Goal: Complete application form: Complete application form

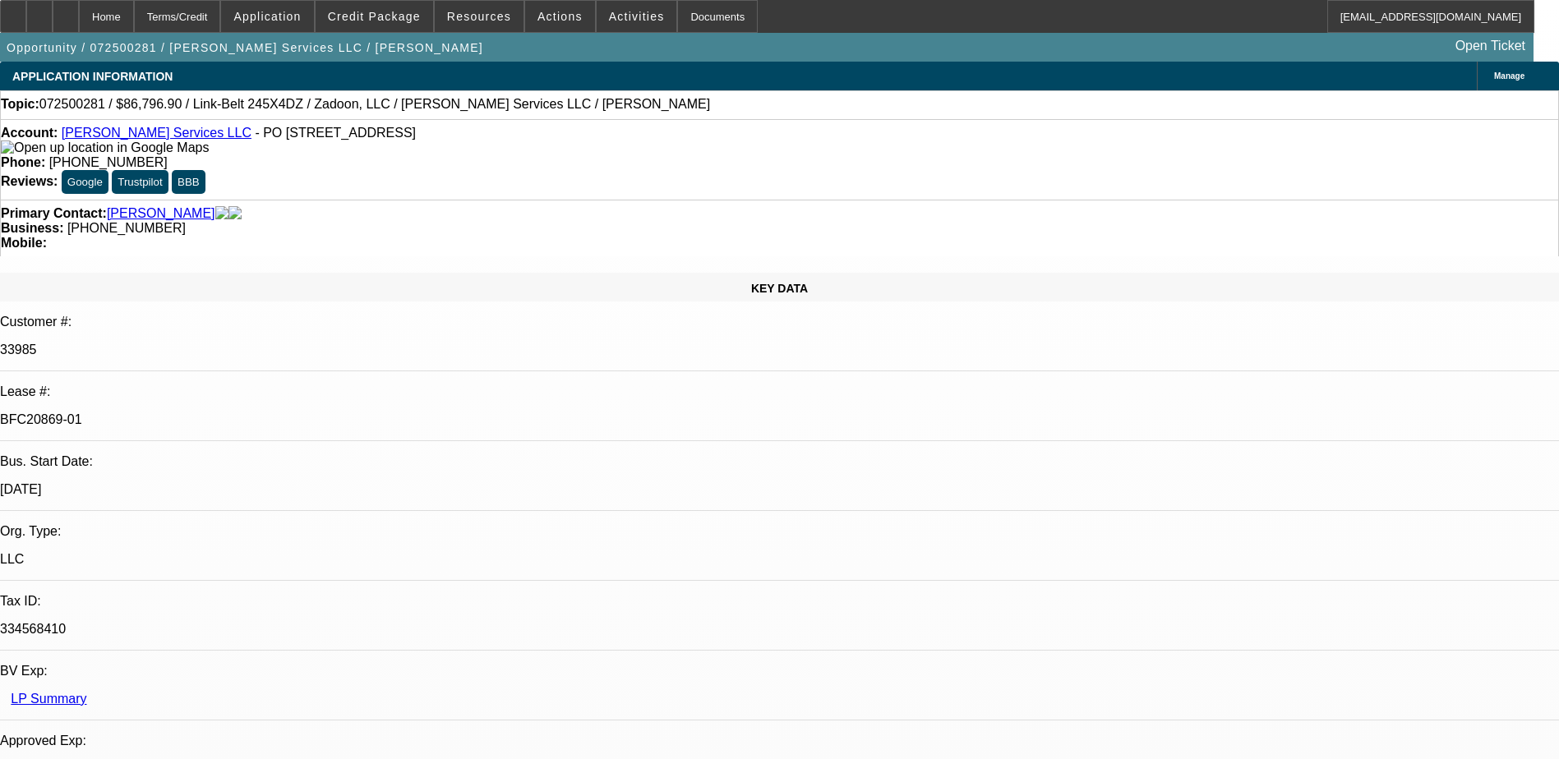
select select "0.1"
select select "0"
select select "2"
select select "0"
select select "6"
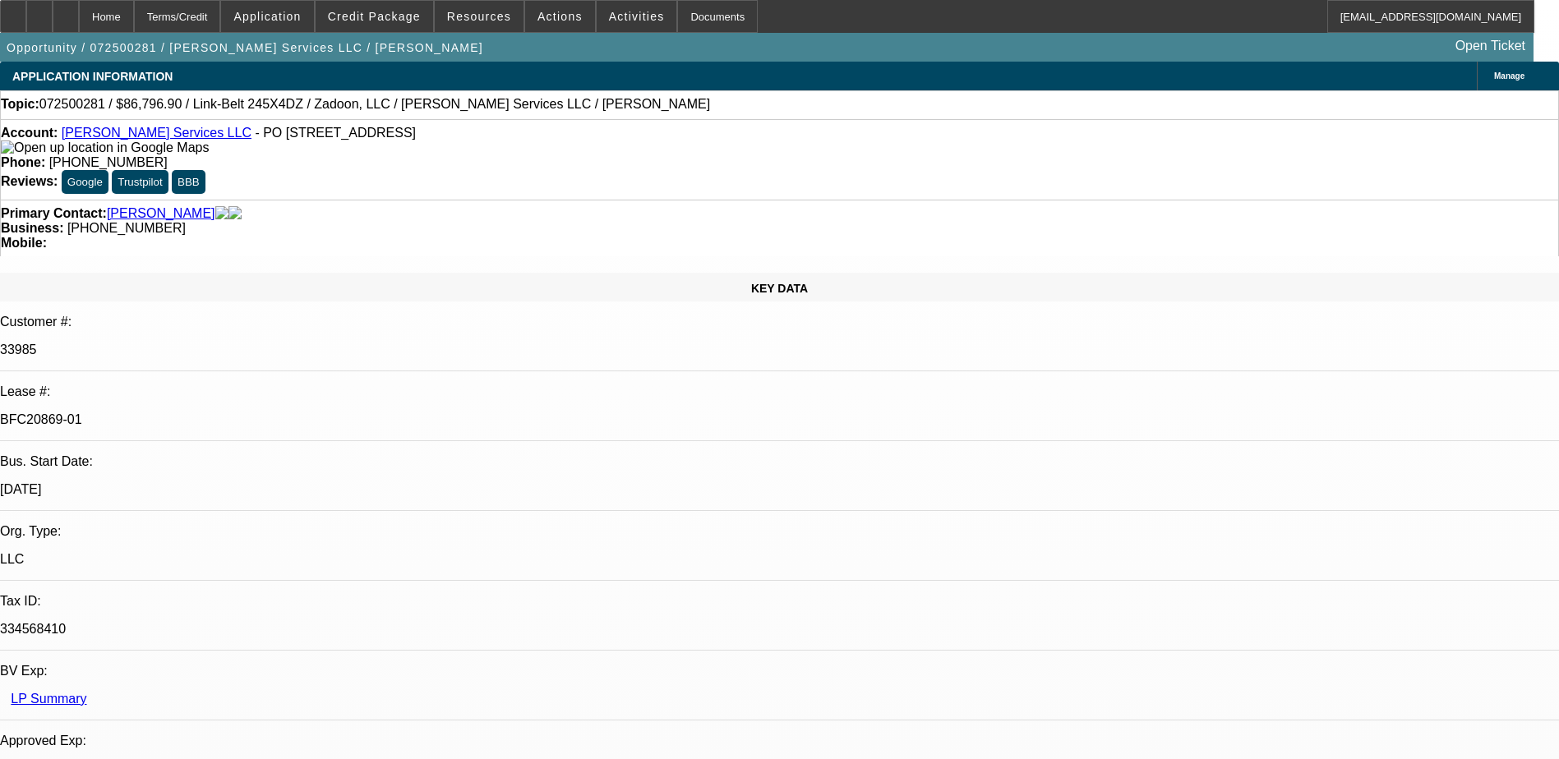
select select "0"
select select "2"
select select "0"
select select "6"
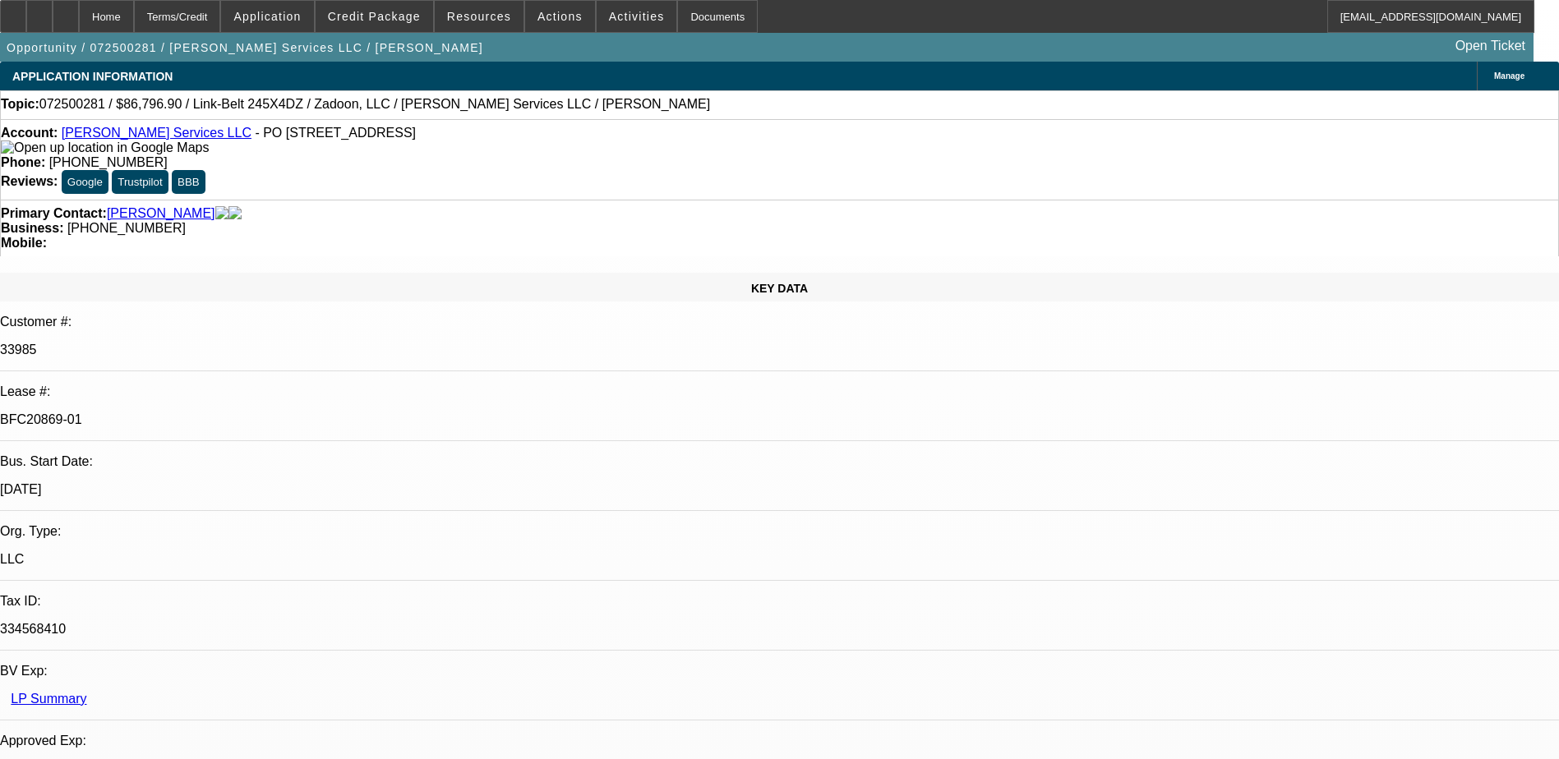
select select "0.1"
select select "0"
select select "6"
select select "0.1"
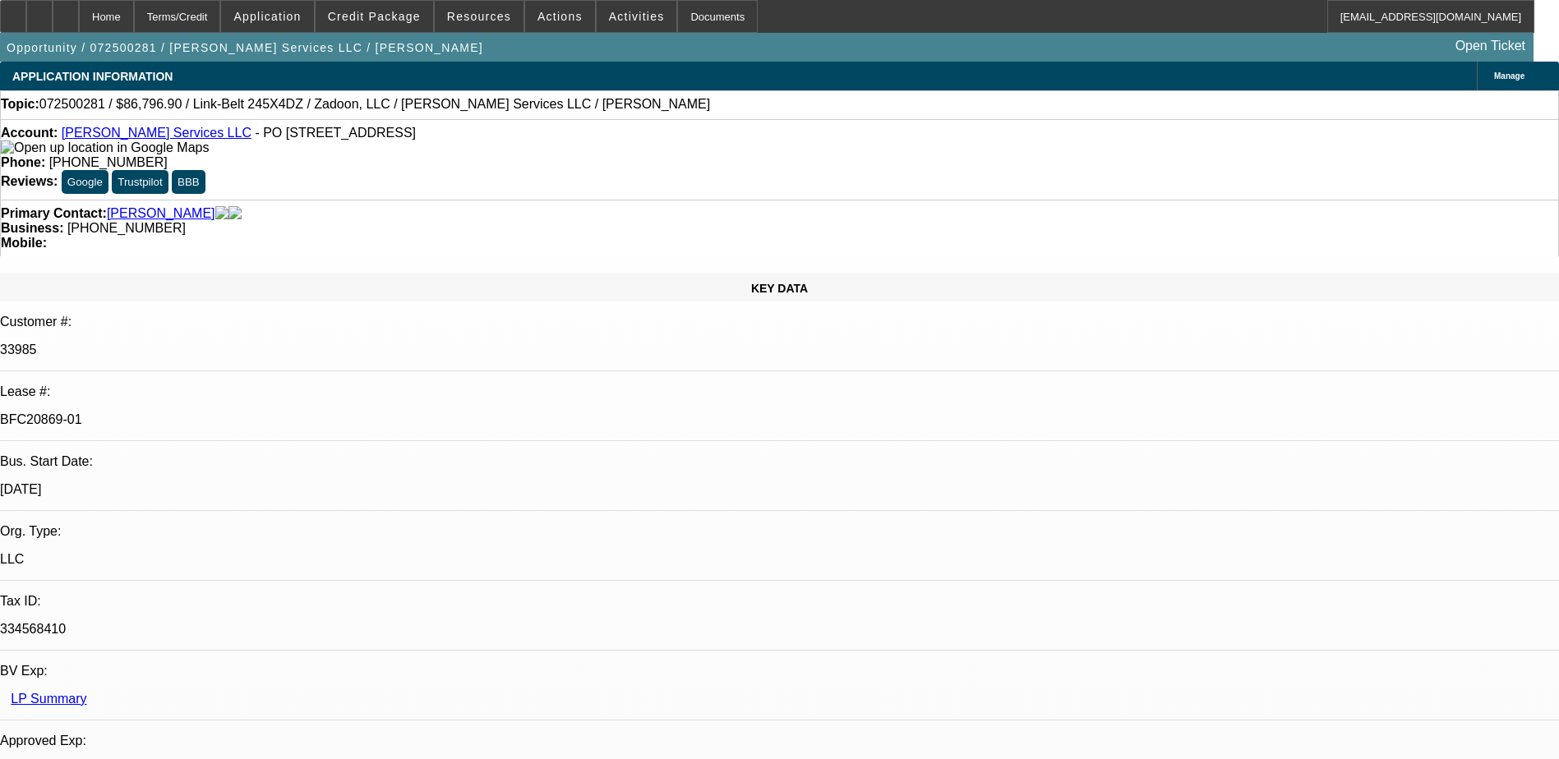
select select "0"
select select "6"
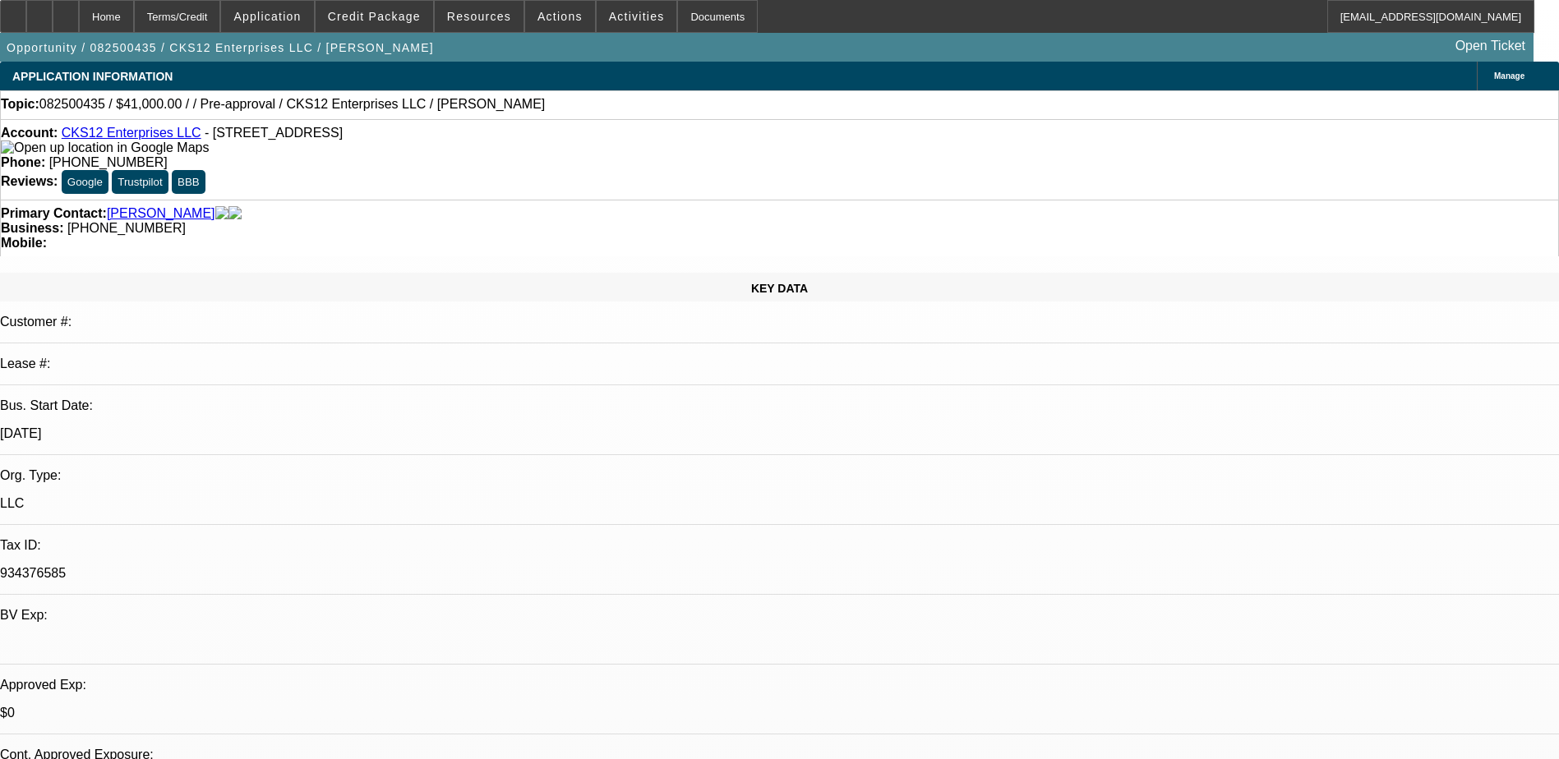
select select "0.1"
select select "0"
select select "9"
select select "0"
select select "6"
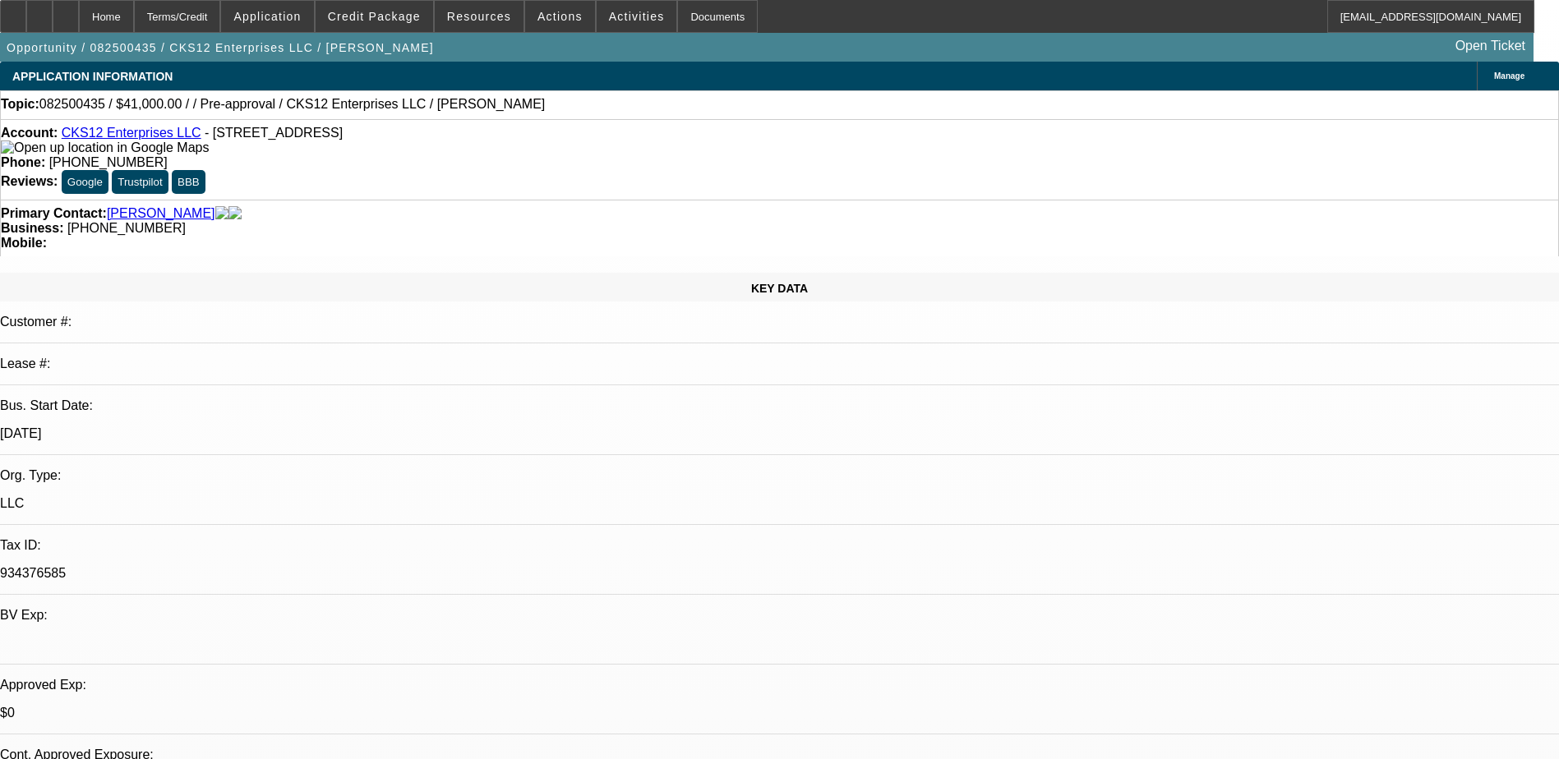
select select "0"
select select "0.1"
select select "6"
select select "0.1"
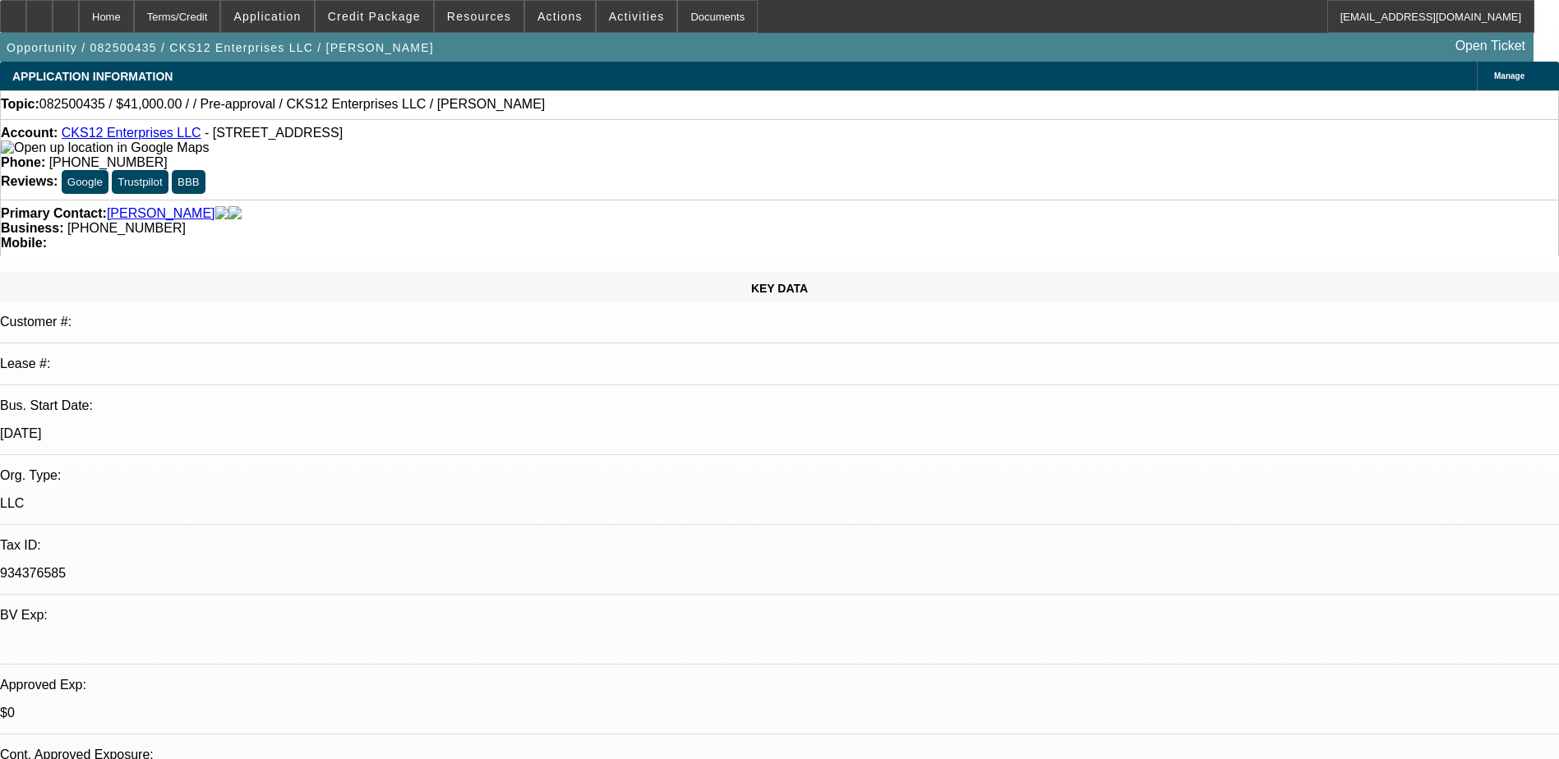
select select "2"
select select "3"
select select "0"
select select "6"
select select "0.1"
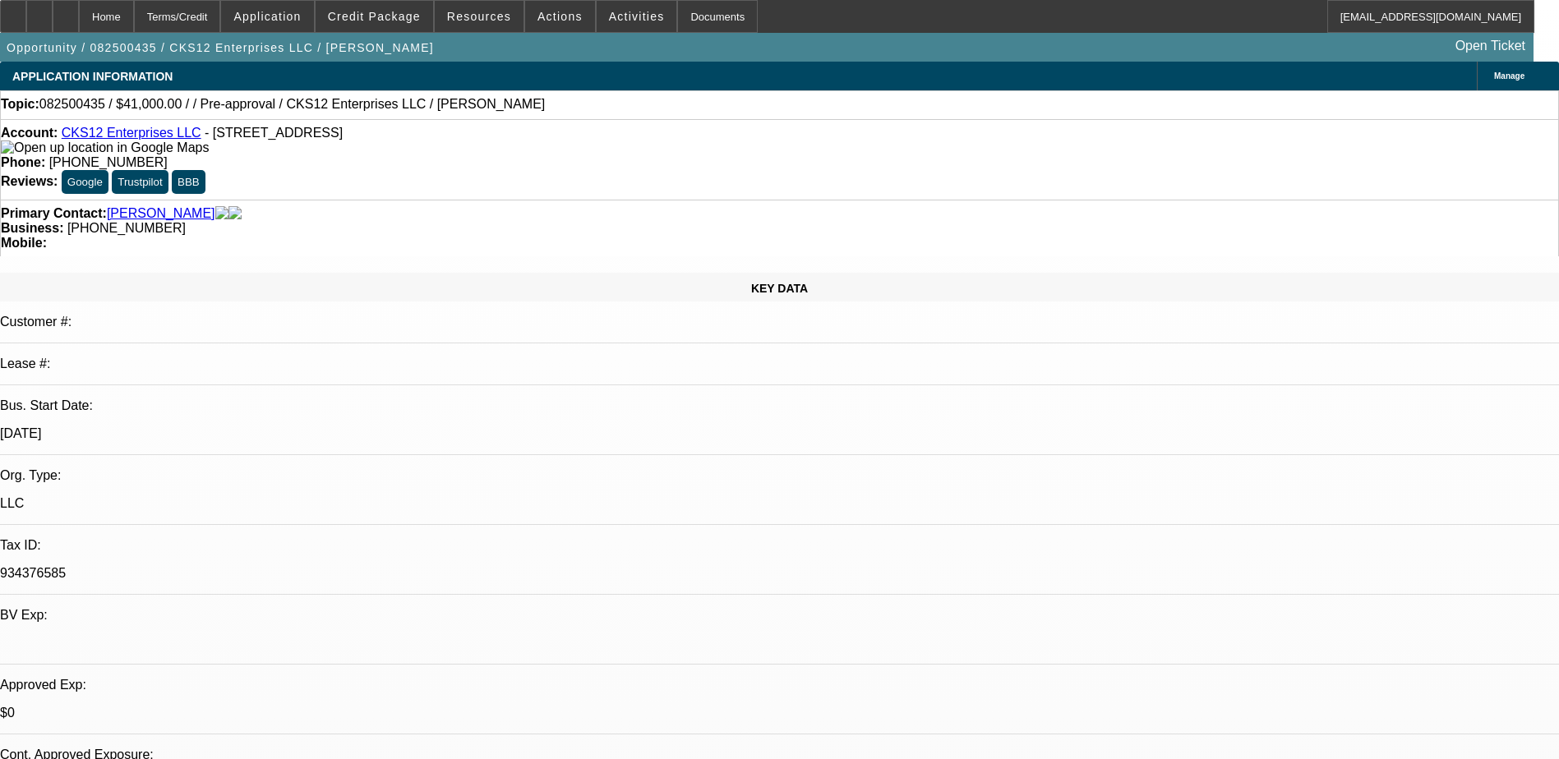
select select "2"
select select "3"
select select "0.1"
select select "4"
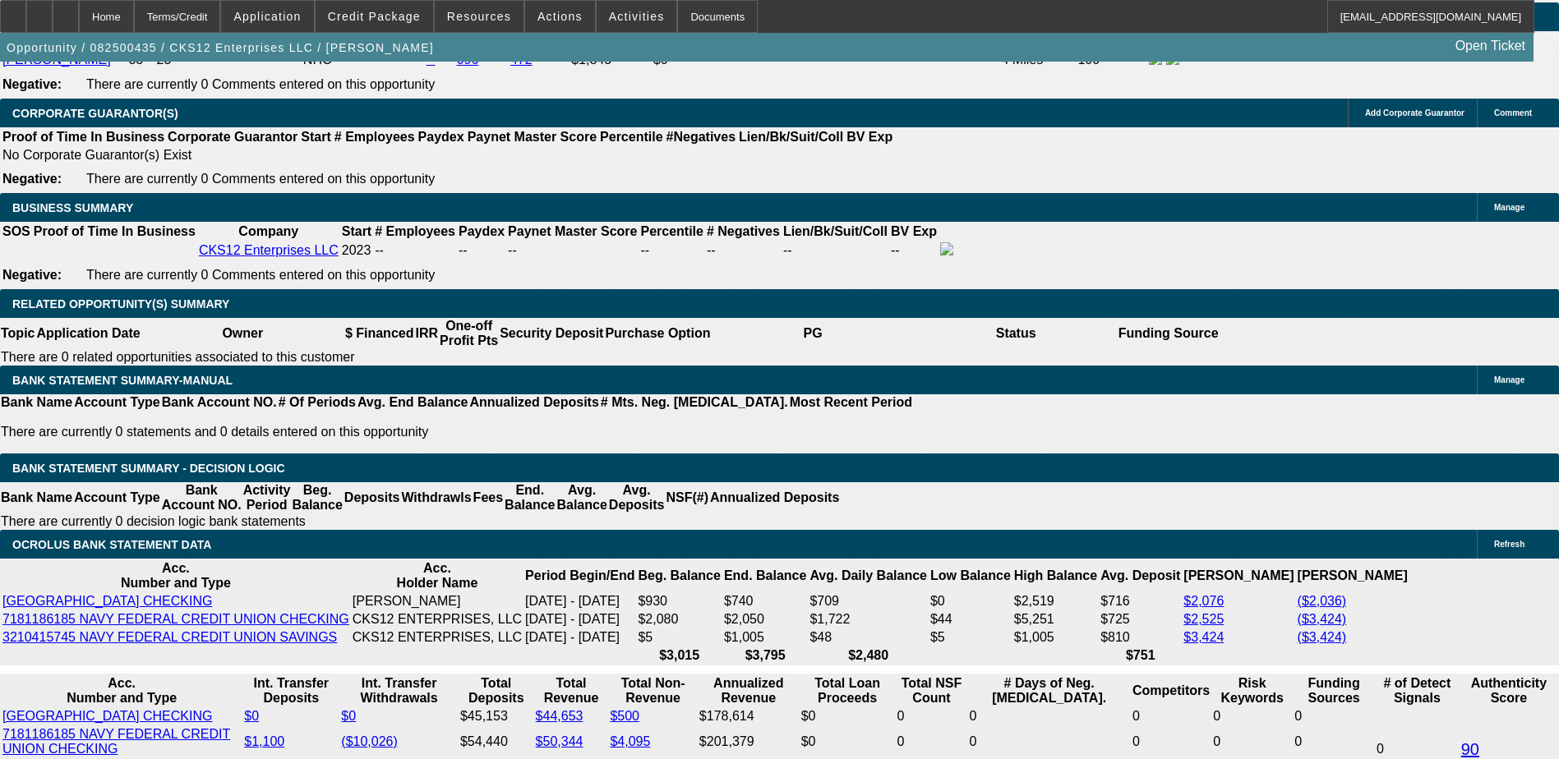
scroll to position [2548, 0]
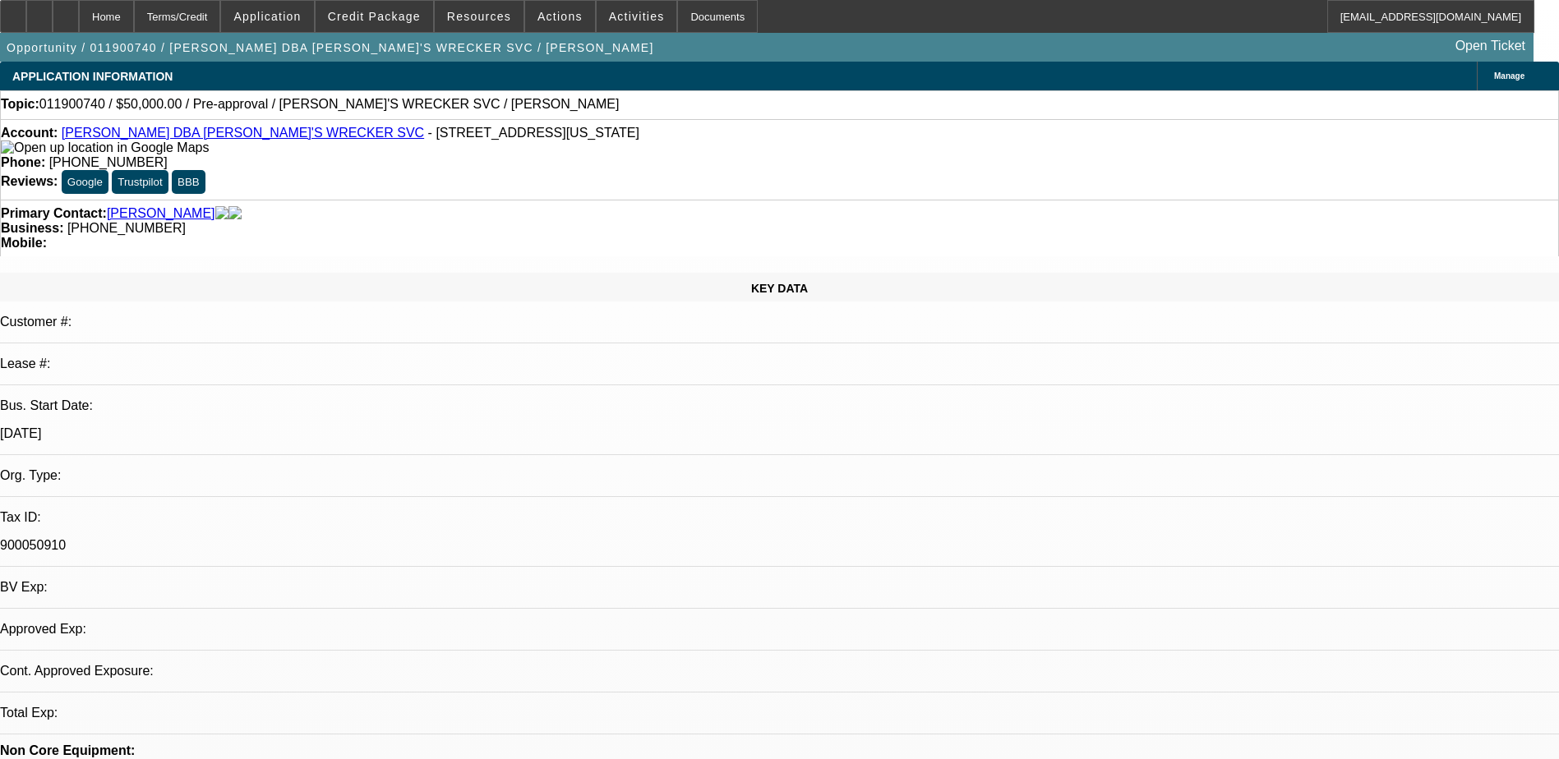
select select "0"
select select "2"
select select "0.1"
select select "1"
select select "2"
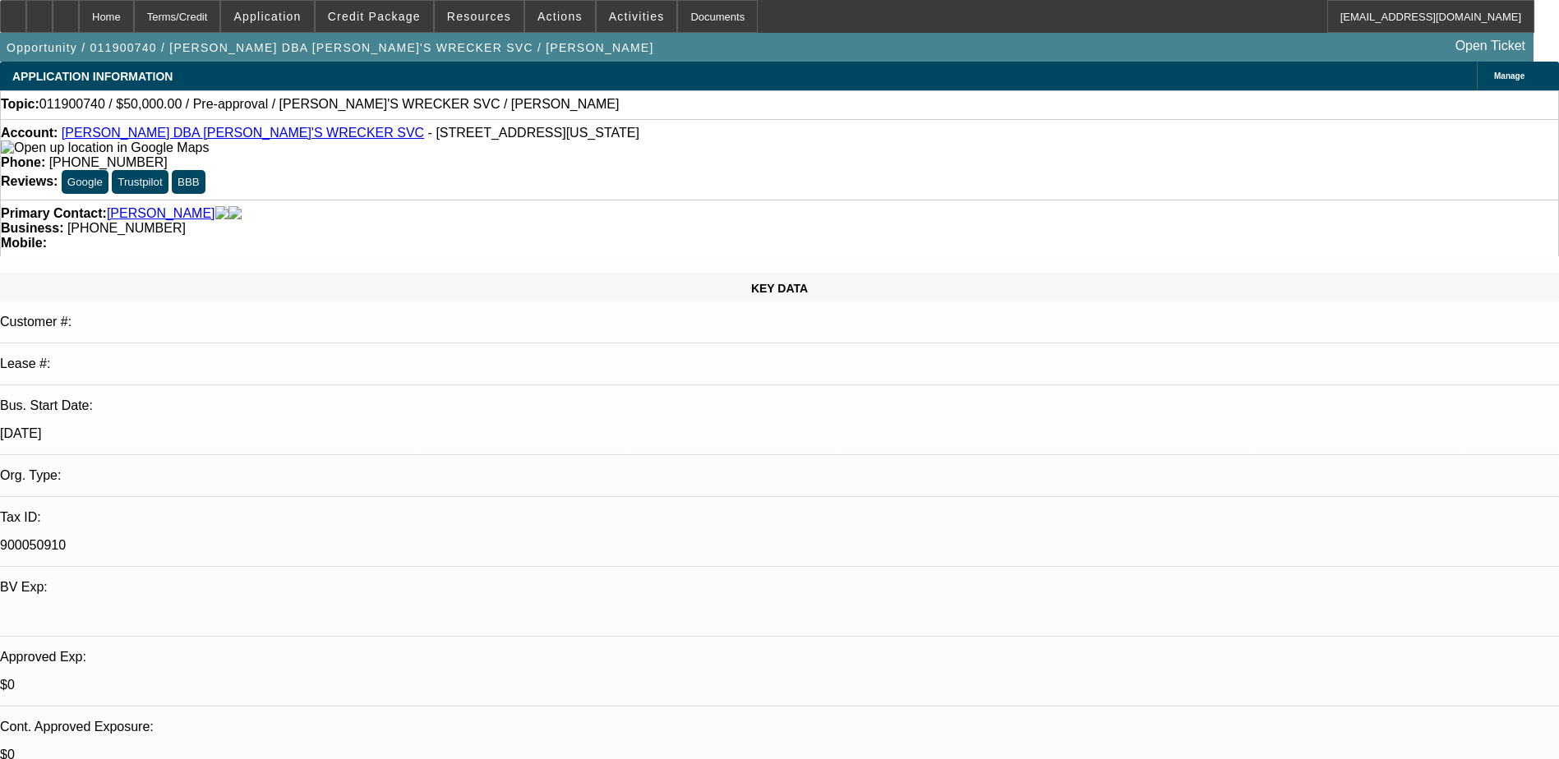
select select
click at [392, 14] on span "Credit Package" at bounding box center [374, 16] width 93 height 13
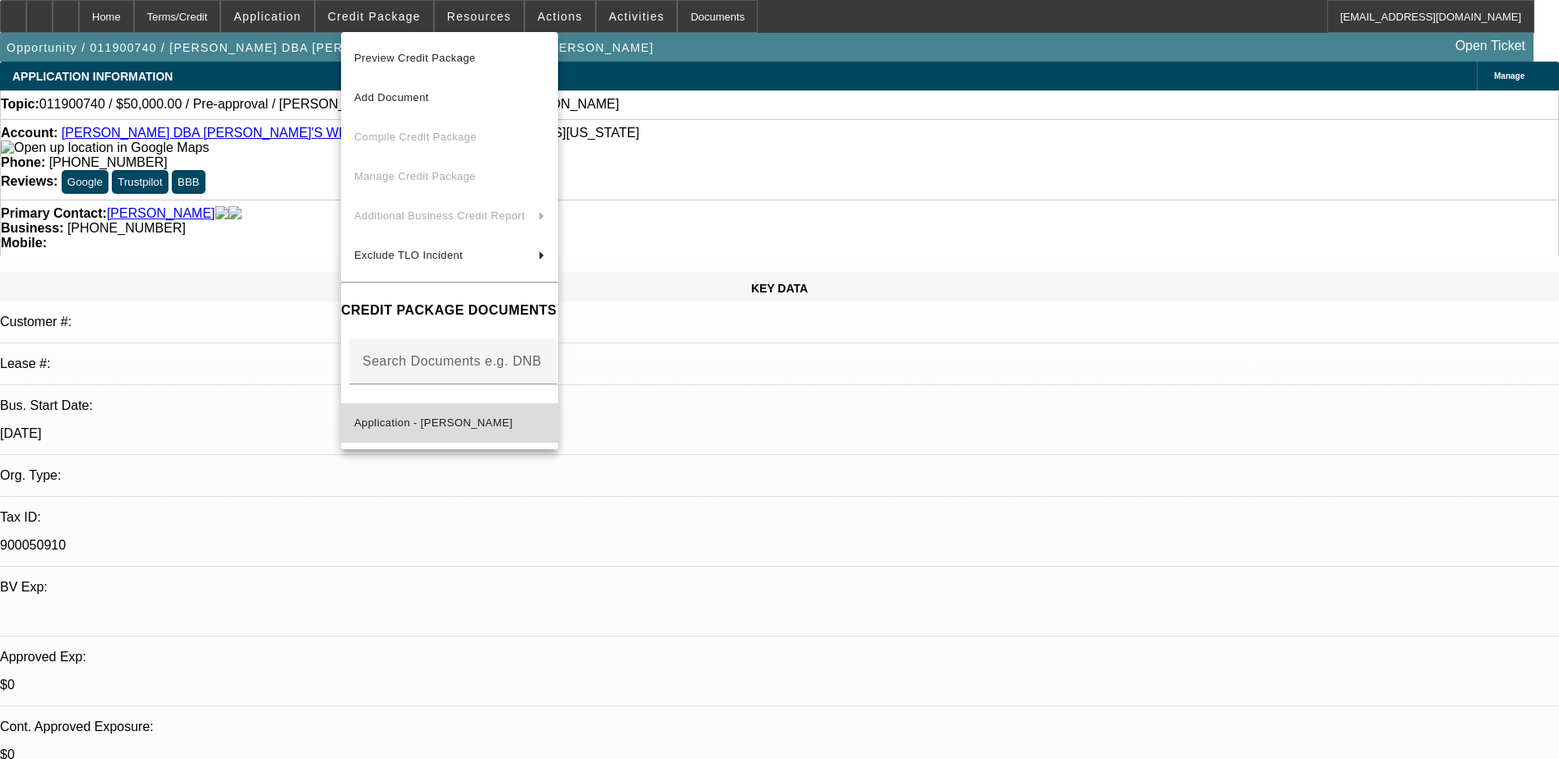
click at [495, 431] on button "Application - Pat Crow" at bounding box center [449, 423] width 217 height 39
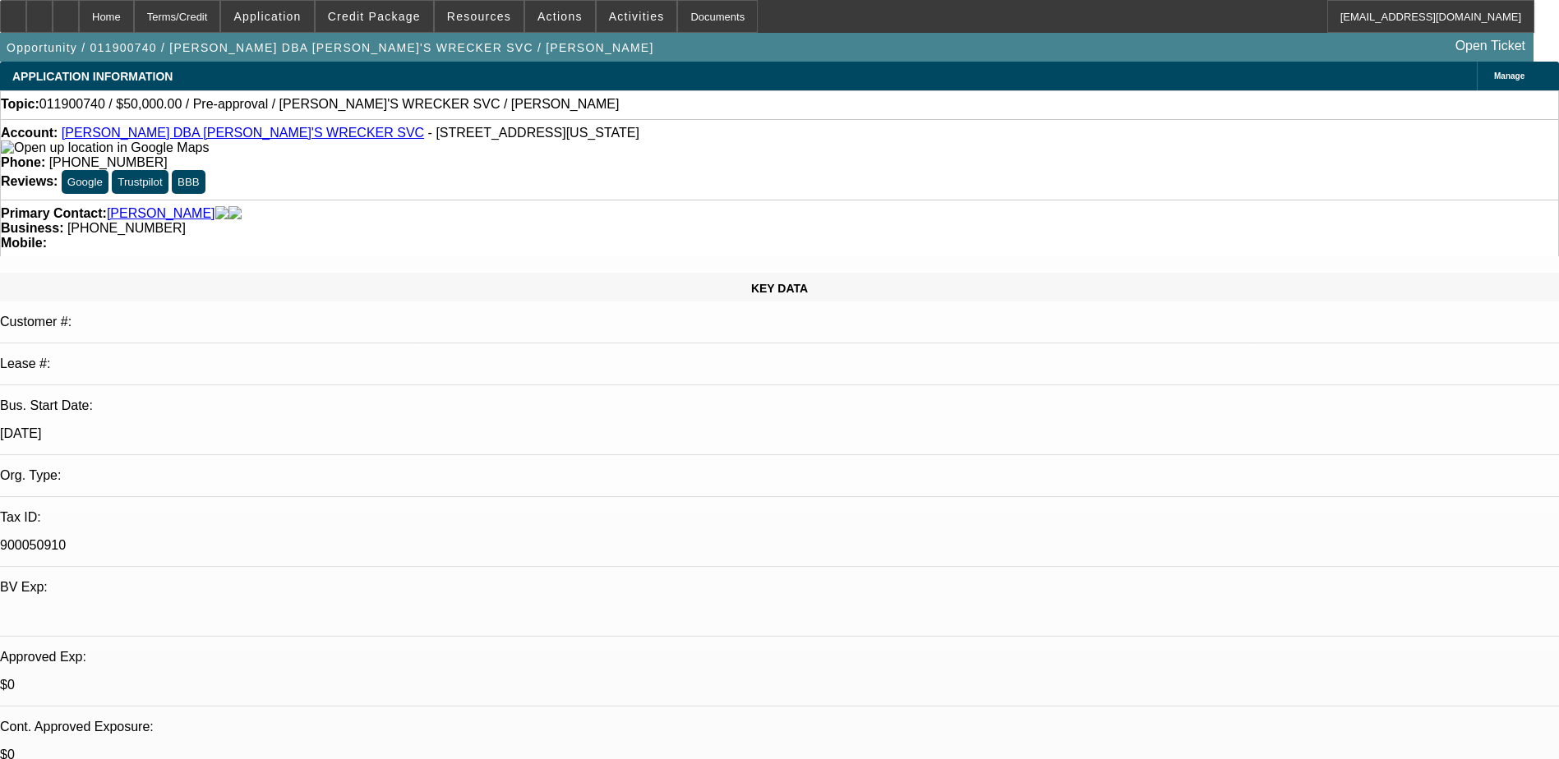
scroll to position [373, 0]
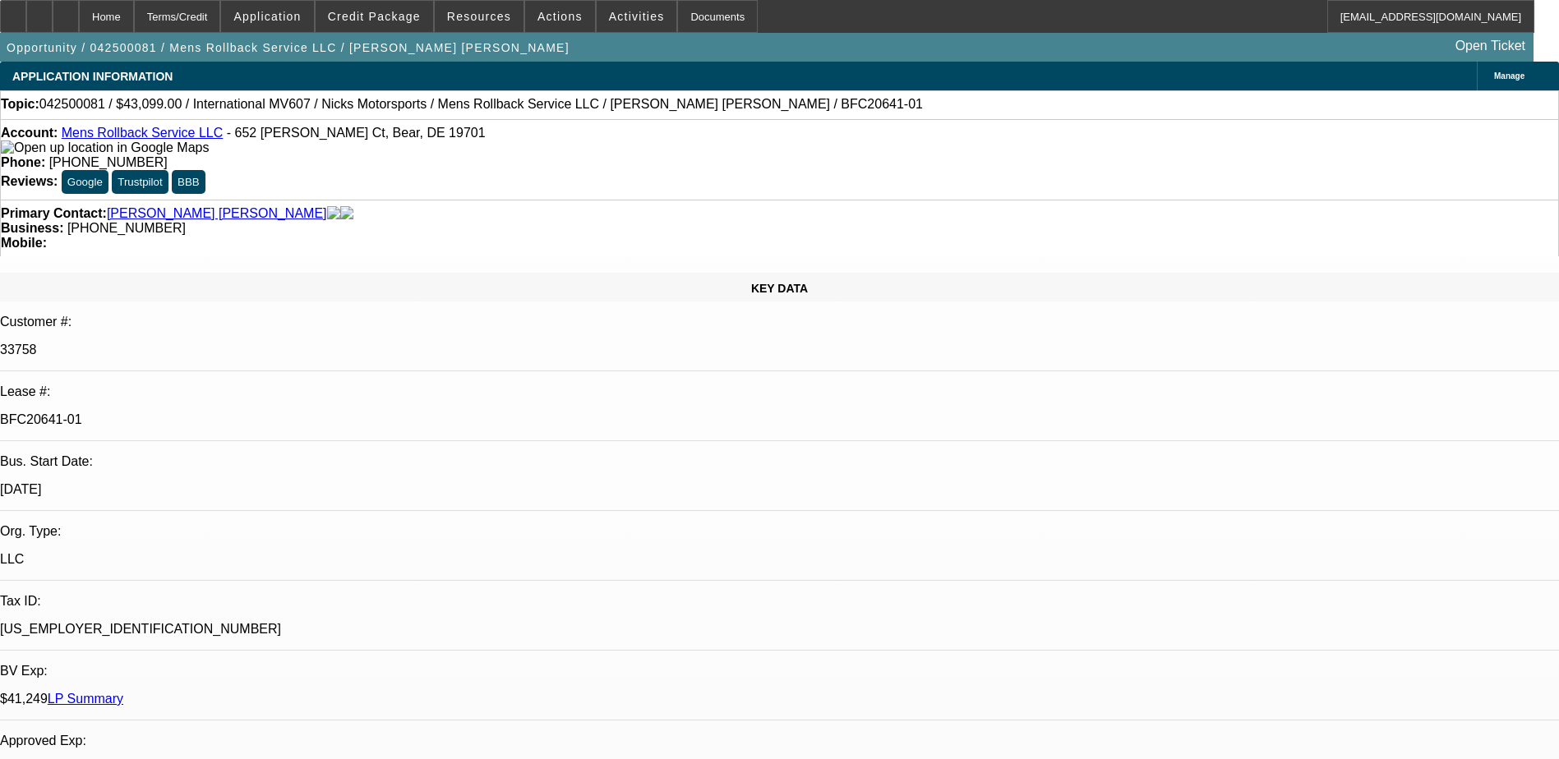
select select "0"
select select "2"
select select "0.1"
select select "0"
select select "2"
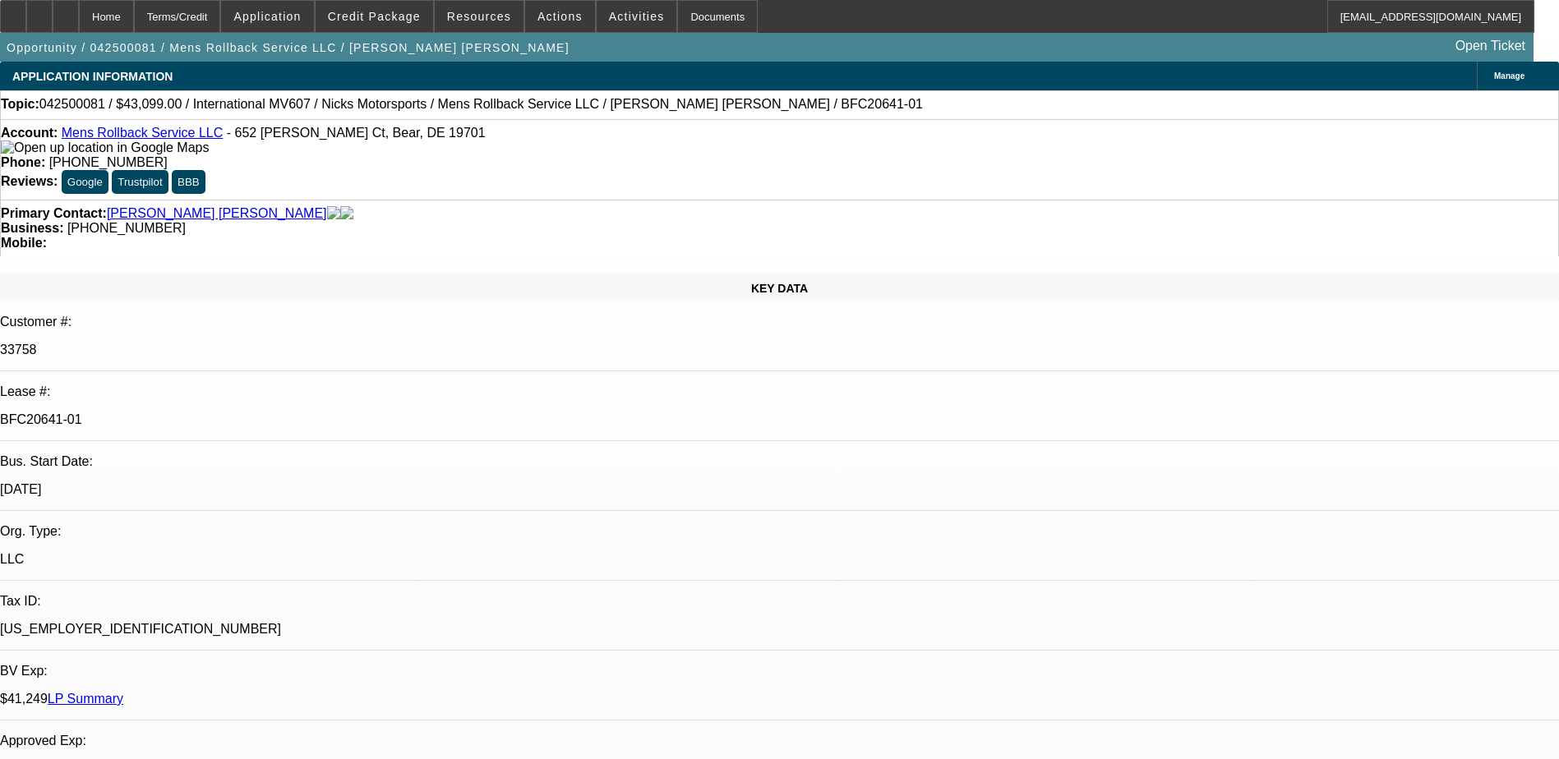
select select "0.1"
select select "0"
select select "2"
select select "0.1"
select select "0"
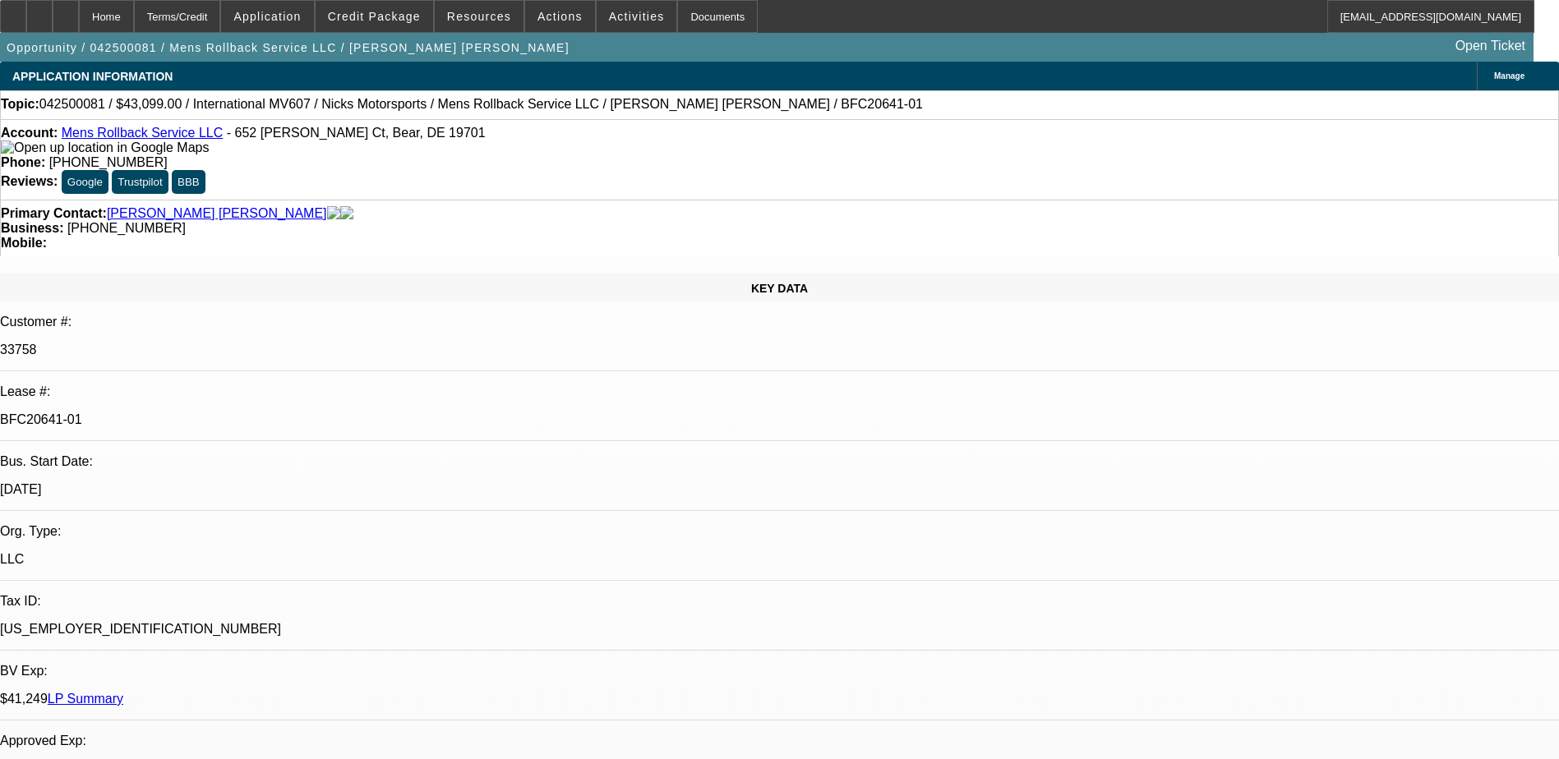
select select "2"
select select "0.1"
select select "1"
select select "2"
select select "4"
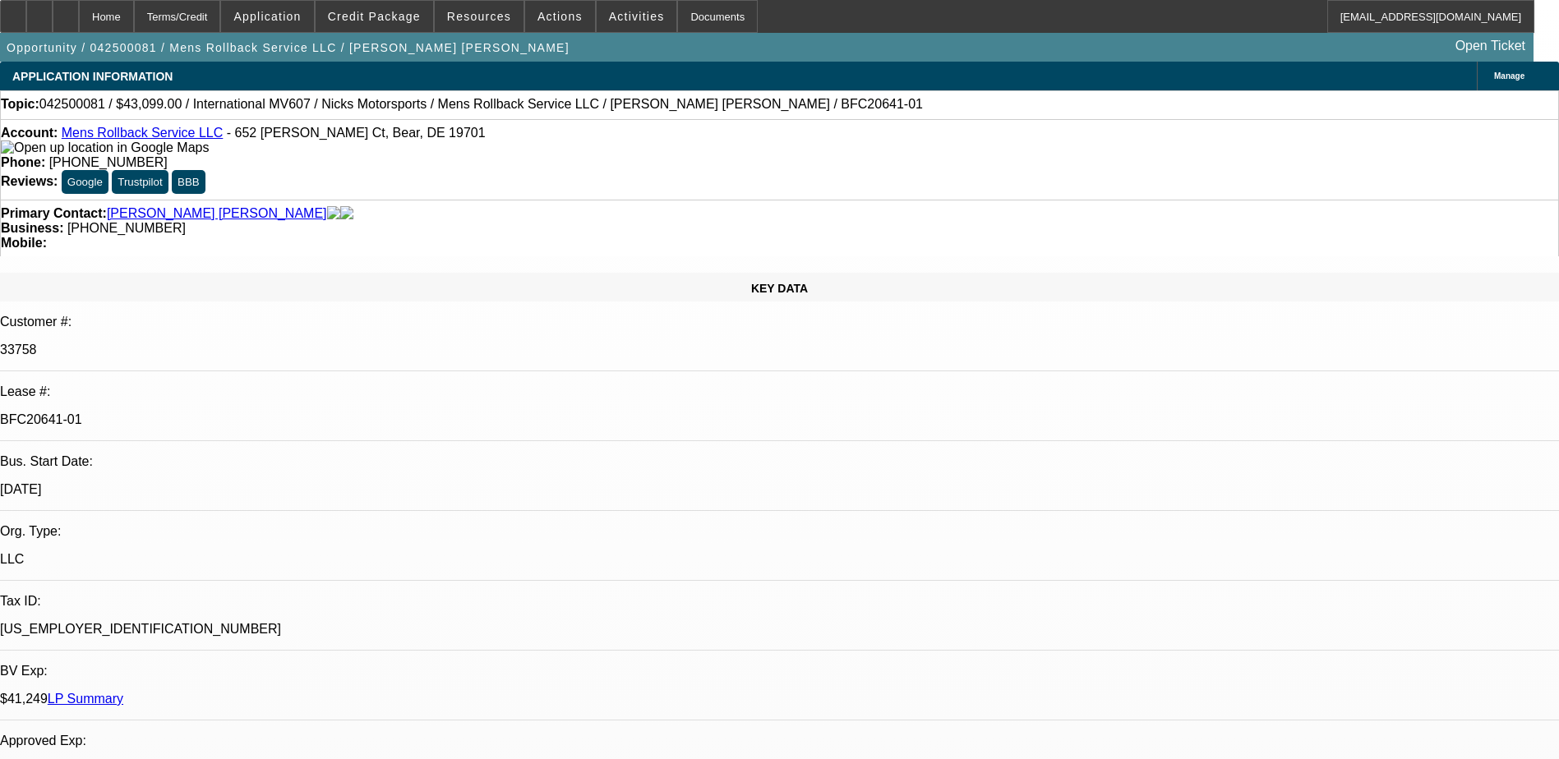
select select "1"
select select "2"
select select "4"
select select "1"
select select "2"
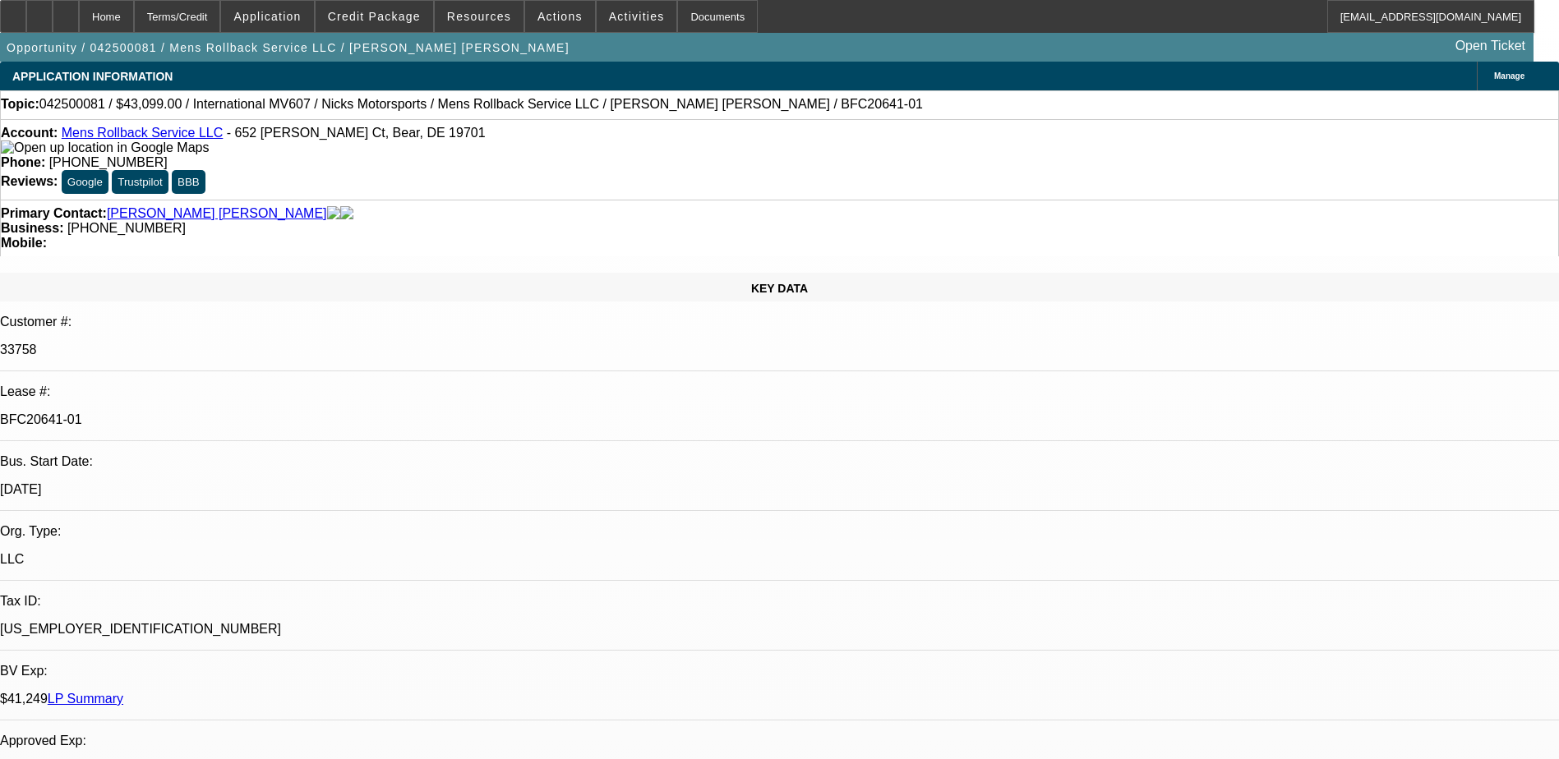
select select "4"
select select "1"
select select "2"
select select "4"
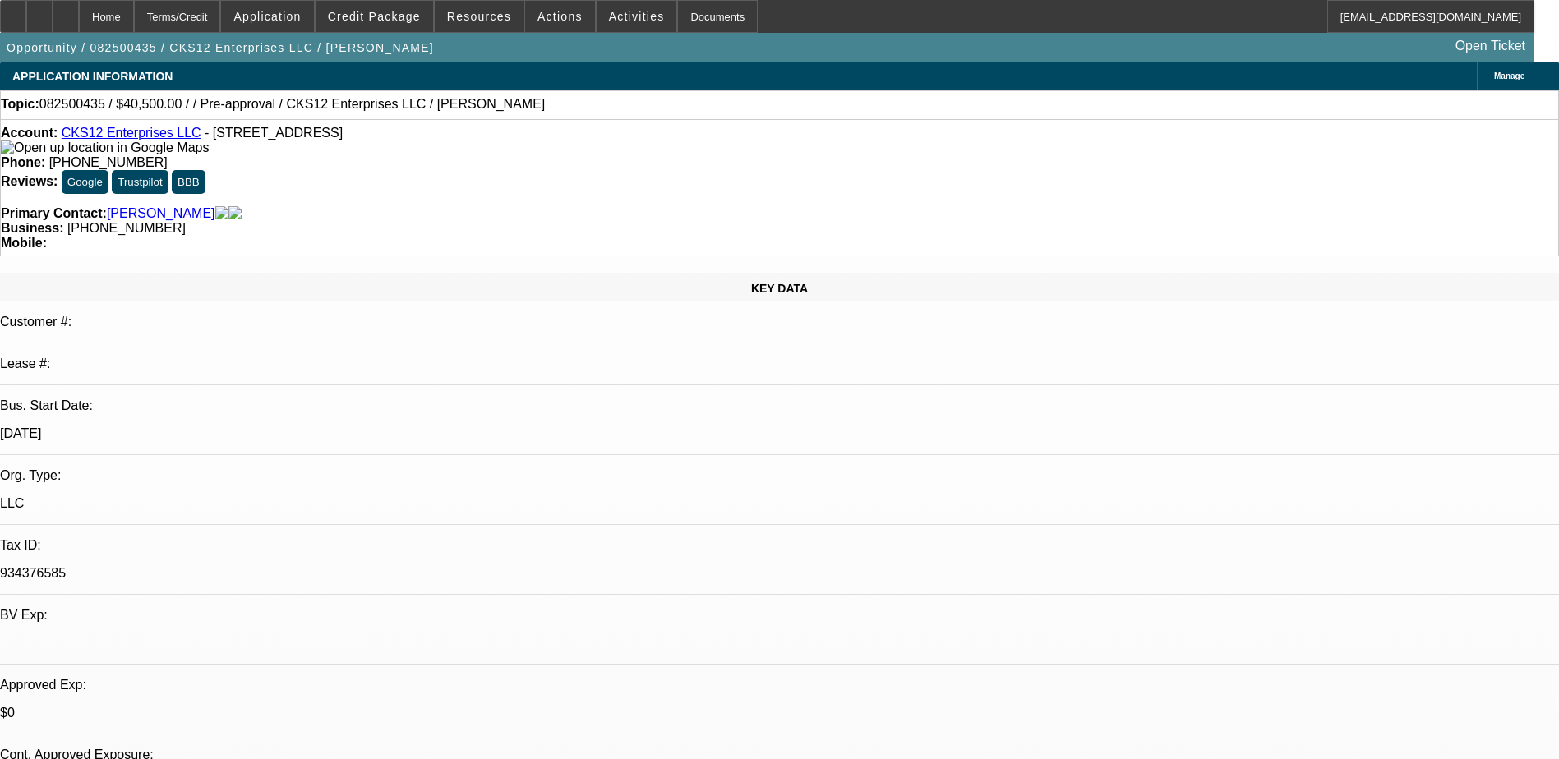
select select "0.1"
select select "0"
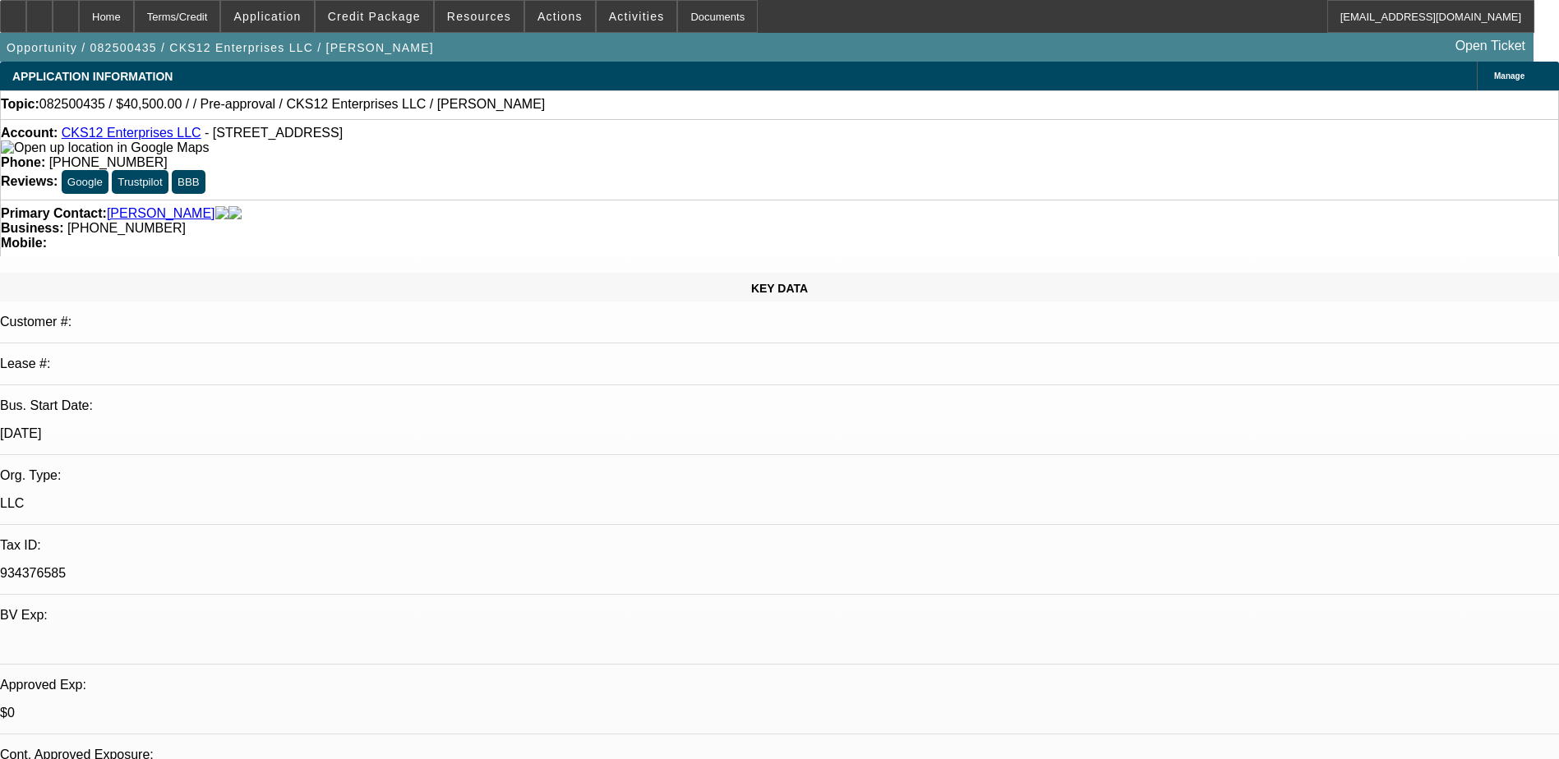
select select "0.1"
select select "2"
select select "0"
select select "0.1"
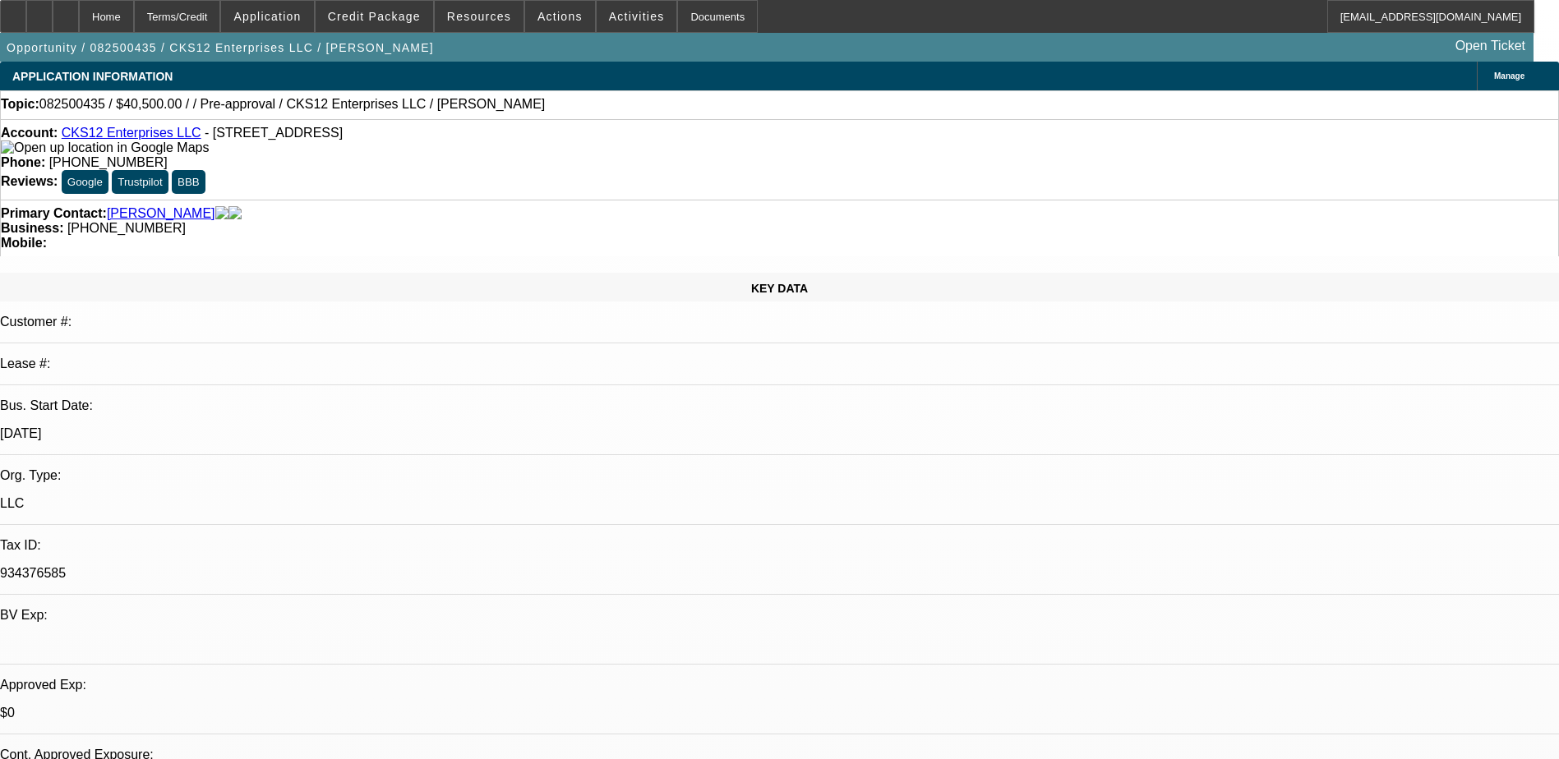
select select "2"
select select "0.1"
select select "1"
select select "9"
select select "6"
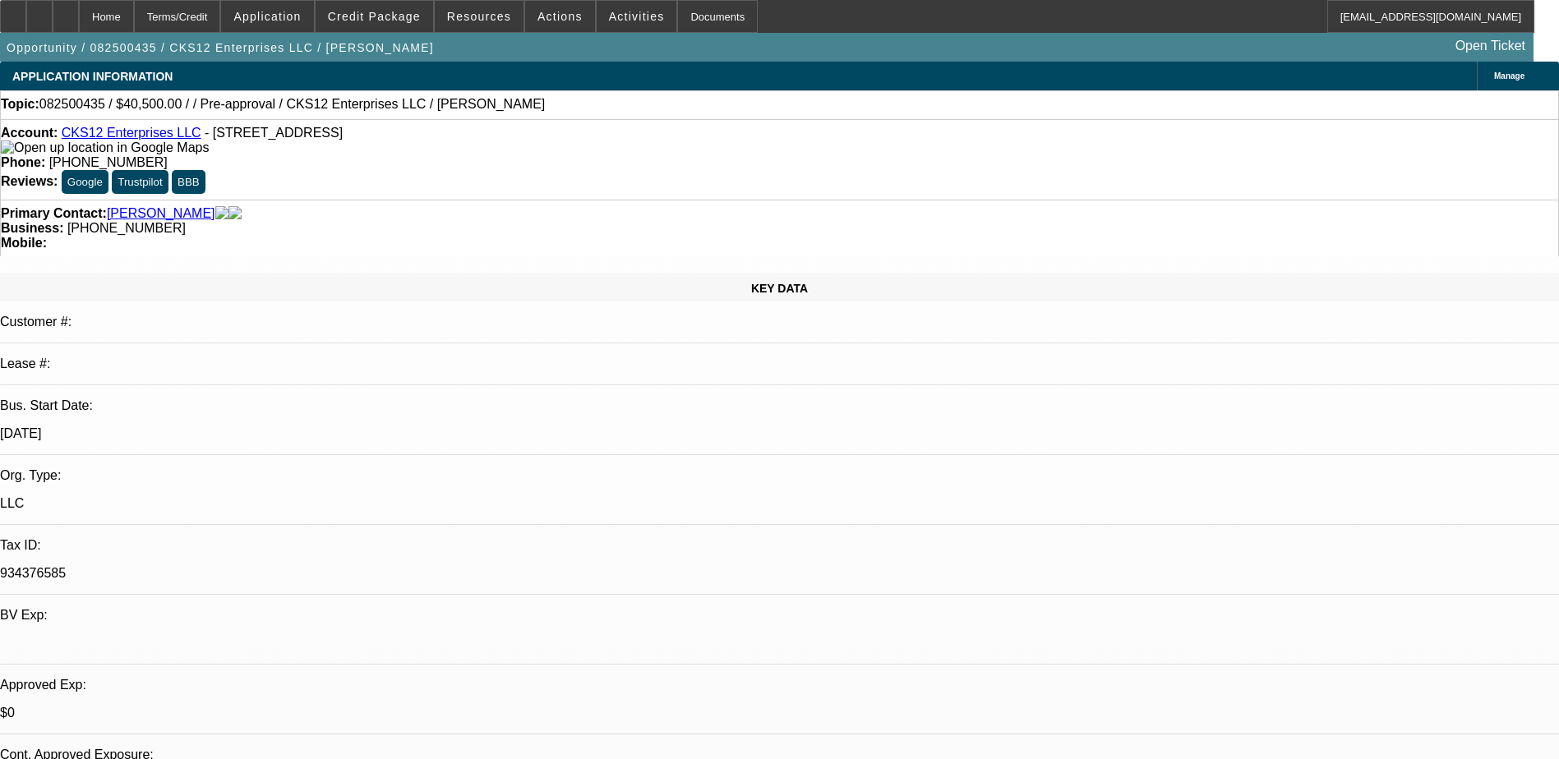
select select "1"
select select "6"
select select "1"
select select "3"
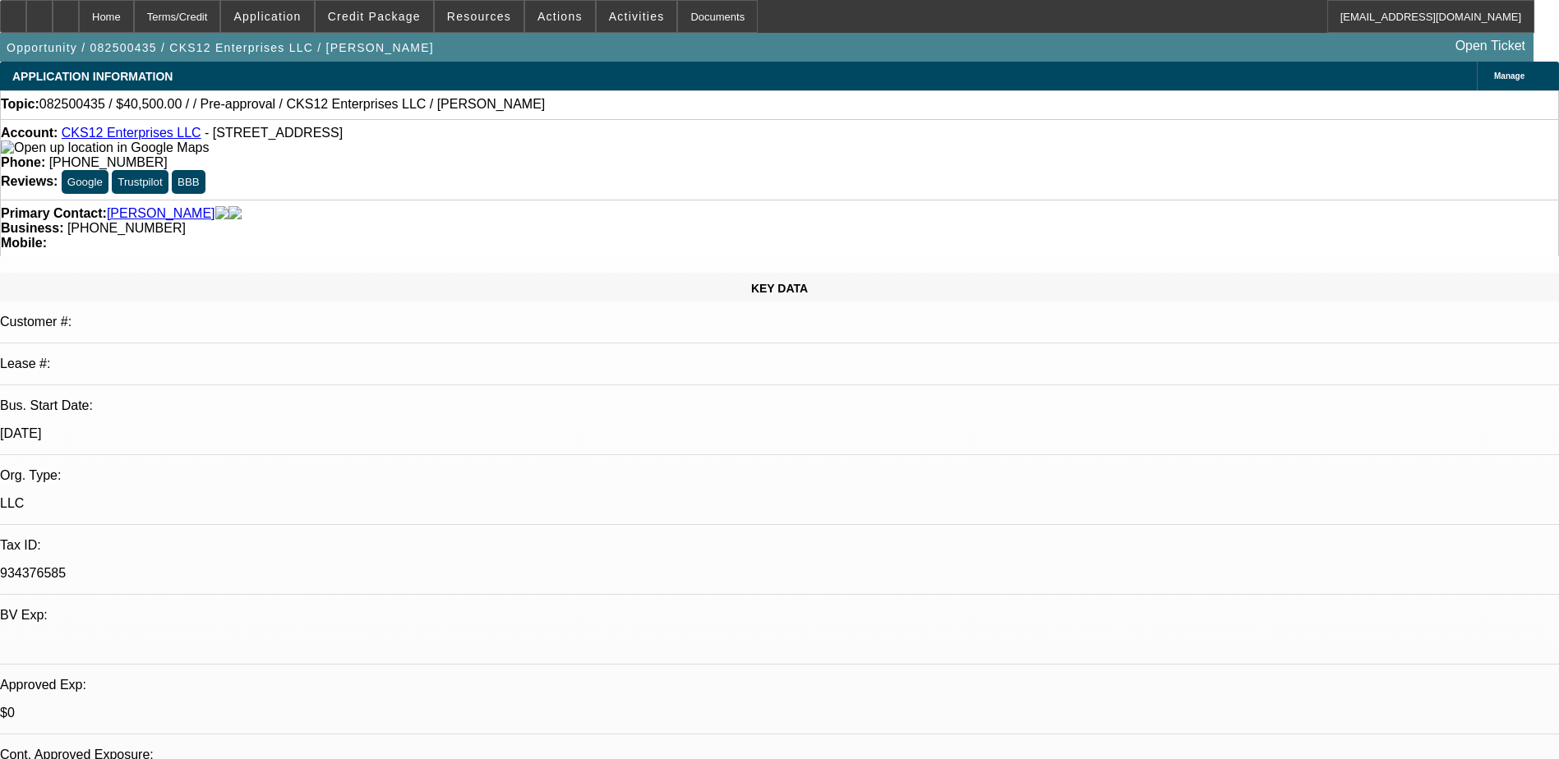
select select "6"
select select "1"
select select "3"
select select "4"
click at [373, 16] on span "Credit Package" at bounding box center [374, 16] width 93 height 13
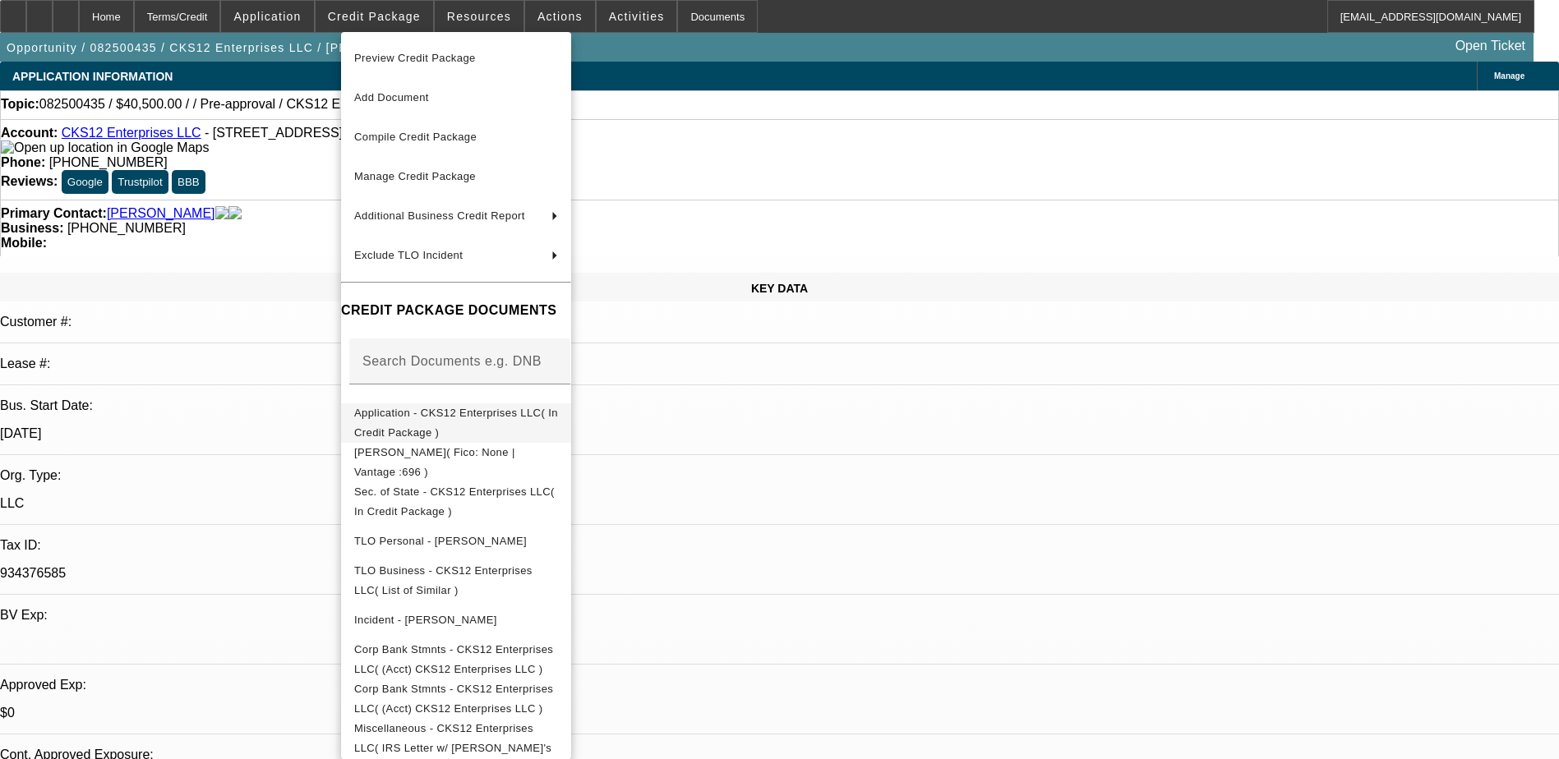
click at [524, 419] on span "Application - CKS12 Enterprises LLC( In Credit Package )" at bounding box center [456, 423] width 204 height 32
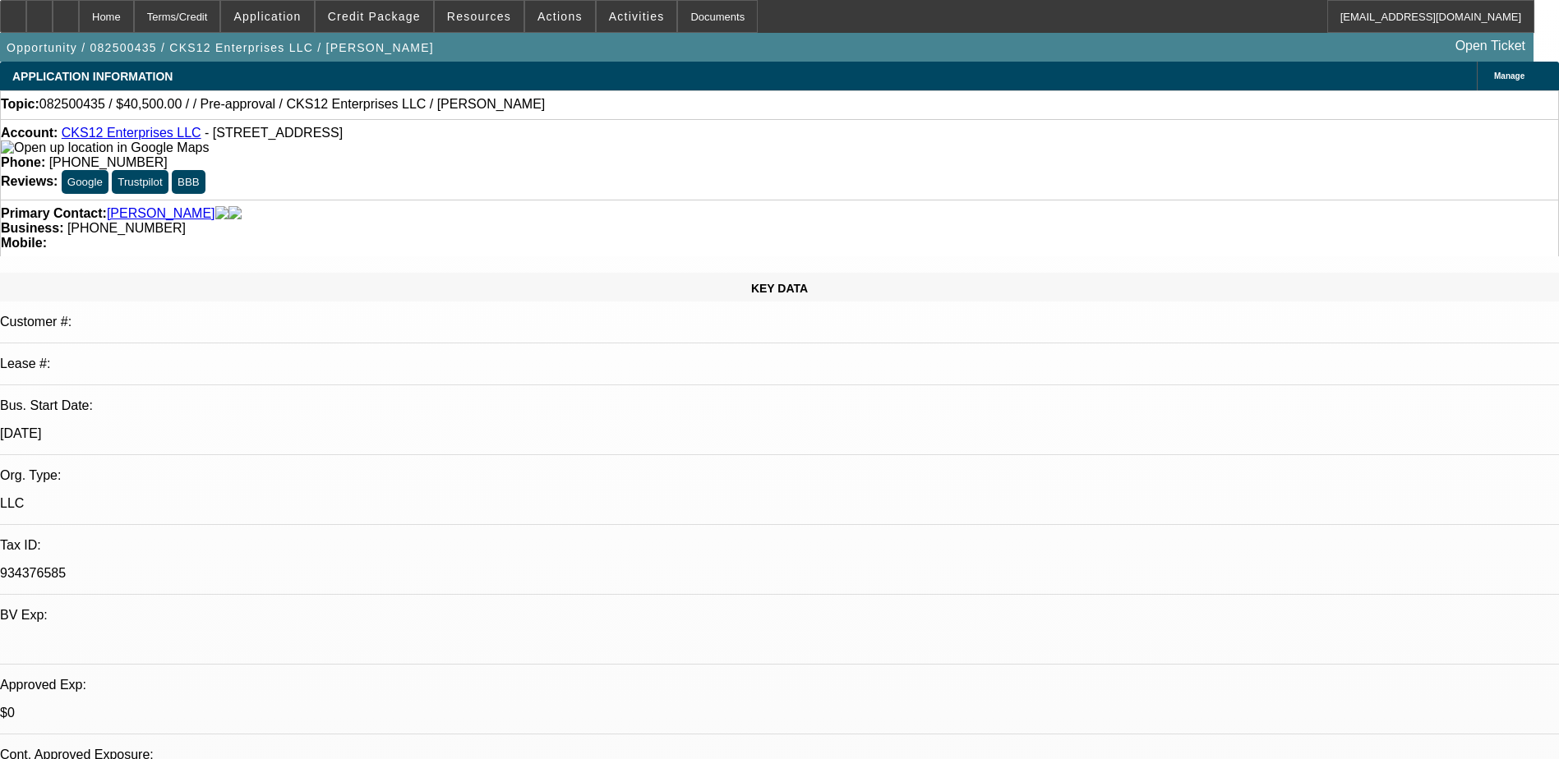
click at [136, 136] on link "CKS12 Enterprises LLC" at bounding box center [132, 133] width 140 height 14
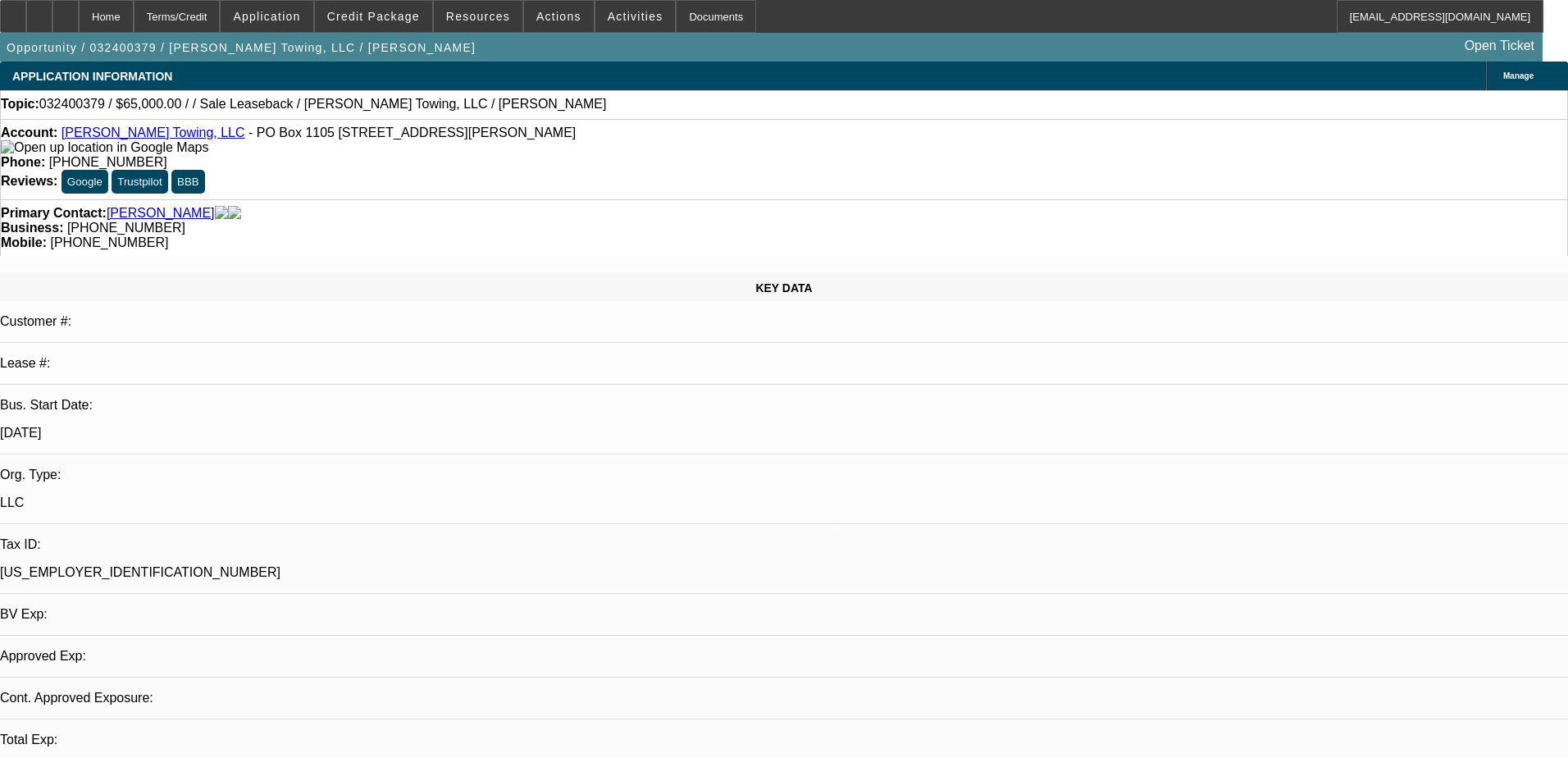
select select "0"
select select "2"
select select "0"
select select "6"
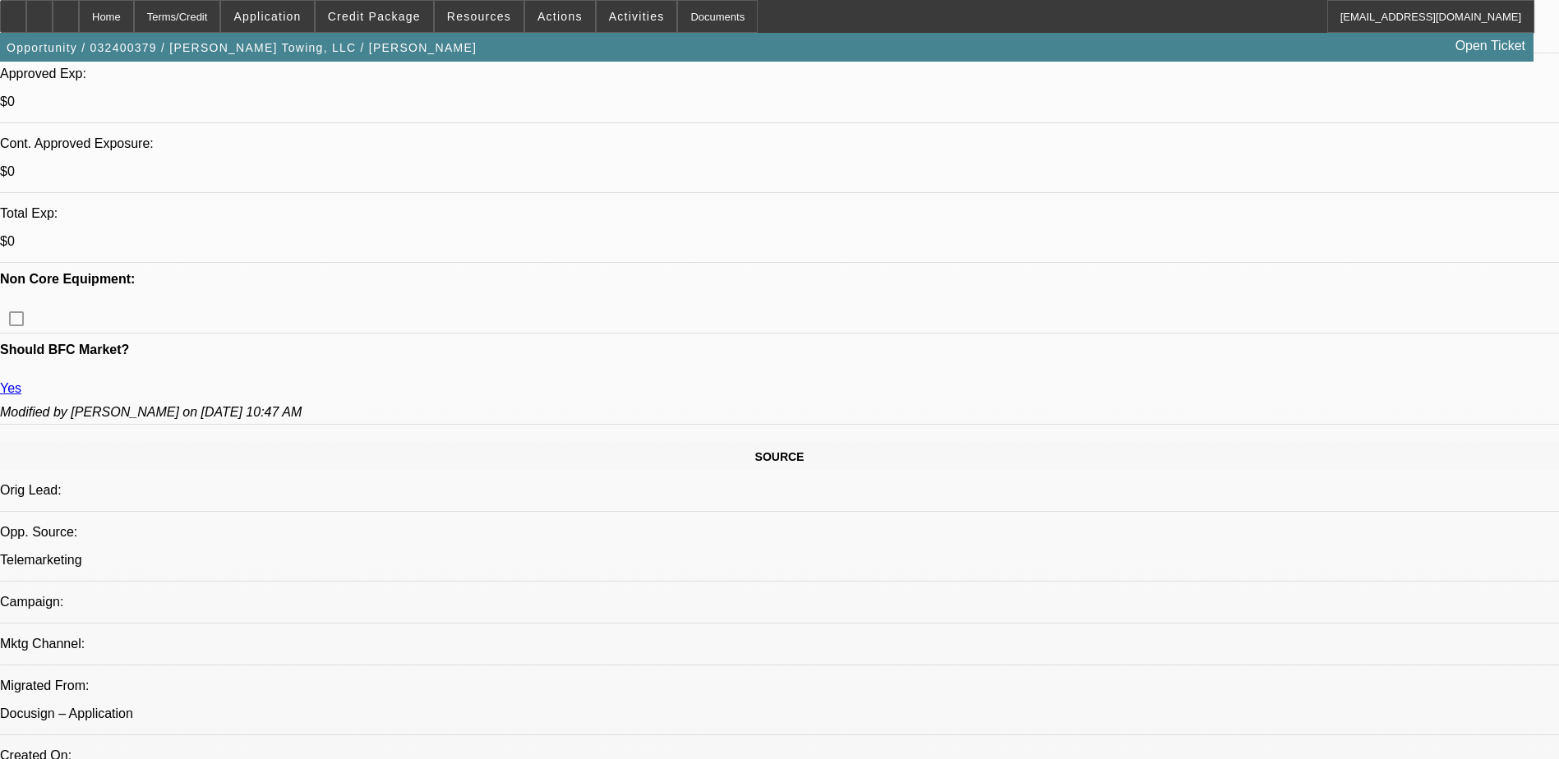
scroll to position [201, 0]
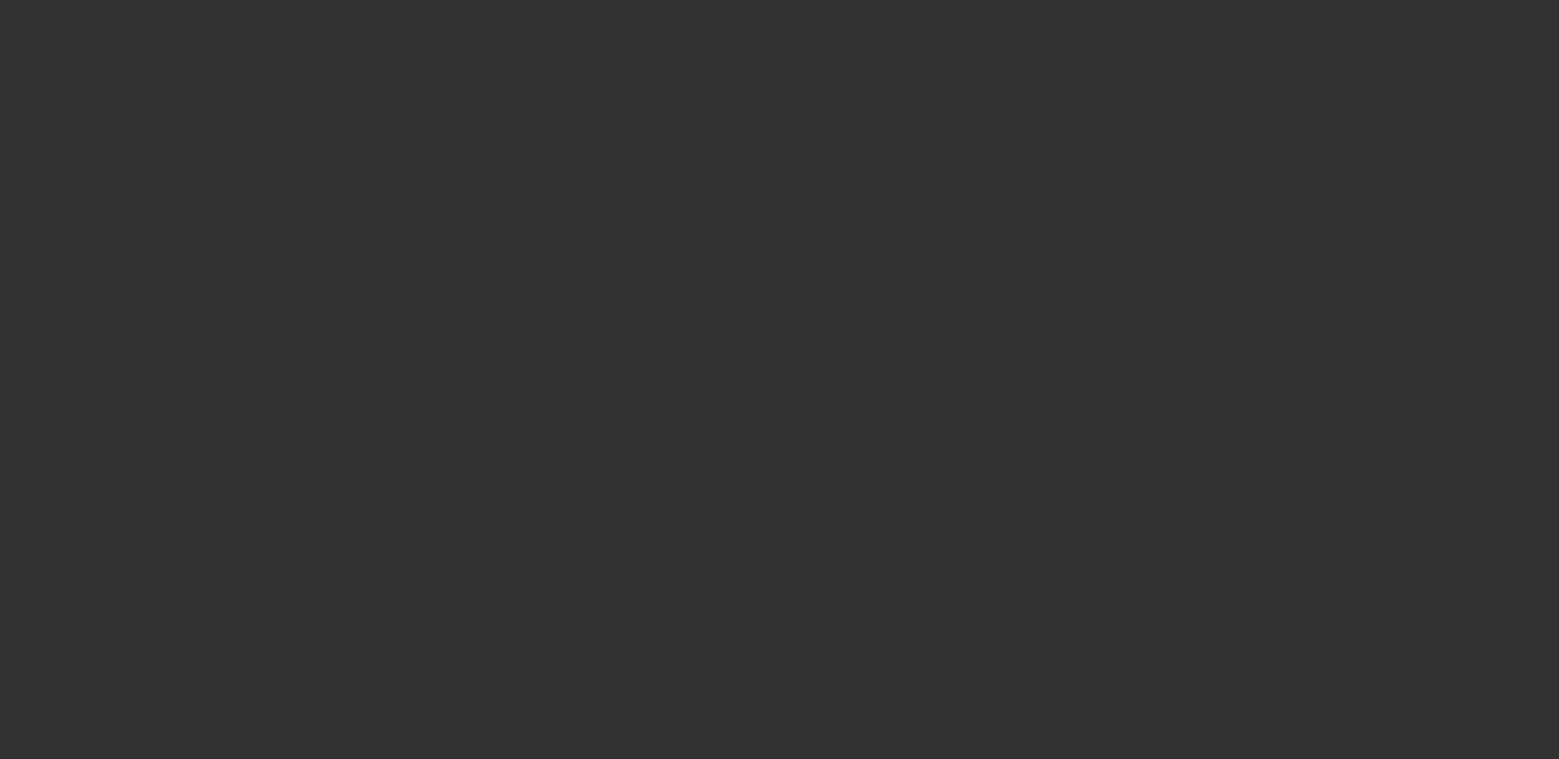
select select "0"
select select "2"
select select "0.1"
select select "4"
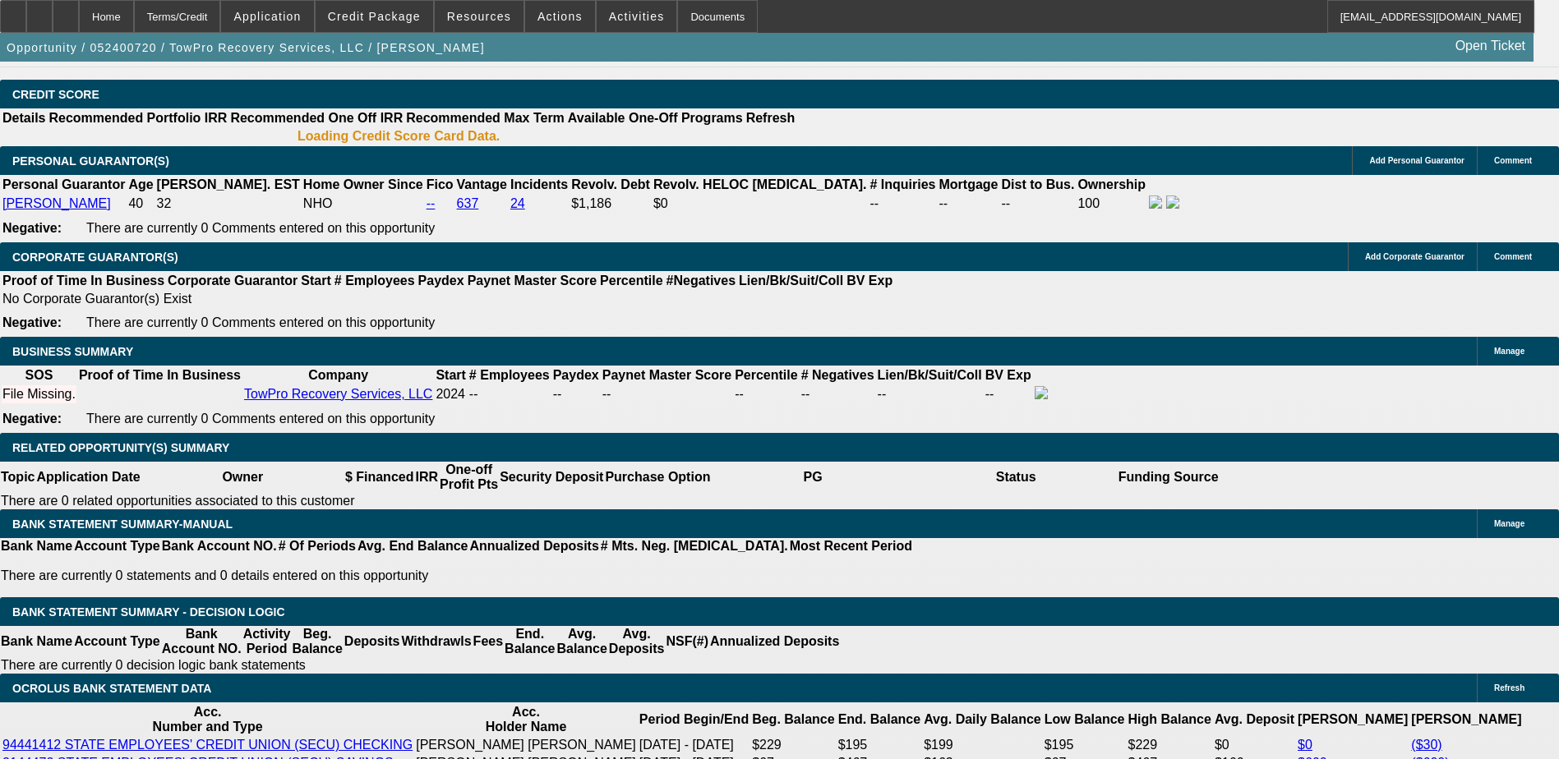
scroll to position [2466, 0]
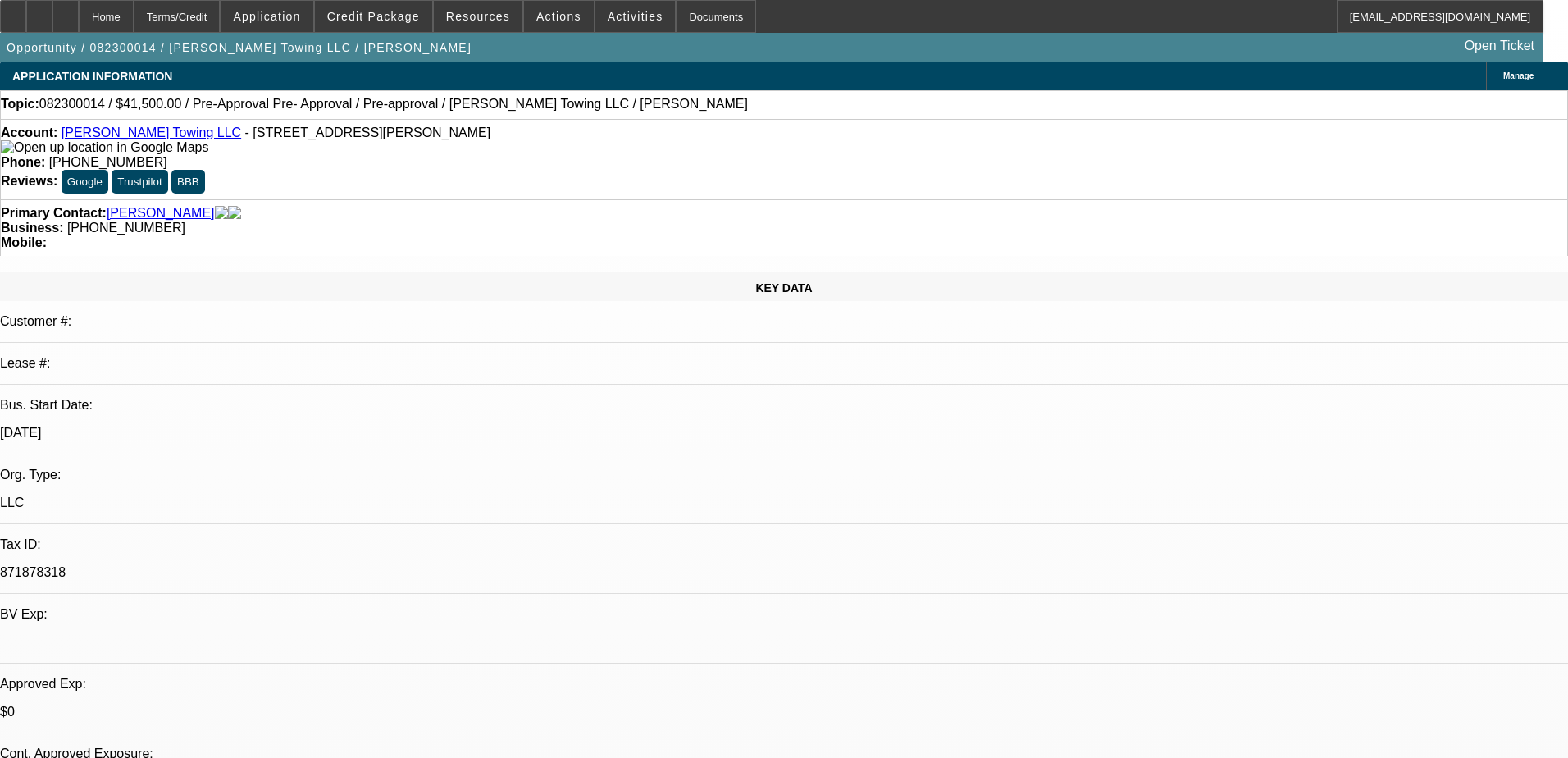
select select "0"
select select "6"
select select "0"
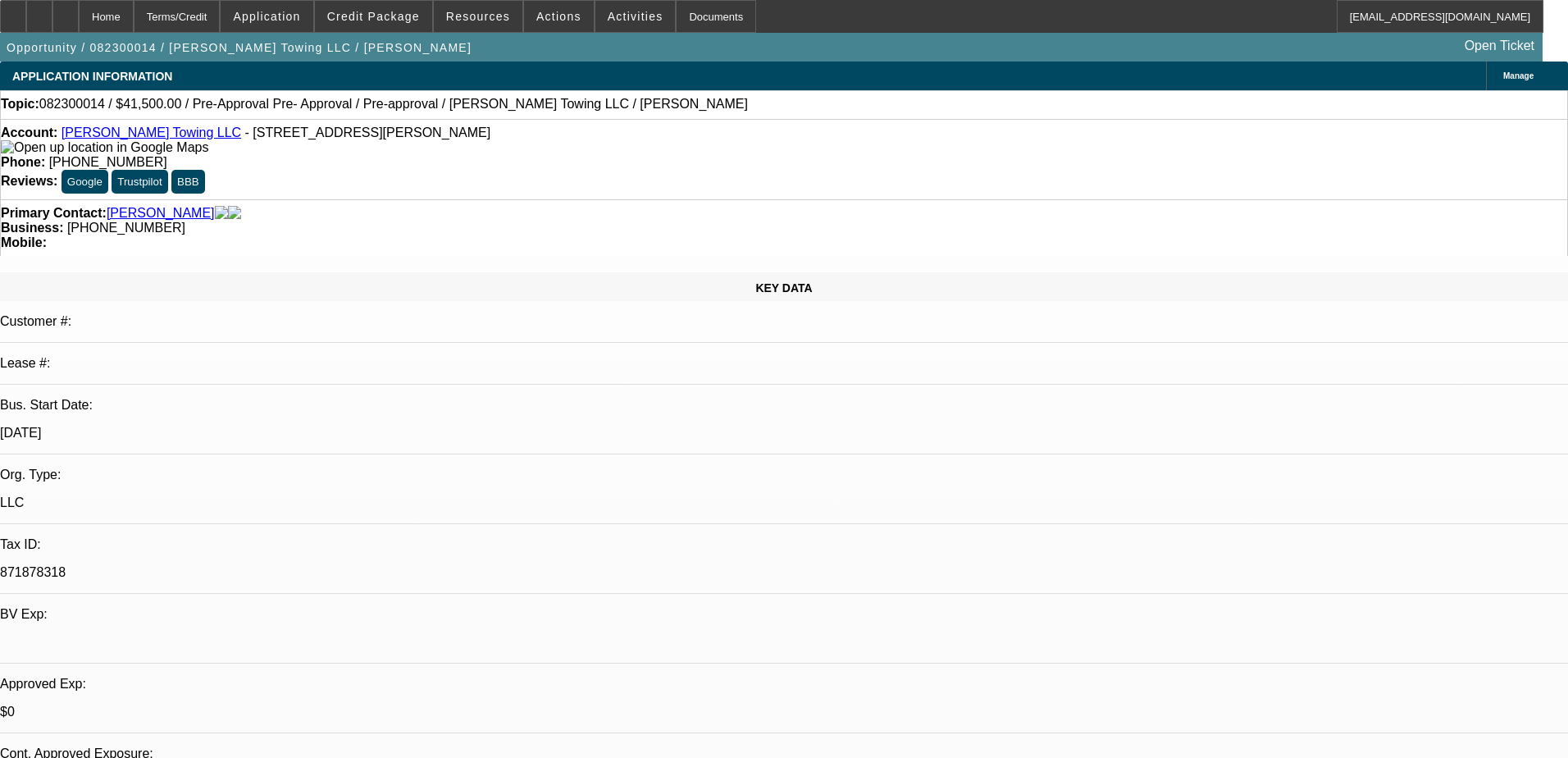
select select "0"
select select "6"
select select "0"
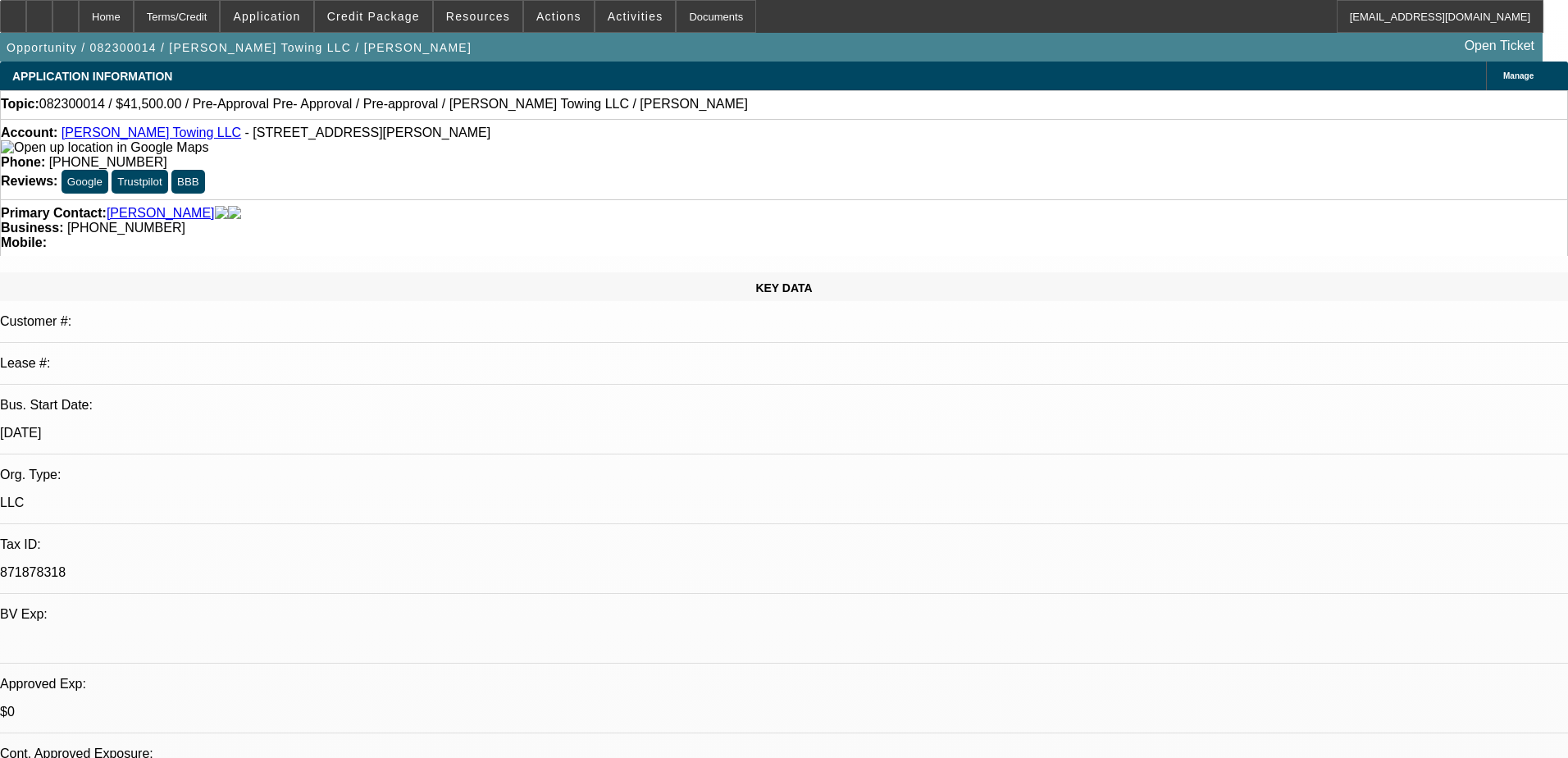
select select "0"
select select "6"
select select "0"
select select "2"
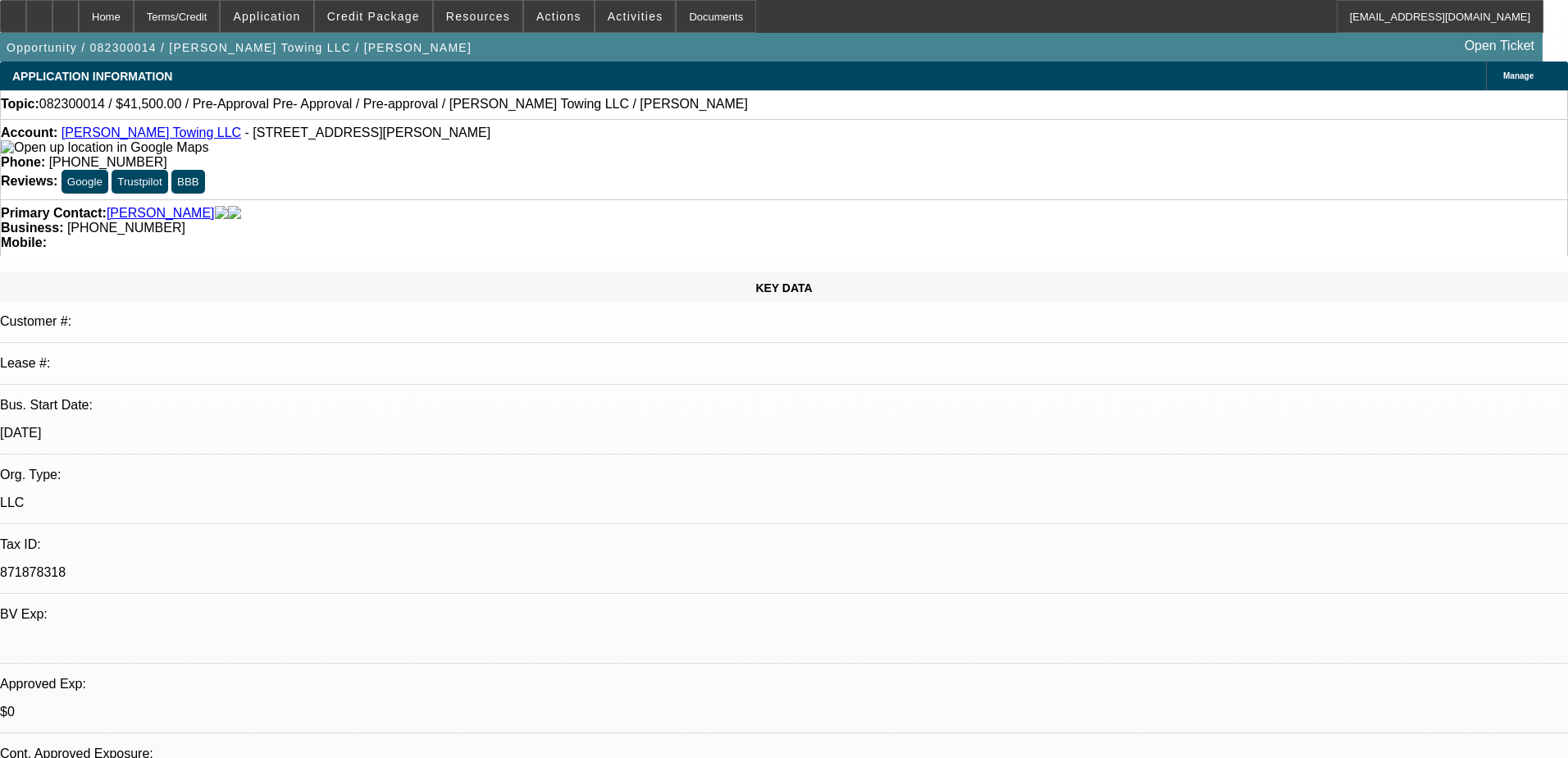
select select "0"
select select "6"
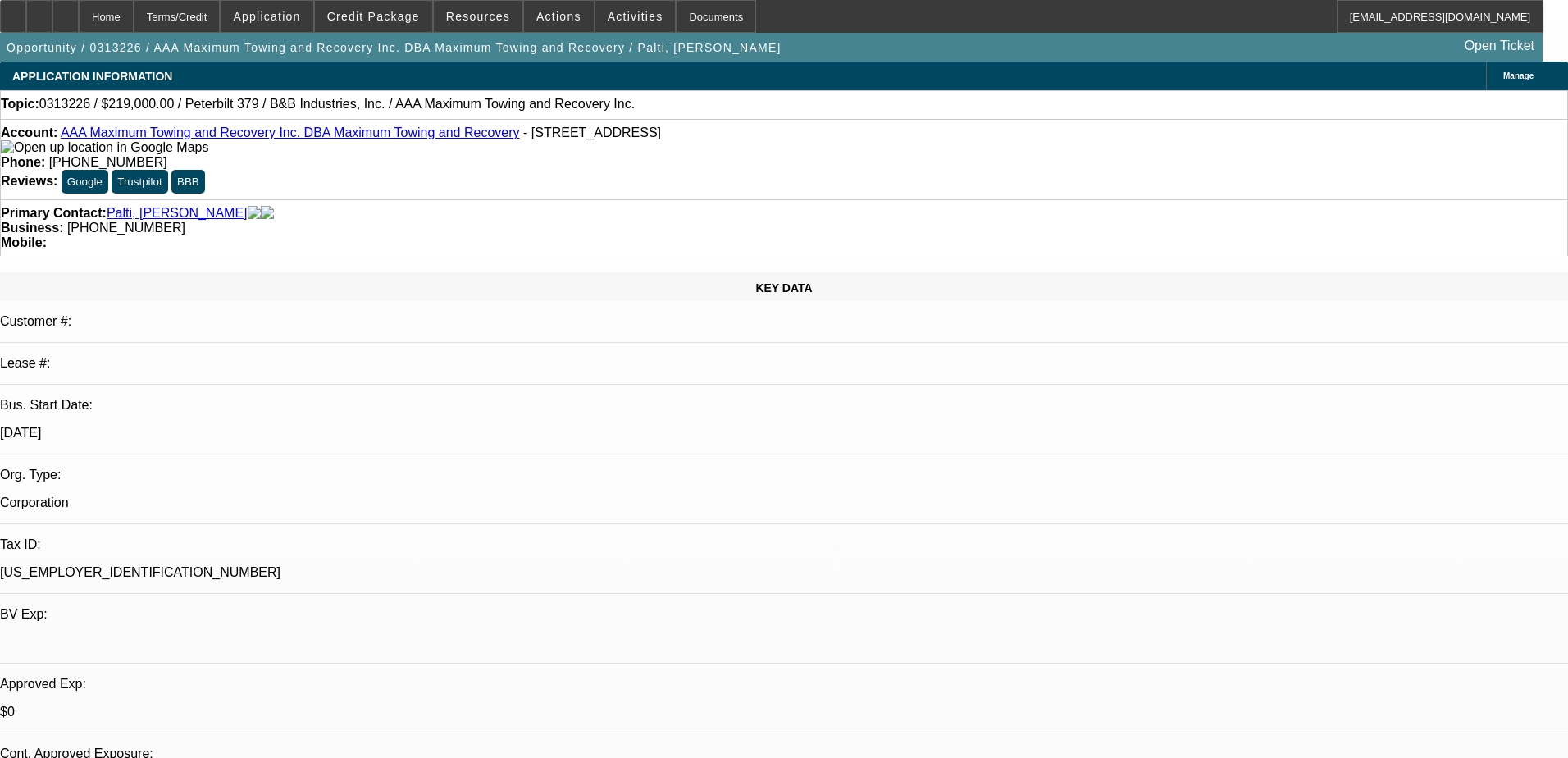
select select "0"
select select "2"
select select "0"
select select "6"
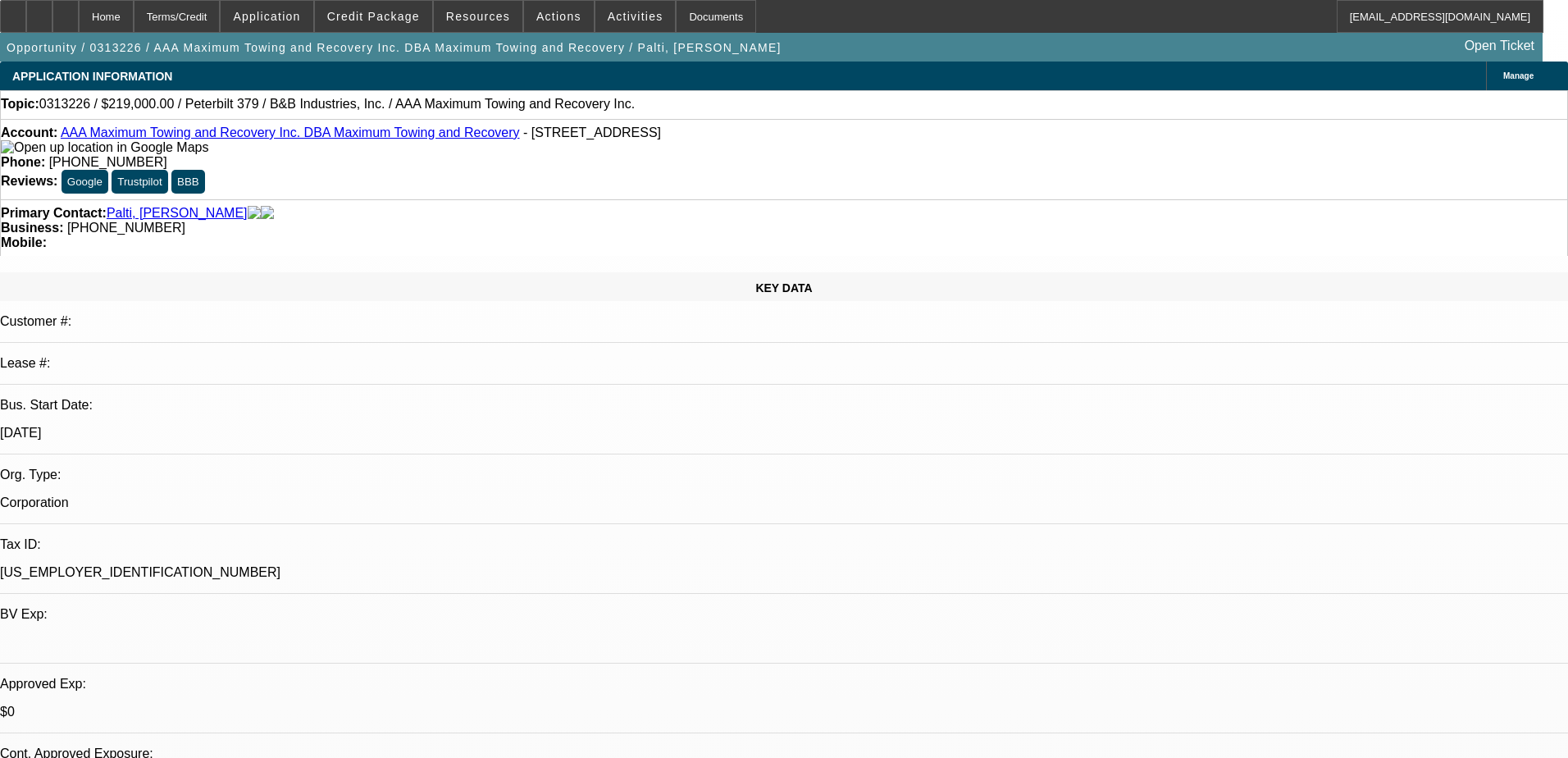
select select "0"
select select "2"
select select "0"
select select "4"
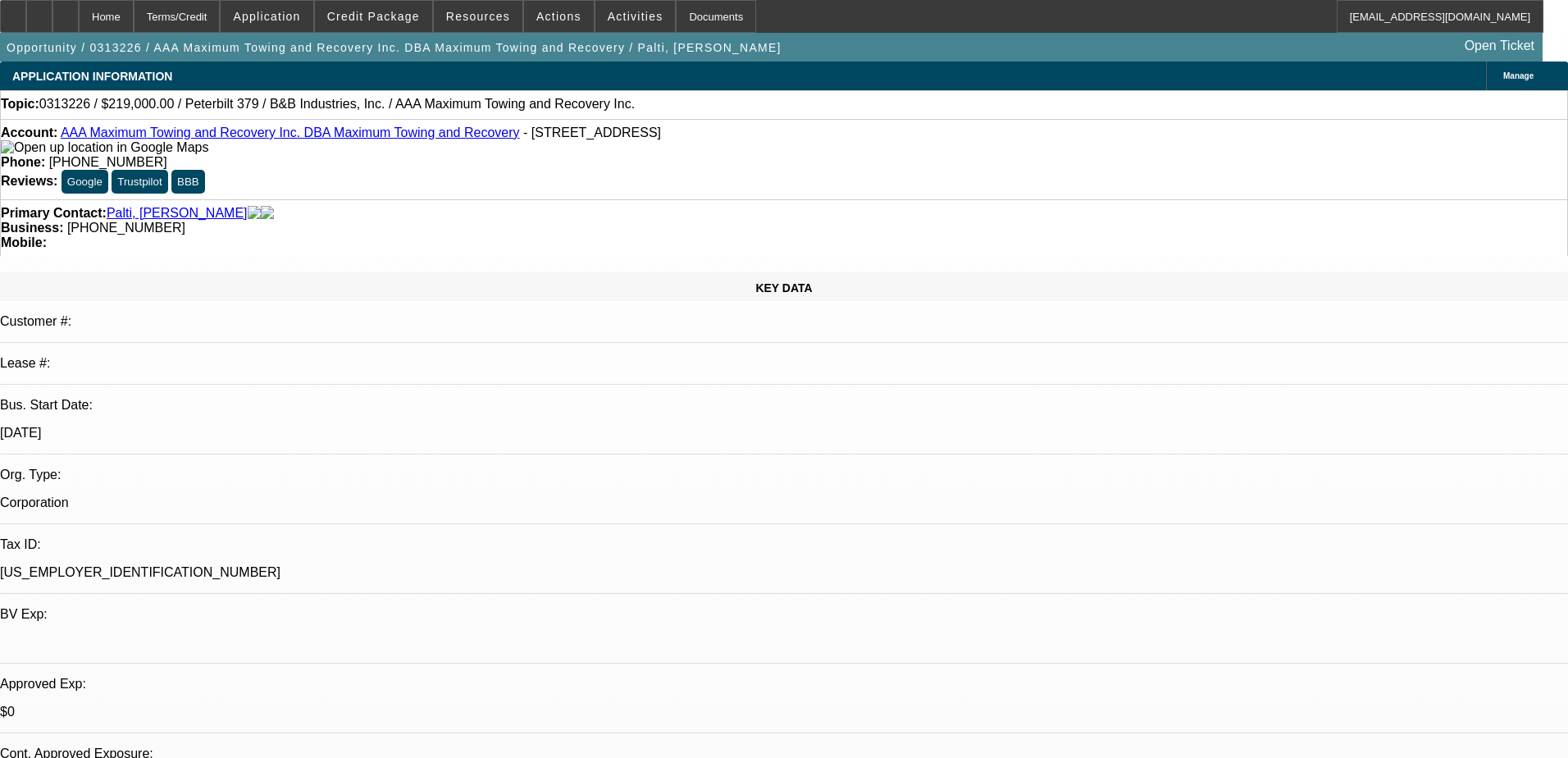
select select "0"
select select "2"
select select "0.1"
select select "4"
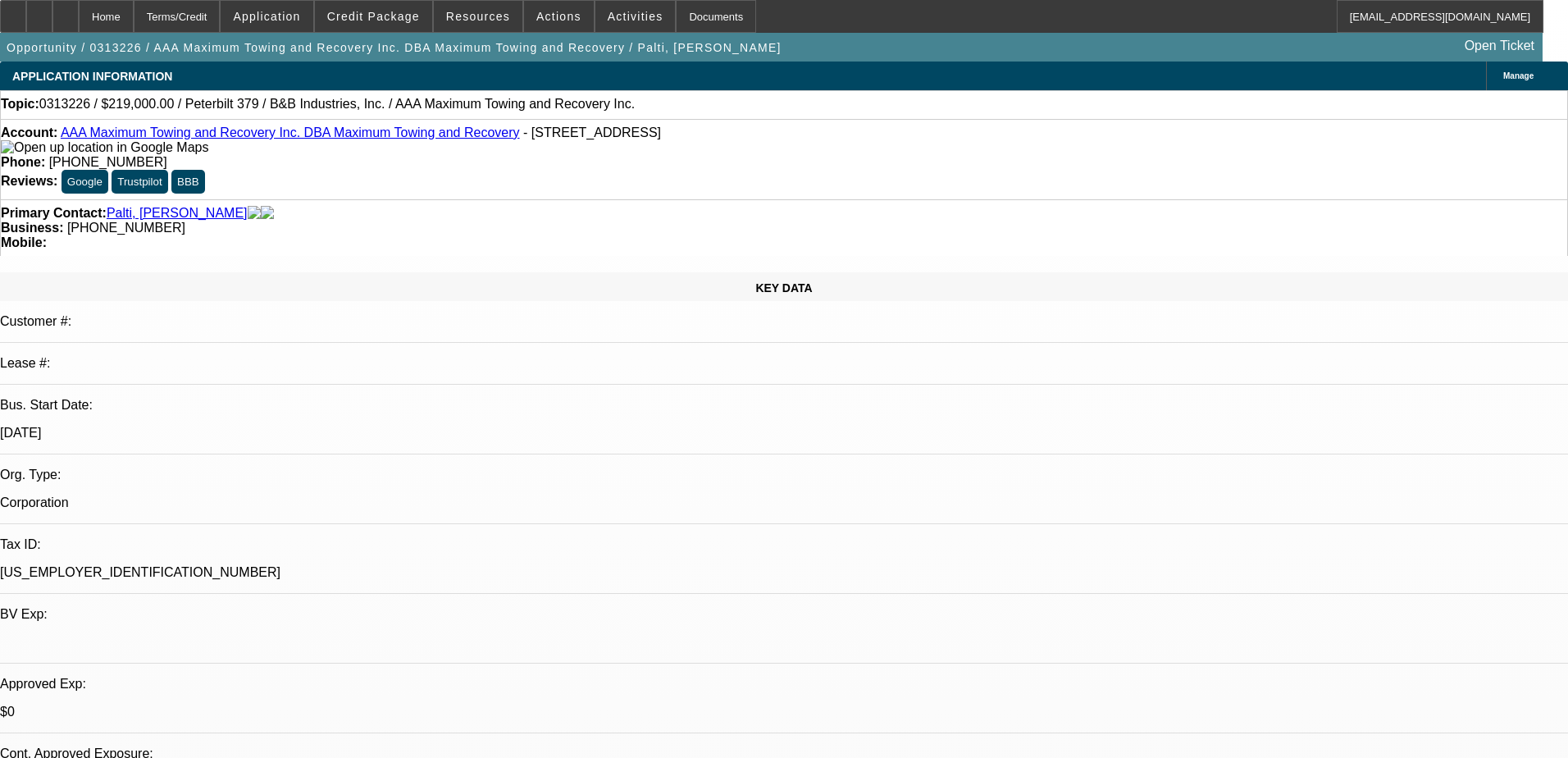
select select "0"
select select "2"
select select "0.1"
select select "4"
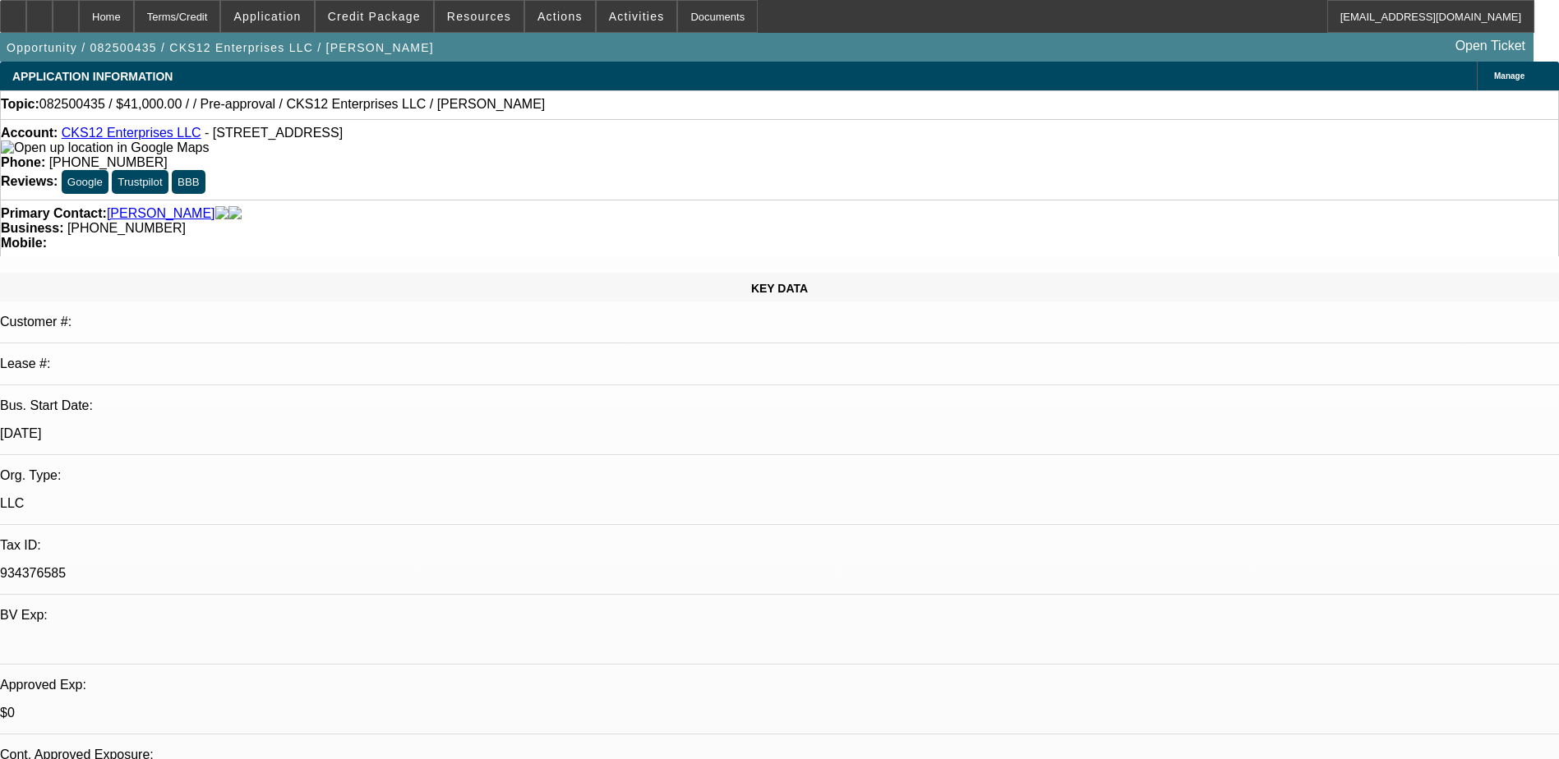
select select "0.1"
select select "0"
select select "9"
select select "0"
select select "6"
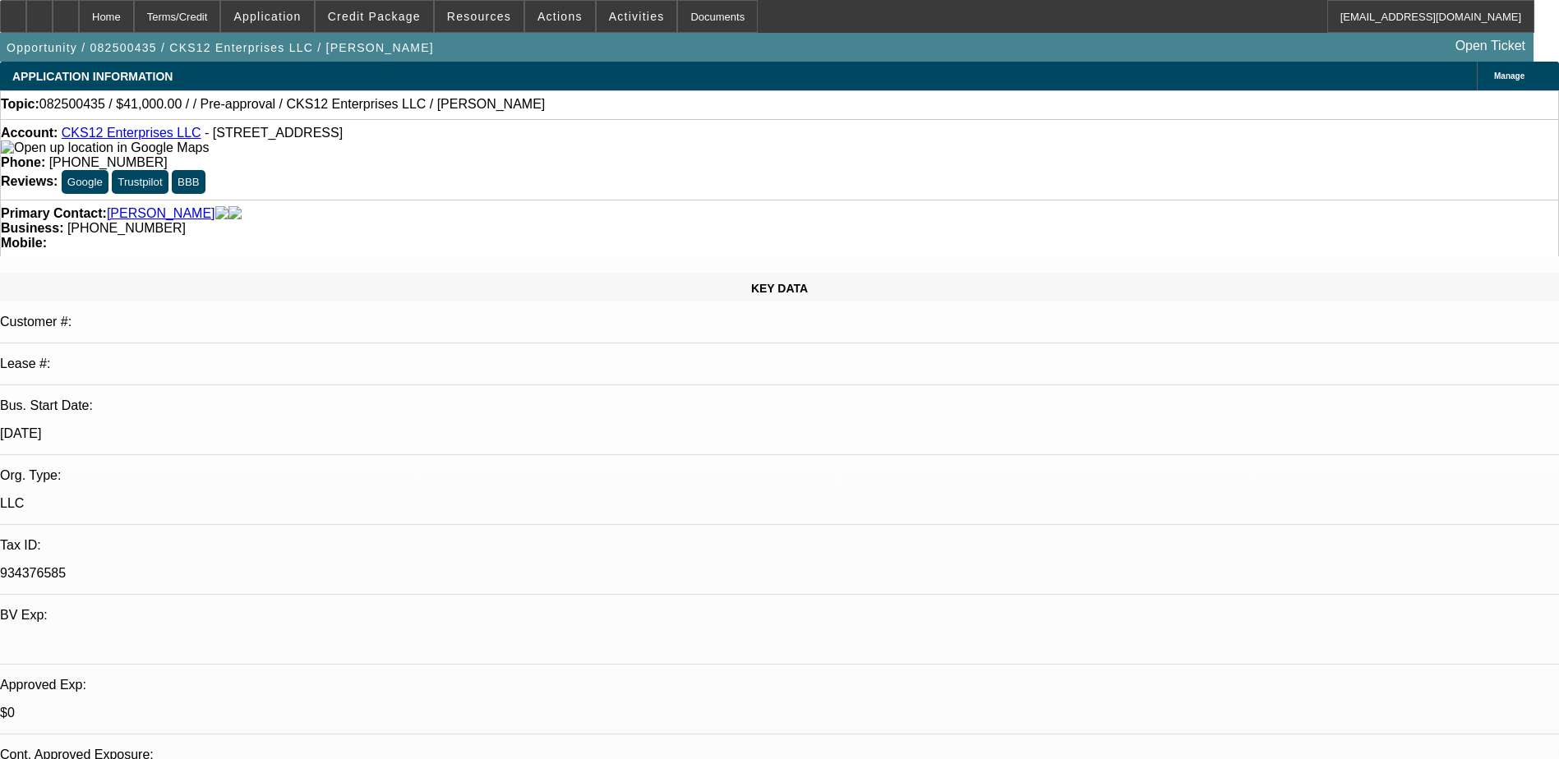
select select "0"
select select "0.1"
select select "6"
select select "0.1"
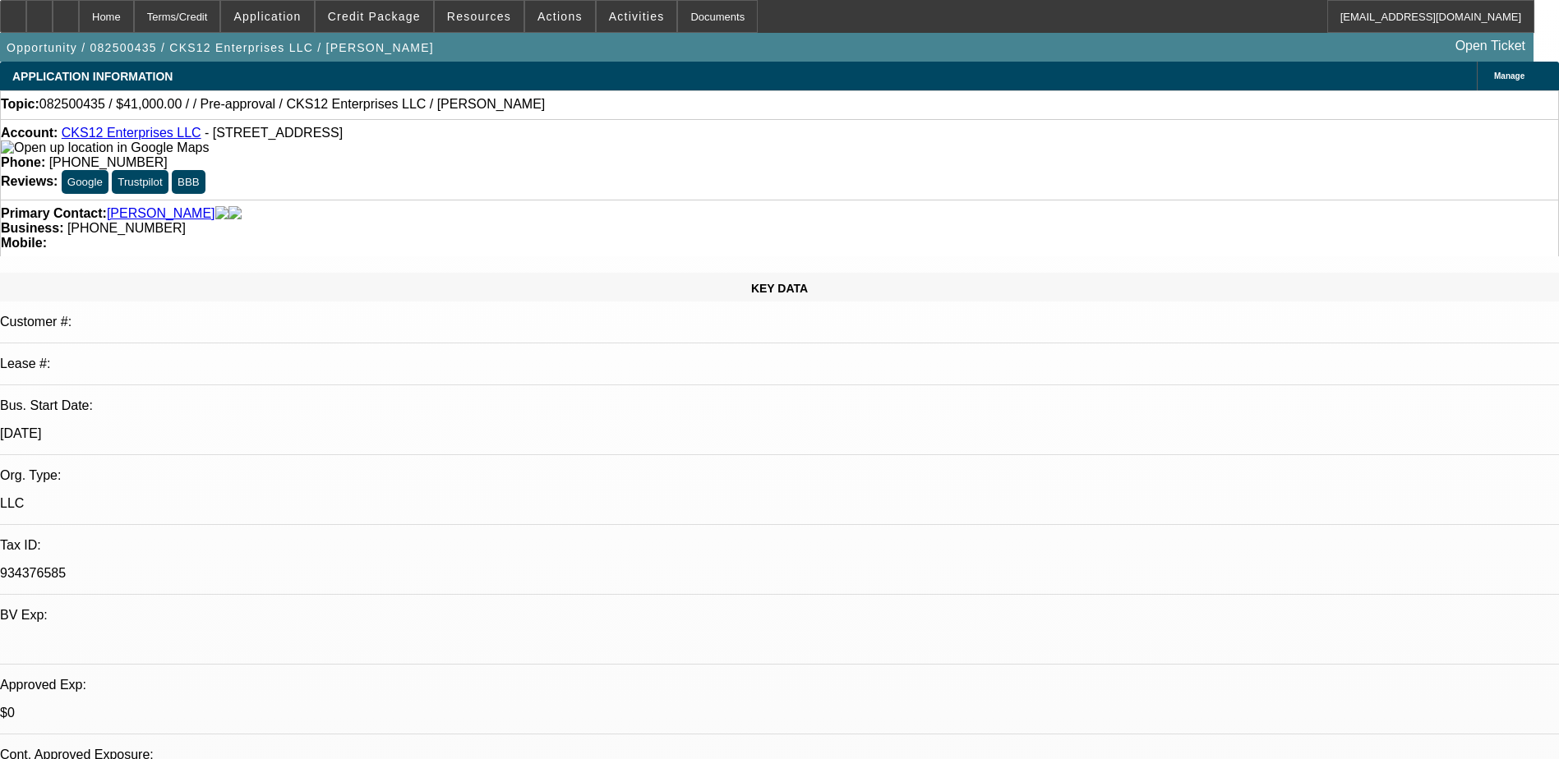
select select "2"
select select "3"
select select "0"
select select "6"
select select "0.1"
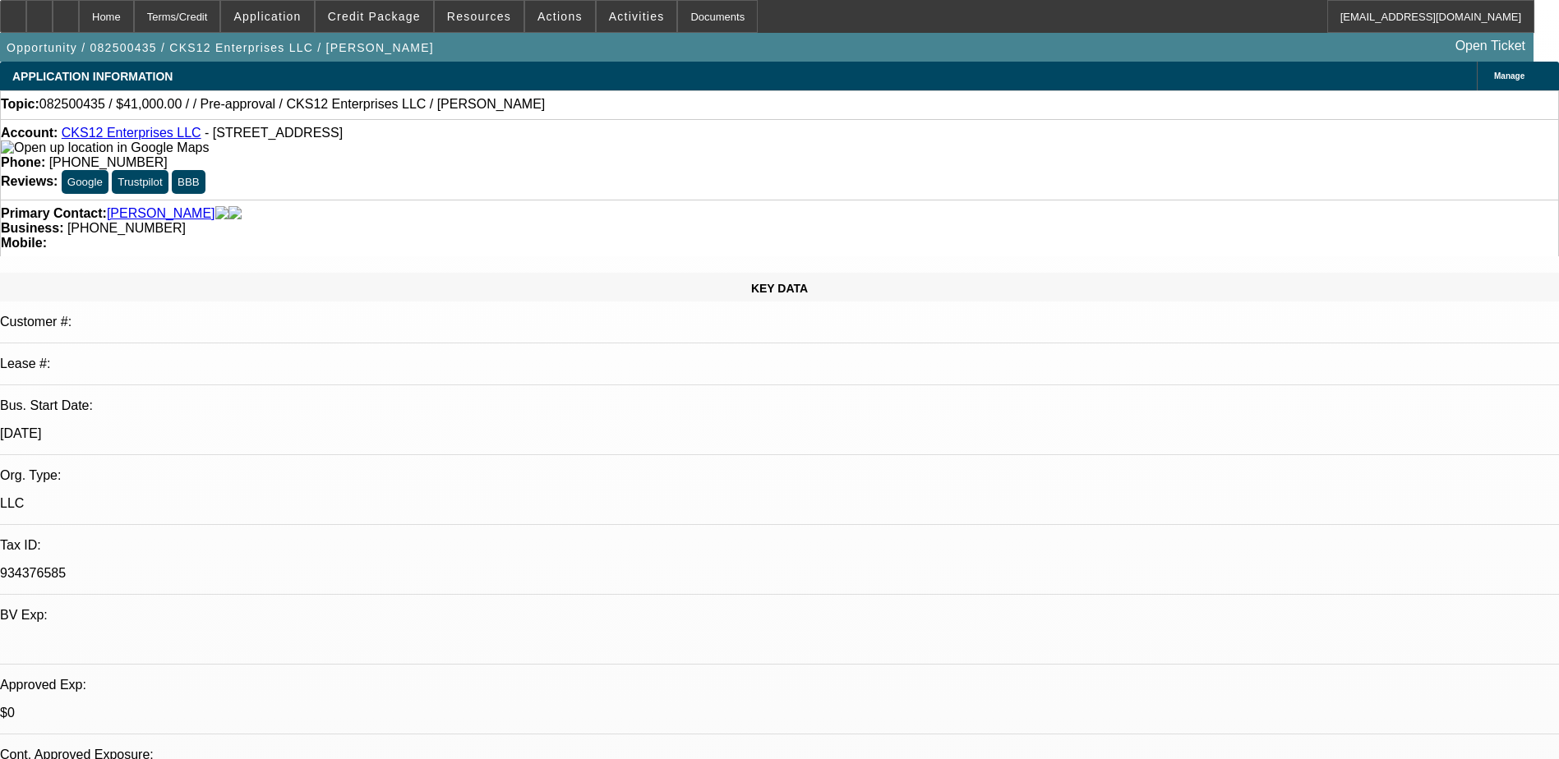
select select "2"
select select "3"
select select "0.1"
select select "4"
select select "0.1"
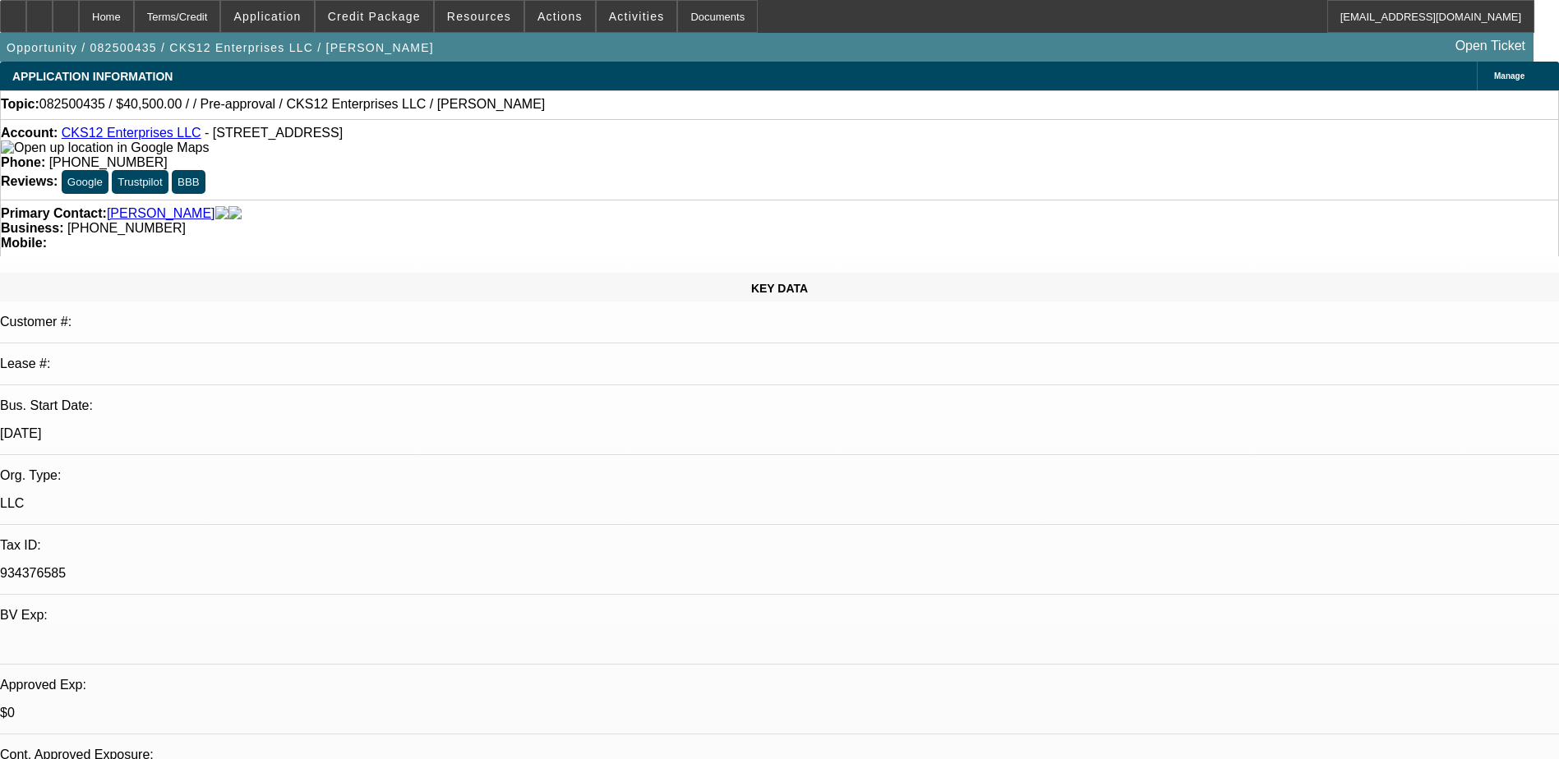
select select "0"
select select "9"
select select "0"
select select "6"
select select "0"
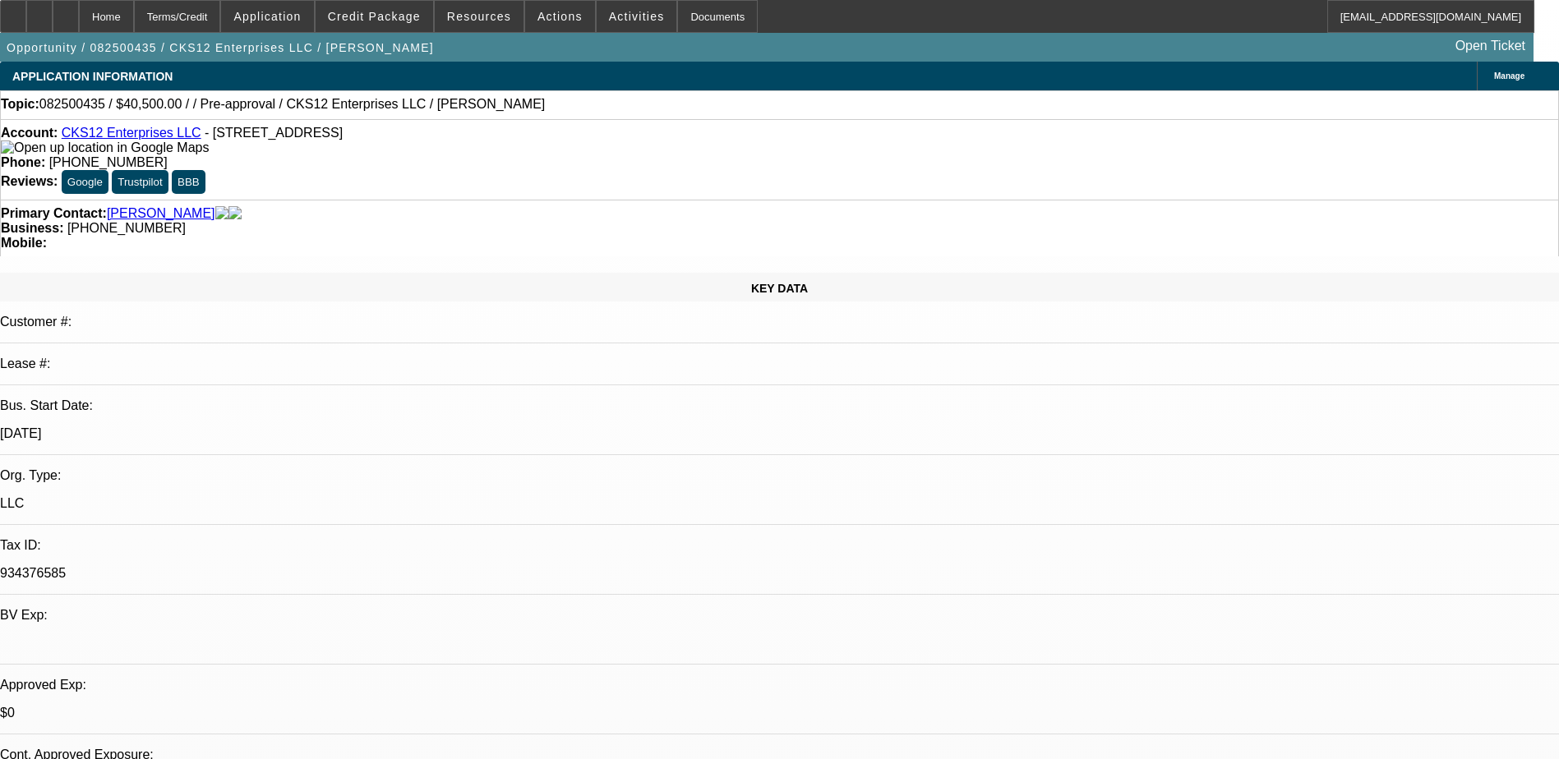
select select "0"
select select "0.1"
select select "6"
select select "0.1"
select select "2"
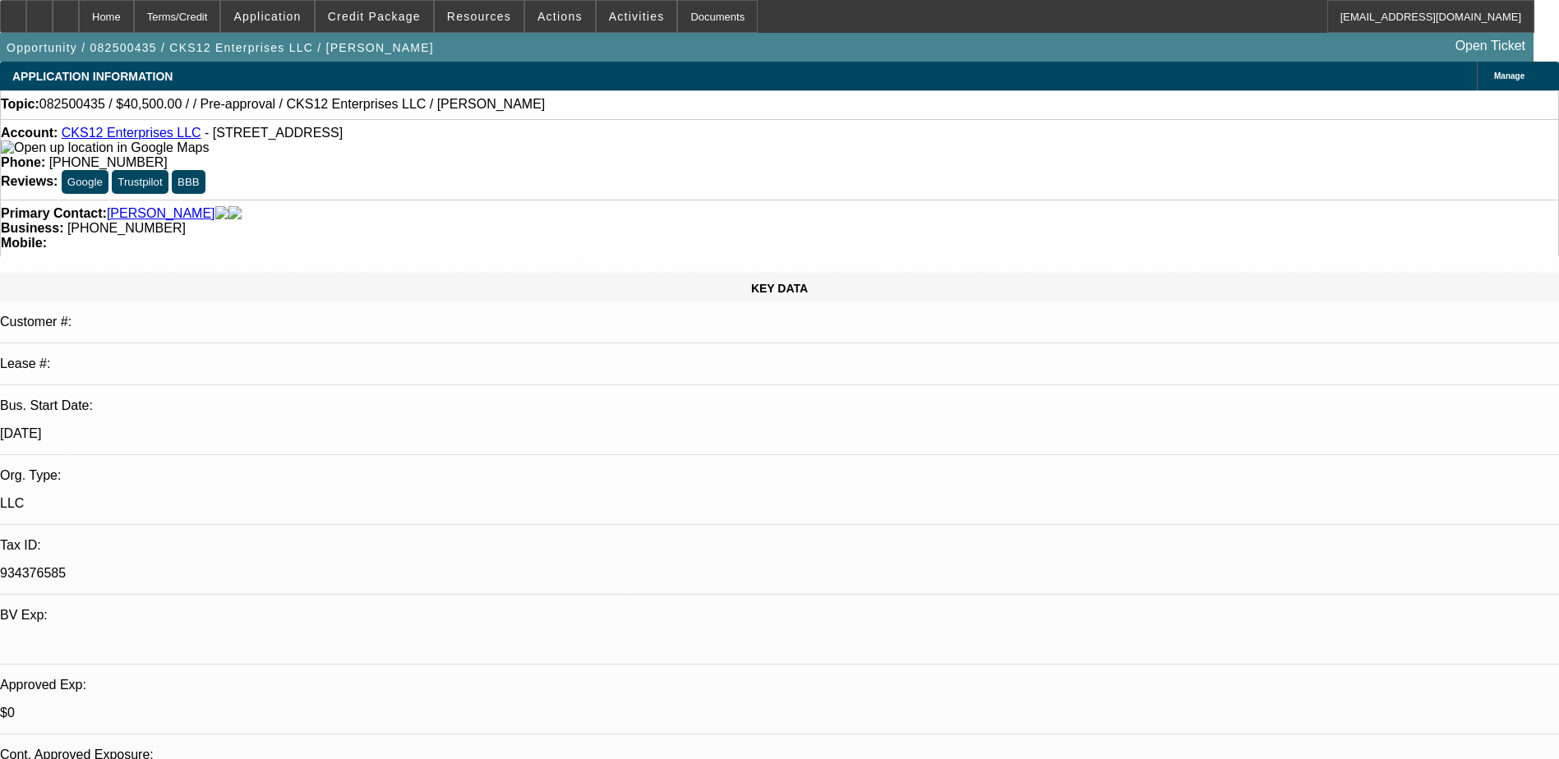
select select "3"
select select "0"
select select "6"
select select "0.1"
select select "2"
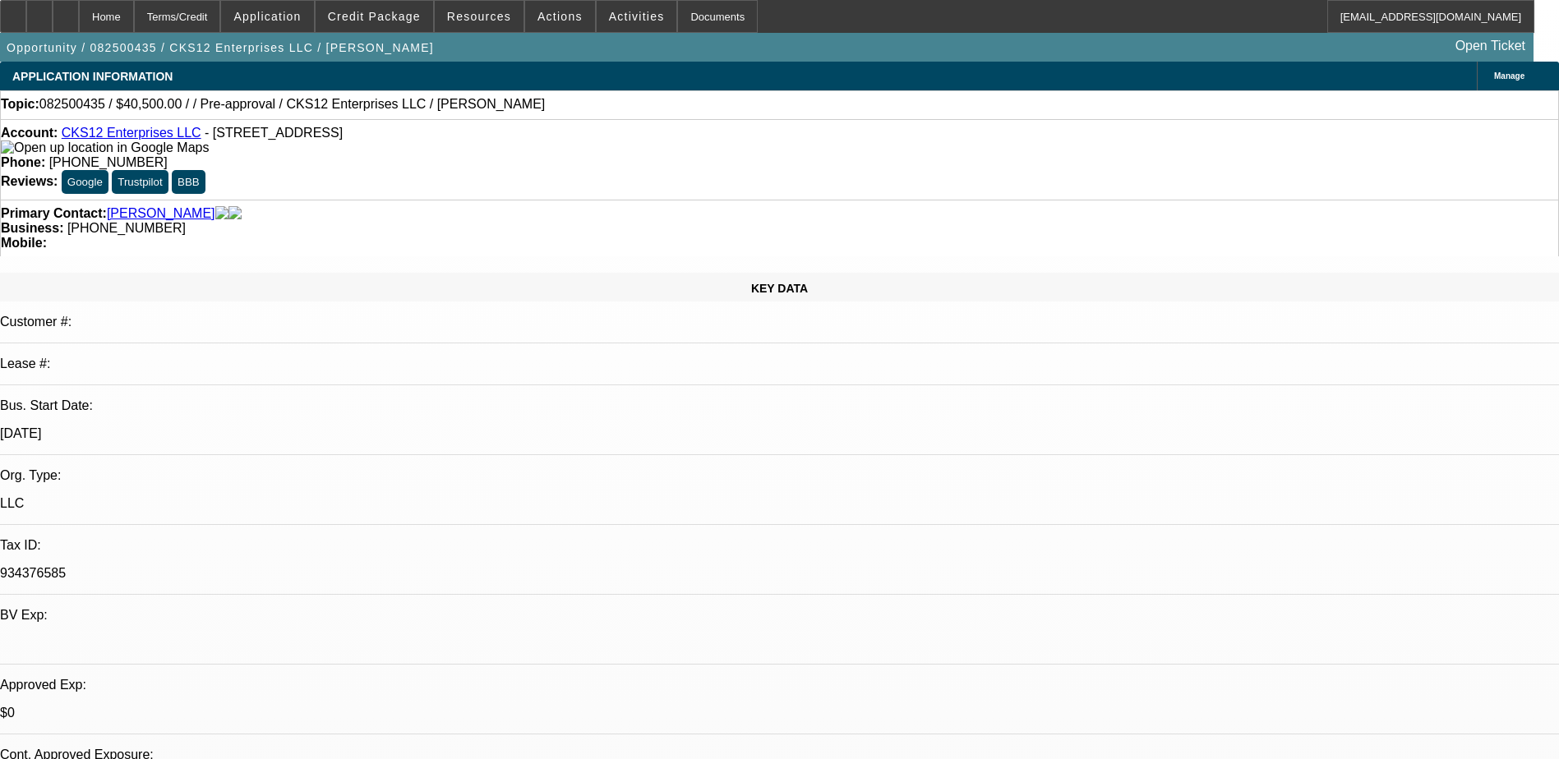
select select "3"
select select "0.1"
select select "4"
click at [79, 2] on div at bounding box center [66, 16] width 26 height 33
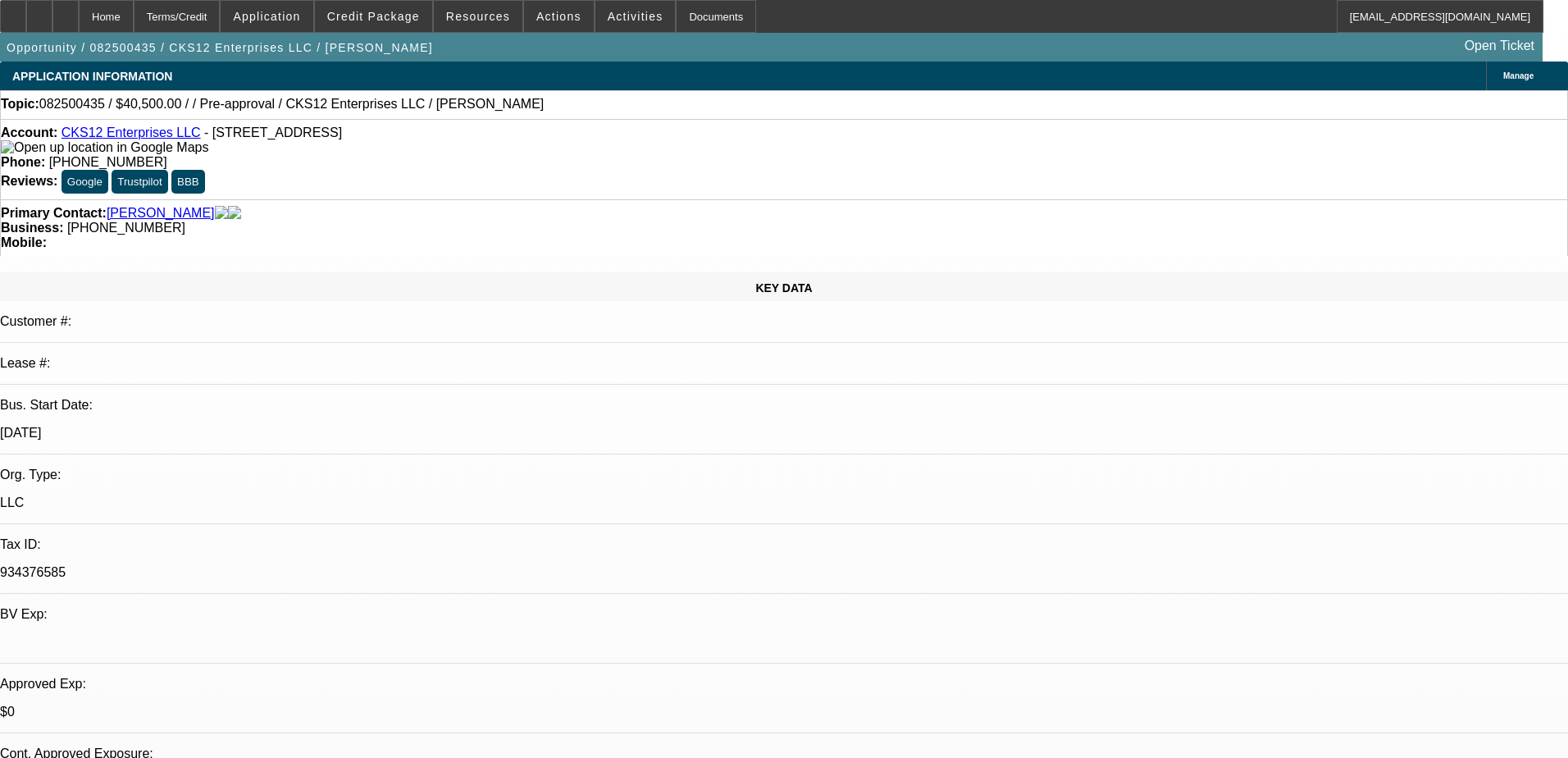
select select "0.1"
select select "0"
select select "9"
select select "0"
select select "6"
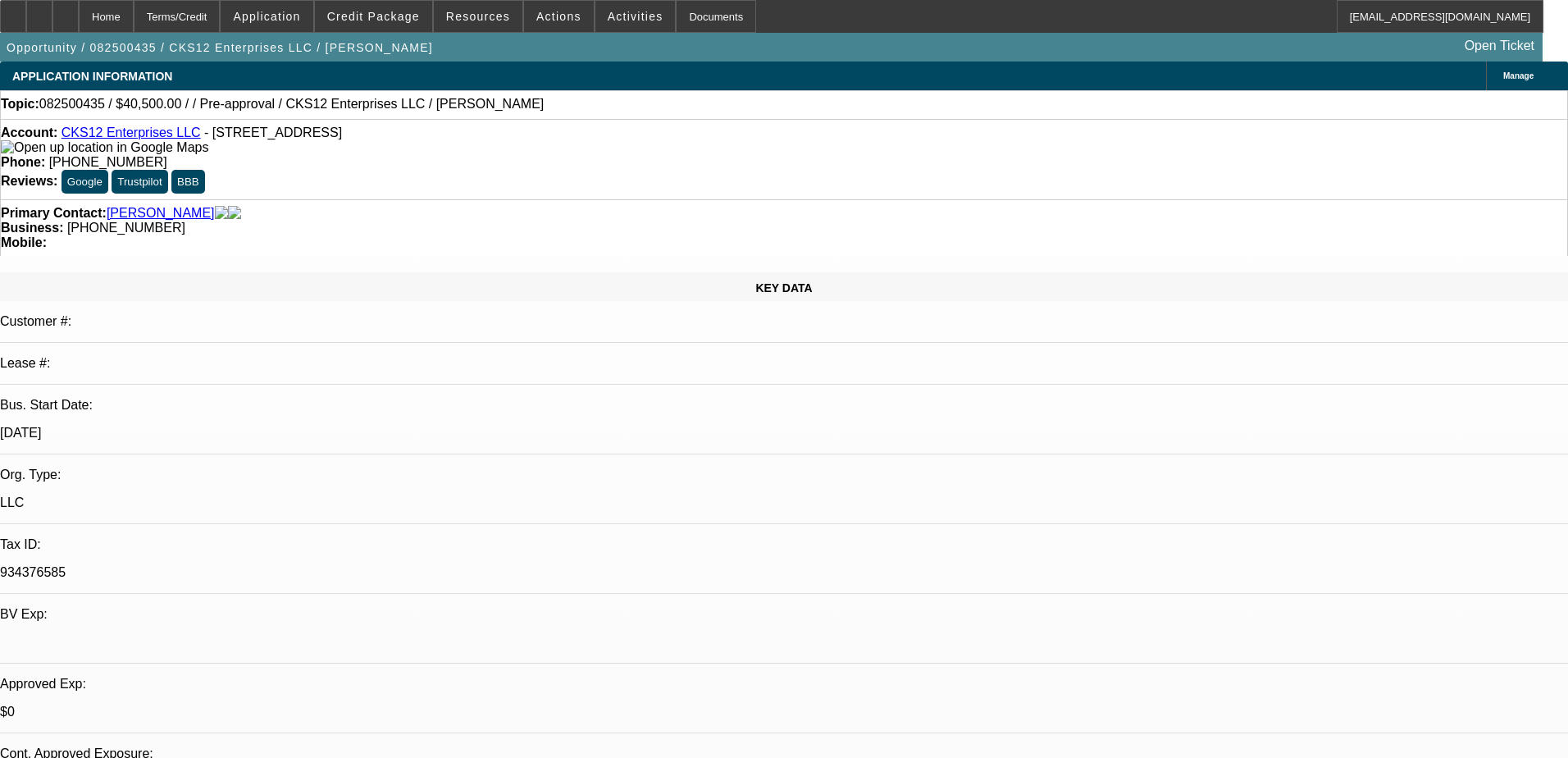
select select "0"
select select "0.1"
select select "6"
select select "0.1"
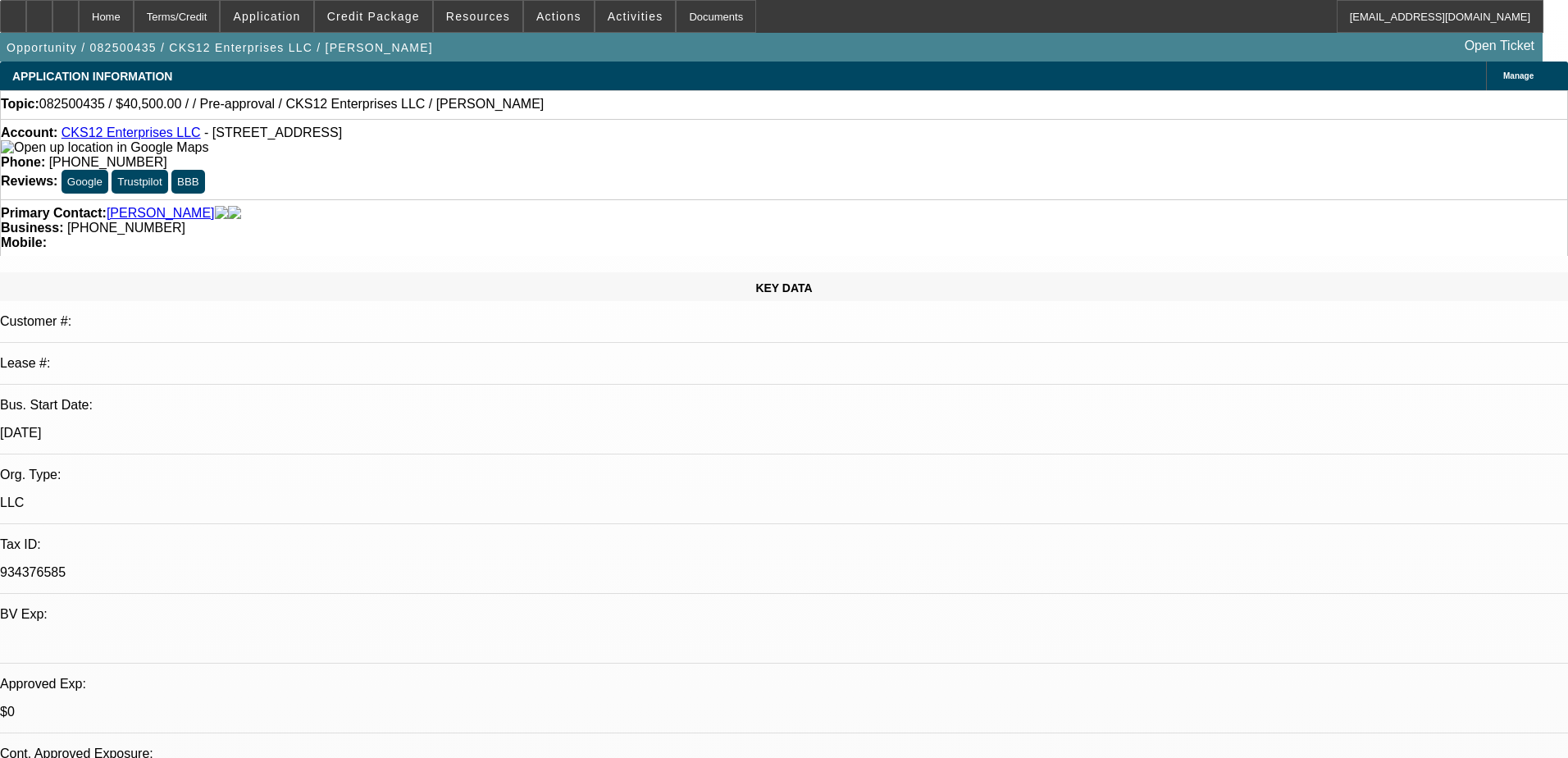
select select "2"
select select "3"
select select "0"
select select "6"
select select "0.1"
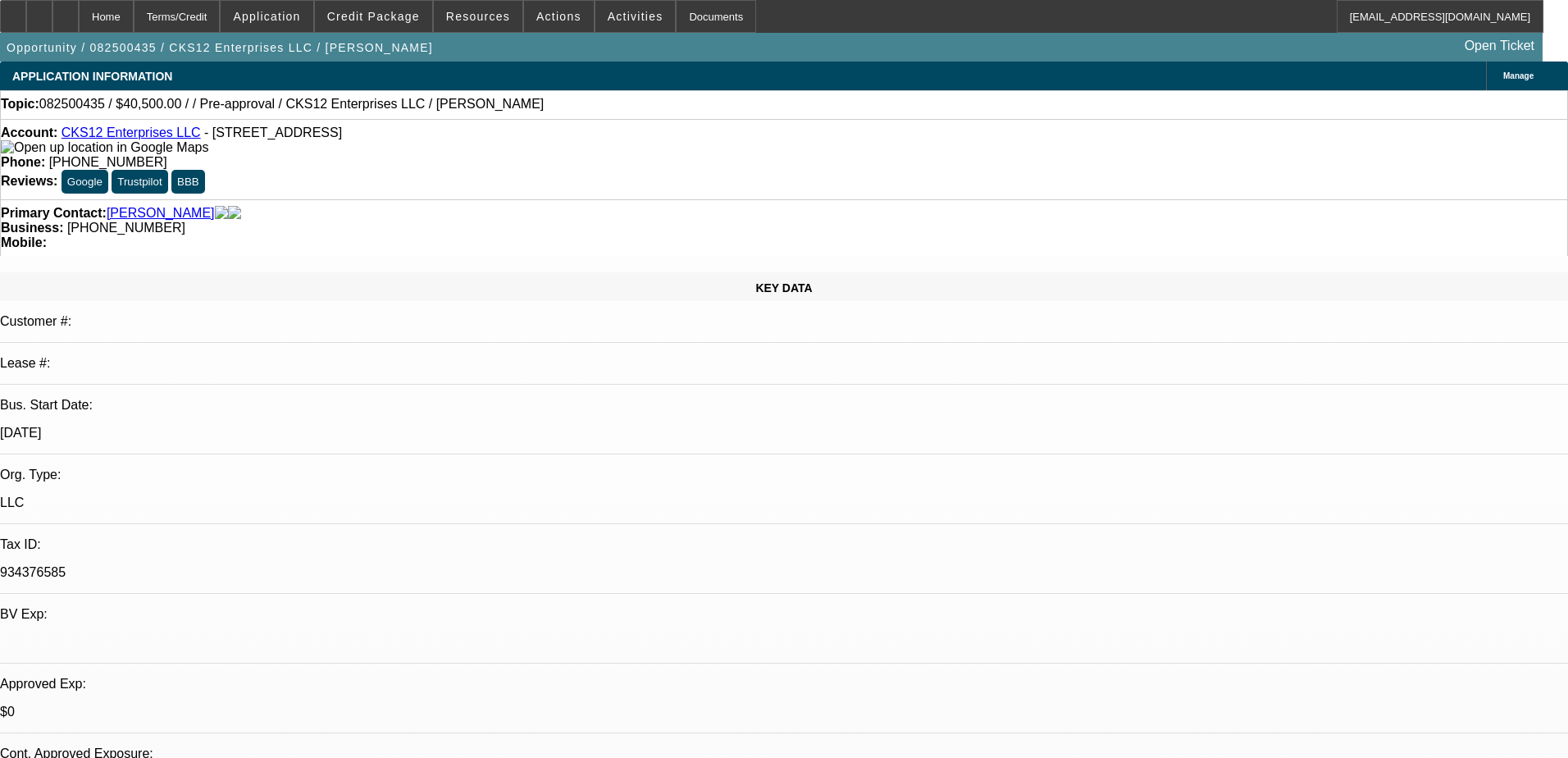
select select "2"
select select "3"
select select "0.1"
select select "4"
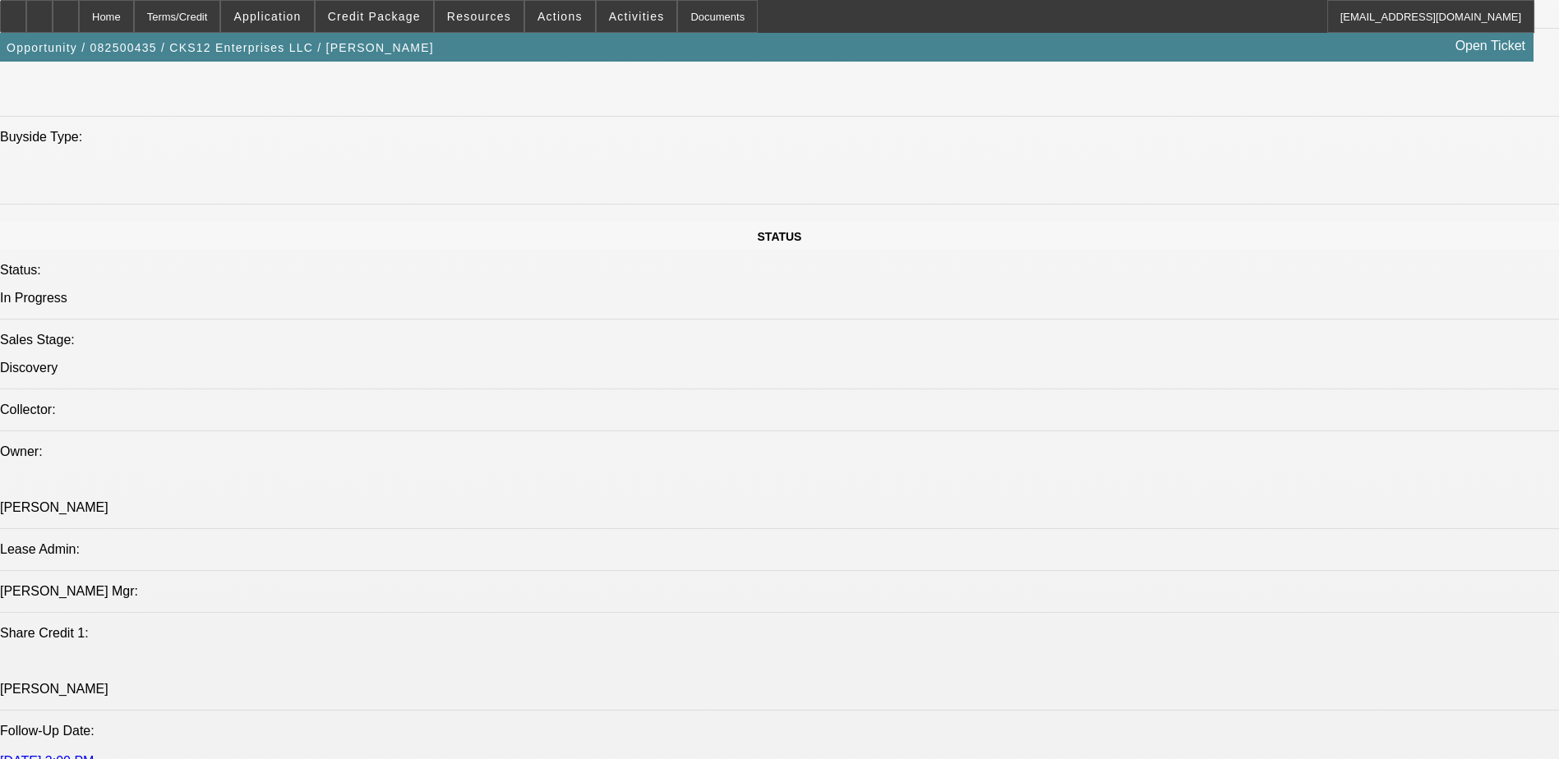
scroll to position [1726, 0]
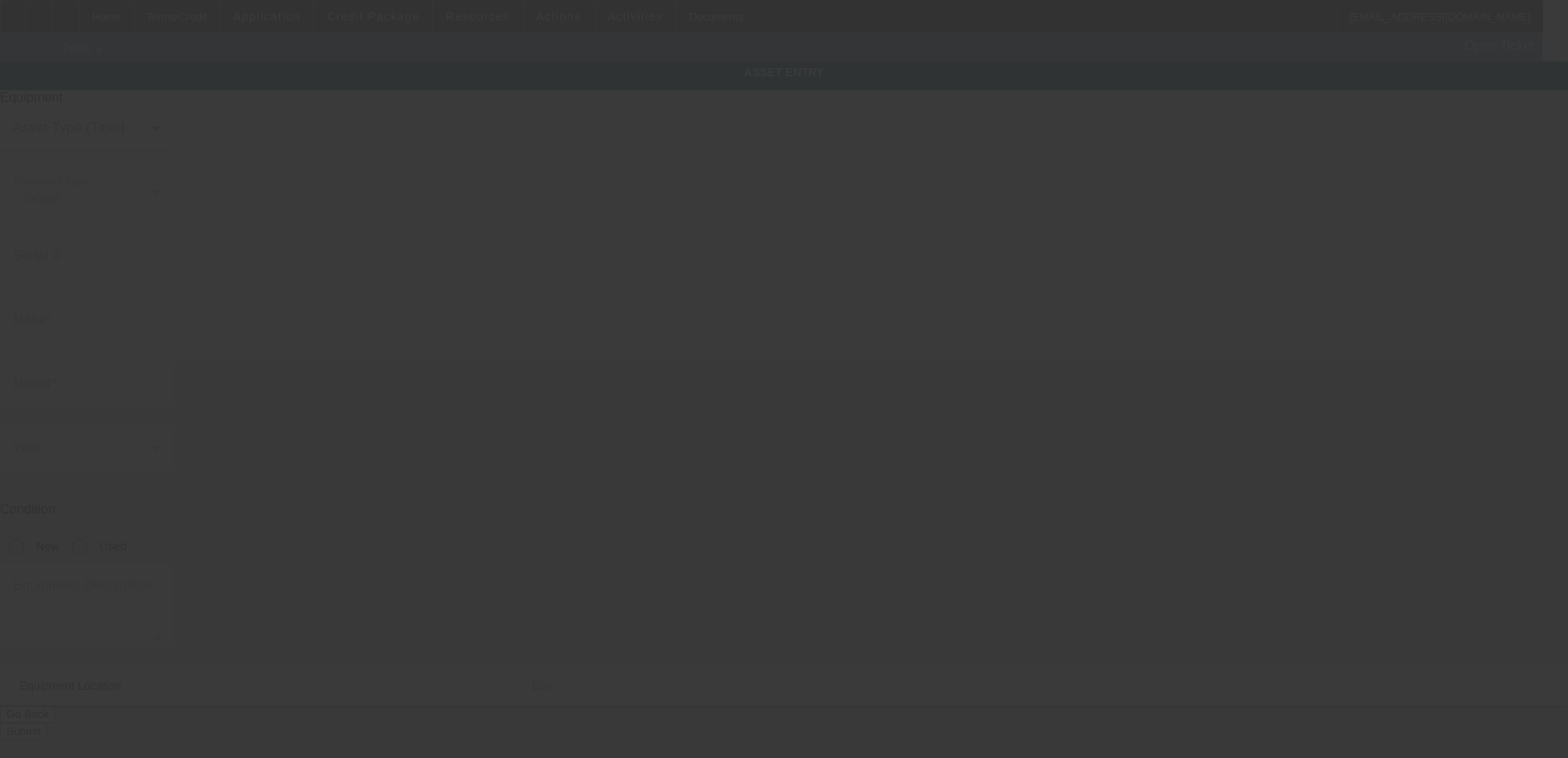
type textarea "Tow Truck"
type input "715 Peachtree St NE"
type input "Atlanta"
type input "30308"
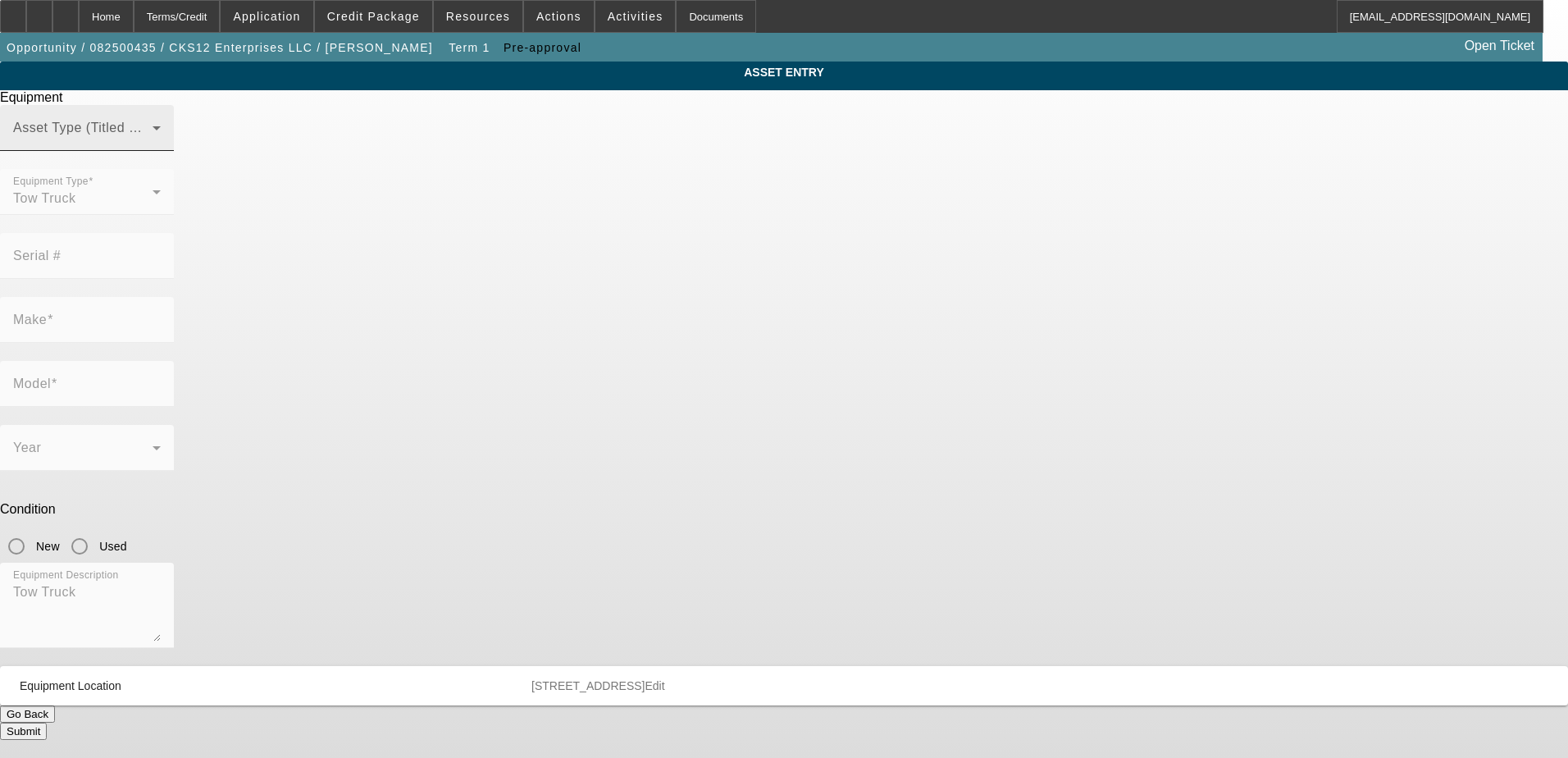
click at [153, 145] on span at bounding box center [83, 135] width 140 height 20
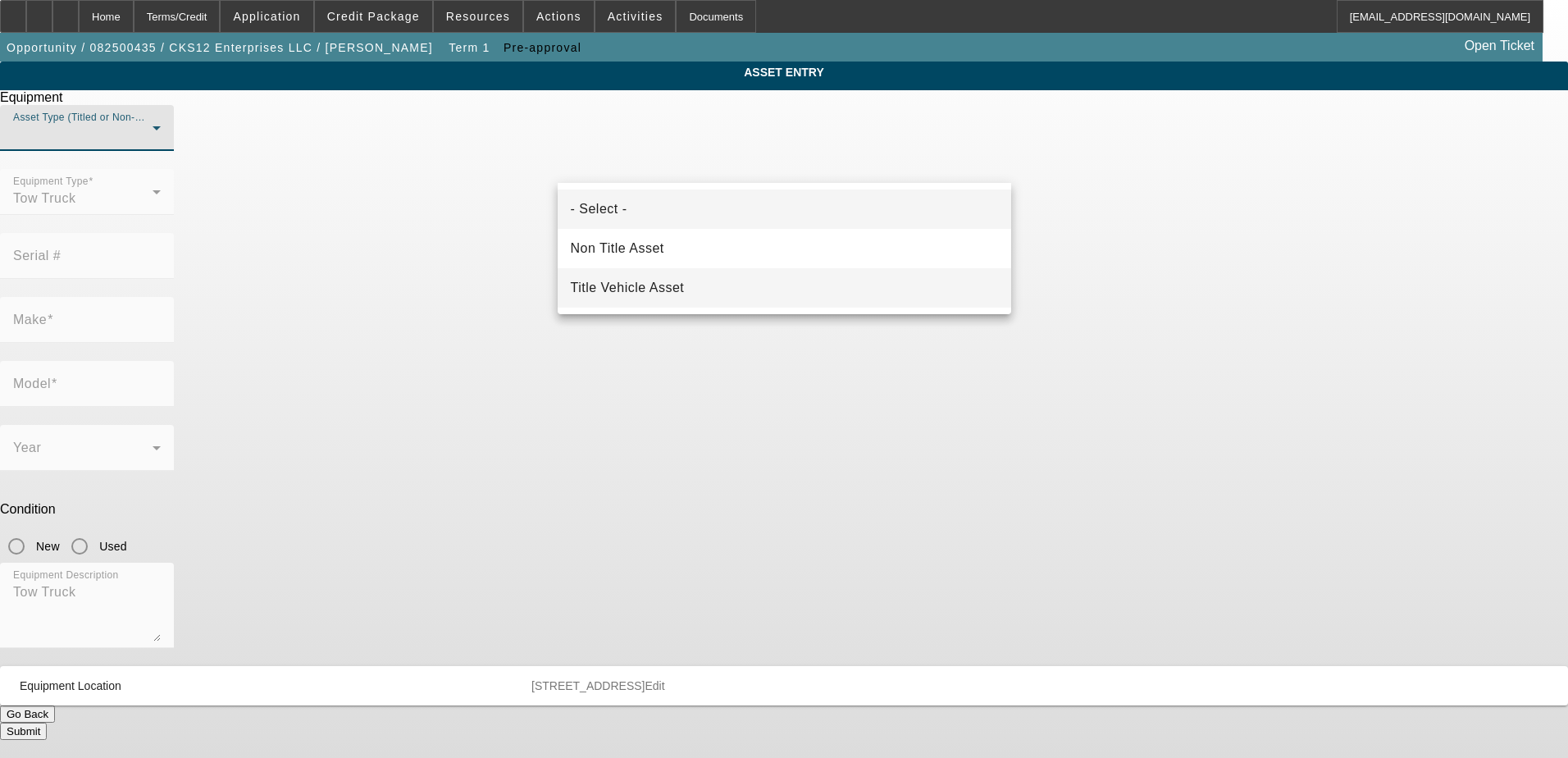
click at [610, 291] on span "Title Vehicle Asset" at bounding box center [628, 289] width 114 height 20
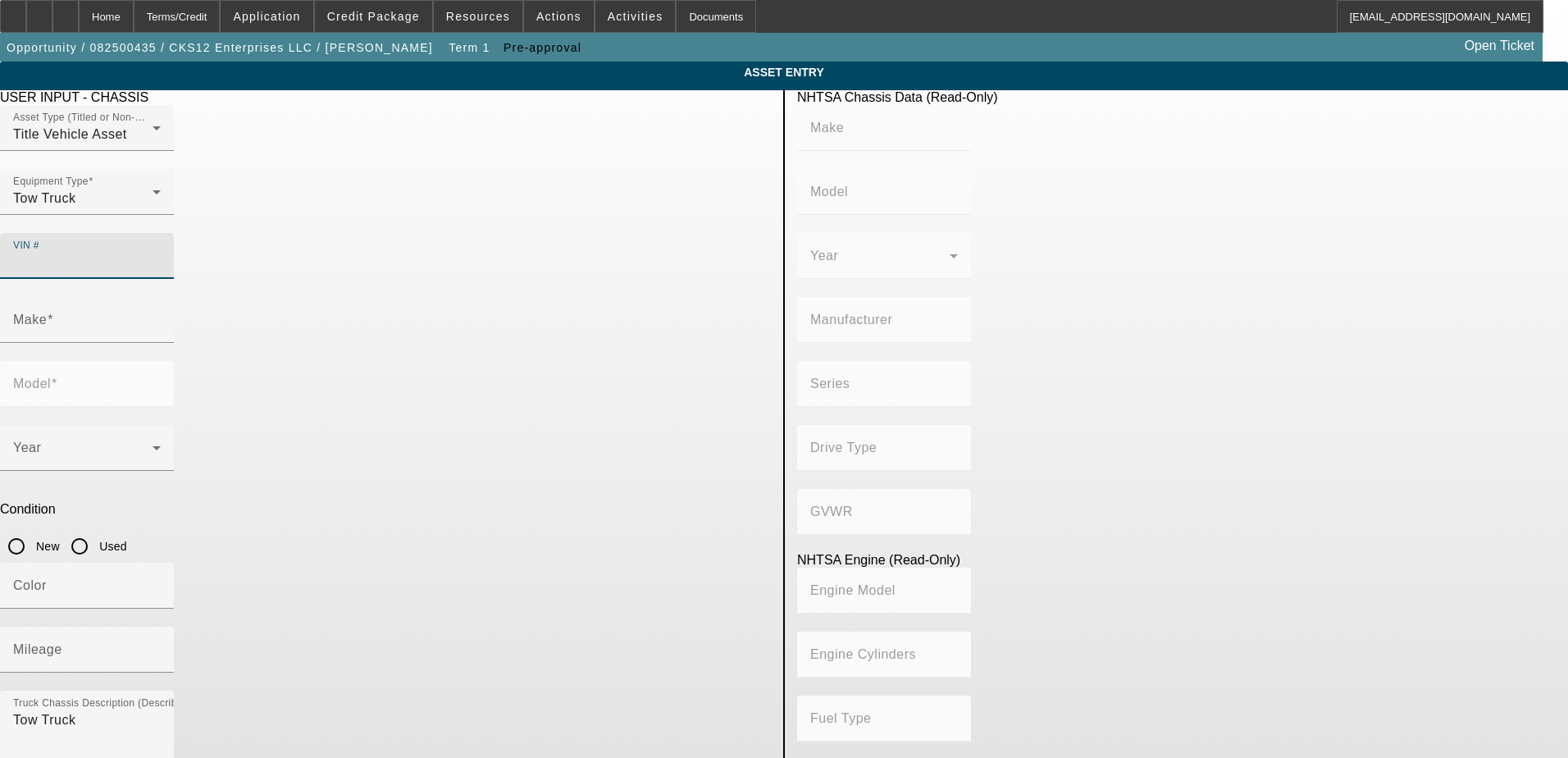
click at [161, 253] on input "VIN #" at bounding box center [87, 263] width 148 height 20
type input "3D6WA7EL5BG595875"
type input "DODGE"
type input "Ram Chassis Cab"
type input "CHRYSLER DE MEXICO TOLUCA"
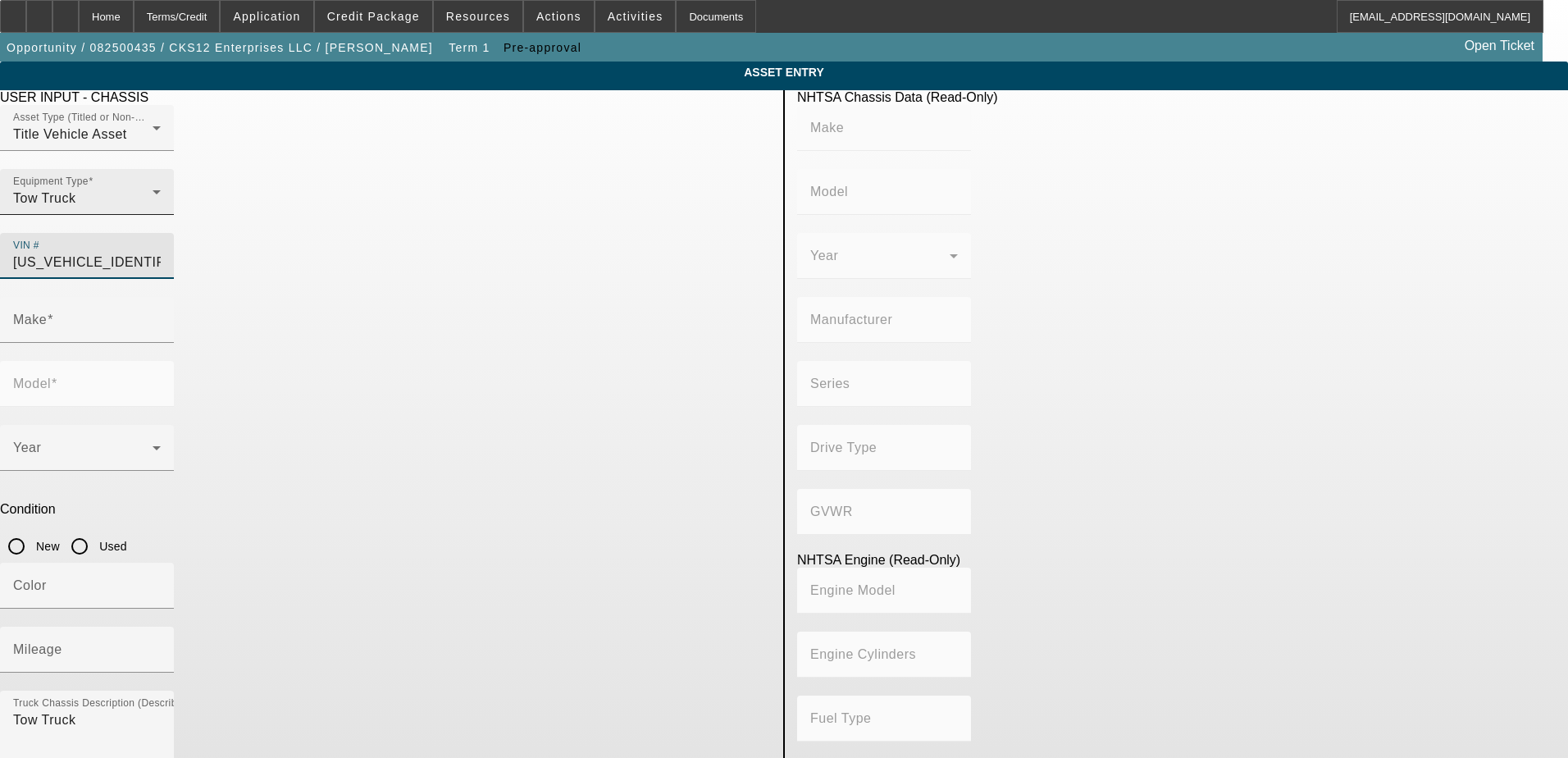
type input "DP"
type input "4x2"
type input "Class 5: 16,001 - 19,500 lb (7,258 - 8,845 kg)"
type input "6"
type input "Diesel"
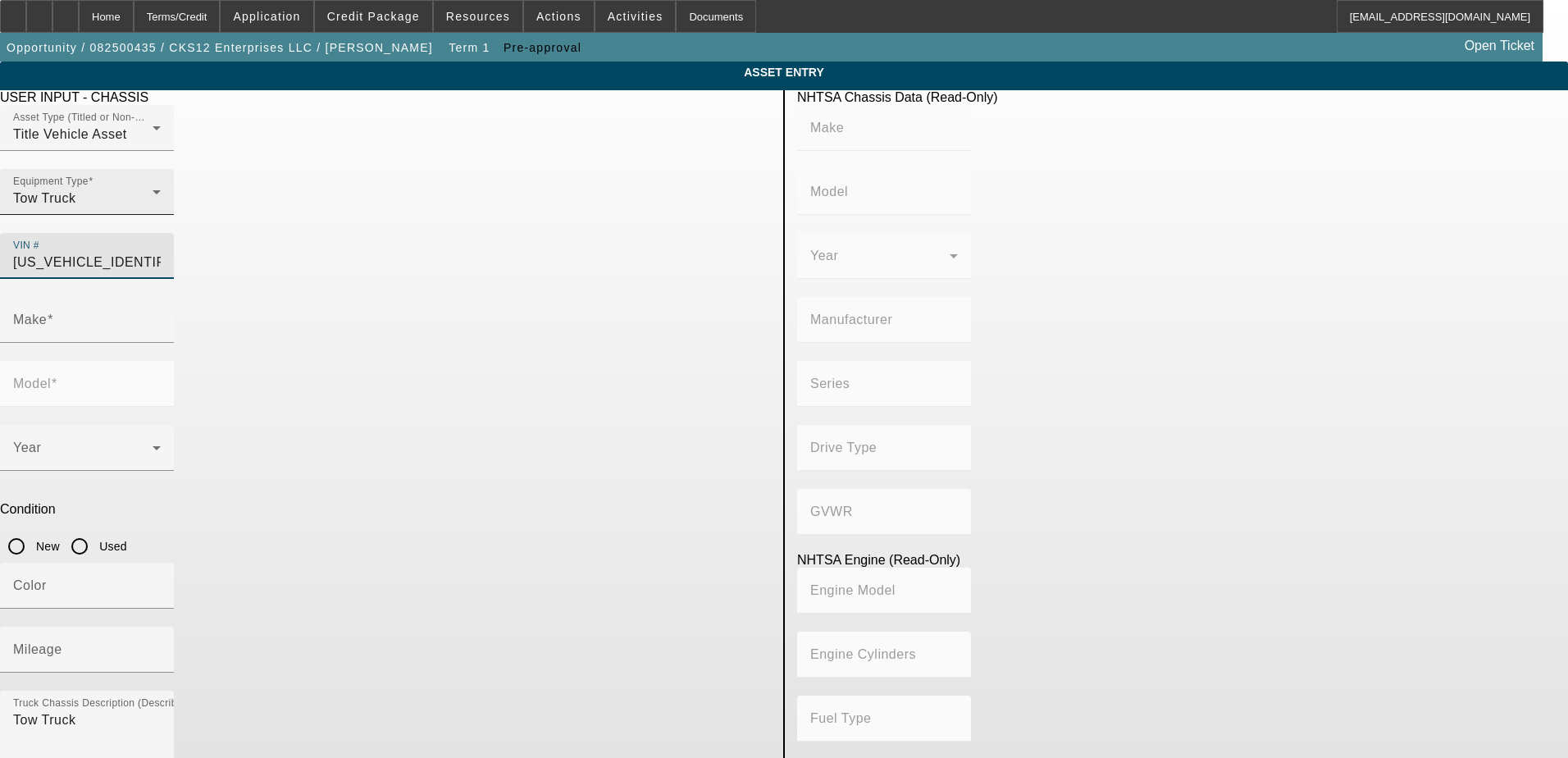
type input "408.85908543470"
type input "6.7"
type input "DODGE"
type input "Ram Chassis Cab"
type input "3D6WA7EL5BG595875"
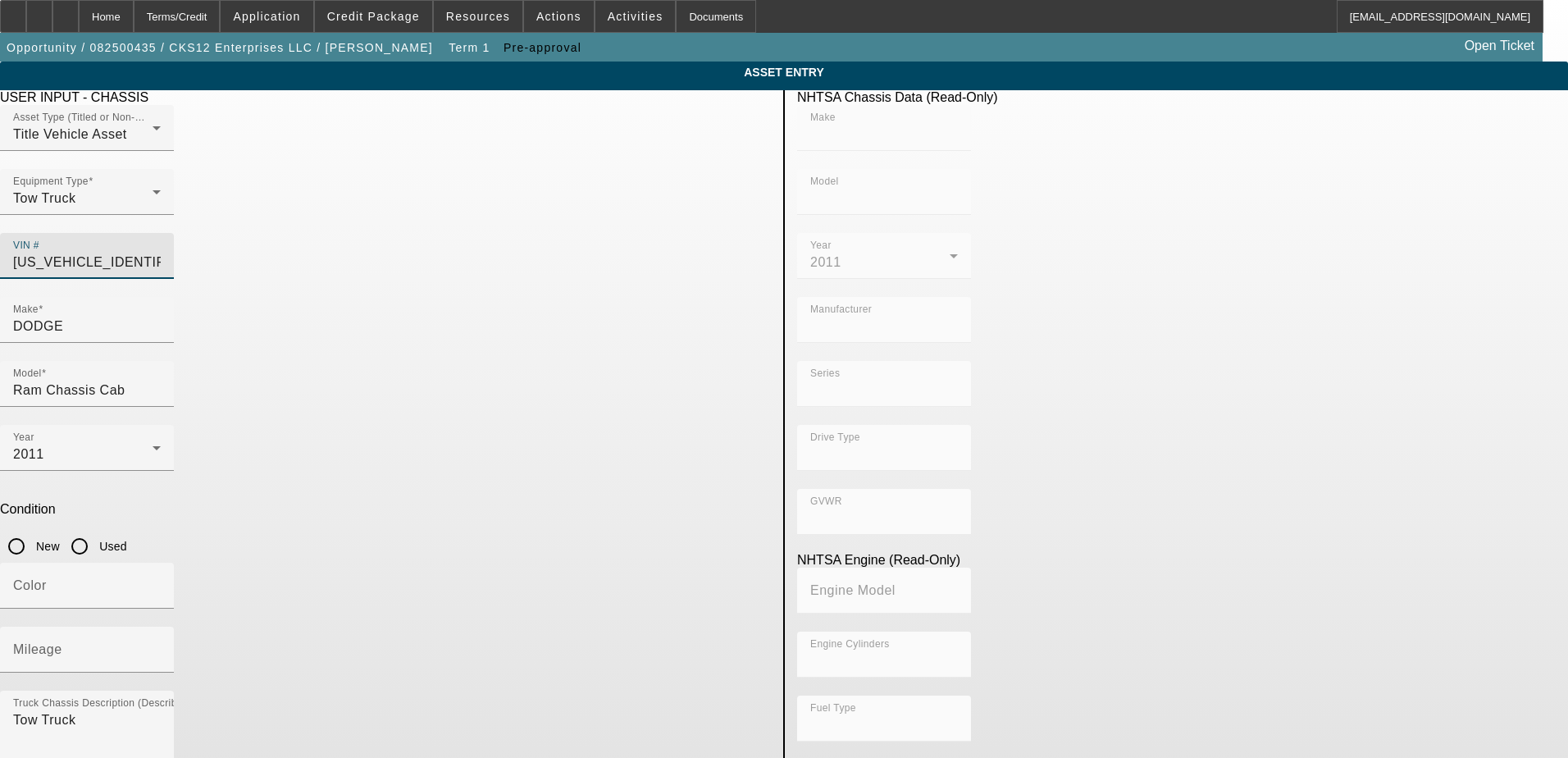
click at [193, 301] on app-asset-collateral-manage "ASSET ENTRY Delete asset USER INPUT - CHASSIS Asset Type (Titled or Non-Titled)…" at bounding box center [784, 516] width 1568 height 910
type input "DODGE"
type input "Ram Chassis Cab"
type input "CHRYSLER DE MEXICO TOLUCA"
type input "DP"
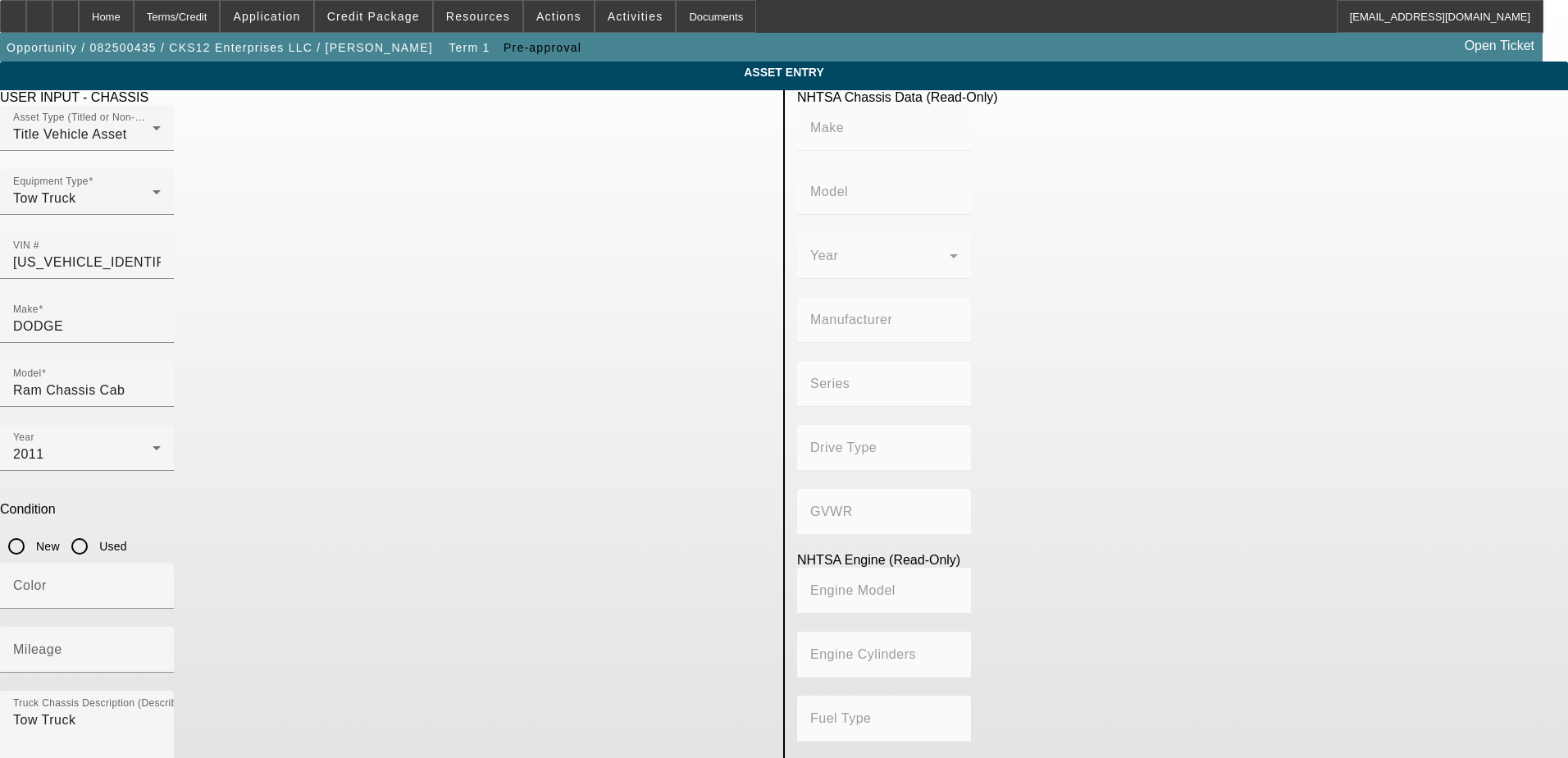
type input "4x2"
type input "Class 5: 16,001 - 19,500 lb (7,258 - 8,845 kg)"
type input "6"
type input "Diesel"
type input "408.85908543470"
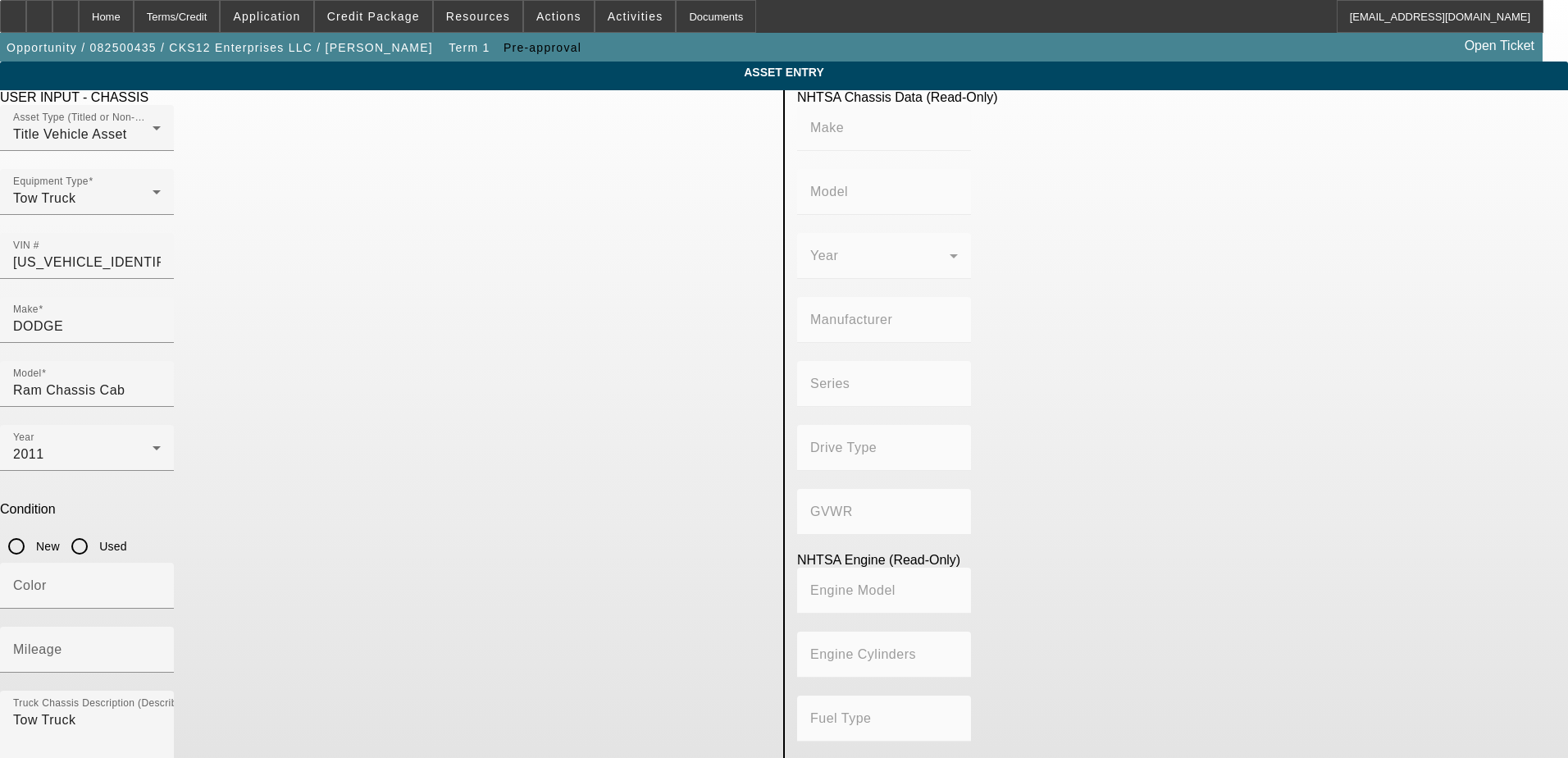
type input "6.7"
click at [96, 530] on input "Used" at bounding box center [79, 546] width 33 height 33
radio input "true"
click at [244, 320] on app-asset-collateral-manage "ASSET ENTRY Delete asset USER INPUT - CHASSIS Asset Type (Titled or Non-Titled)…" at bounding box center [784, 516] width 1568 height 910
click at [161, 563] on div "Color" at bounding box center [87, 586] width 148 height 46
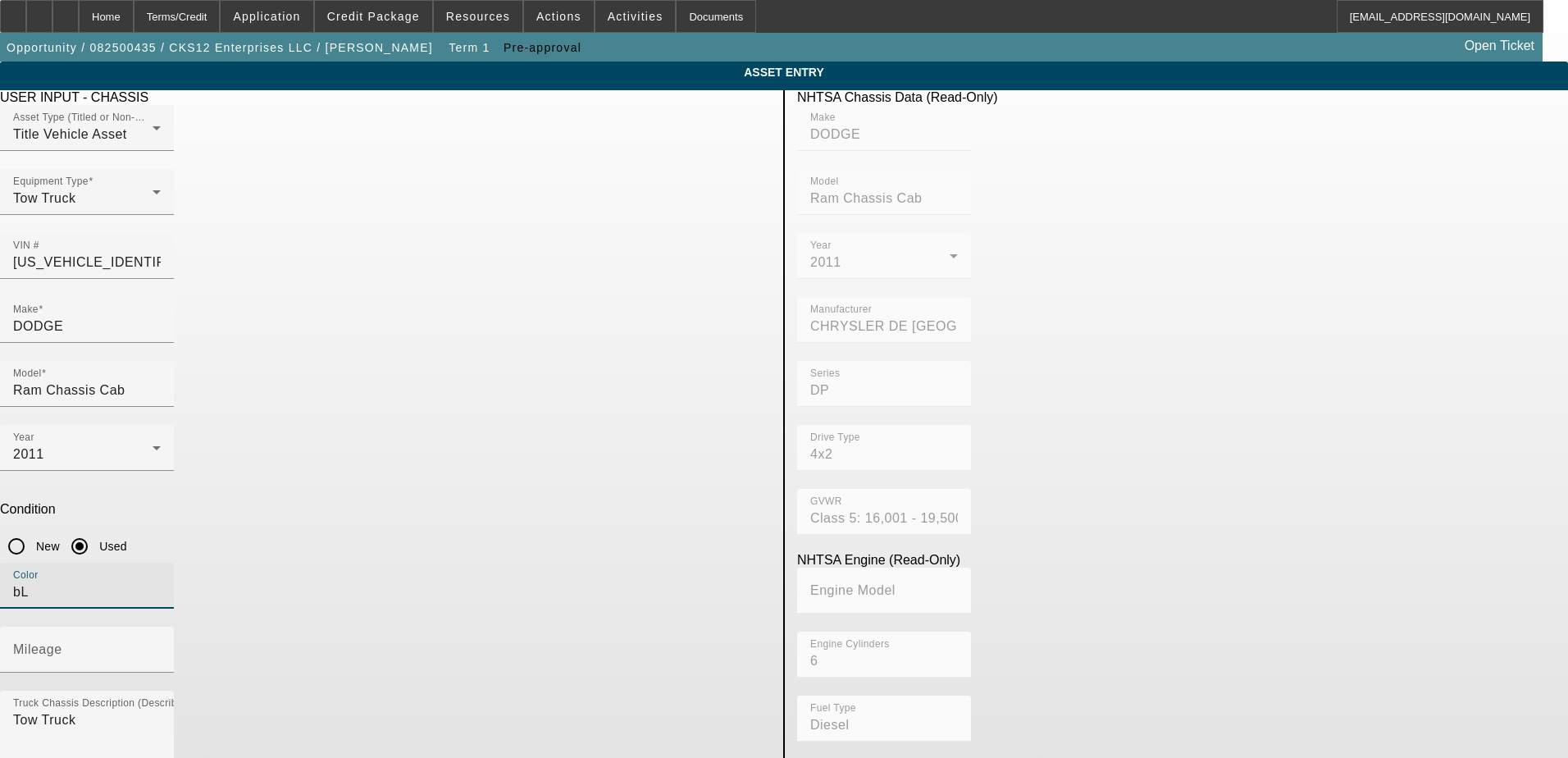
type input "b"
type input "Black"
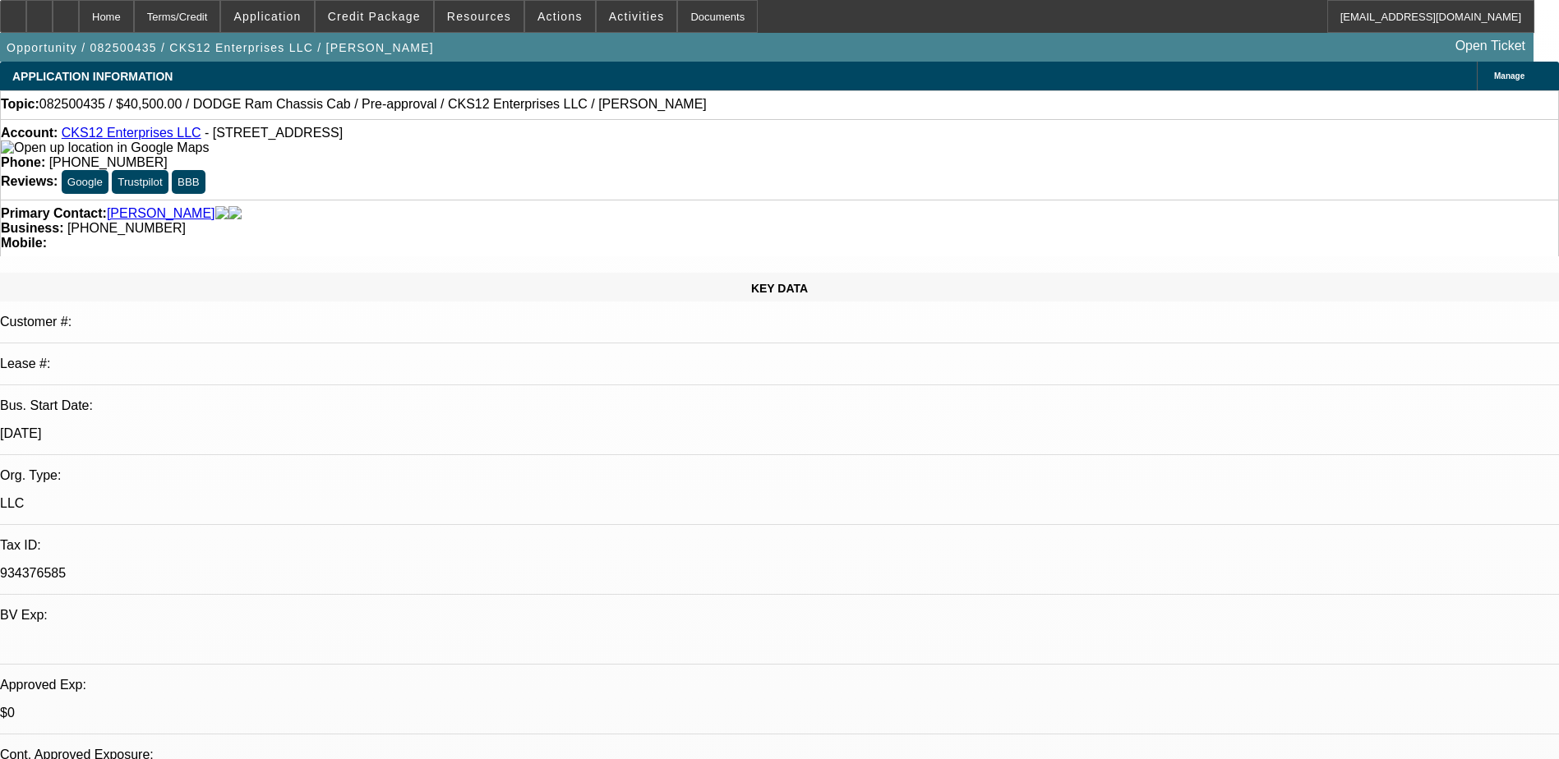
select select "0.1"
select select "0"
select select "9"
select select "0"
select select "6"
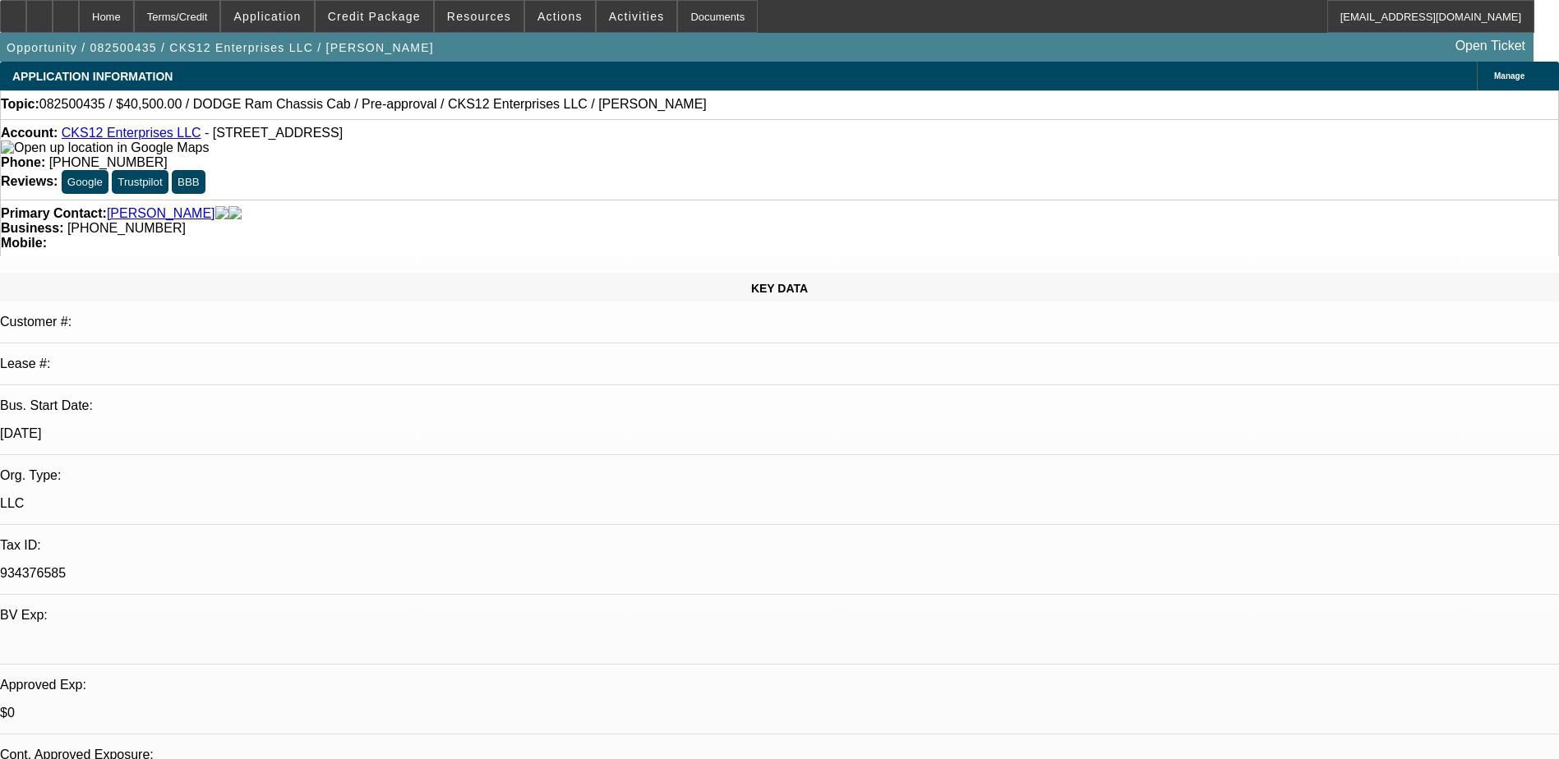
select select "0"
select select "0.1"
select select "6"
select select "0.1"
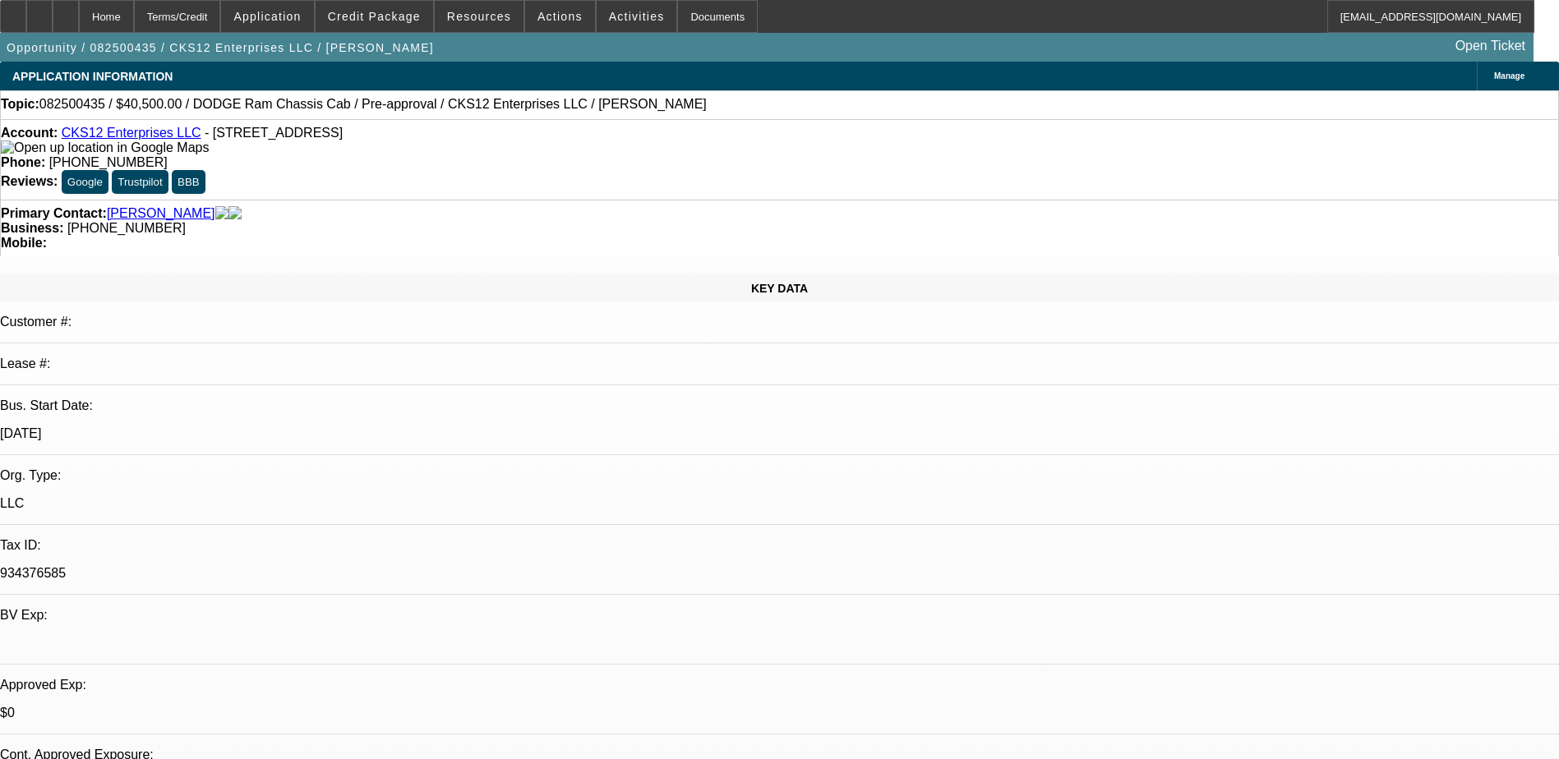
select select "2"
select select "3"
select select "0"
select select "6"
select select "0.1"
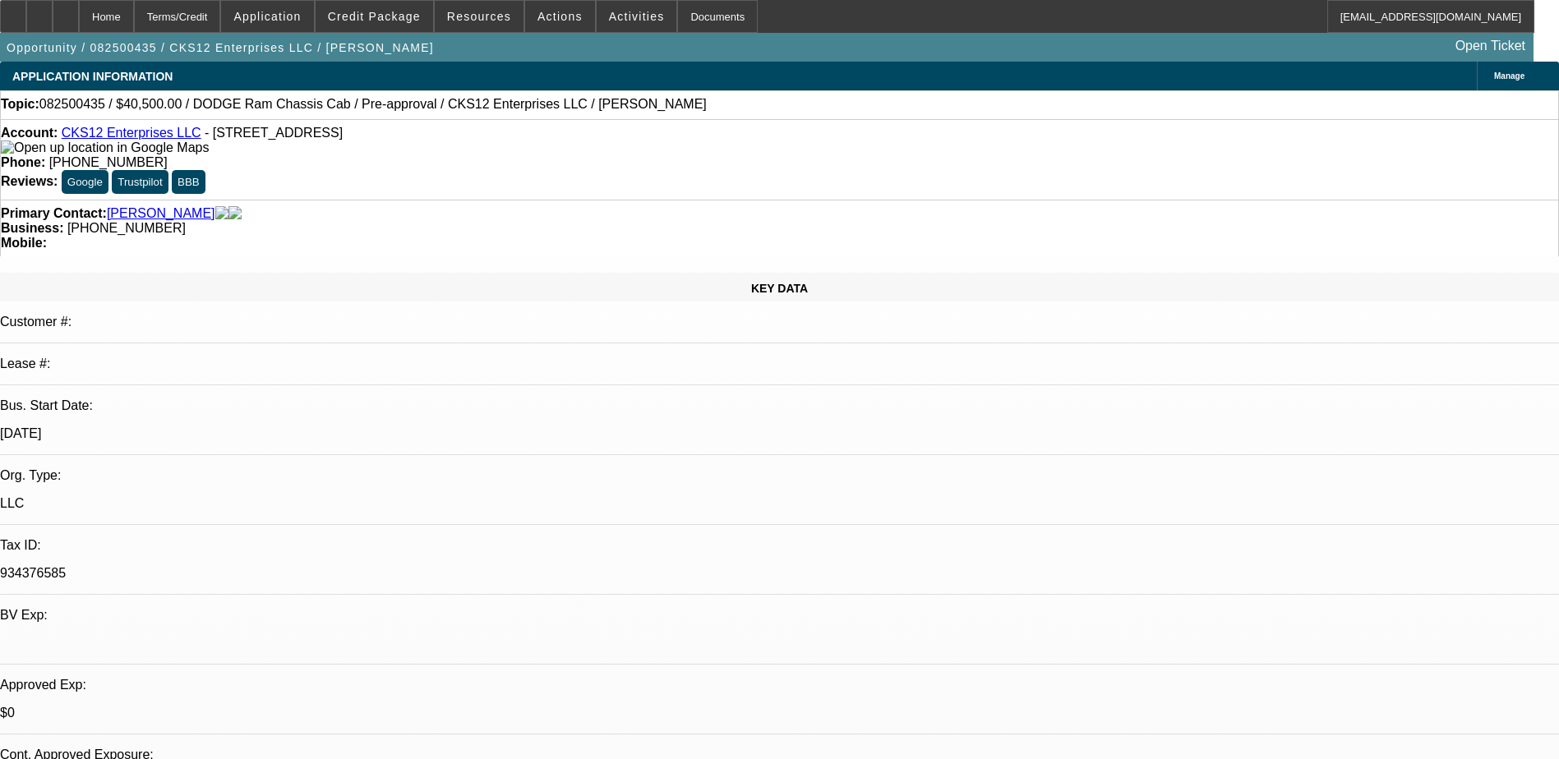
select select "2"
select select "3"
select select "0.1"
select select "4"
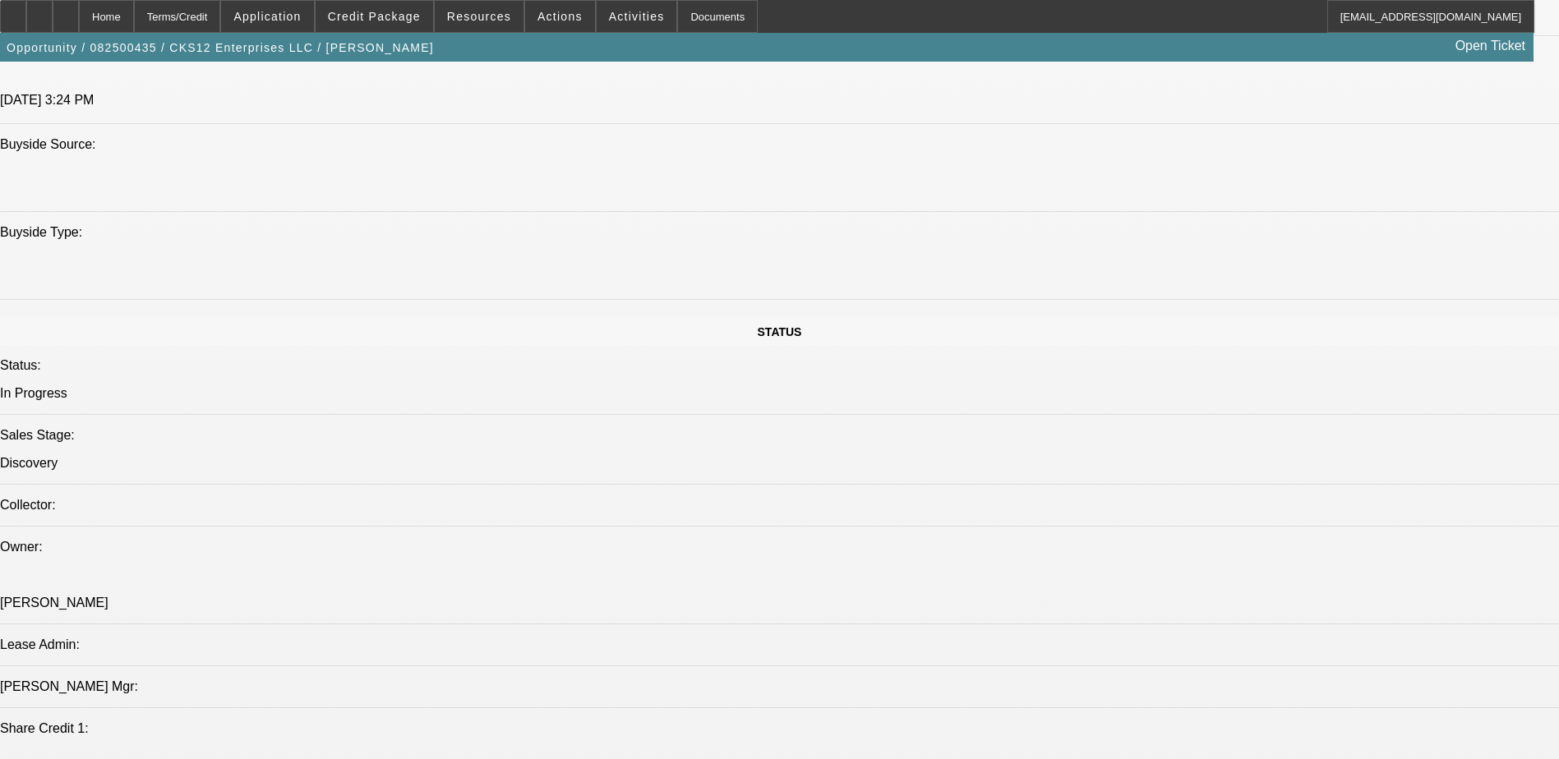
scroll to position [1644, 0]
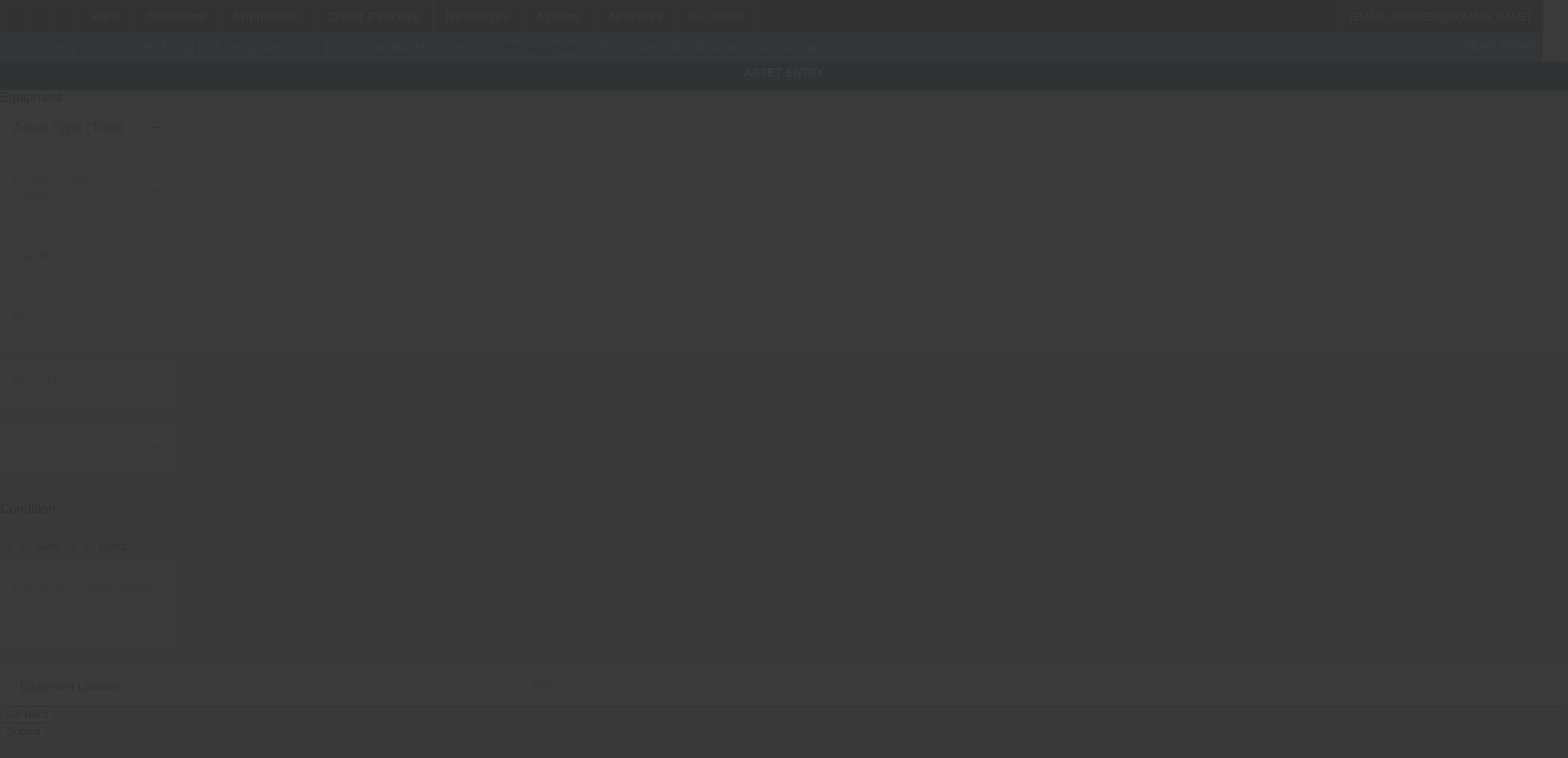
type input "3D6WA7EL5BG595875"
type input "Dodge"
type input "Ram Chassis Cab"
radio input "true"
type textarea "Tow Truck"
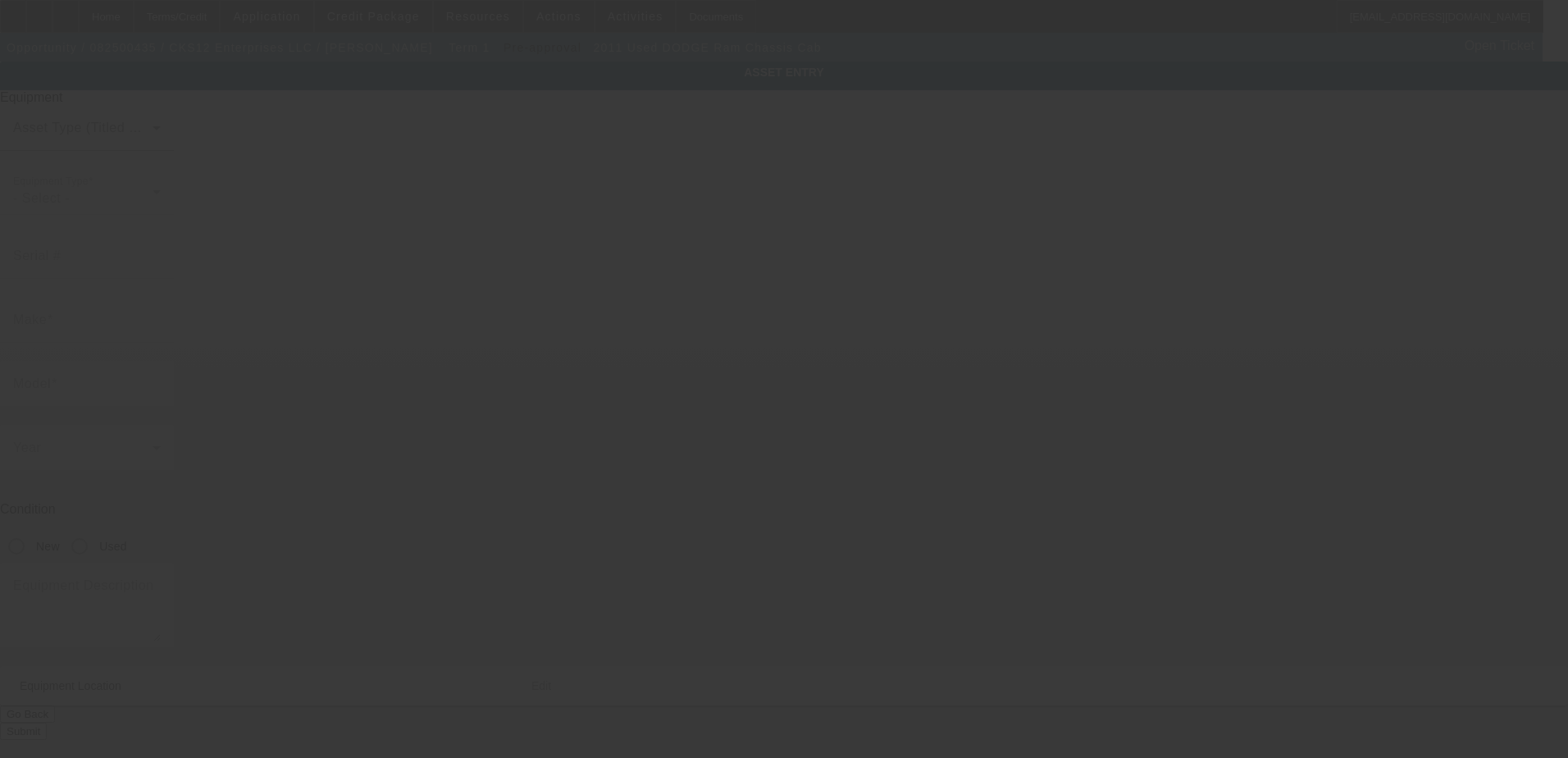
type input "715 Peachtree St NE"
type input "Atlanta"
type input "30308"
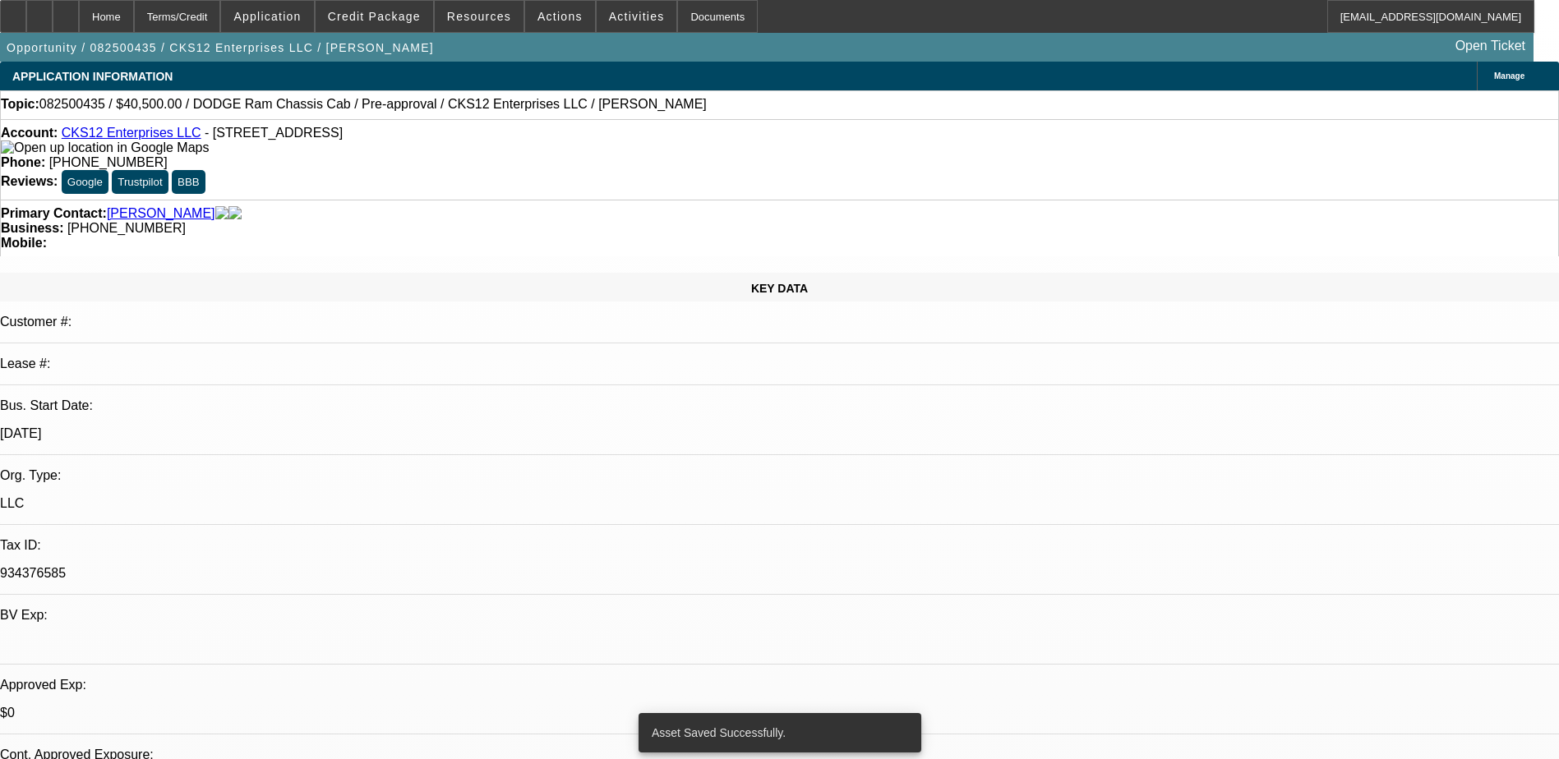
select select "0.1"
select select "0"
select select "9"
select select "0"
select select "6"
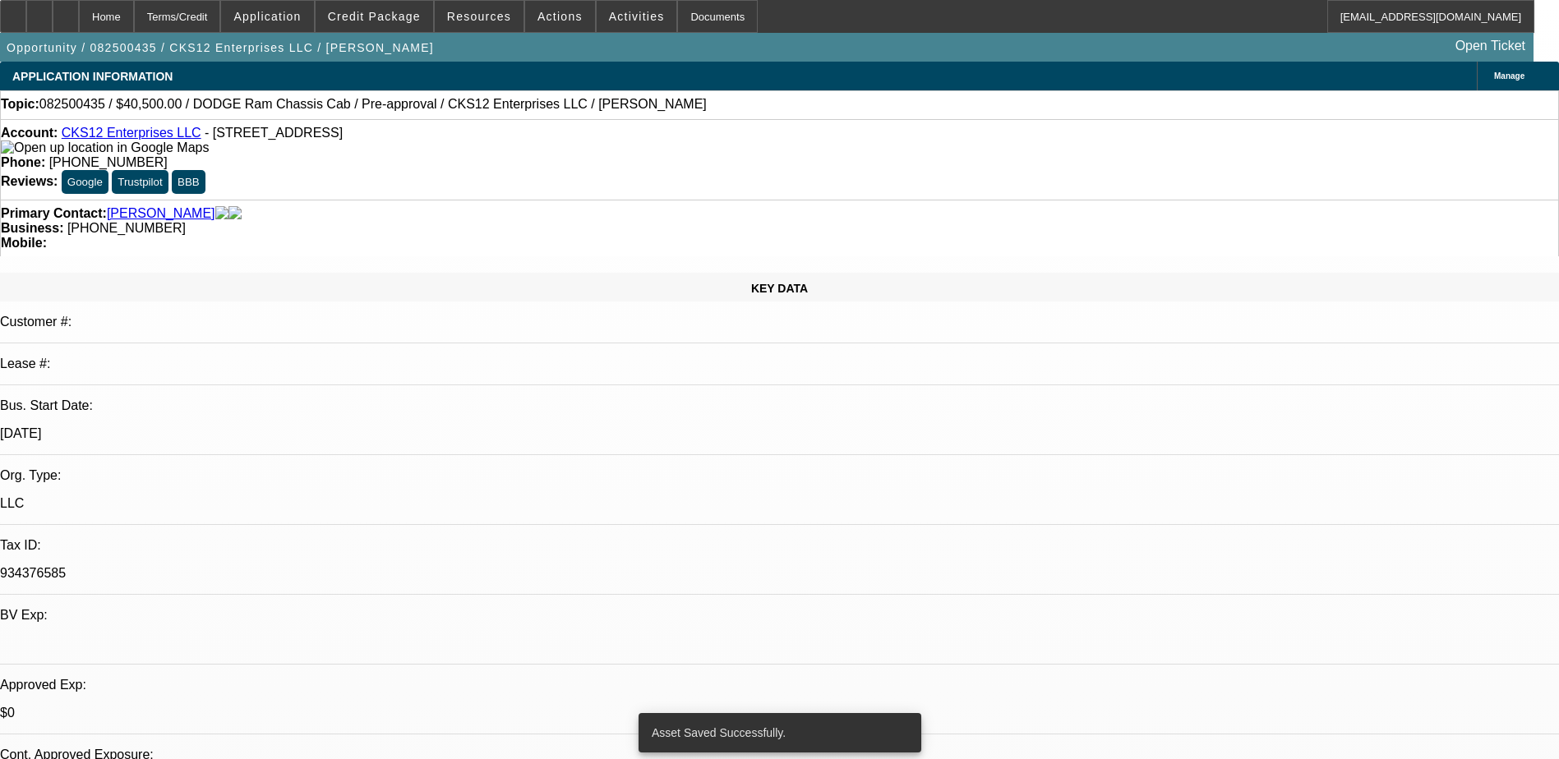
select select "0"
select select "0.1"
select select "6"
select select "0.1"
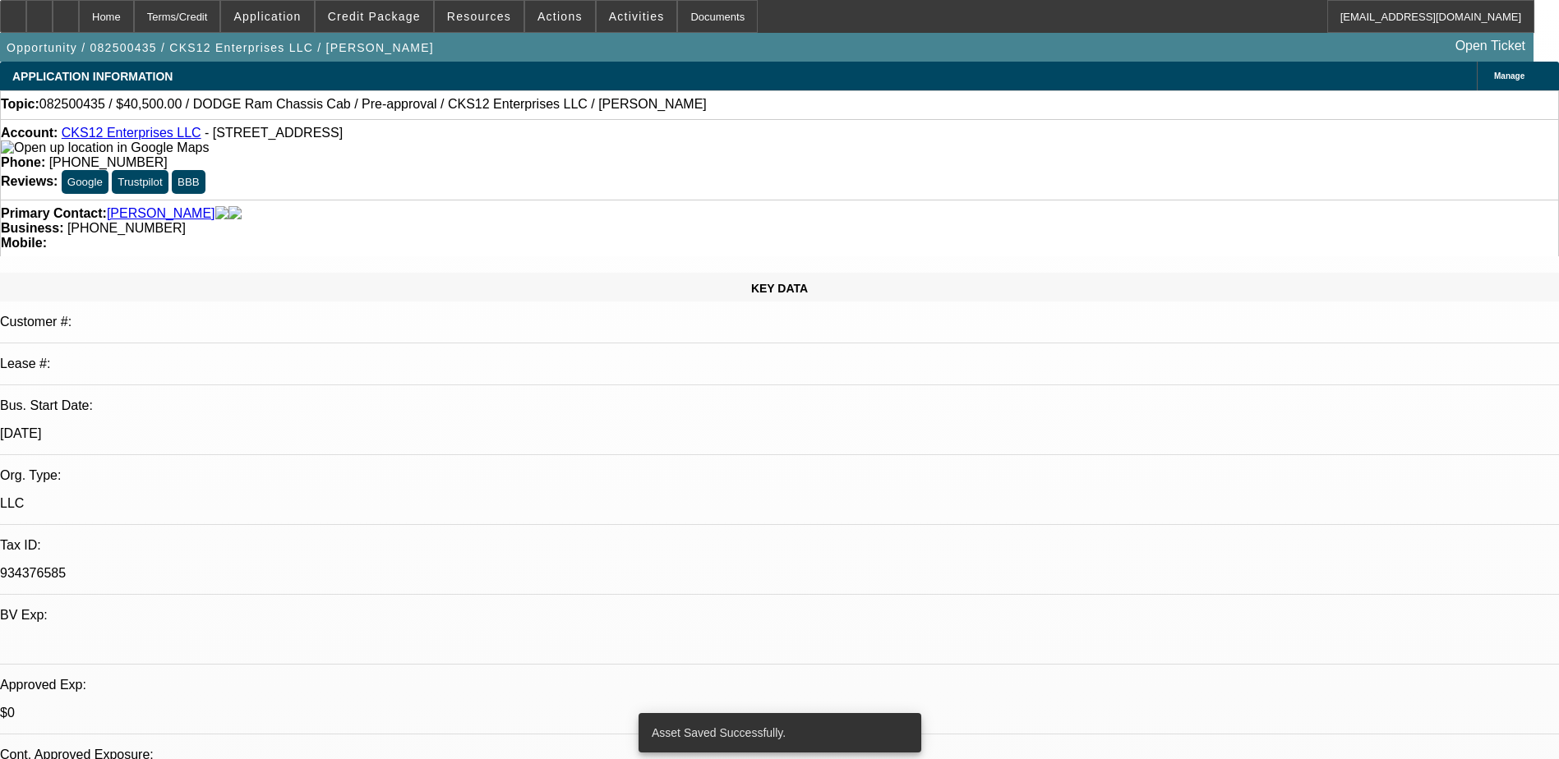
select select "2"
select select "3"
select select "0"
select select "6"
select select "0.1"
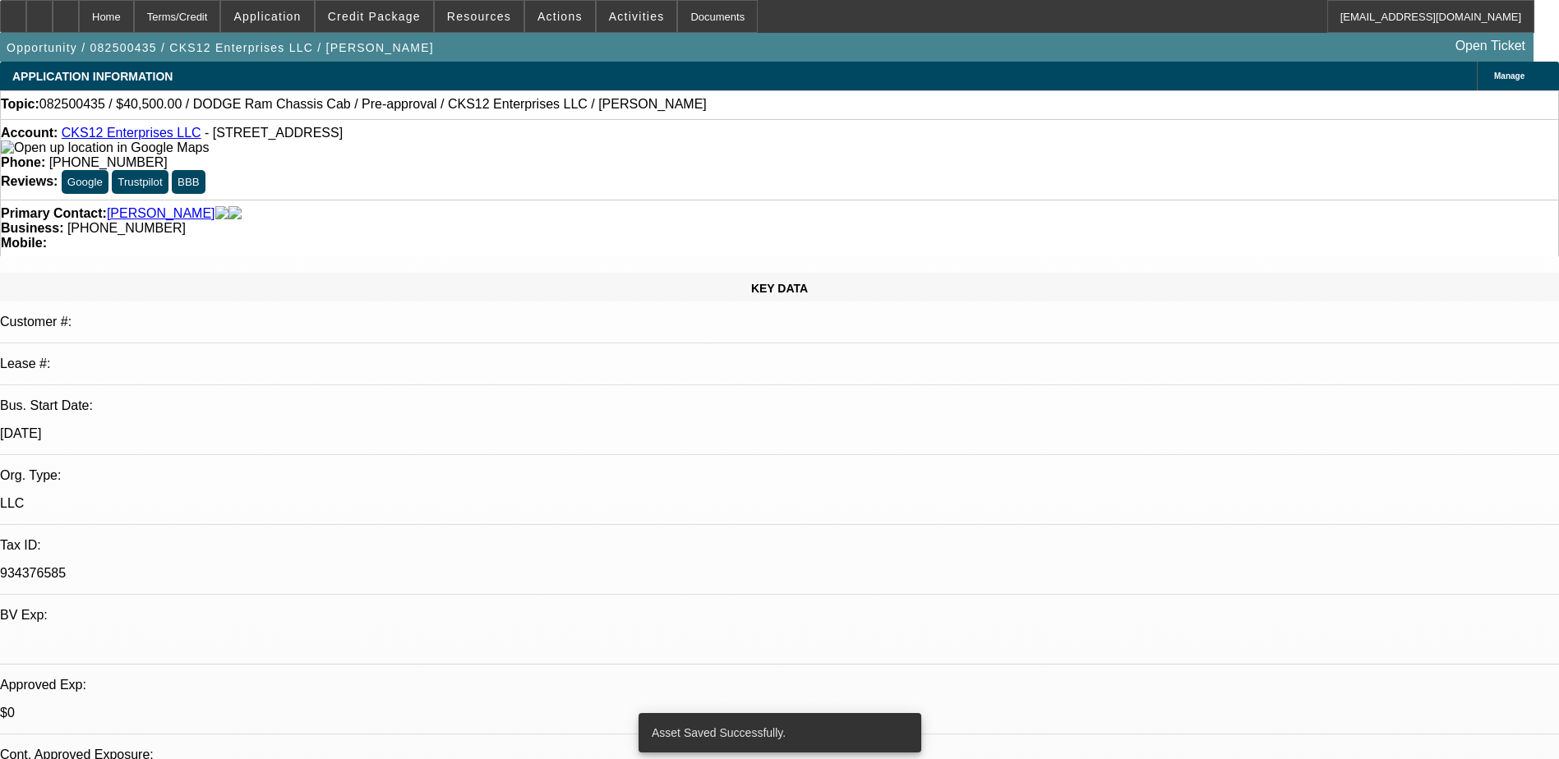
select select "2"
select select "3"
select select "0.1"
select select "4"
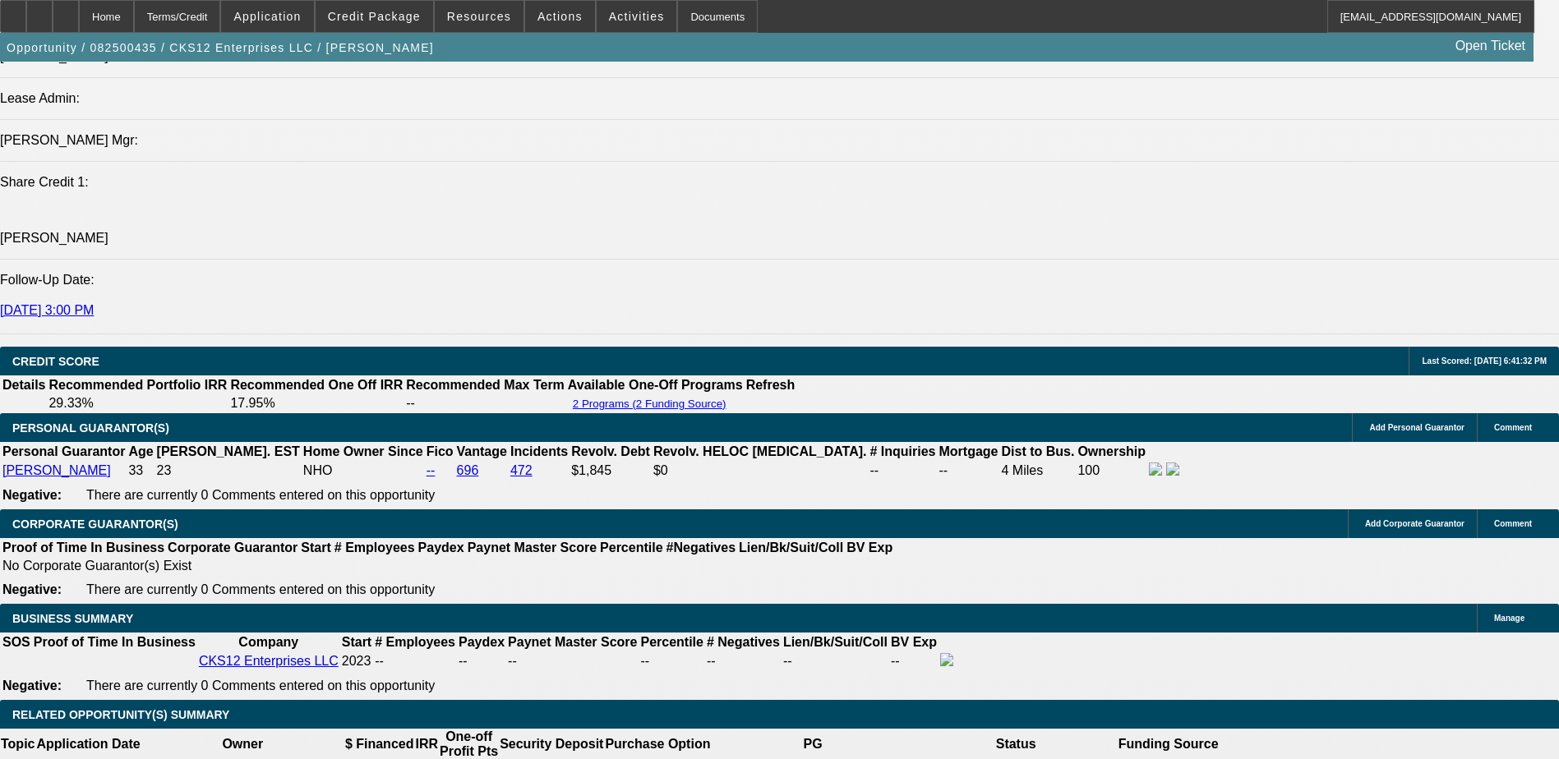
scroll to position [2219, 0]
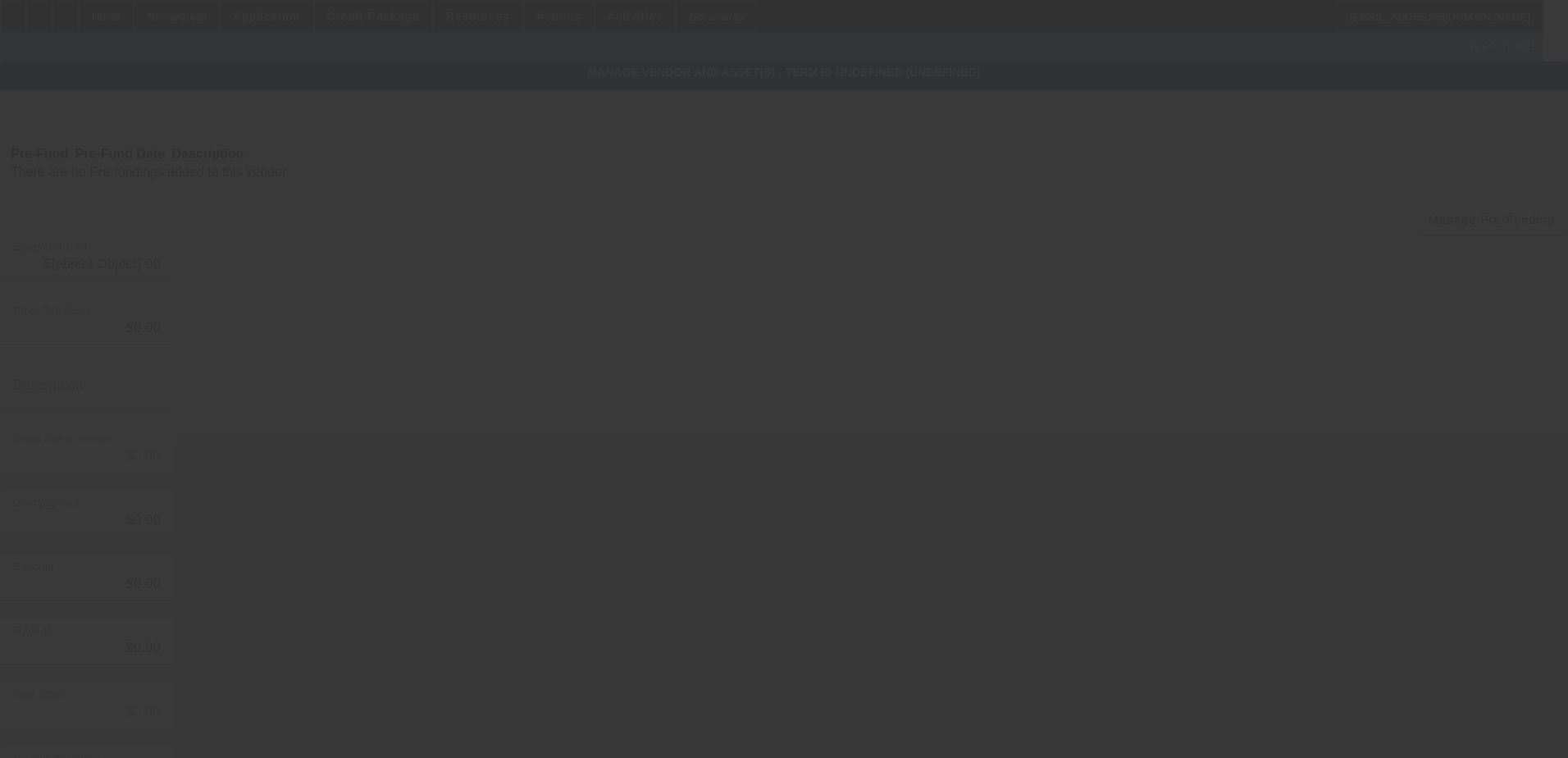
type input "$45,000.00"
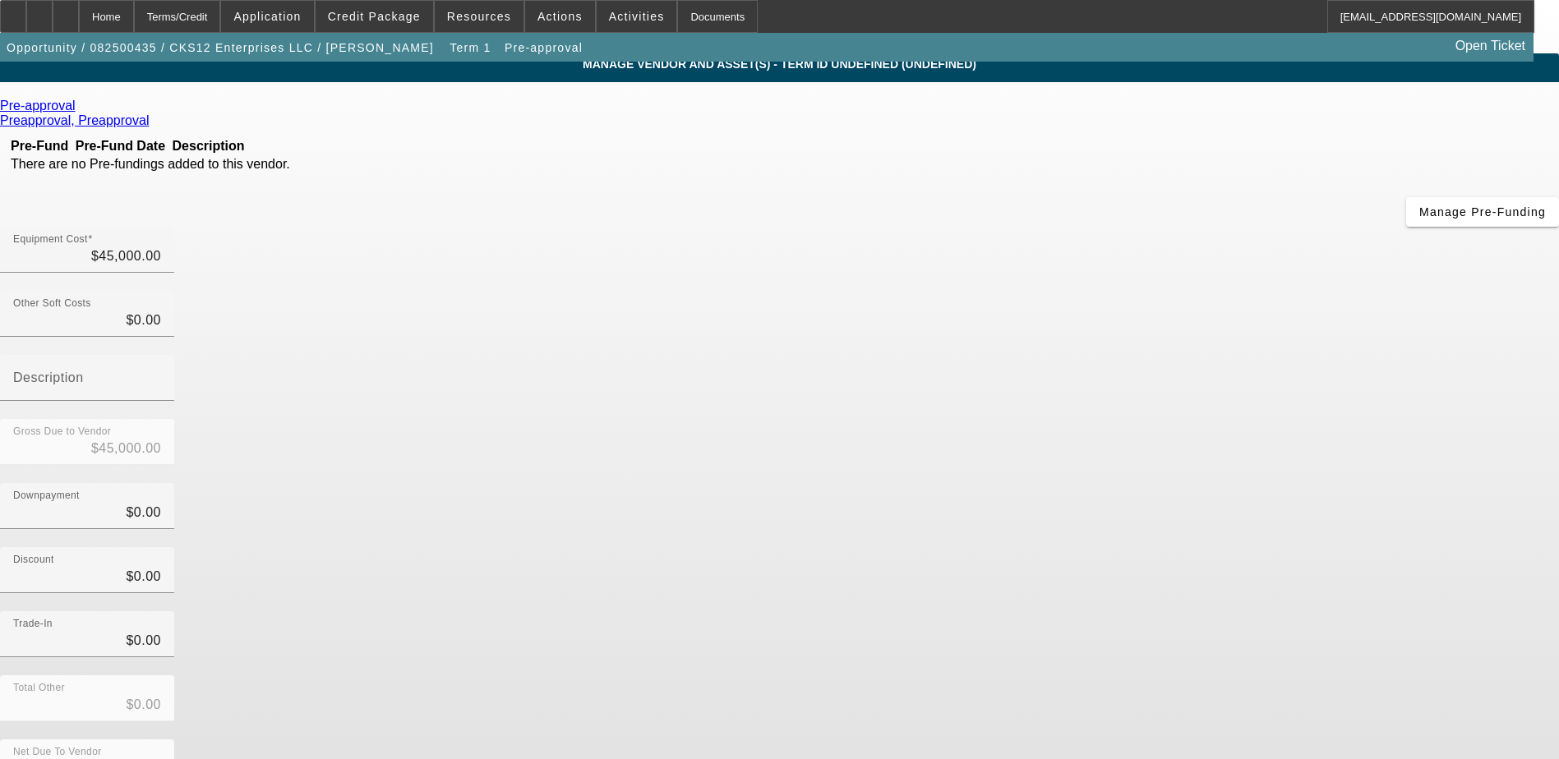
scroll to position [12, 0]
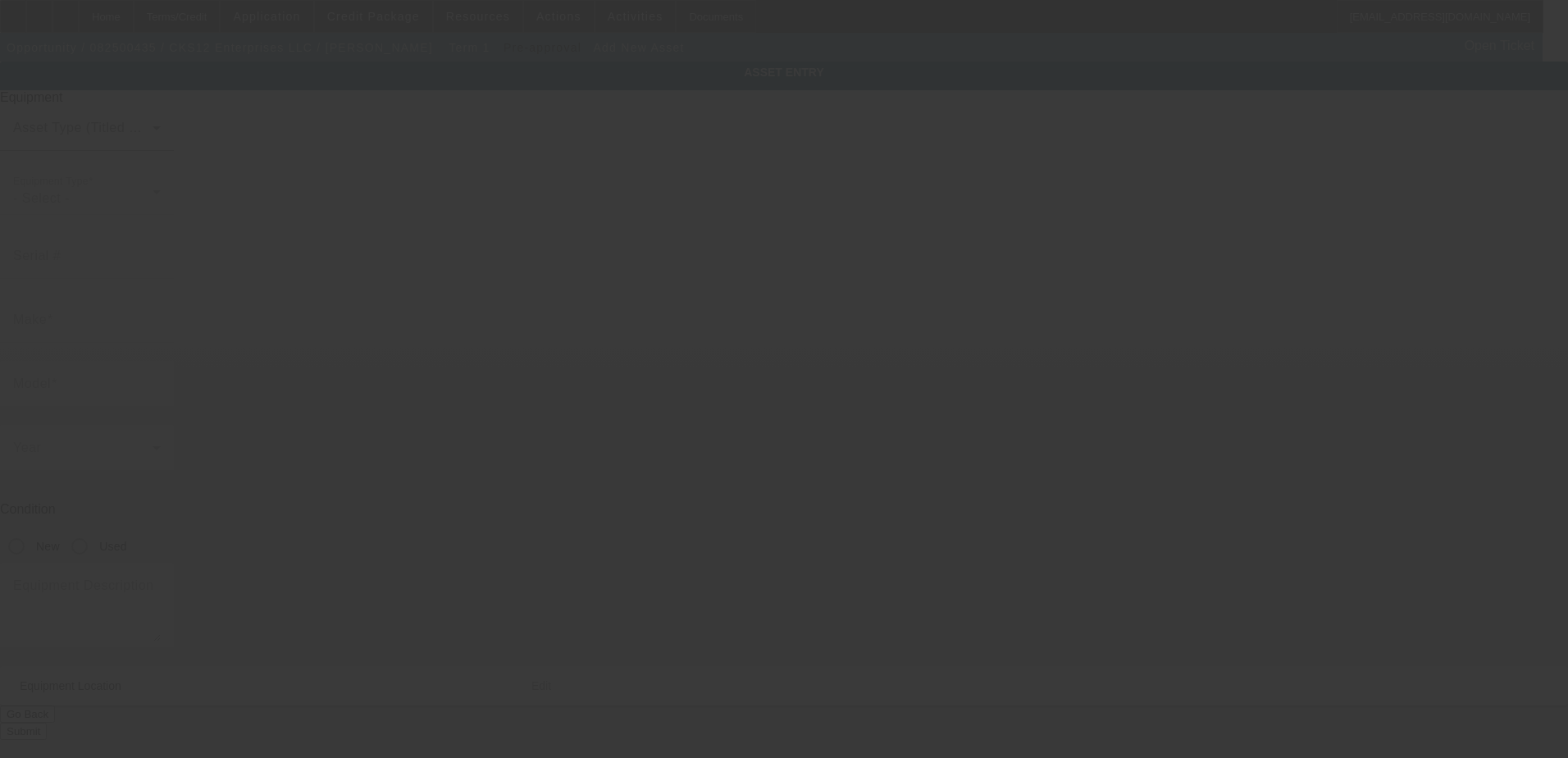
type input "2087 Lakewood Trl SE"
type input "Atlanta"
type input "30315"
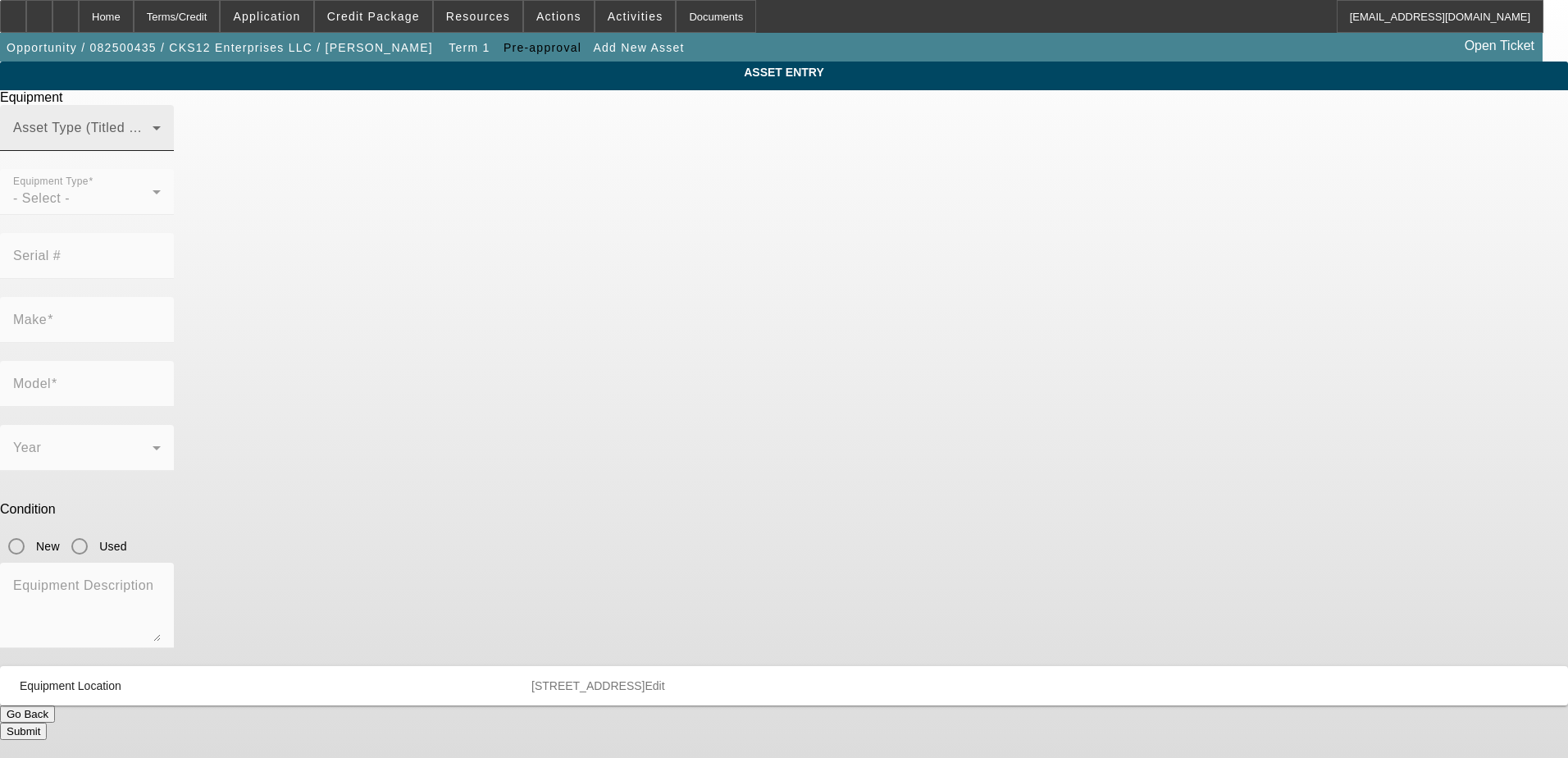
click at [161, 151] on div "Asset Type (Titled or Non-Titled)" at bounding box center [87, 128] width 148 height 46
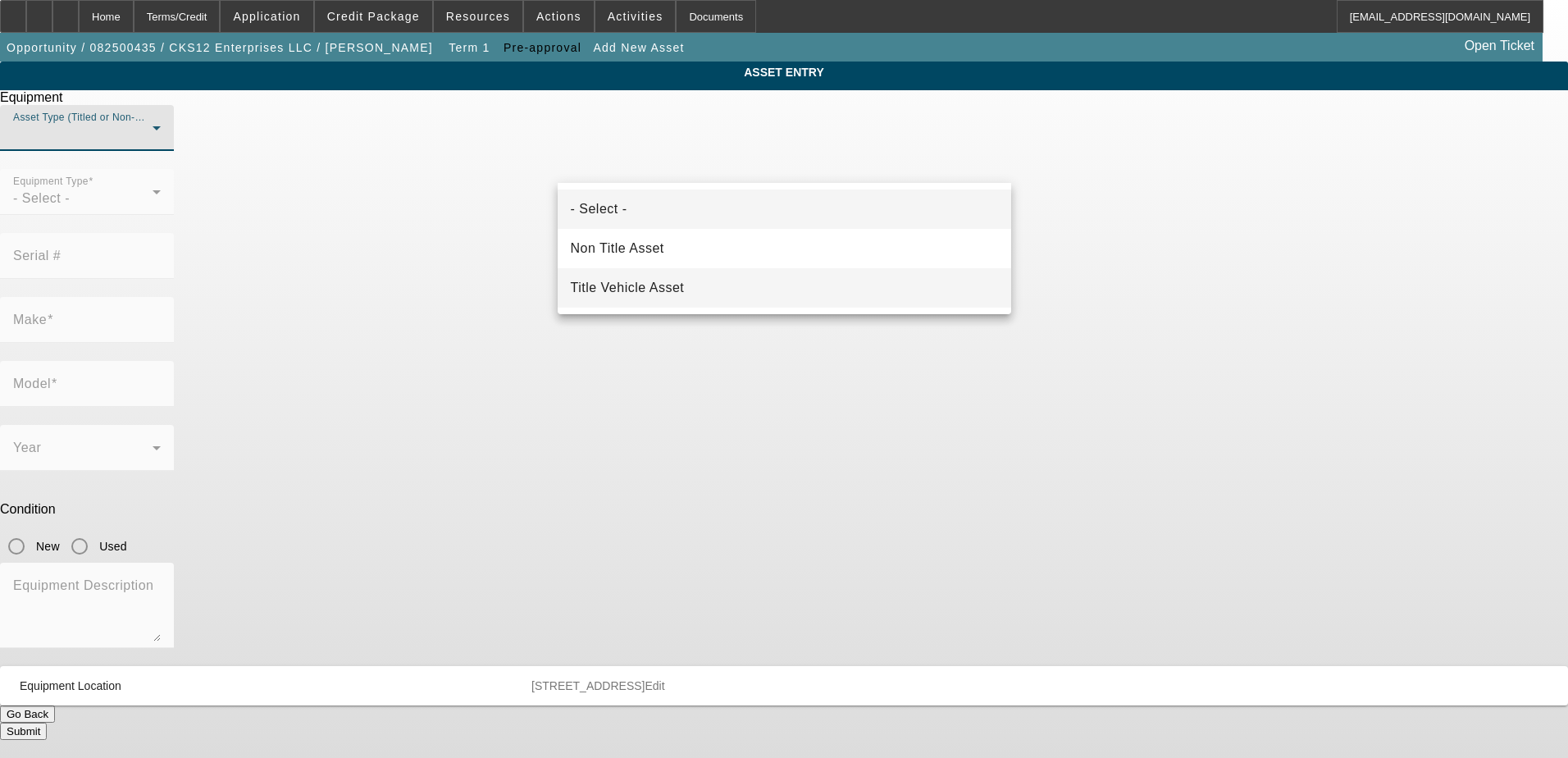
click at [675, 285] on span "Title Vehicle Asset" at bounding box center [628, 289] width 114 height 20
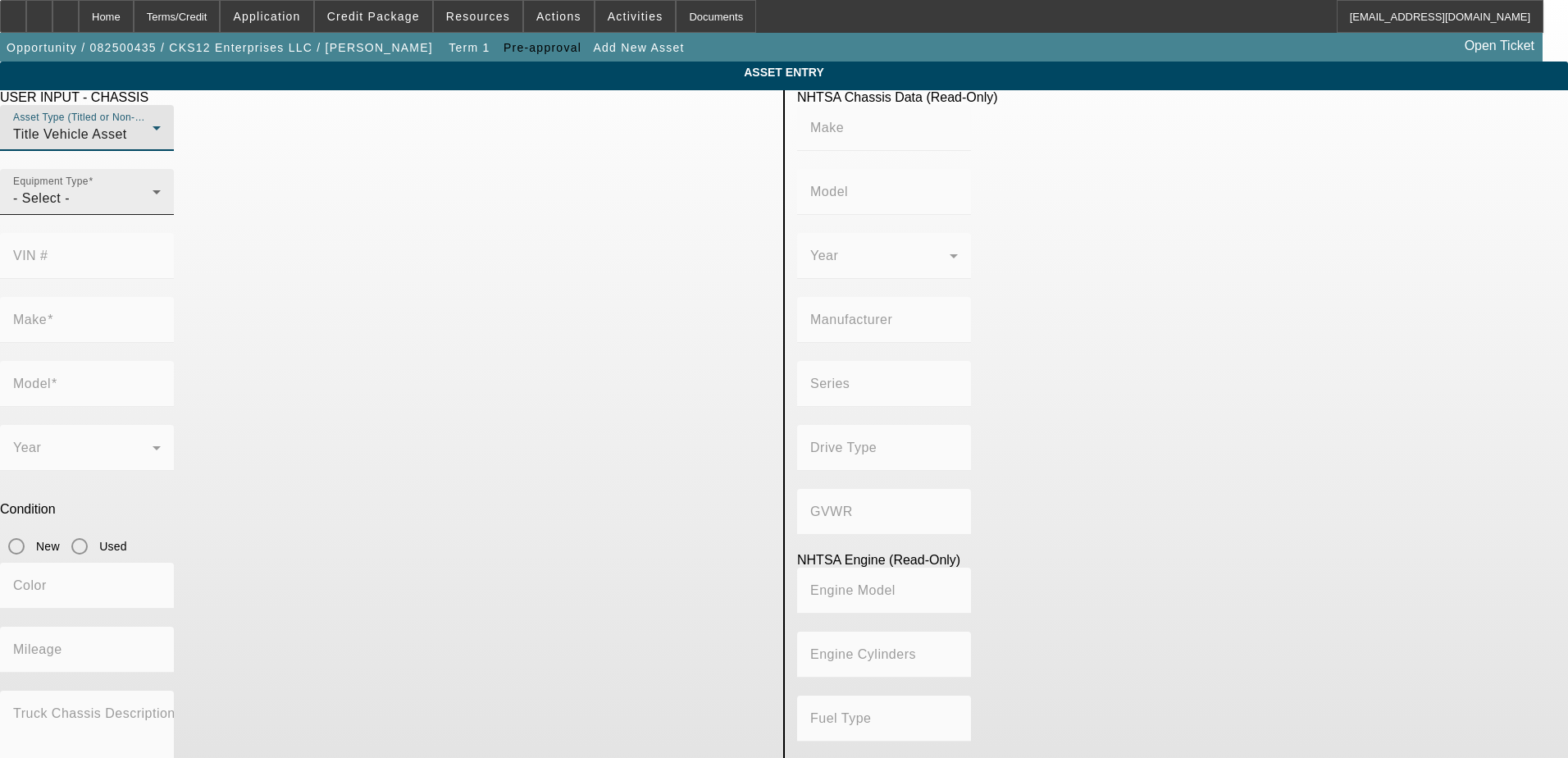
click at [153, 209] on div "- Select -" at bounding box center [83, 199] width 140 height 20
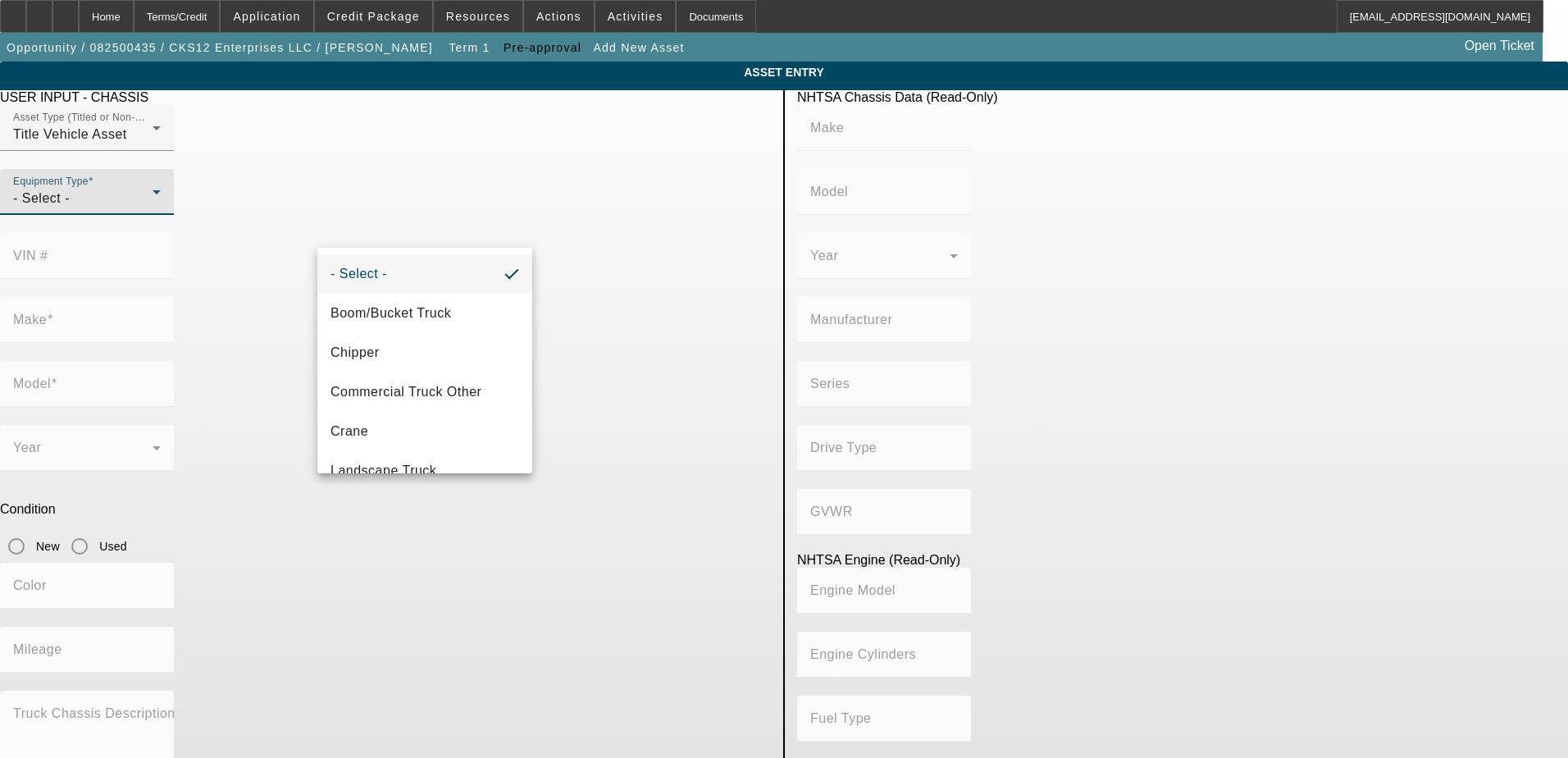
click at [702, 234] on div at bounding box center [784, 379] width 1568 height 758
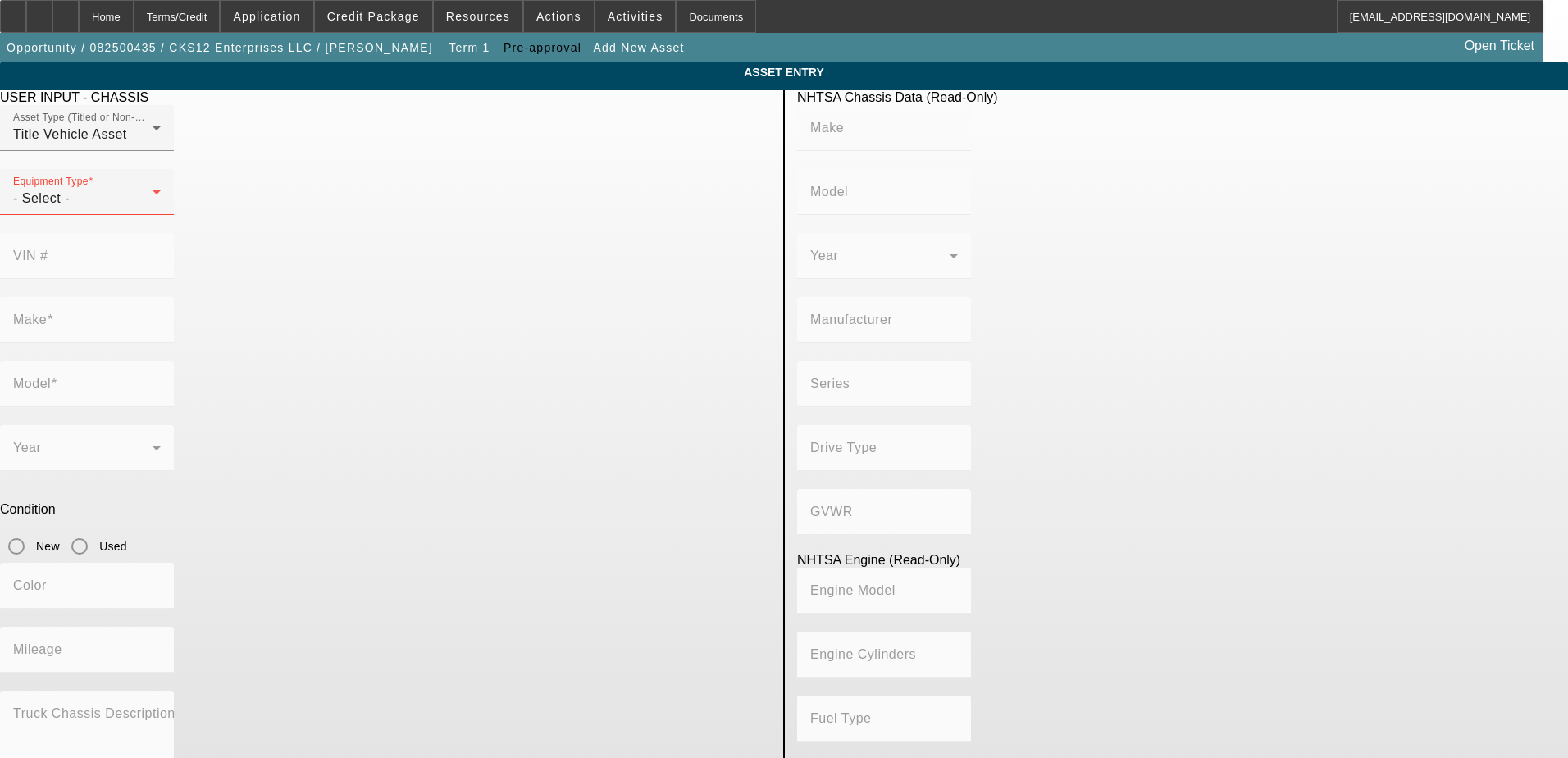
click at [48, 249] on mat-label "VIN #" at bounding box center [30, 256] width 35 height 14
click at [174, 298] on mat-form-field "Make" at bounding box center [87, 330] width 174 height 64
click at [153, 209] on div "- Select -" at bounding box center [83, 199] width 140 height 20
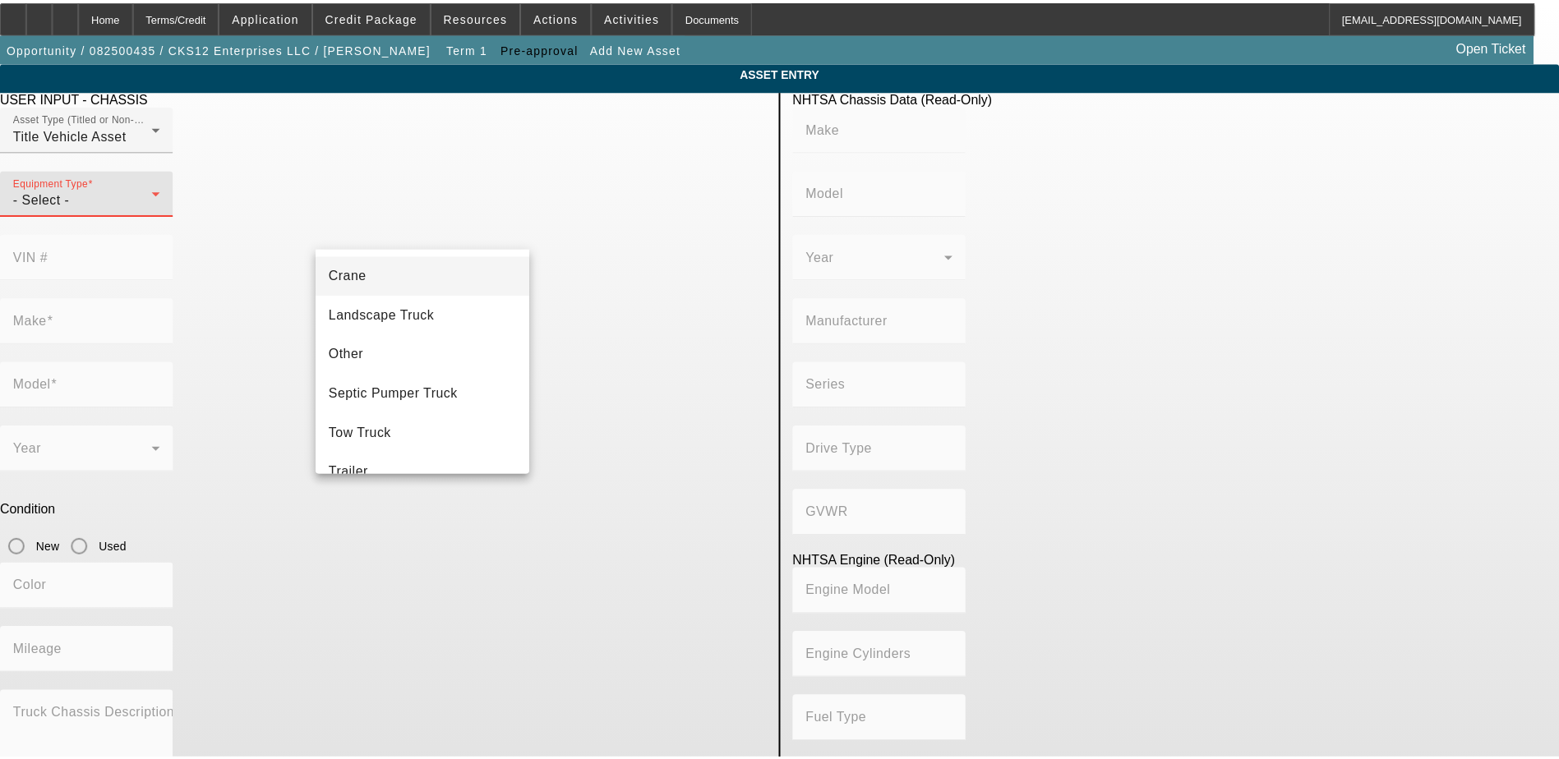
scroll to position [164, 0]
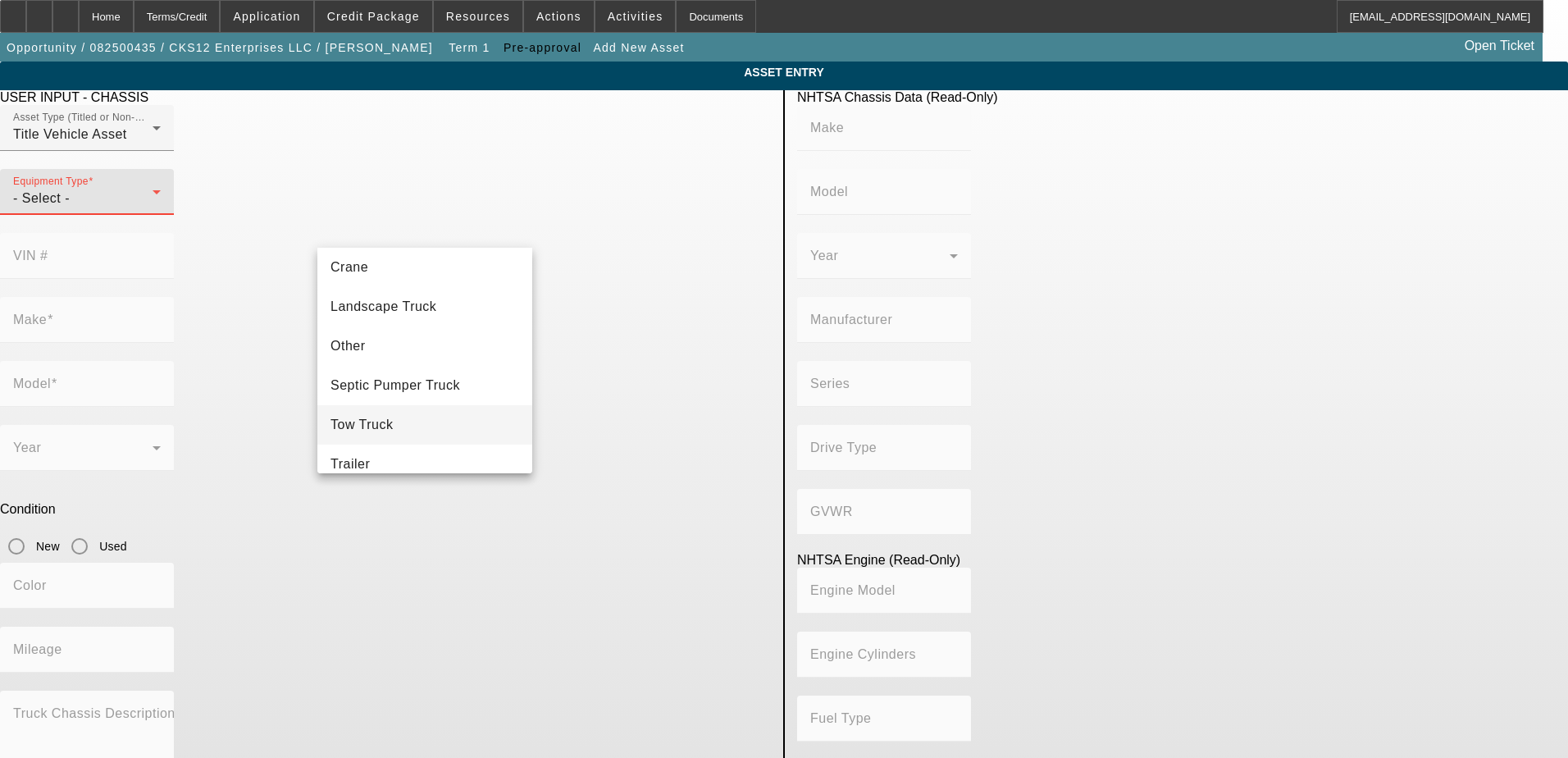
click at [388, 416] on span "Tow Truck" at bounding box center [361, 425] width 63 height 20
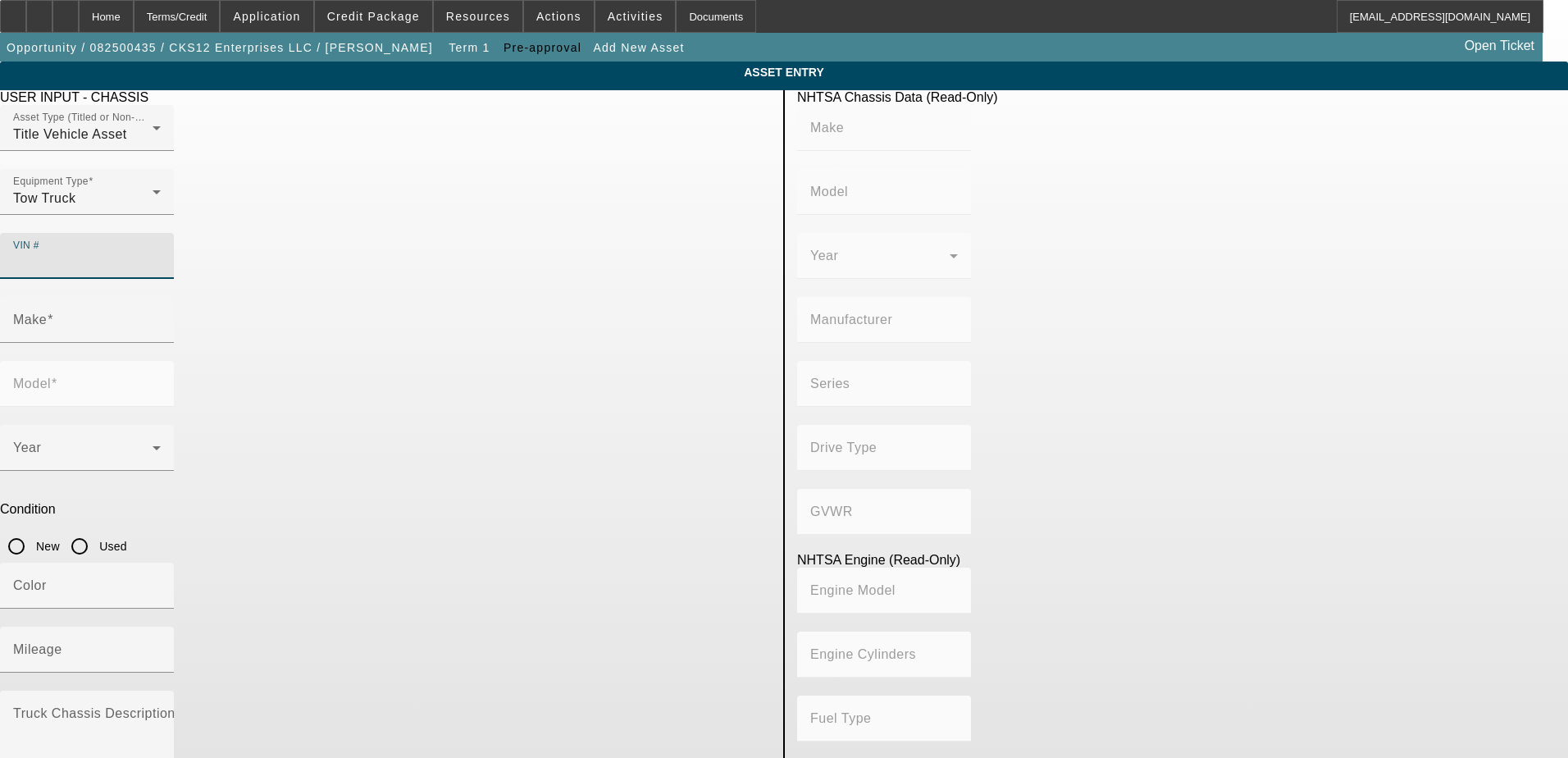
click at [161, 253] on input "VIN #" at bounding box center [87, 263] width 148 height 20
type input "3C7WDNEL6CG131371"
type input "DODGE"
type input "Ram Chassis Cab"
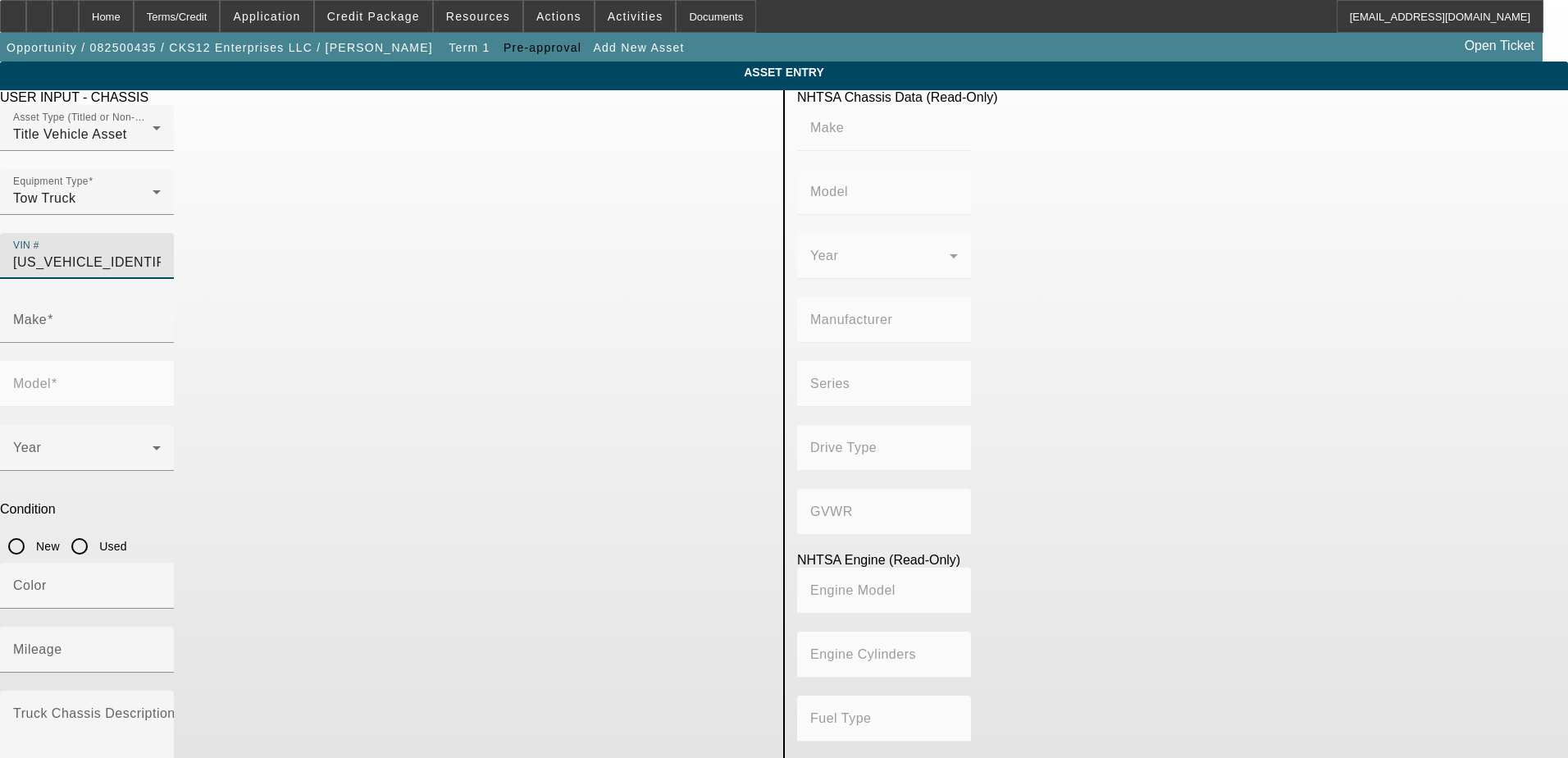
type input "CHRYSLER DE MEXICO TOLUCA"
type input "4WD/4-Wheel Drive/4x4"
type input "Class 5: 16,001 - 19,500 lb (7,258 - 8,845 kg)"
type input "8"
type input "Diesel"
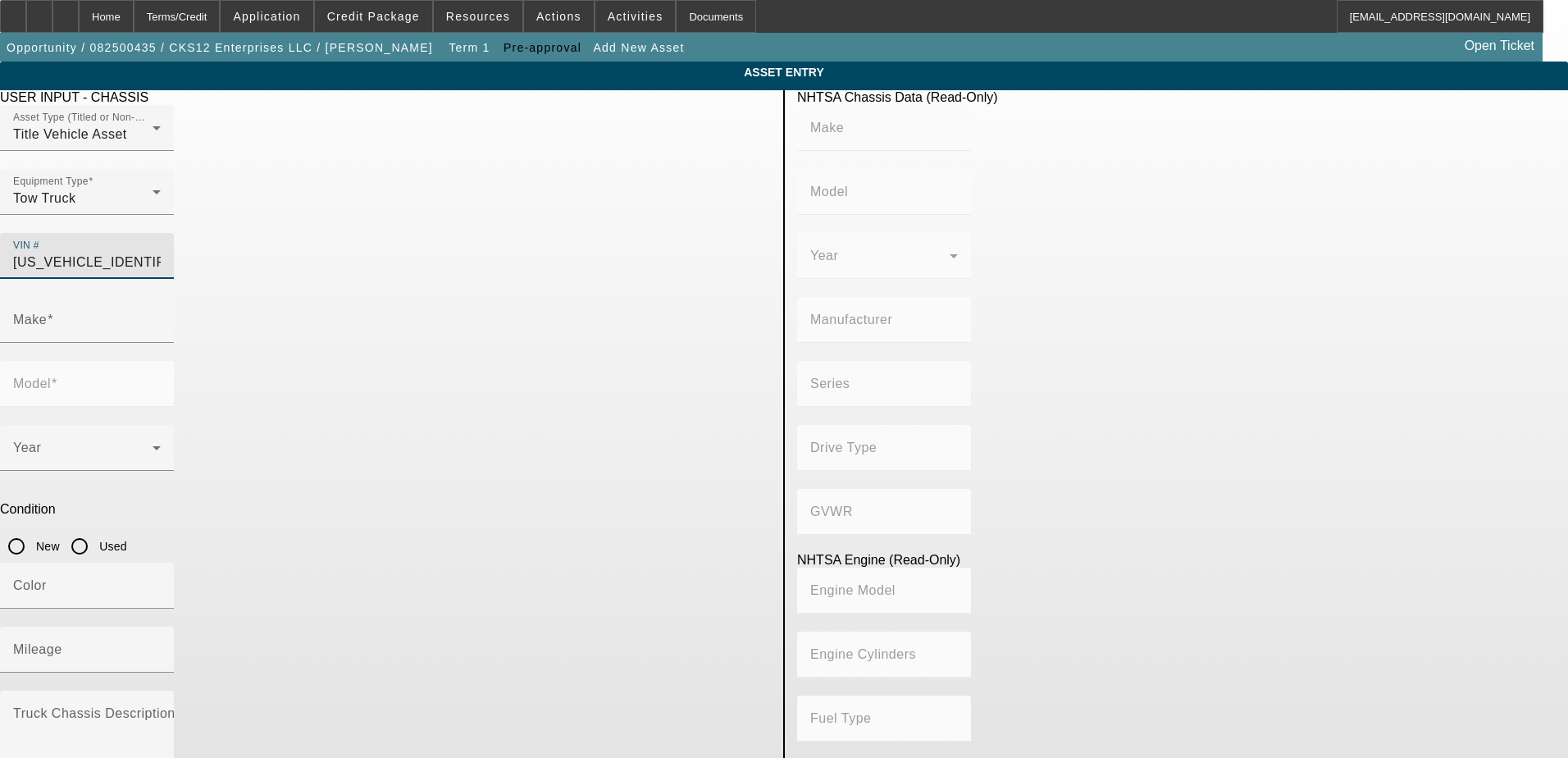
type input "408.85908543470"
type input "6.7"
type input "3C7WDNEL6CG131371"
click at [214, 314] on app-asset-collateral-manage "ASSET ENTRY USER INPUT - CHASSIS Asset Type (Titled or Non-Titled) Title Vehicl…" at bounding box center [784, 516] width 1568 height 910
type input "DODGE"
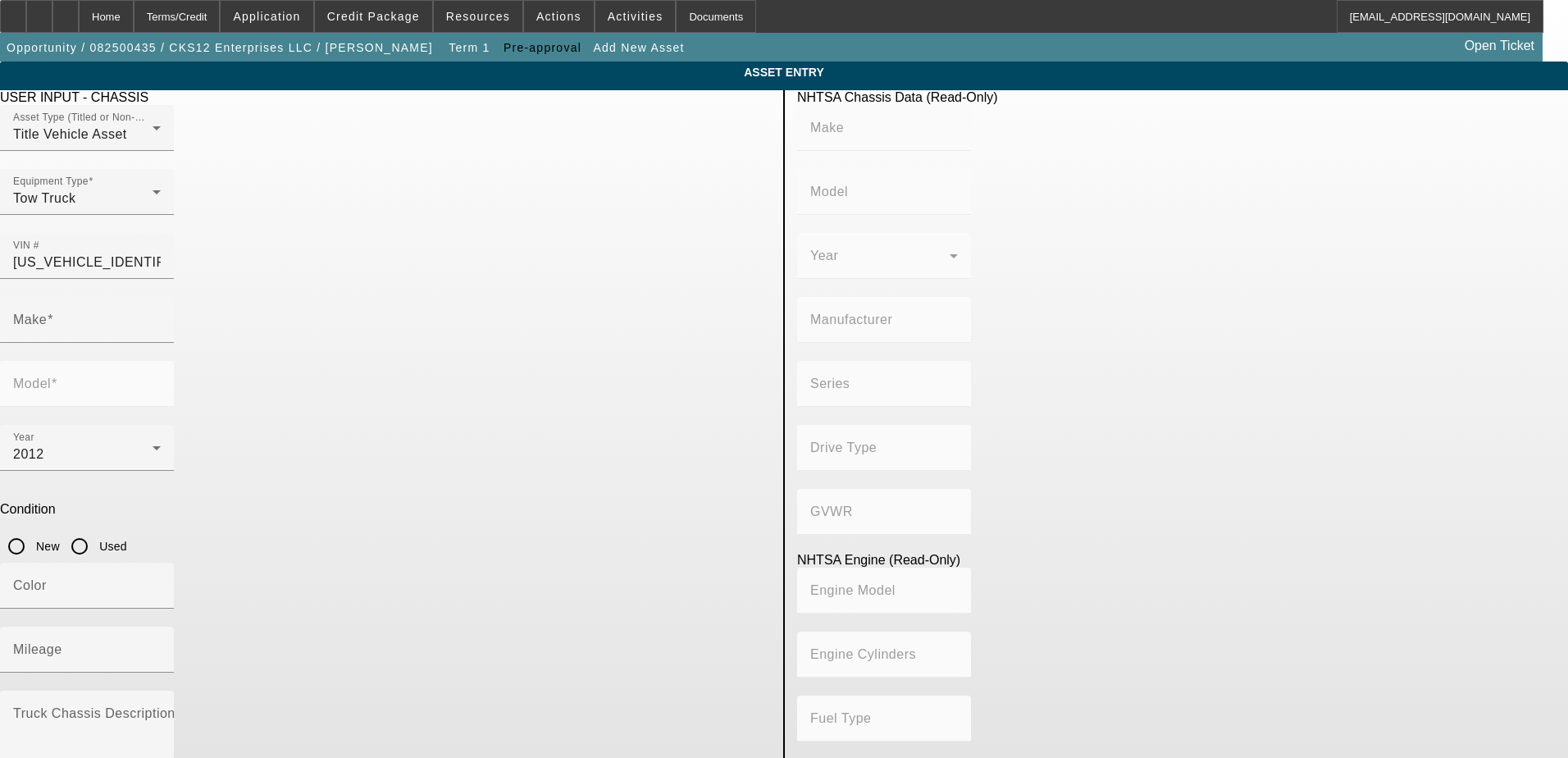
type input "Ram Chassis Cab"
type input "DODGE"
type input "Ram Chassis Cab"
type input "CHRYSLER DE MEXICO TOLUCA"
type input "4WD/4-Wheel Drive/4x4"
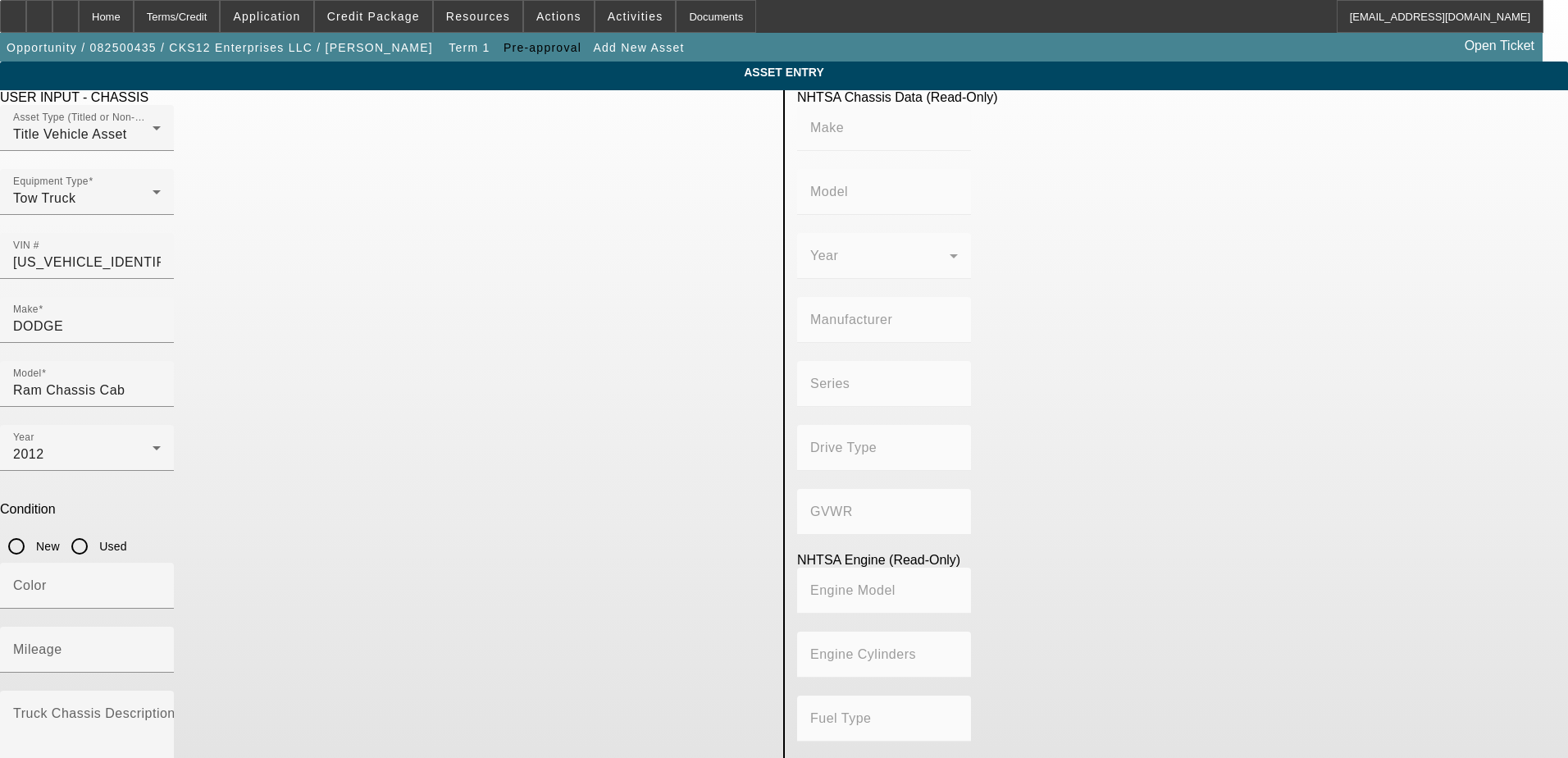
type input "Class 5: 16,001 - 19,500 lb (7,258 - 8,845 kg)"
type input "8"
type input "Diesel"
type input "408.85908543470"
type input "6.7"
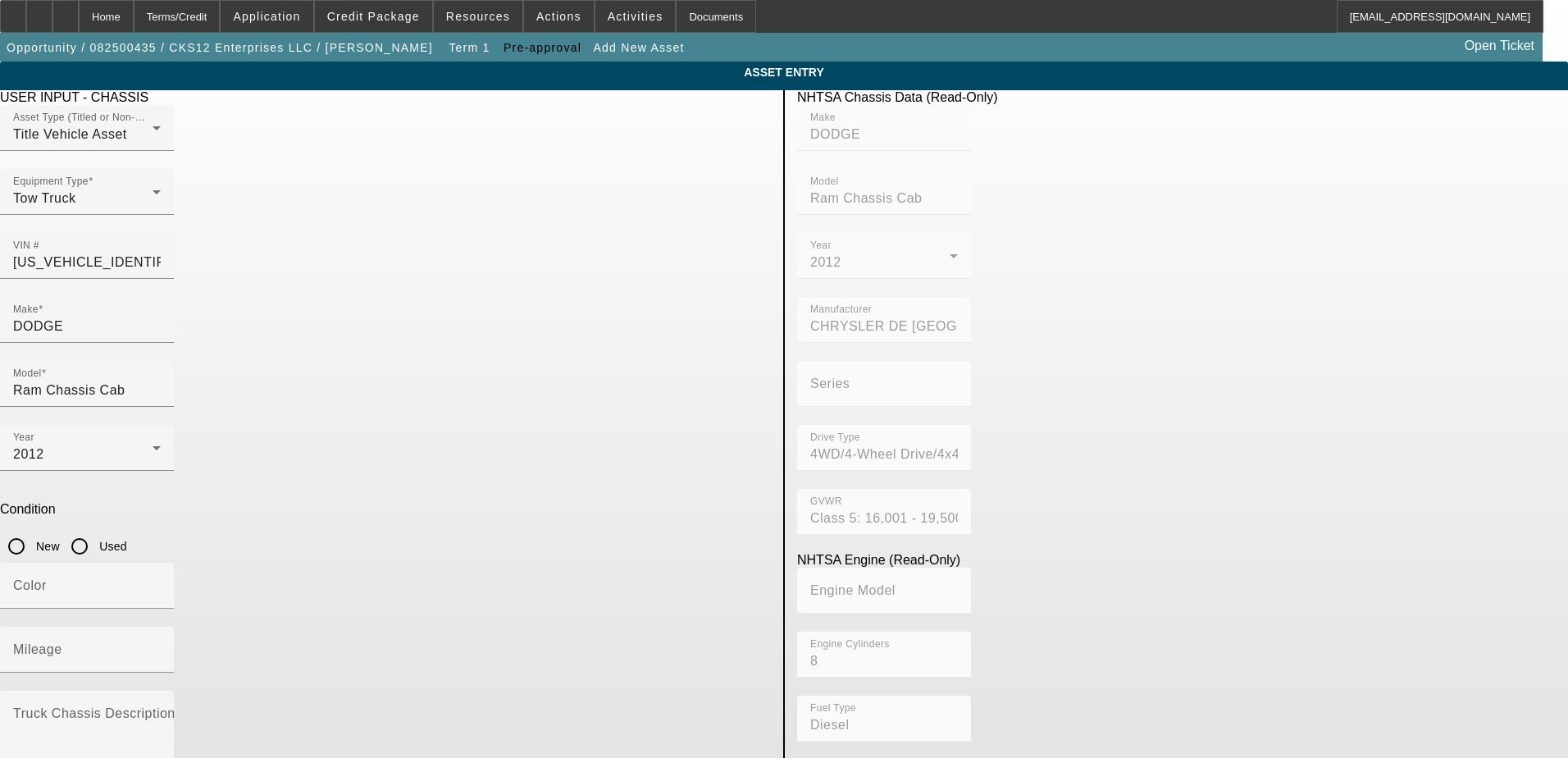
click at [96, 530] on input "Used" at bounding box center [79, 546] width 33 height 33
radio input "true"
click at [161, 583] on input "Color" at bounding box center [87, 593] width 148 height 20
type input "r"
type input "RED"
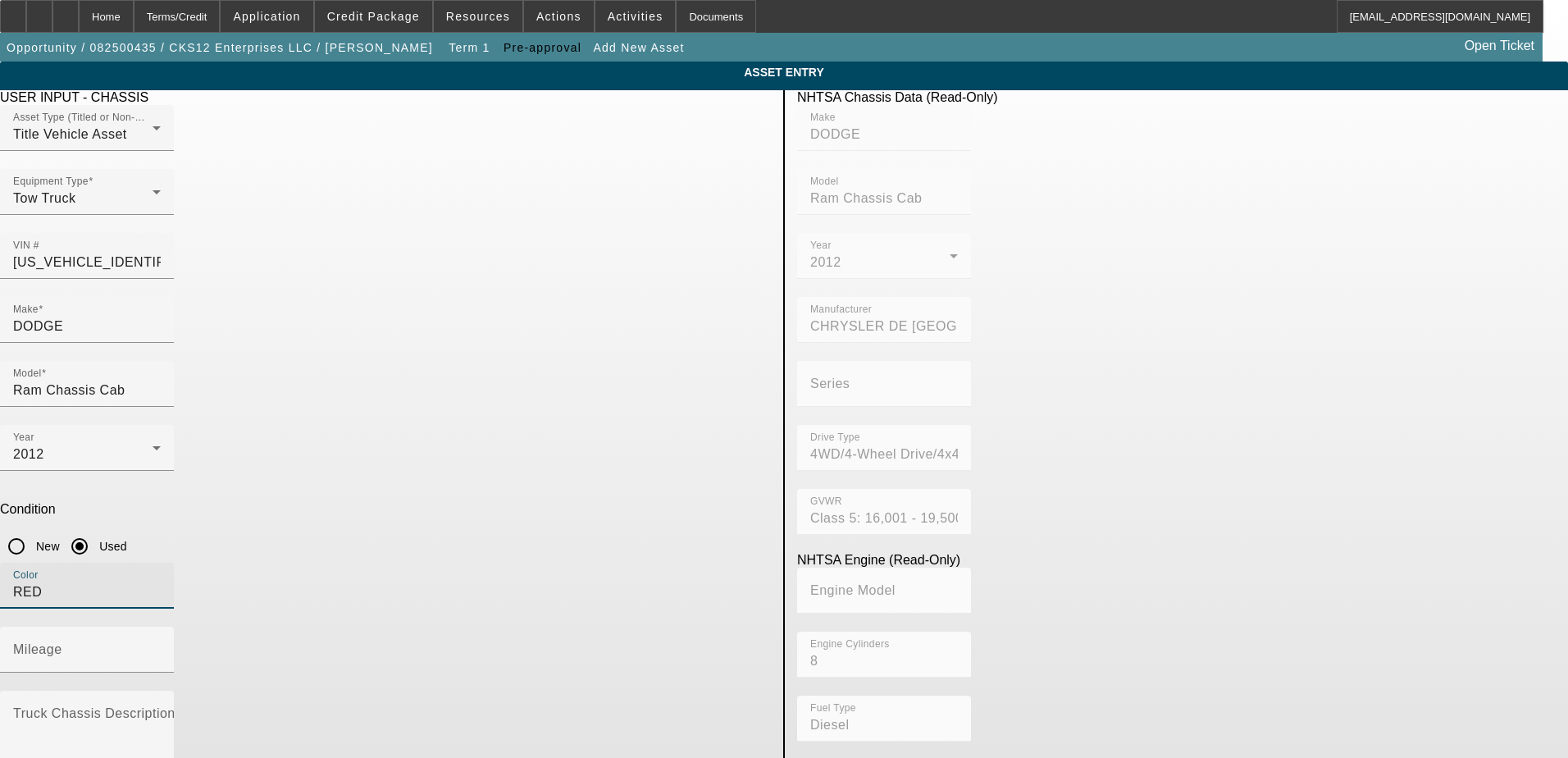
click at [266, 463] on app-asset-collateral-manage "ASSET ENTRY USER INPUT - CHASSIS Asset Type (Titled or Non-Titled) Title Vehicl…" at bounding box center [784, 516] width 1568 height 910
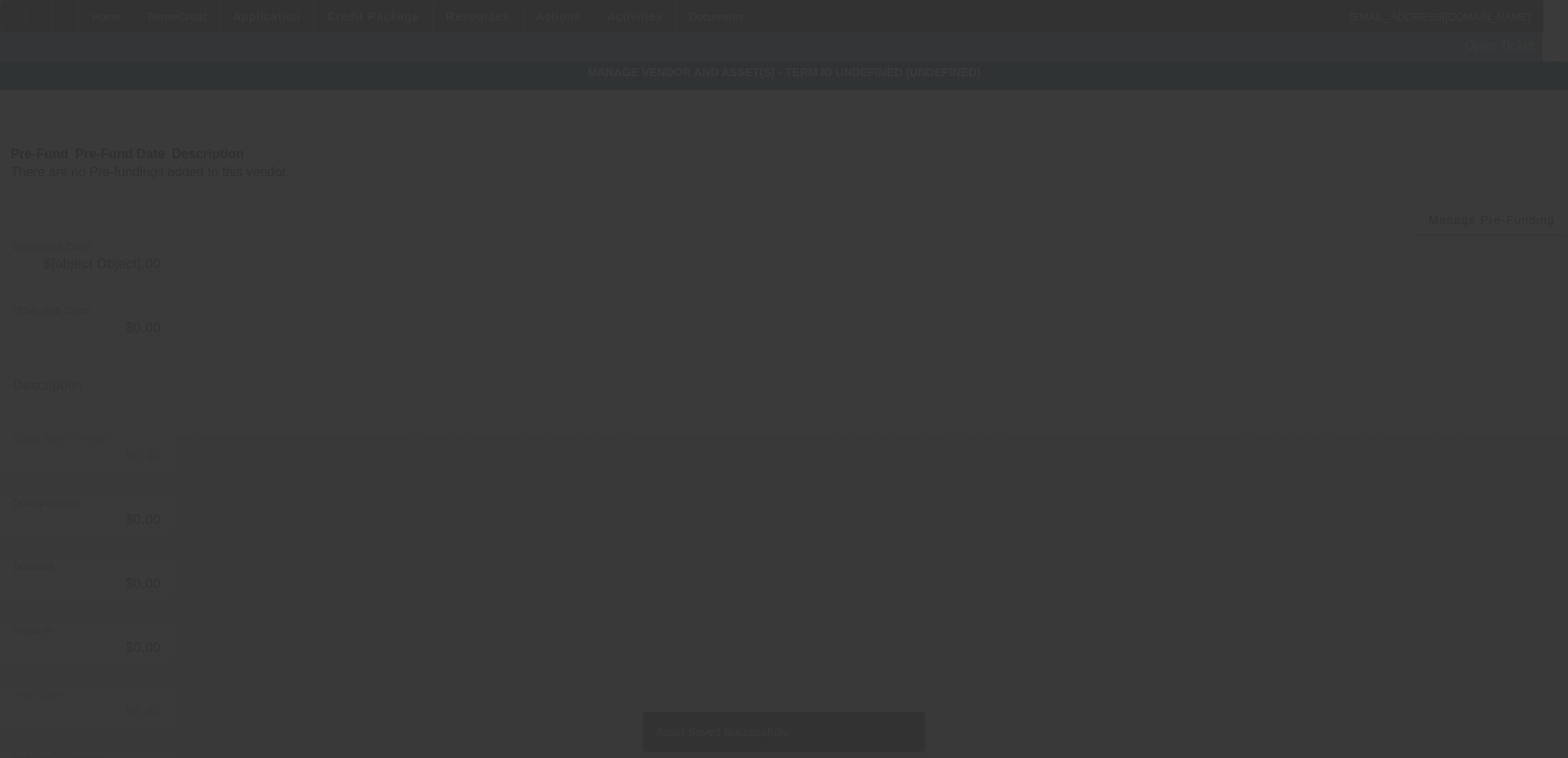
type input "$45,000.00"
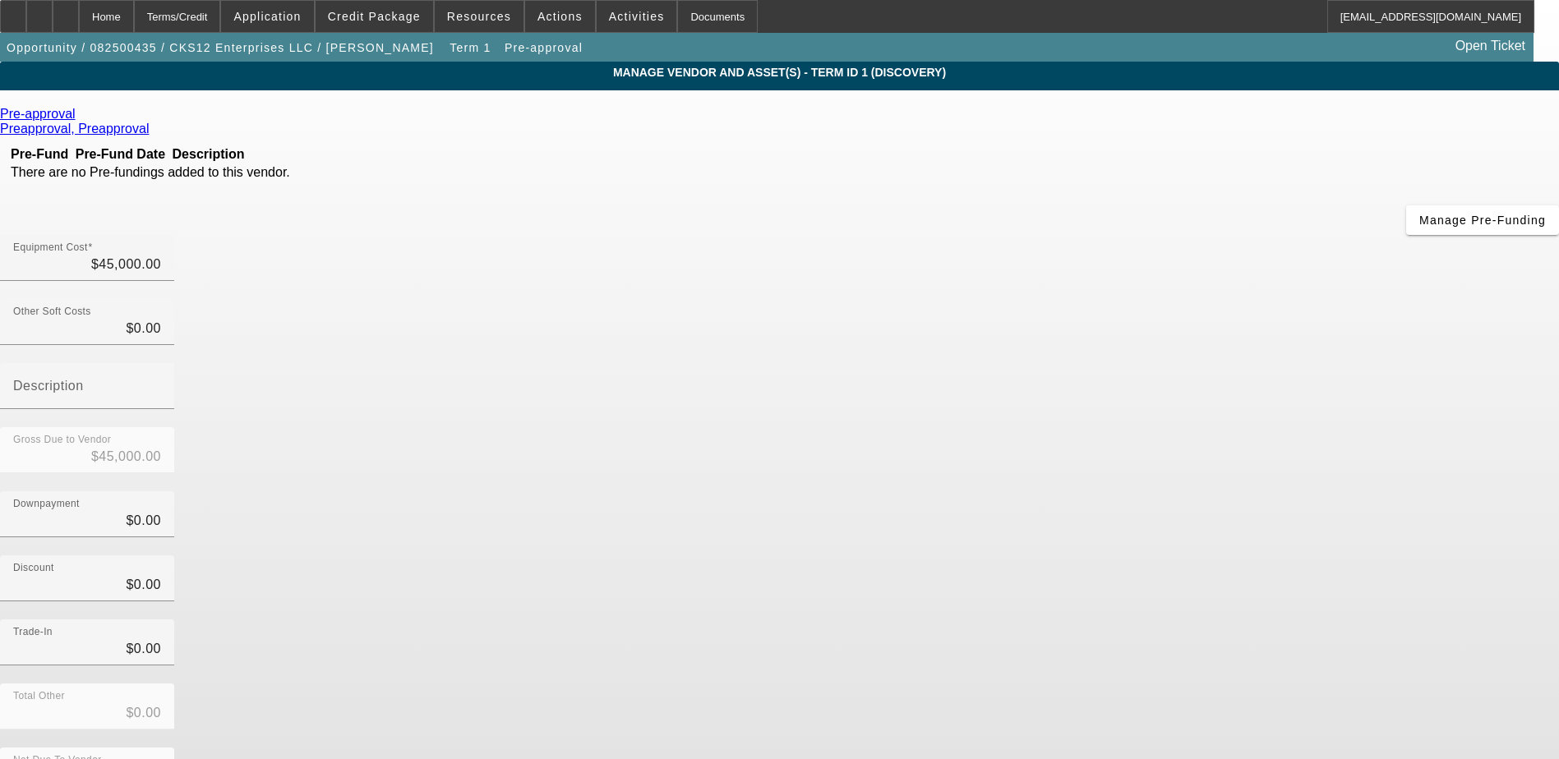
scroll to position [36, 0]
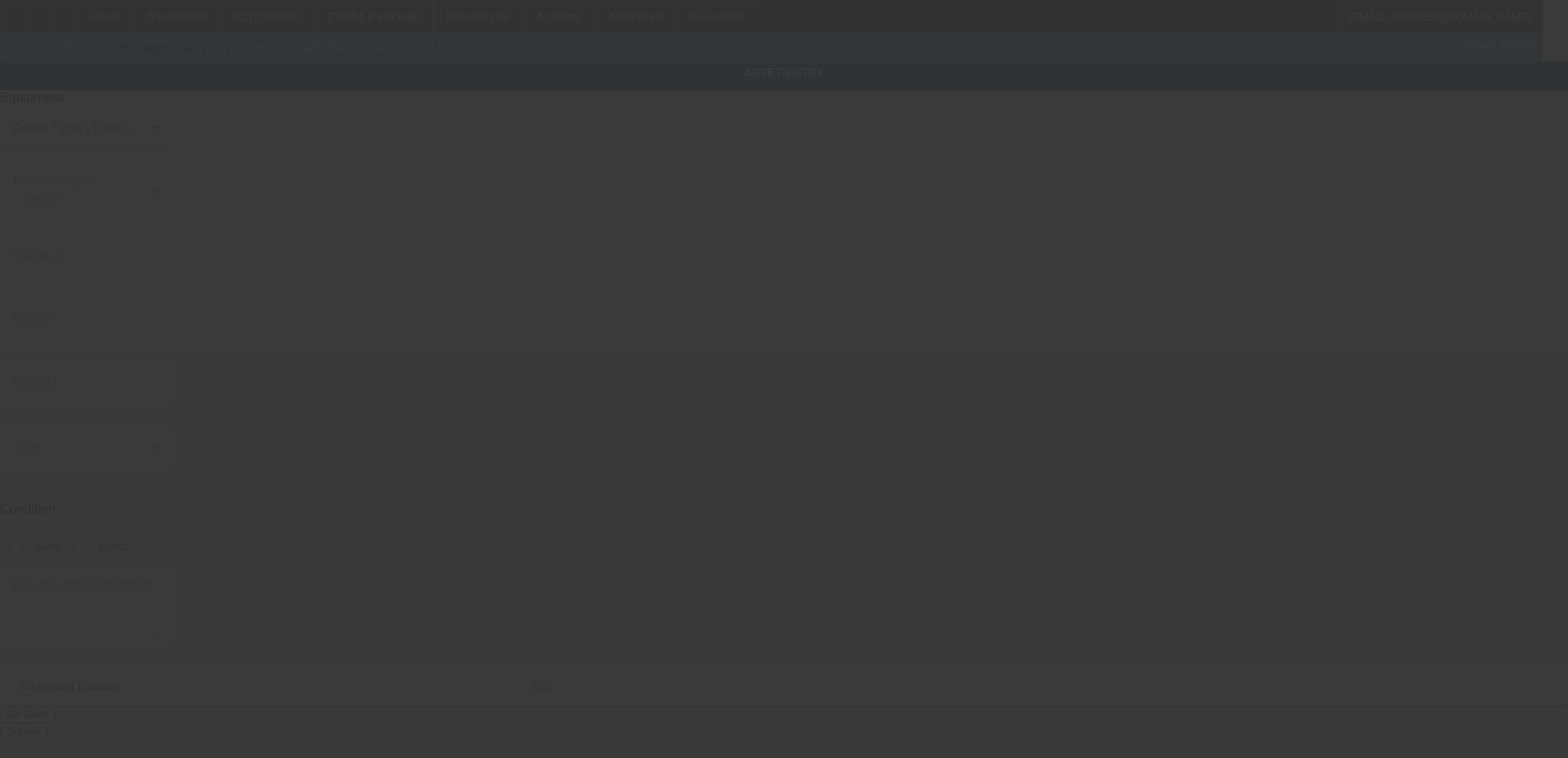
type input "3C7WDNEL6CG131371"
type input "Dodge"
type input "Ram Chassis Cab"
radio input "true"
type input "2087 Lakewood Trl SE"
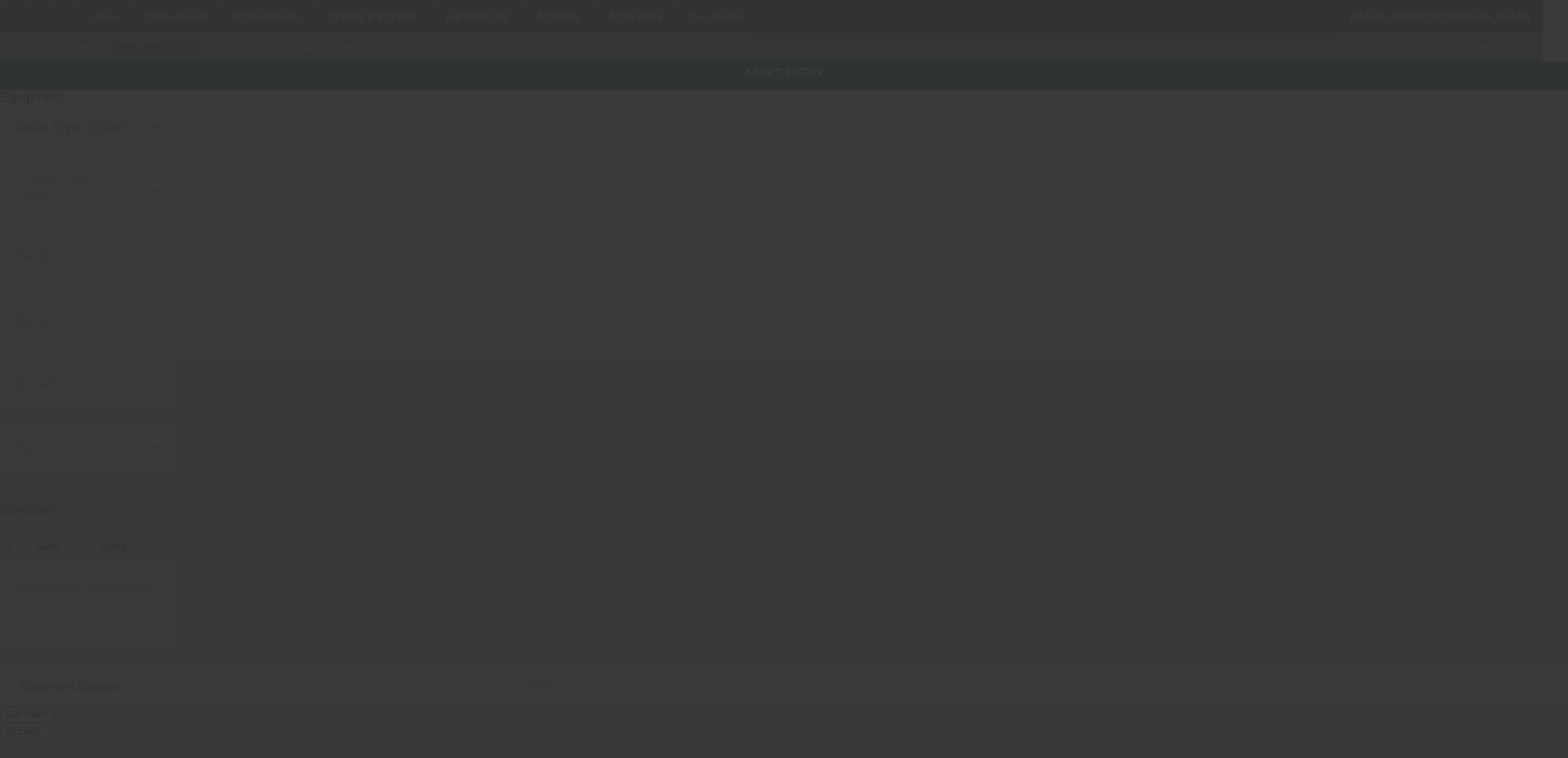
type input "Atlanta"
type input "30315"
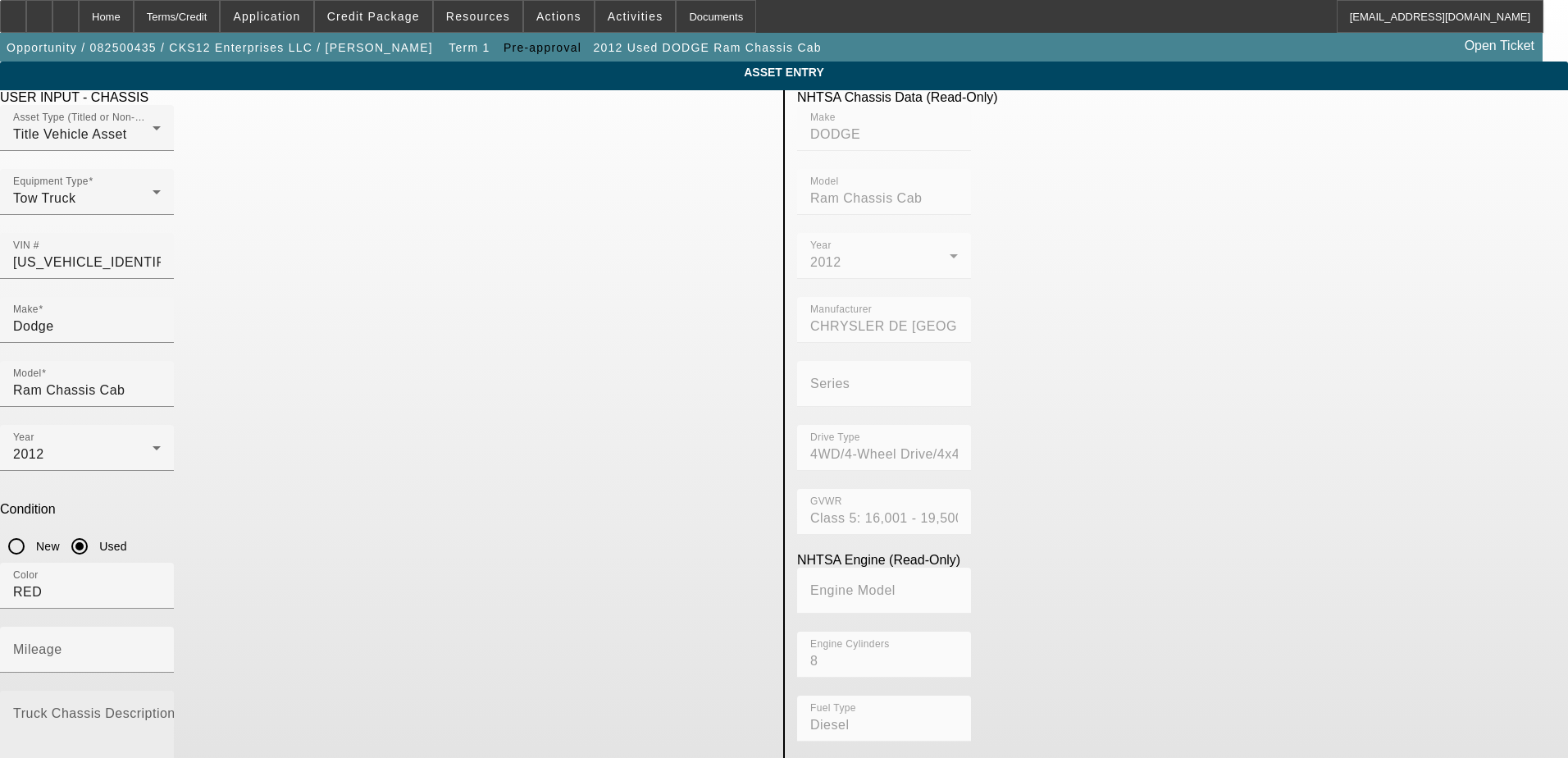
click at [161, 711] on textarea "Truck Chassis Description (Describe the truck chassis only)" at bounding box center [87, 740] width 148 height 59
type textarea "t"
type textarea "TOW TRUCK"
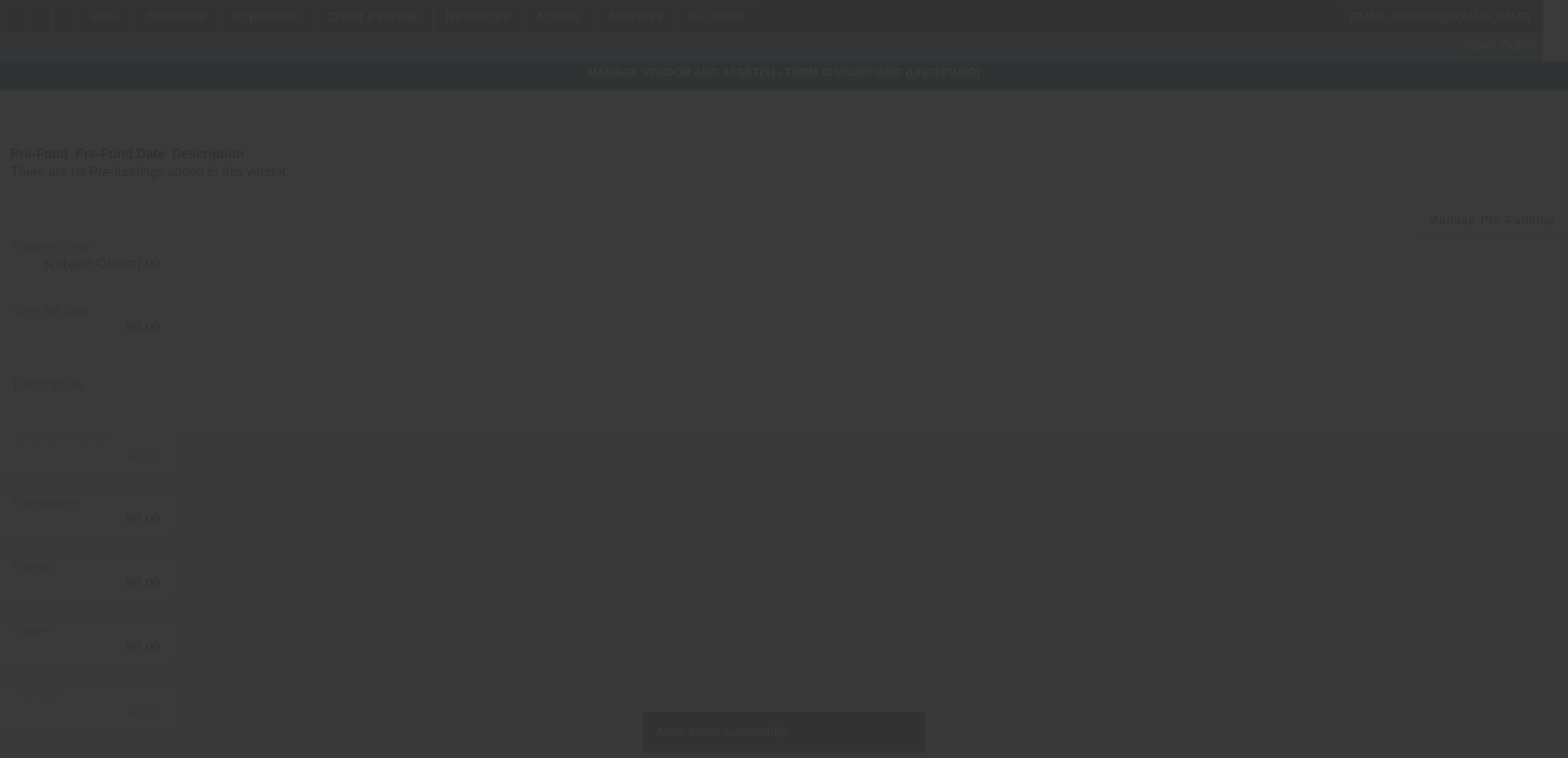
type input "$45,000.00"
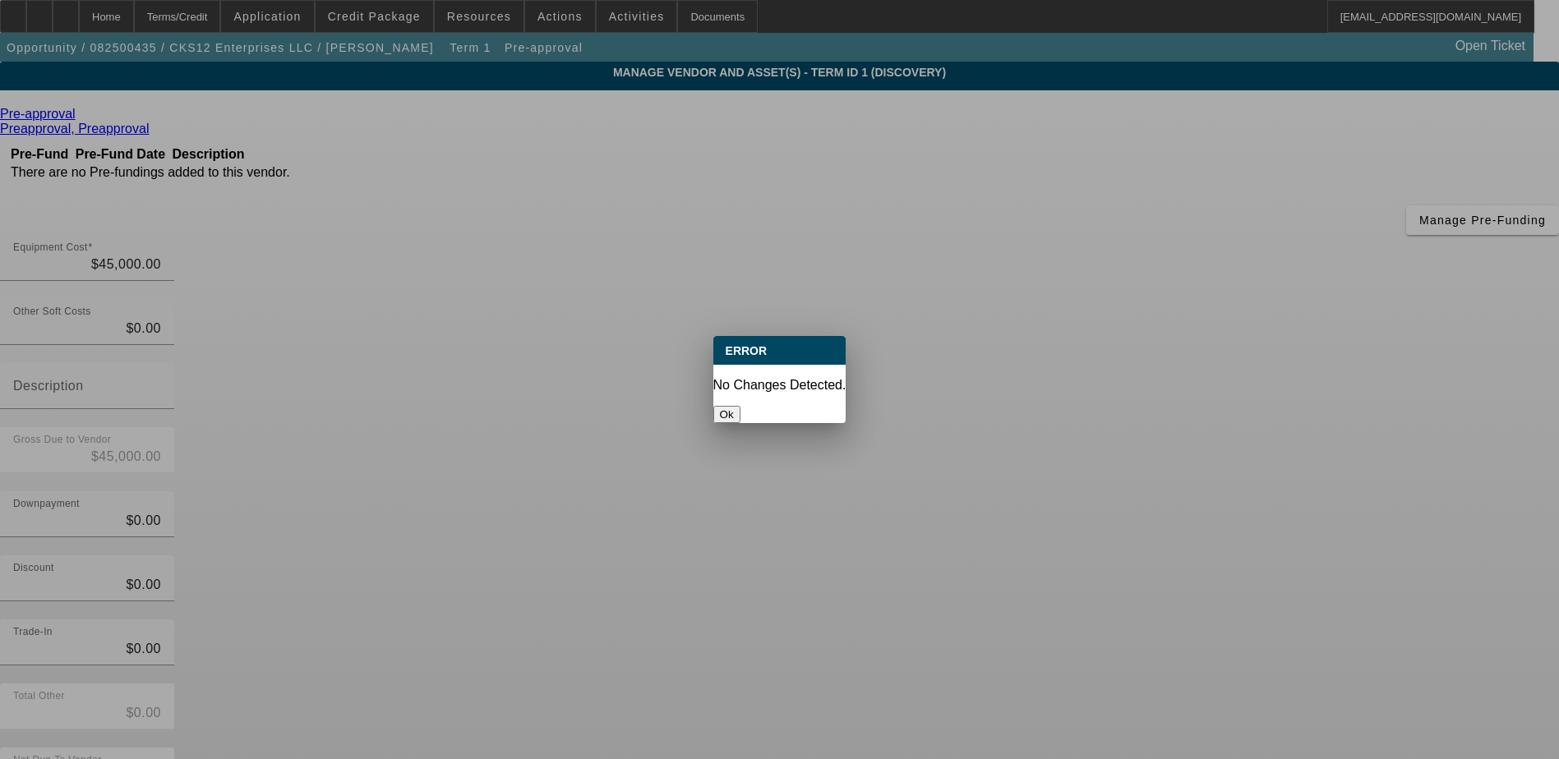
click at [740, 406] on button "Ok" at bounding box center [726, 414] width 27 height 17
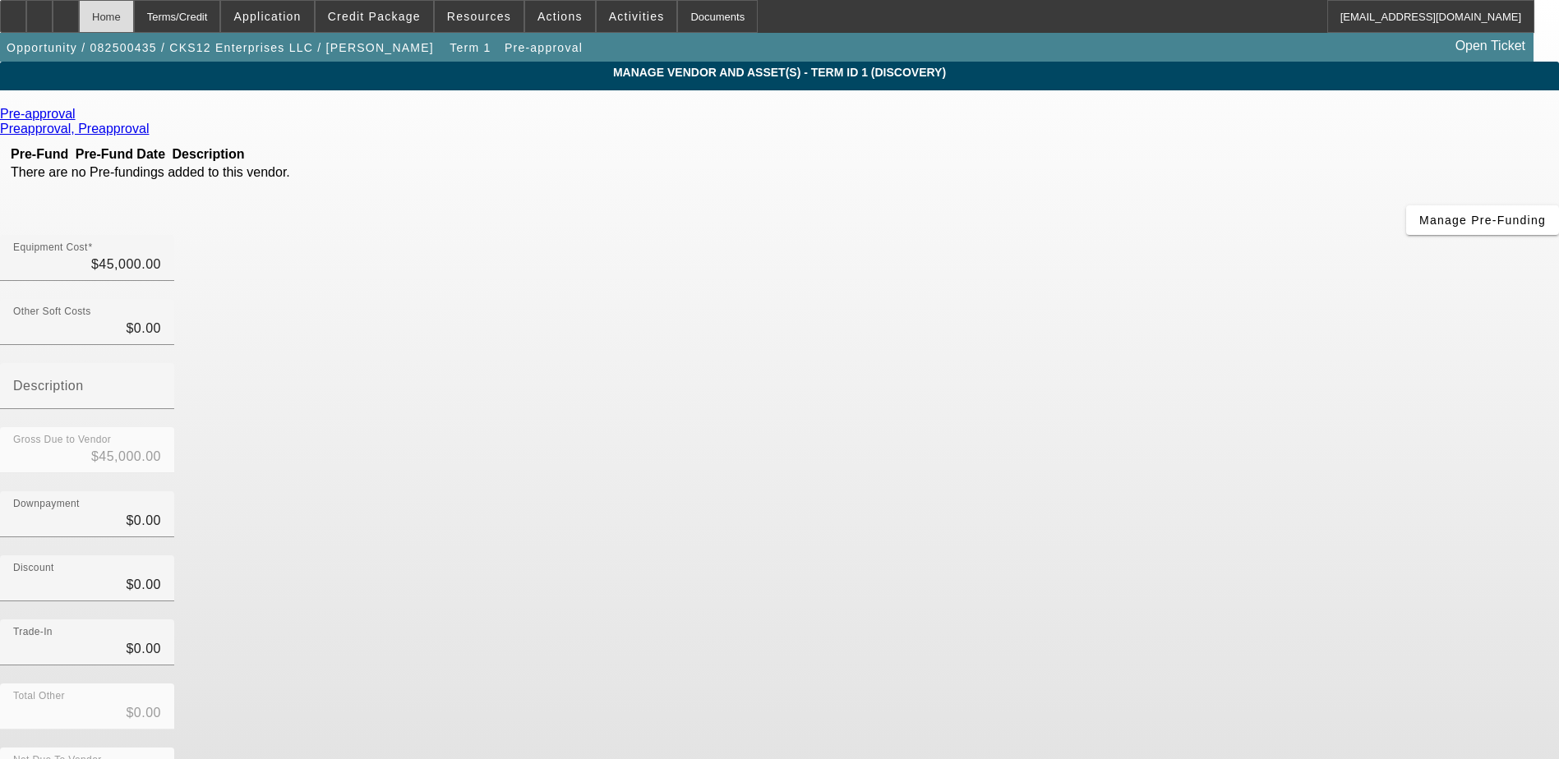
click at [134, 10] on div "Home" at bounding box center [106, 16] width 55 height 33
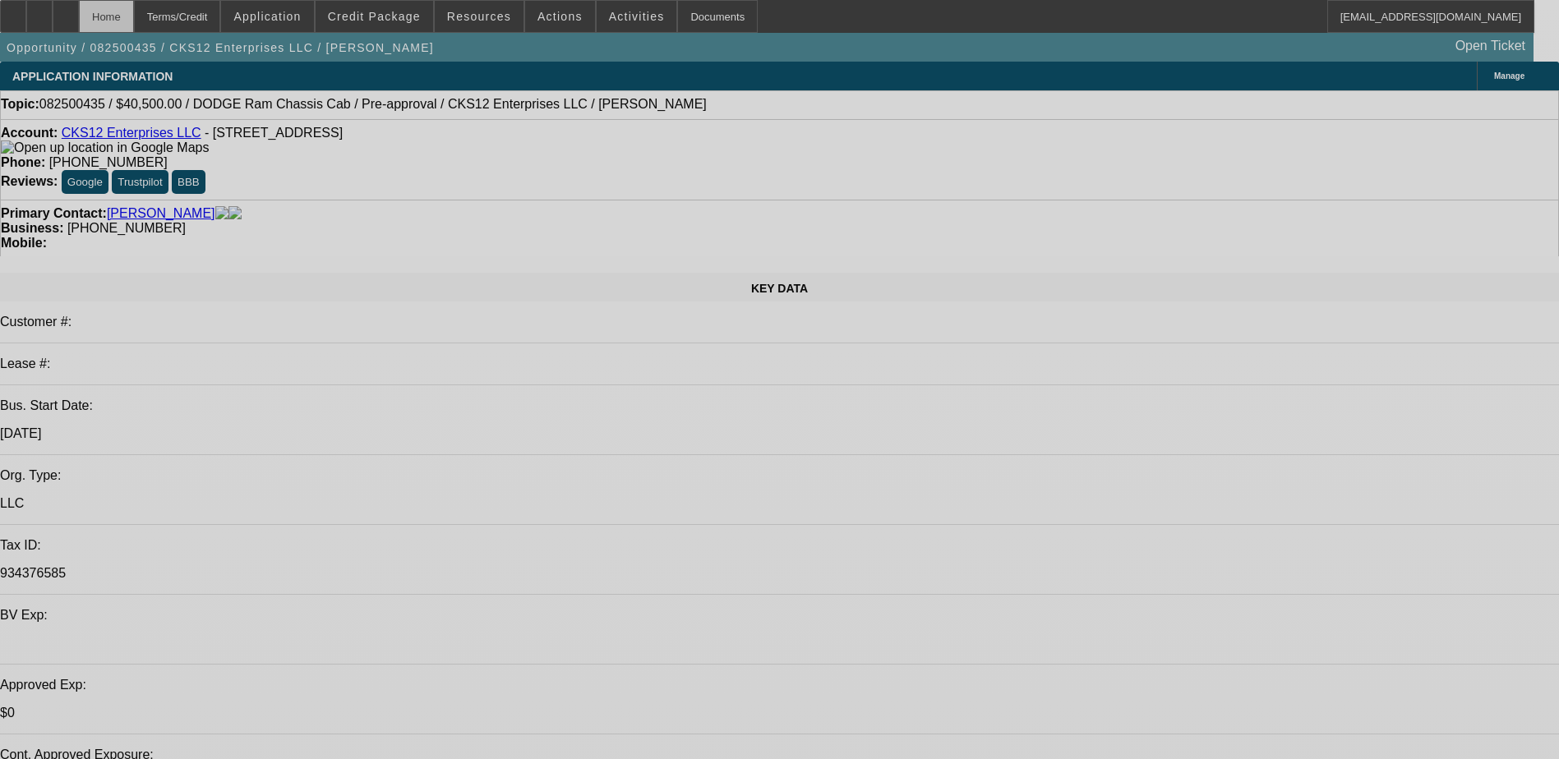
select select "0.1"
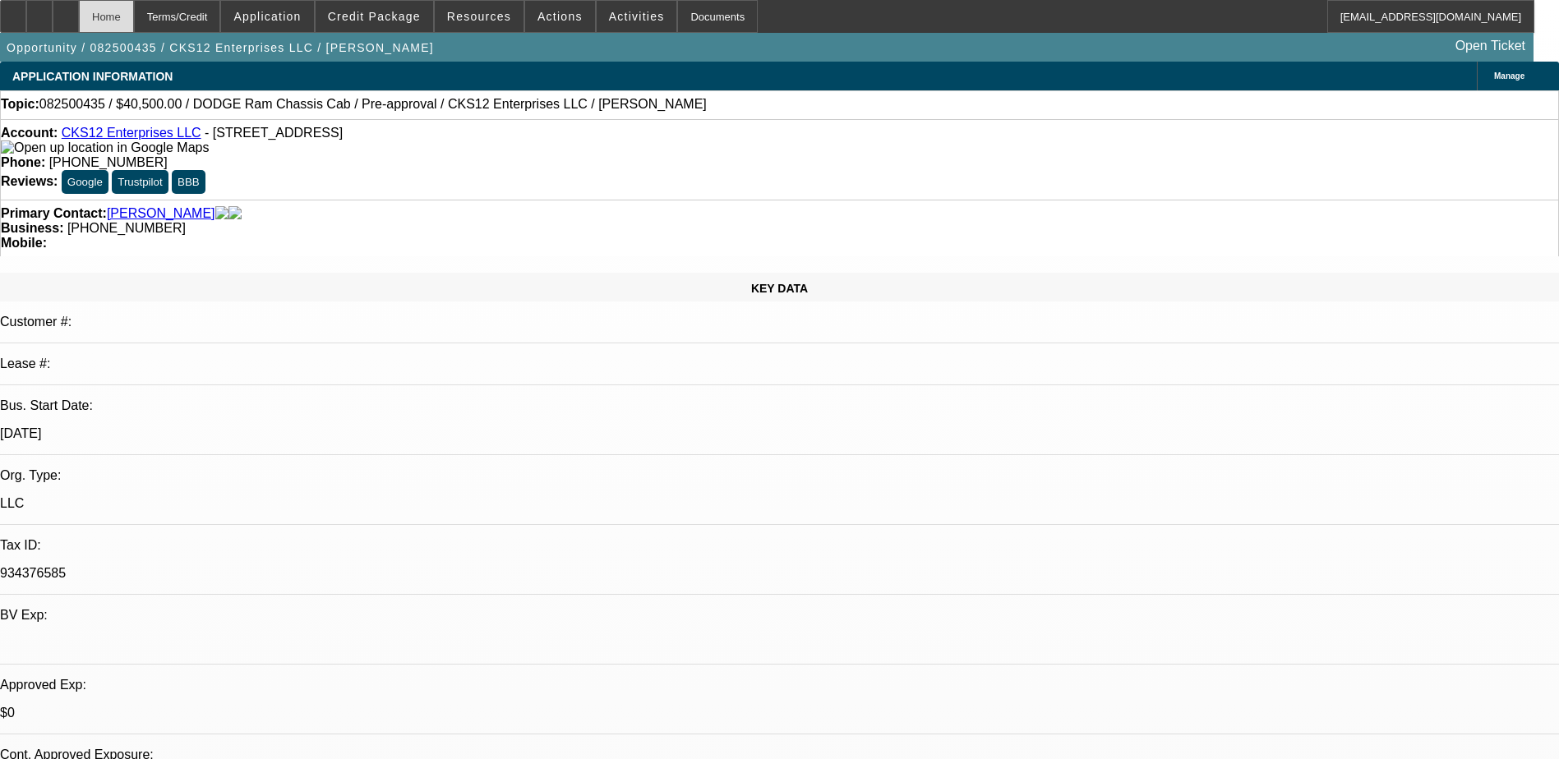
select select "0"
select select "9"
select select "0"
select select "6"
select select "0"
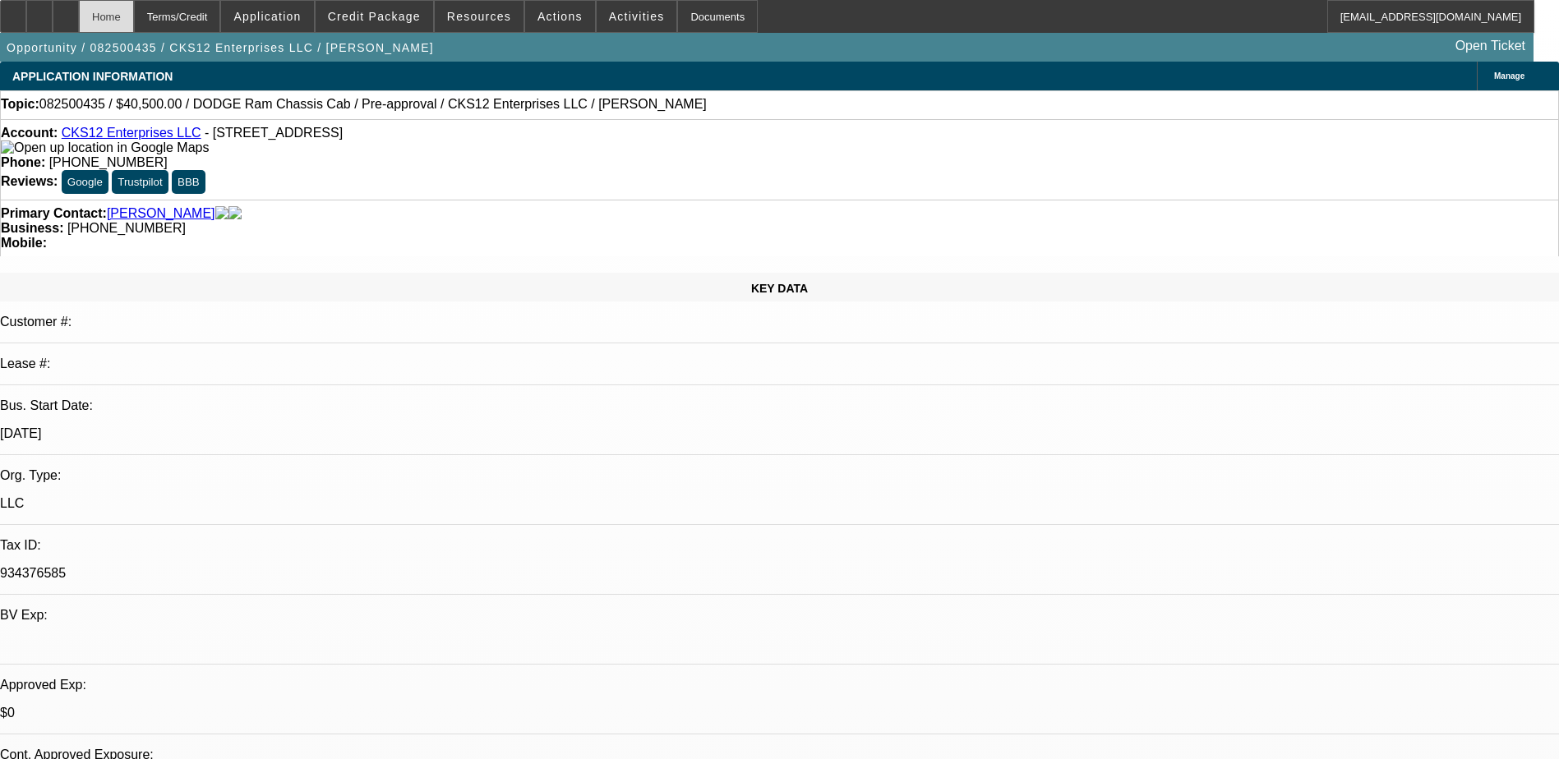
select select "0"
select select "0.1"
select select "6"
select select "0.1"
select select "2"
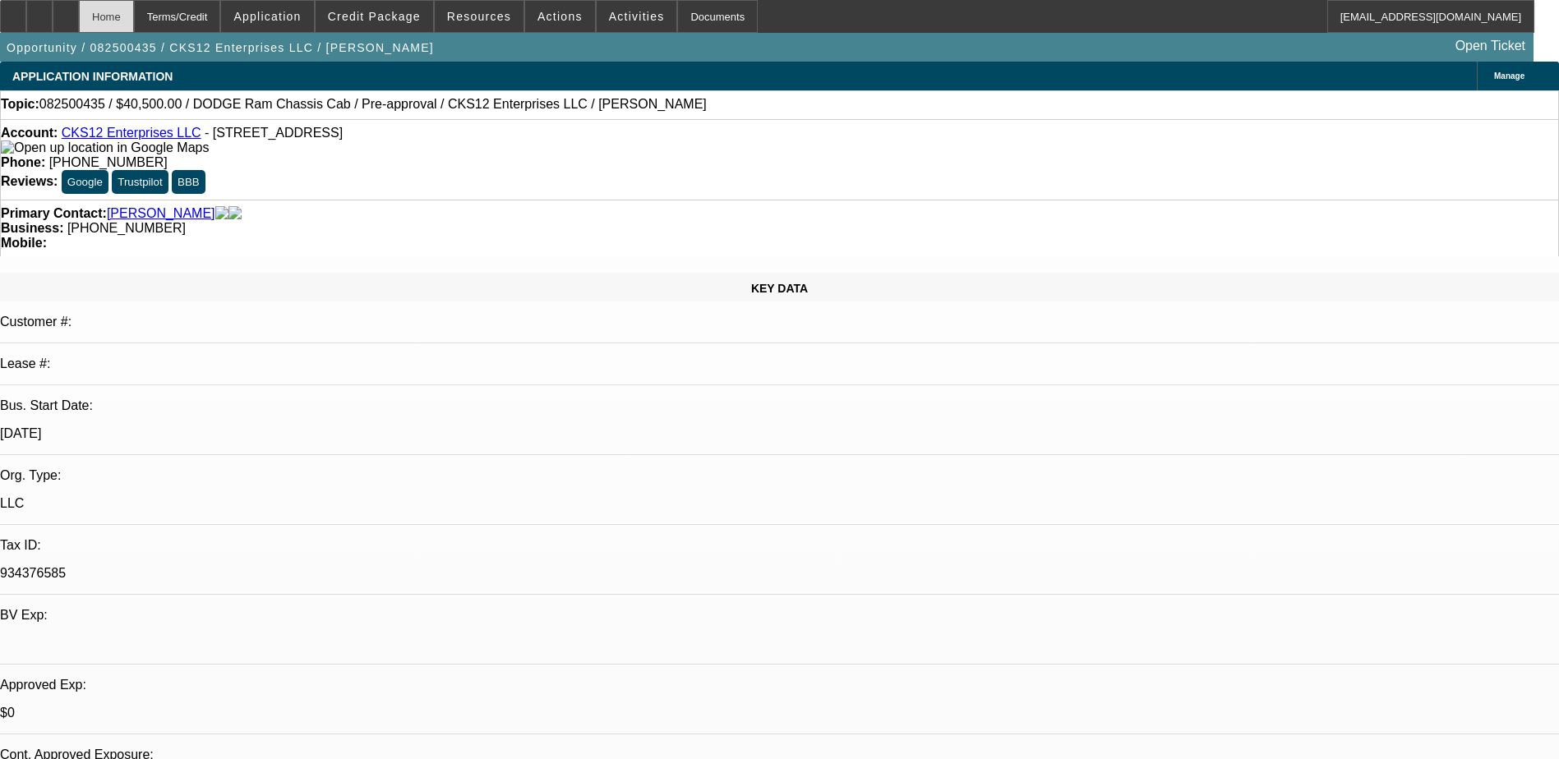
select select "3"
select select "0"
select select "6"
select select "0.1"
select select "2"
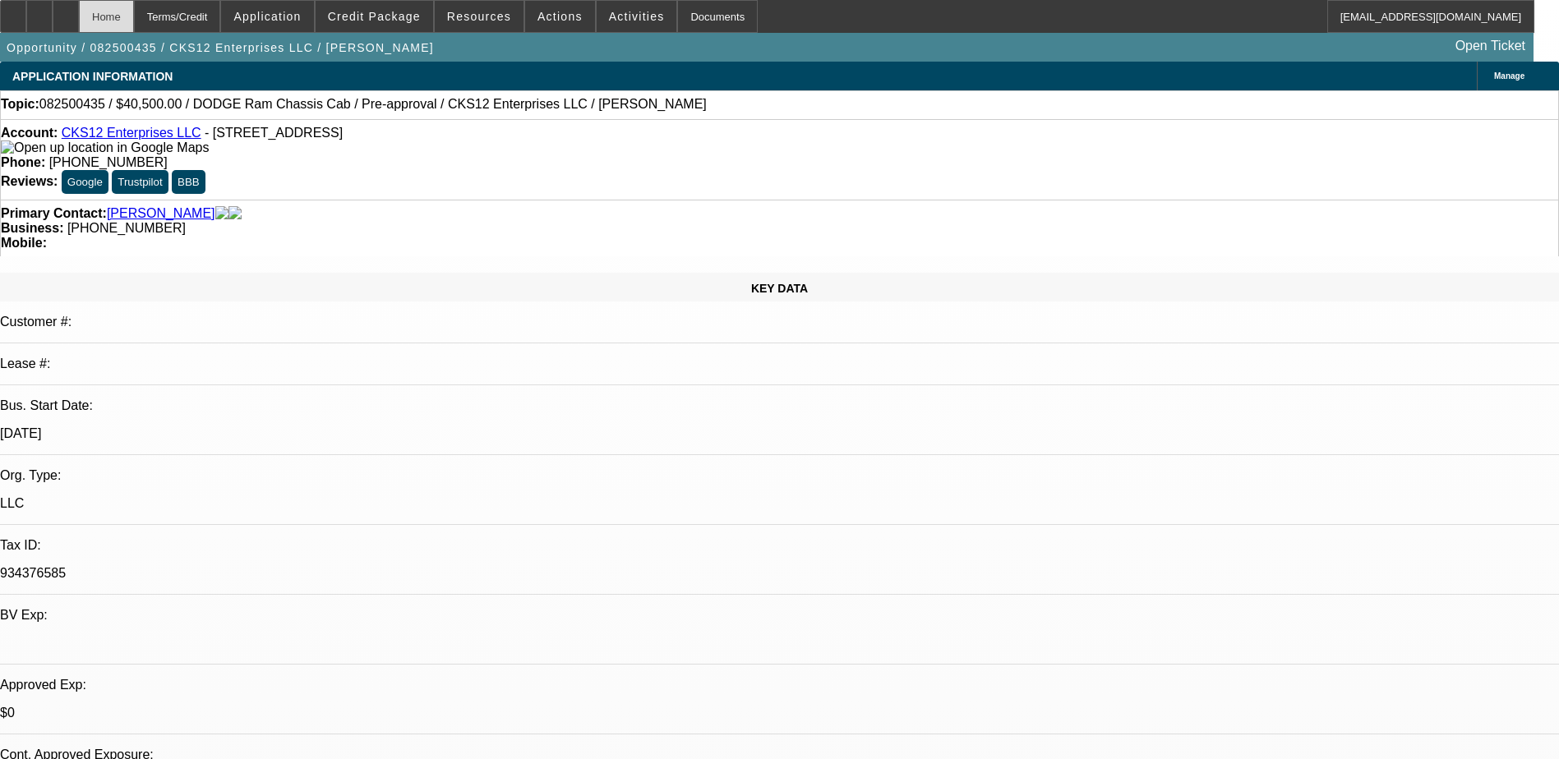
select select "3"
select select "0.1"
select select "4"
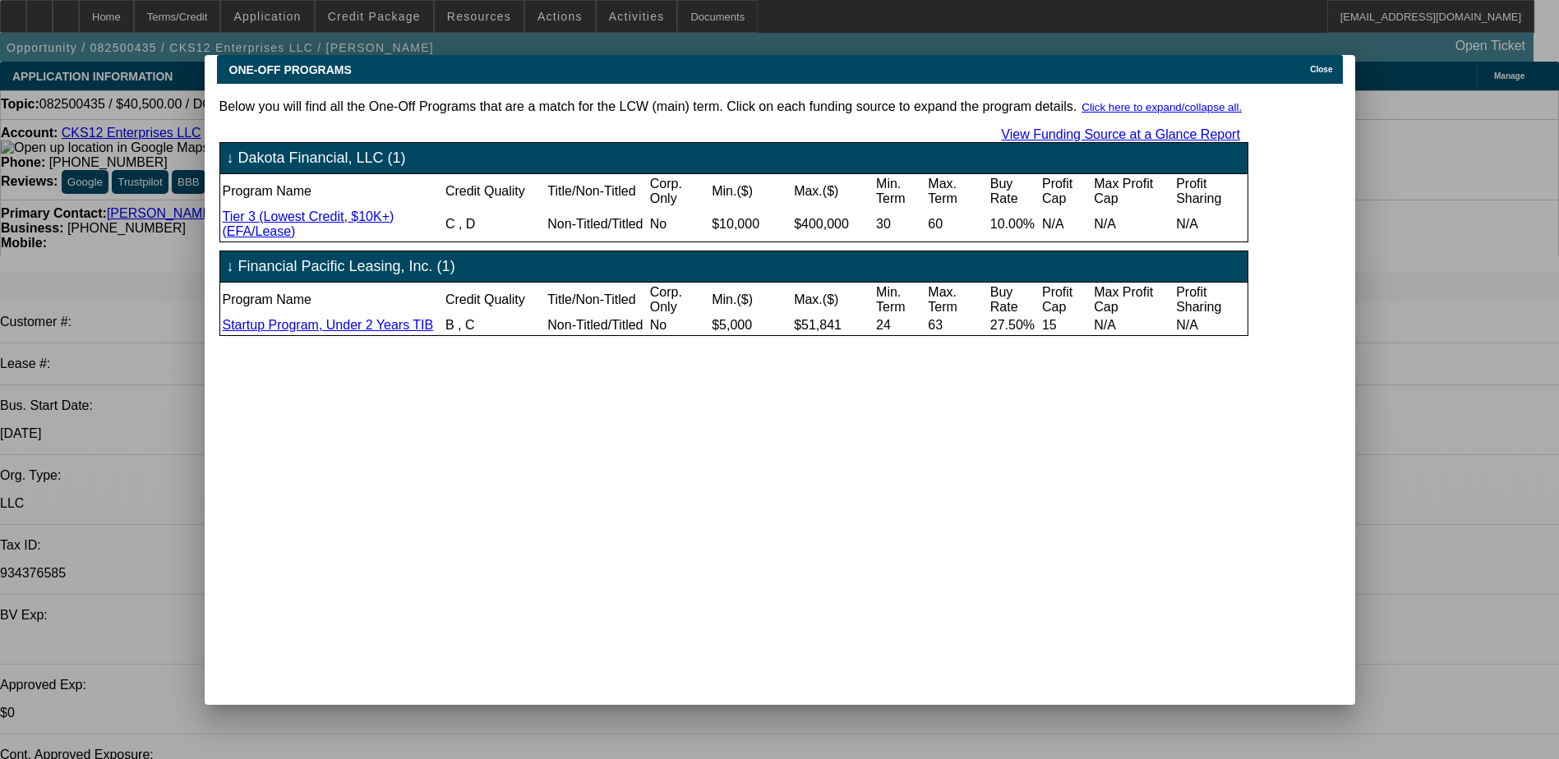
click at [1310, 60] on div "Close" at bounding box center [1324, 64] width 36 height 19
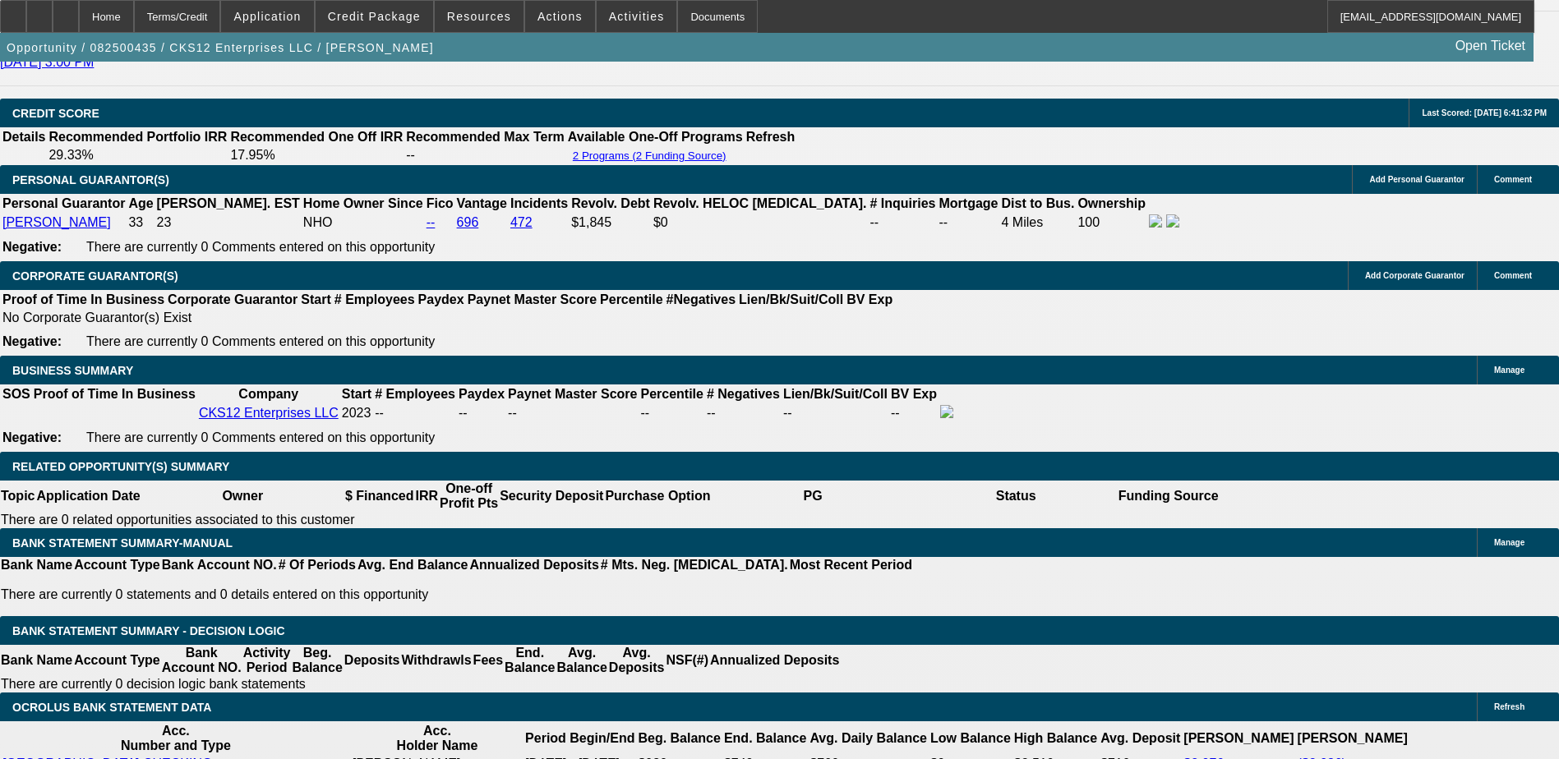
scroll to position [2301, 0]
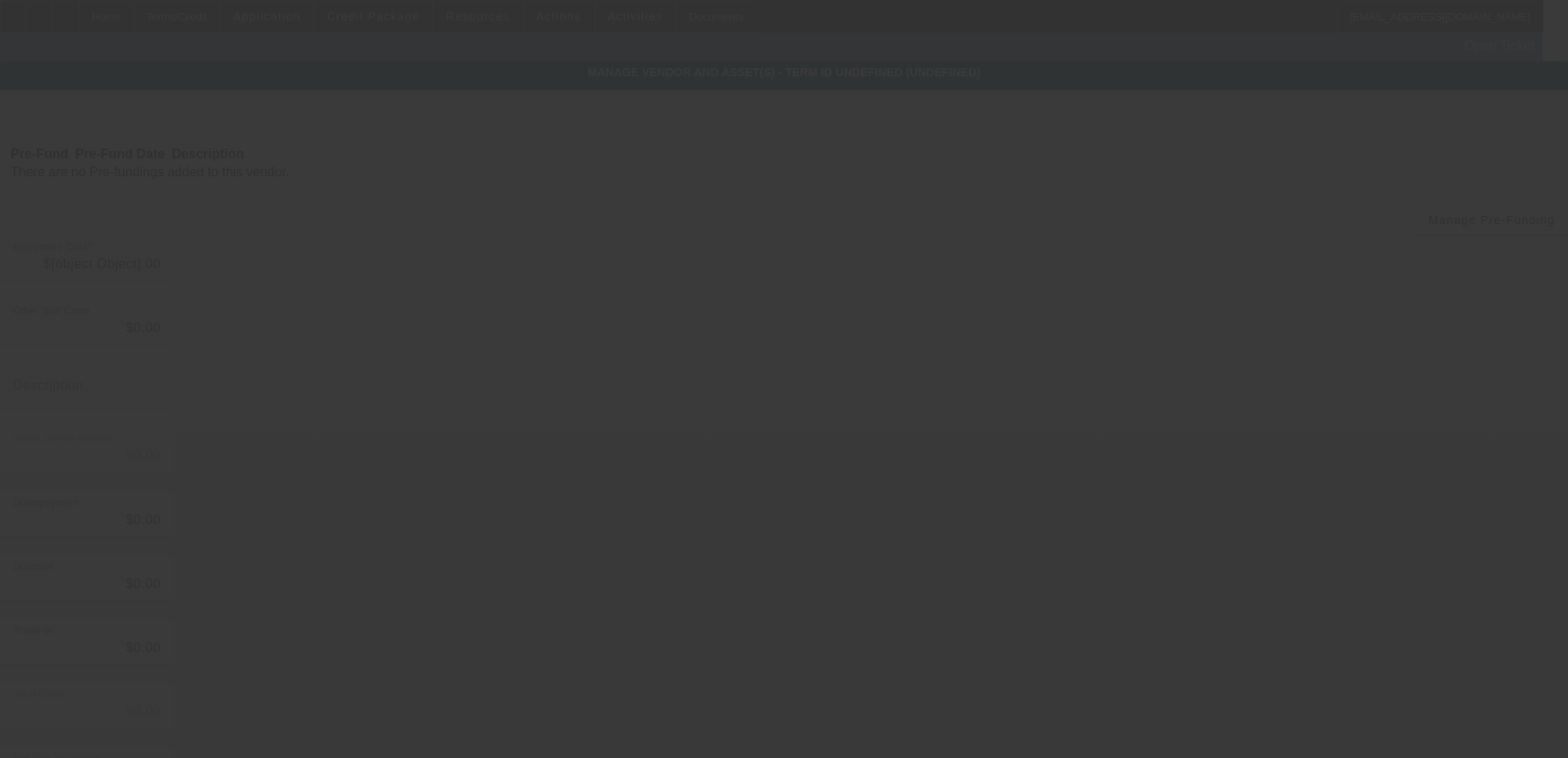
type input "$45,000.00"
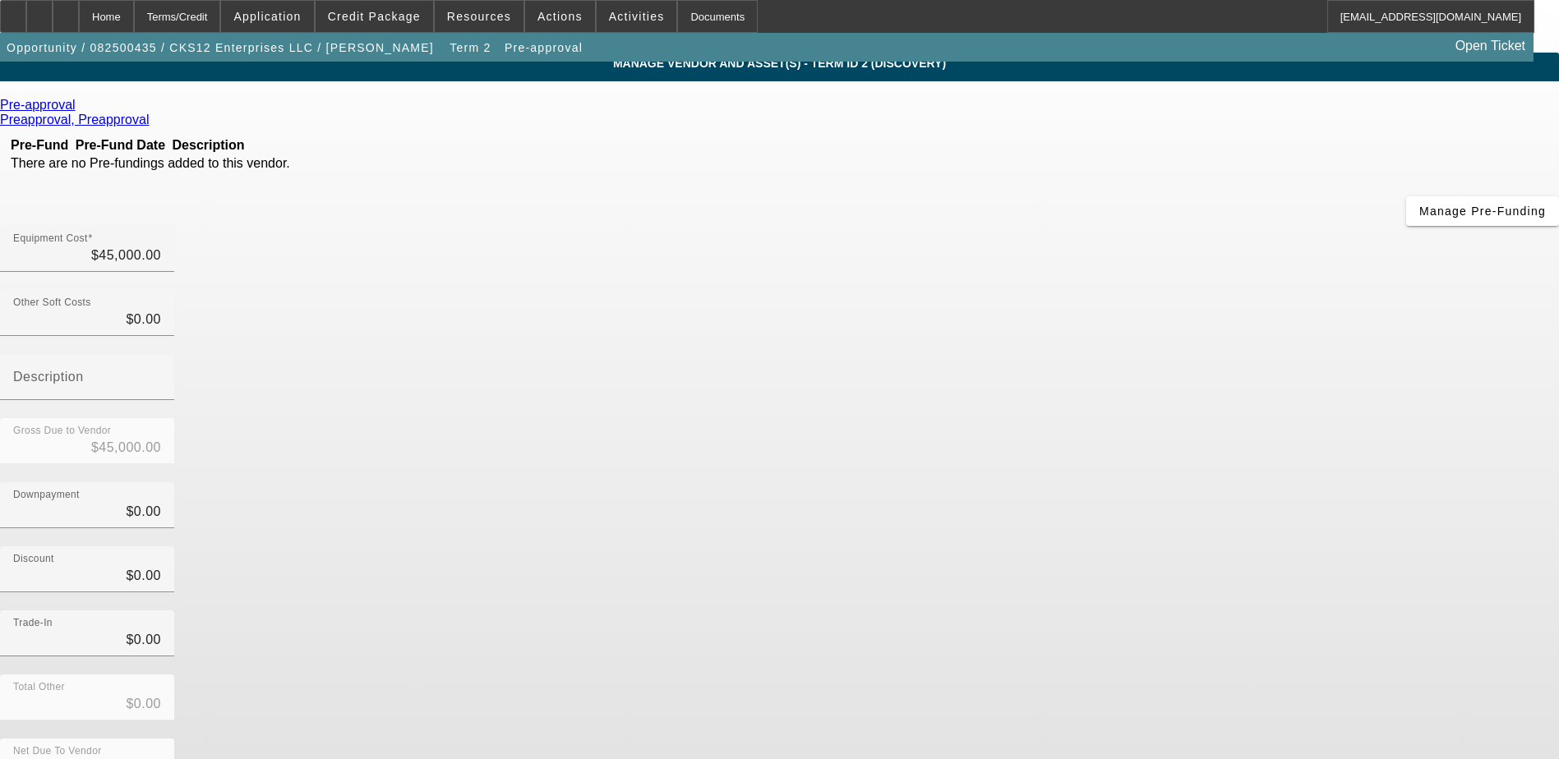
scroll to position [12, 0]
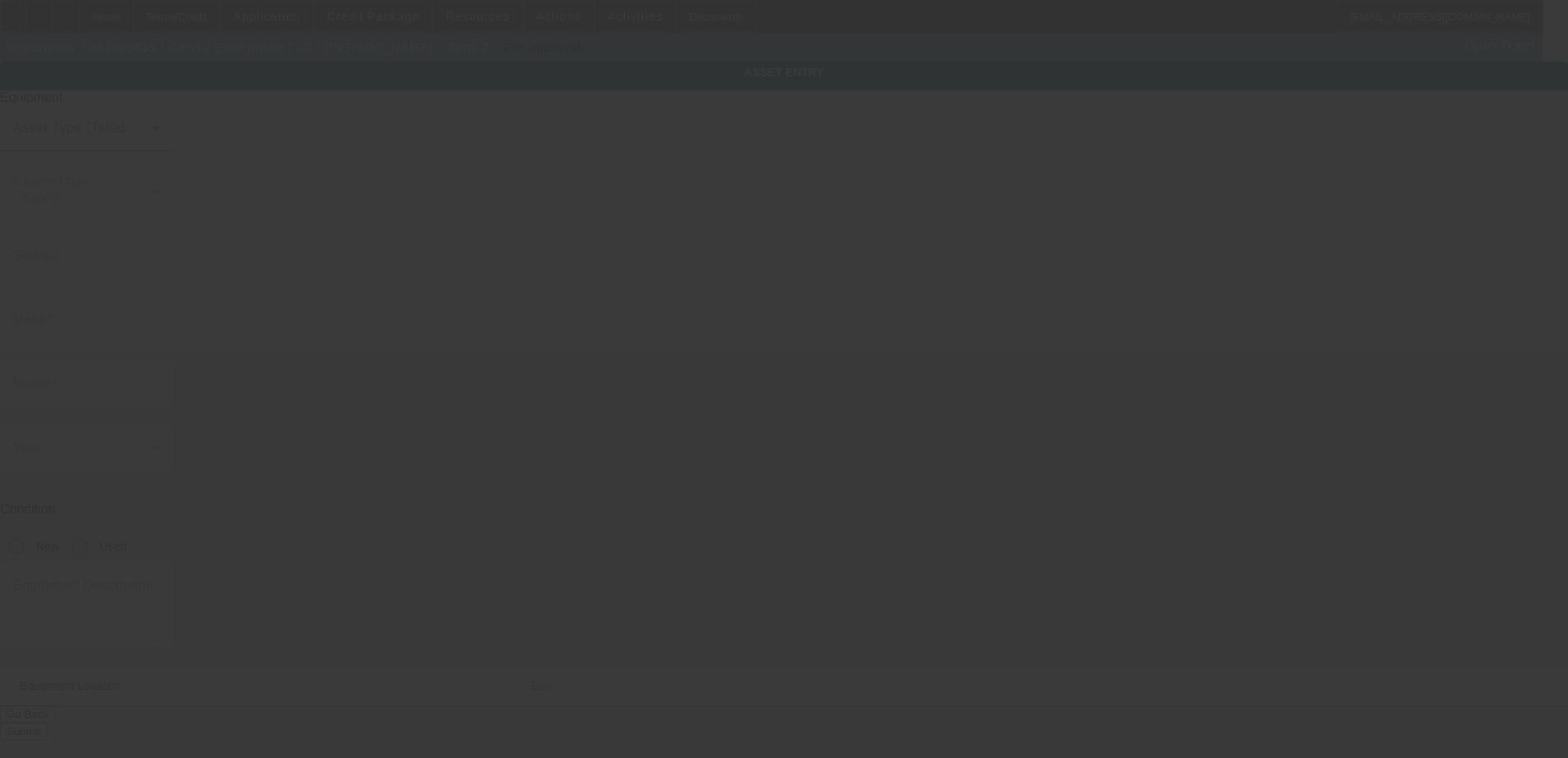
type textarea "Tow Truck"
type input "715 Peachtree St NE"
type input "Atlanta"
type input "30308"
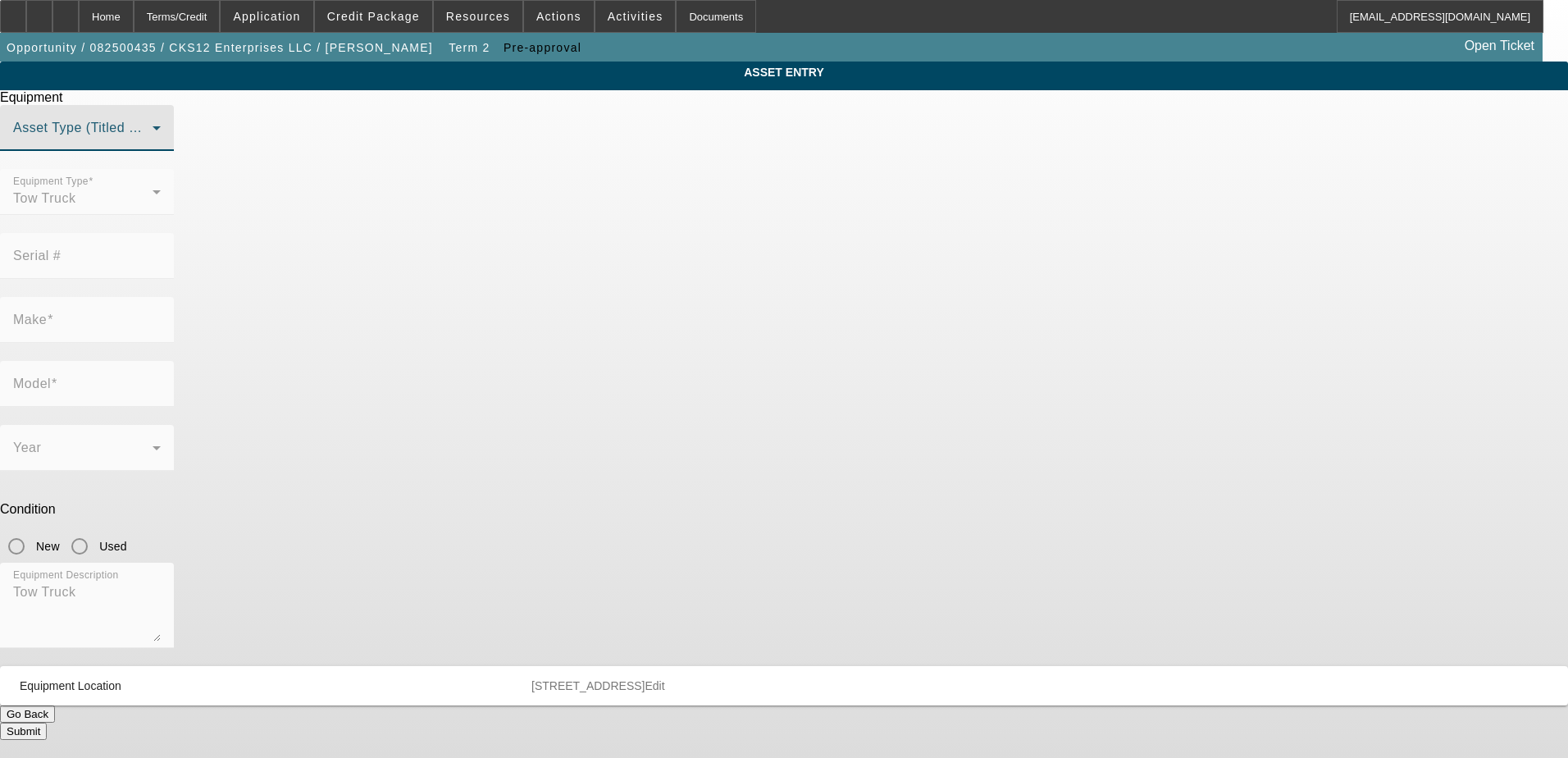
click at [153, 145] on span at bounding box center [83, 135] width 140 height 20
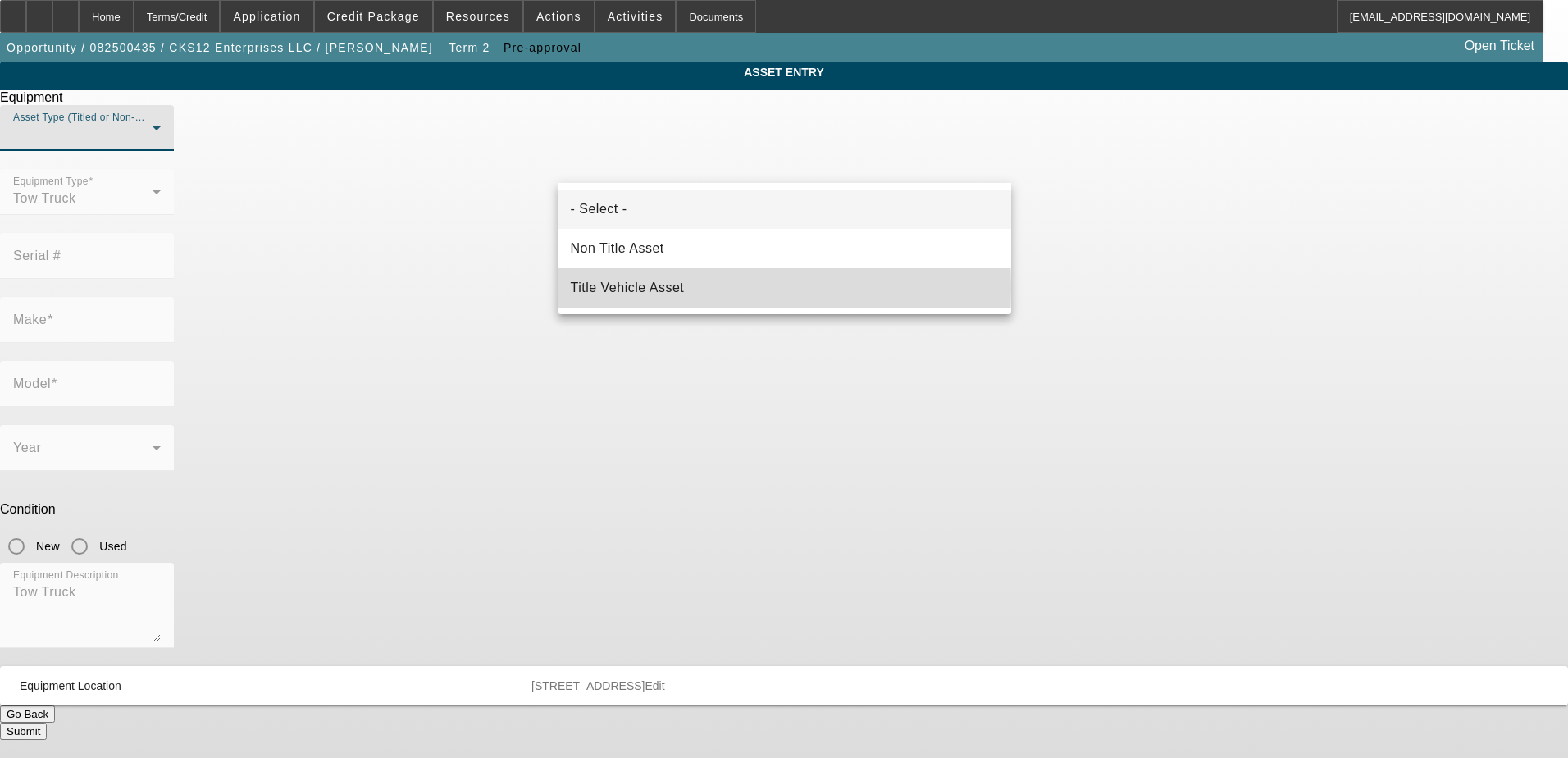
click at [638, 289] on span "Title Vehicle Asset" at bounding box center [628, 289] width 114 height 20
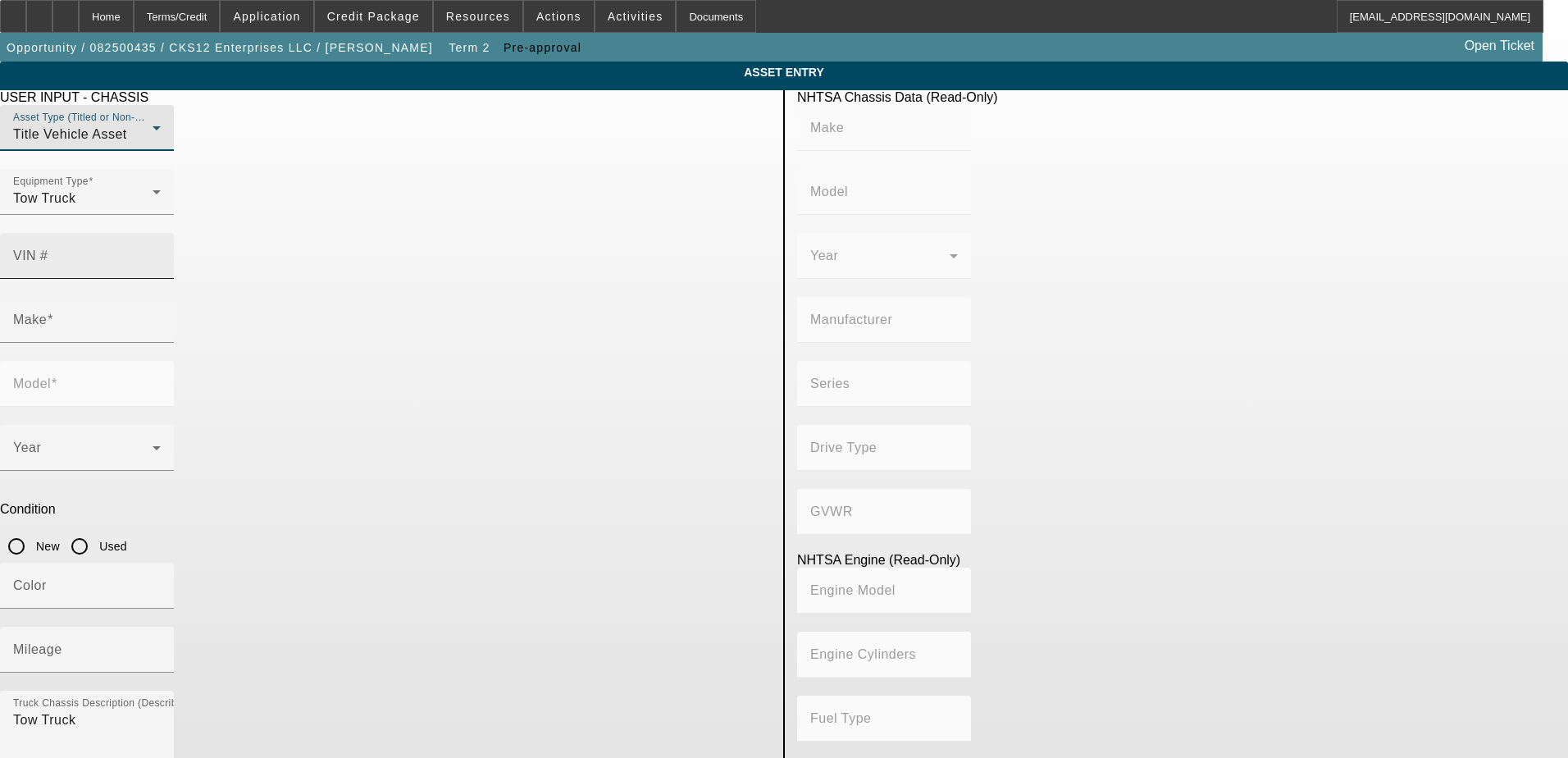
click at [161, 253] on input "VIN #" at bounding box center [87, 263] width 148 height 20
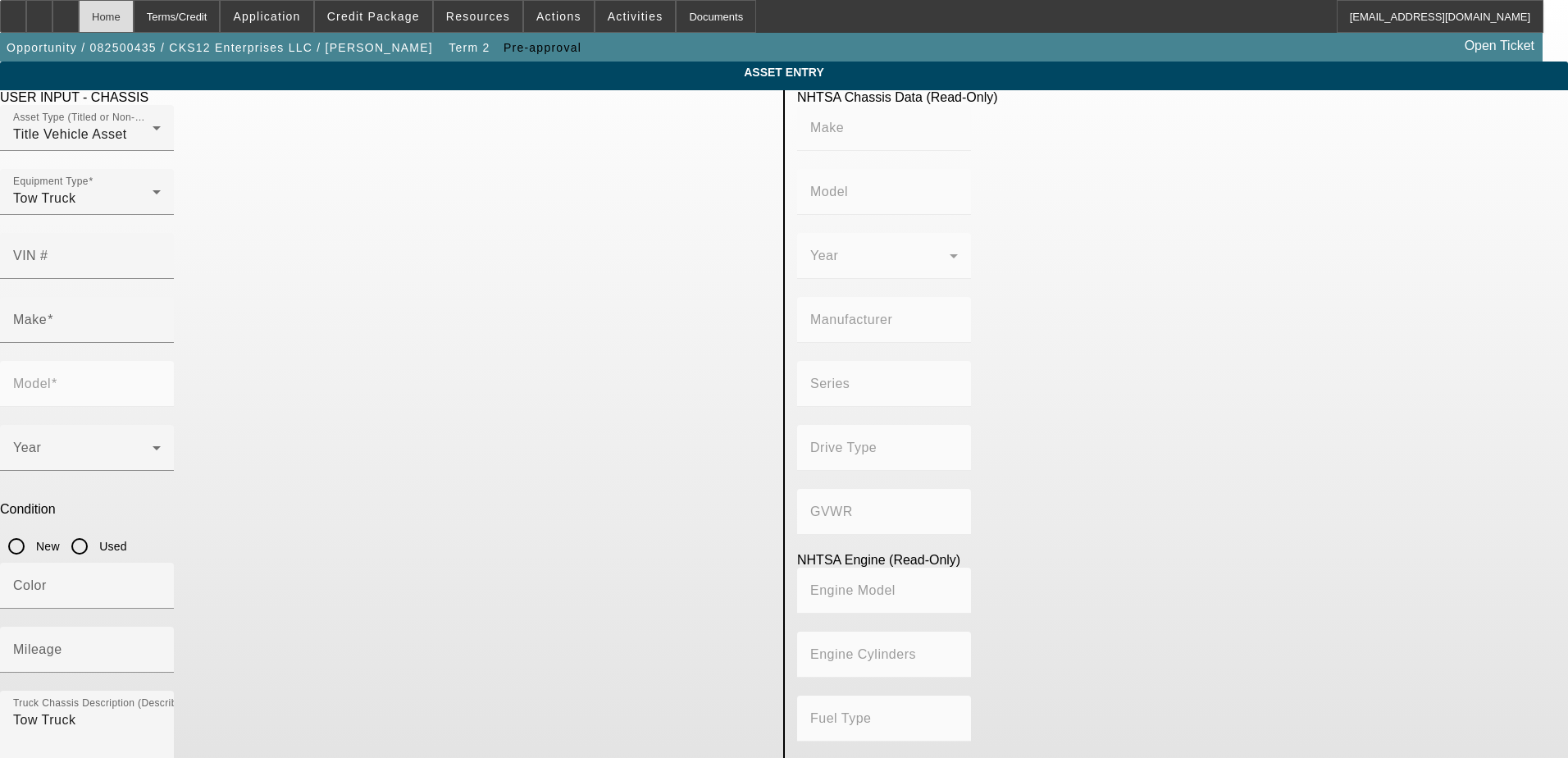
click at [134, 20] on div "Home" at bounding box center [106, 16] width 55 height 33
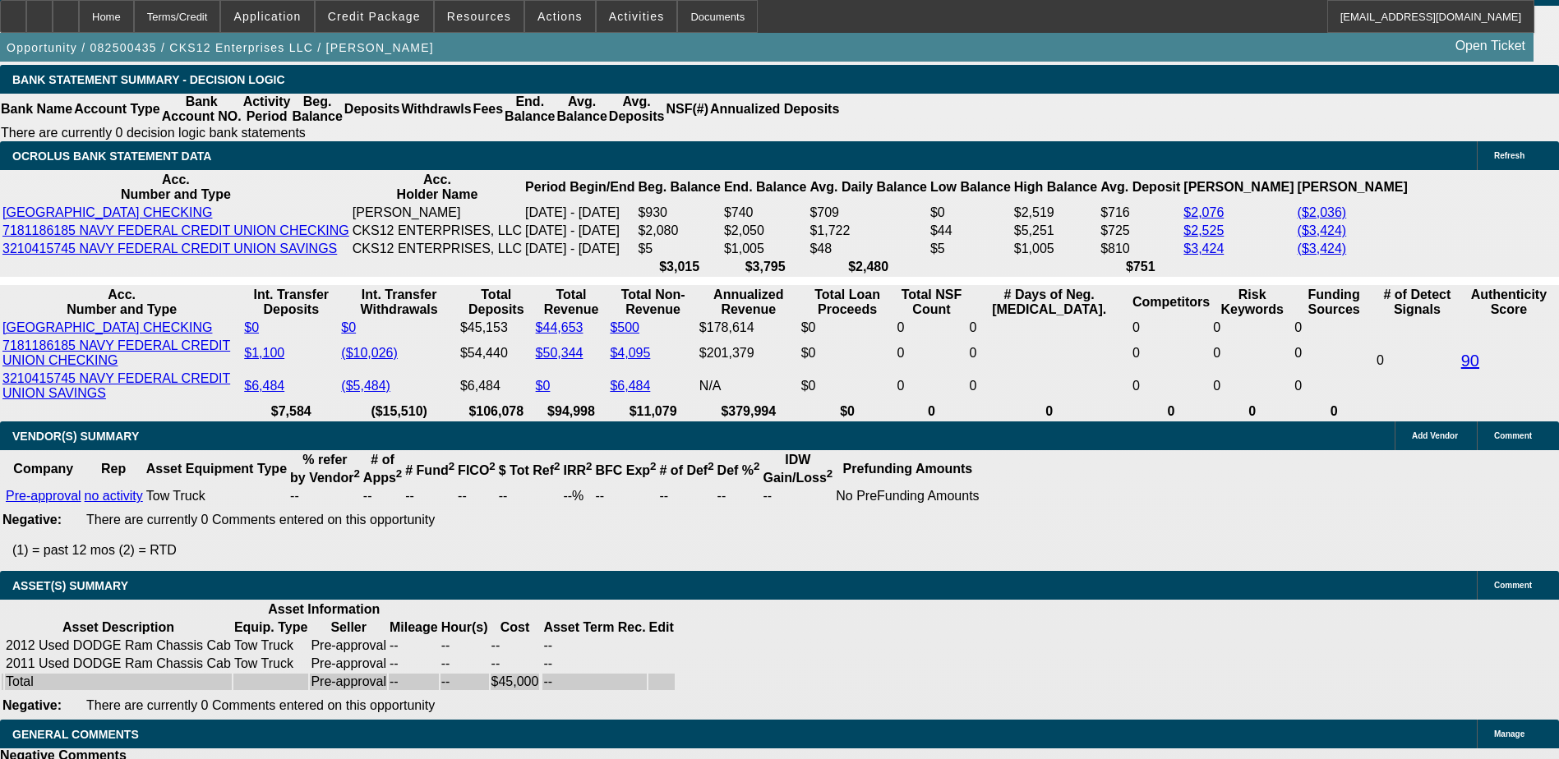
scroll to position [2881, 0]
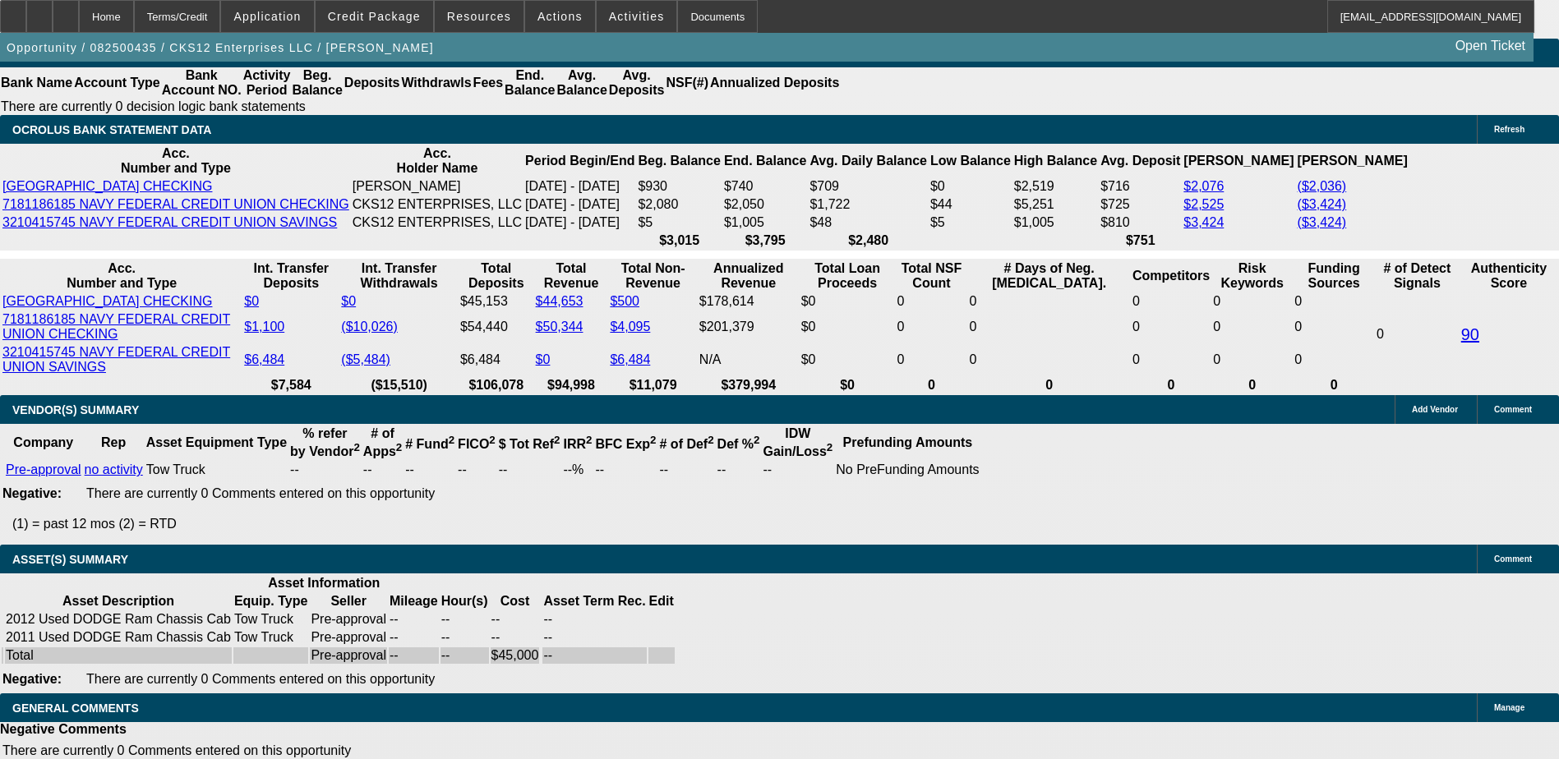
select select "0.1"
select select "0"
select select "9"
select select "0"
select select "6"
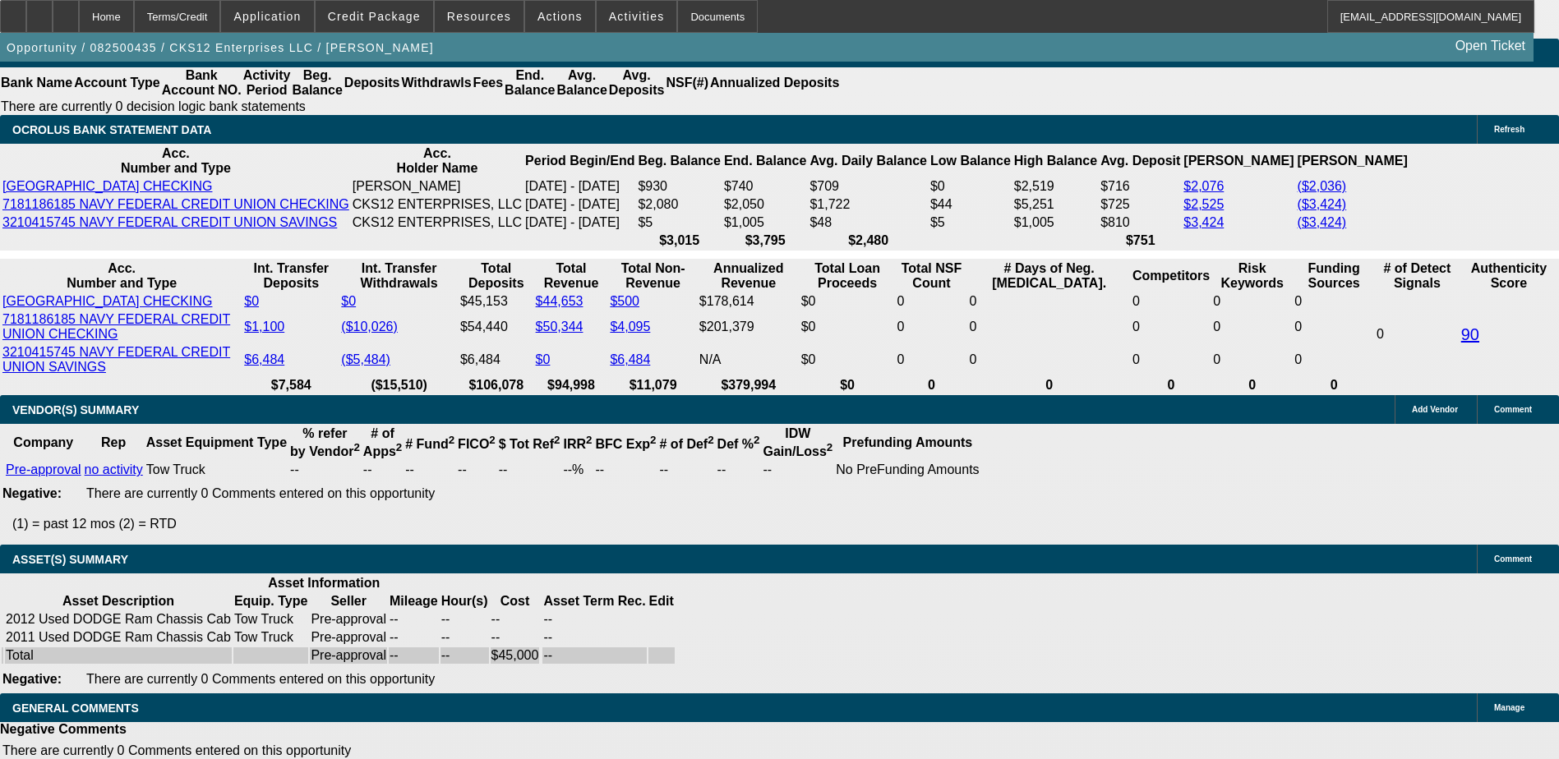
select select "0"
select select "0.1"
select select "6"
select select "0.1"
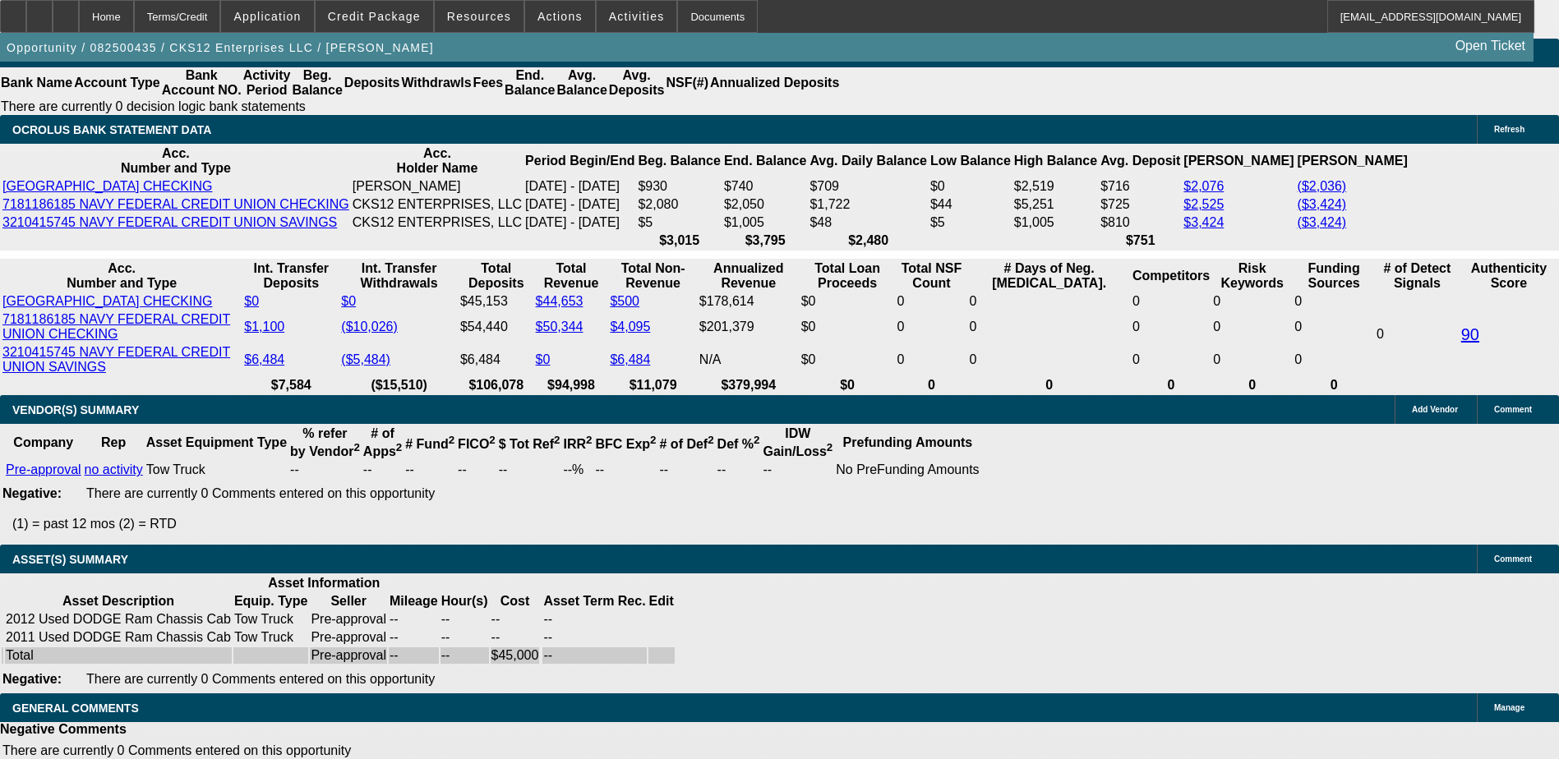
select select "2"
select select "3"
select select "0"
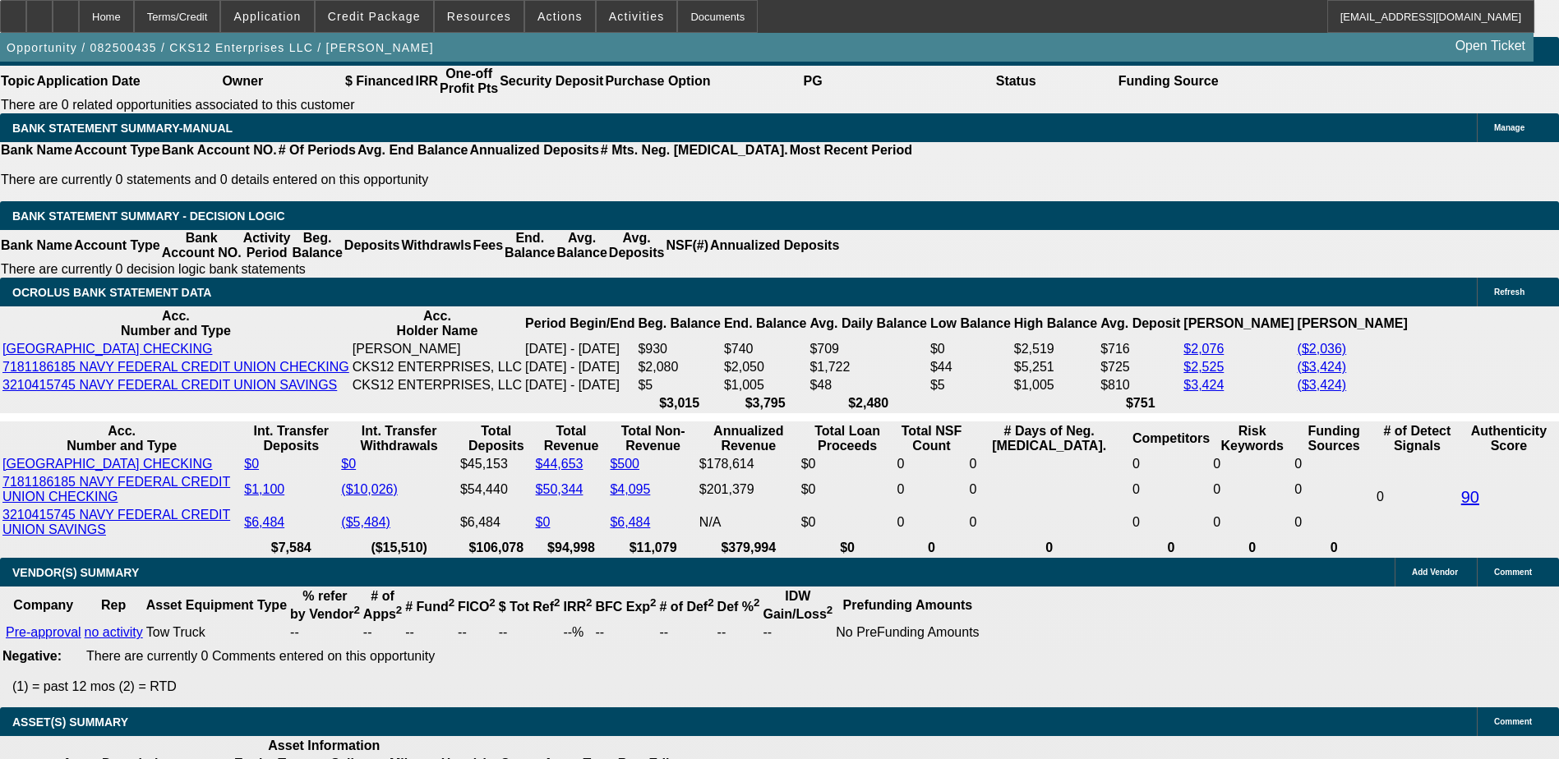
scroll to position [2716, 0]
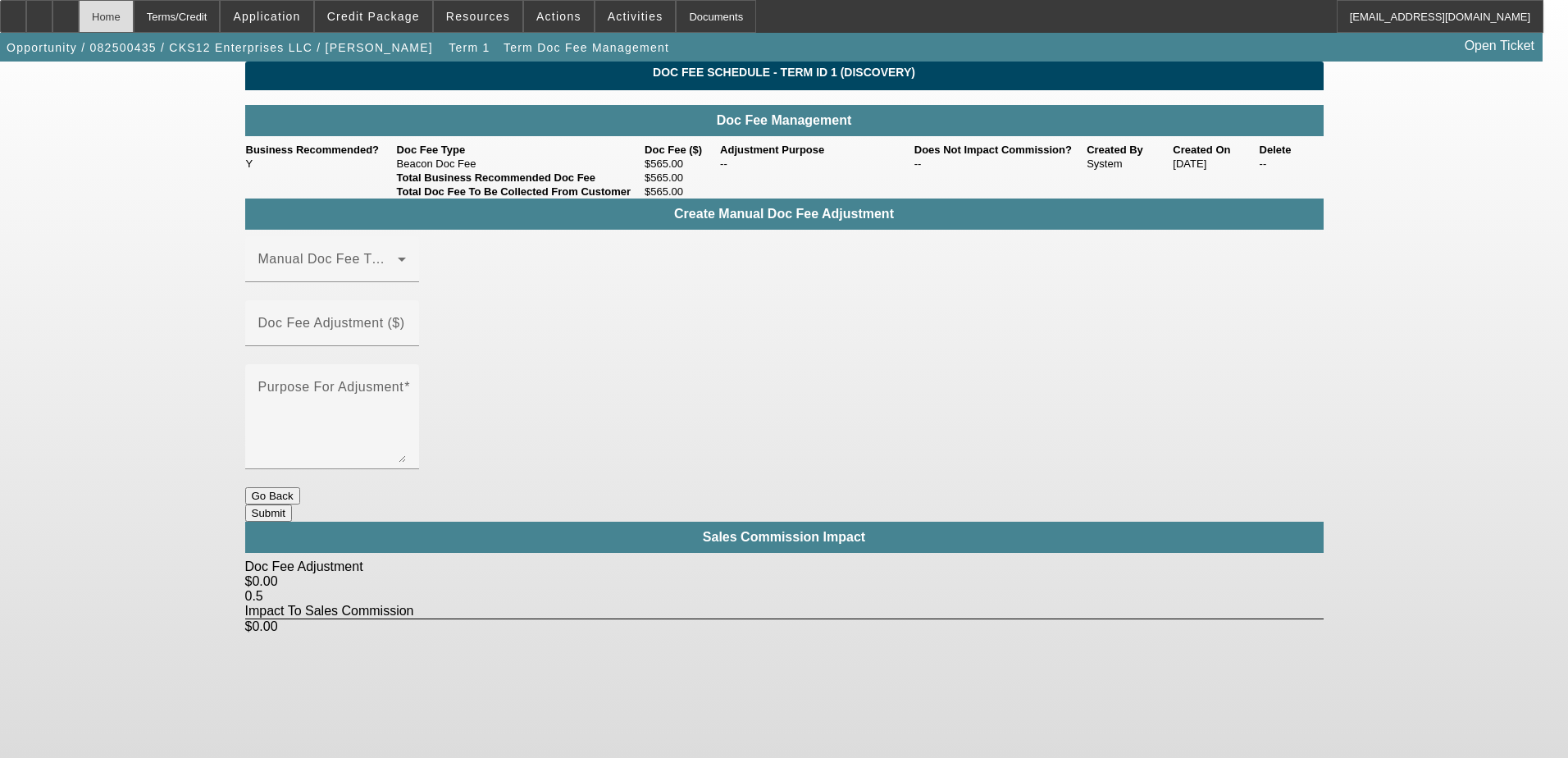
click at [134, 8] on div "Home" at bounding box center [106, 16] width 55 height 33
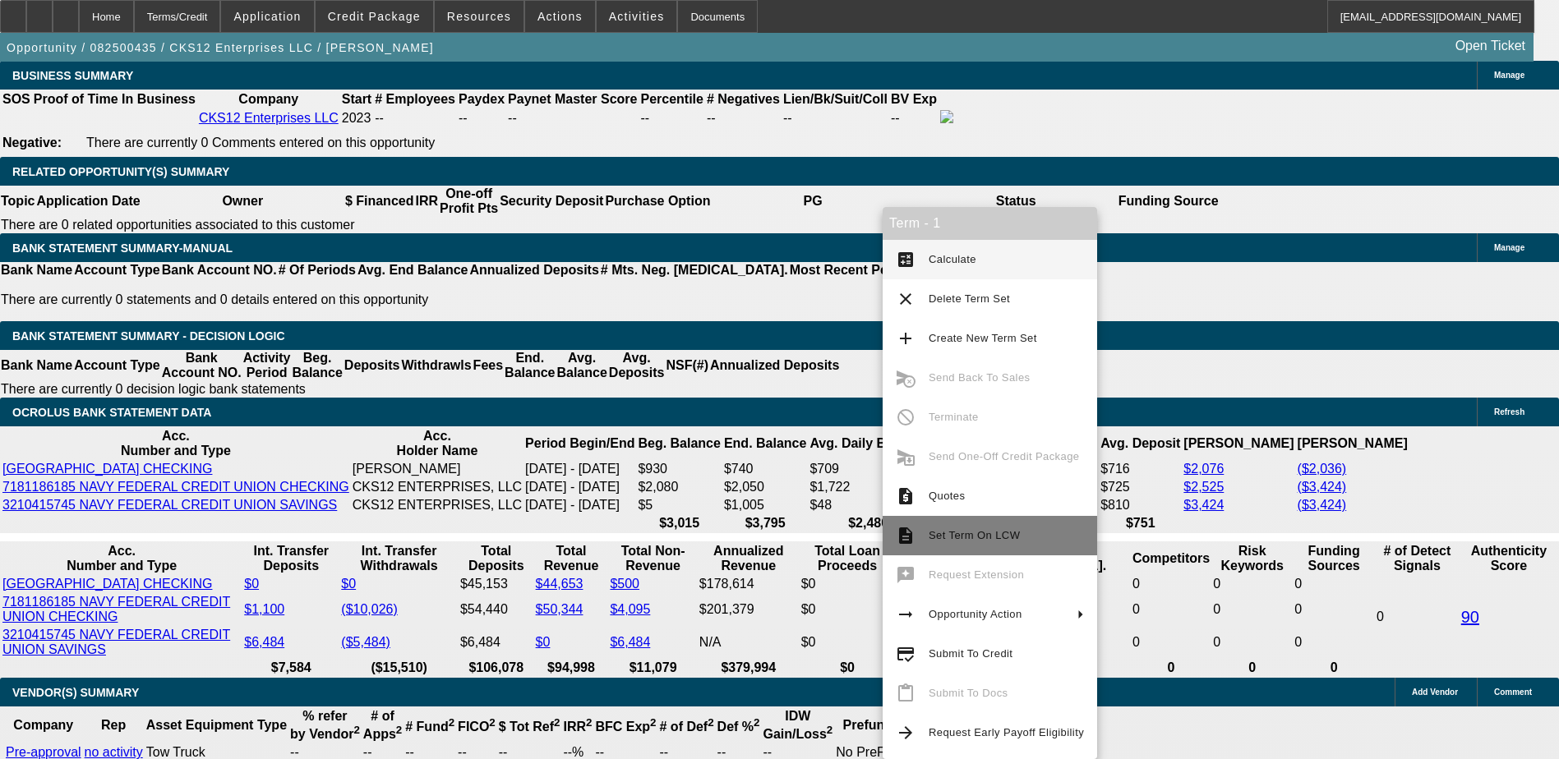
scroll to position [2627, 0]
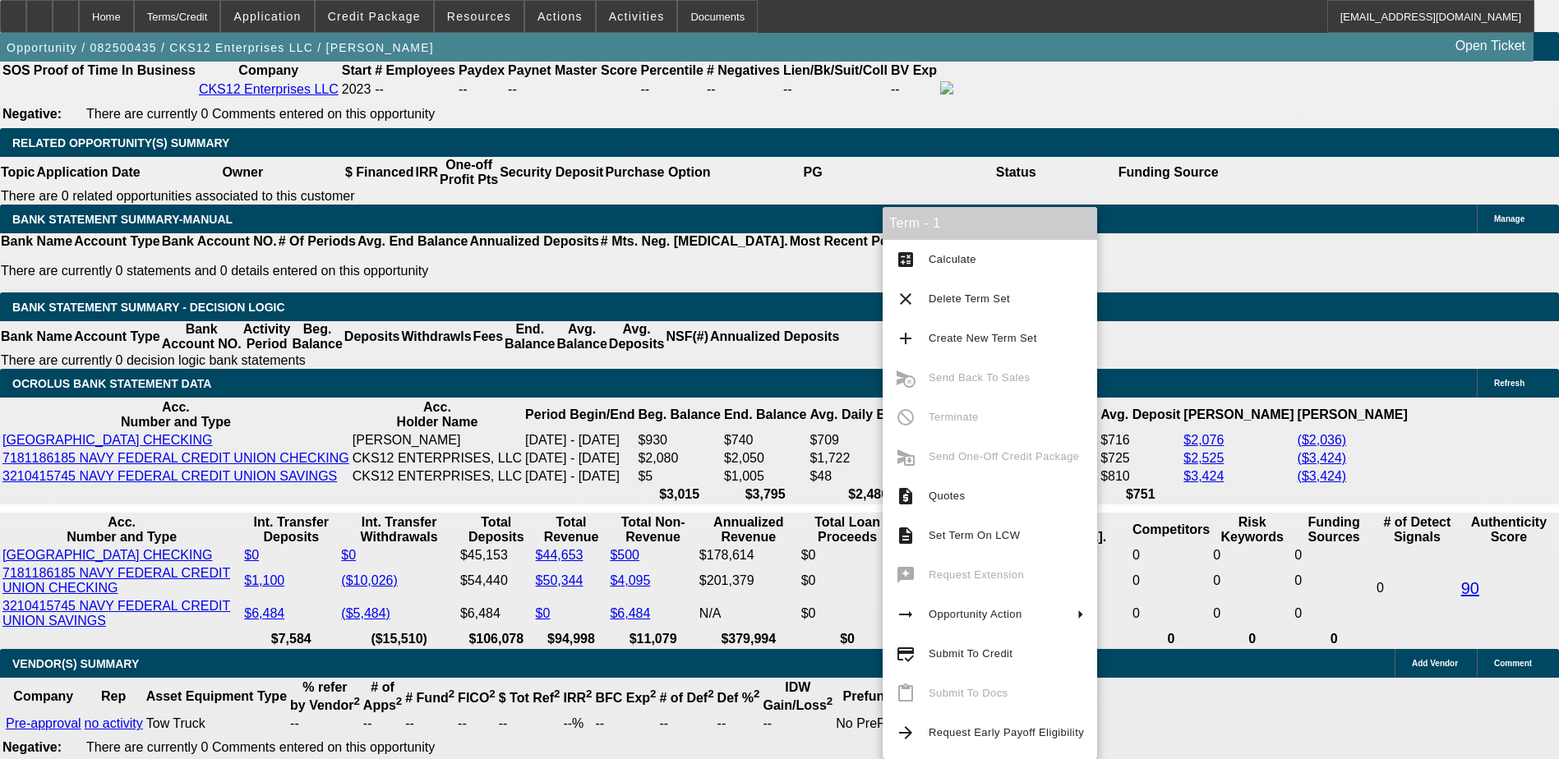
click at [1161, 728] on div "APPLICATION INFORMATION Manage Topic: 082500435 / $40,500.00 / DODGE Ram Chassi…" at bounding box center [779, 535] width 1559 height 6200
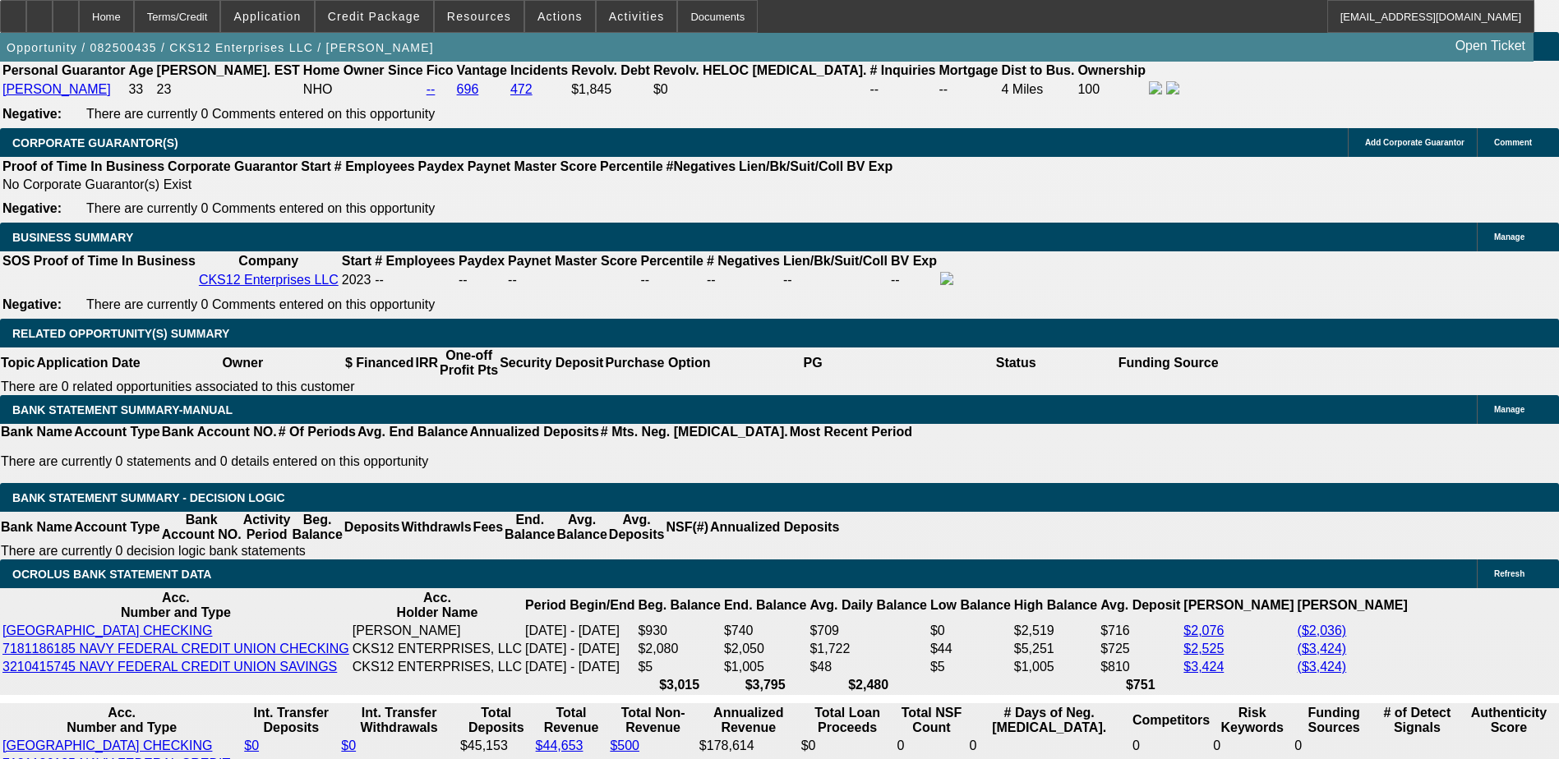
scroll to position [2428, 0]
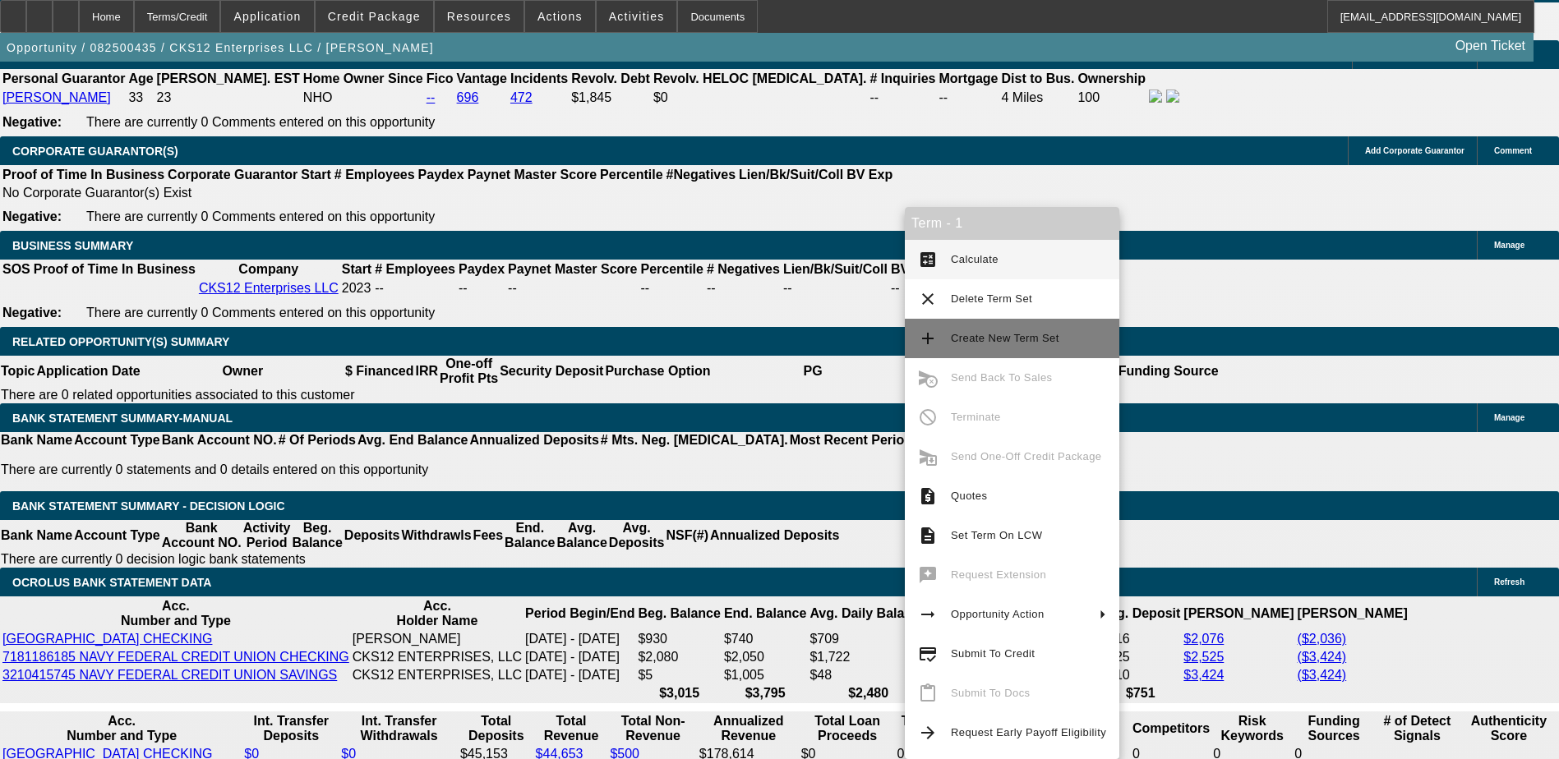
click at [1004, 337] on span "Create New Term Set" at bounding box center [1005, 338] width 108 height 12
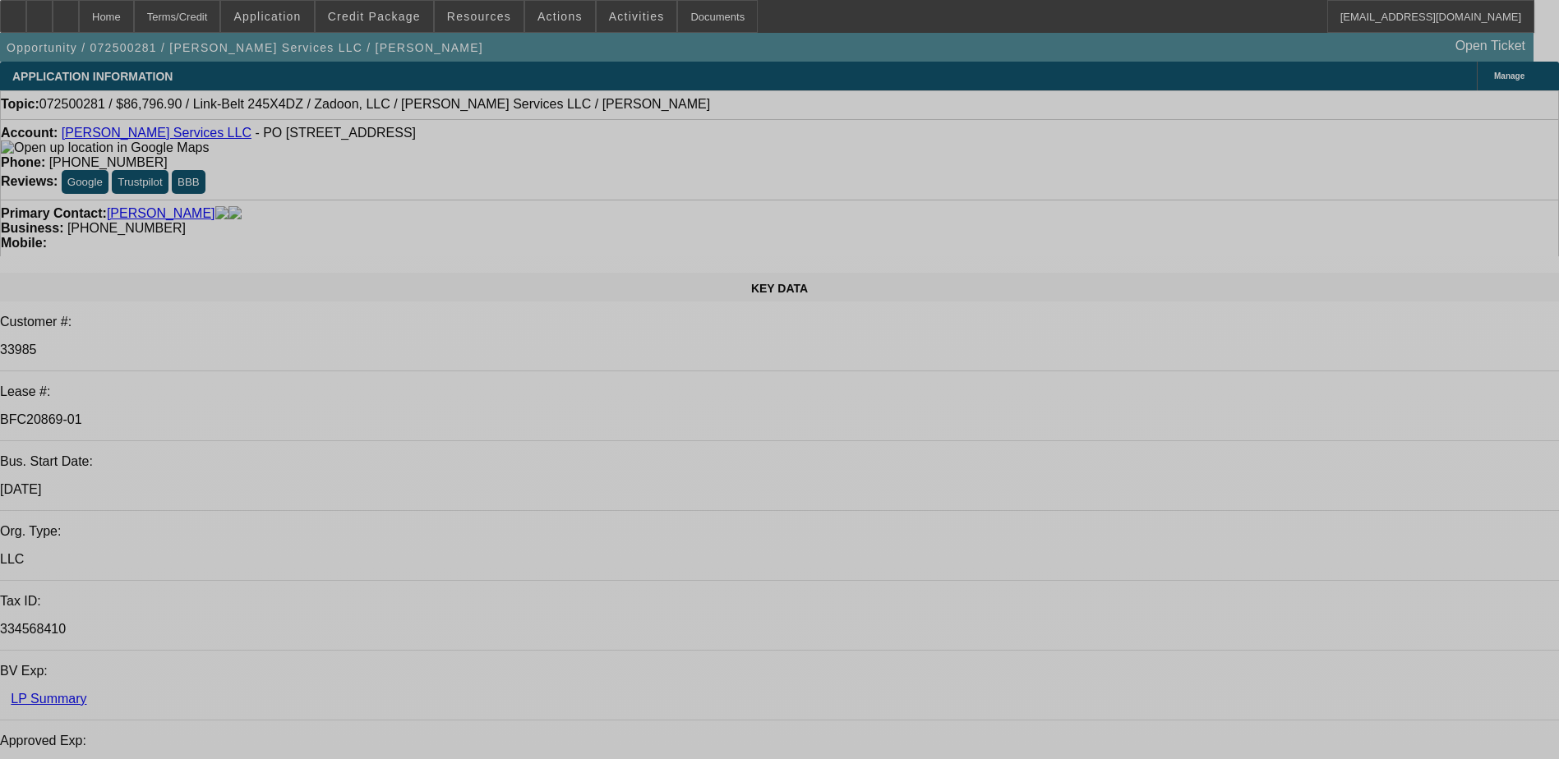
select select "0.1"
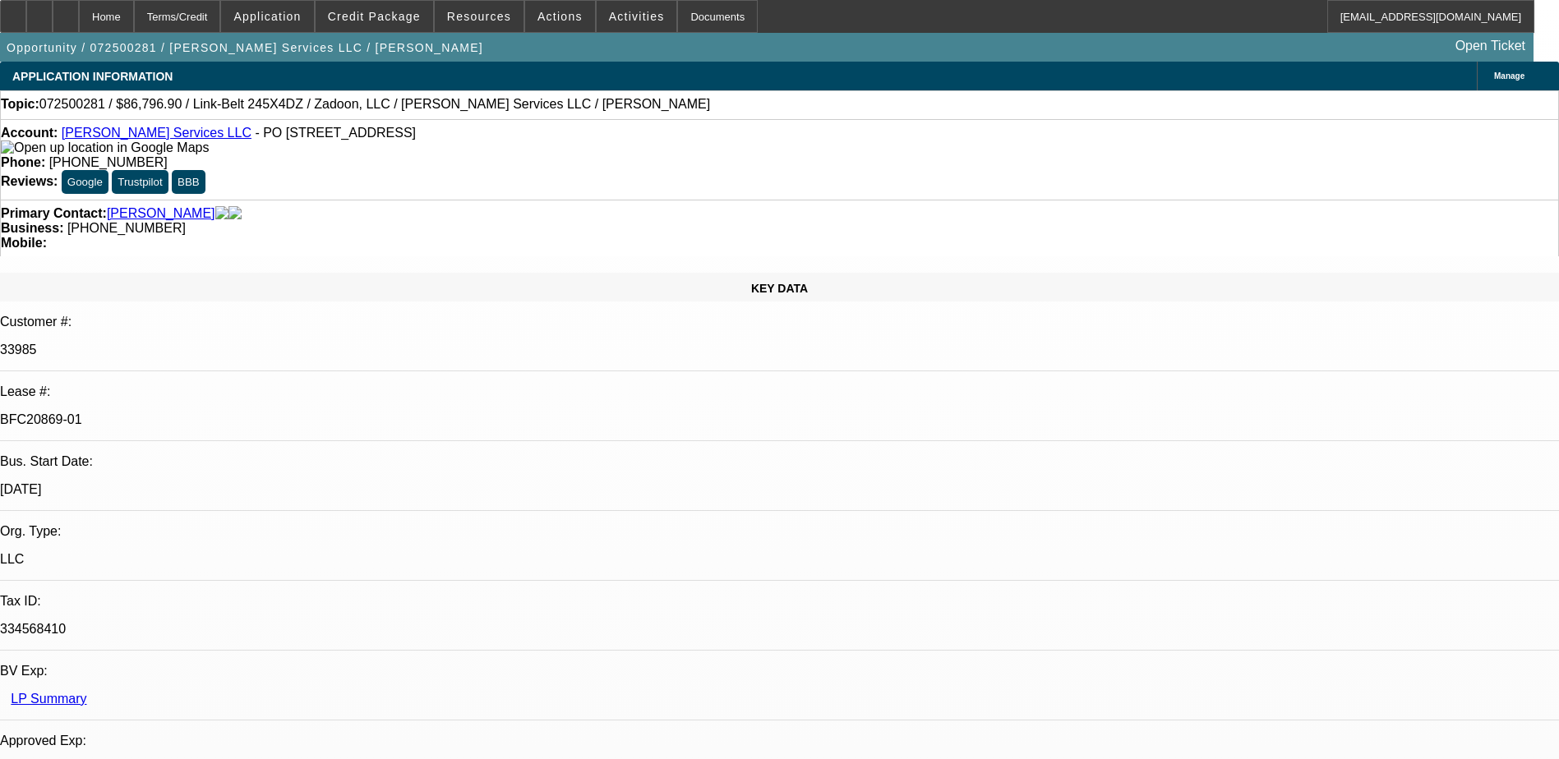
select select "0"
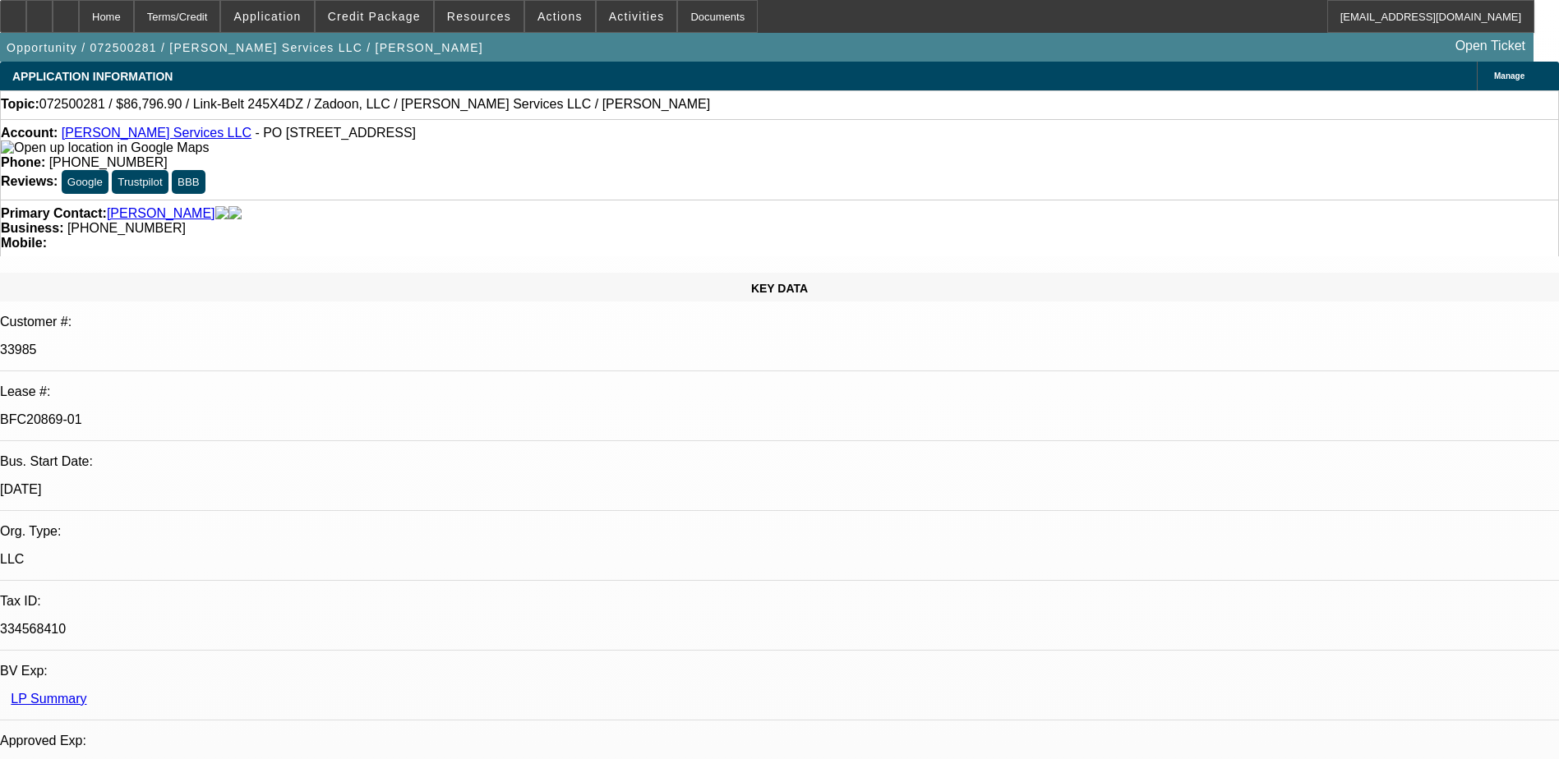
select select "0.1"
select select "0"
select select "0.1"
select select "0"
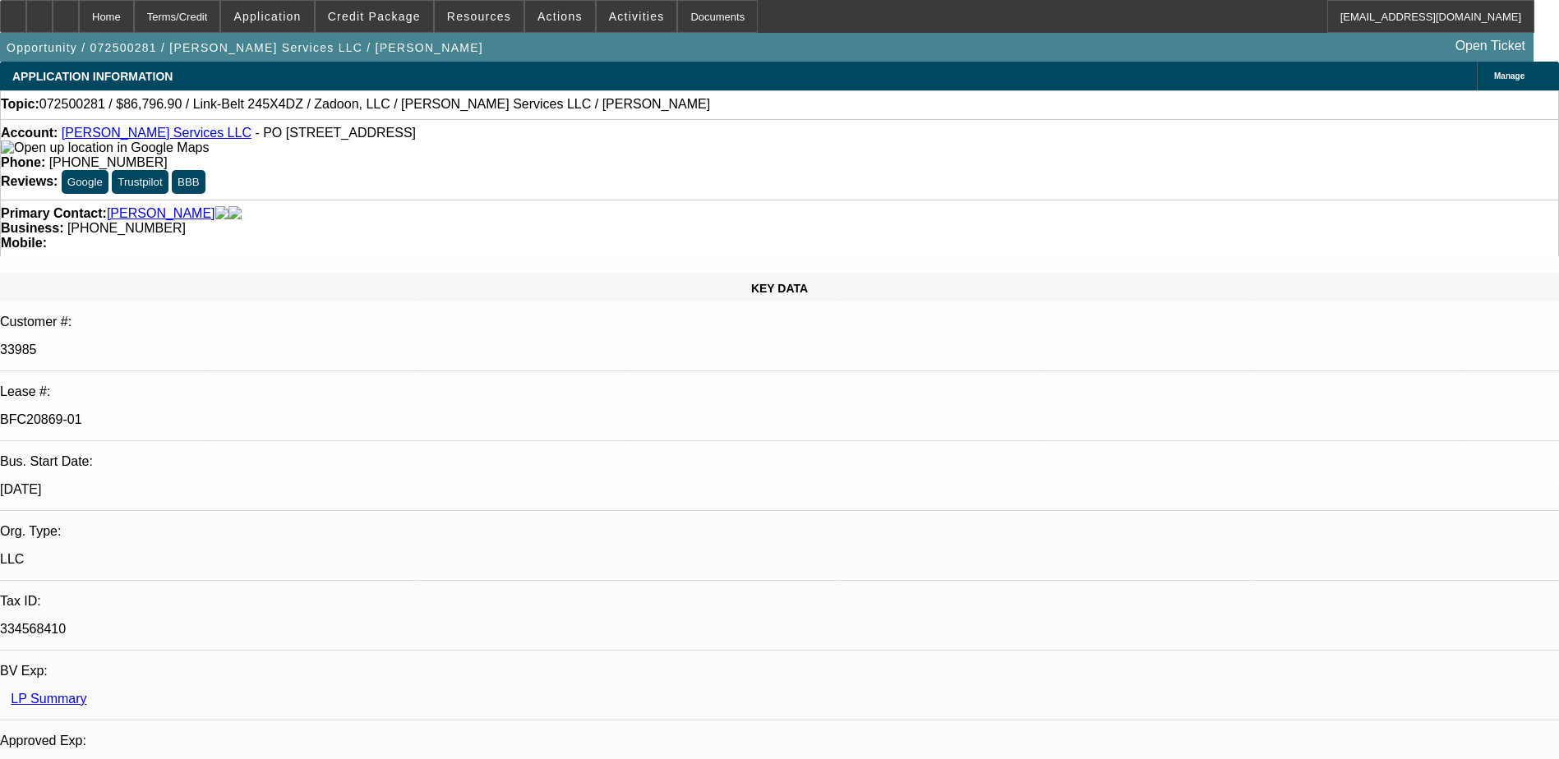
select select "0"
select select "1"
select select "2"
select select "6"
select select "1"
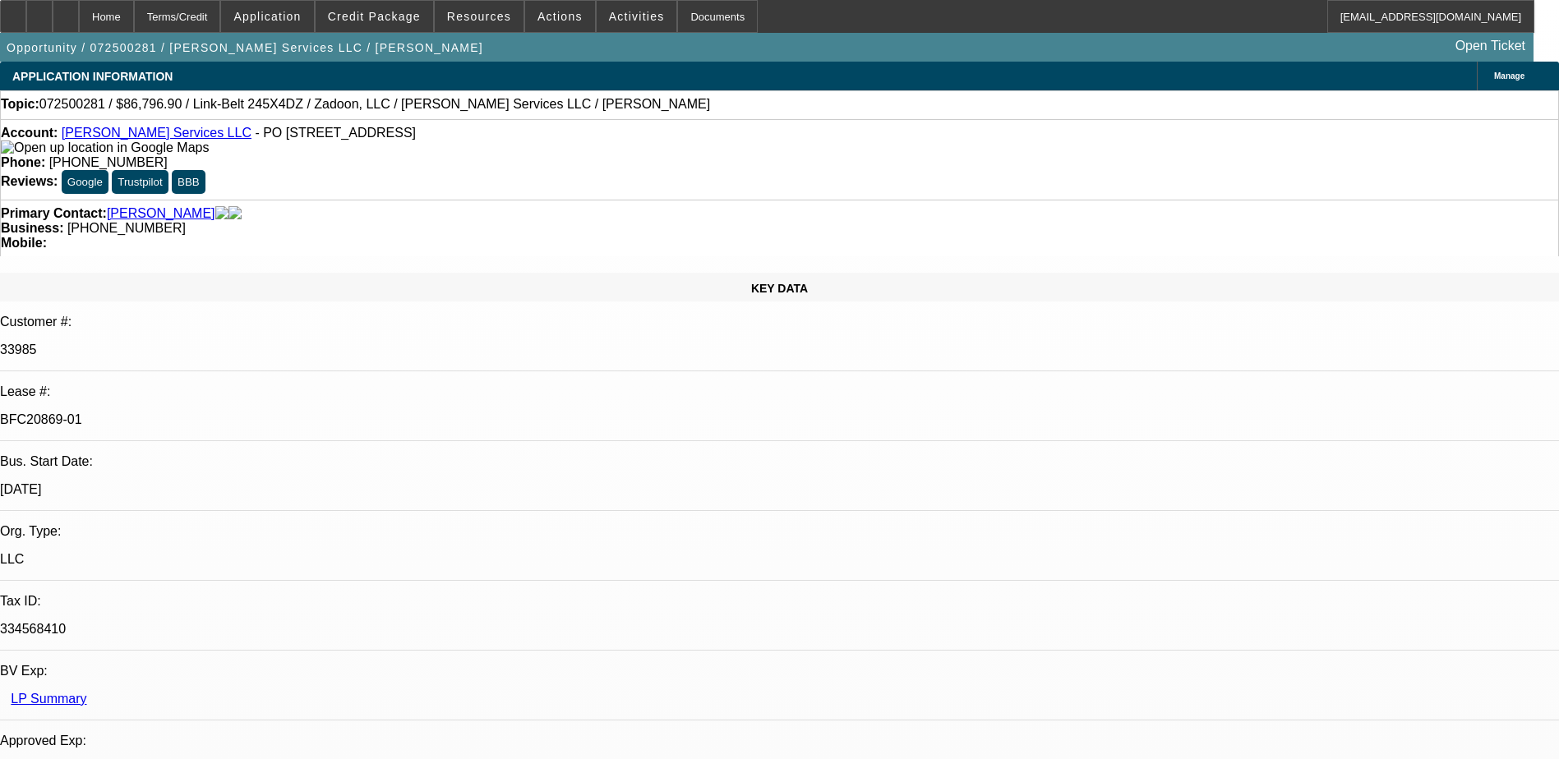
select select "2"
select select "6"
select select "1"
select select "6"
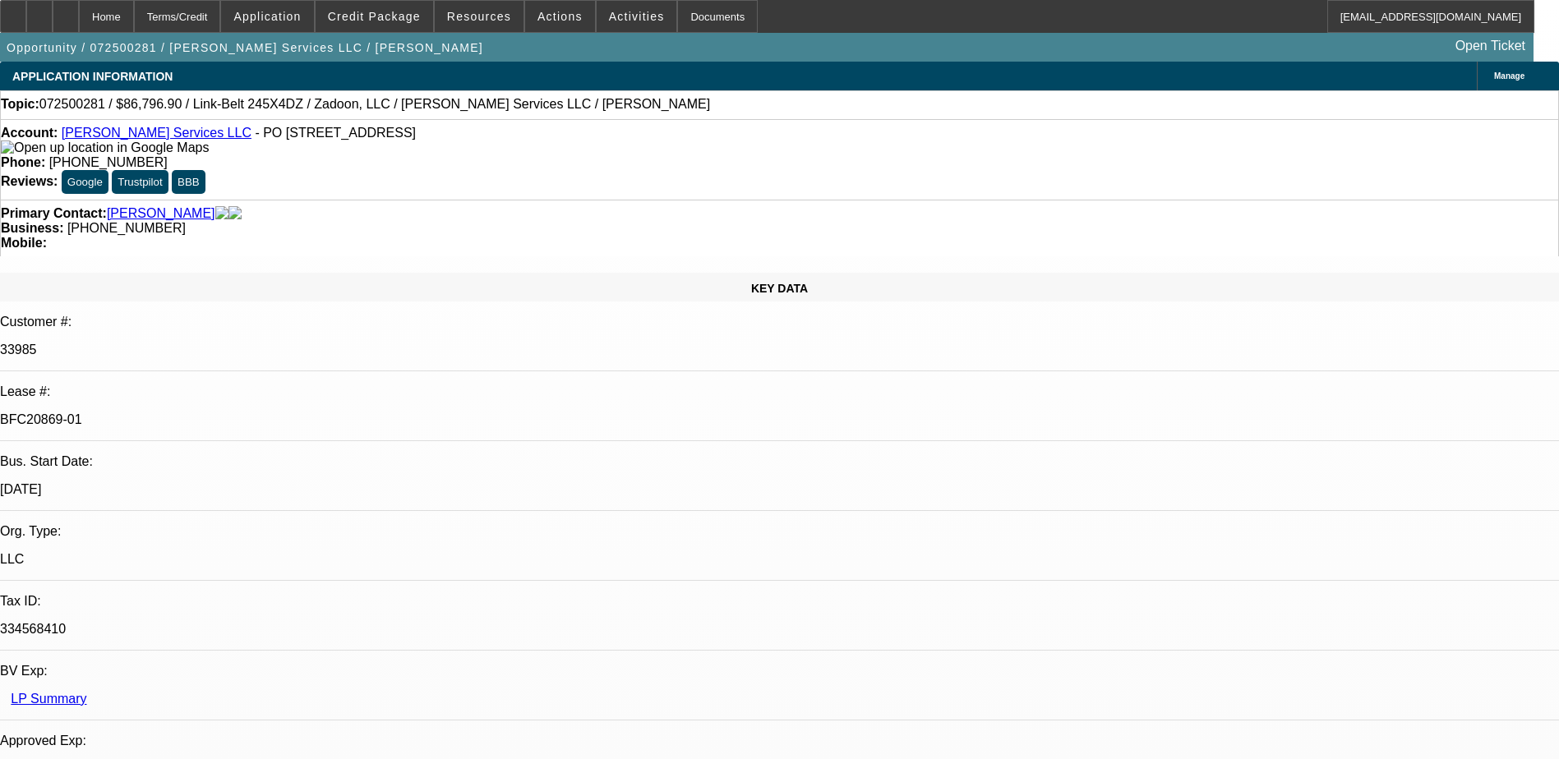
select select "1"
select select "6"
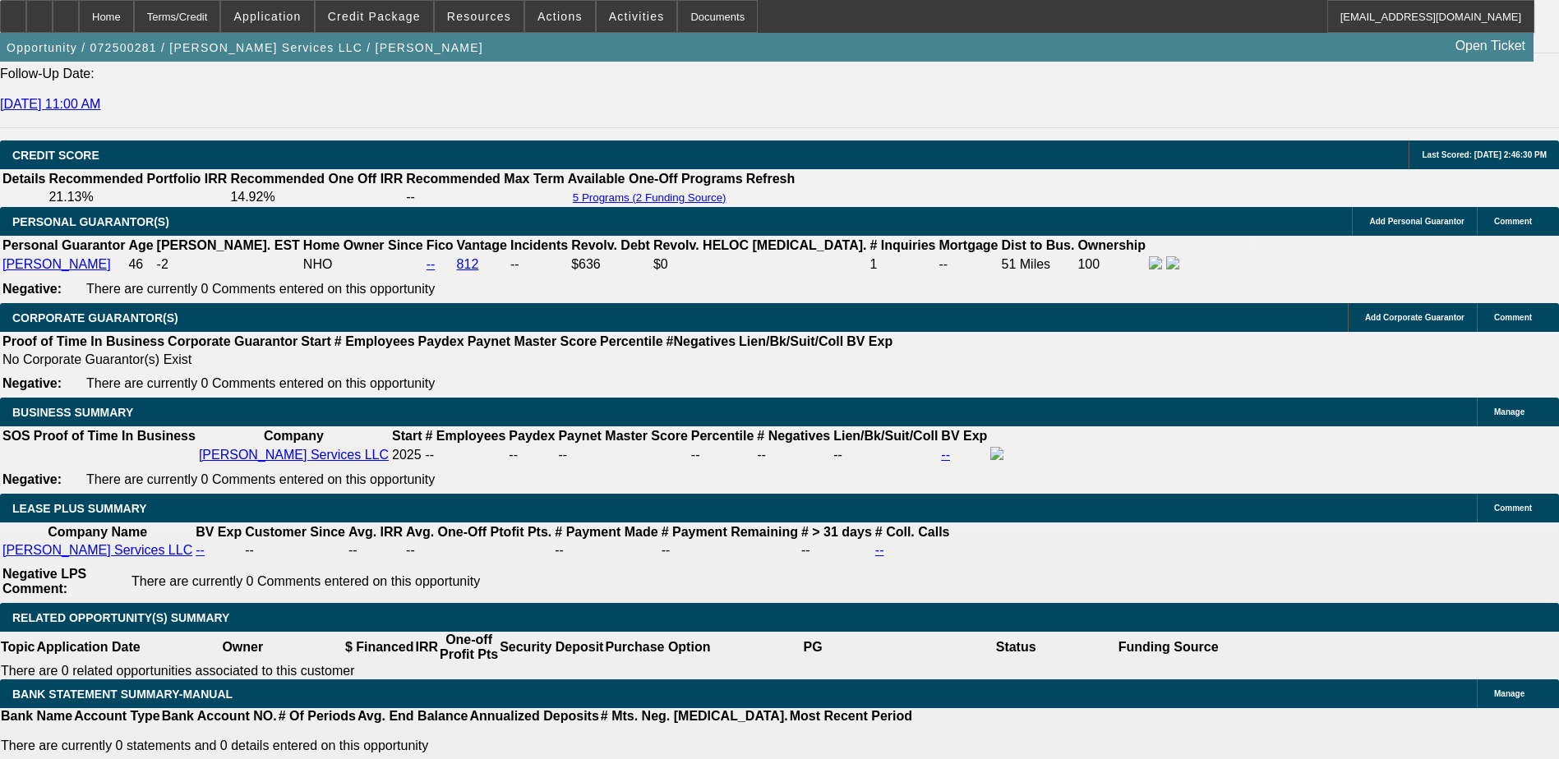
scroll to position [2383, 0]
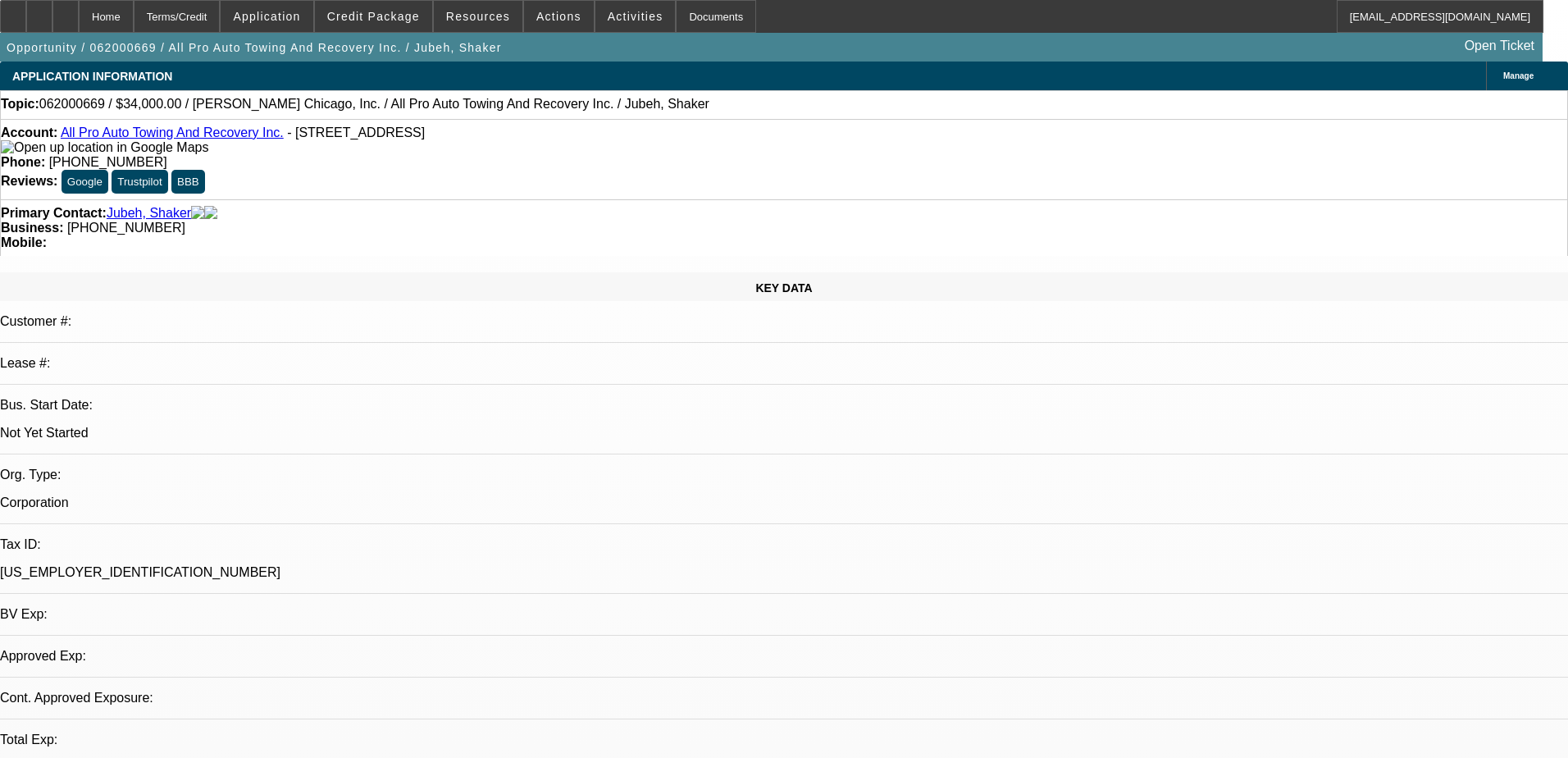
select select "0"
select select "2"
select select "0.1"
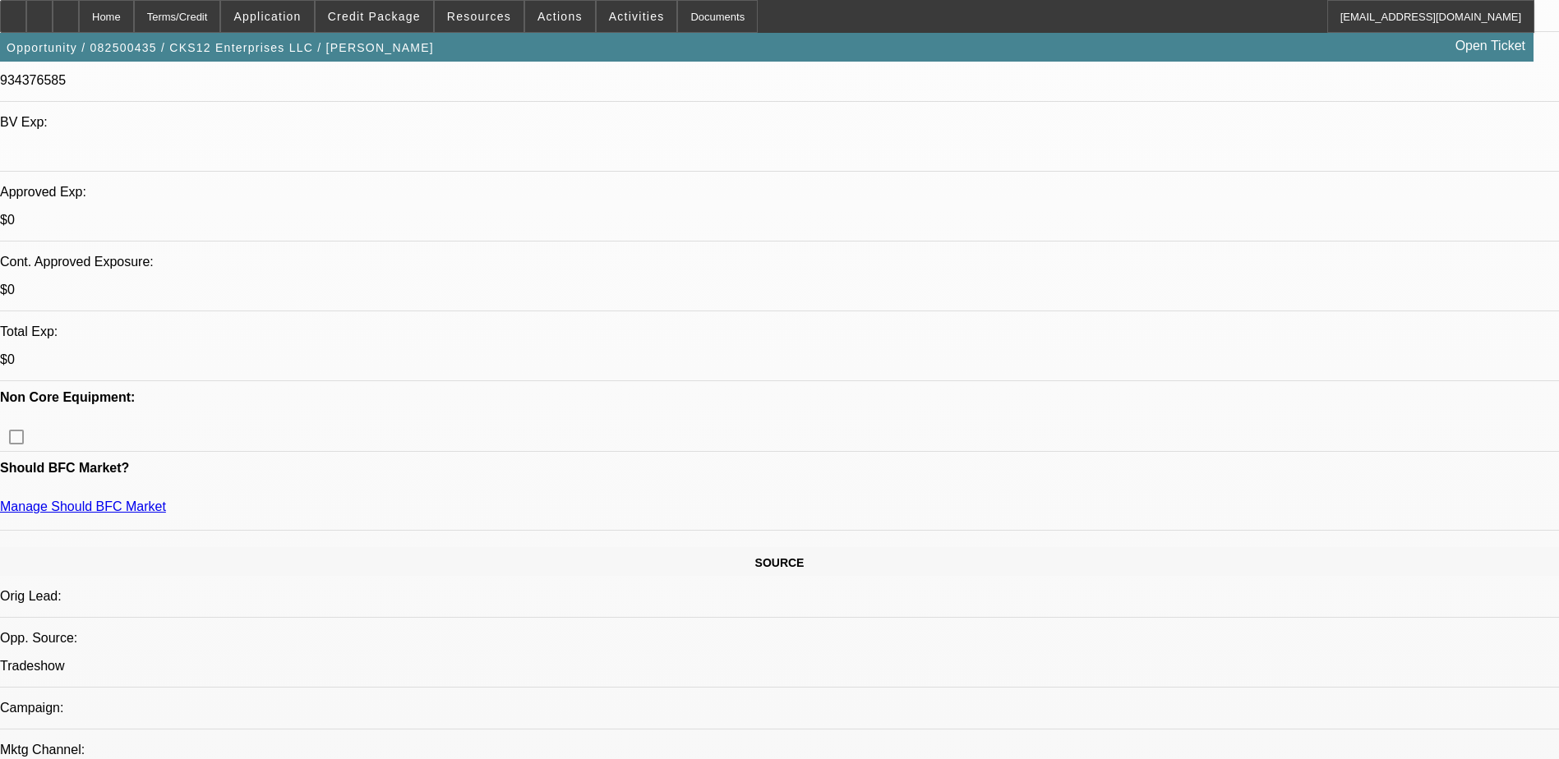
select select "0.1"
select select "2"
select select "0.1"
select select "0"
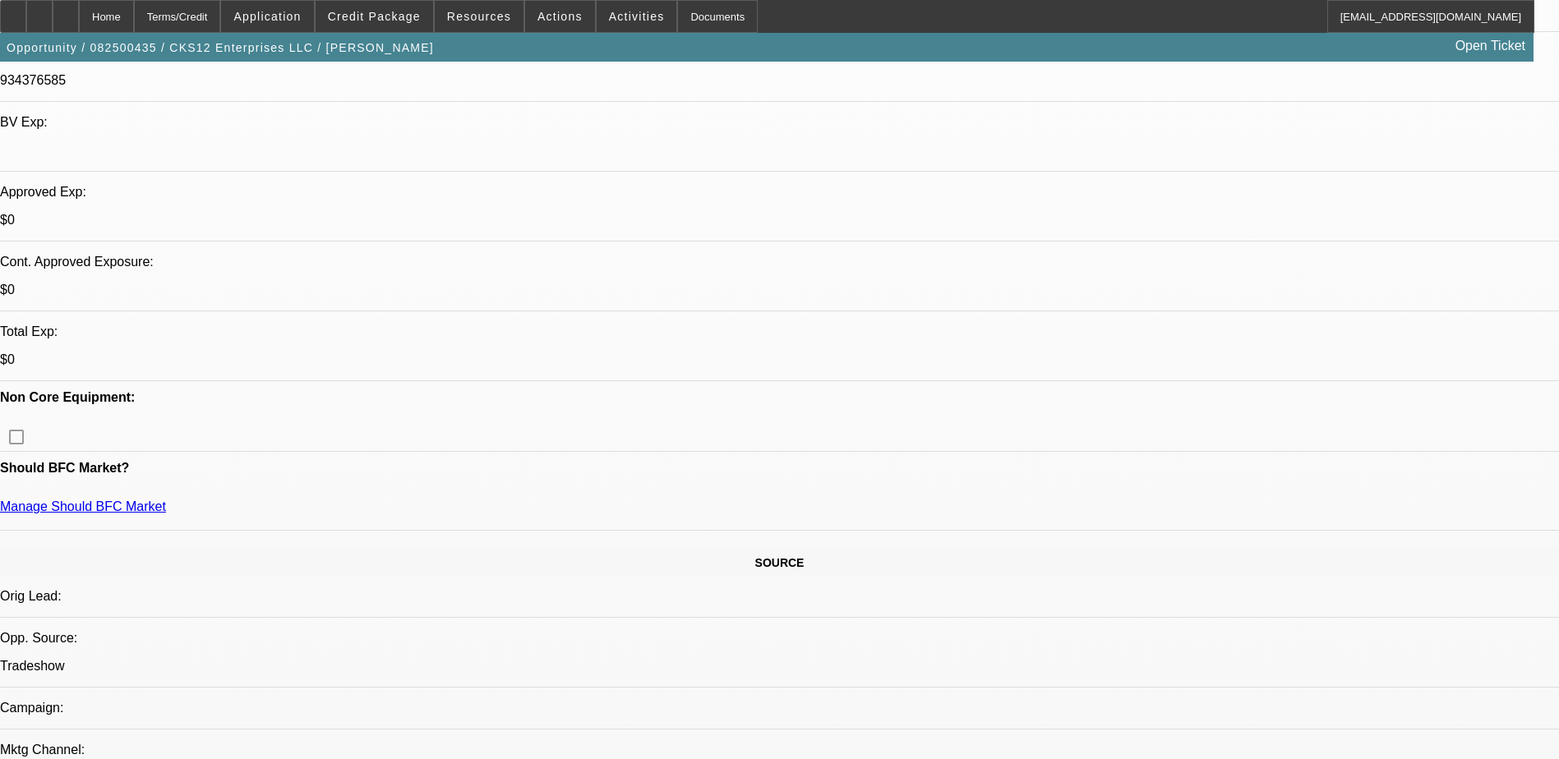
select select "0"
select select "0.1"
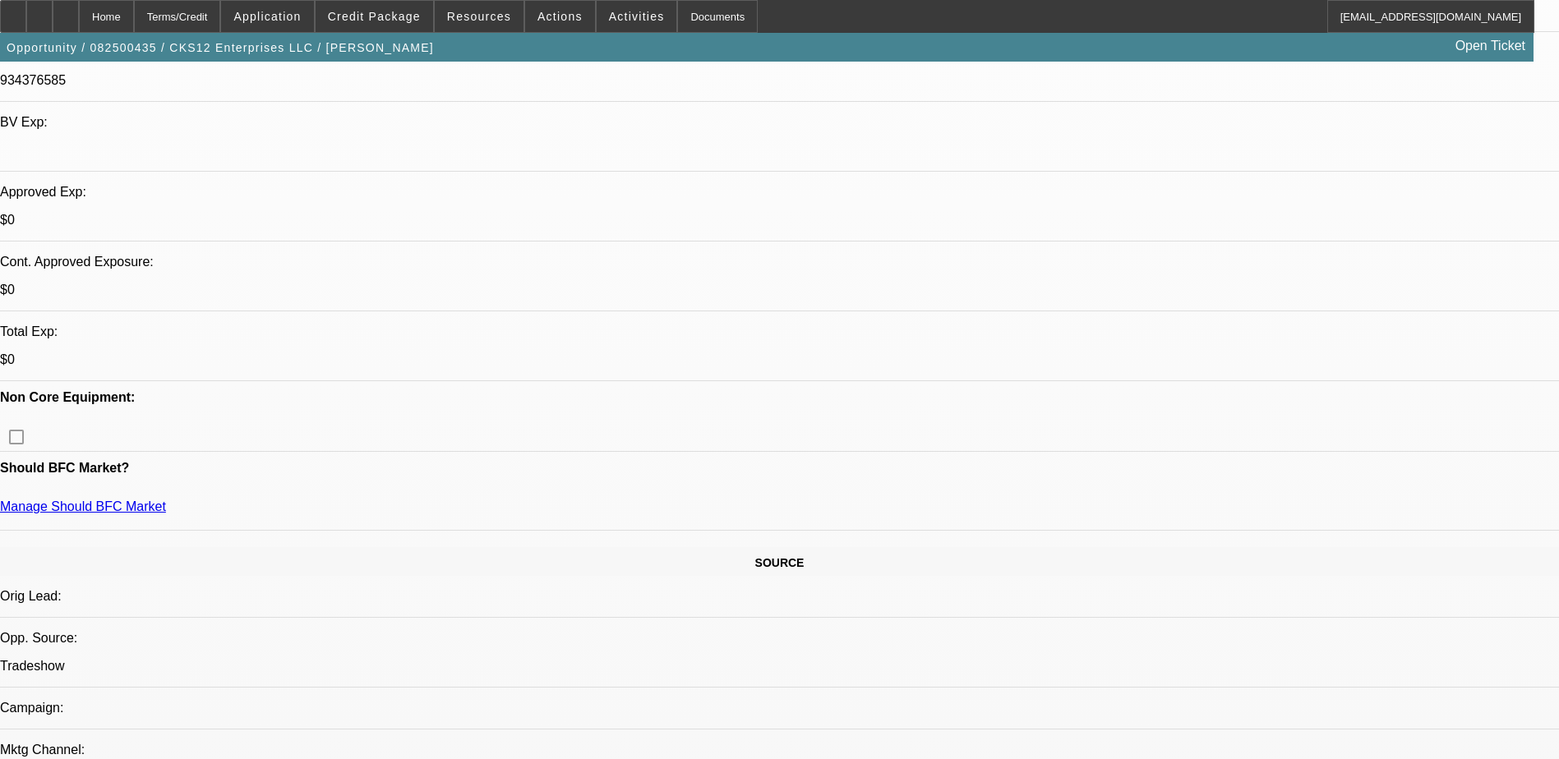
select select "2"
select select "0"
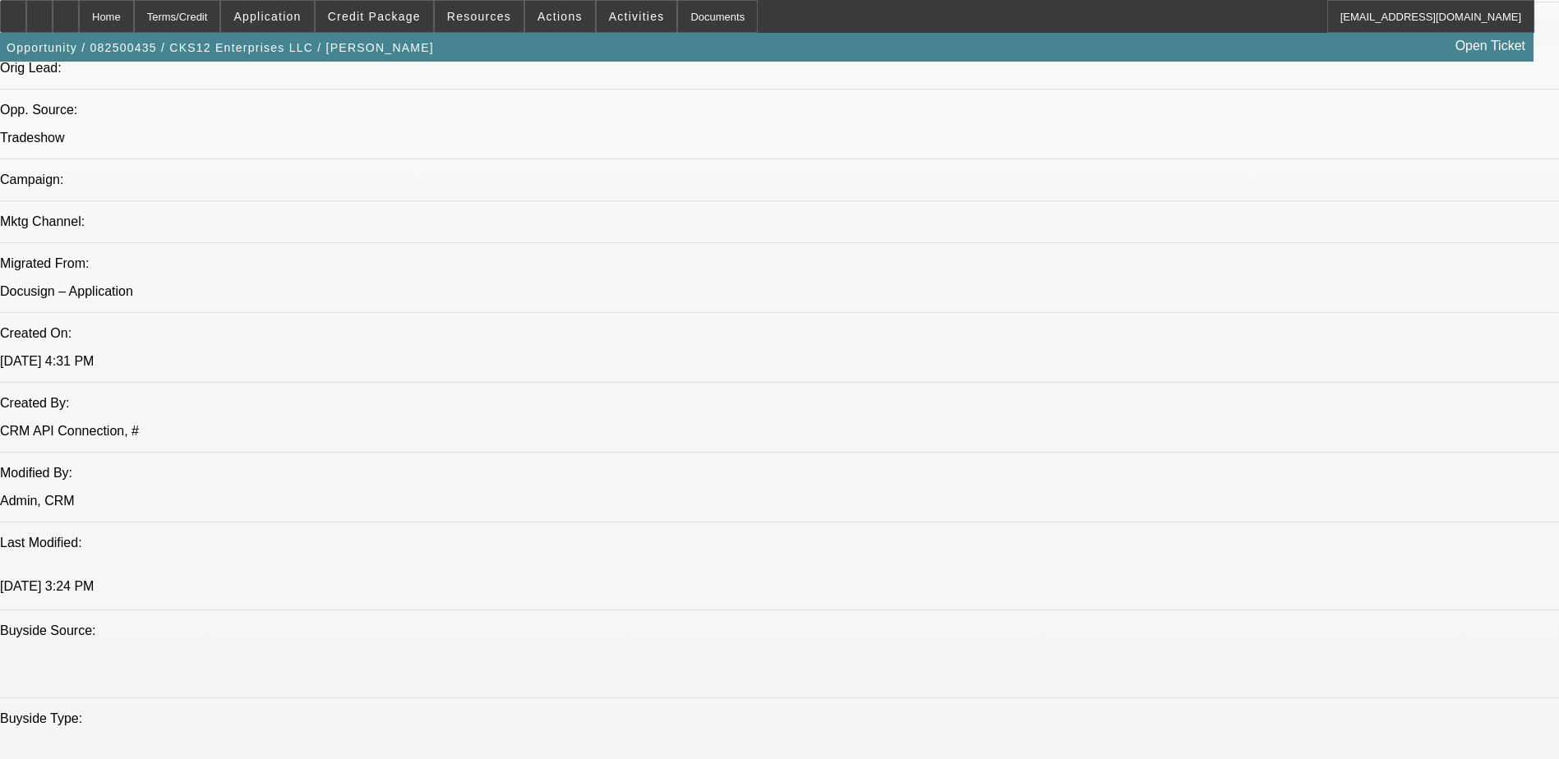
select select "1"
select select "3"
select select "4"
select select "1"
select select "9"
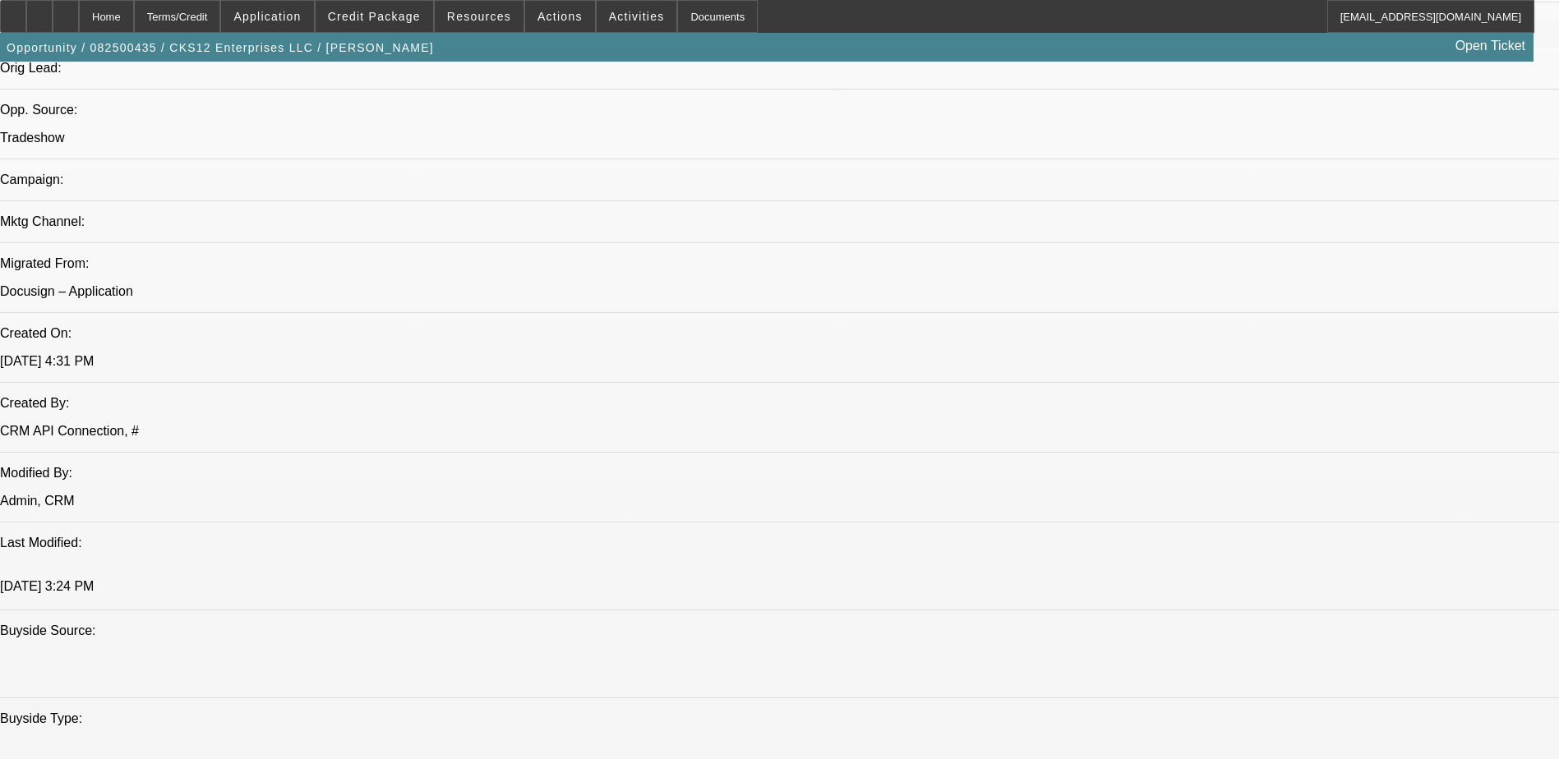
select select "6"
select select "1"
select select "6"
select select "1"
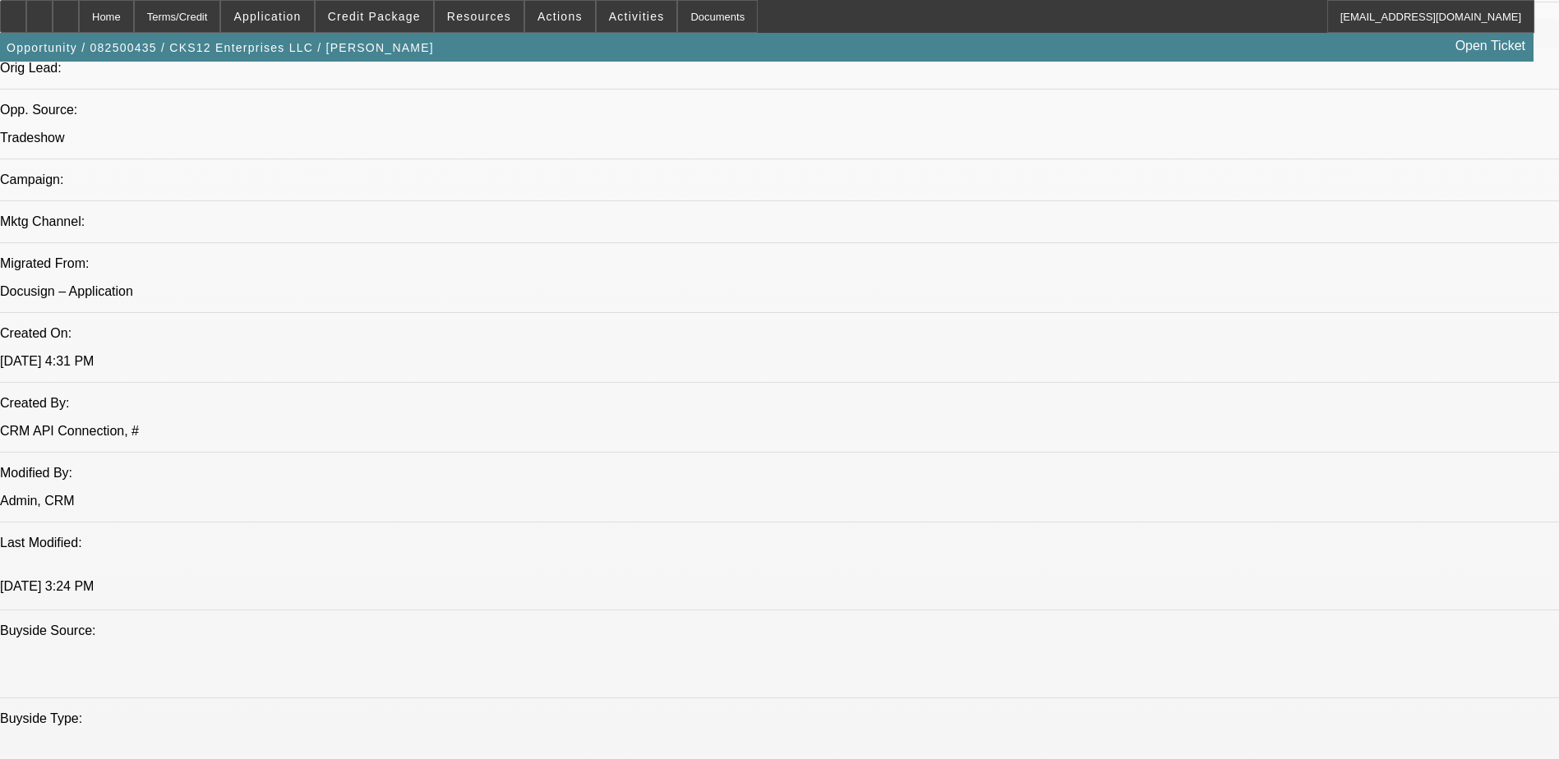
select select "3"
select select "6"
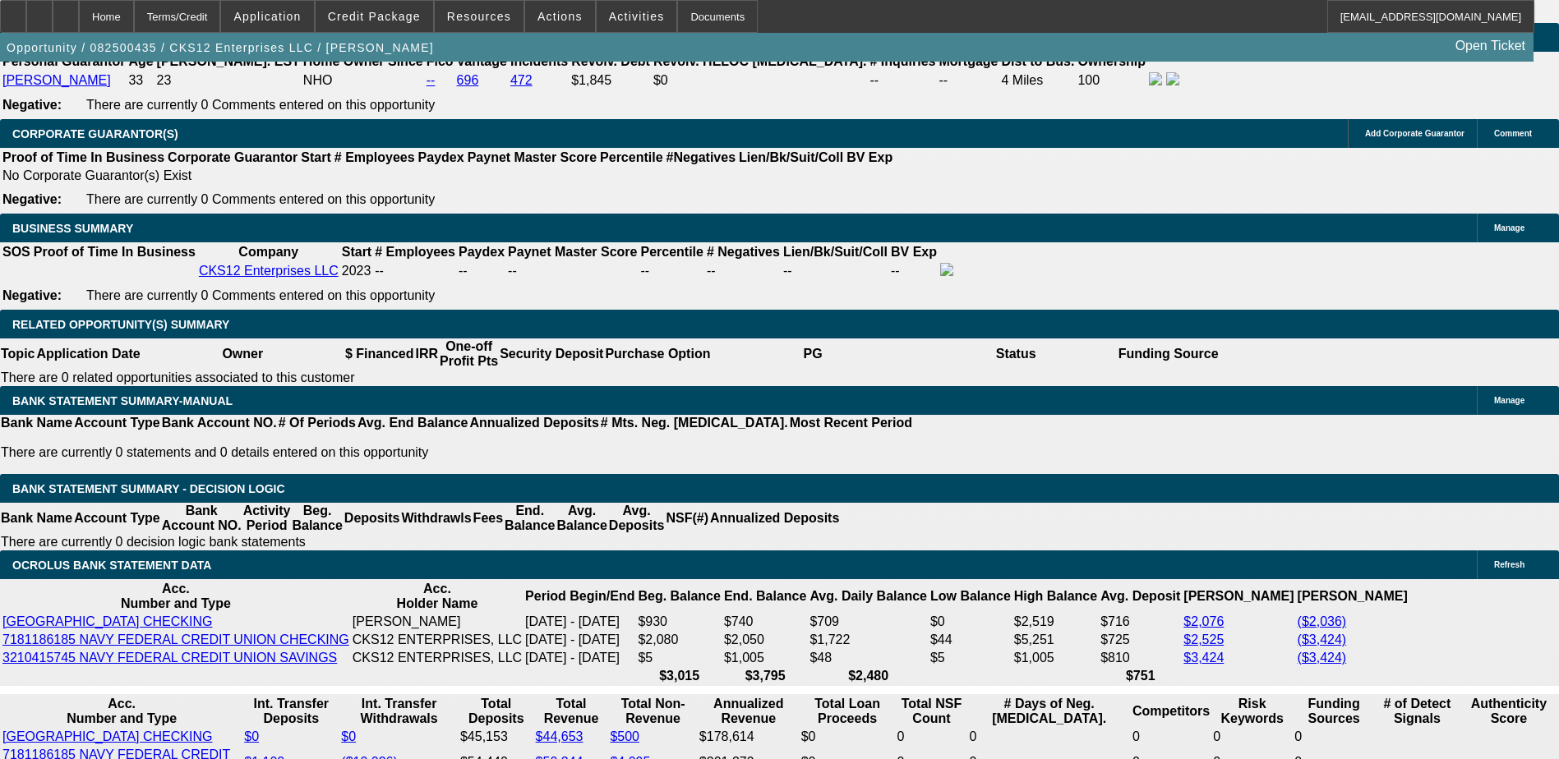
scroll to position [2466, 0]
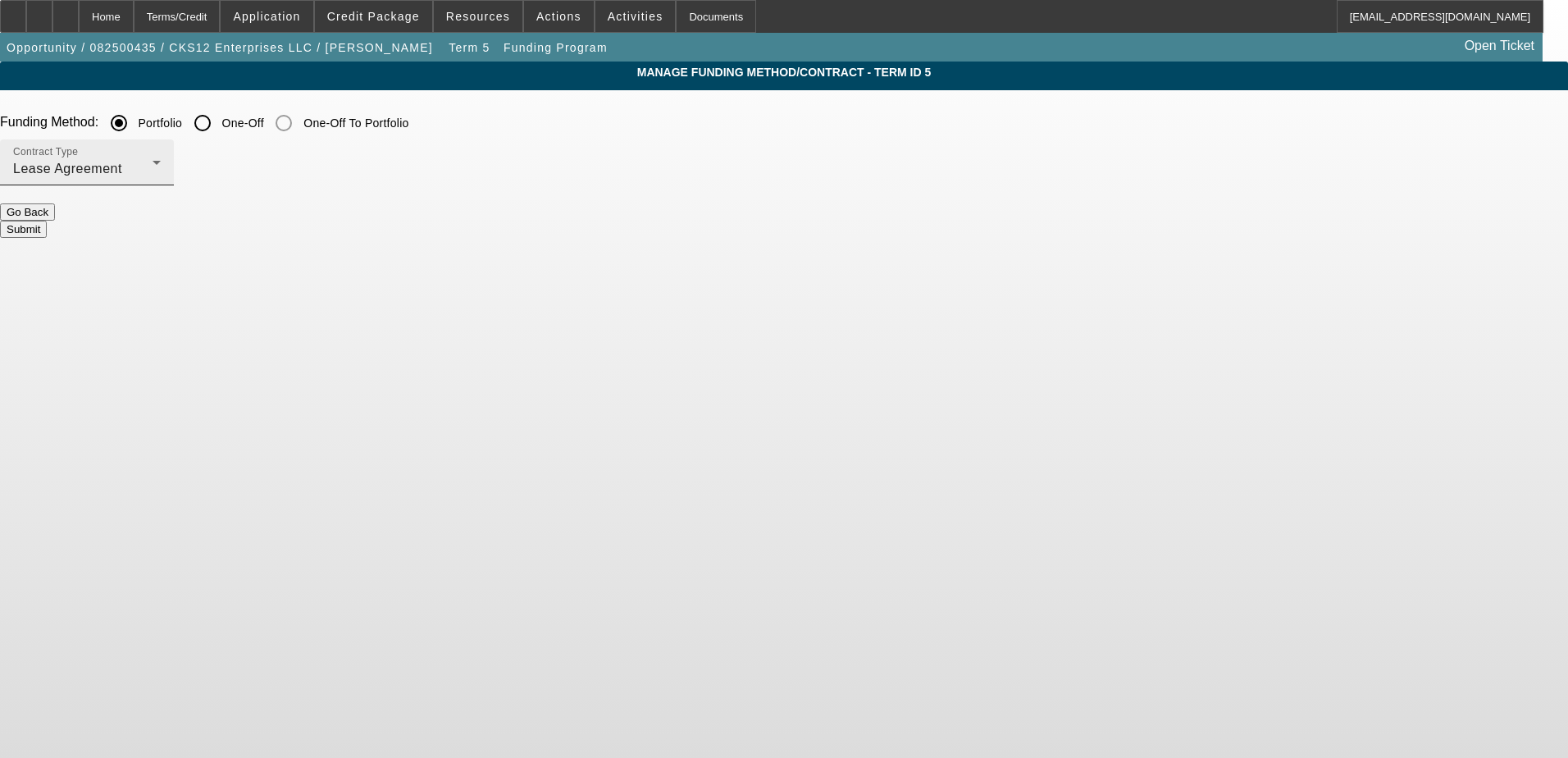
click at [153, 172] on div "Lease Agreement" at bounding box center [83, 169] width 140 height 20
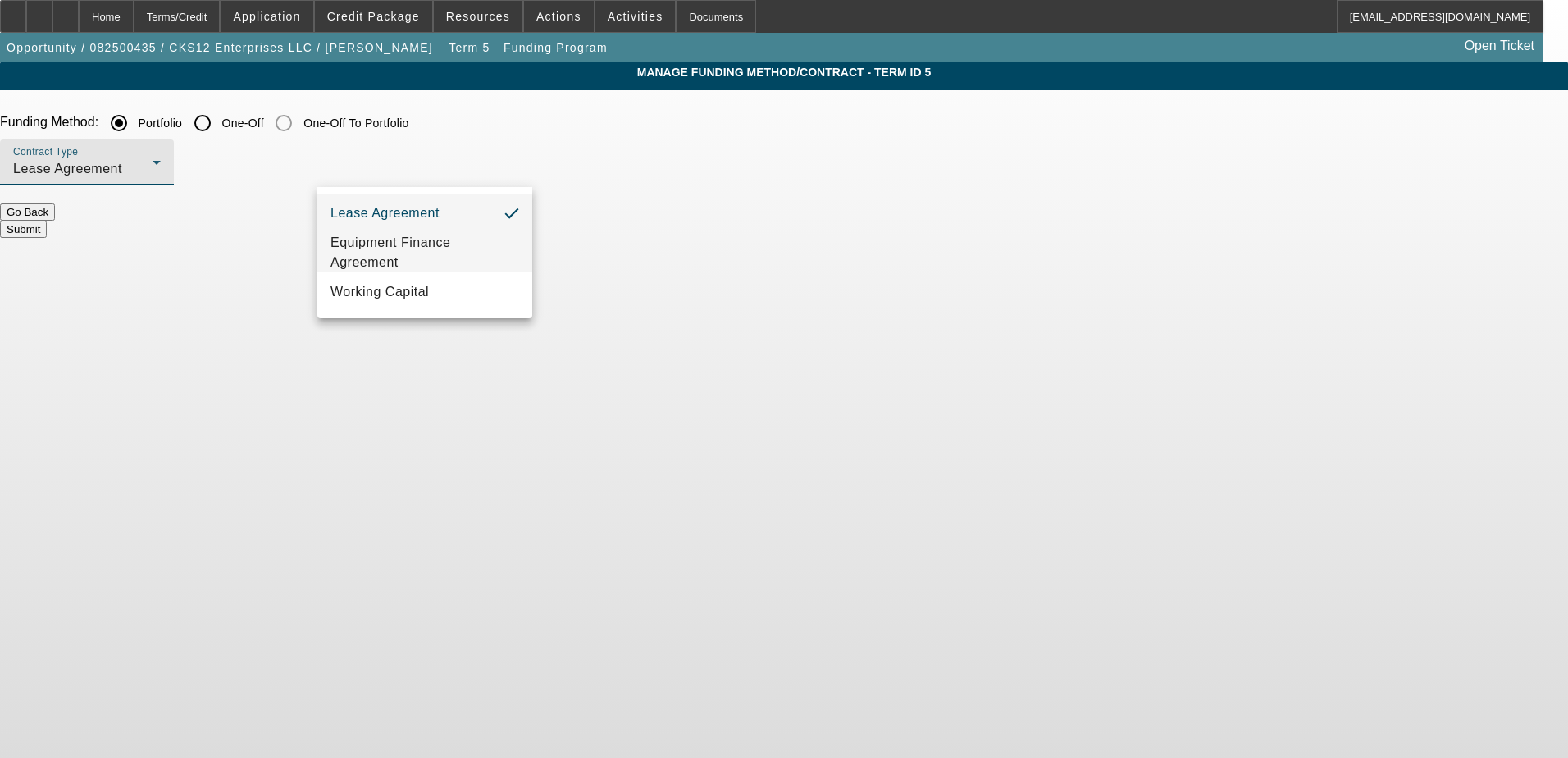
click at [385, 246] on span "Equipment Finance Agreement" at bounding box center [424, 252] width 189 height 39
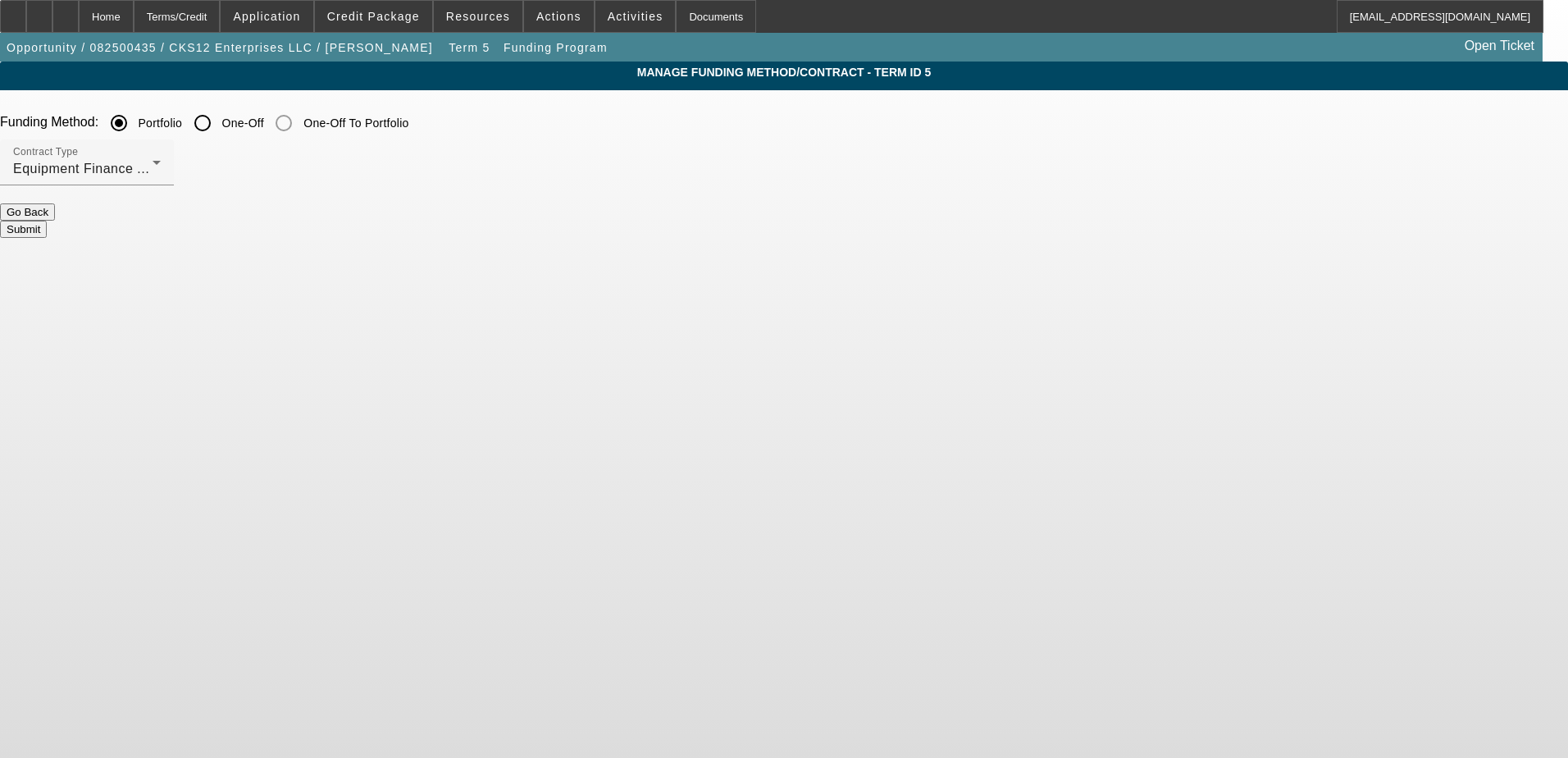
click at [47, 221] on button "Submit" at bounding box center [23, 229] width 47 height 17
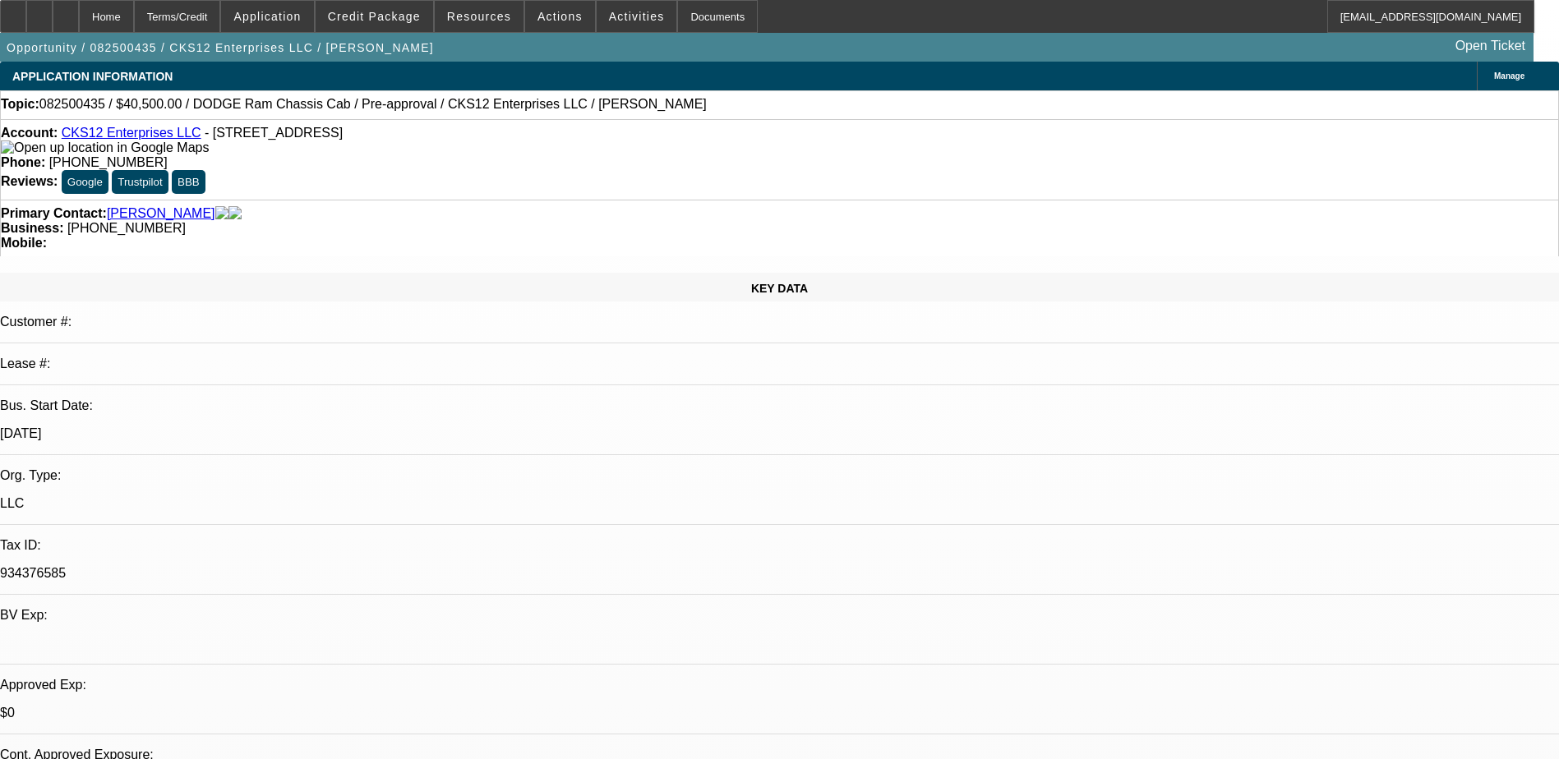
select select "0.1"
select select "2"
select select "3"
select select "0"
select select "6"
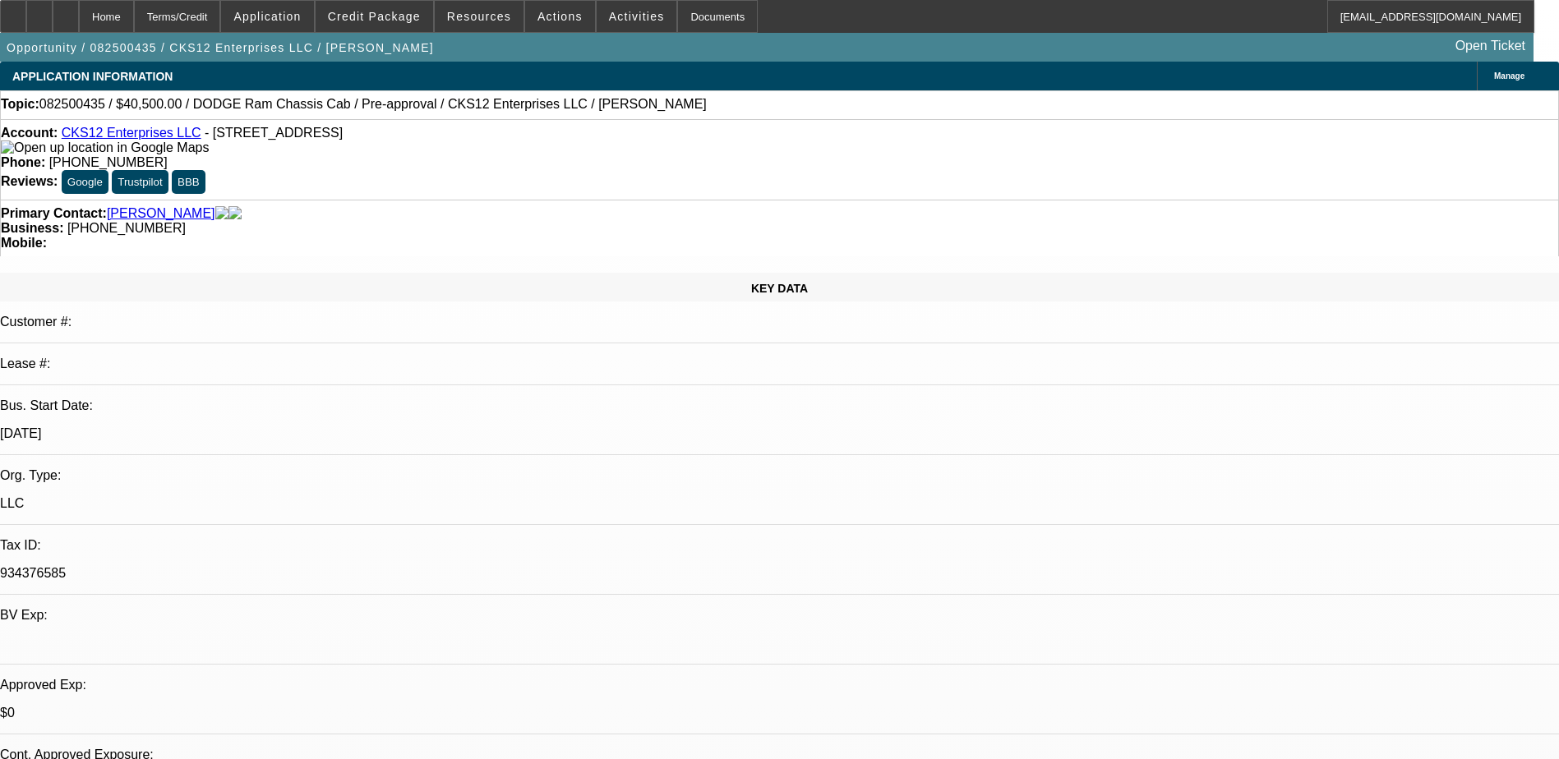
select select "0.1"
select select "0"
select select "9"
select select "0"
select select "6"
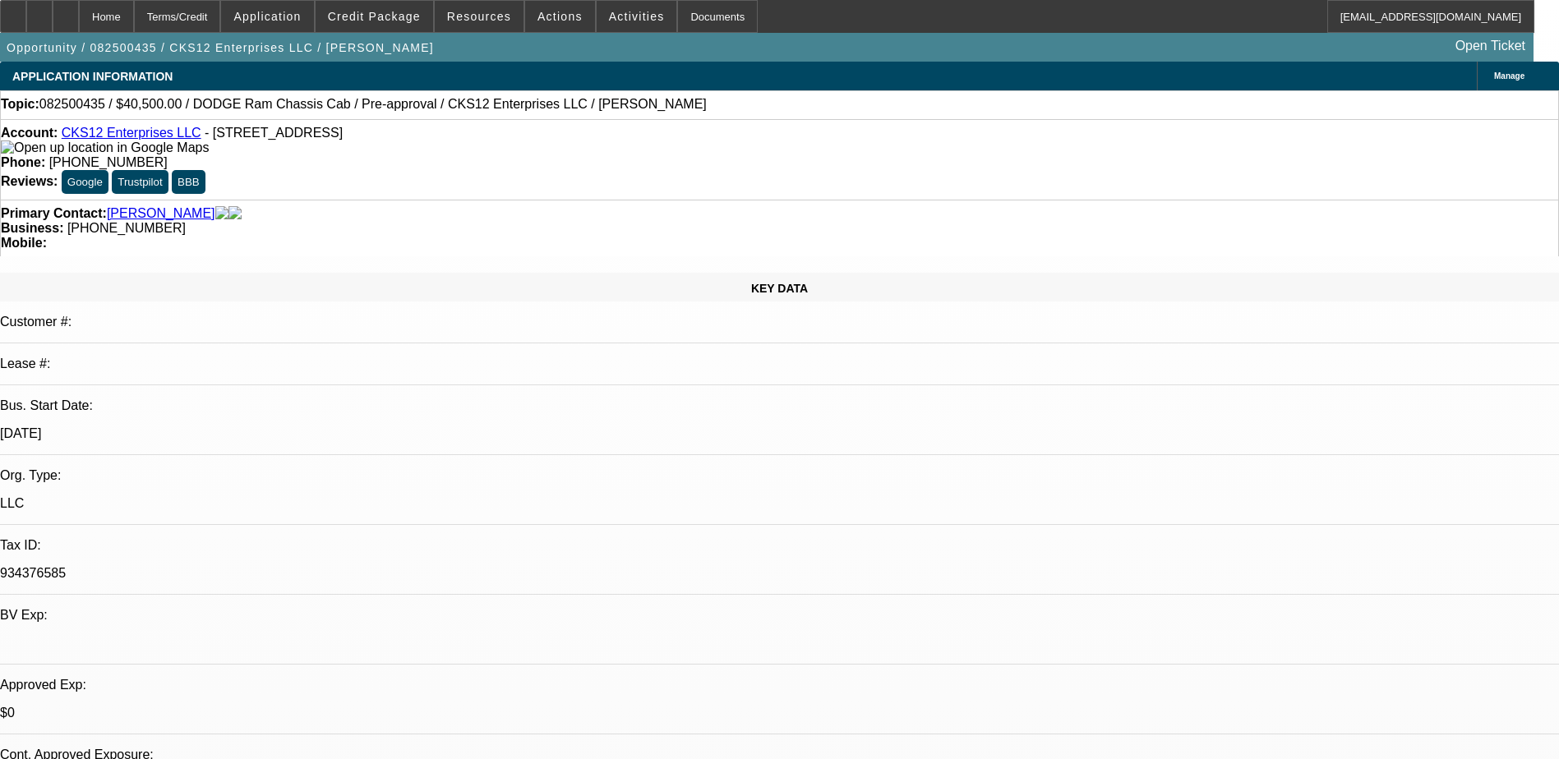
select select "0"
select select "0.1"
select select "6"
select select "0.1"
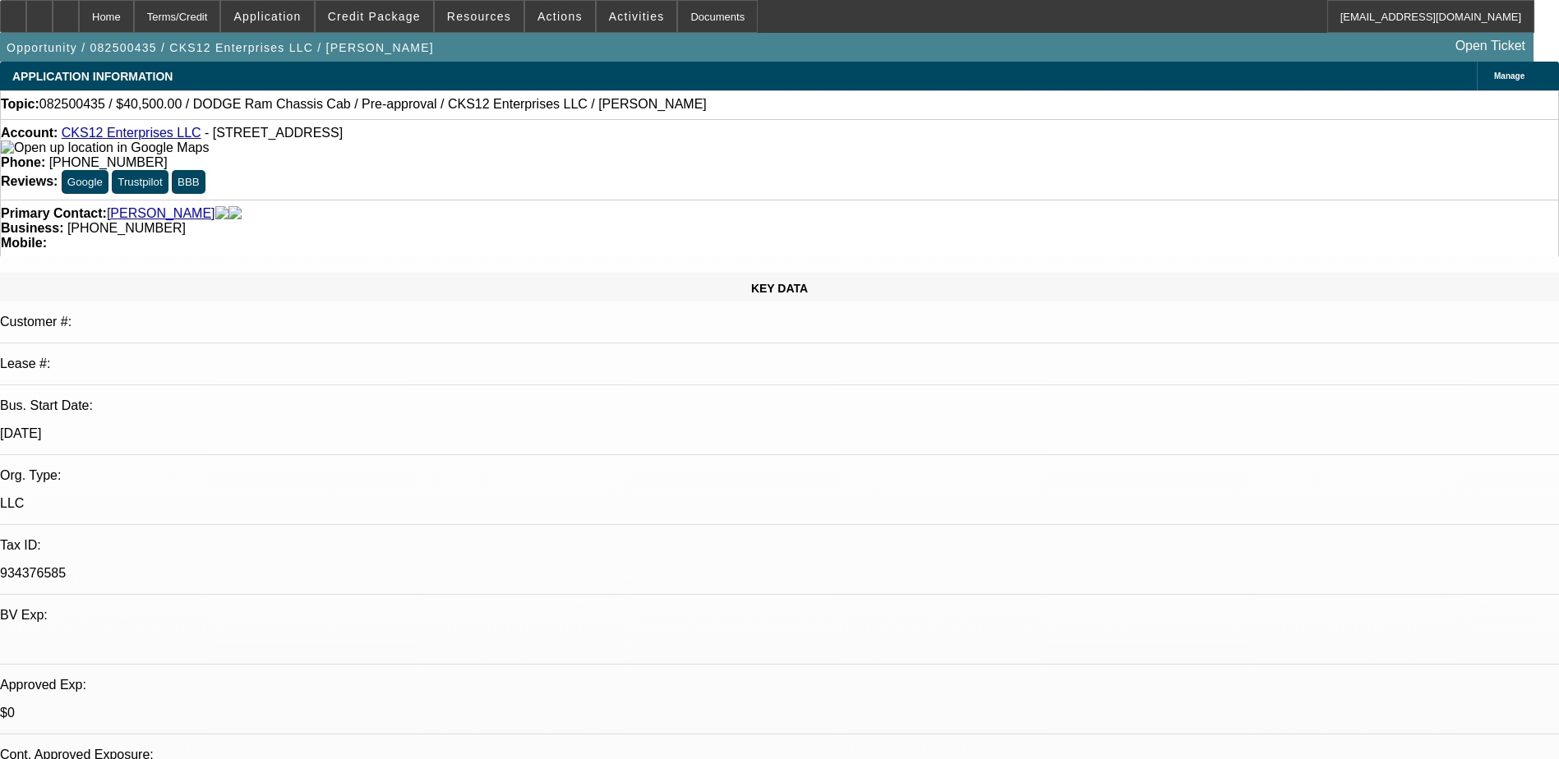
select select "2"
select select "3"
select select "0"
select select "6"
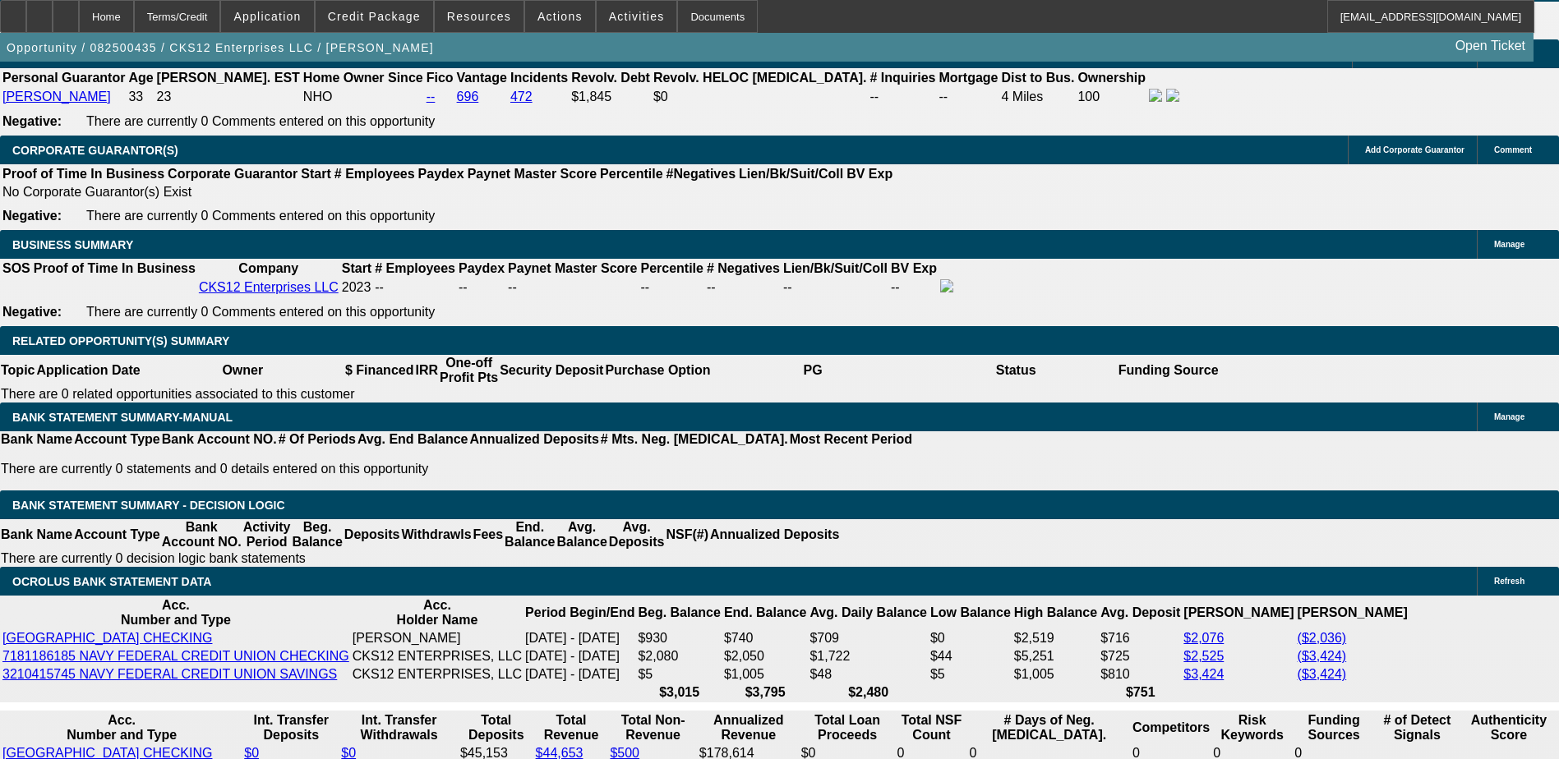
scroll to position [2630, 0]
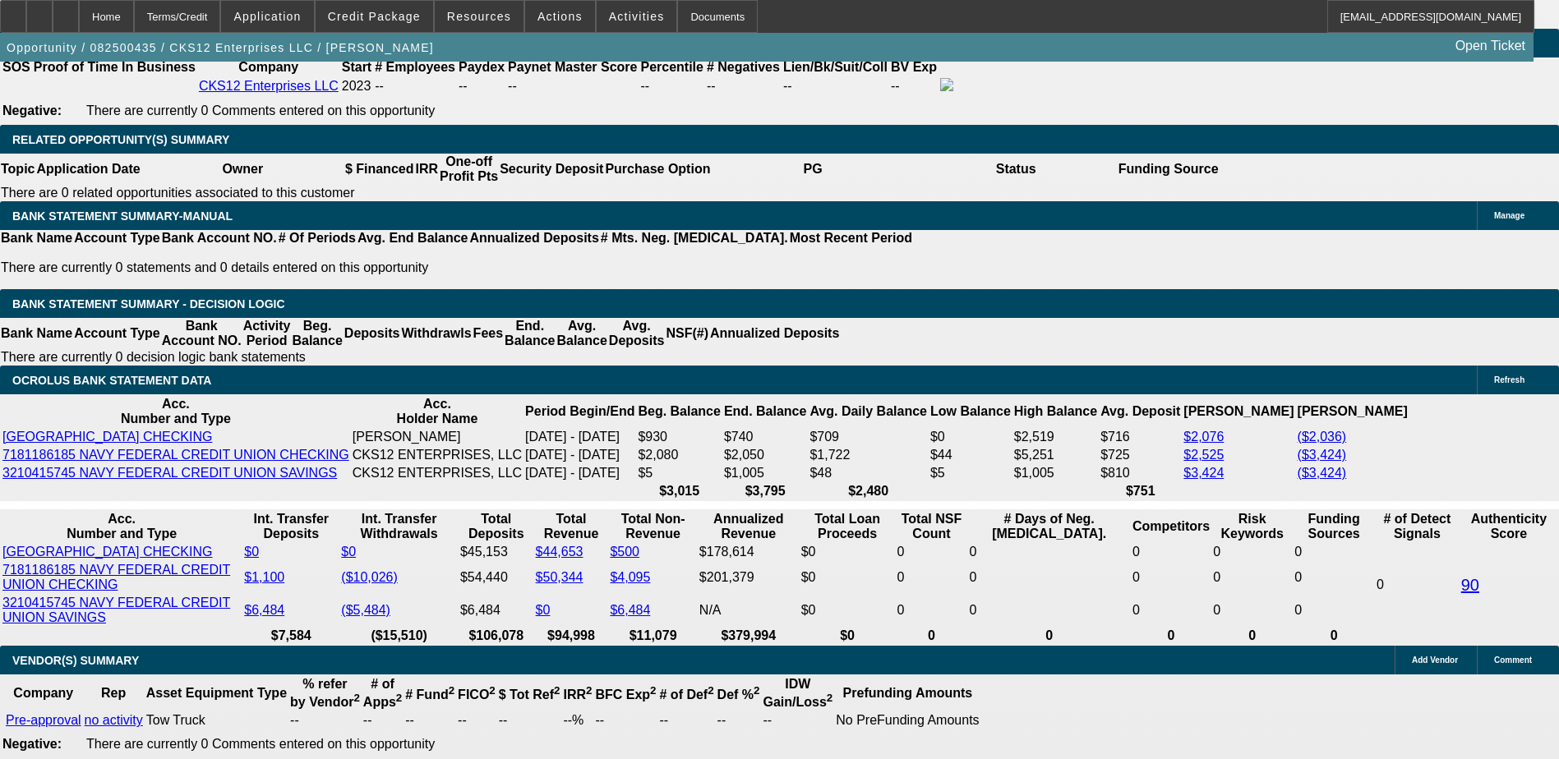
type input "UNKNOWN"
type input "19"
type input "$2,735.02"
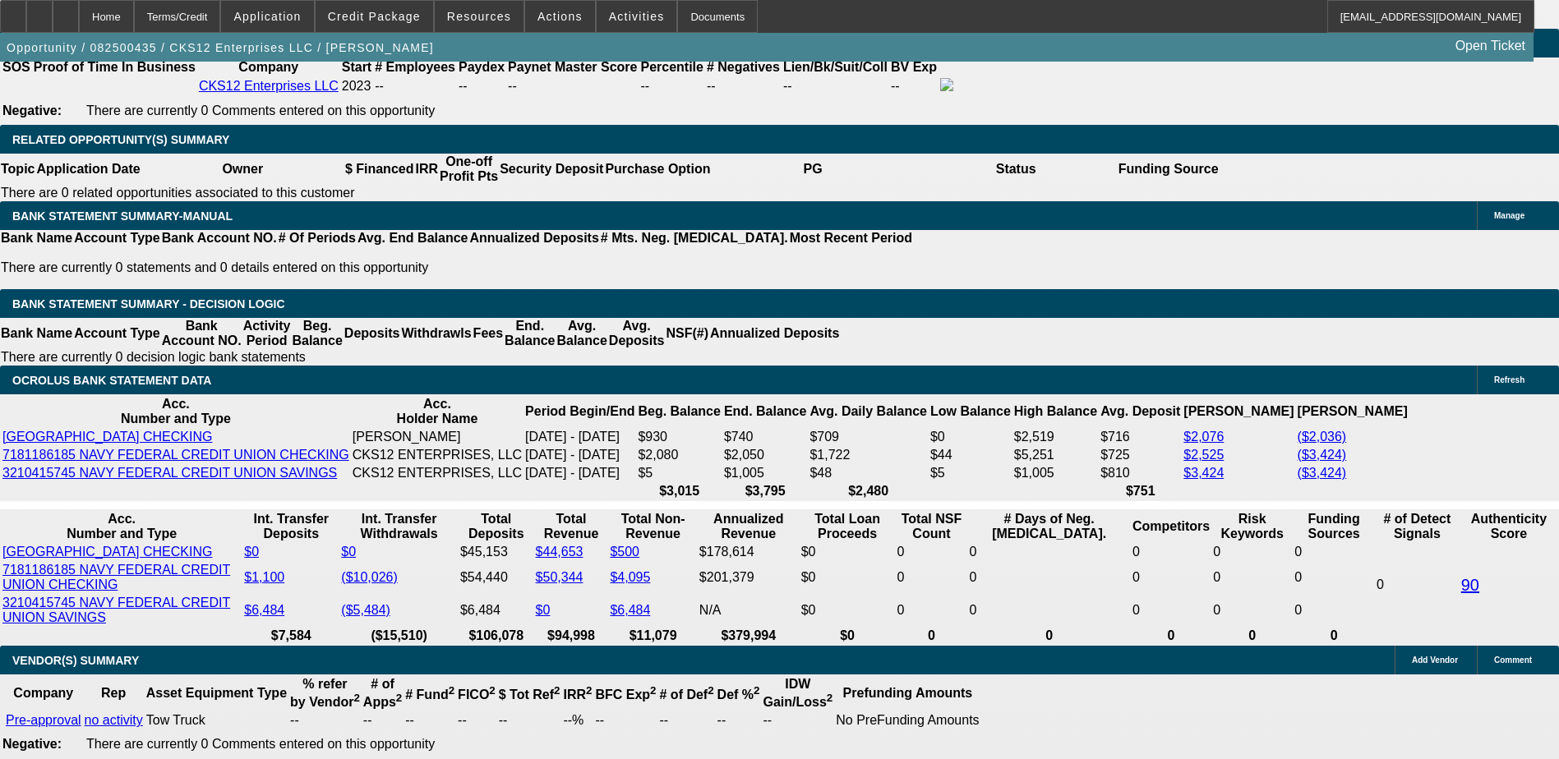
type input "$1,367.51"
type input "$3,412.76"
type input "$1,706.38"
type input "19.9"
type input "$3,448.96"
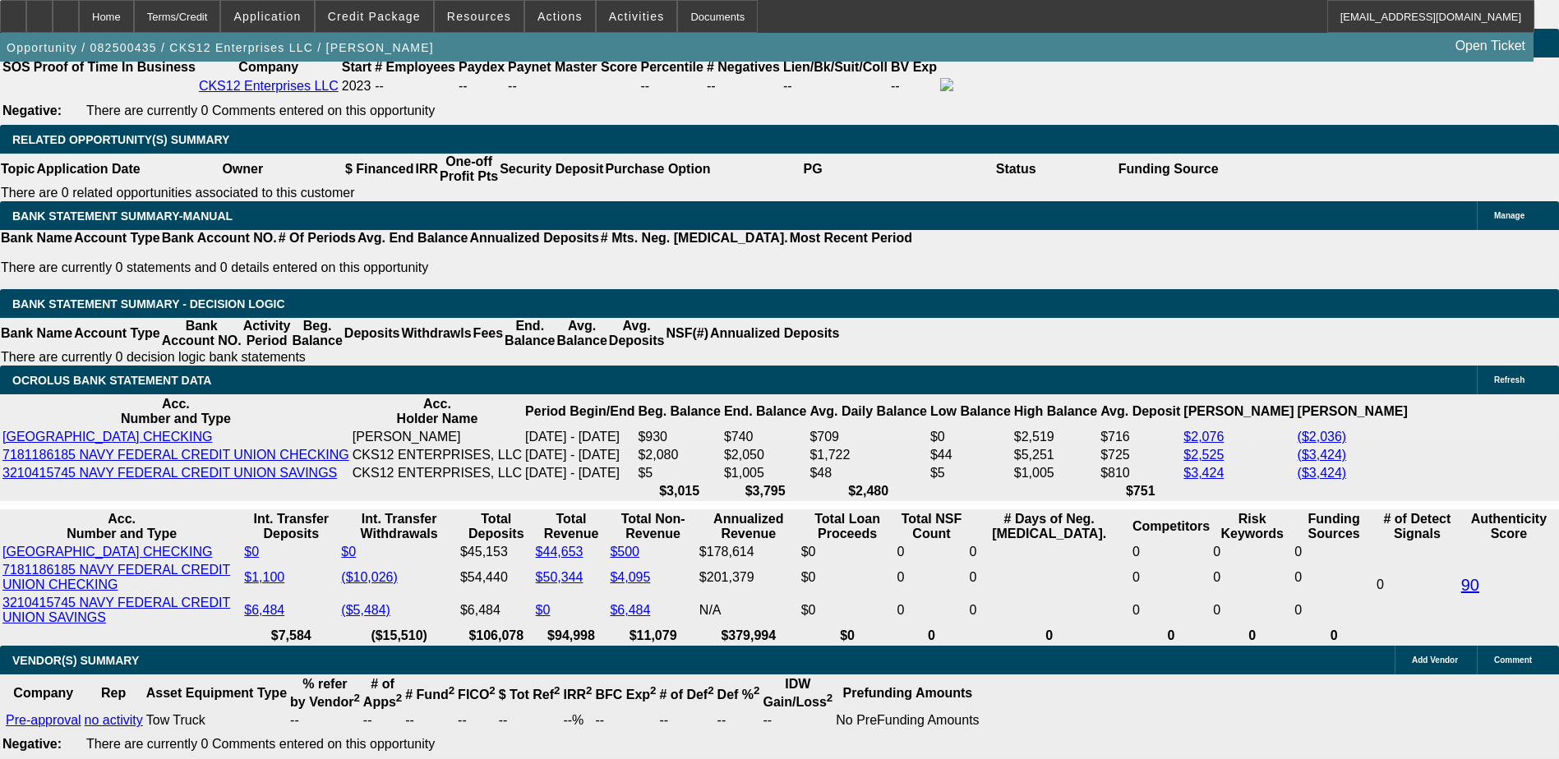
type input "$1,724.48"
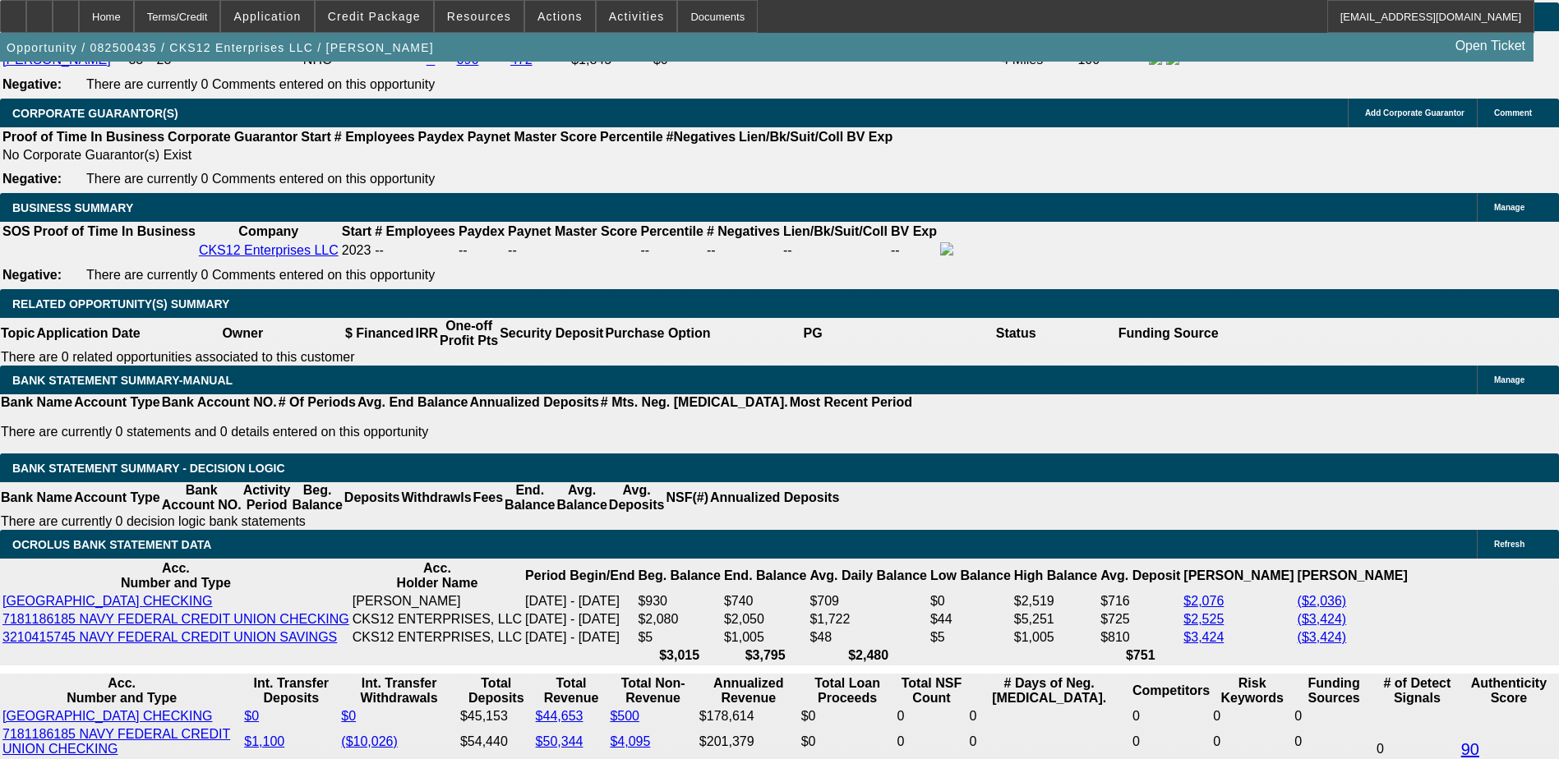
scroll to position [2301, 0]
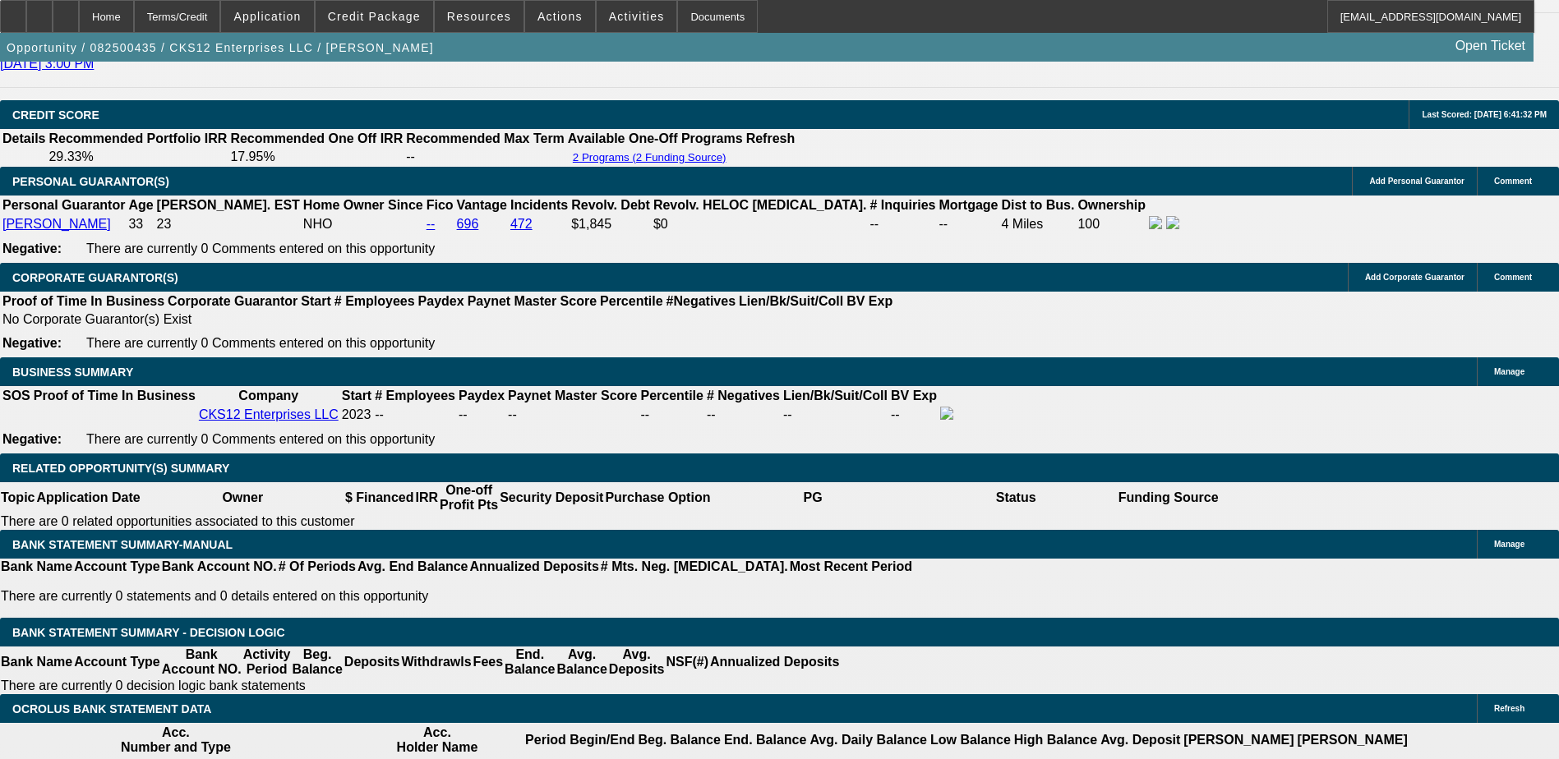
type input "19.9"
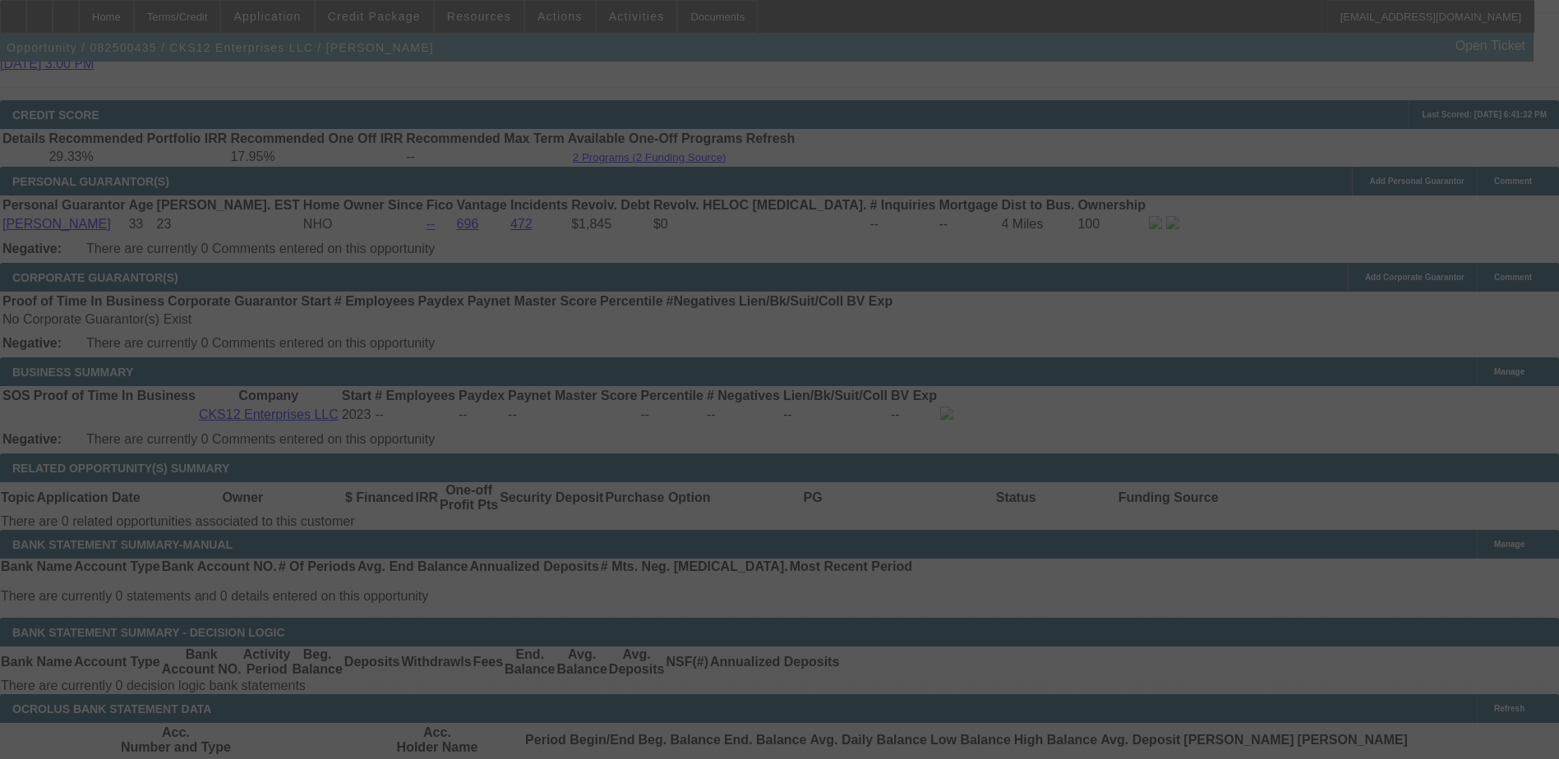
select select "0.1"
select select "2"
select select "3"
select select "0"
select select "6"
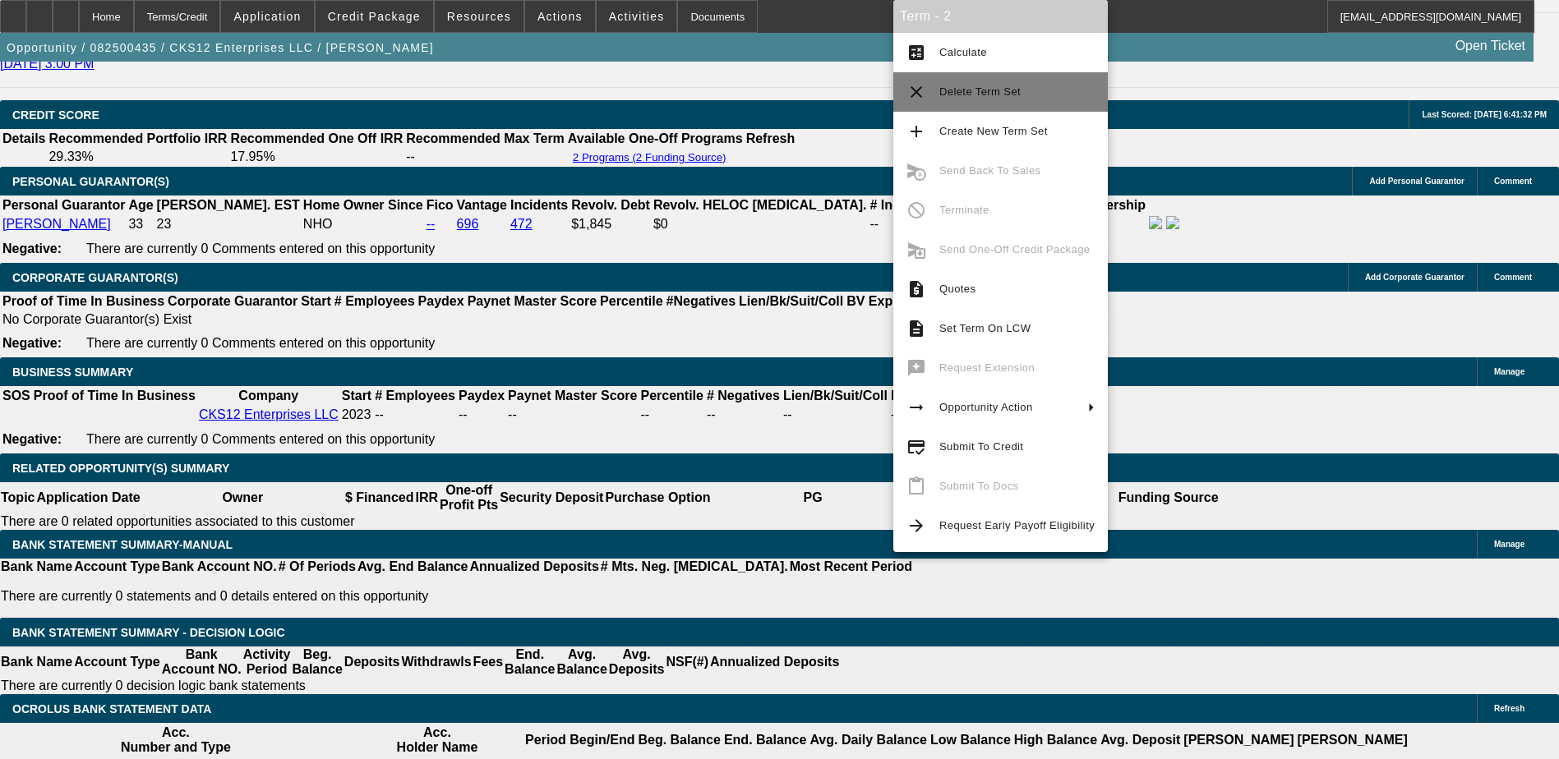
click at [949, 84] on span "Delete Term Set" at bounding box center [1016, 92] width 155 height 20
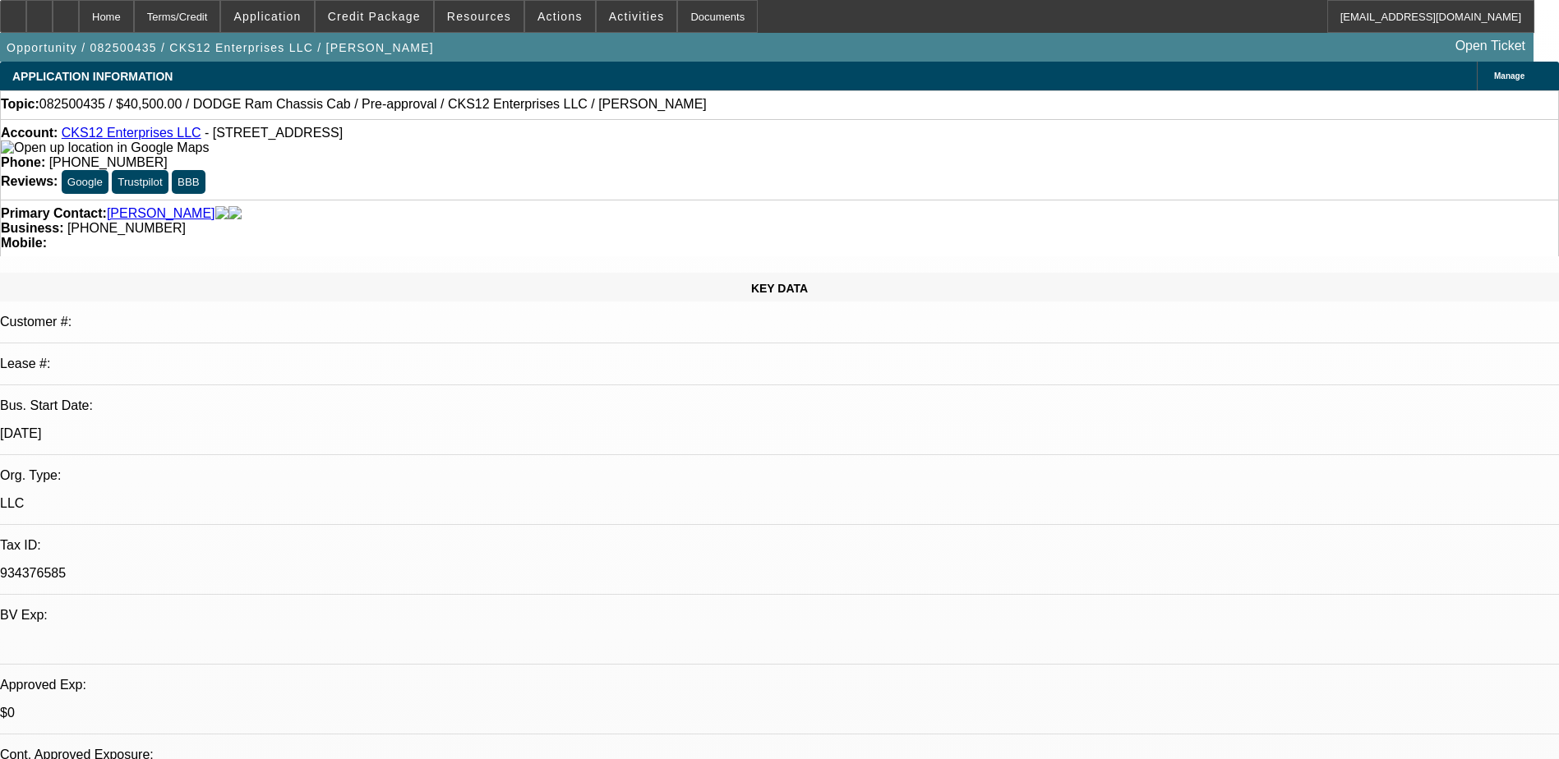
select select "0.1"
select select "2"
select select "0"
select select "0.1"
select select "0"
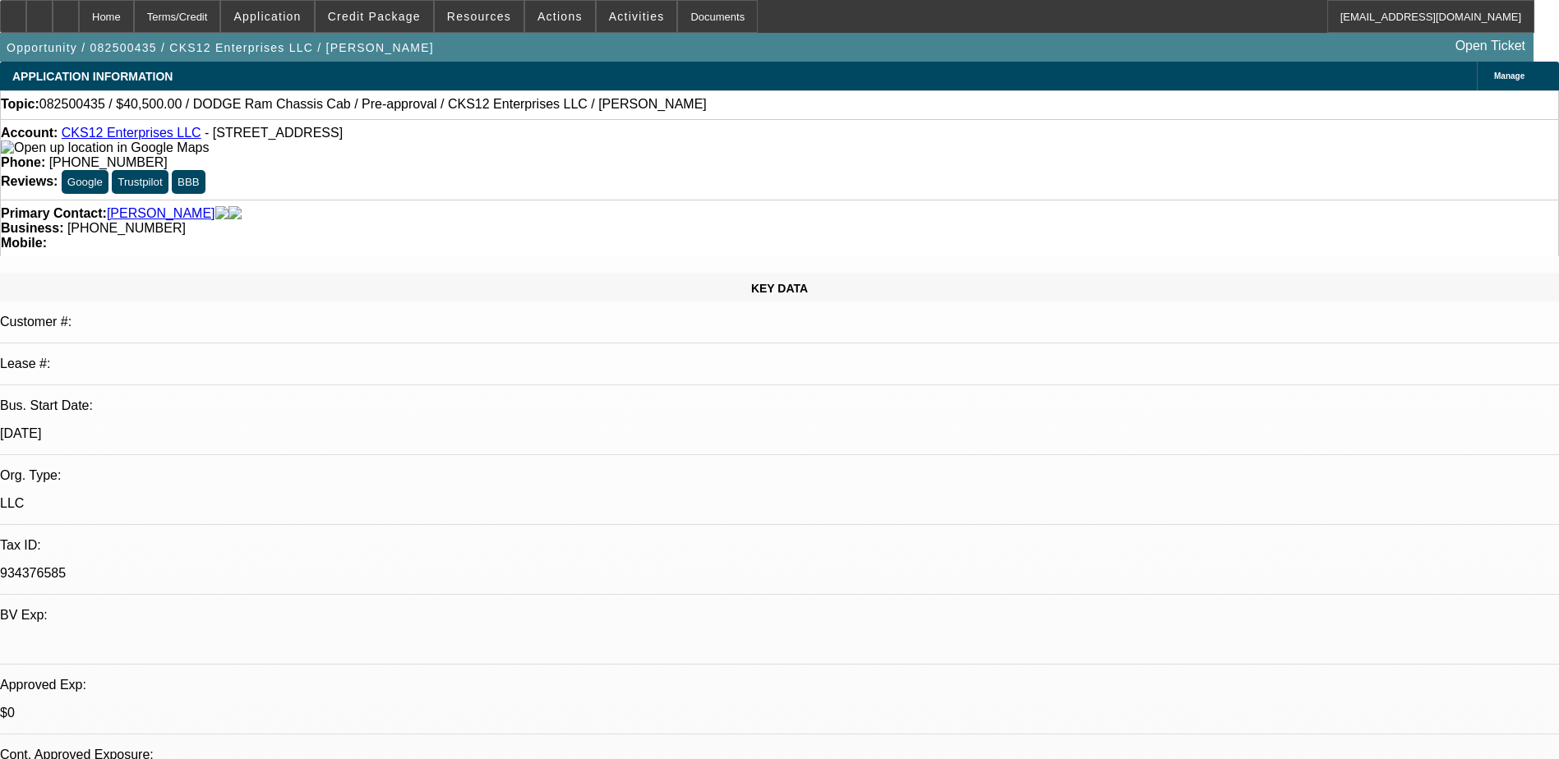
select select "0"
select select "0.1"
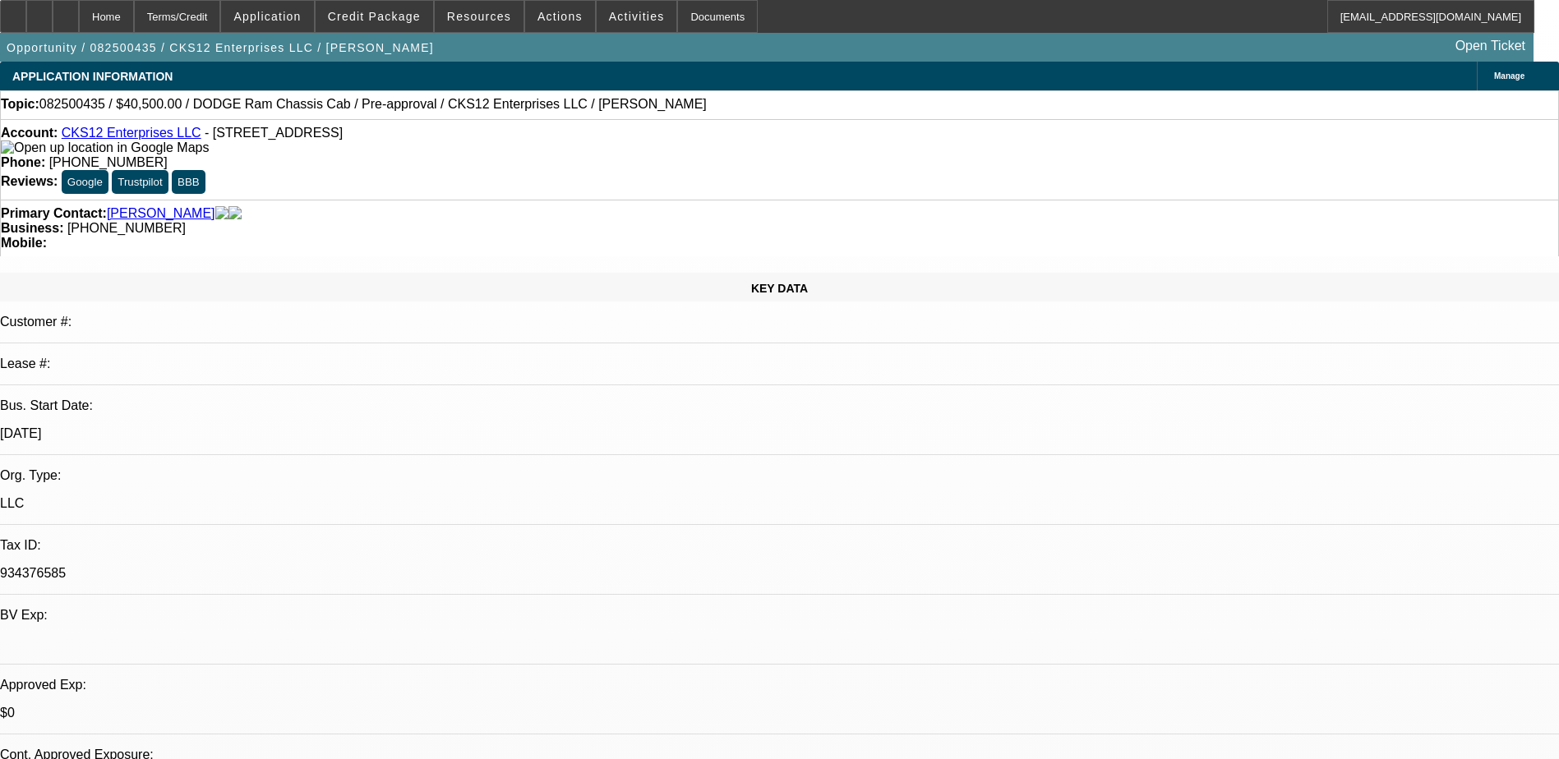
select select "2"
select select "0.1"
select select "1"
select select "3"
select select "6"
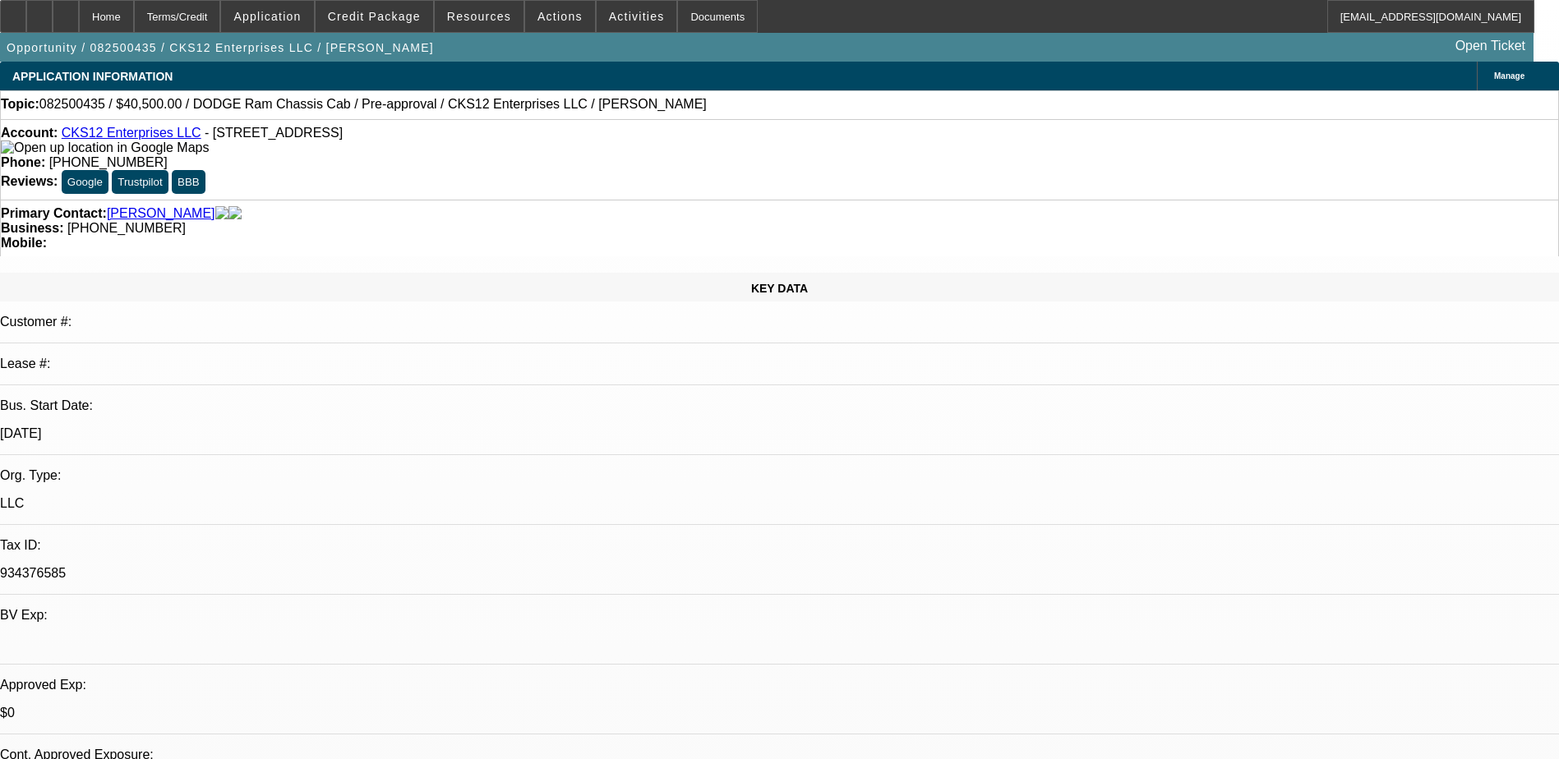
select select "1"
select select "9"
select select "6"
select select "1"
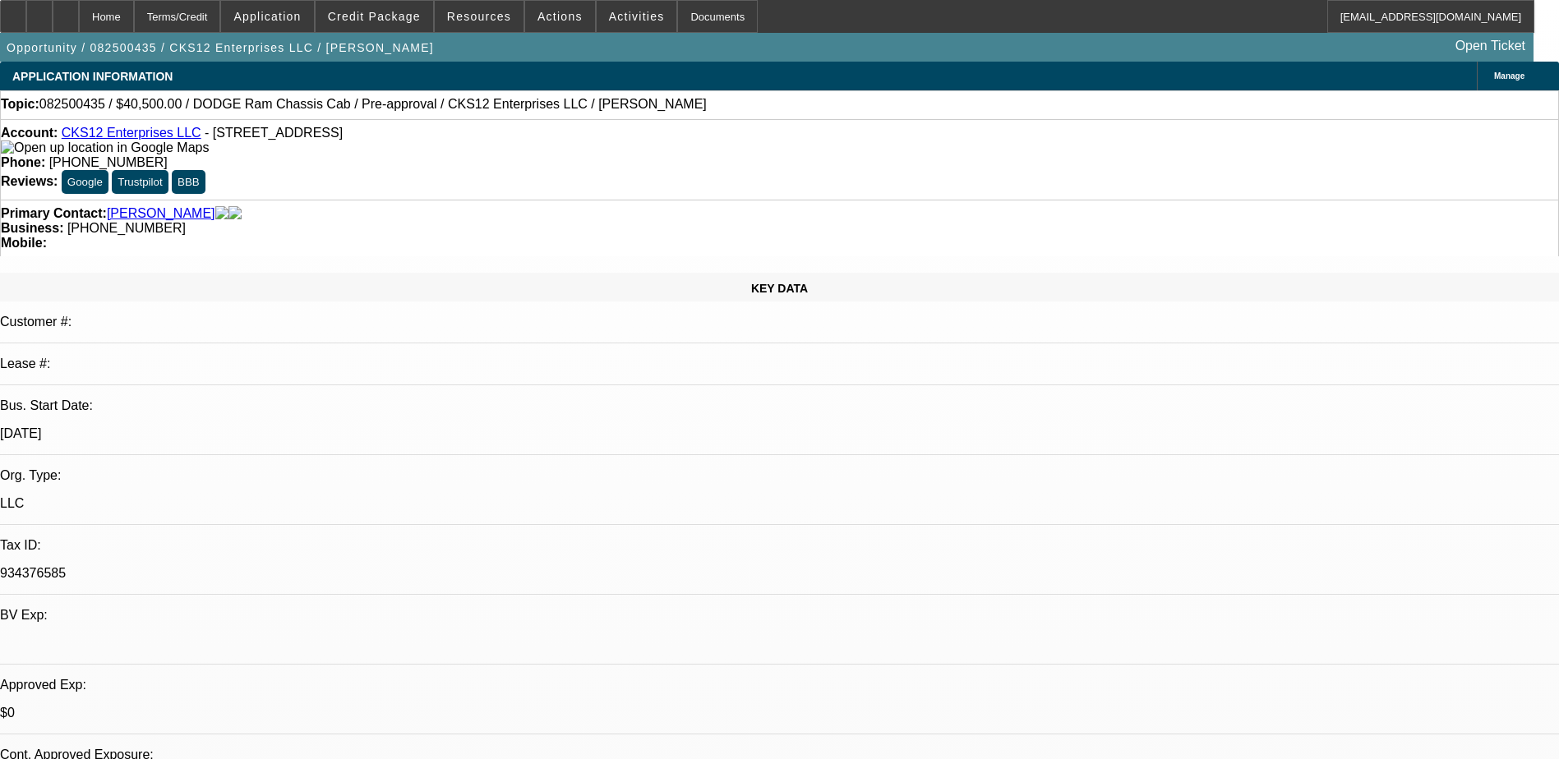
select select "6"
select select "1"
select select "3"
select select "4"
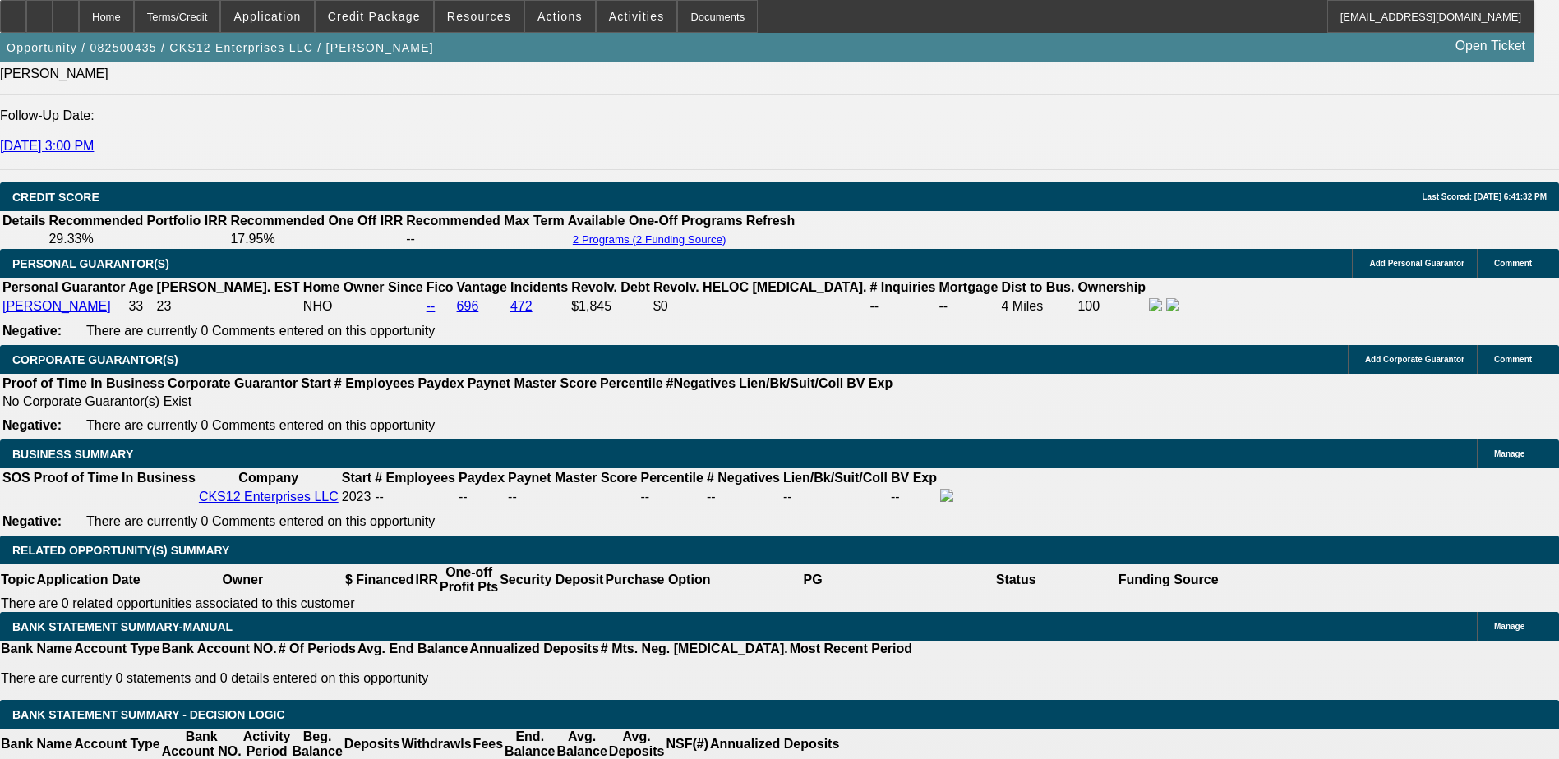
scroll to position [2383, 0]
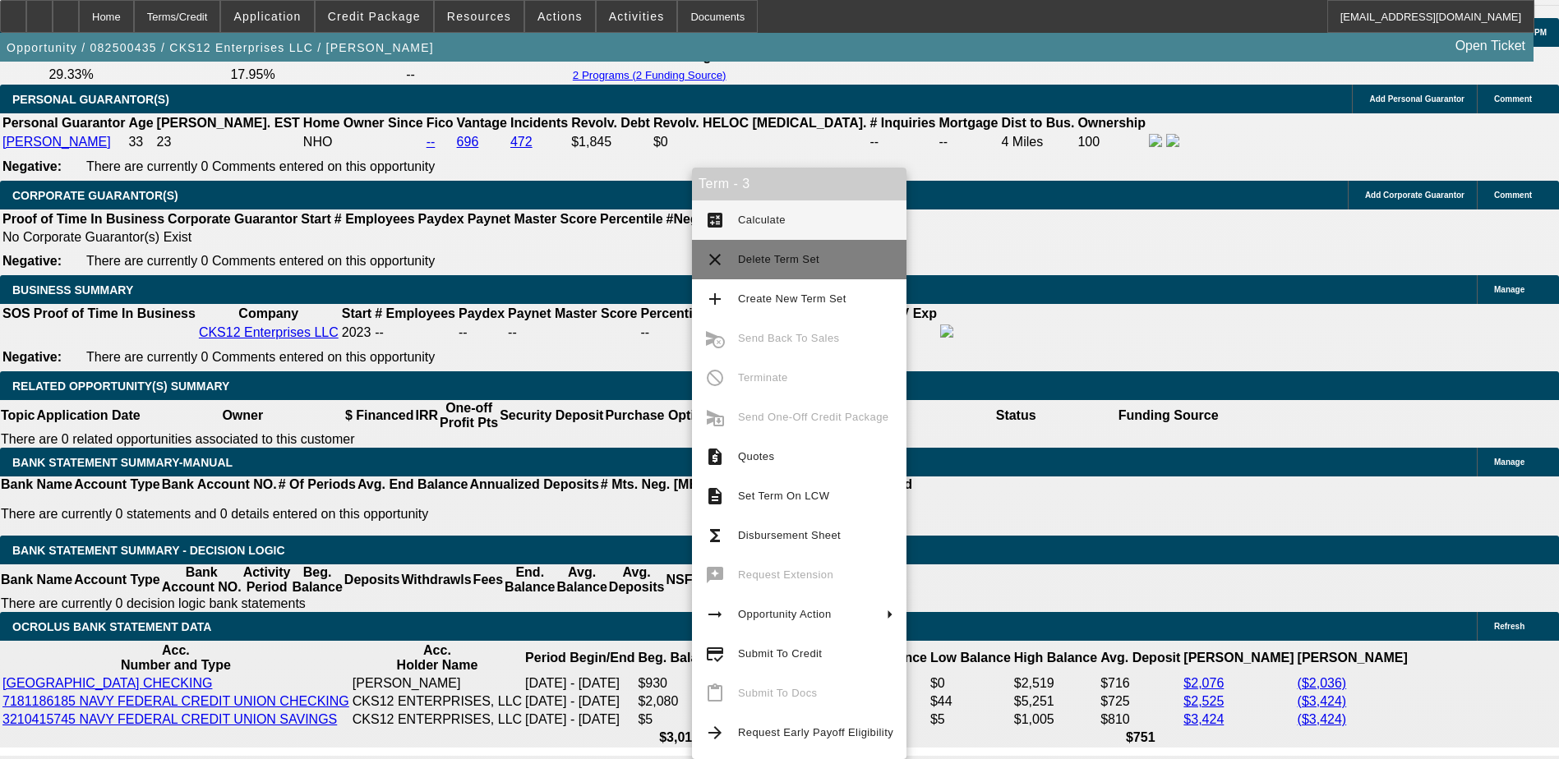
click at [723, 267] on mat-icon "clear" at bounding box center [715, 260] width 20 height 20
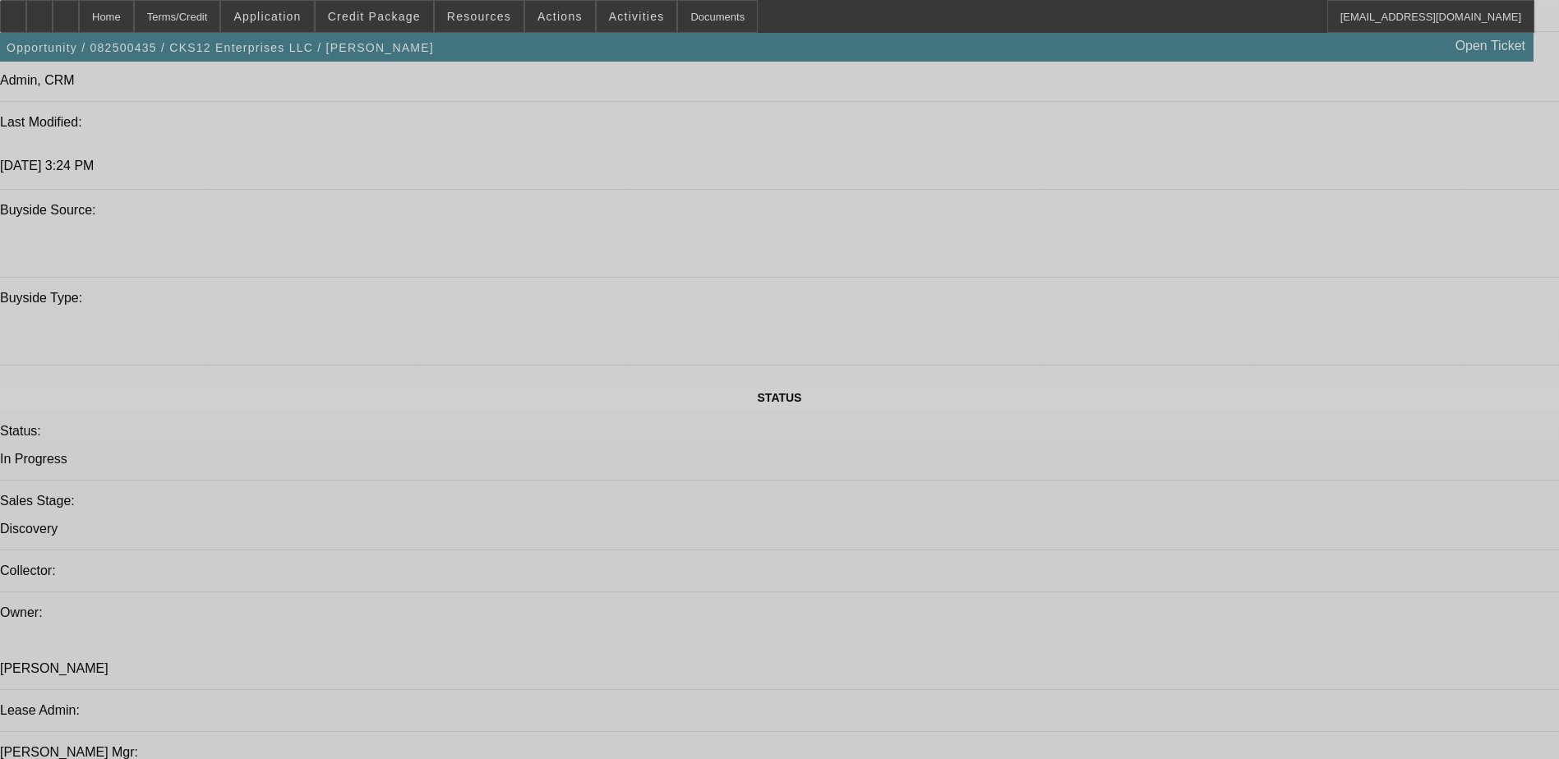
select select "0.1"
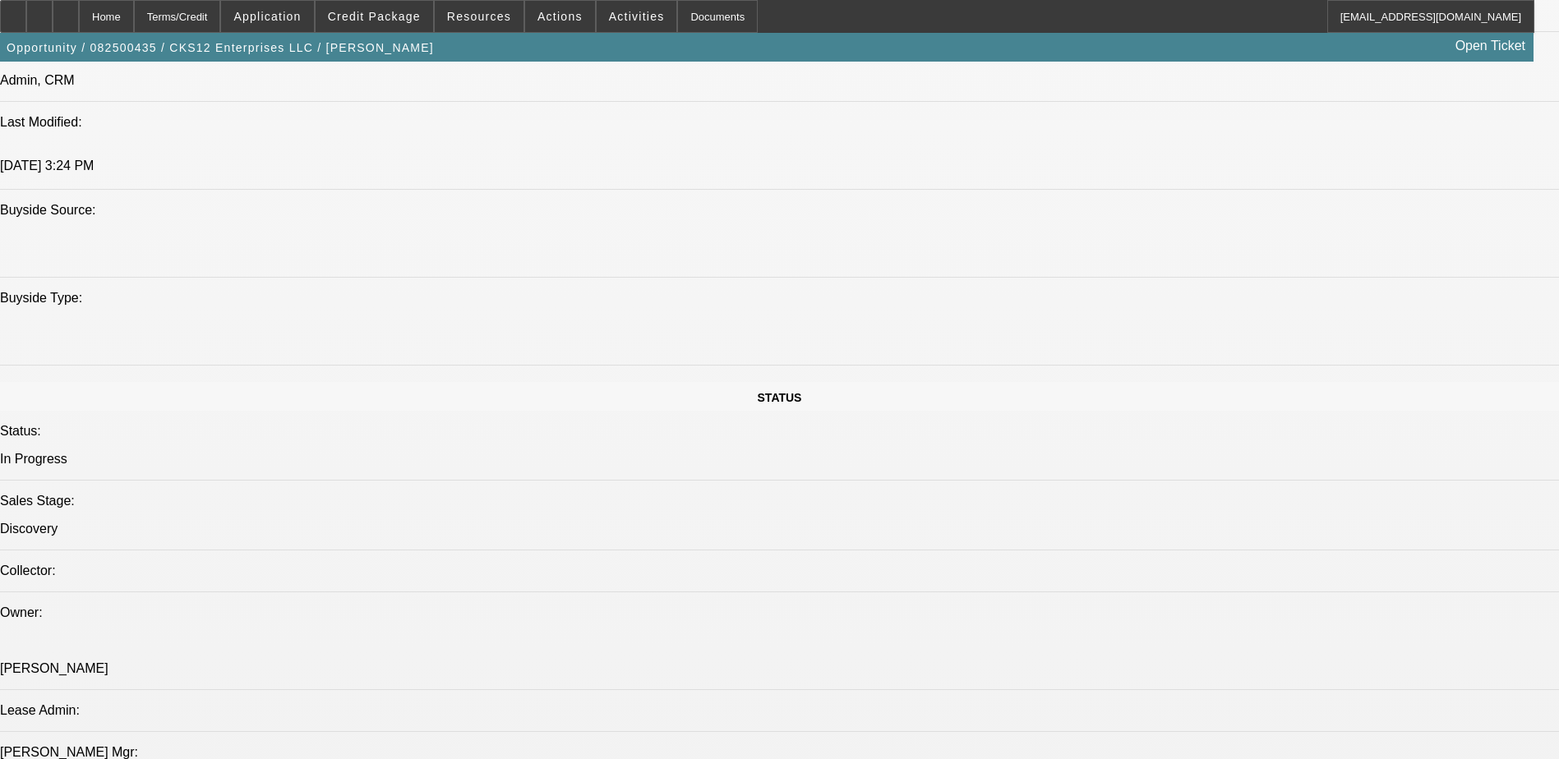
select select "2"
select select "0"
select select "0.1"
select select "0"
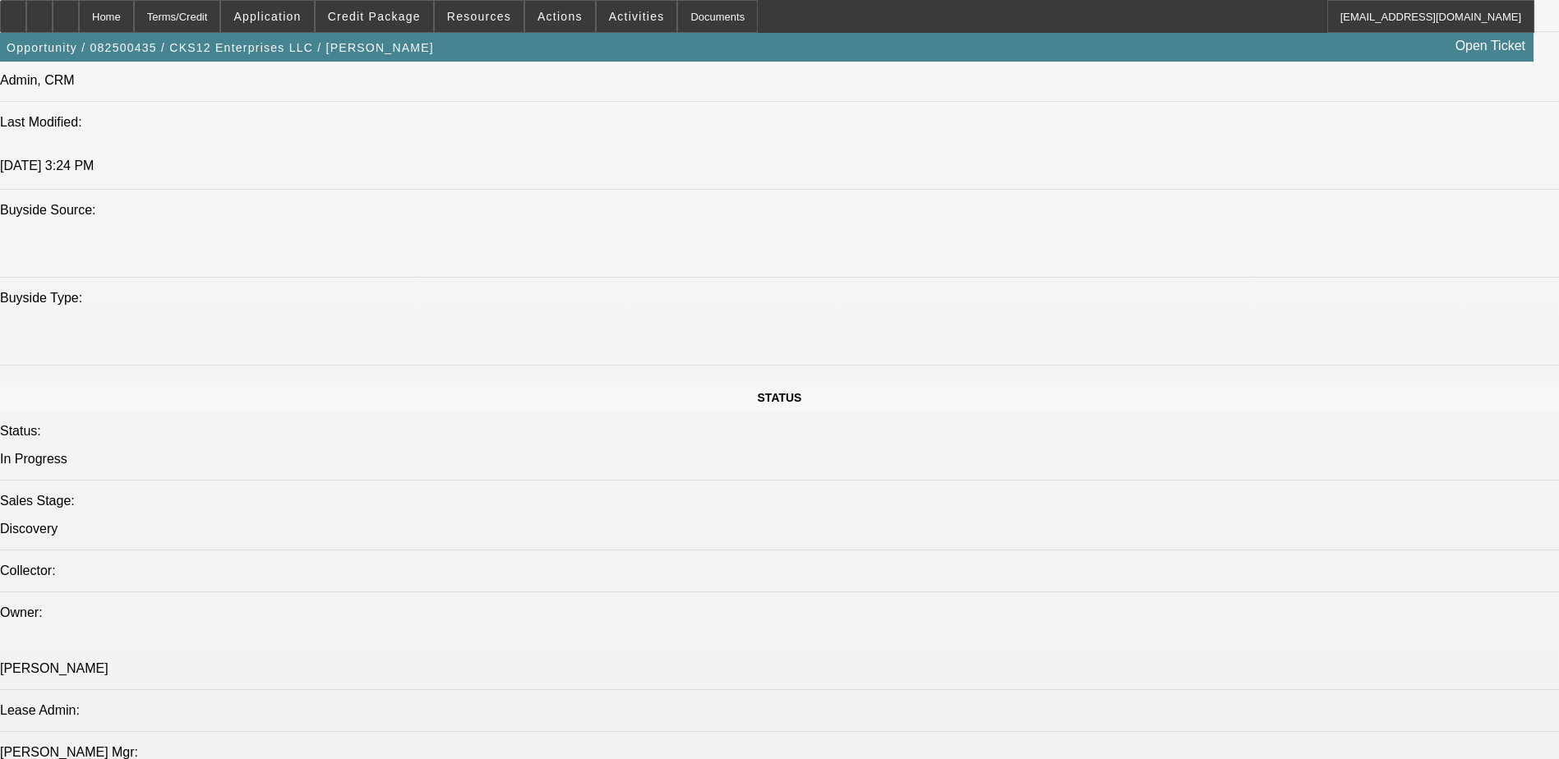
select select "0.1"
select select "2"
select select "0.1"
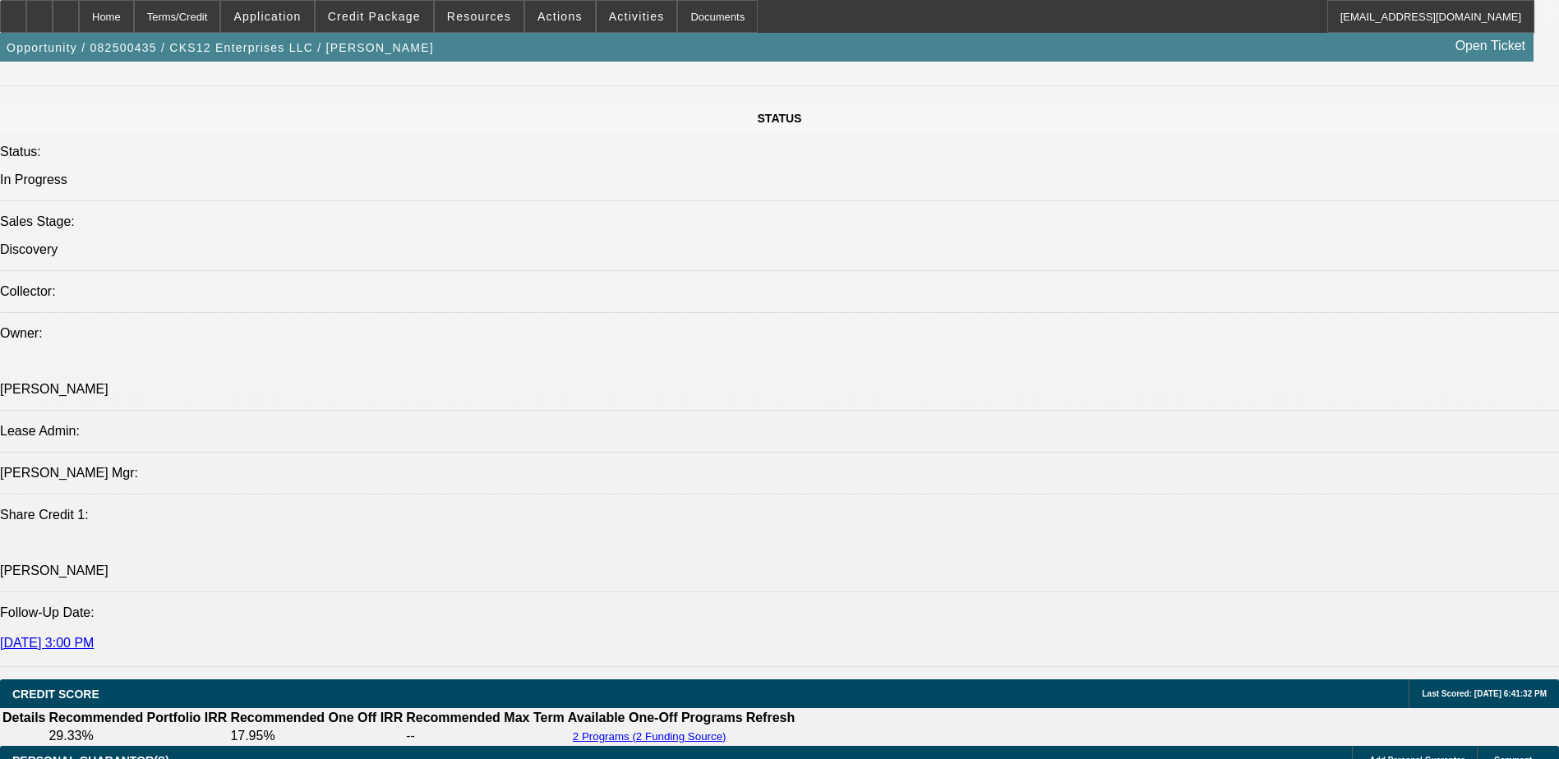
select select "1"
select select "3"
select select "6"
select select "1"
select select "9"
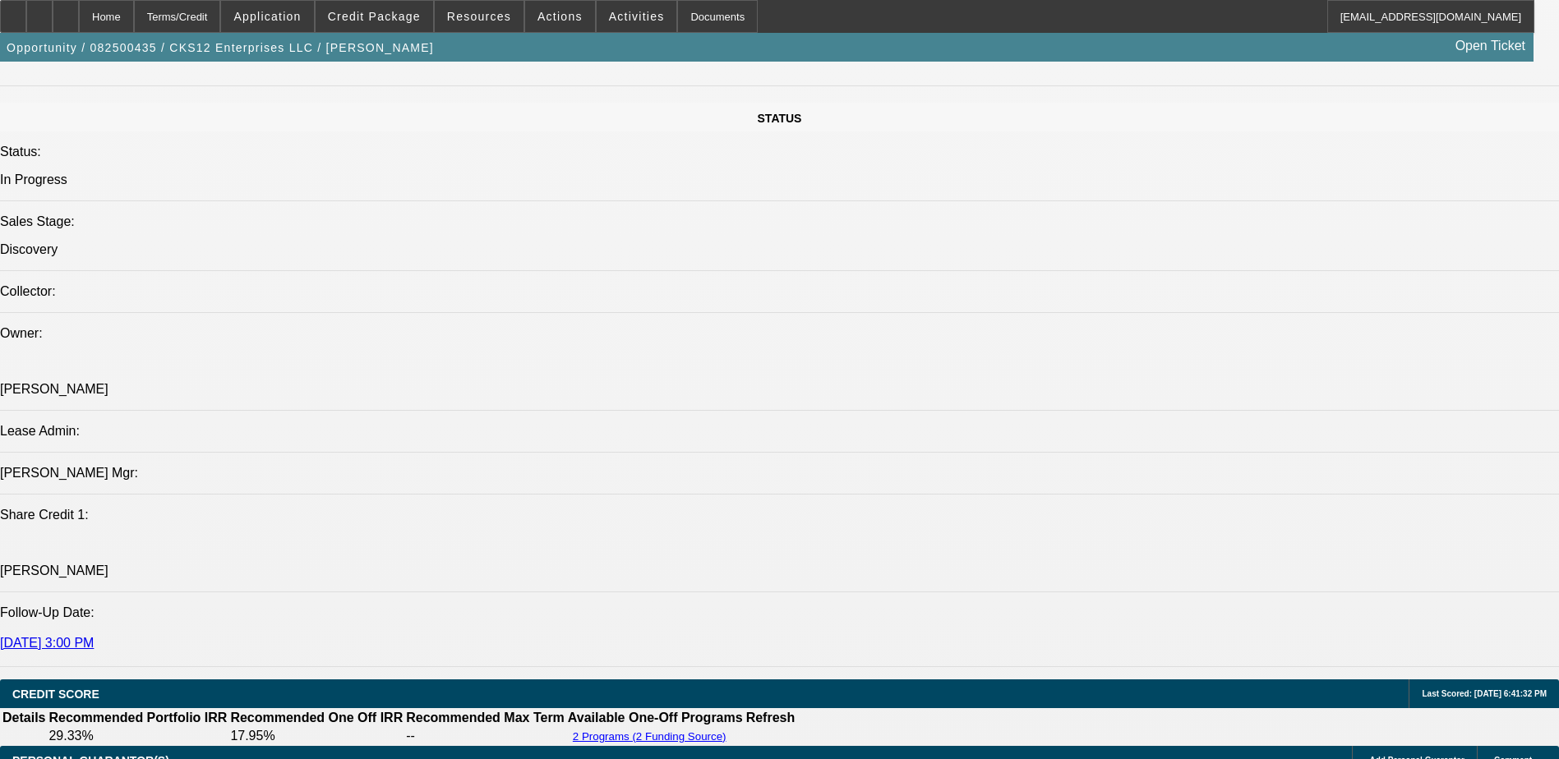
select select "6"
select select "1"
select select "3"
select select "4"
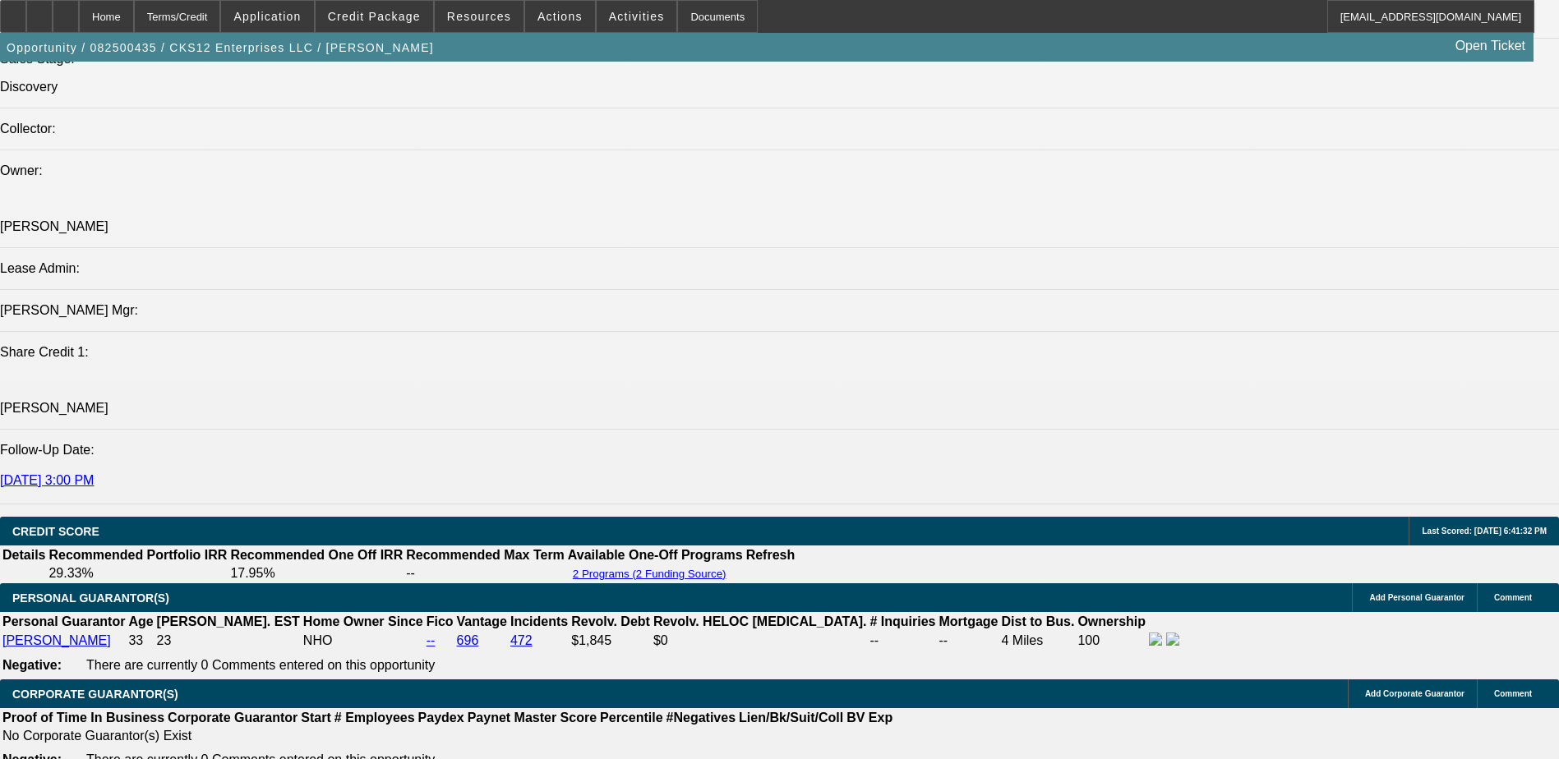
scroll to position [2295, 0]
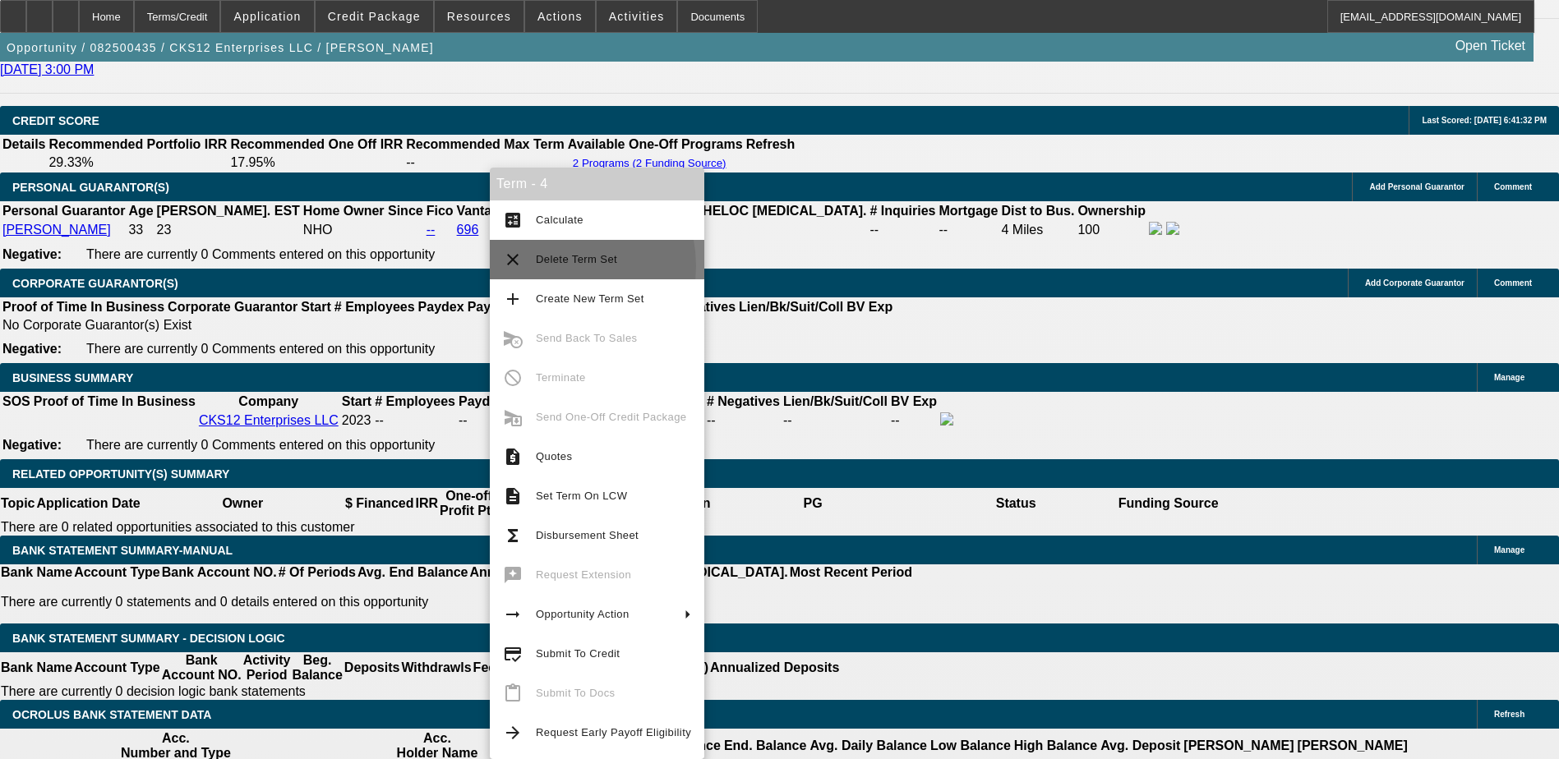
click at [547, 266] on span "Delete Term Set" at bounding box center [613, 260] width 155 height 20
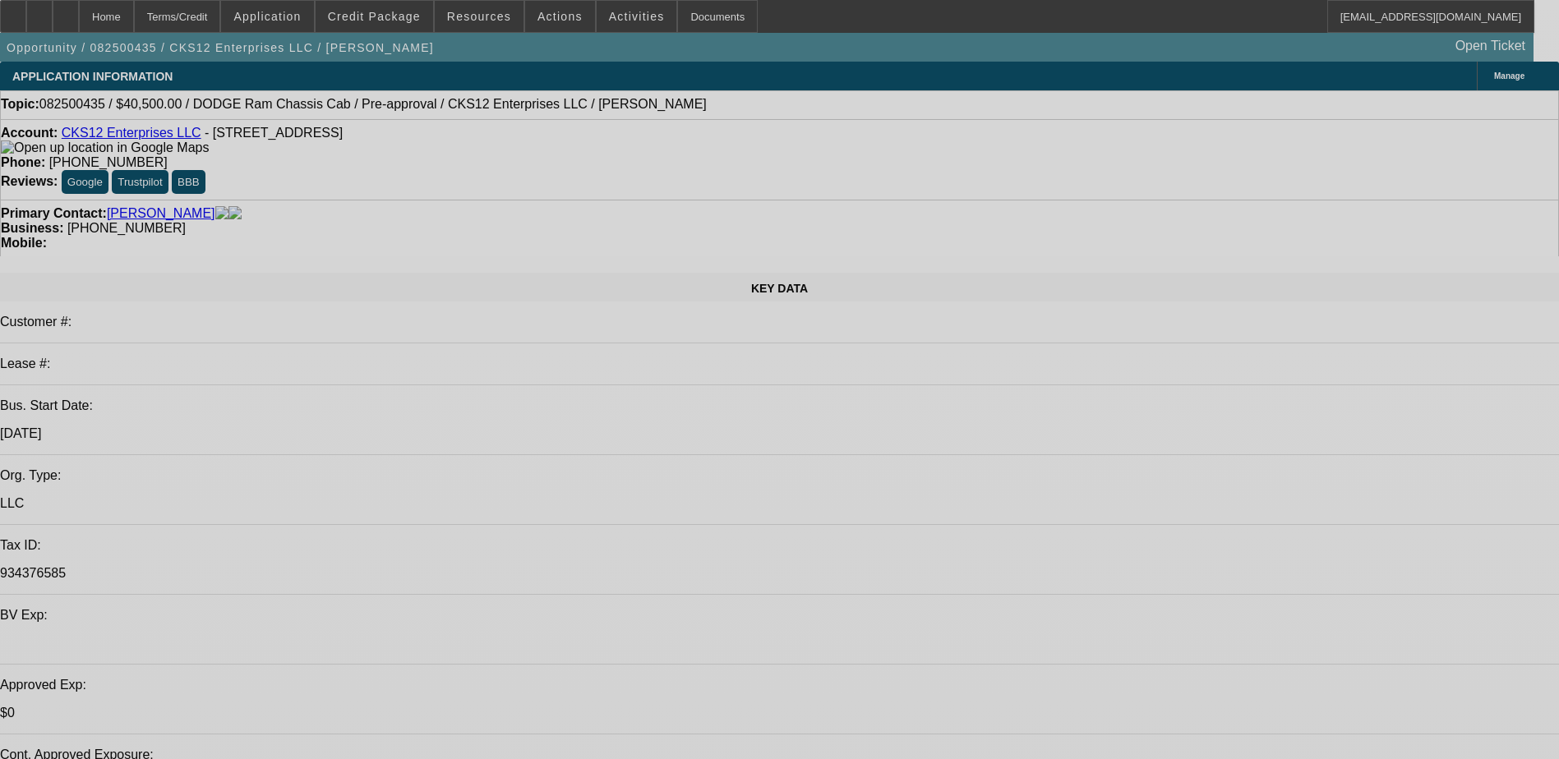
select select "0.1"
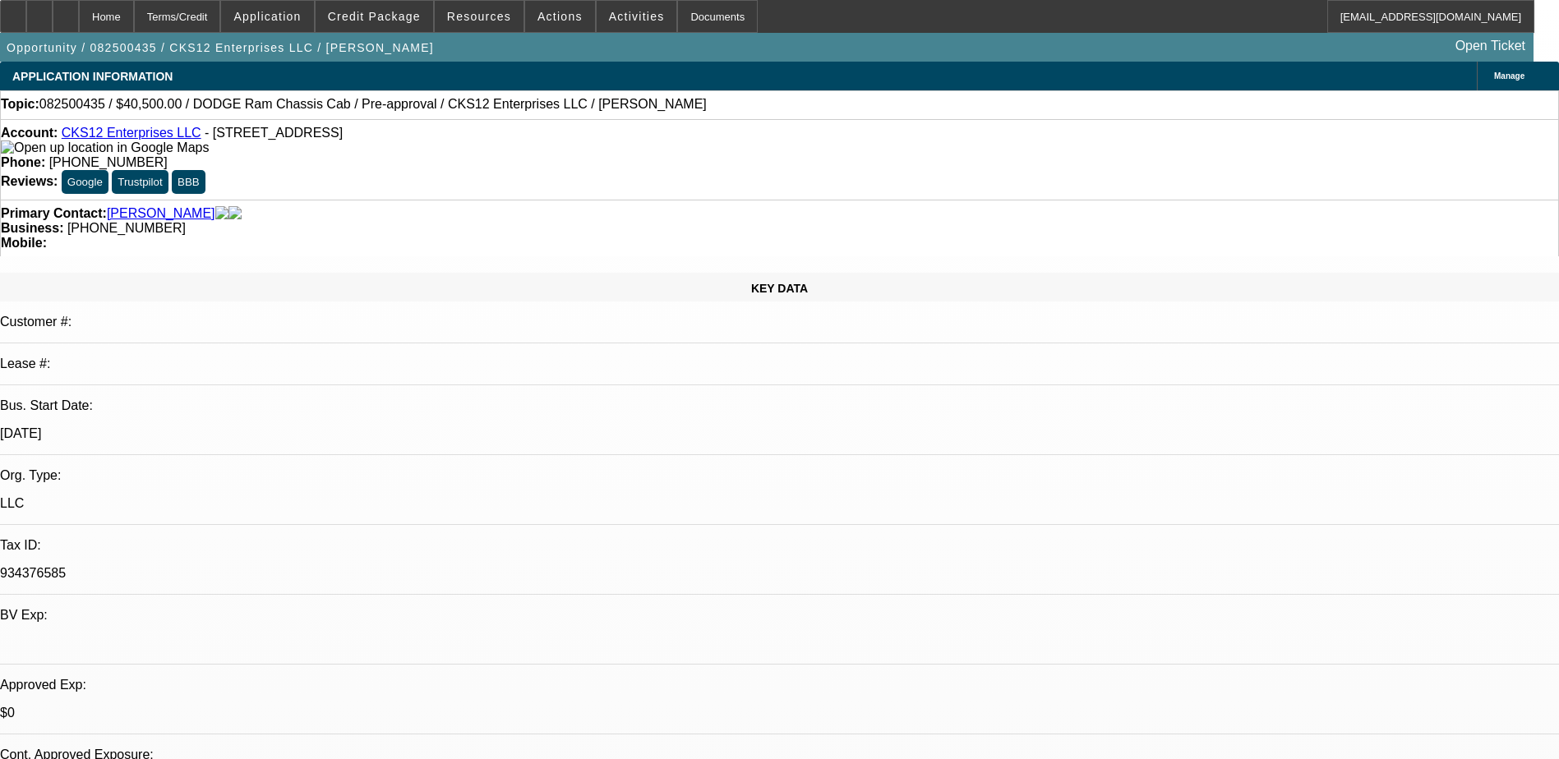
select select "2"
select select "0"
select select "0.1"
select select "2"
select select "0.1"
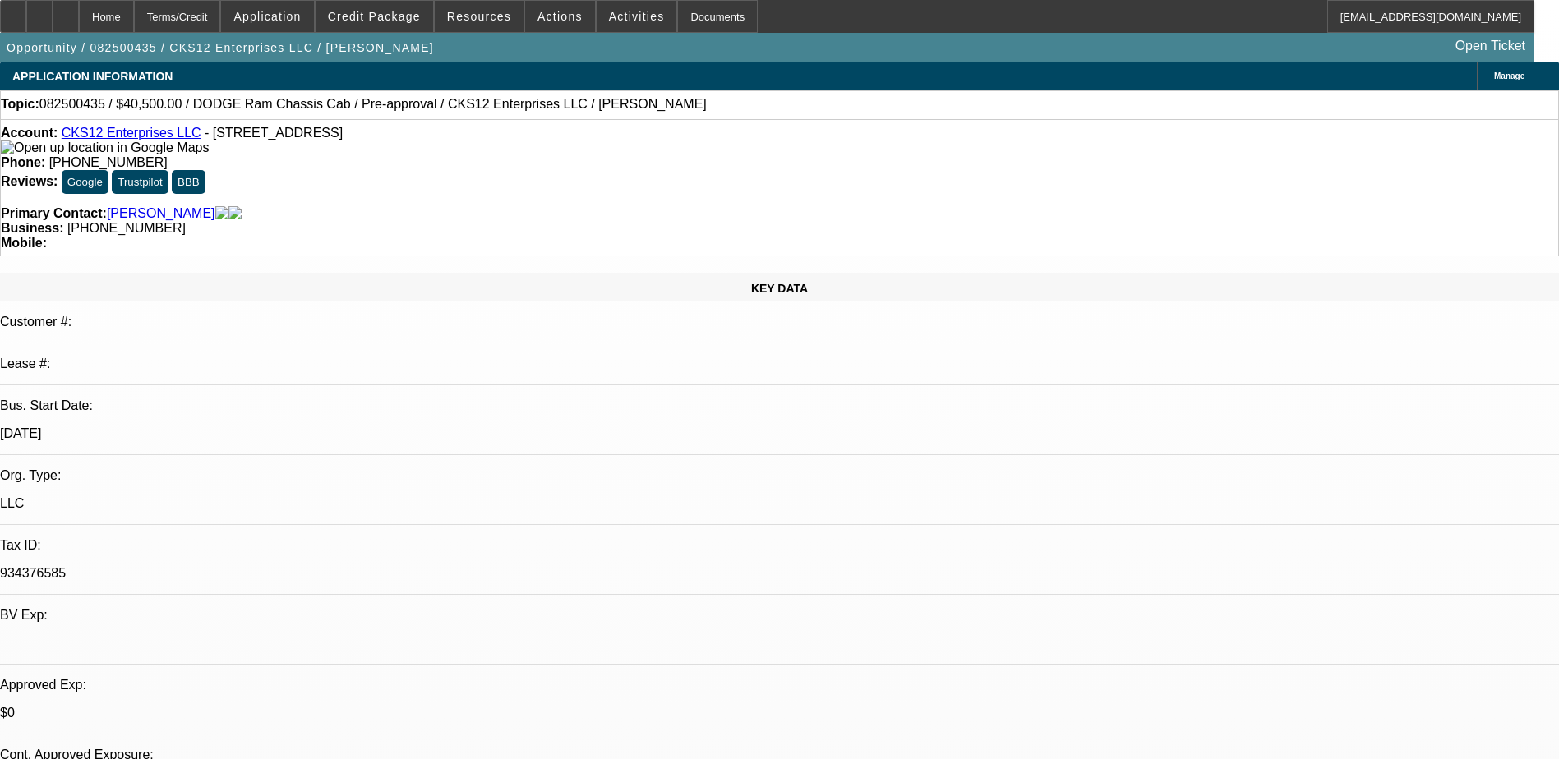
select select "1"
select select "3"
select select "6"
select select "1"
select select "3"
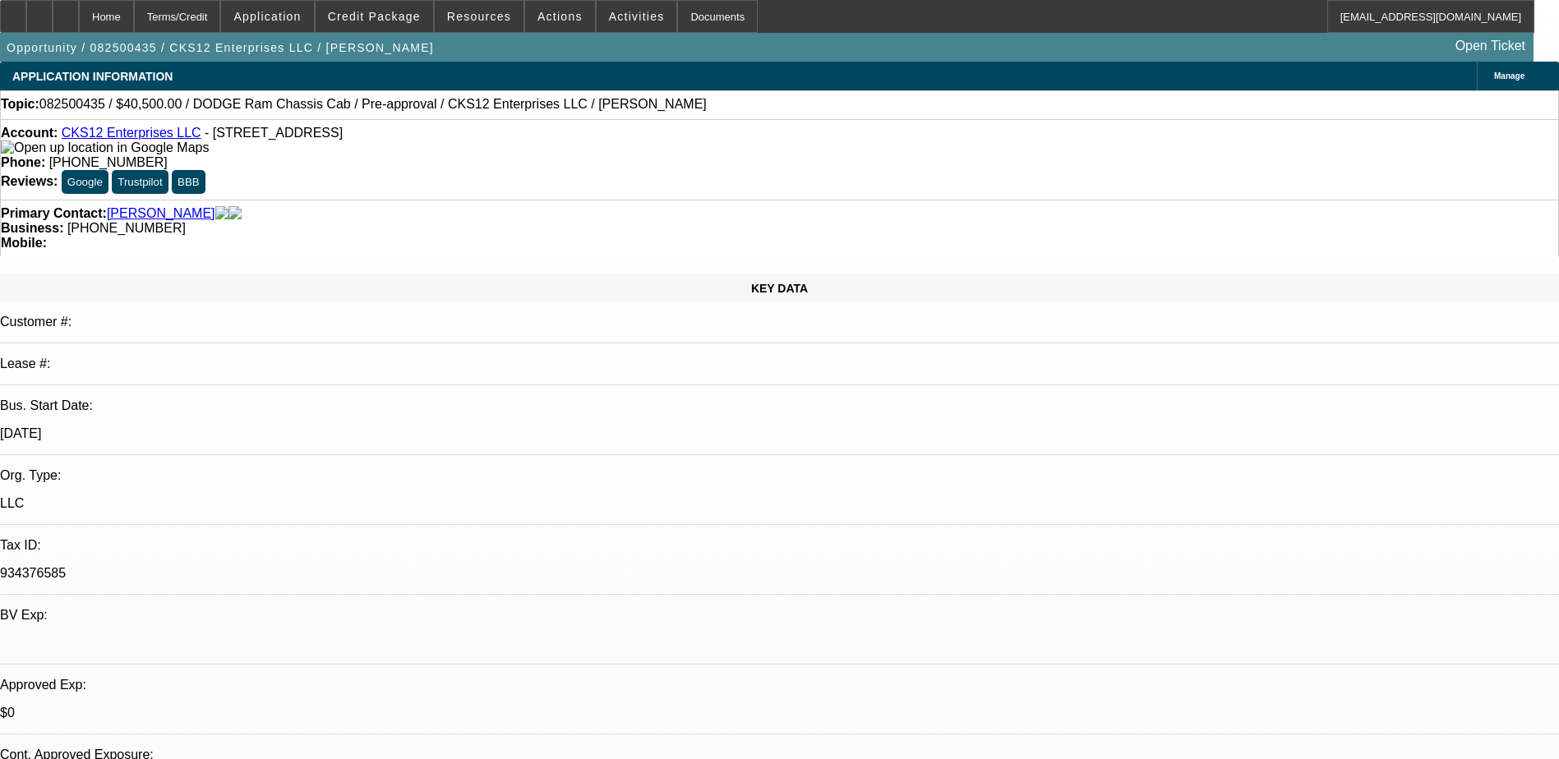
select select "4"
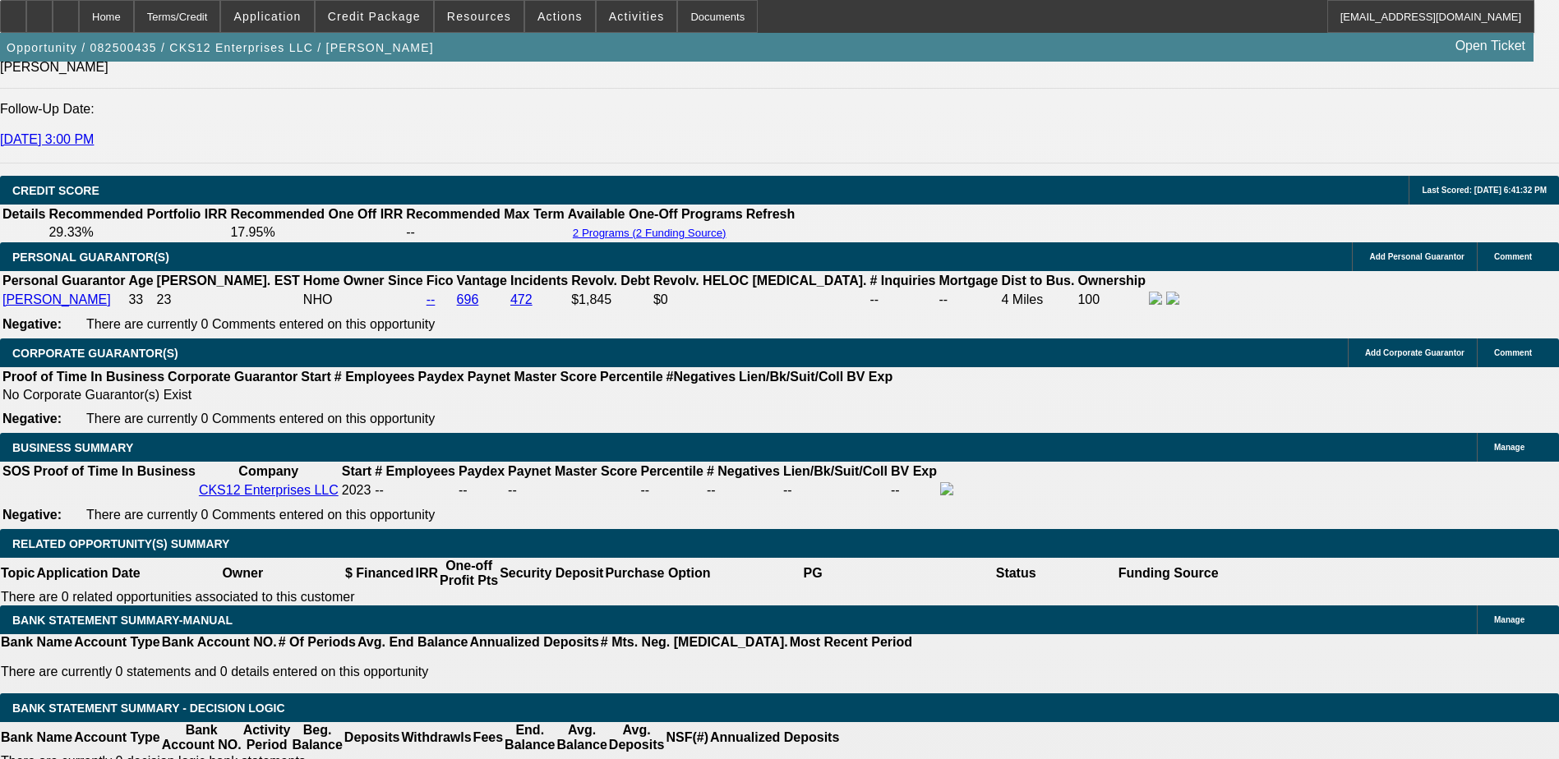
scroll to position [2219, 0]
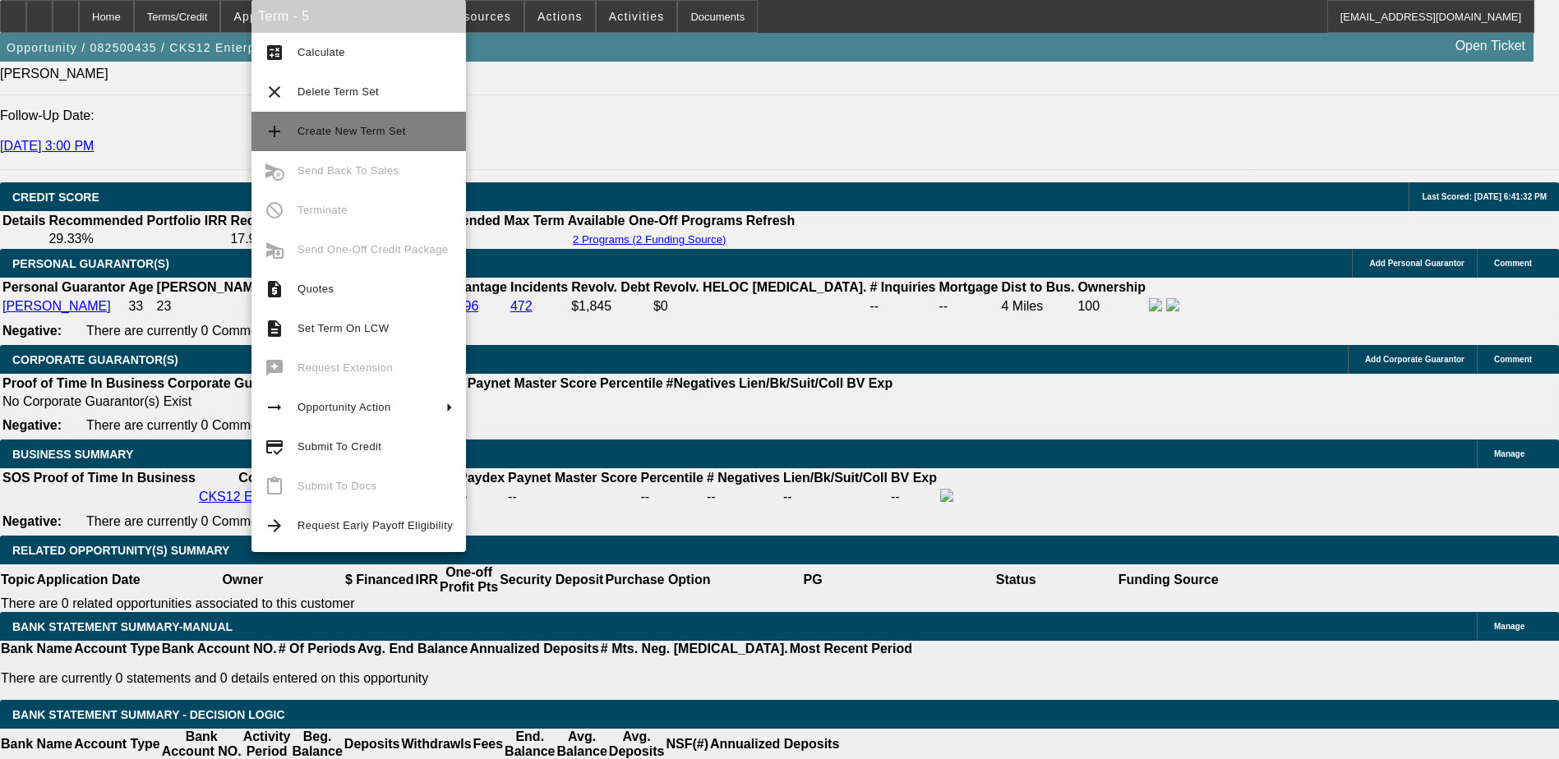
click at [349, 139] on span "Create New Term Set" at bounding box center [375, 132] width 155 height 20
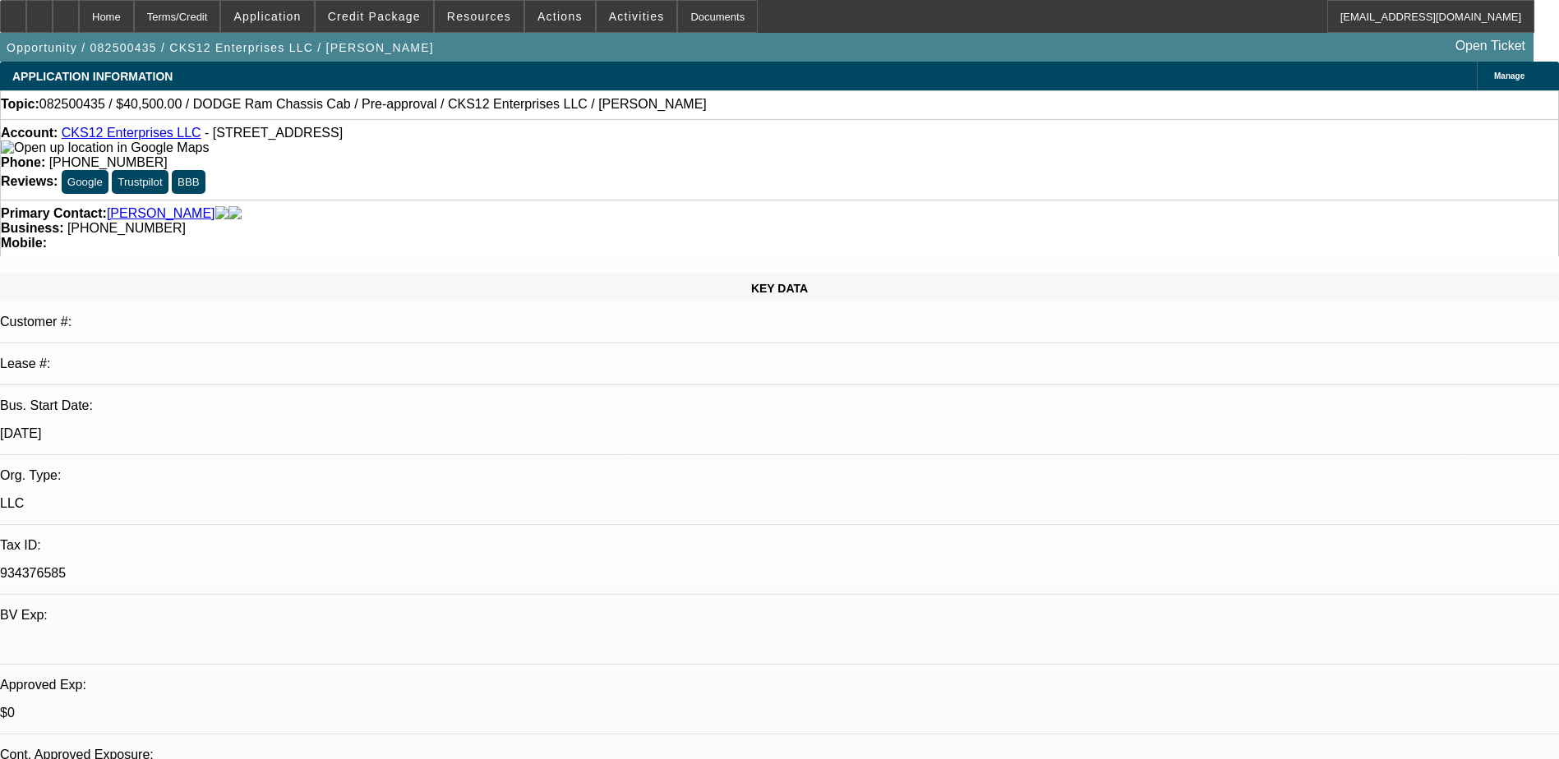
select select "0.1"
select select "2"
select select "0"
select select "0.1"
select select "2"
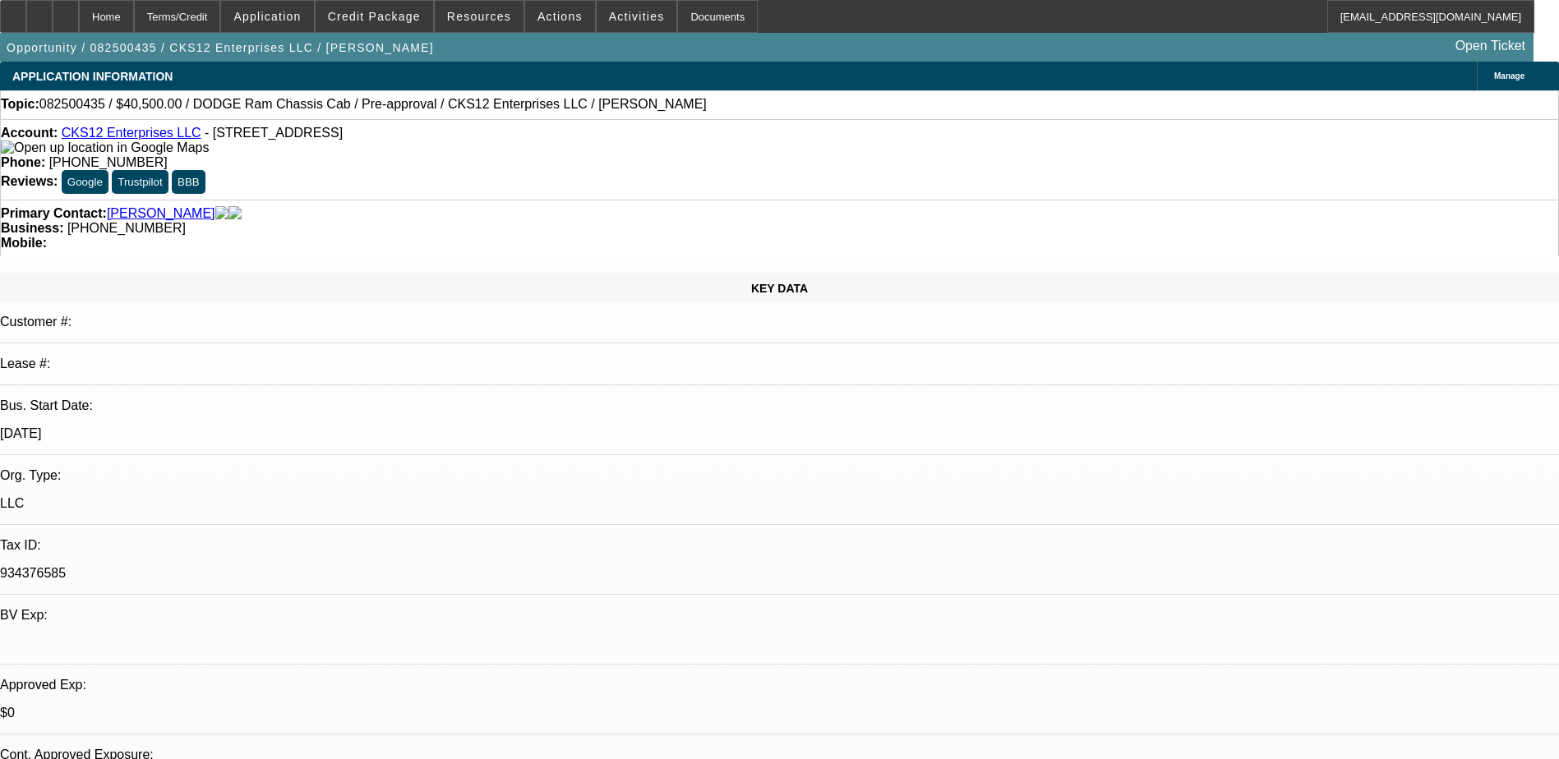
select select "0"
select select "0.1"
select select "2"
select select "0.1"
select select "1"
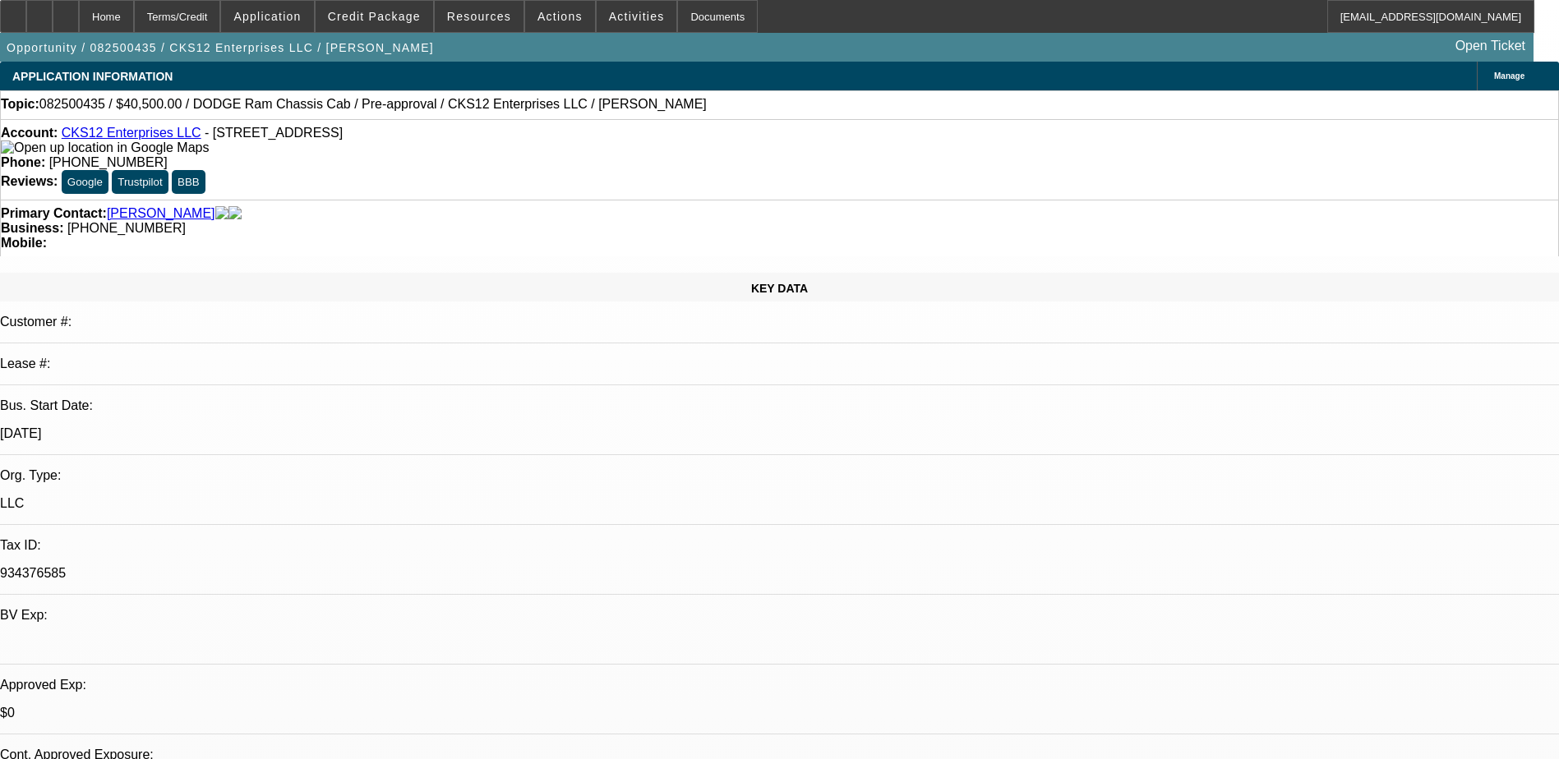
select select "3"
select select "6"
select select "1"
select select "3"
select select "6"
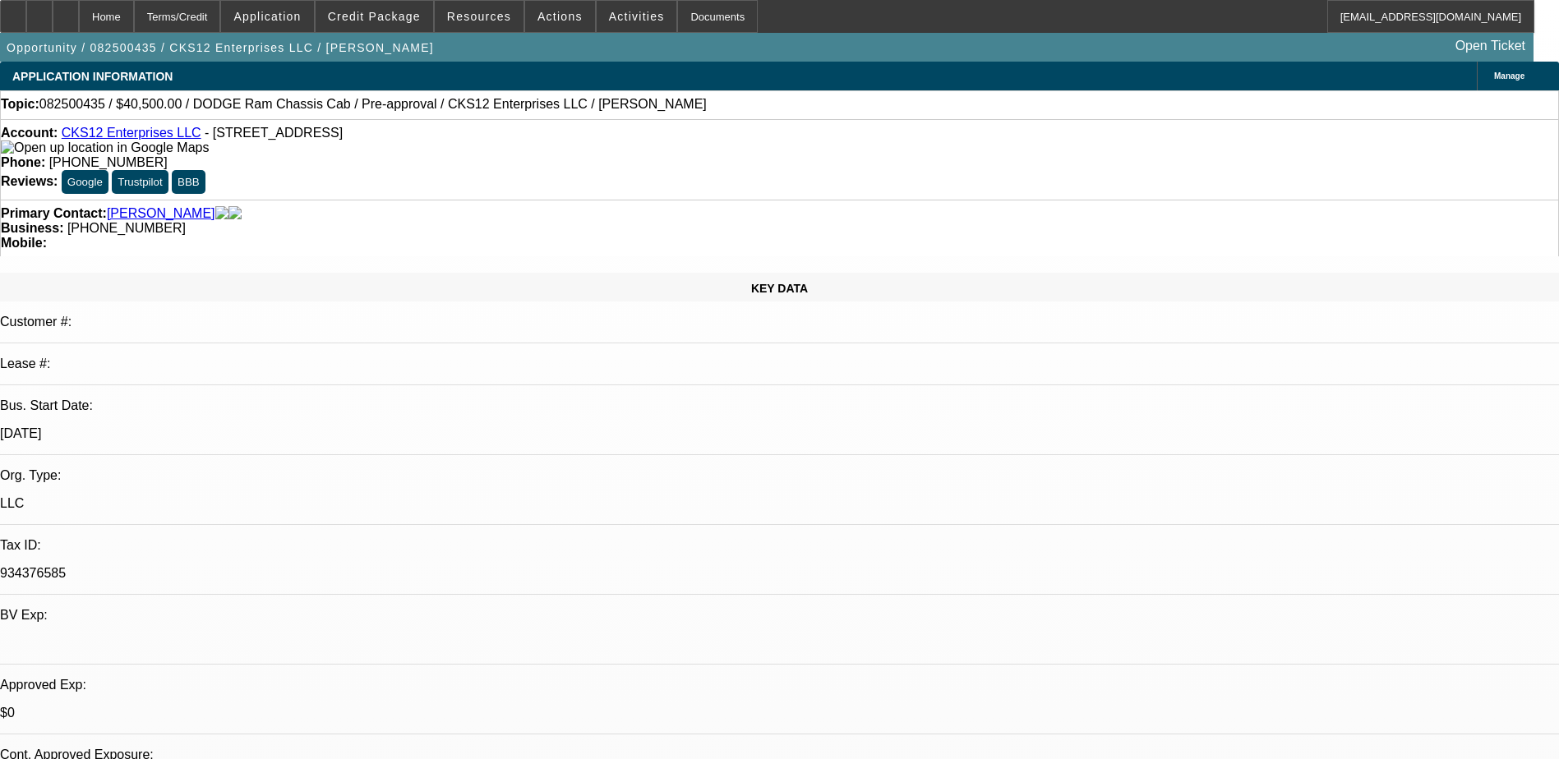
select select "1"
select select "3"
select select "4"
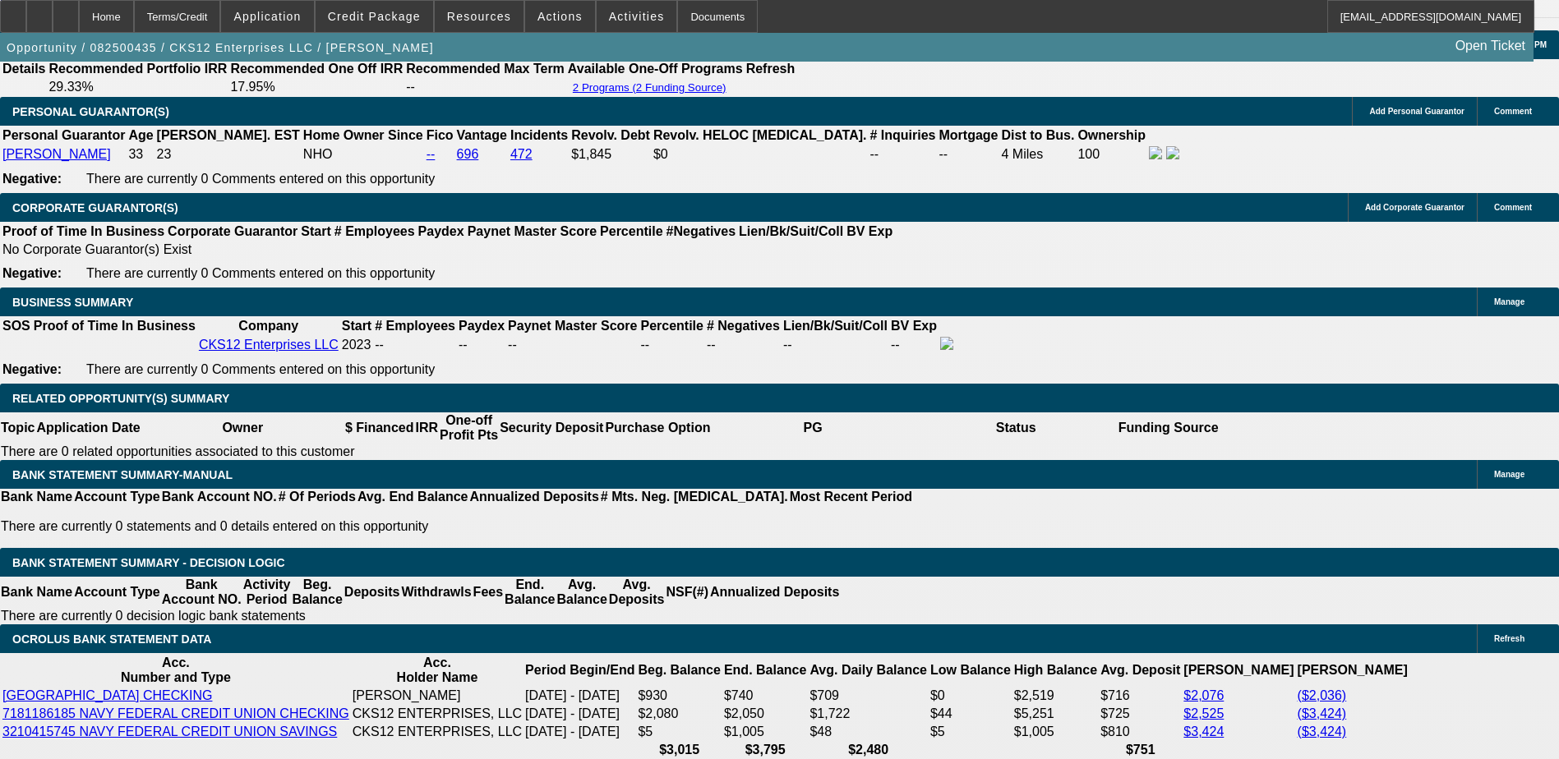
scroll to position [2548, 0]
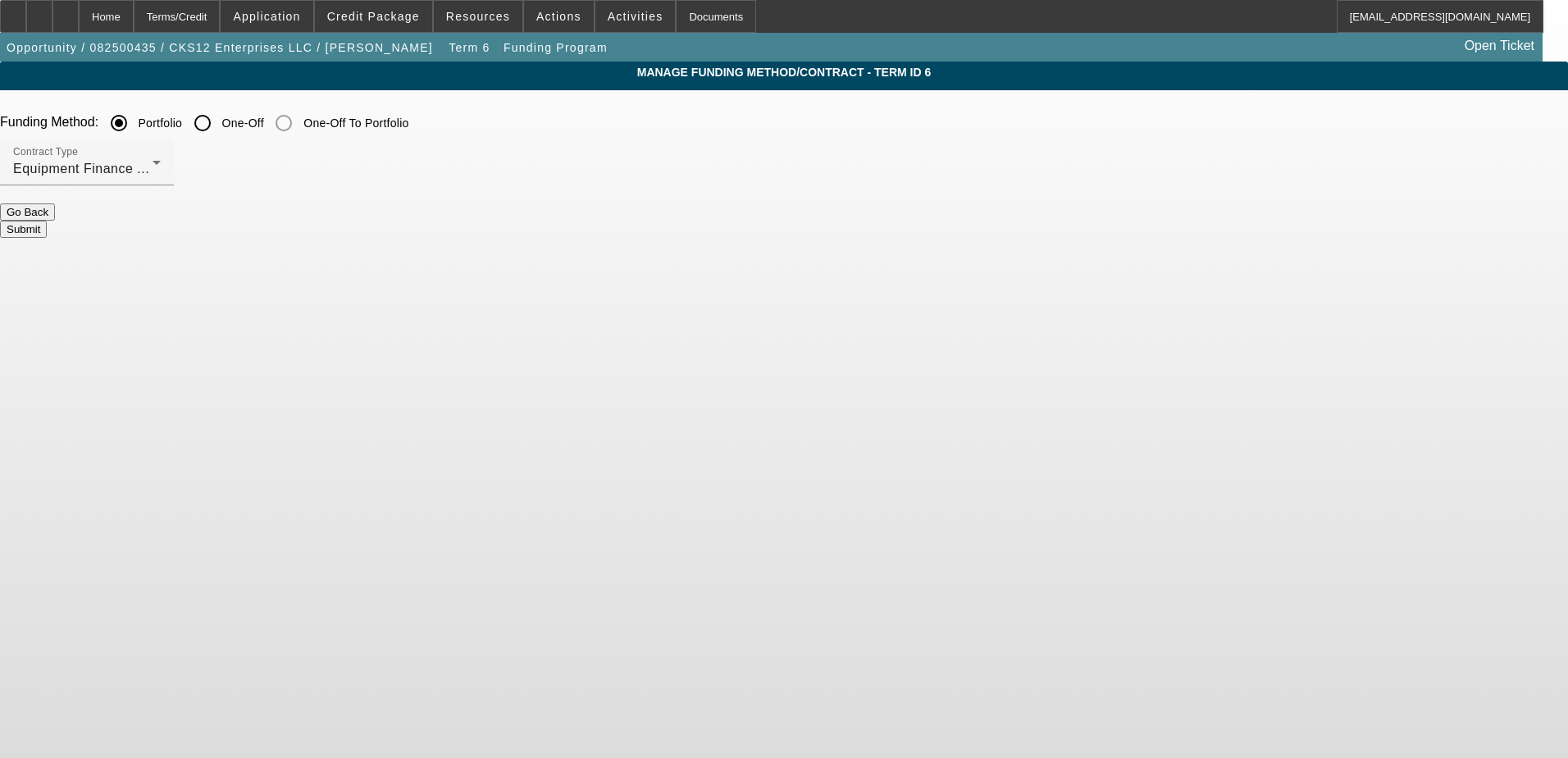
click at [219, 121] on input "One-Off" at bounding box center [203, 123] width 33 height 33
radio input "true"
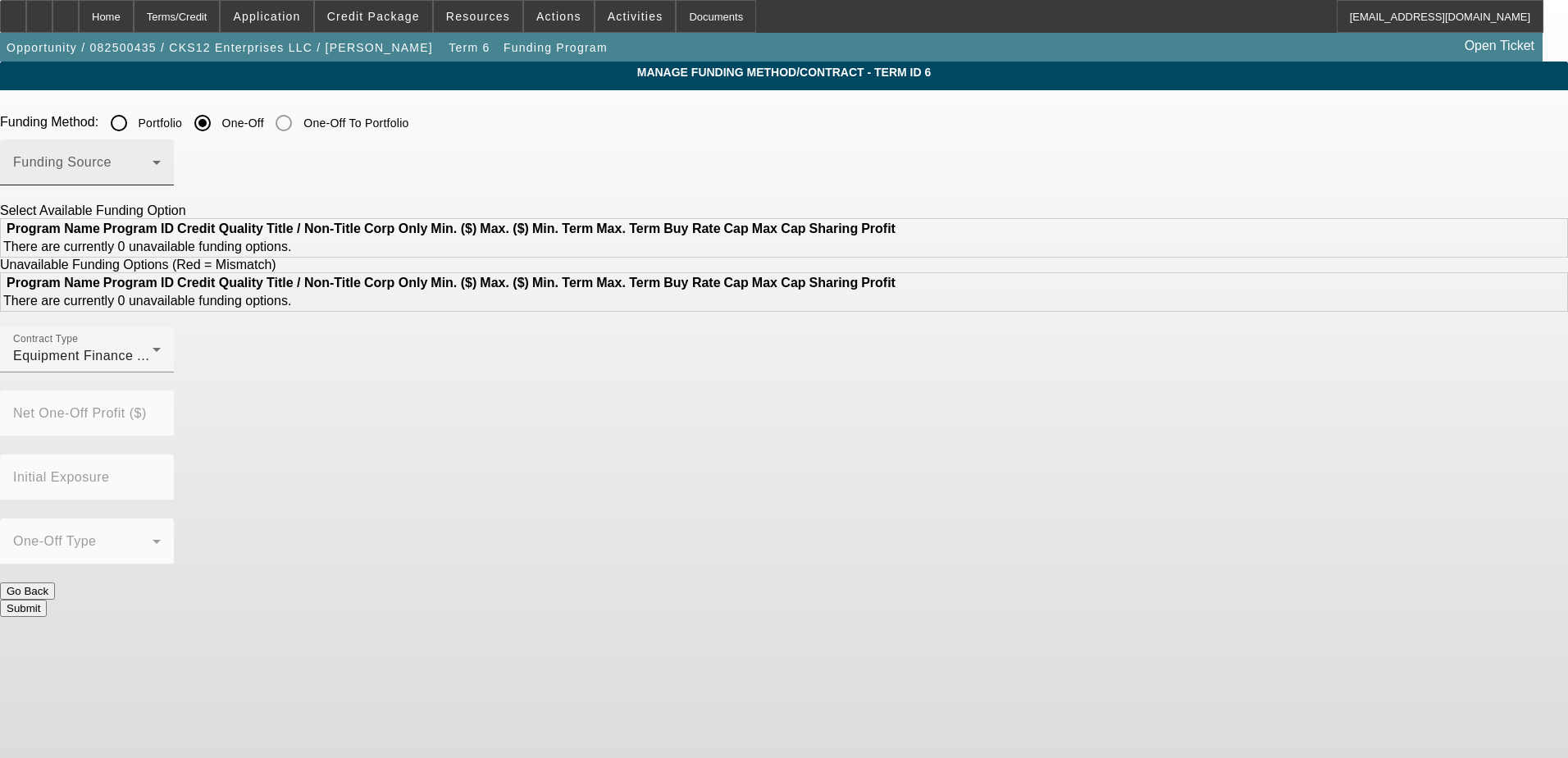
click at [153, 178] on span at bounding box center [83, 169] width 140 height 20
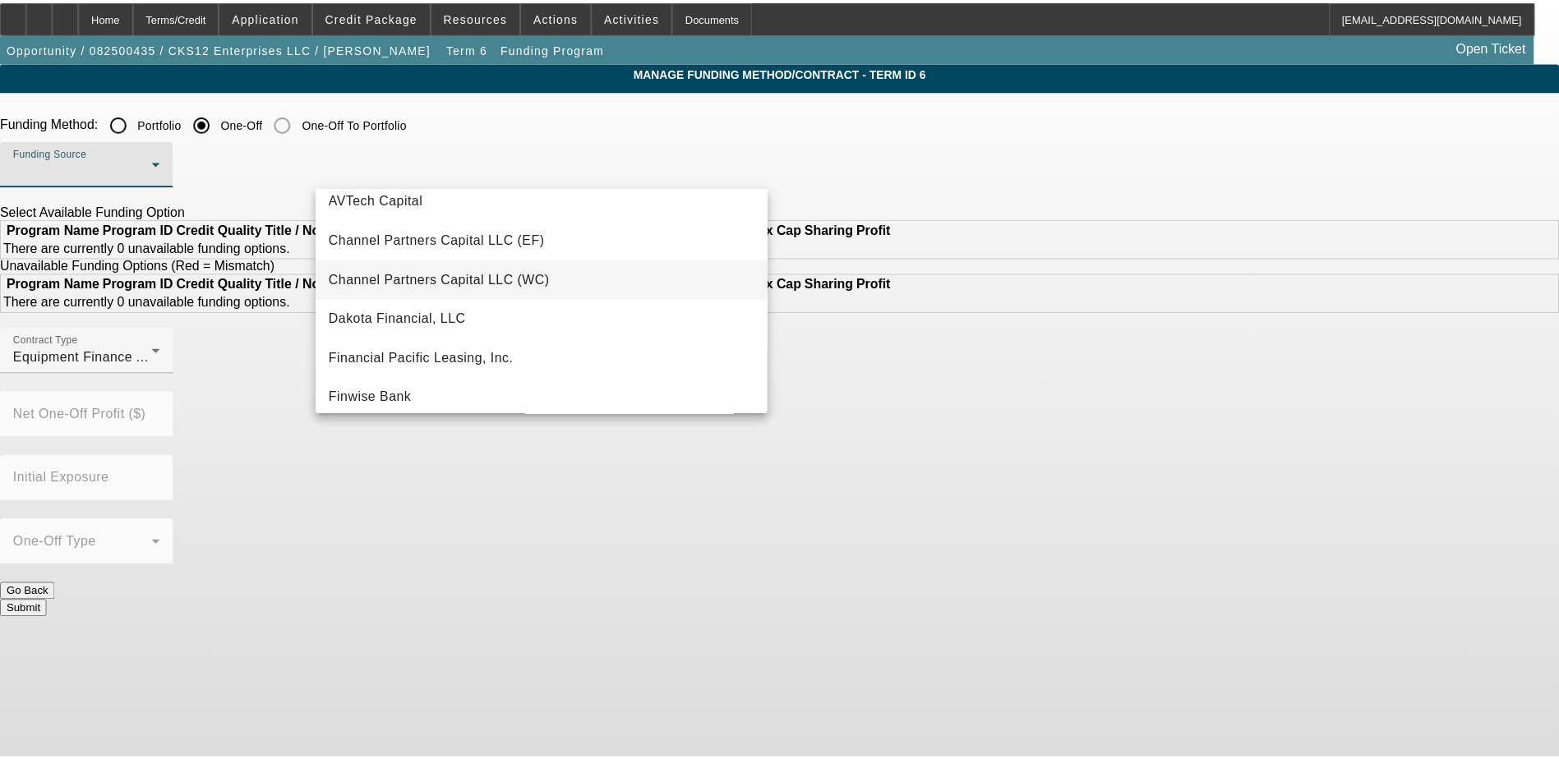
scroll to position [82, 0]
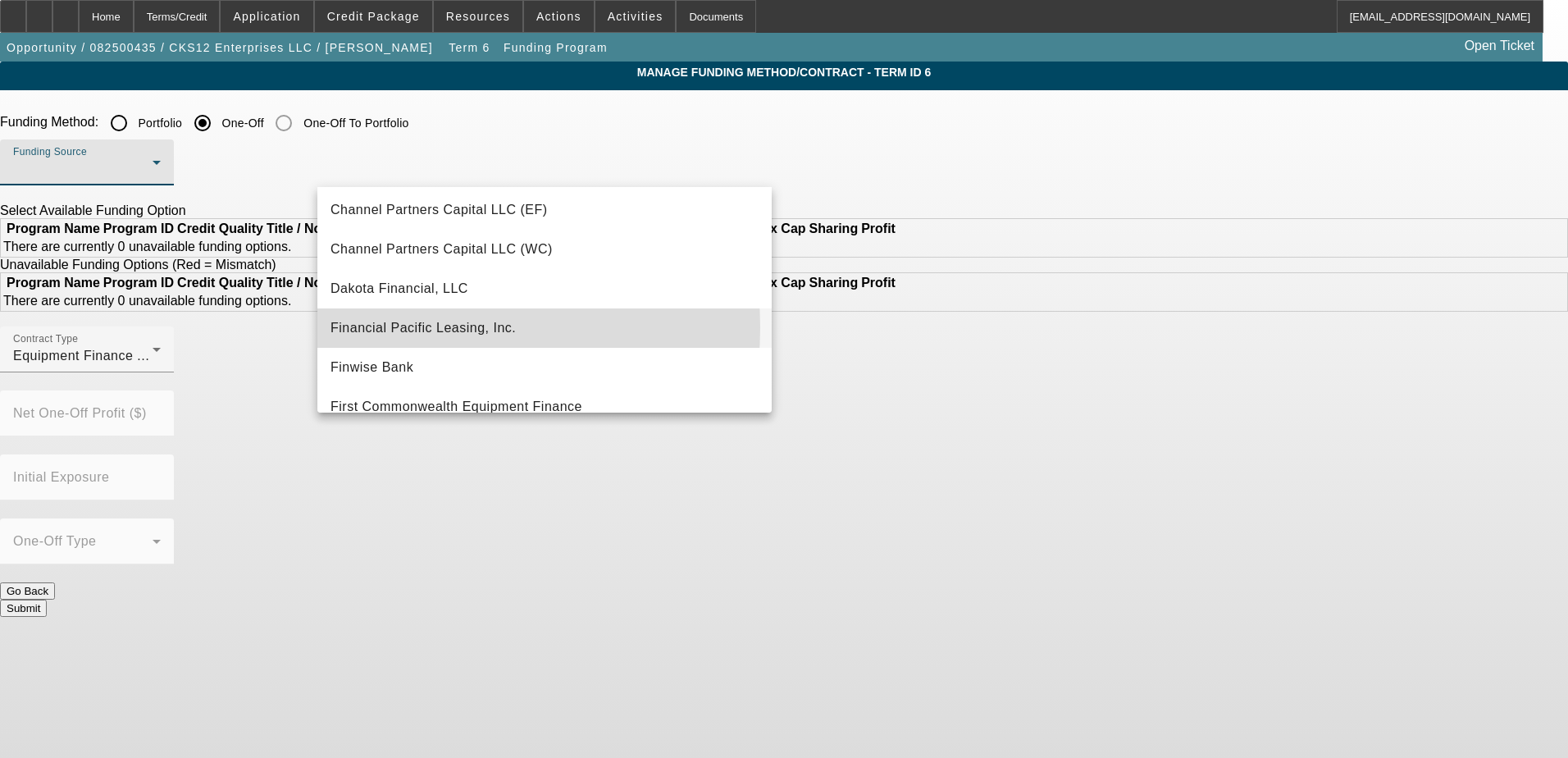
click at [415, 328] on span "Financial Pacific Leasing, Inc." at bounding box center [423, 329] width 186 height 20
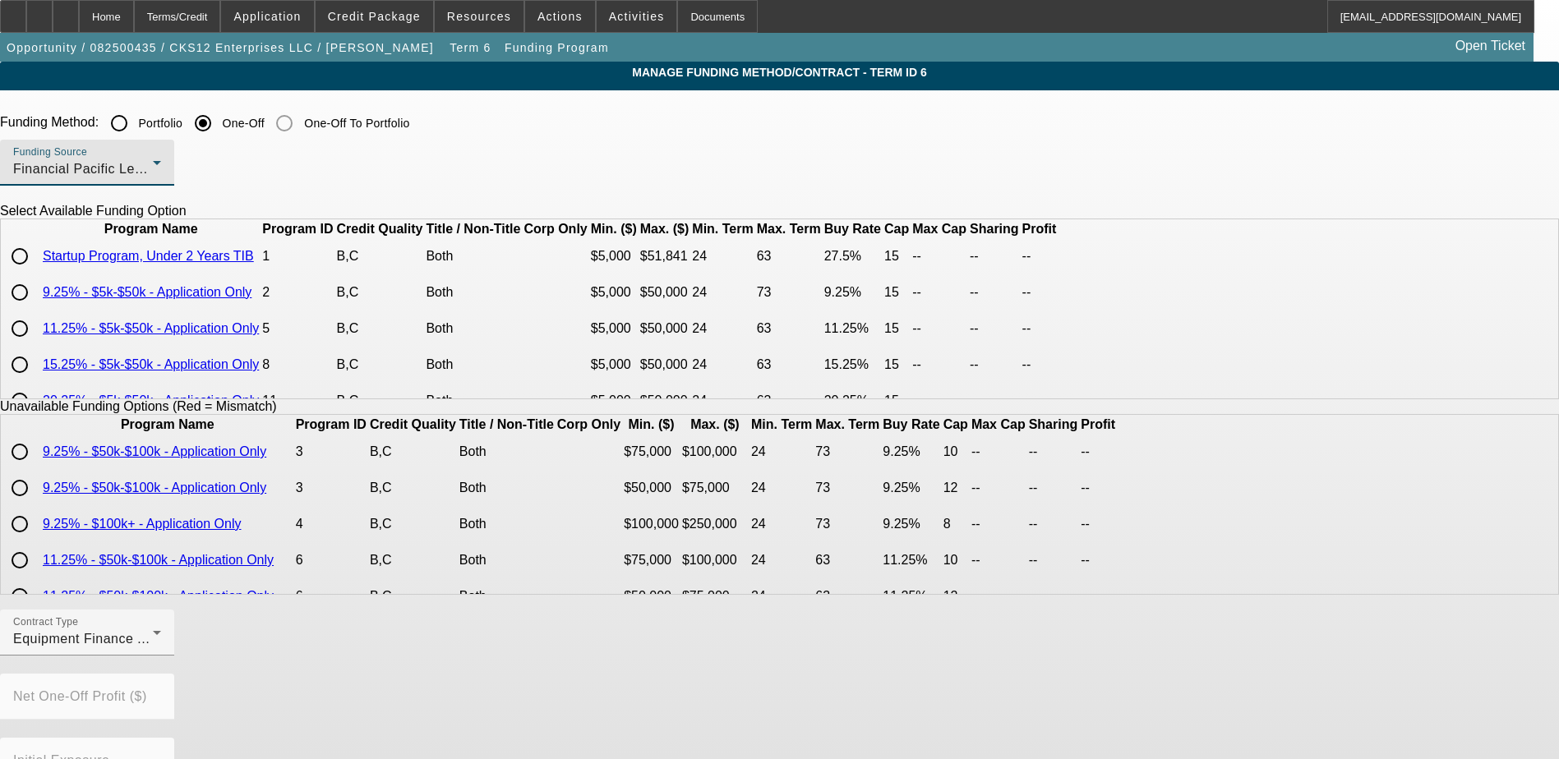
click at [36, 273] on input "radio" at bounding box center [19, 256] width 33 height 33
radio input "true"
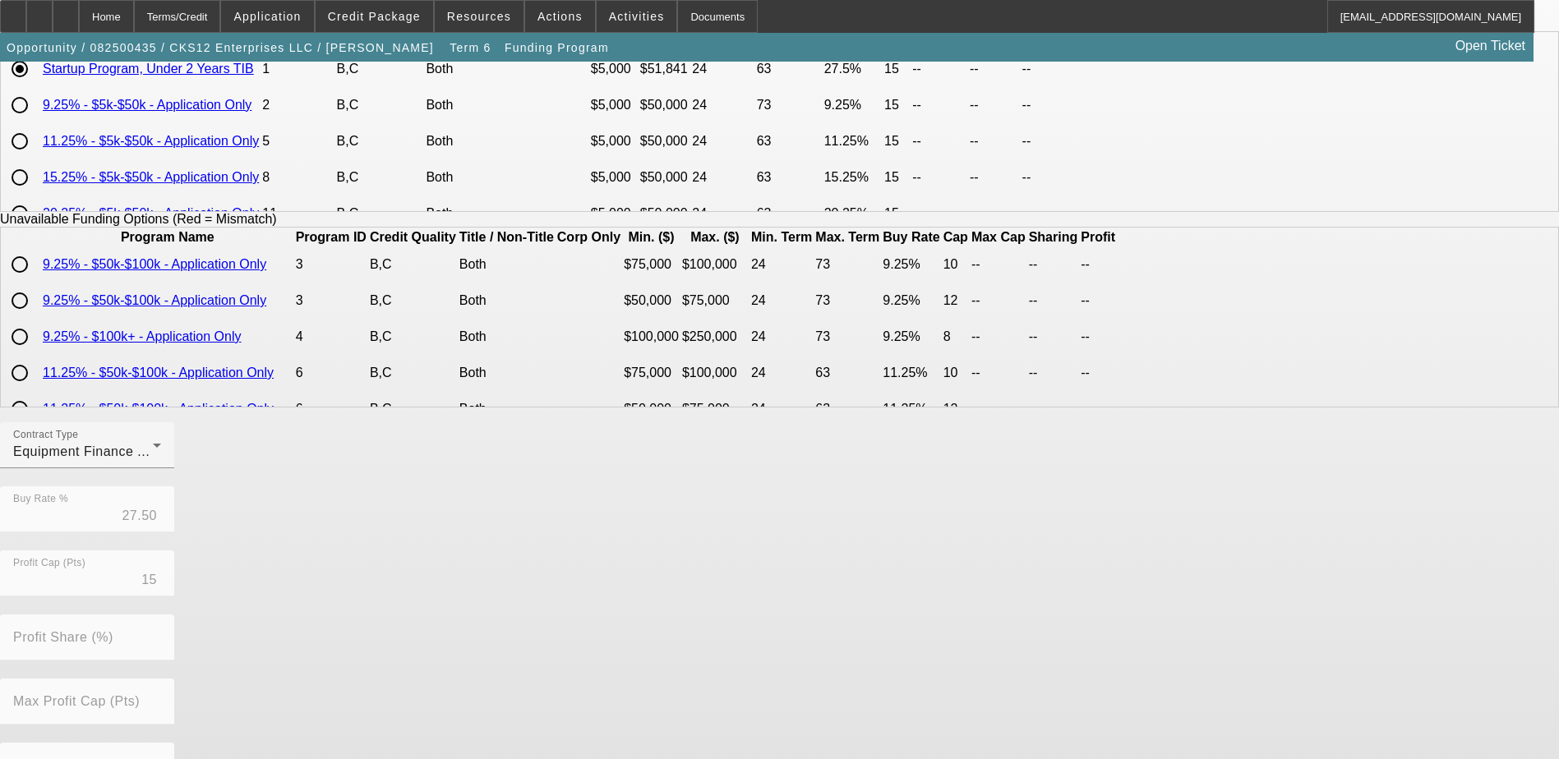
scroll to position [247, 0]
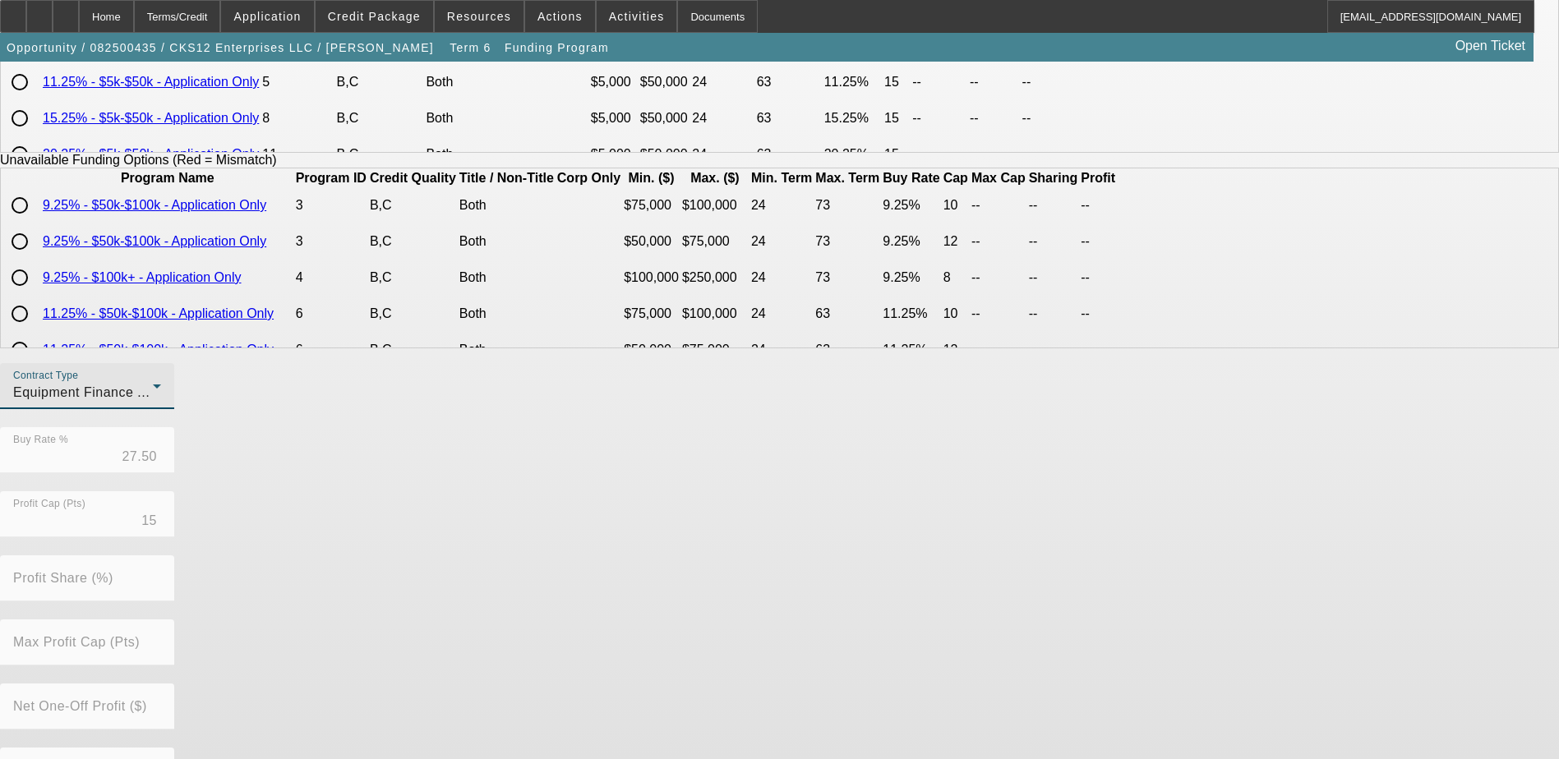
click at [153, 403] on div "Equipment Finance Agreement" at bounding box center [83, 393] width 140 height 20
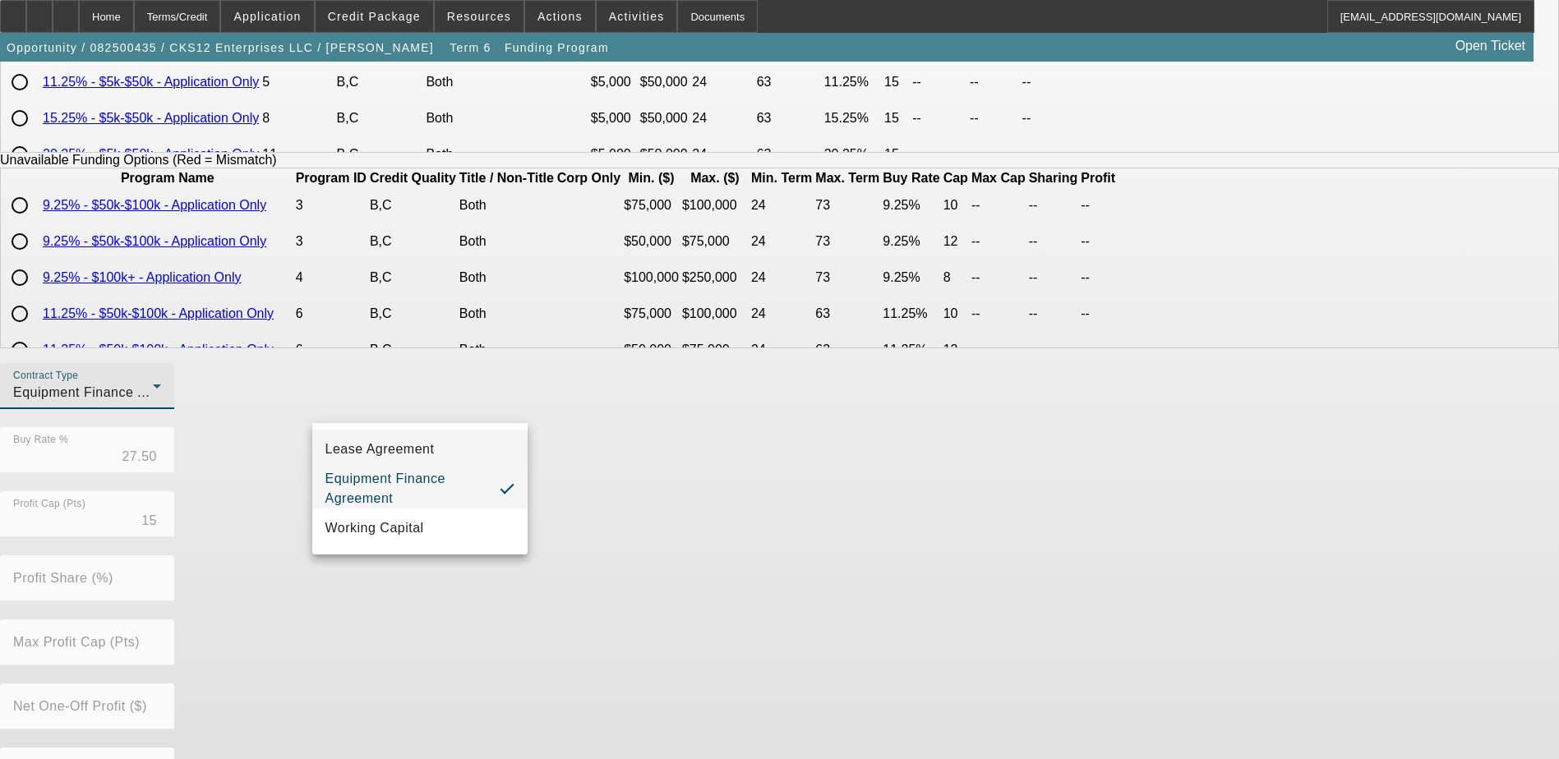
click at [450, 448] on mat-option "Lease Agreement" at bounding box center [419, 449] width 215 height 39
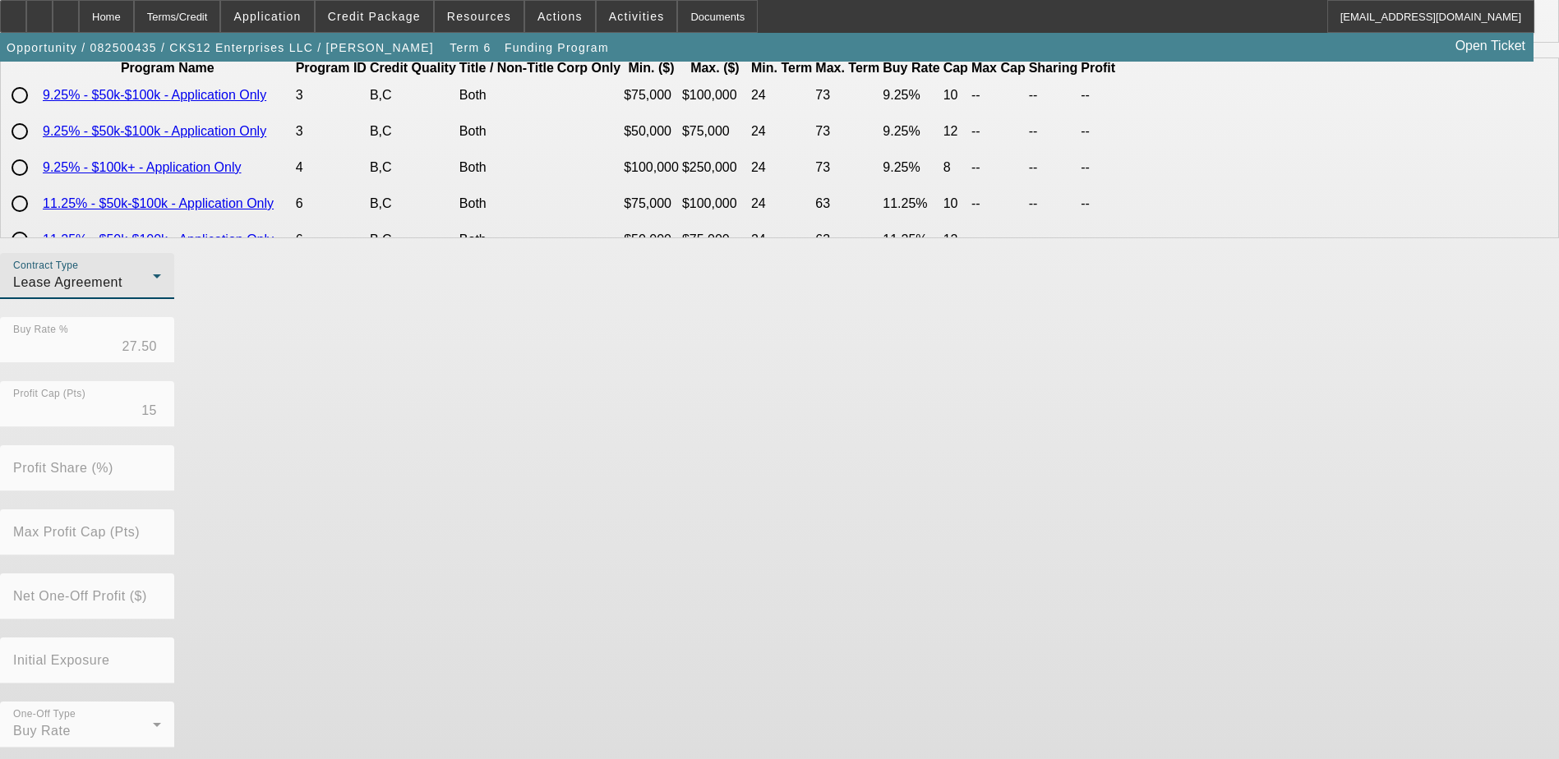
scroll to position [362, 0]
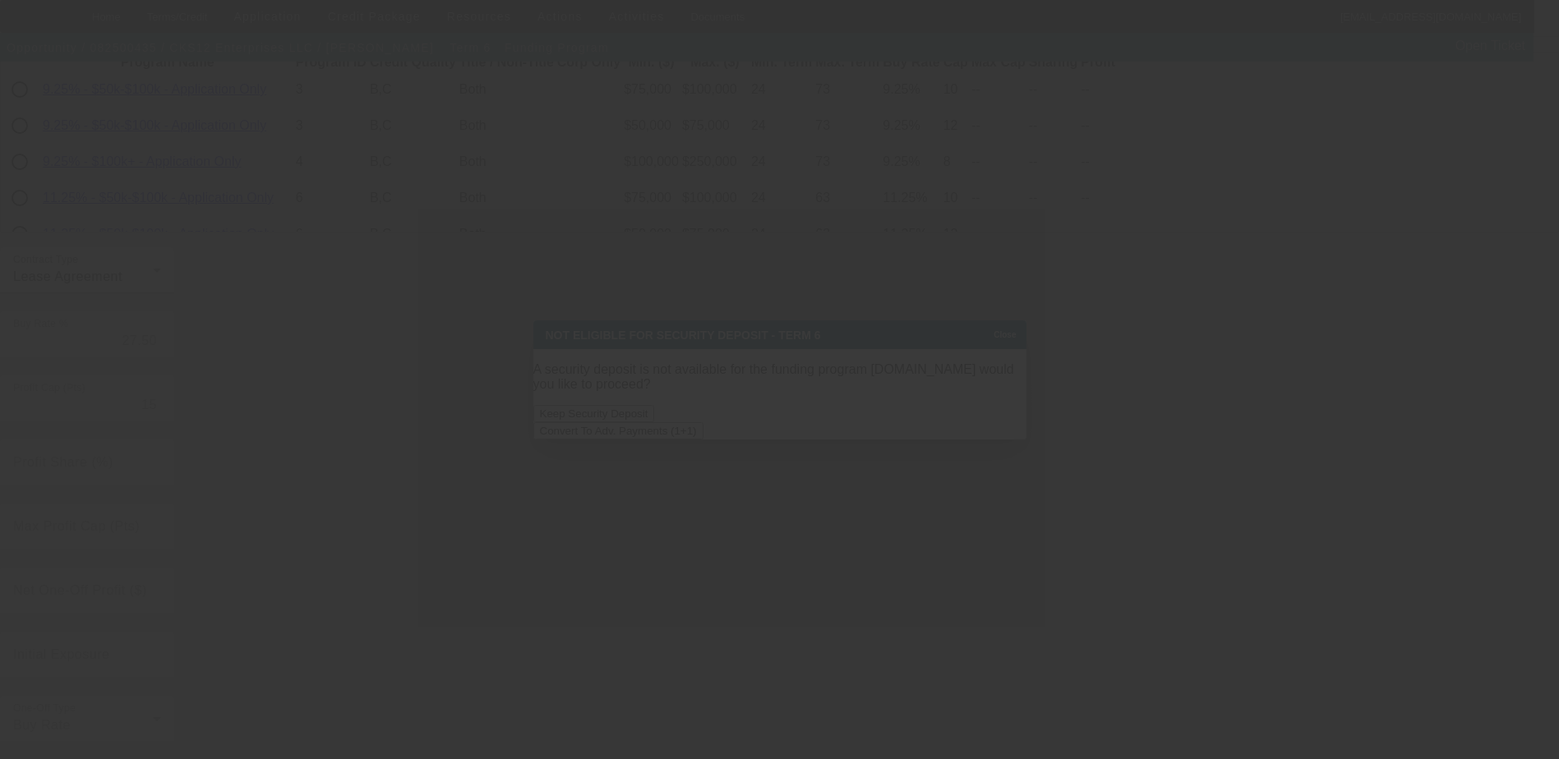
scroll to position [0, 0]
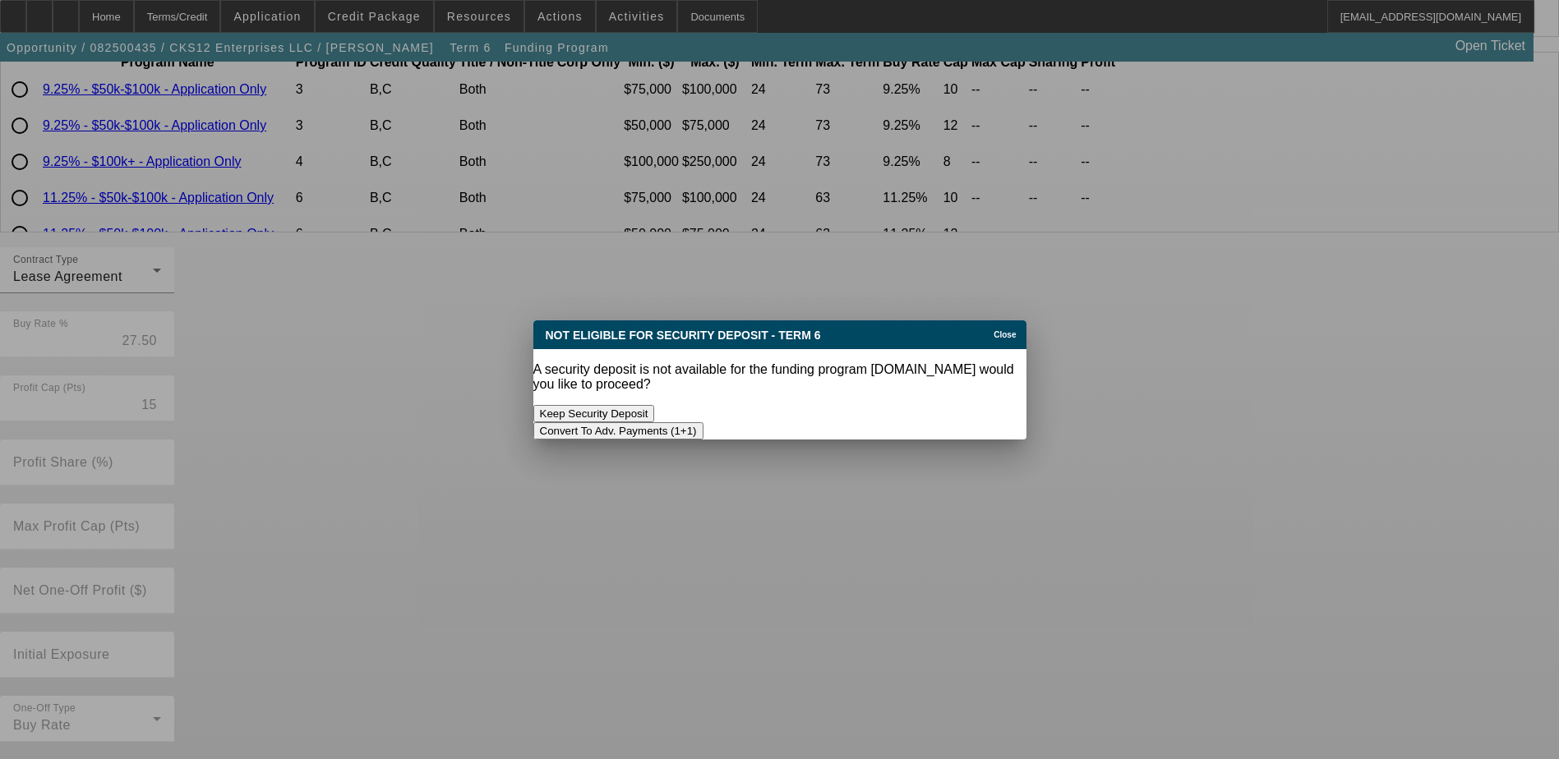
click at [704, 422] on button "Convert To Adv. Payments (1+1)" at bounding box center [618, 430] width 170 height 17
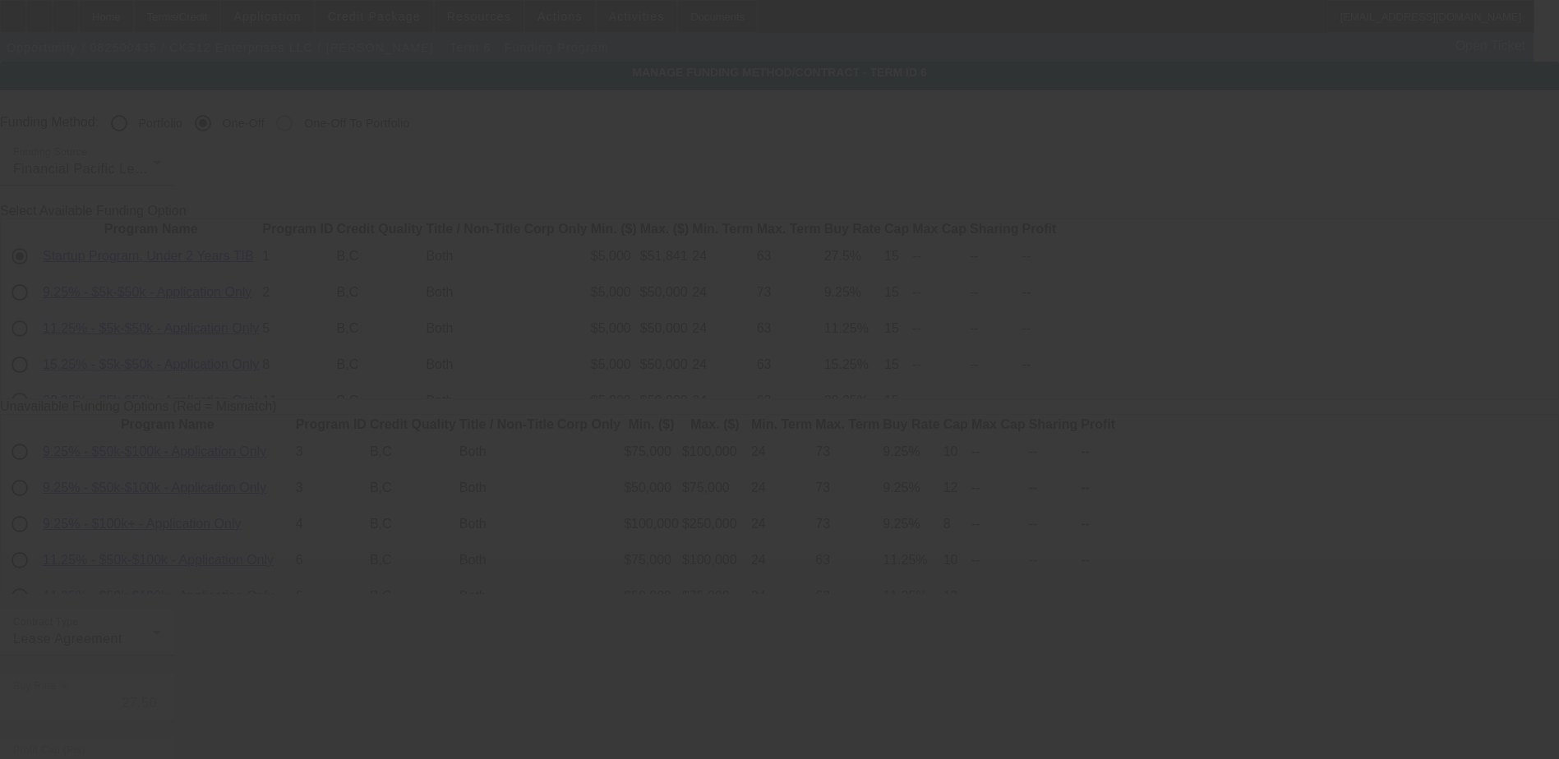
scroll to position [362, 0]
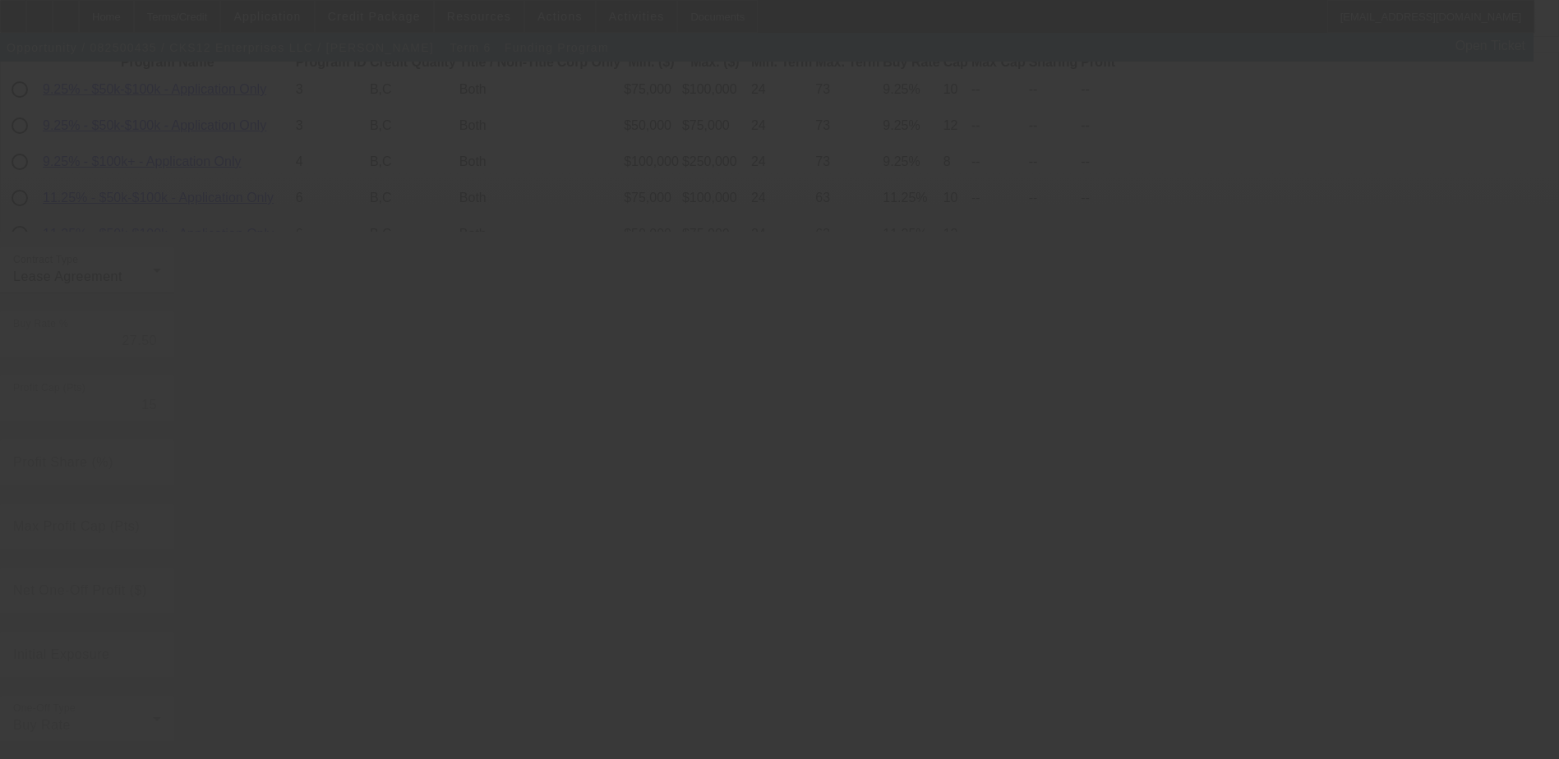
radio input "true"
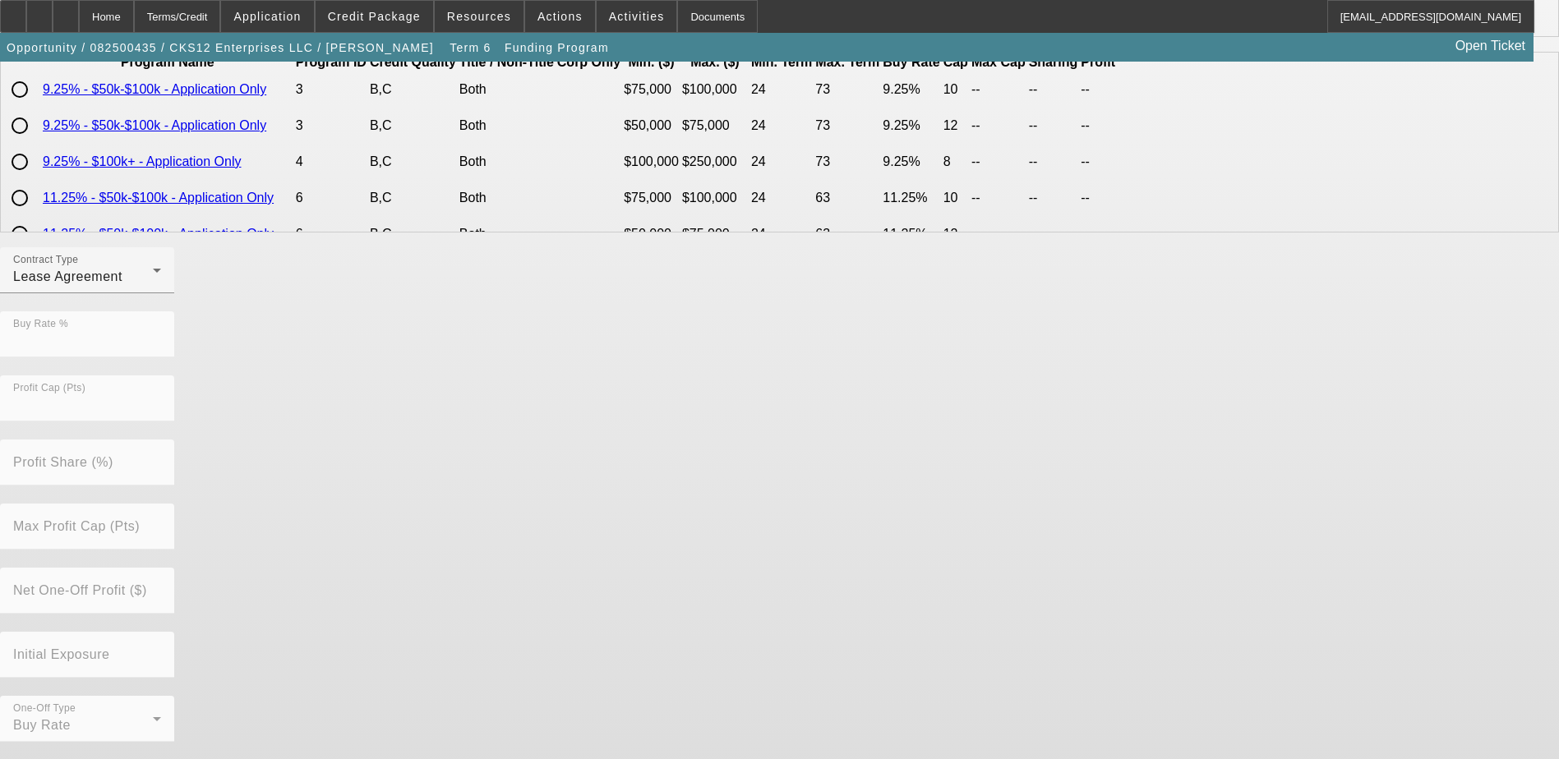
scroll to position [0, 0]
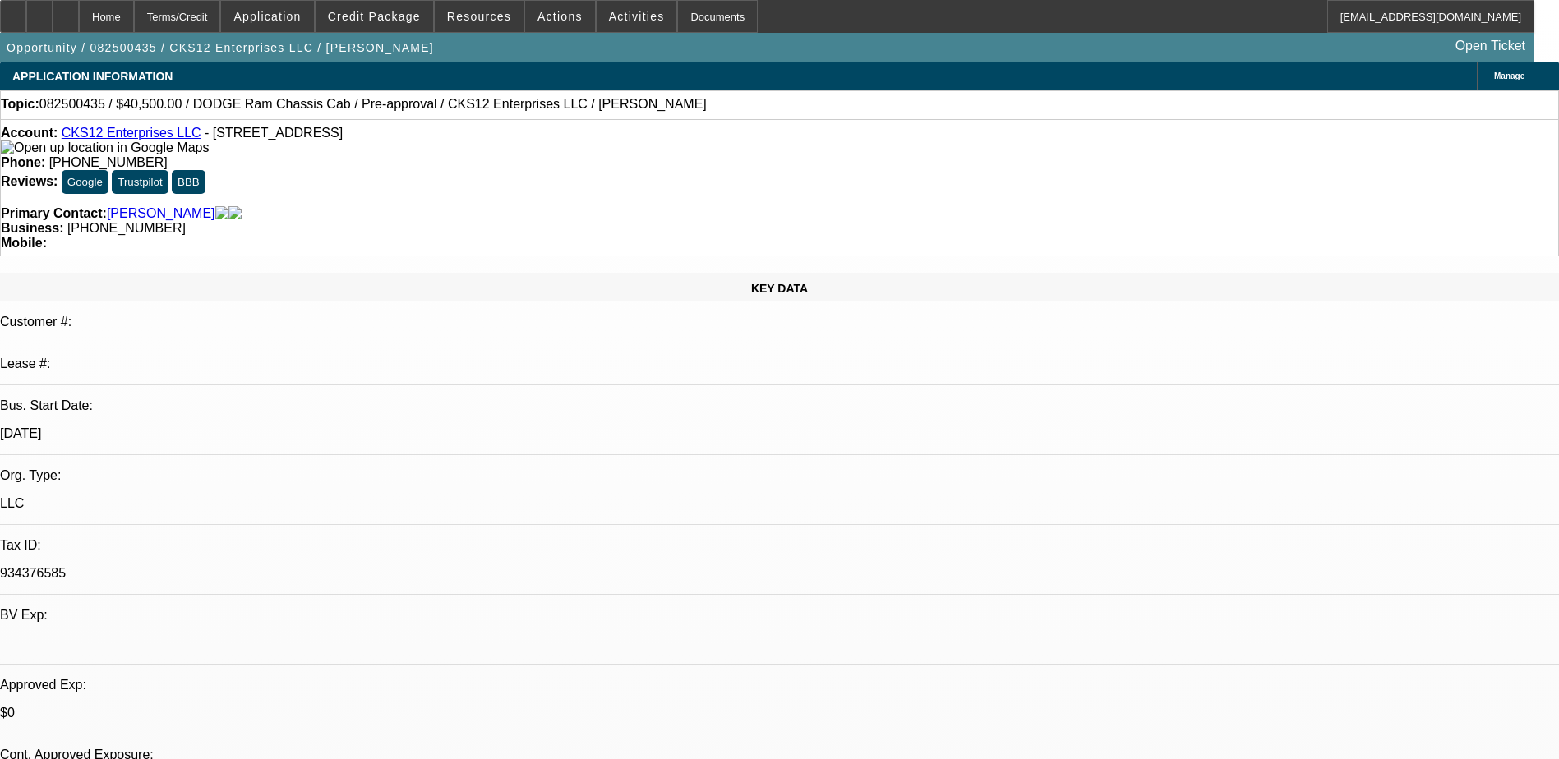
select select "0.1"
select select "0"
select select "6"
select select "0.1"
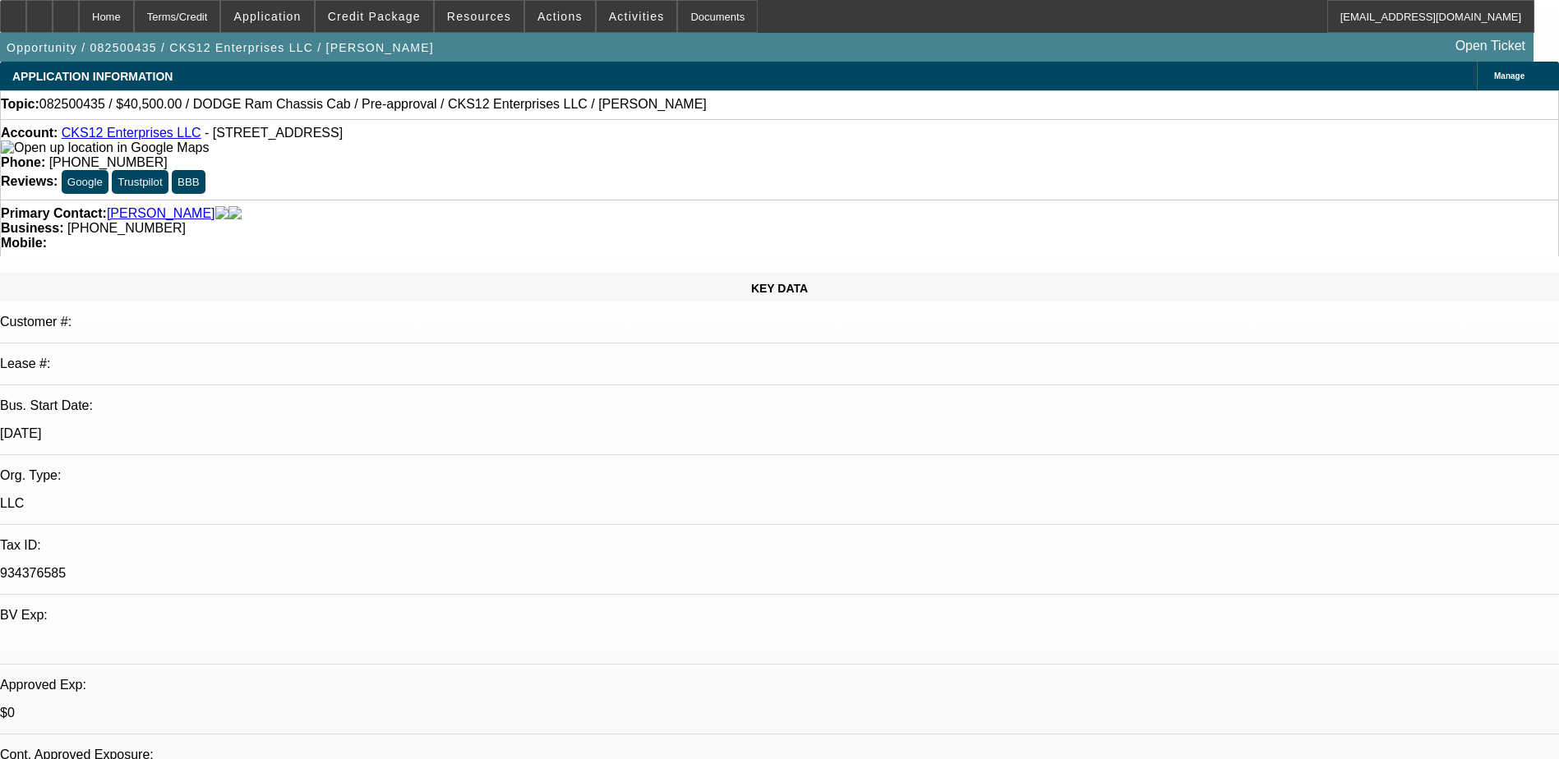
select select "2"
select select "3"
select select "0"
select select "6"
select select "0.1"
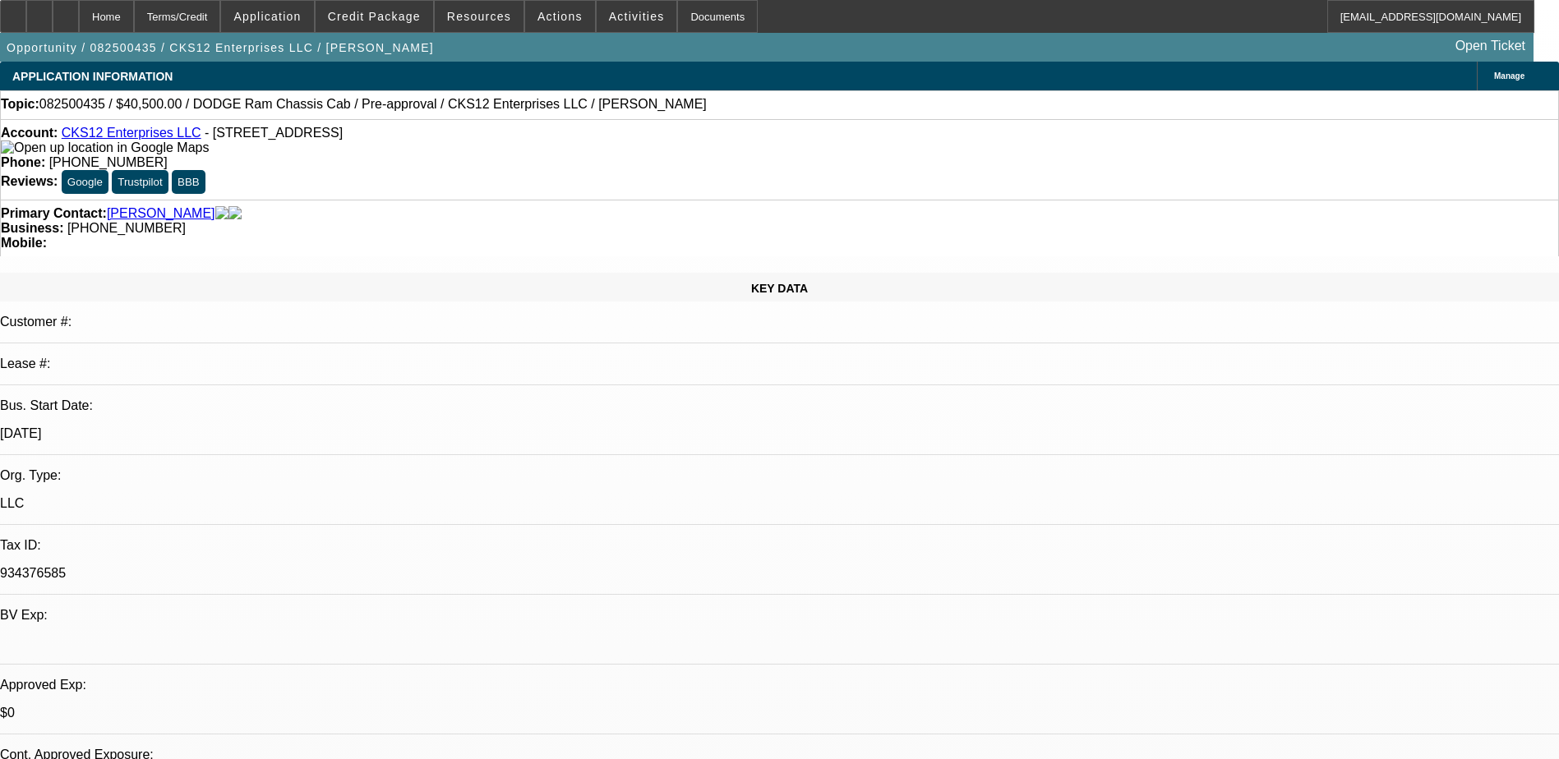
select select "2"
select select "3"
select select "0.1"
select select "4"
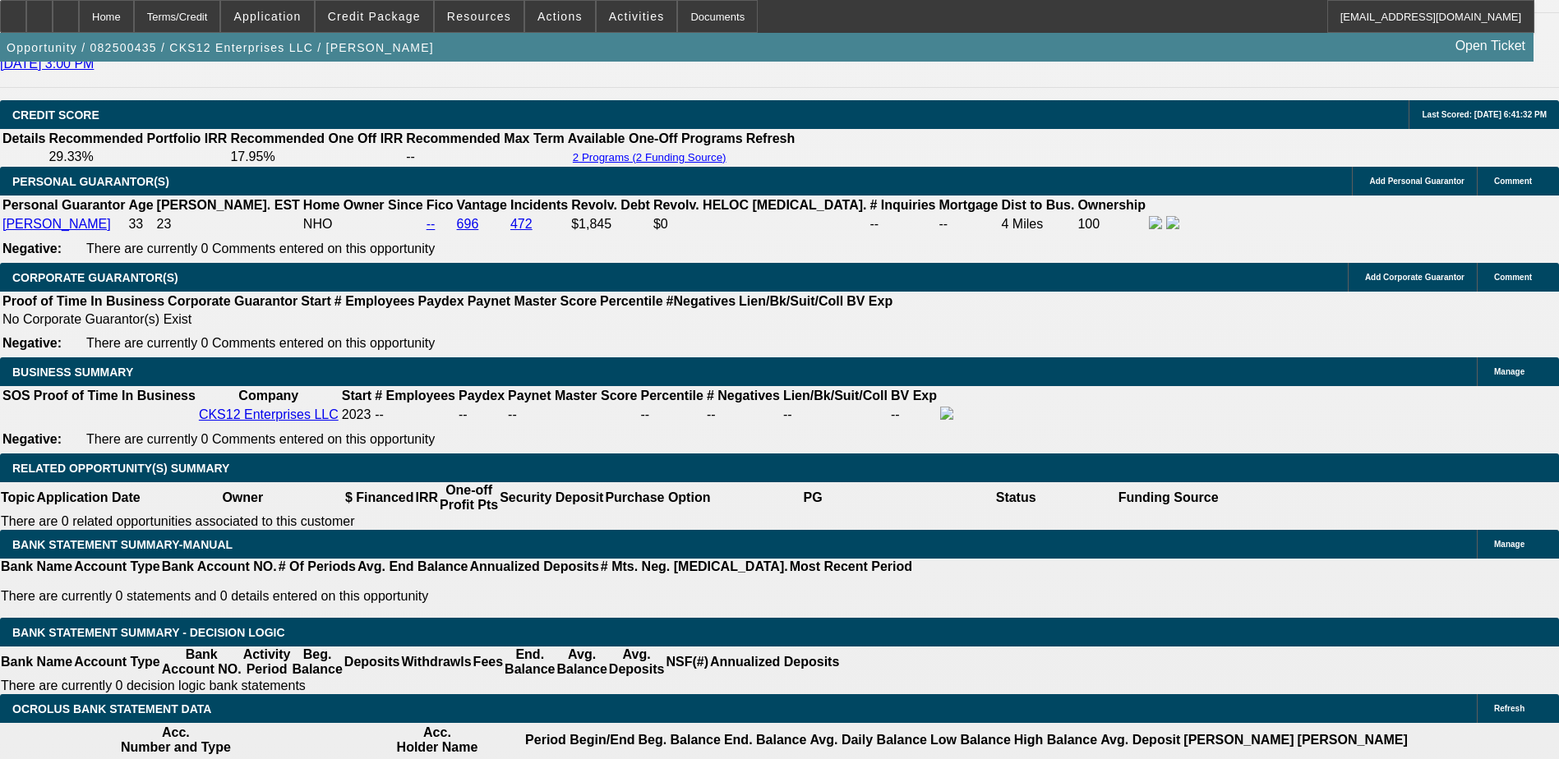
scroll to position [2548, 0]
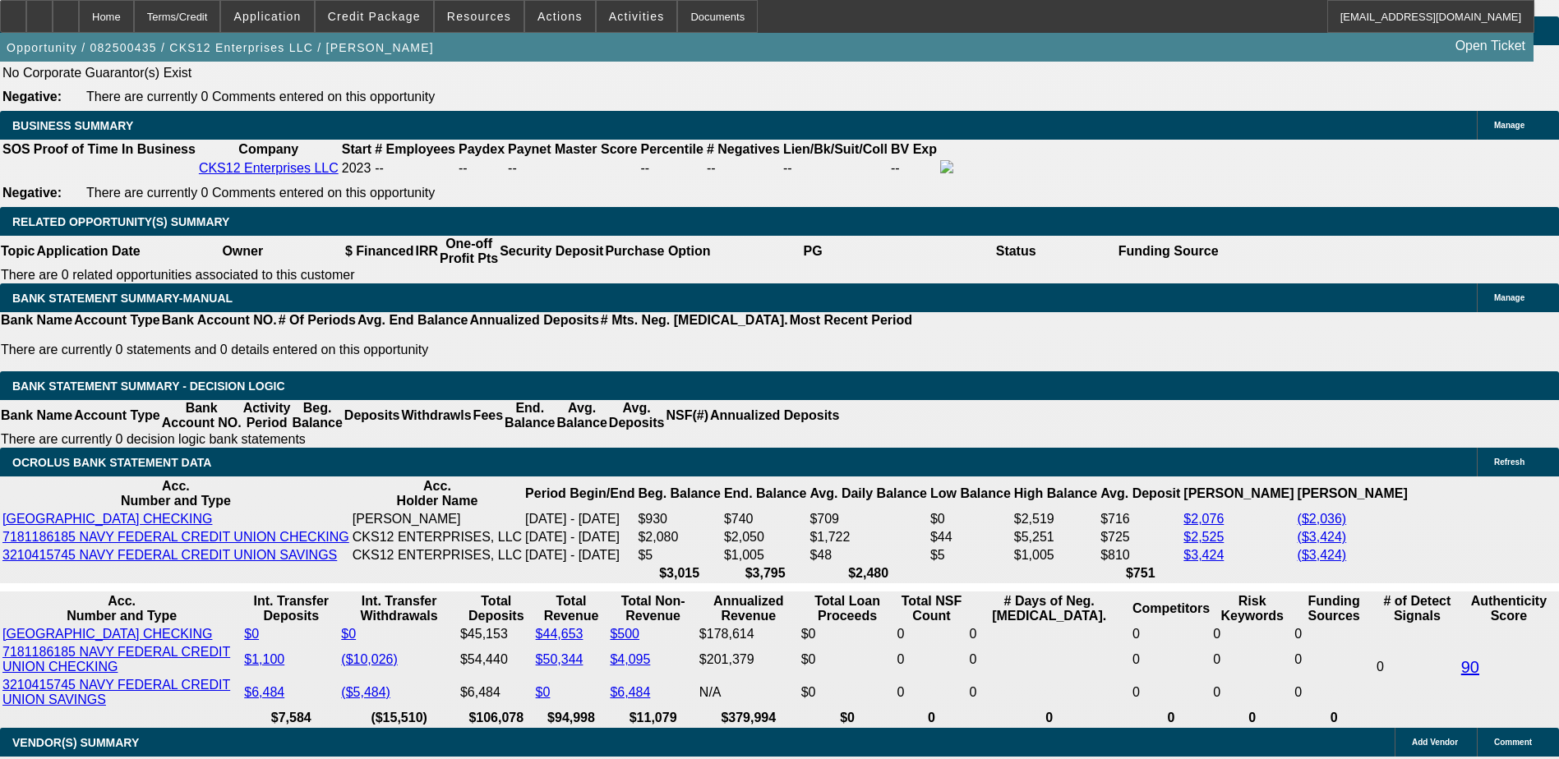
type input "UNKNOWN"
type input "2"
type input "$1,385.16"
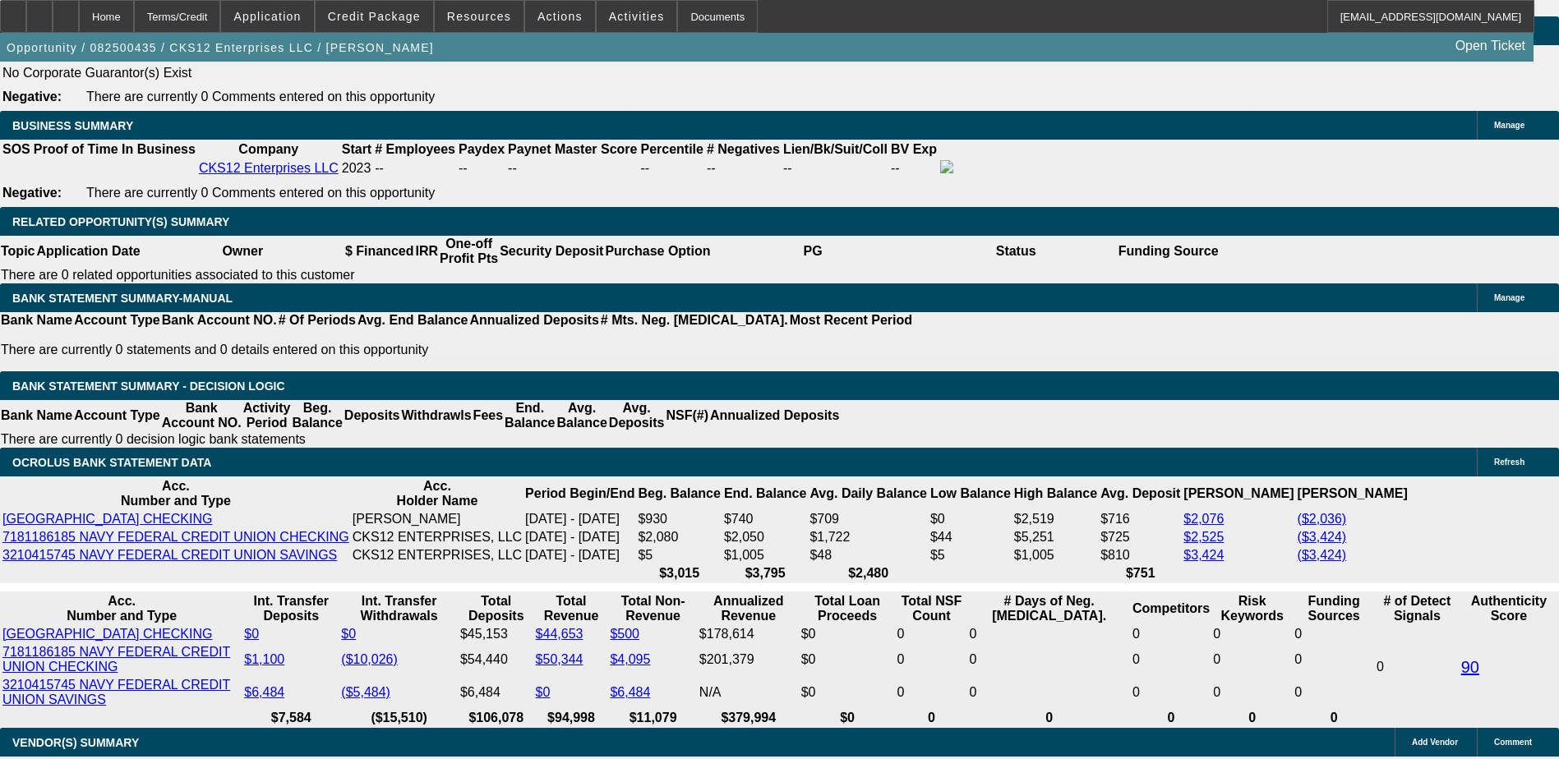
type input "28"
type input "$1,892.25"
type input "28.5"
type input "$1,902.89"
type input "28."
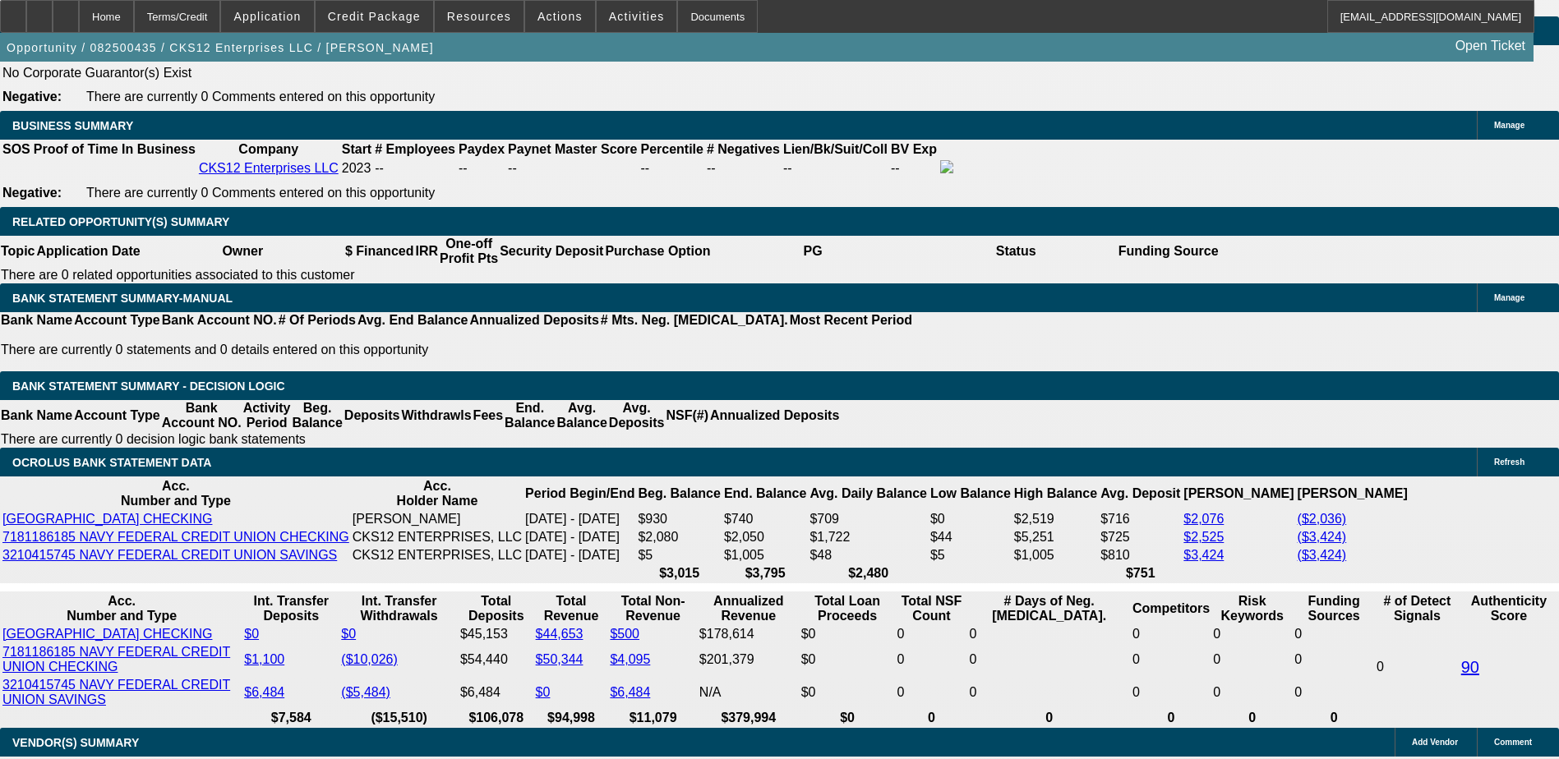
type input "$1,892.25"
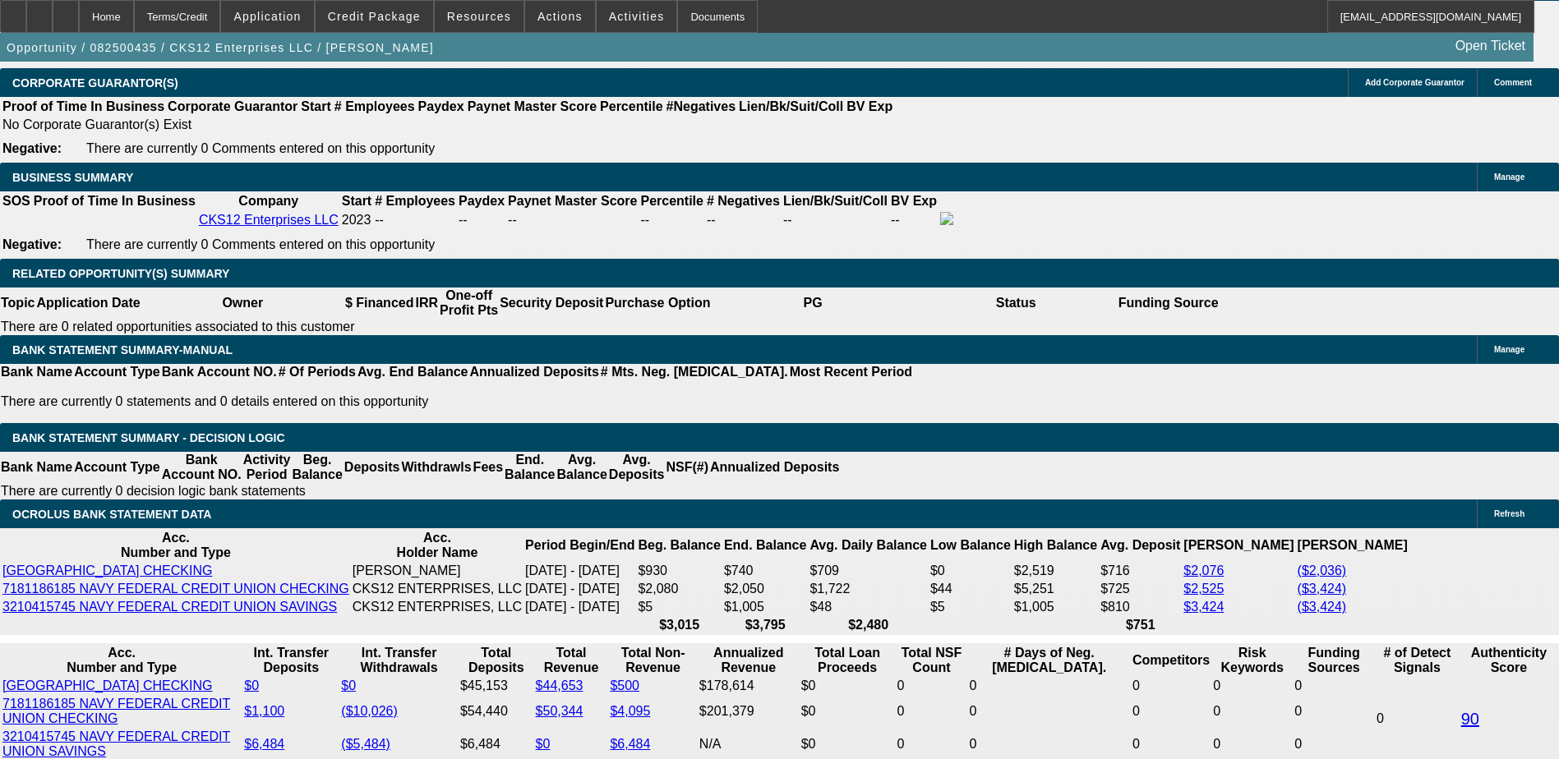
scroll to position [2383, 0]
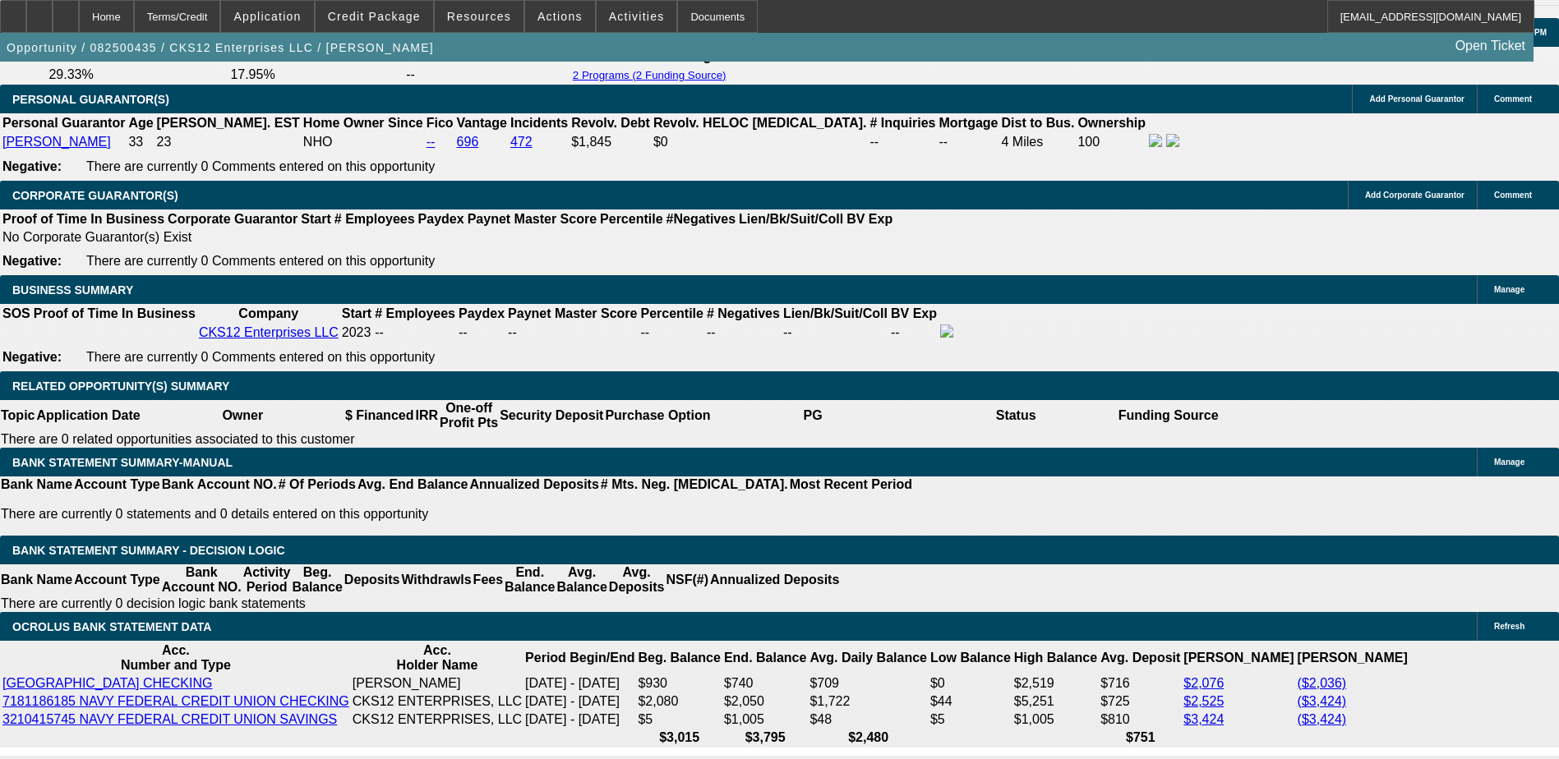
type input "28"
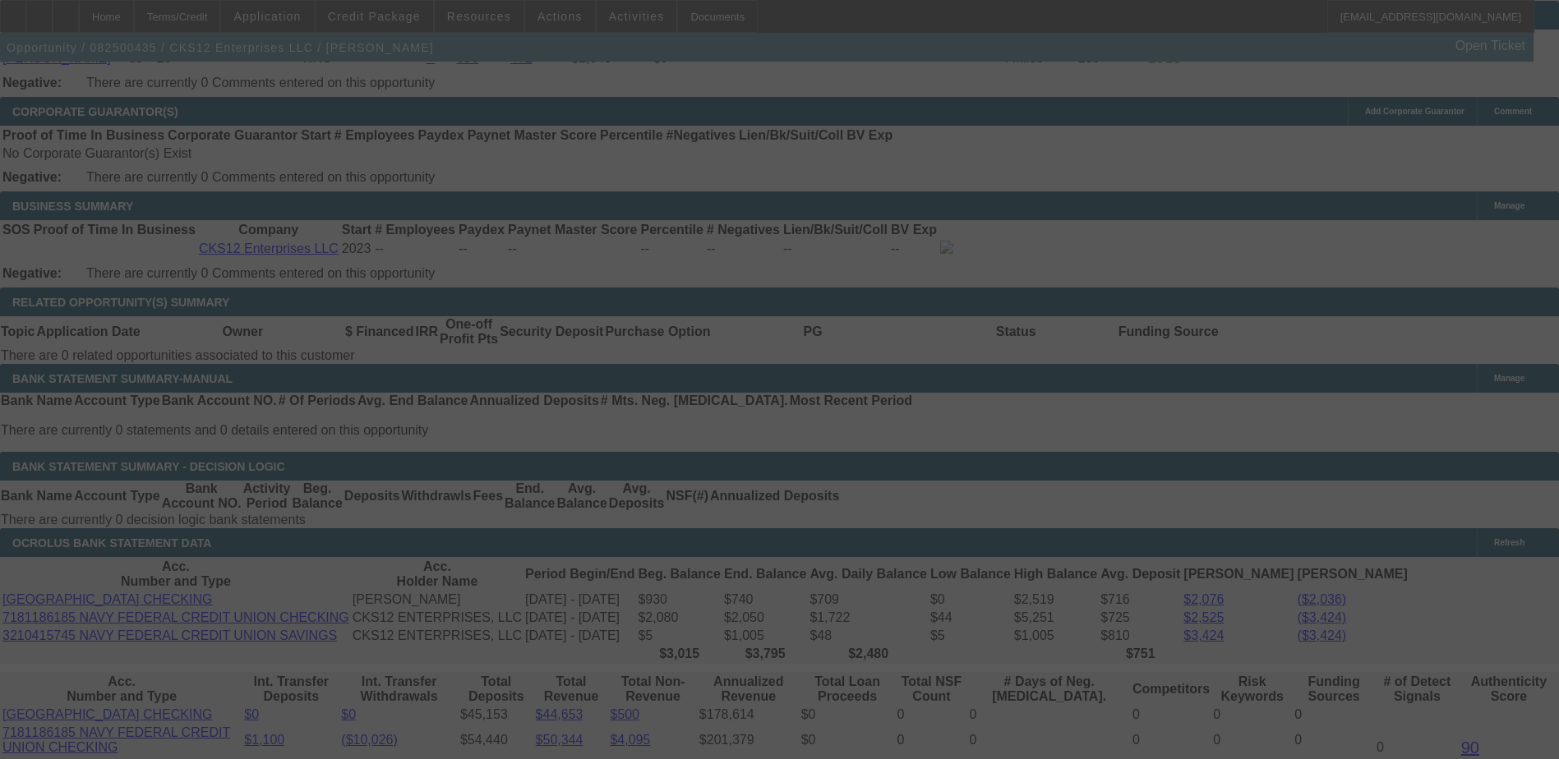
scroll to position [2548, 0]
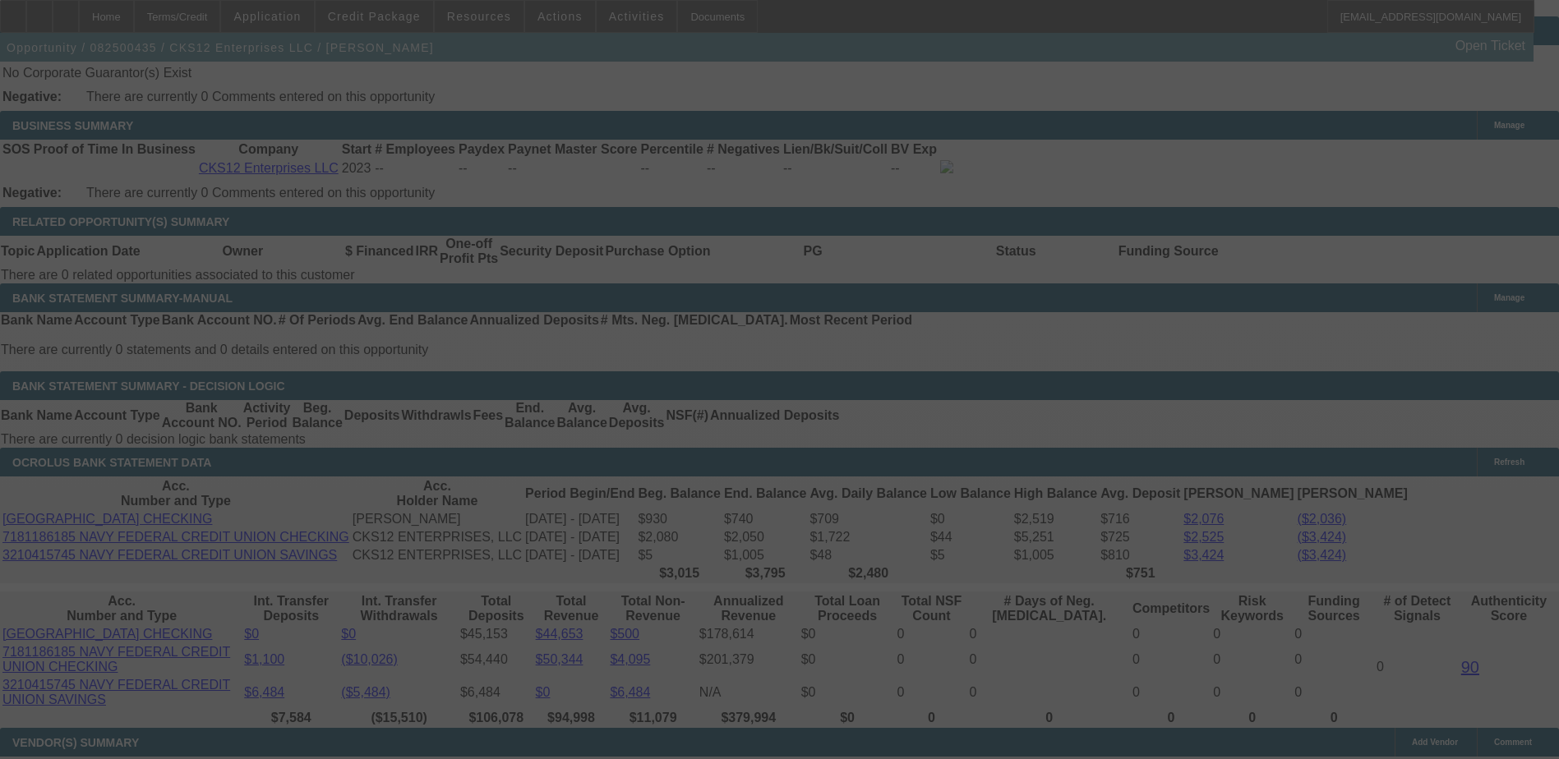
select select "0.1"
select select "0"
select select "6"
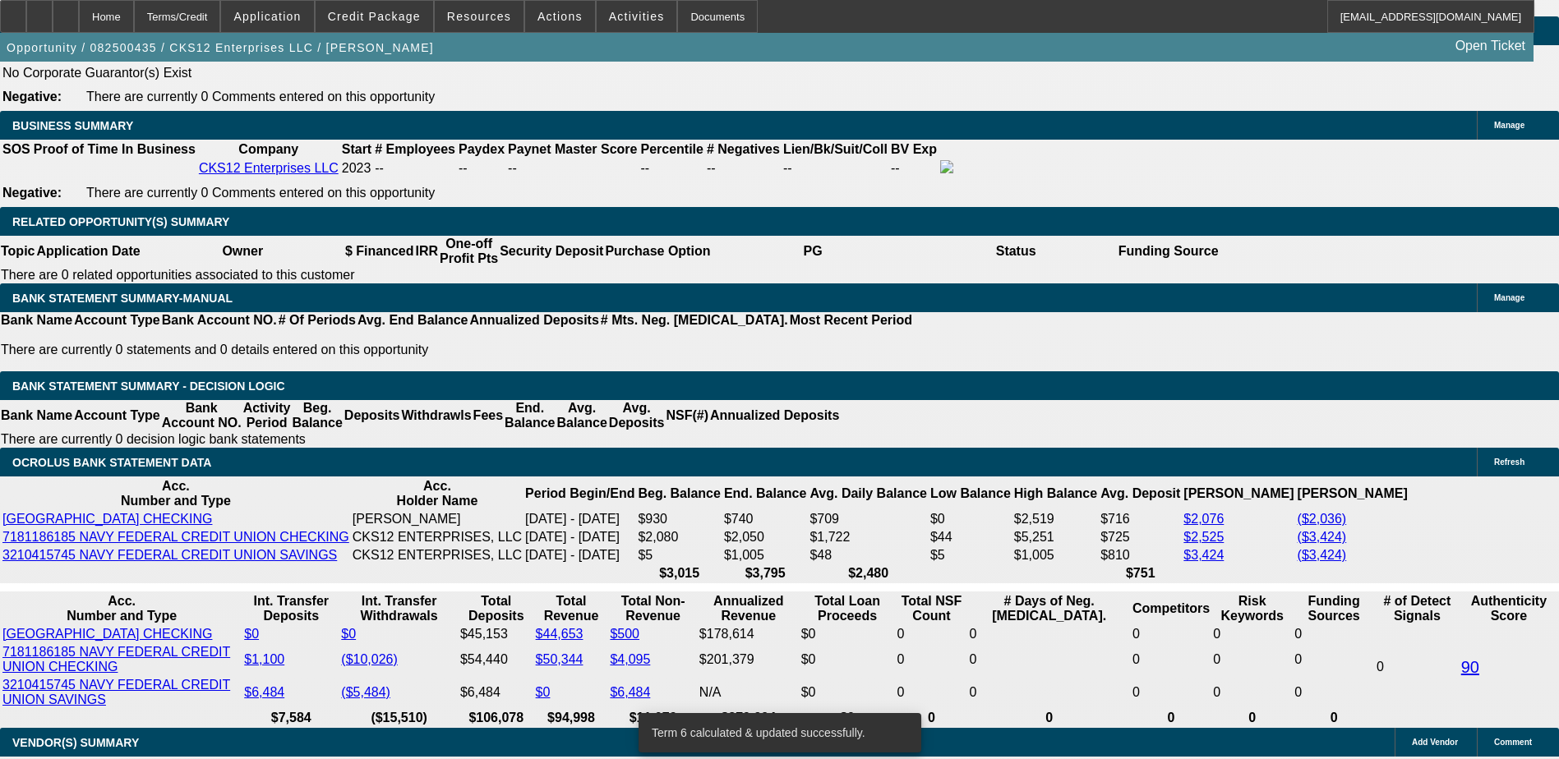
select select "0.1"
type input "$4,500.00"
type input "UNKNOWN"
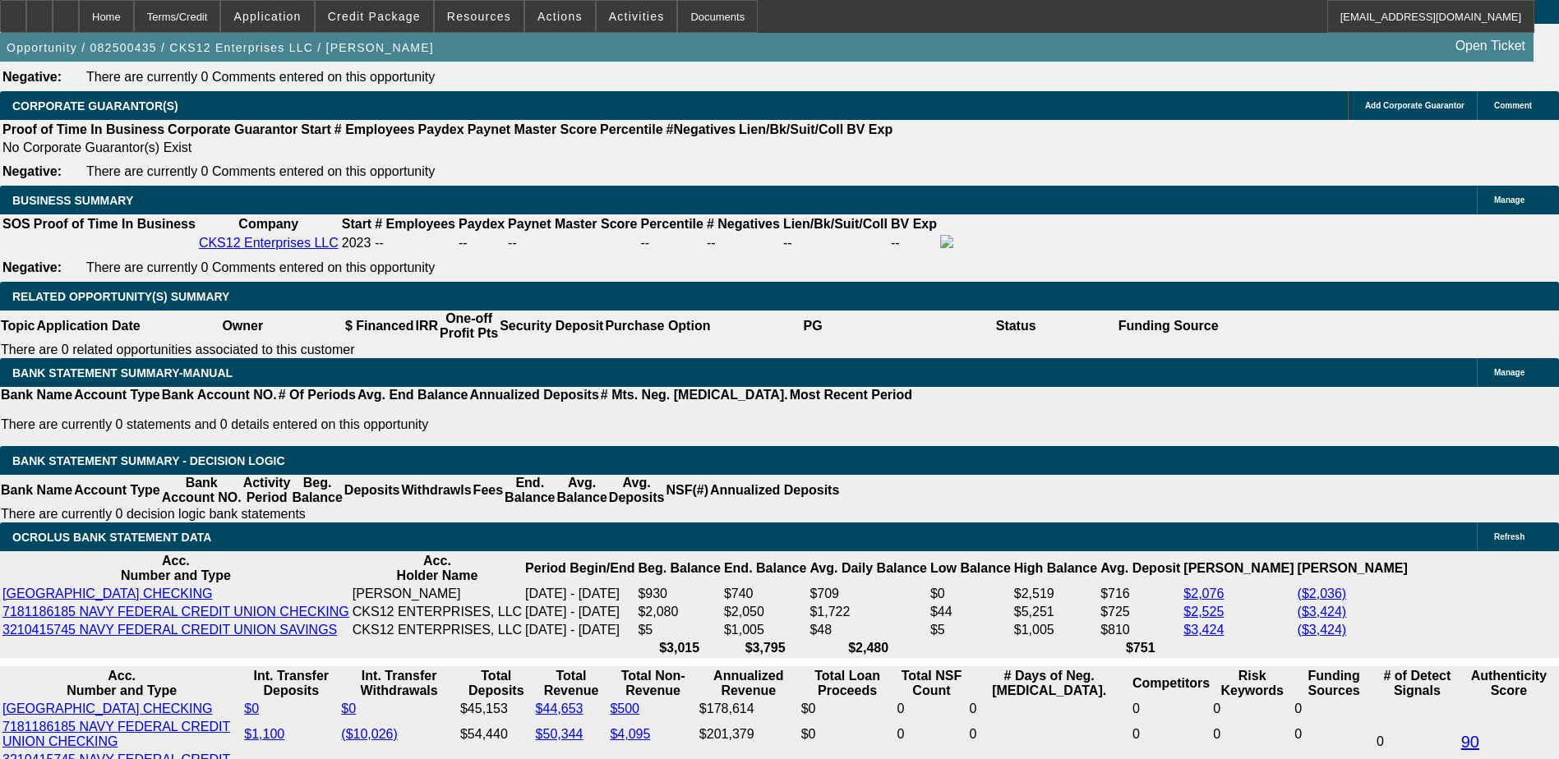
scroll to position [2383, 0]
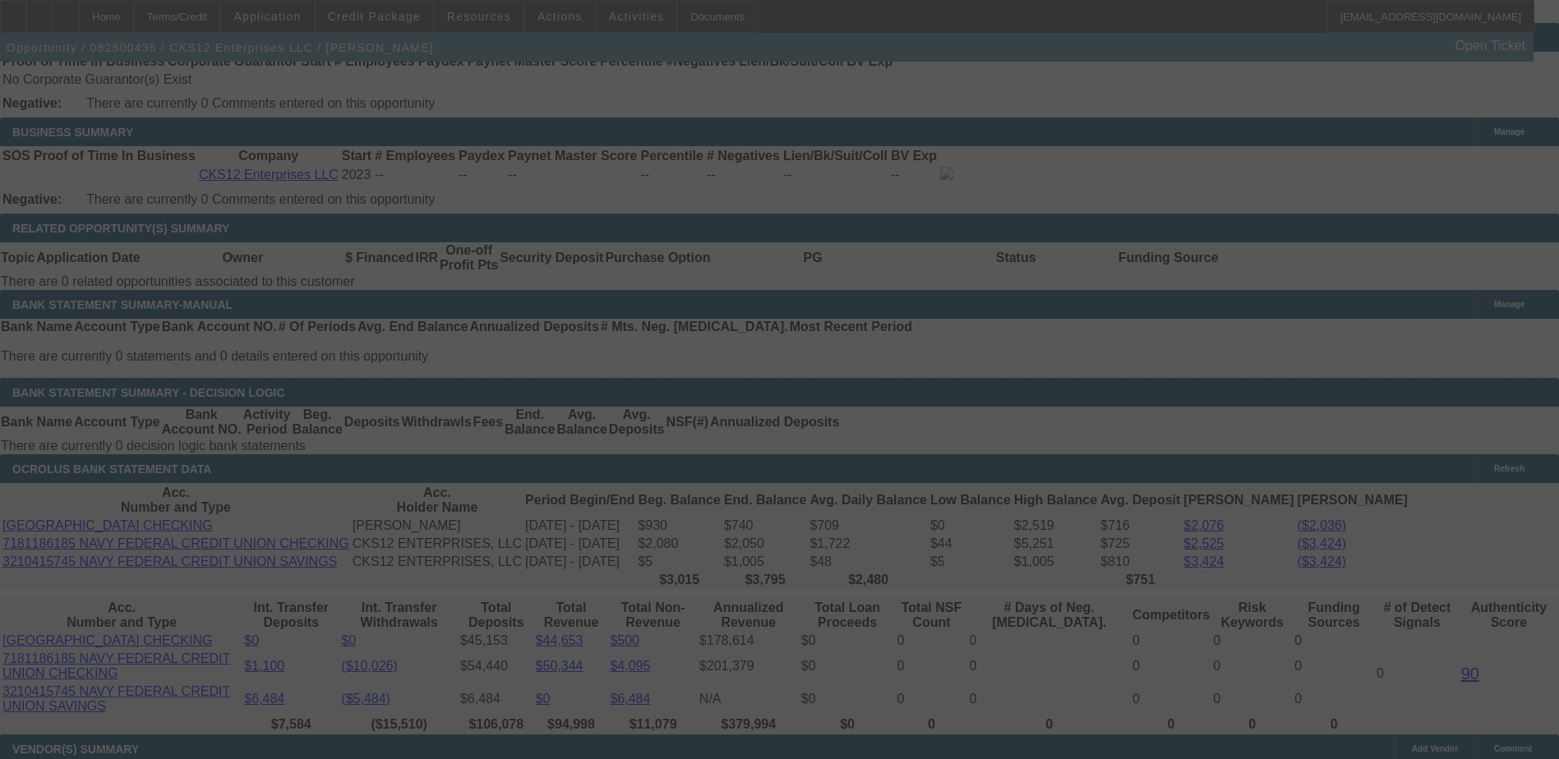
scroll to position [2548, 0]
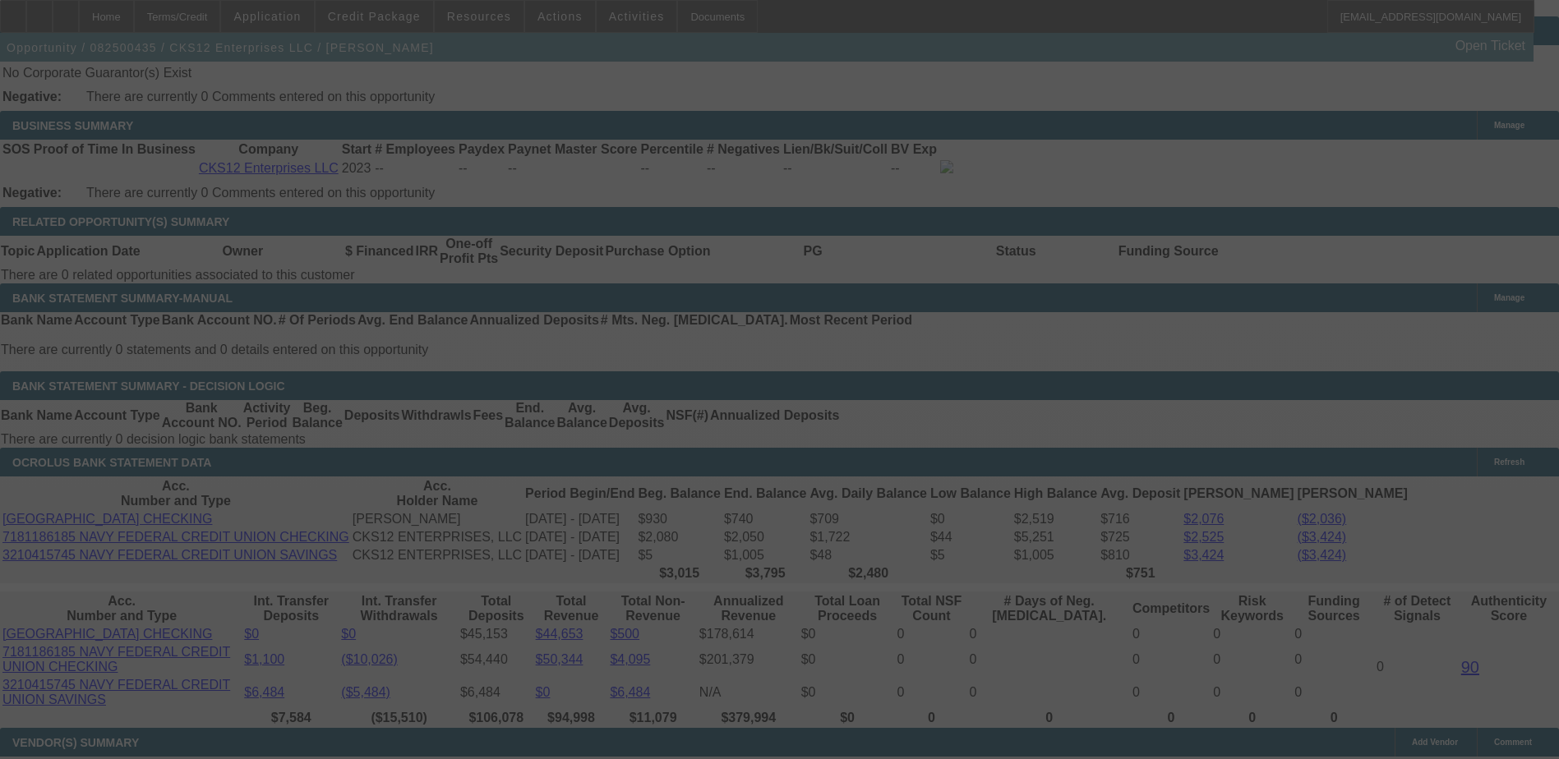
select select "0.1"
select select "0"
select select "0.1"
select select "6"
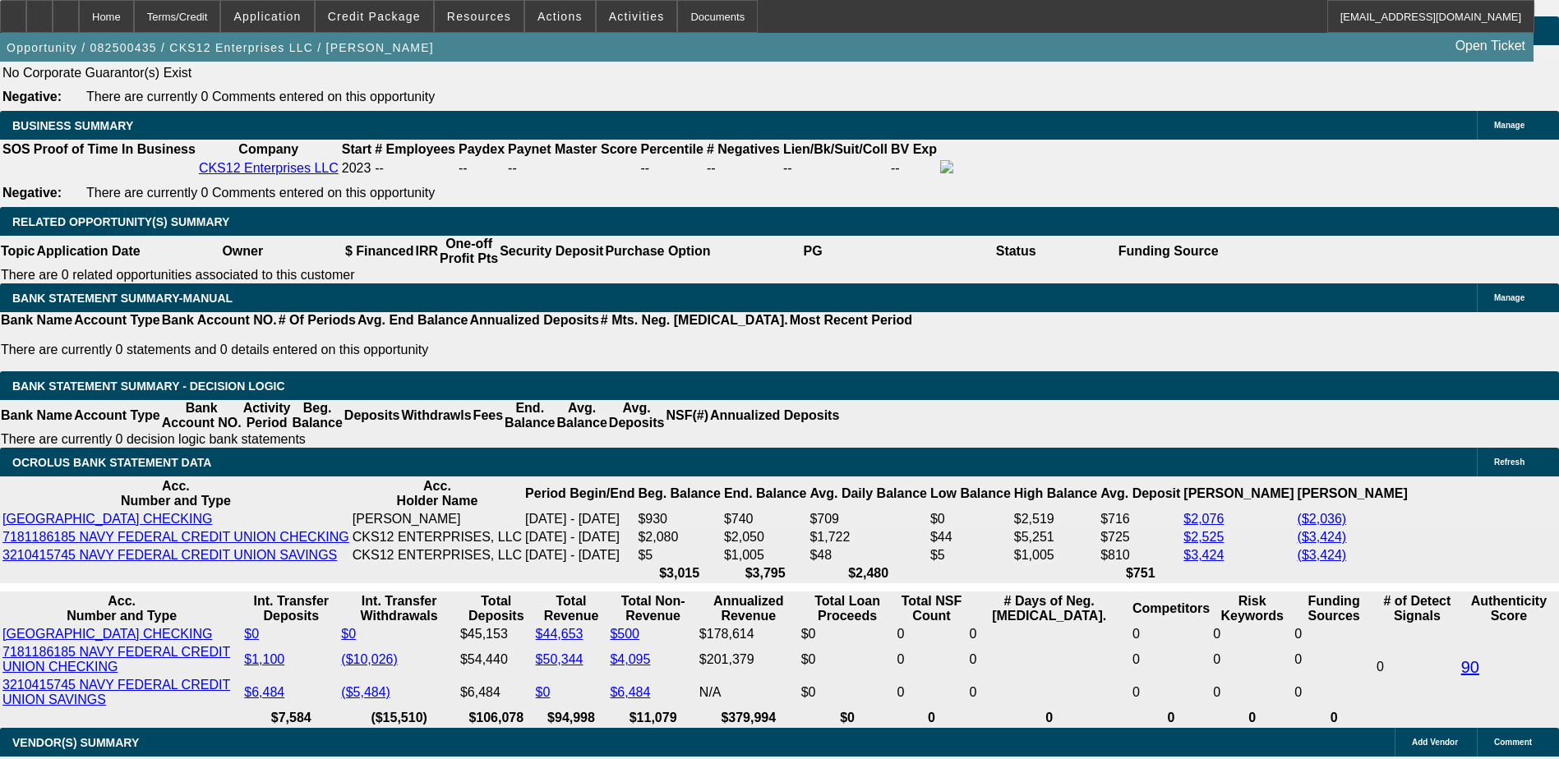
type input "UNKNOWN"
type input "2"
type input "$1,385.16"
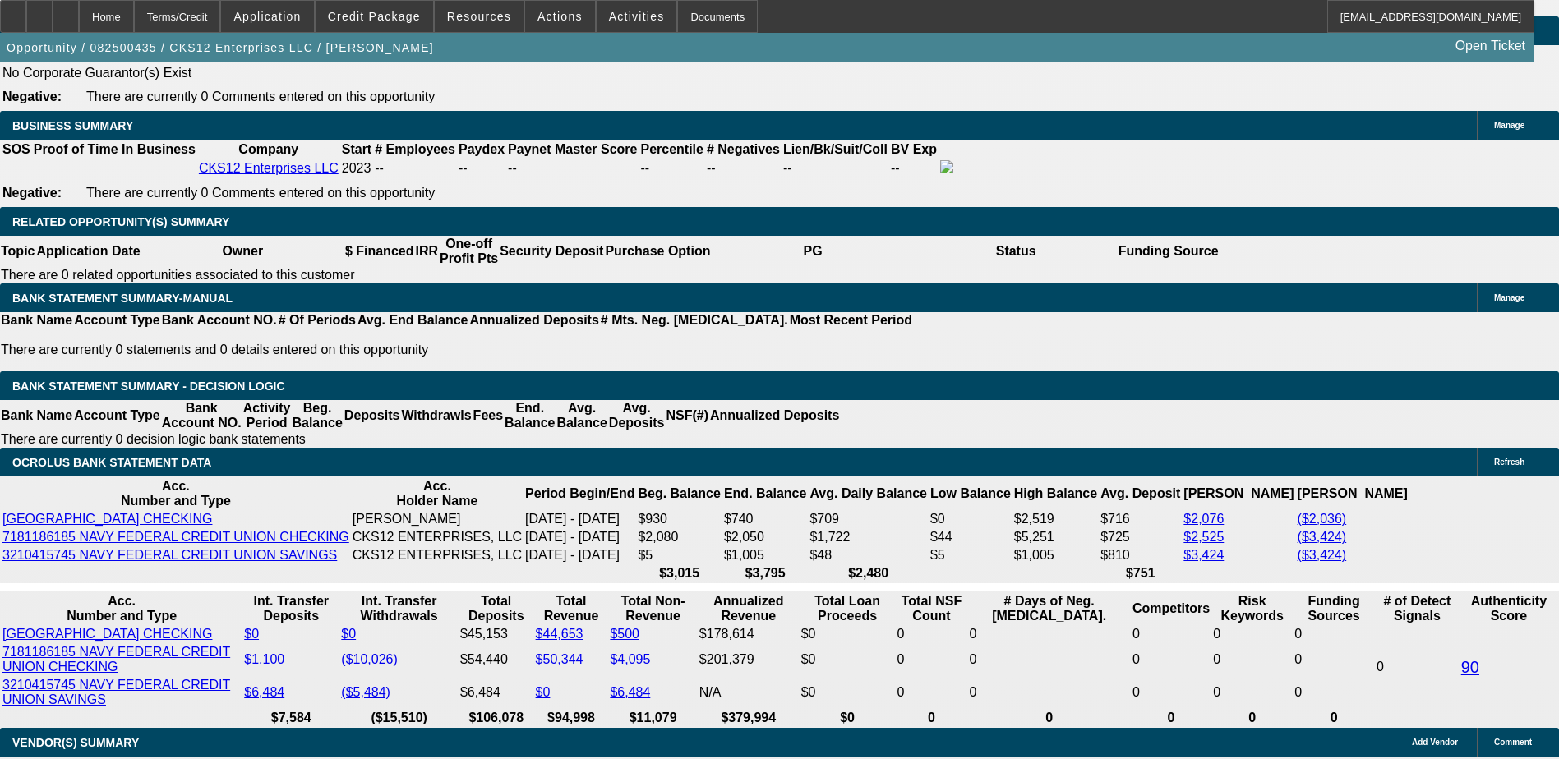
type input "27"
type input "$1,871.07"
type input "27.5"
type input "$1,881.65"
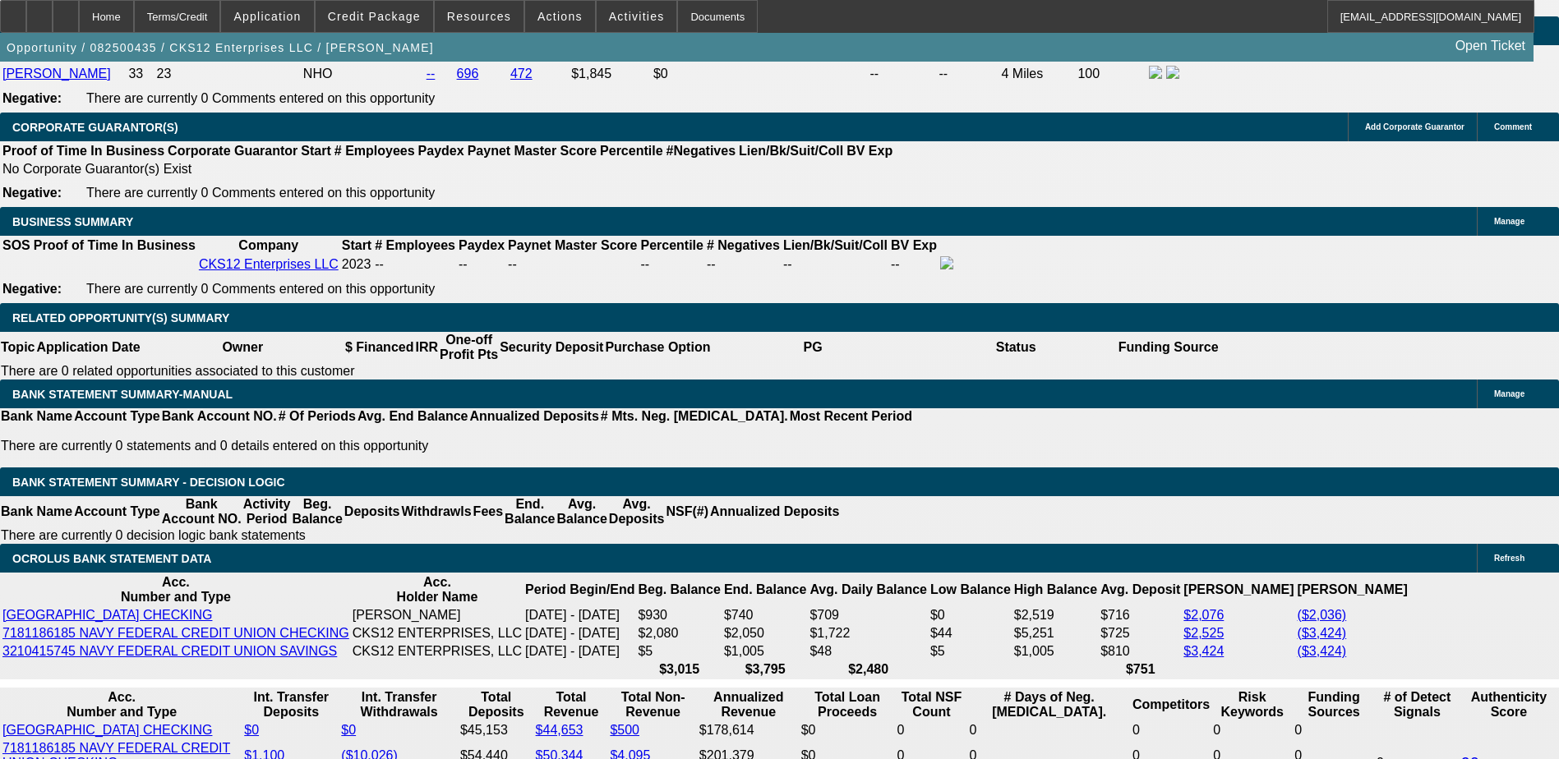
scroll to position [2219, 0]
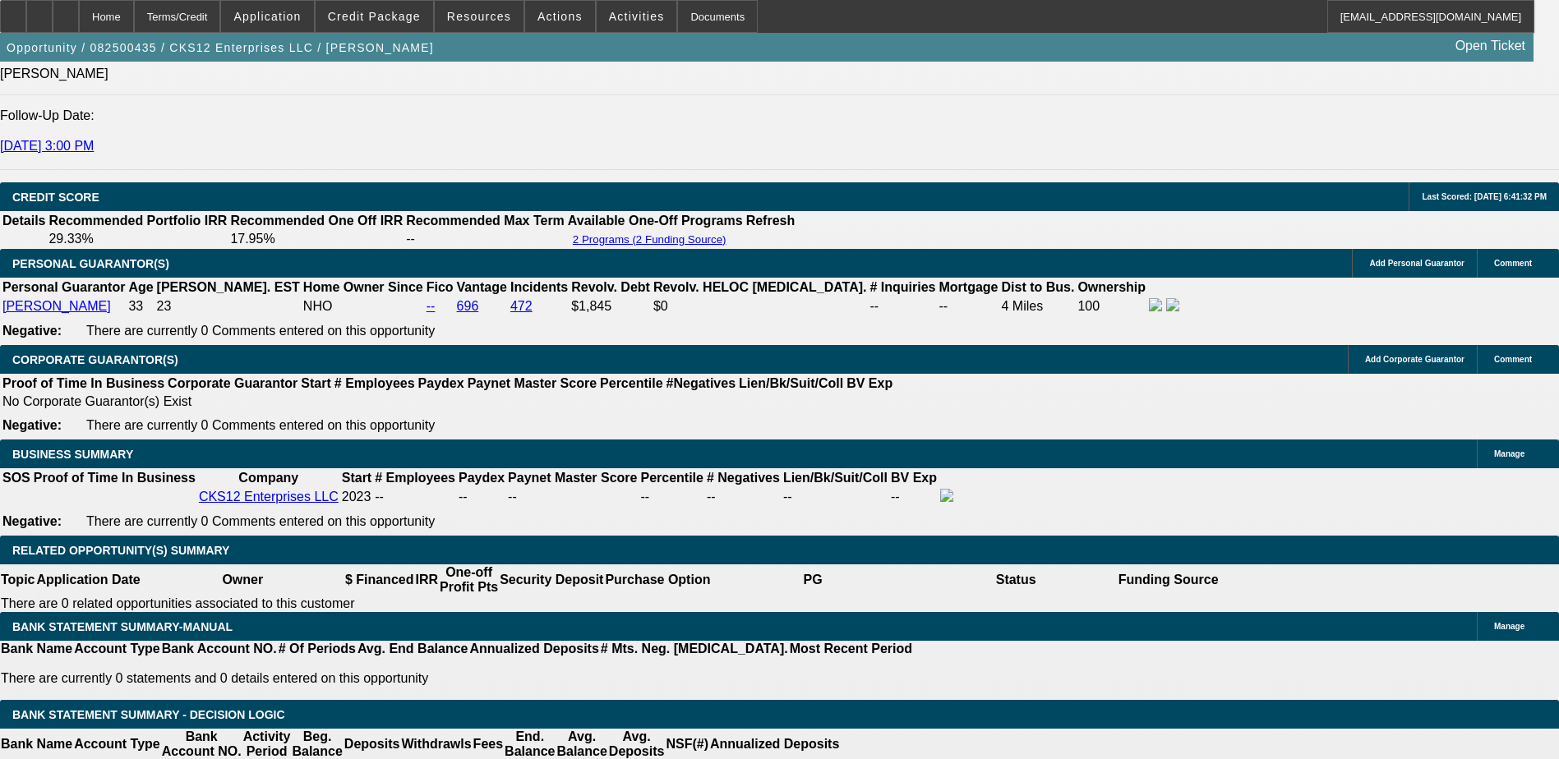
type input "27.5"
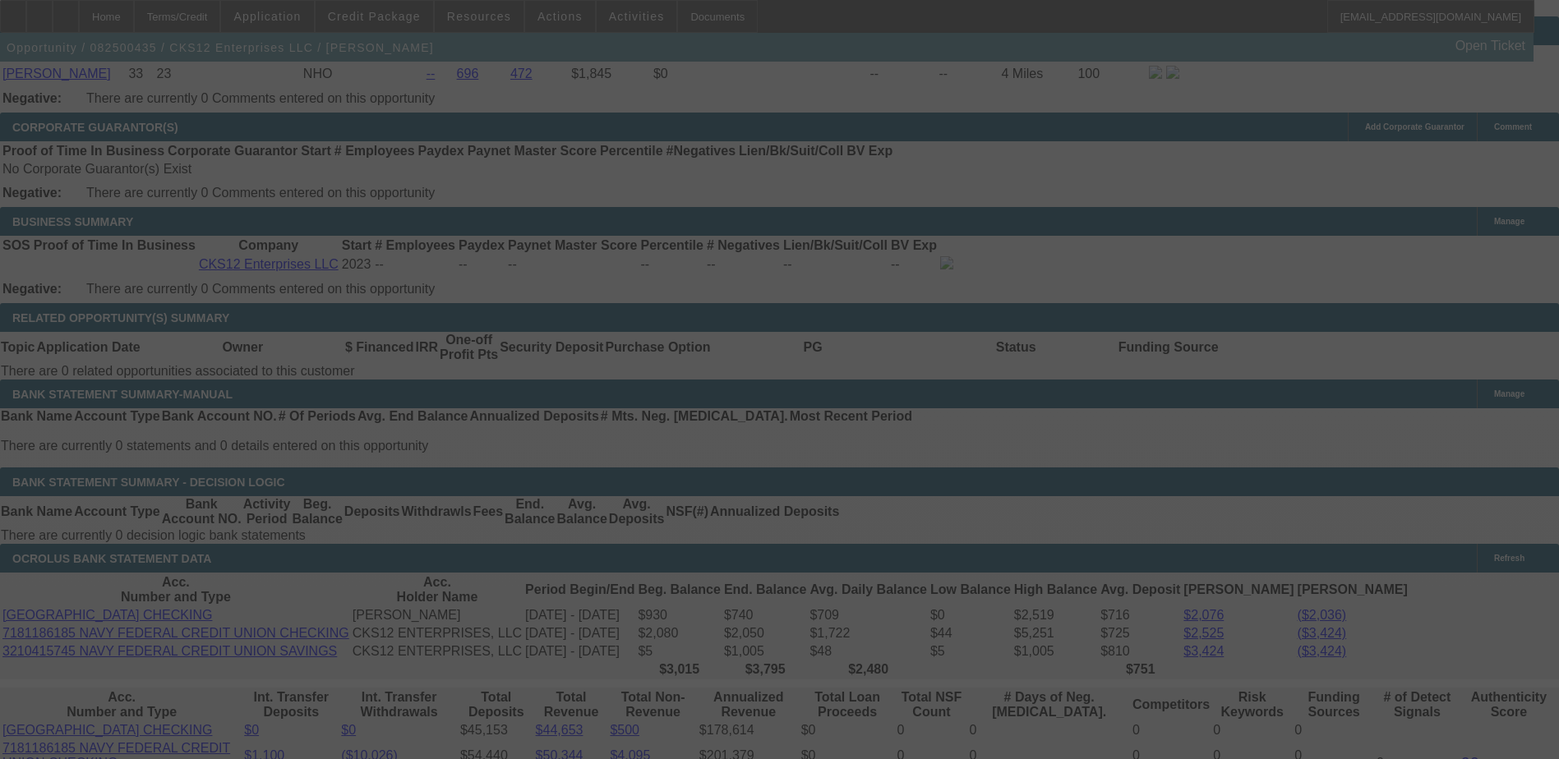
scroll to position [2466, 0]
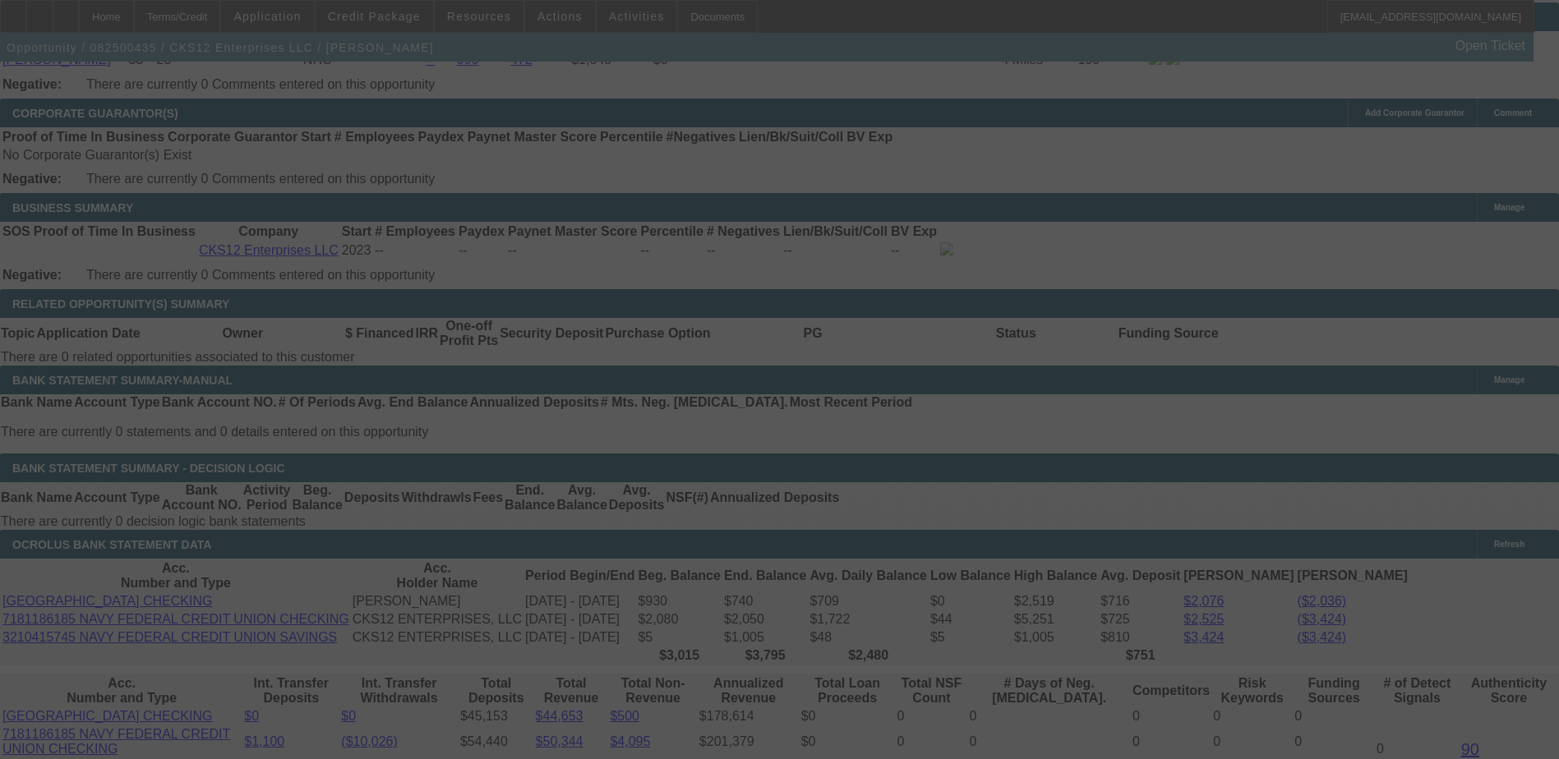
select select "0.1"
select select "0"
select select "0.1"
select select "6"
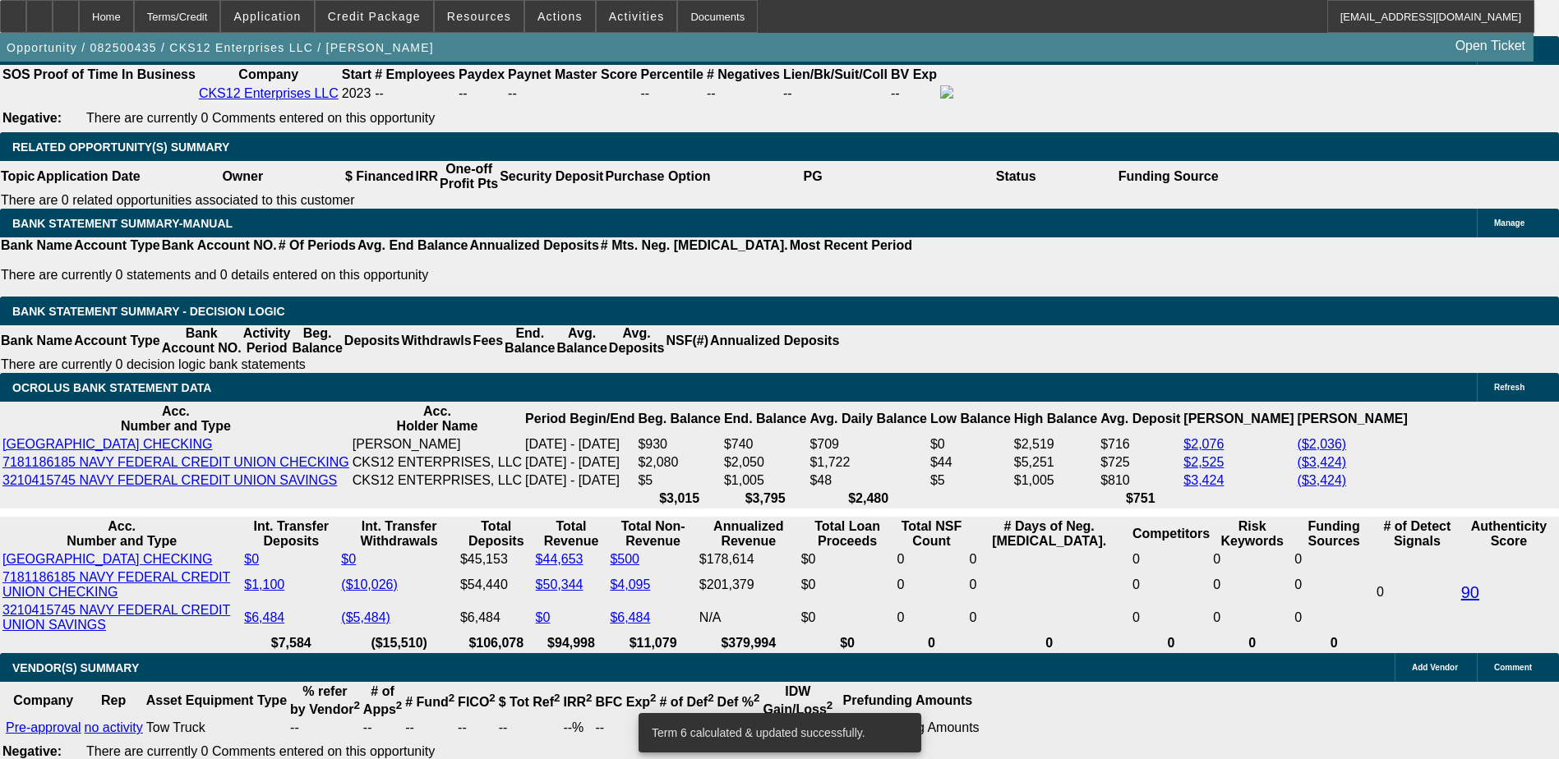
scroll to position [2630, 0]
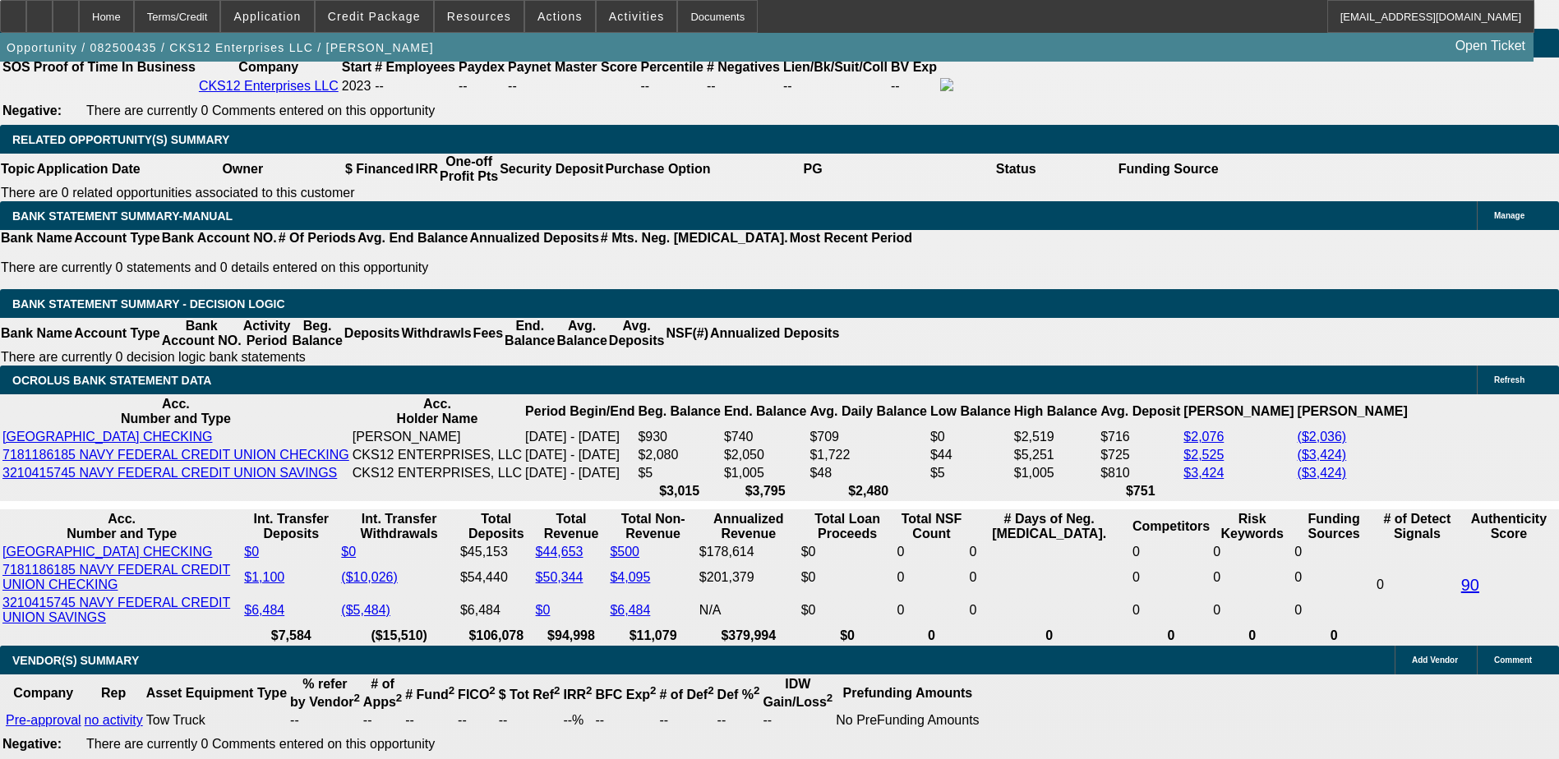
type input "UNKNOWN"
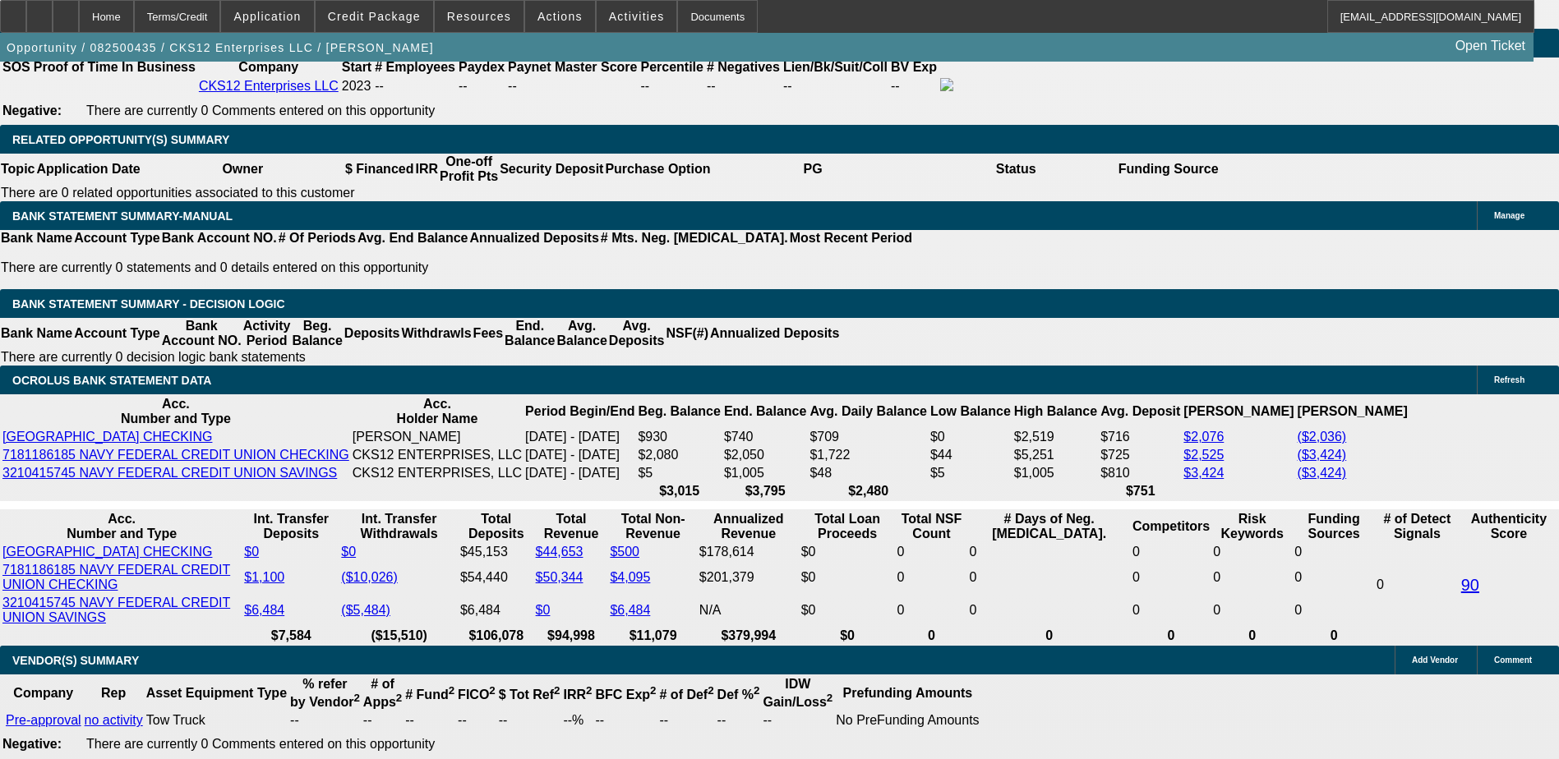
type input "36"
type input "$1,664.30"
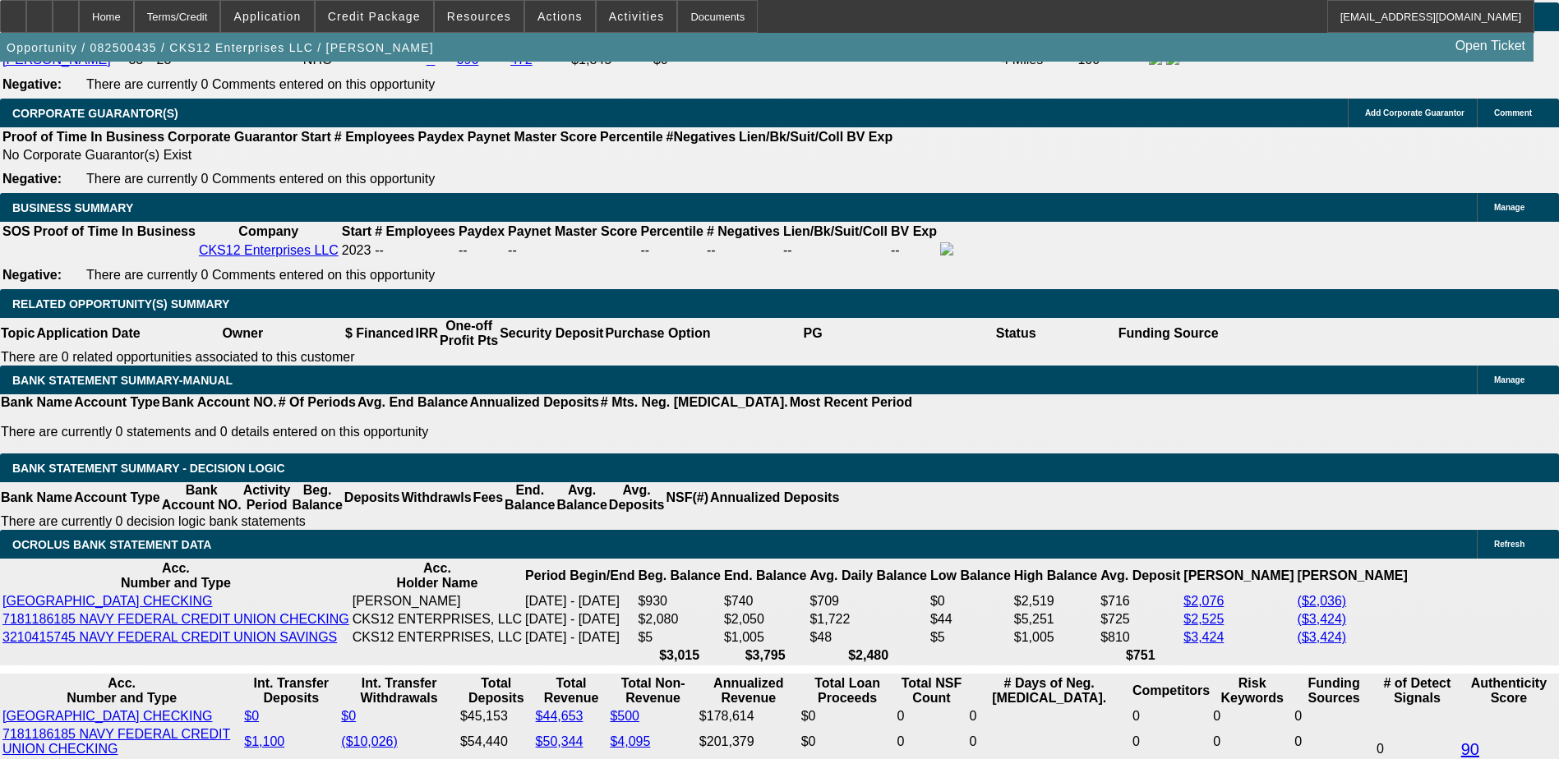
scroll to position [2219, 0]
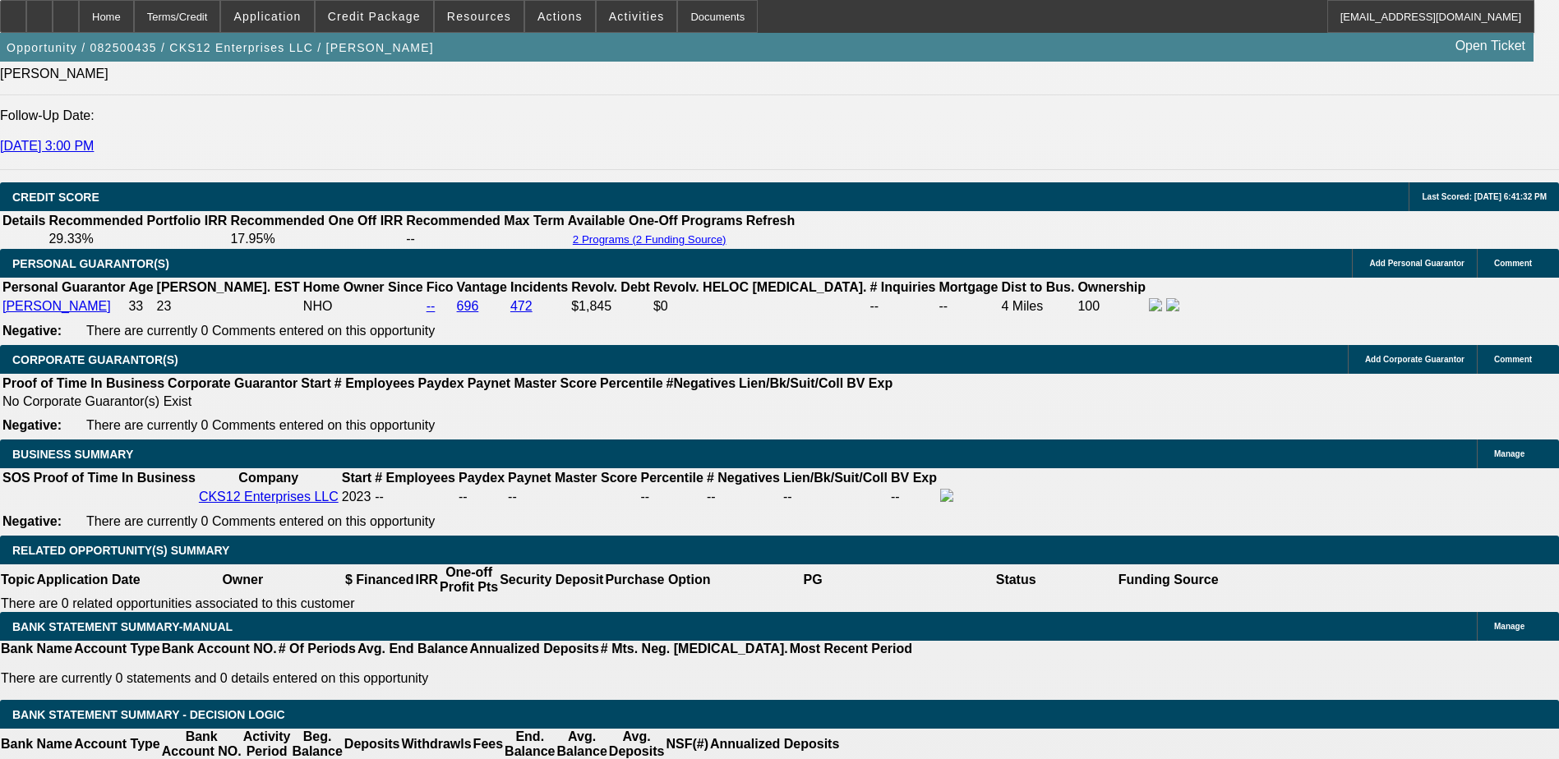
type input "36"
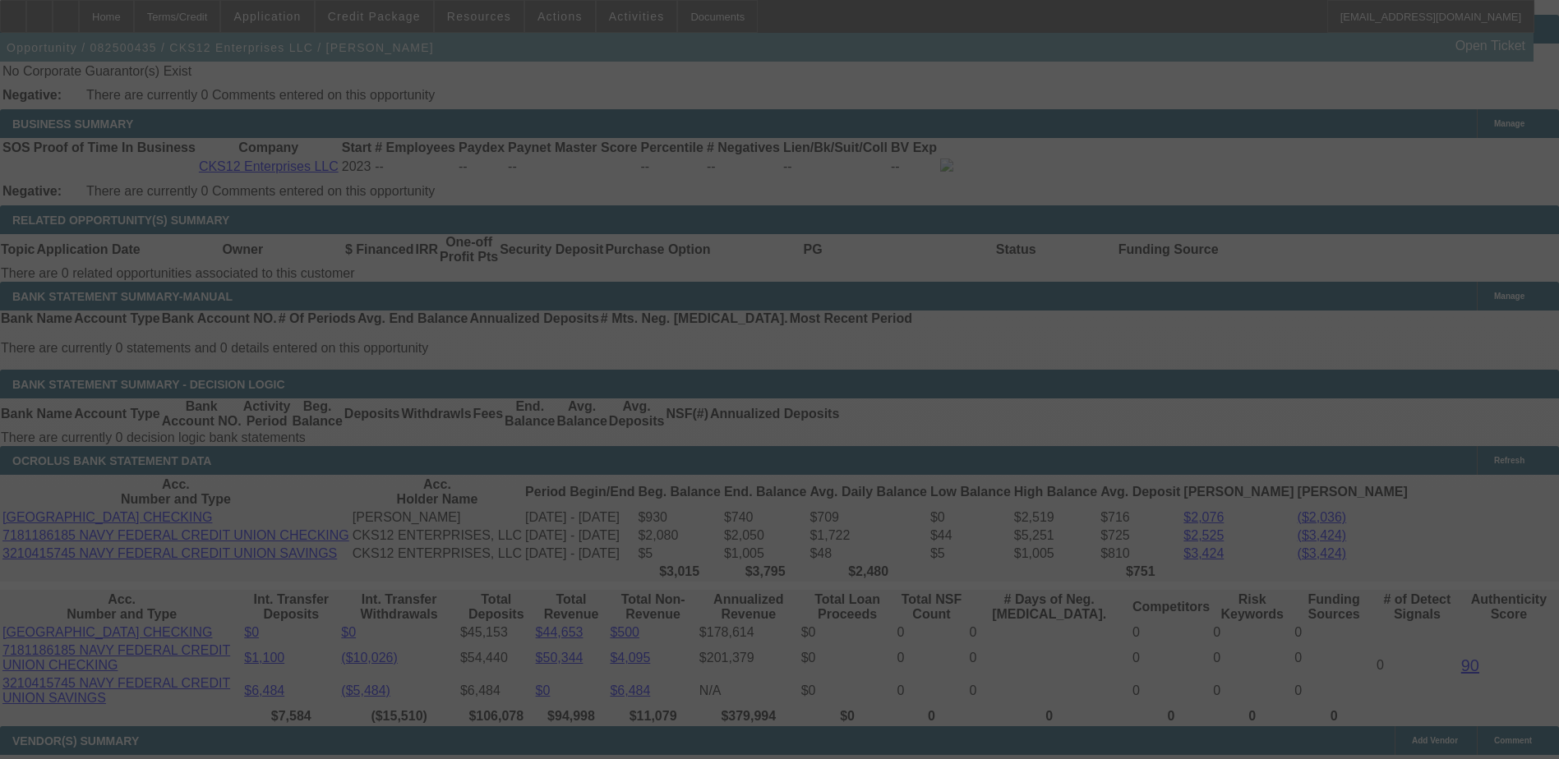
scroll to position [2630, 0]
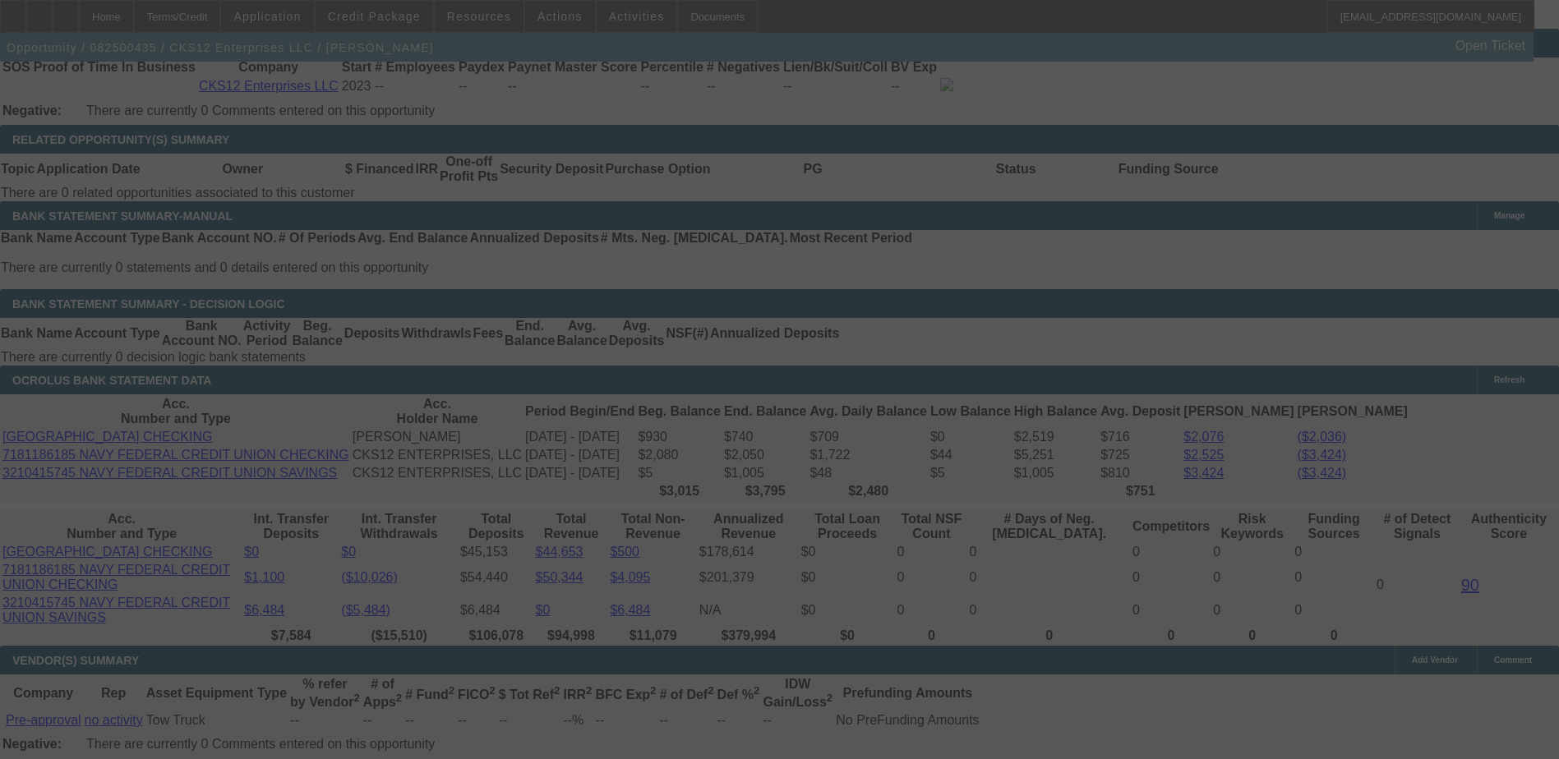
select select "0.1"
select select "0"
select select "0.1"
select select "6"
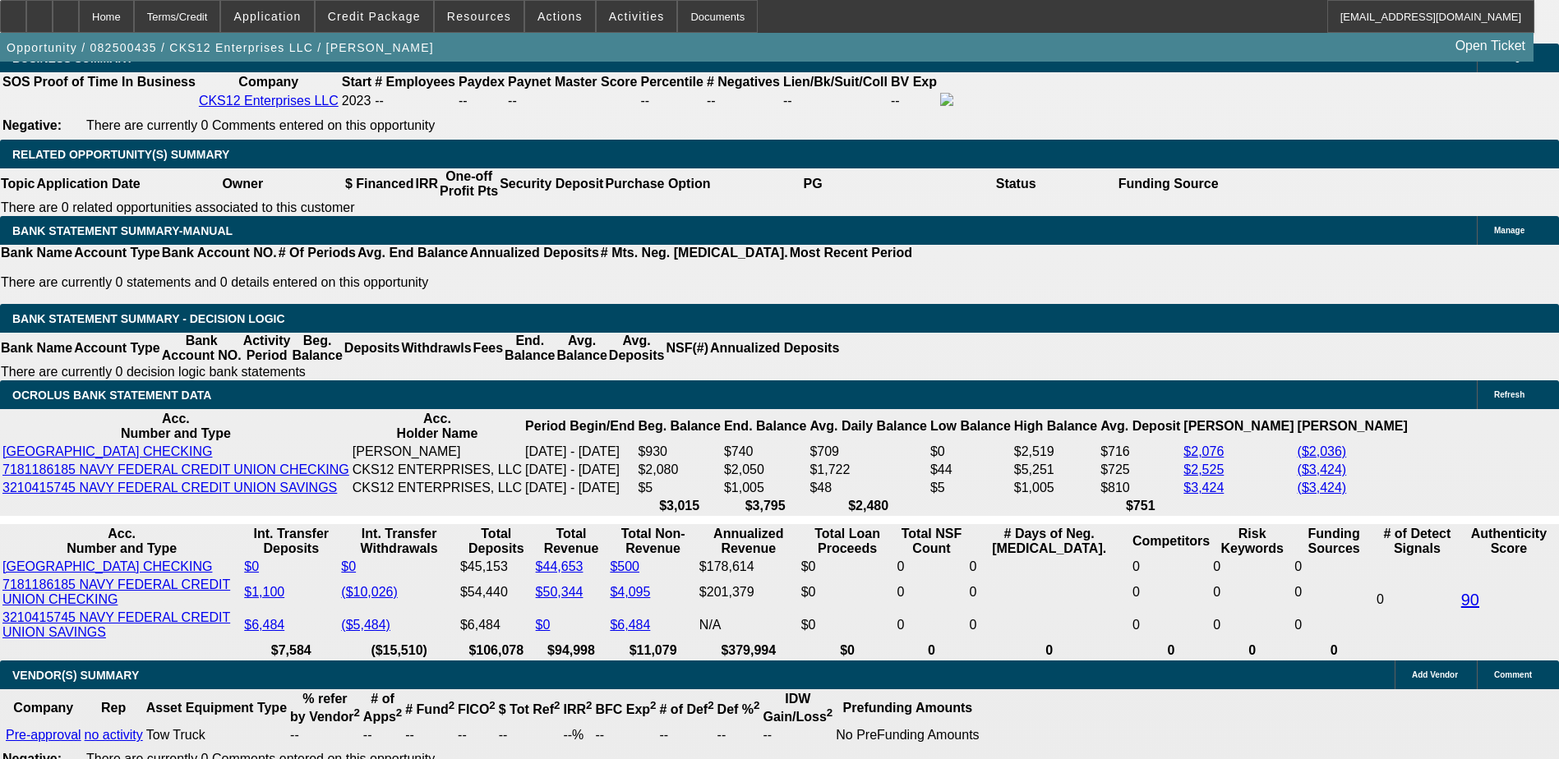
type input "UNKNOWN"
type input "2"
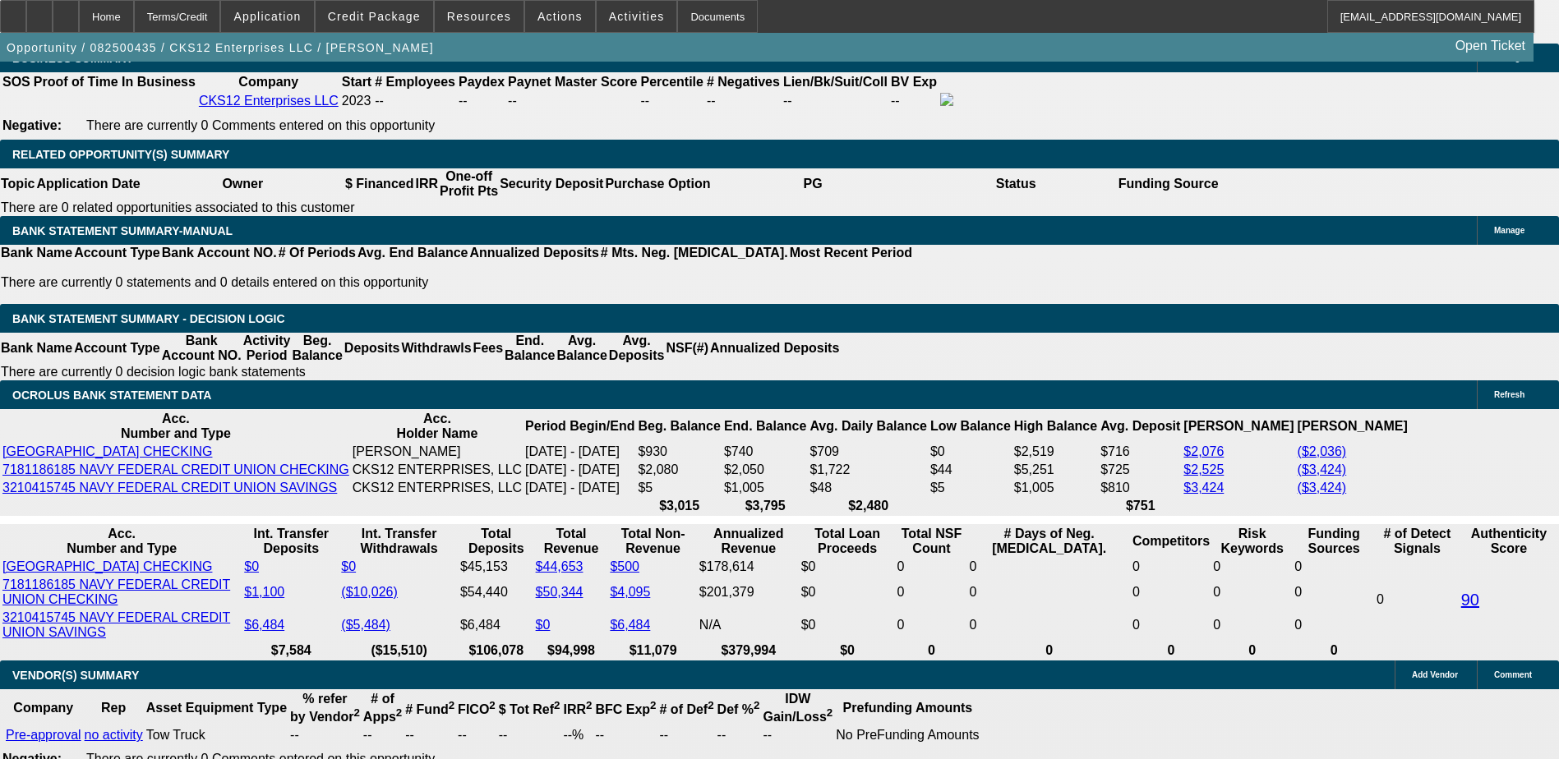
type input "$1,160.02"
type input "28"
type input "$1,675.23"
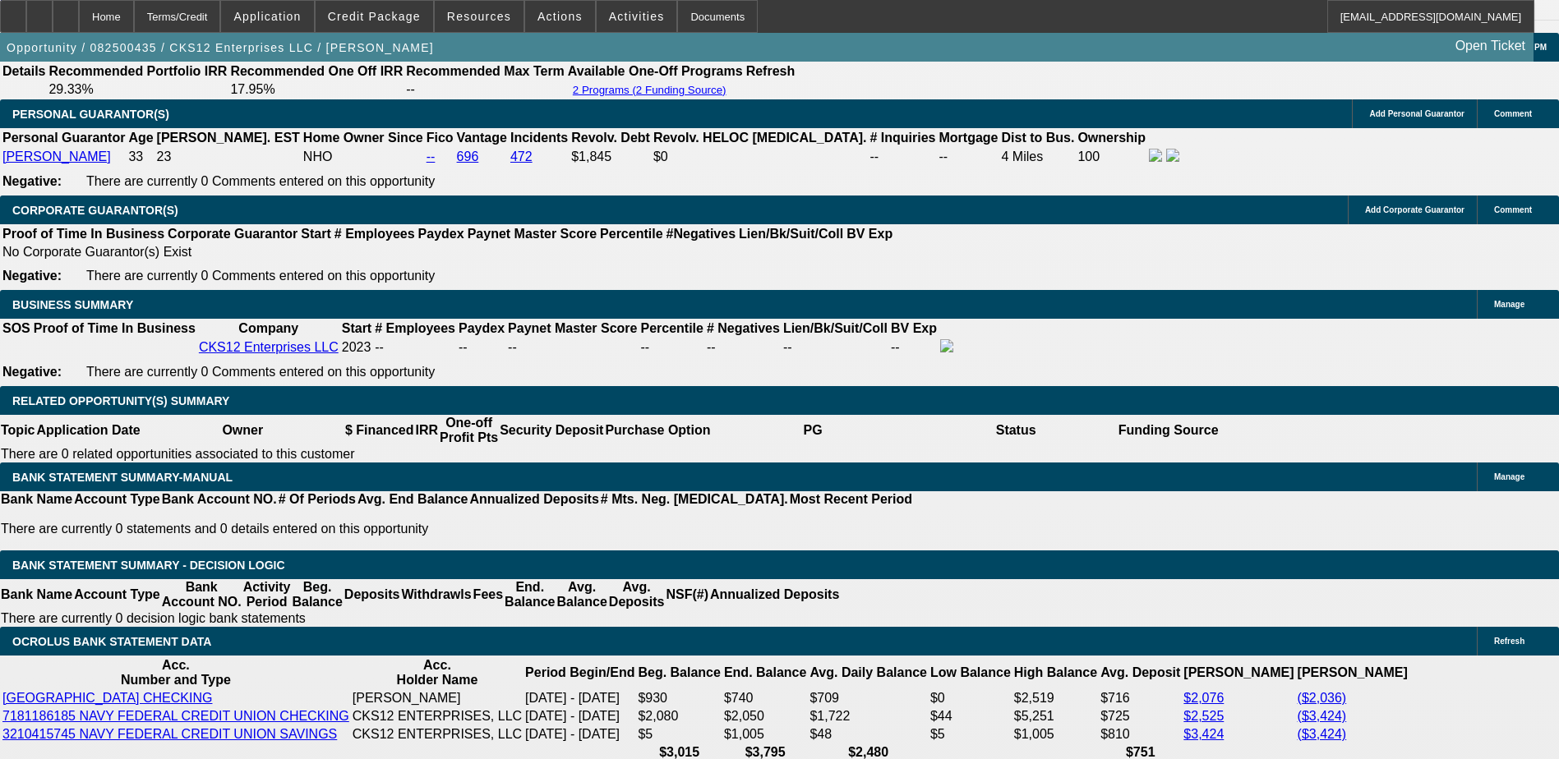
type input "28"
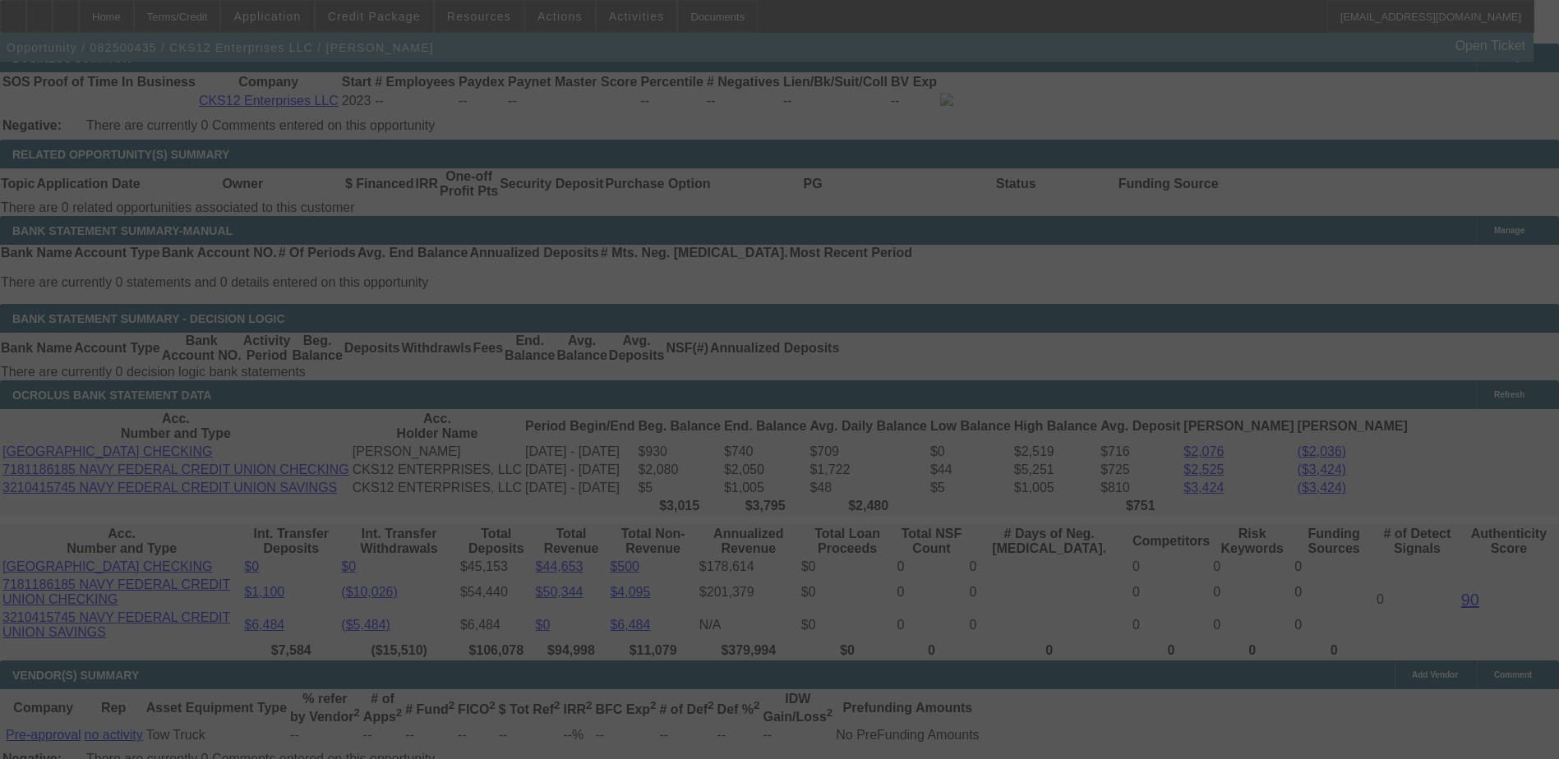
scroll to position [2600, 0]
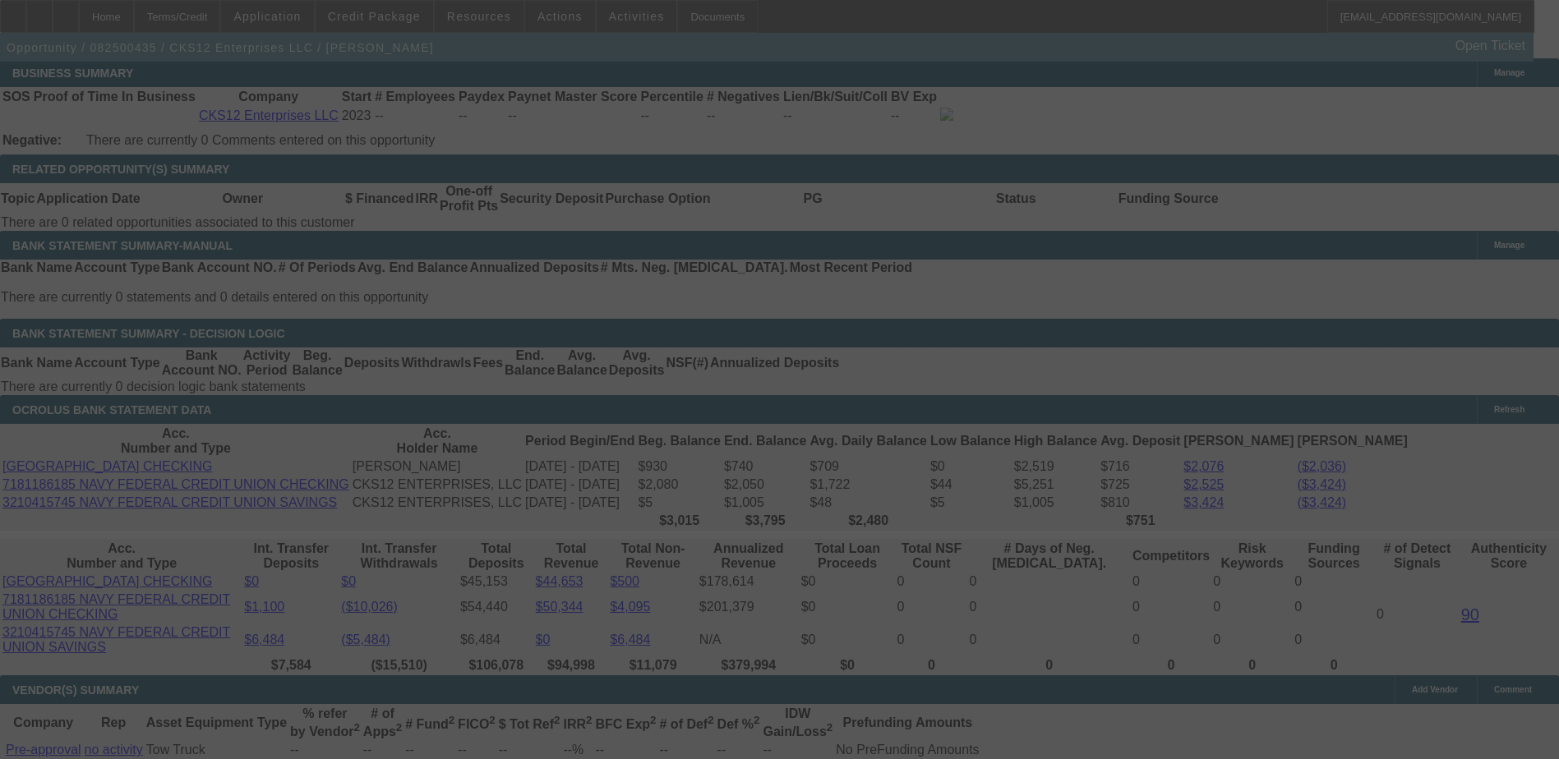
select select "0.1"
select select "0"
select select "0.1"
select select "6"
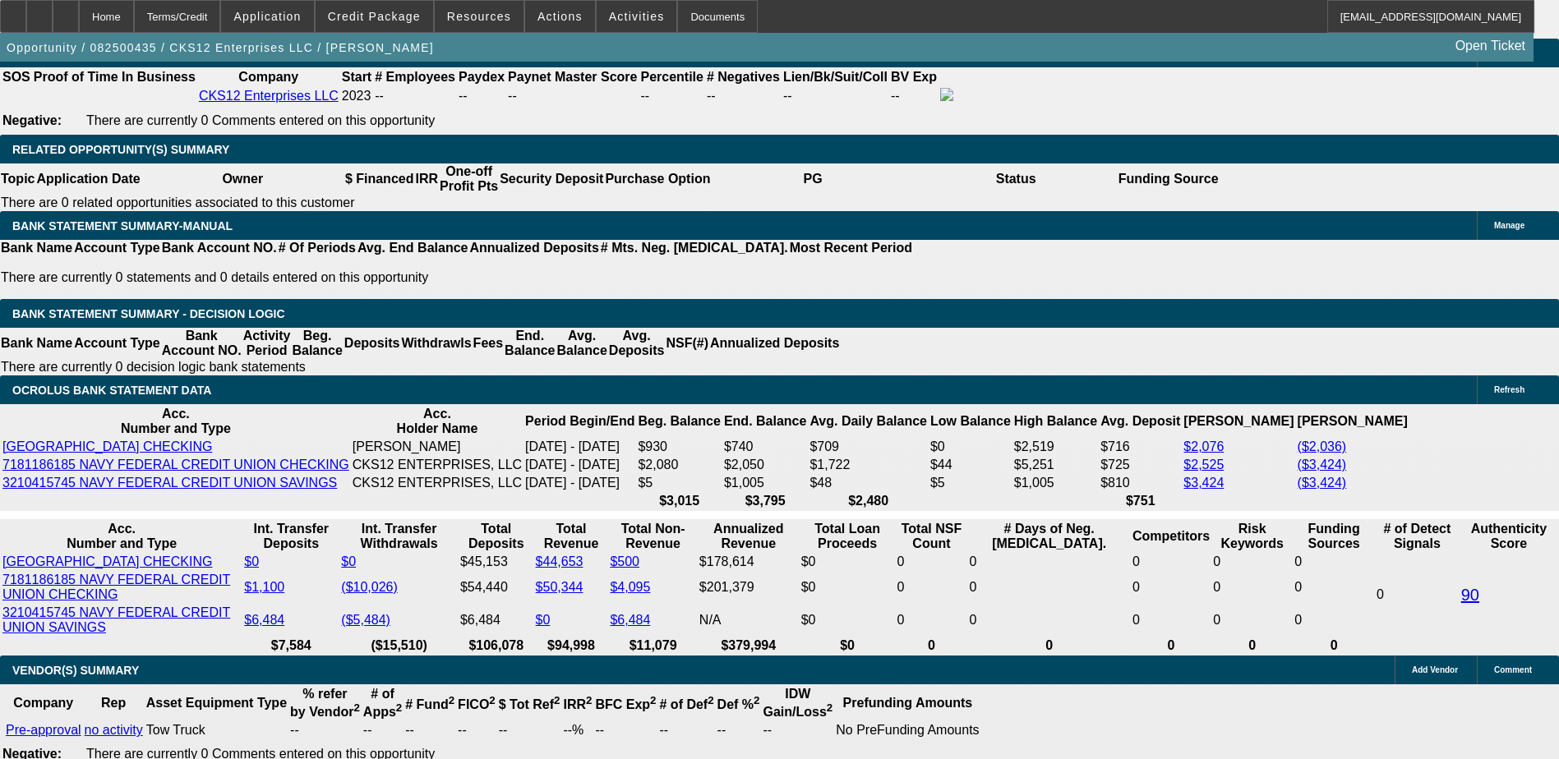
scroll to position [2518, 0]
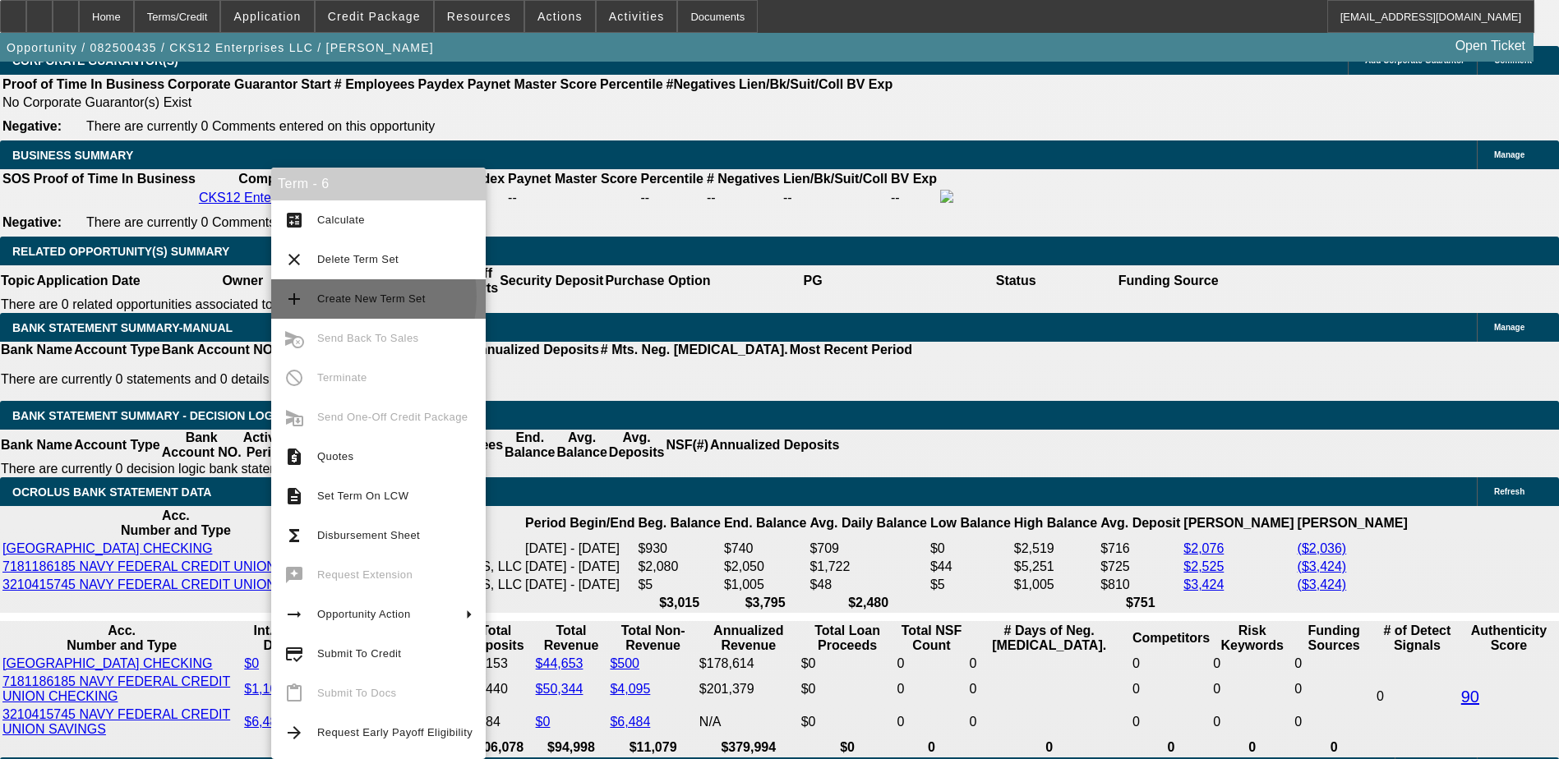
click at [340, 297] on span "Create New Term Set" at bounding box center [371, 299] width 108 height 12
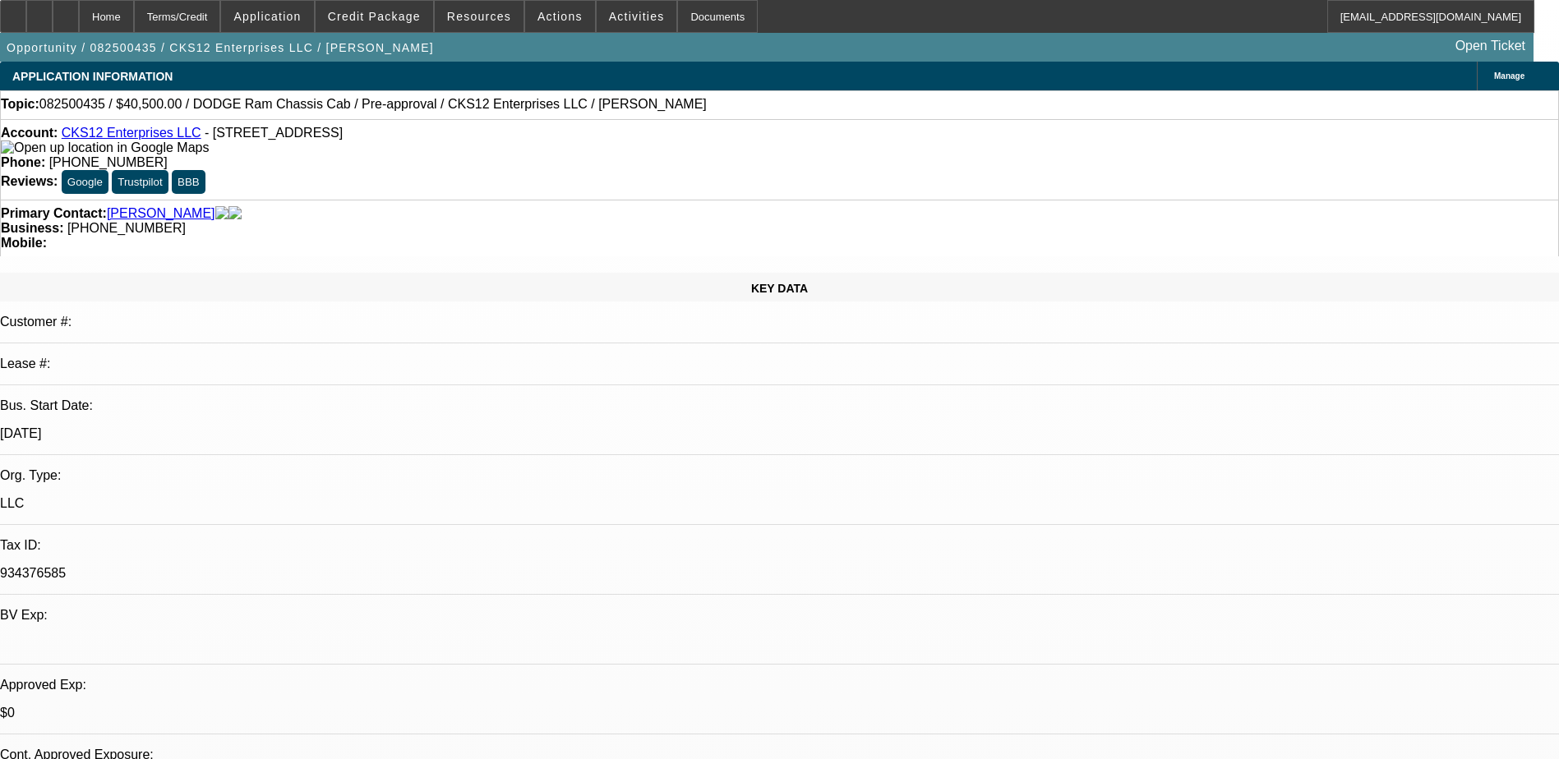
select select "0.1"
select select "0"
select select "0.1"
select select "0"
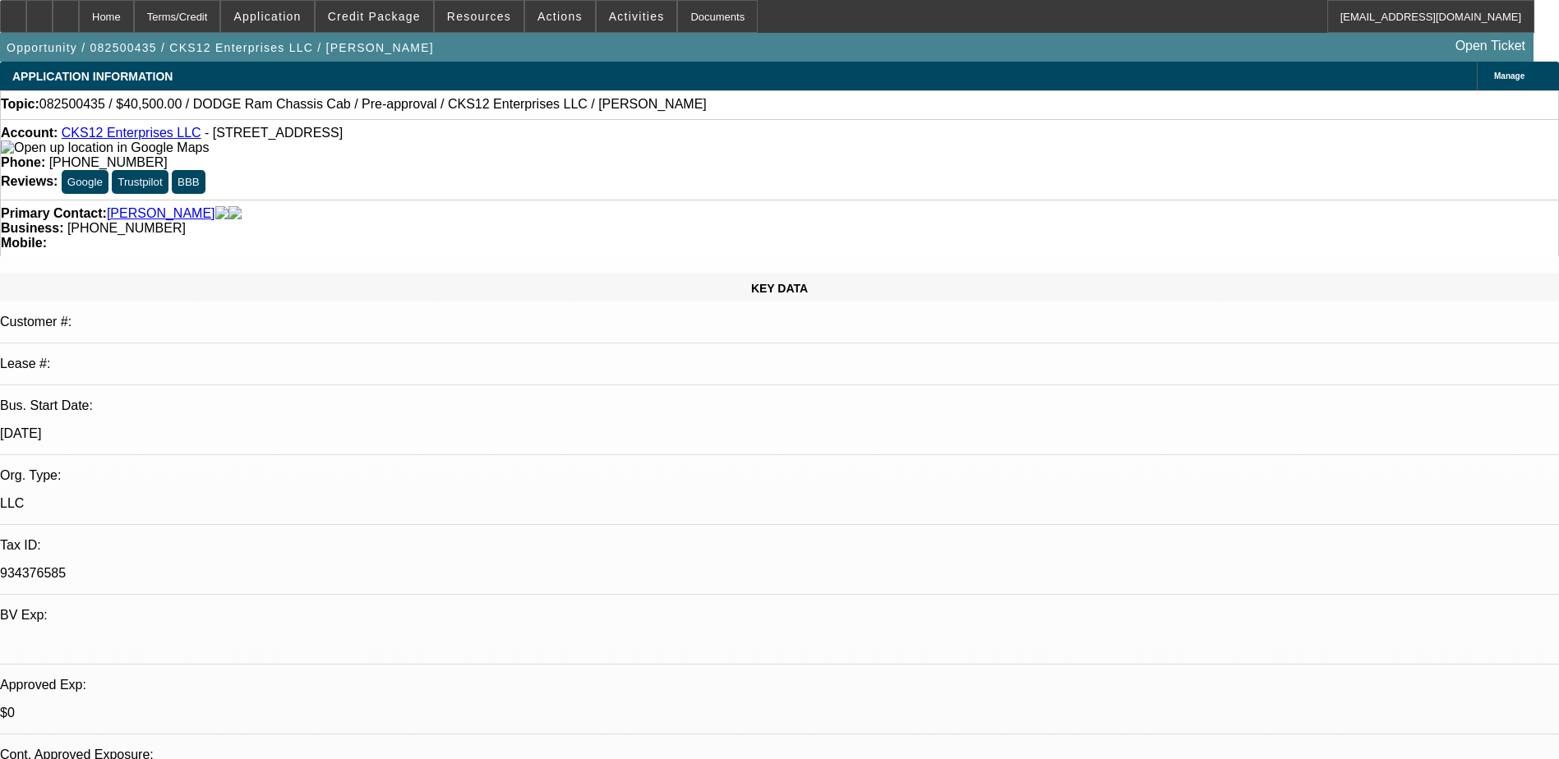
select select "0.1"
select select "2"
select select "0"
select select "0.1"
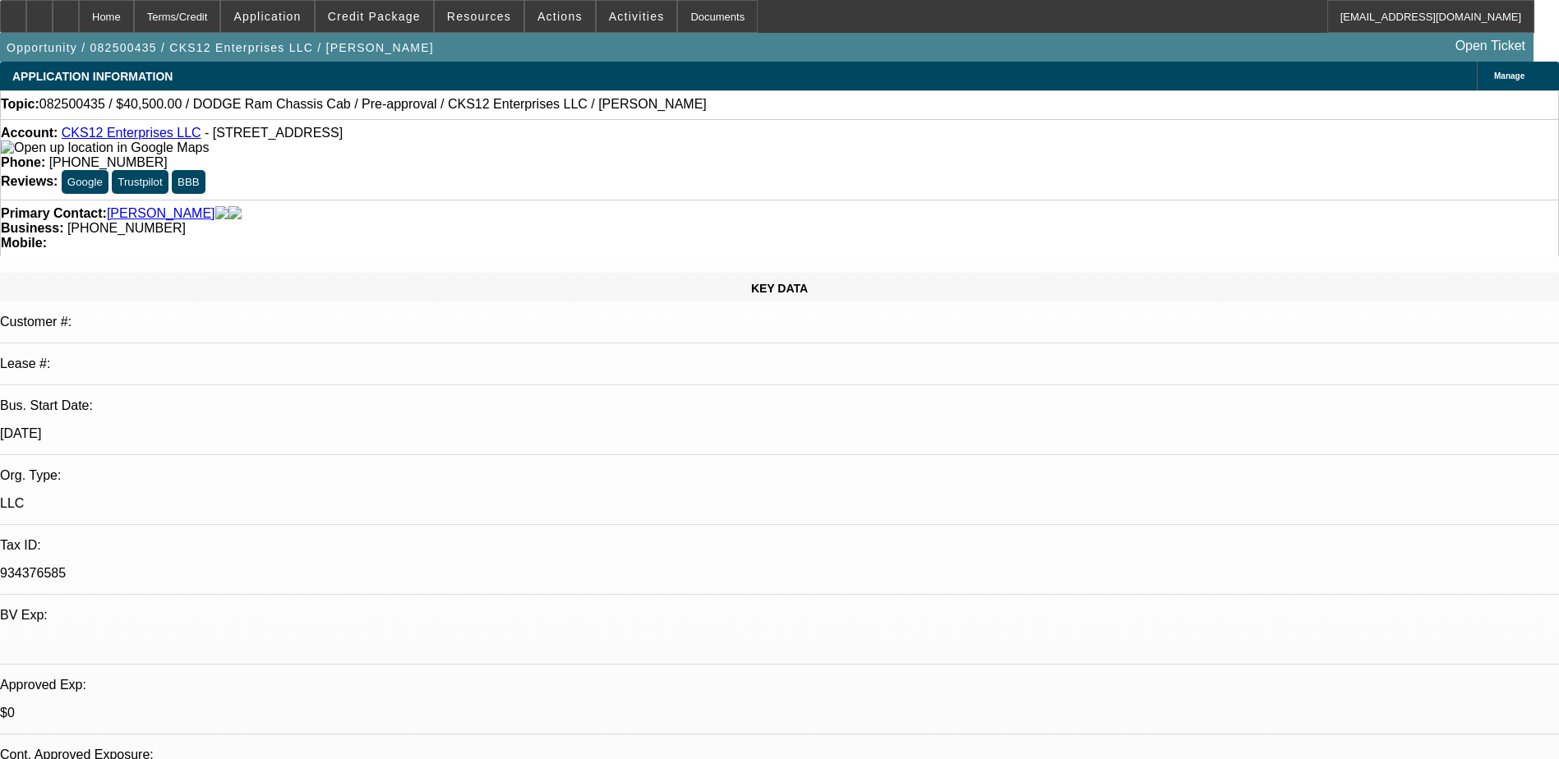
select select "2"
select select "0.1"
select select "1"
select select "6"
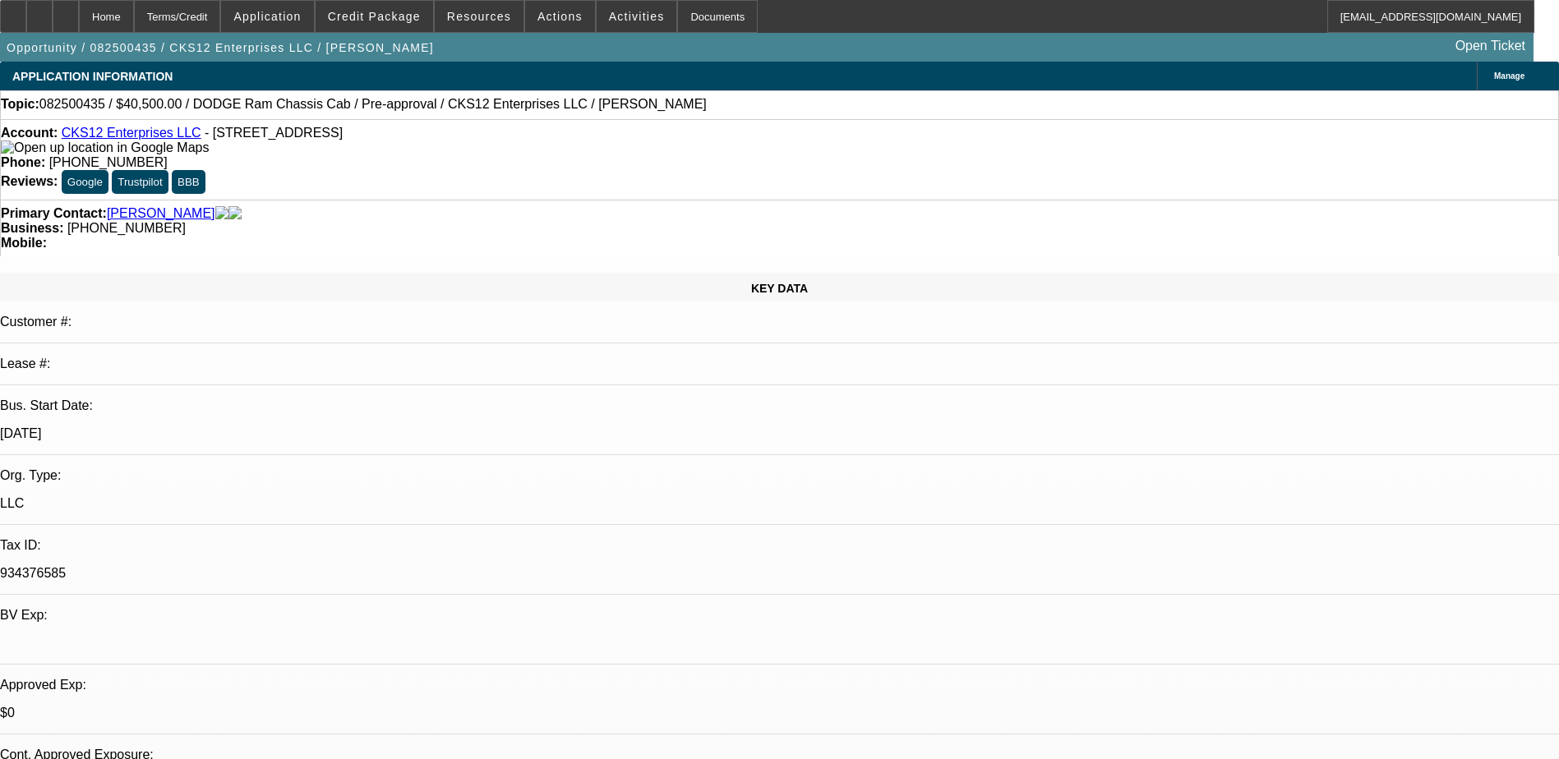
select select "1"
select select "6"
select select "1"
select select "3"
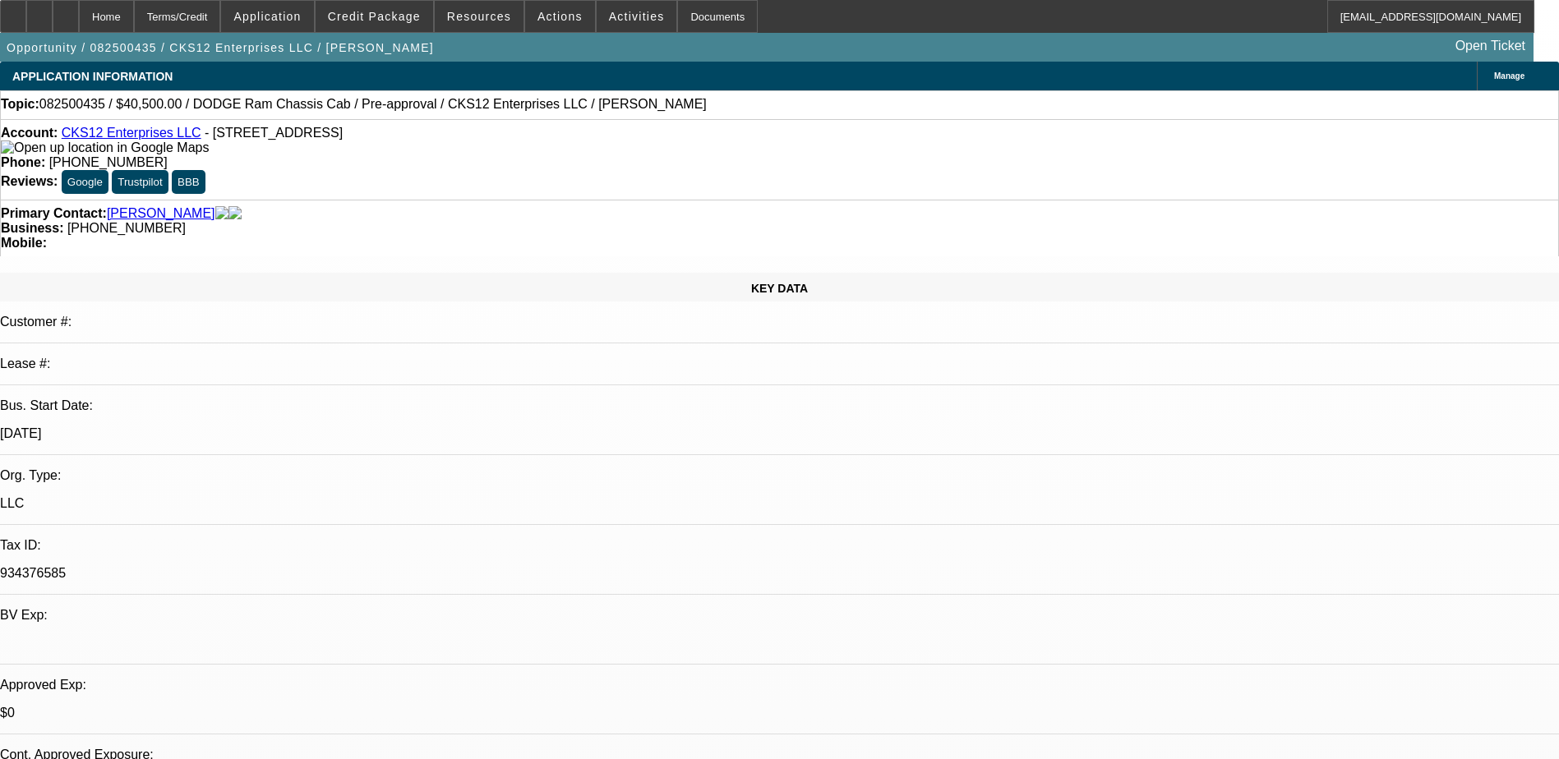
select select "6"
select select "1"
select select "3"
select select "4"
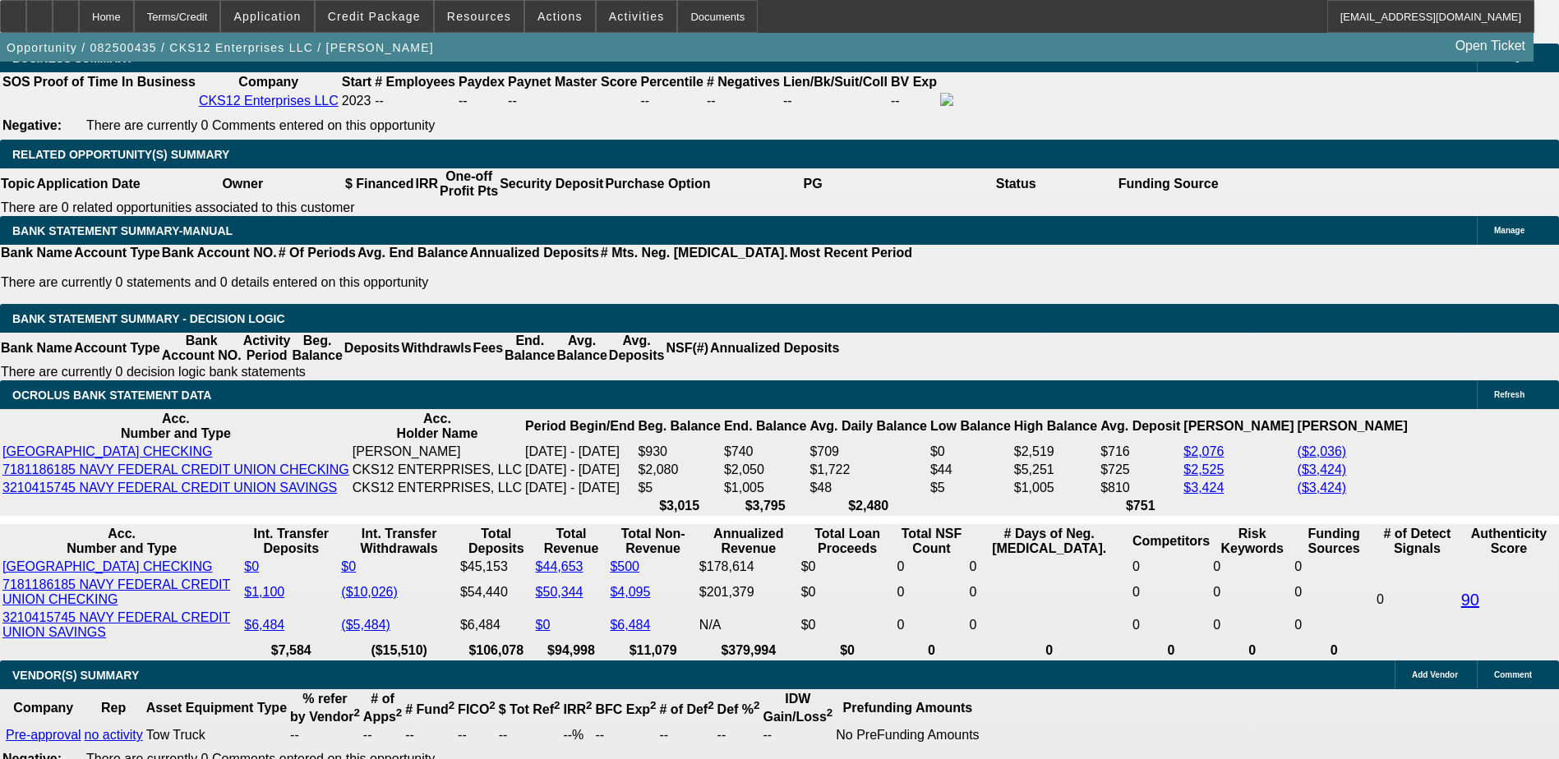
scroll to position [2466, 0]
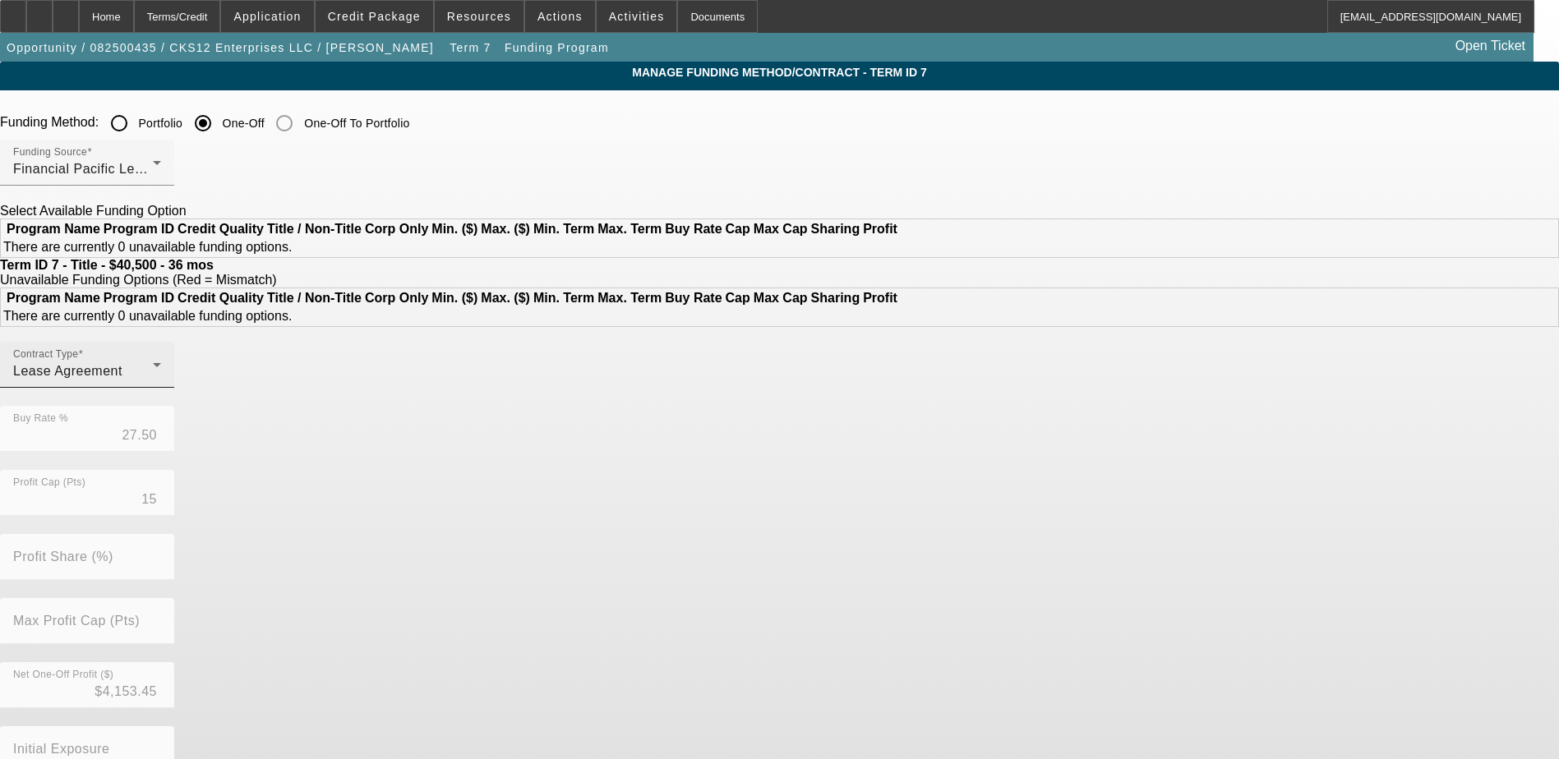
click at [161, 388] on div "Contract Type Lease Agreement" at bounding box center [87, 365] width 148 height 46
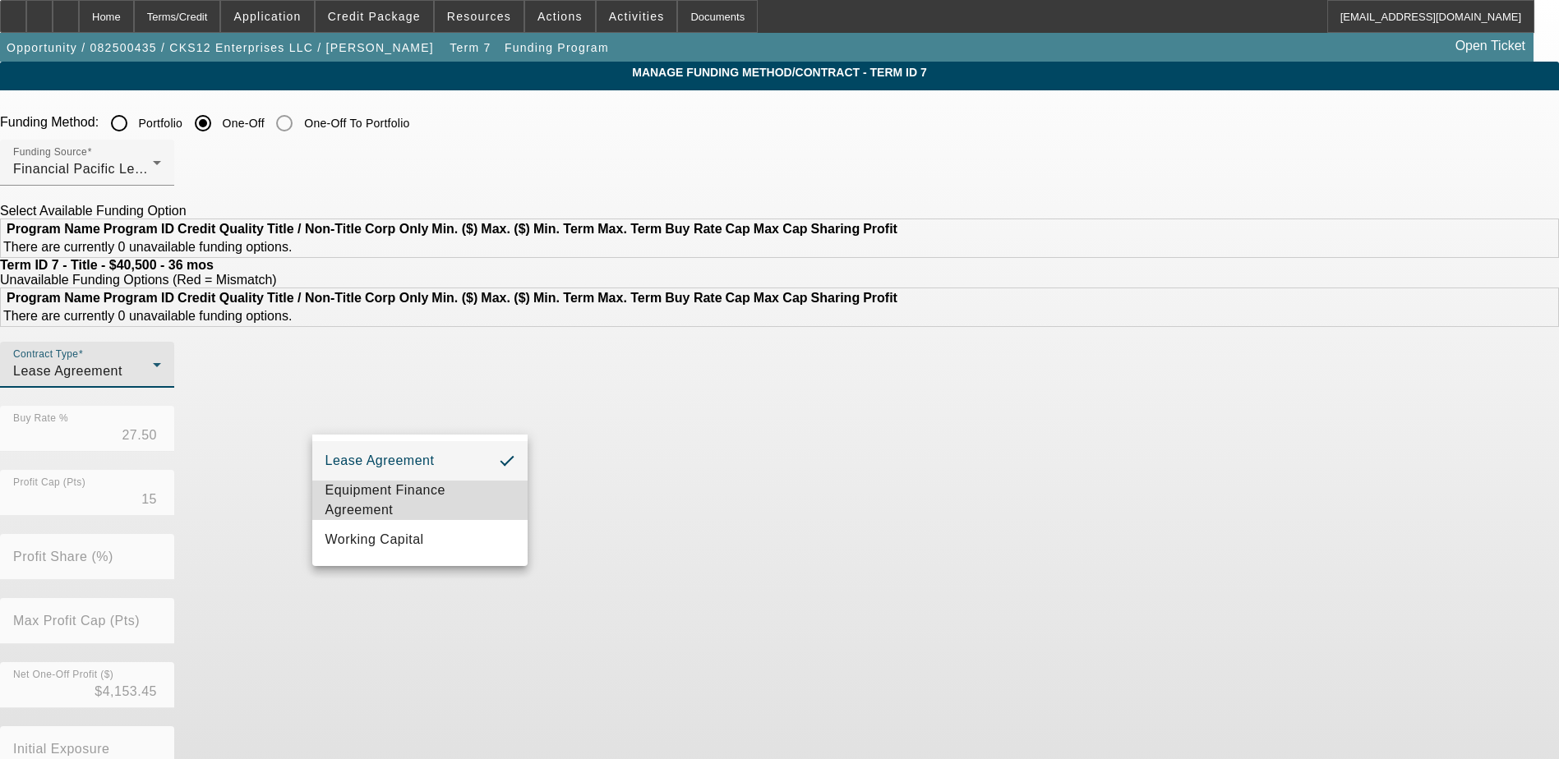
click at [395, 493] on span "Equipment Finance Agreement" at bounding box center [419, 500] width 189 height 39
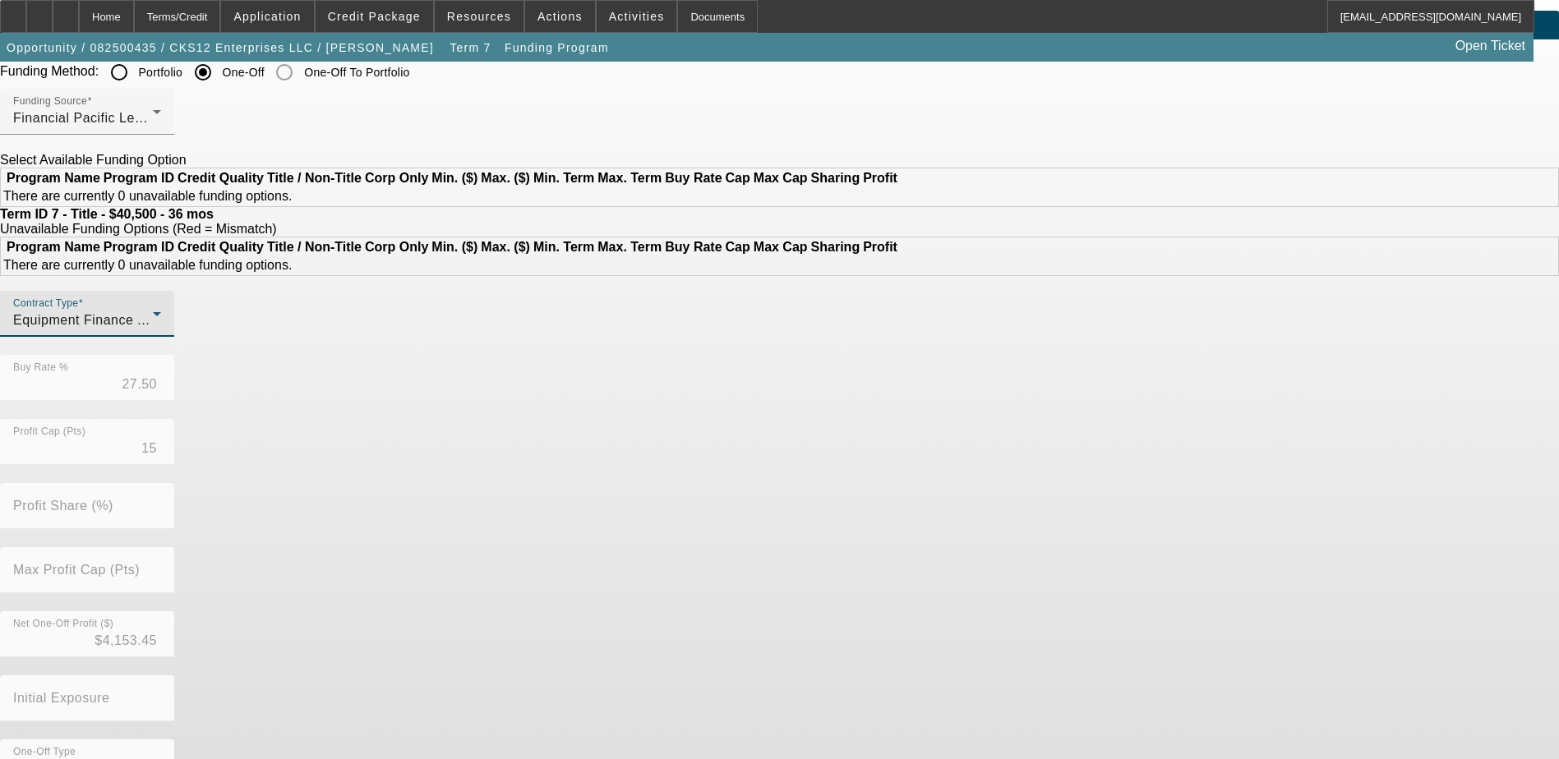
scroll to position [127, 0]
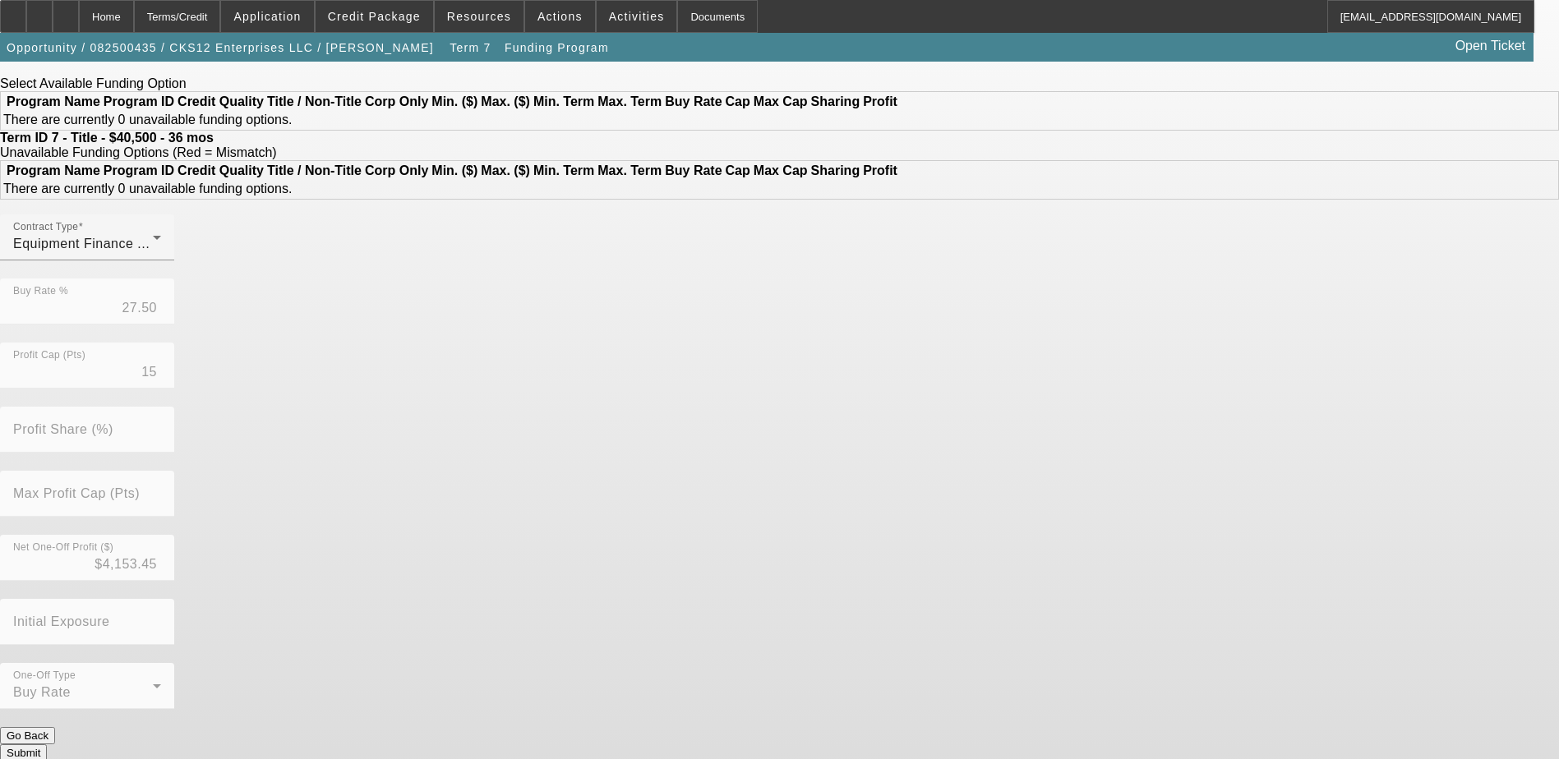
click at [47, 745] on button "Submit" at bounding box center [23, 753] width 47 height 17
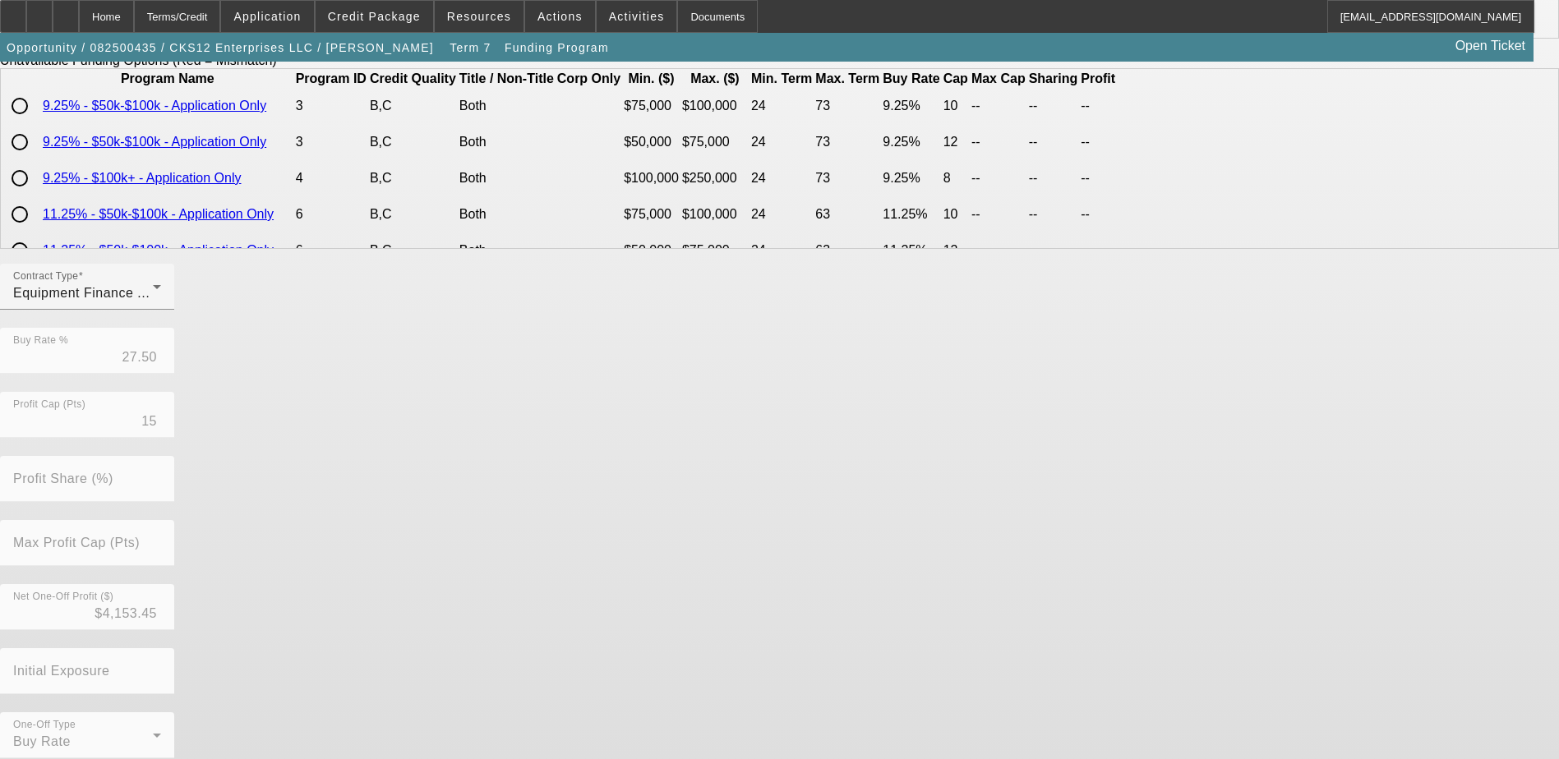
scroll to position [377, 0]
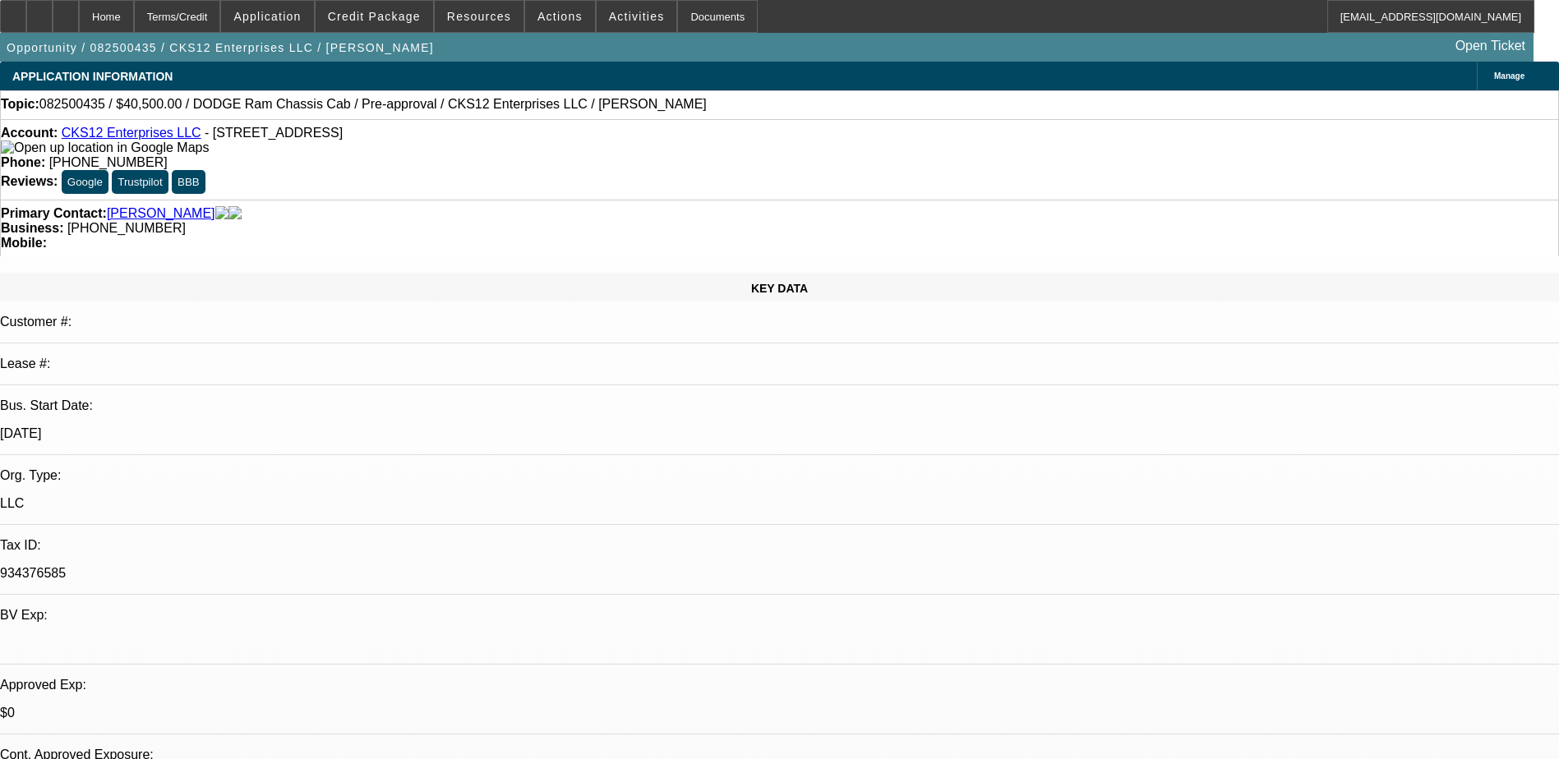
select select "0.1"
select select "0"
select select "6"
select select "0.1"
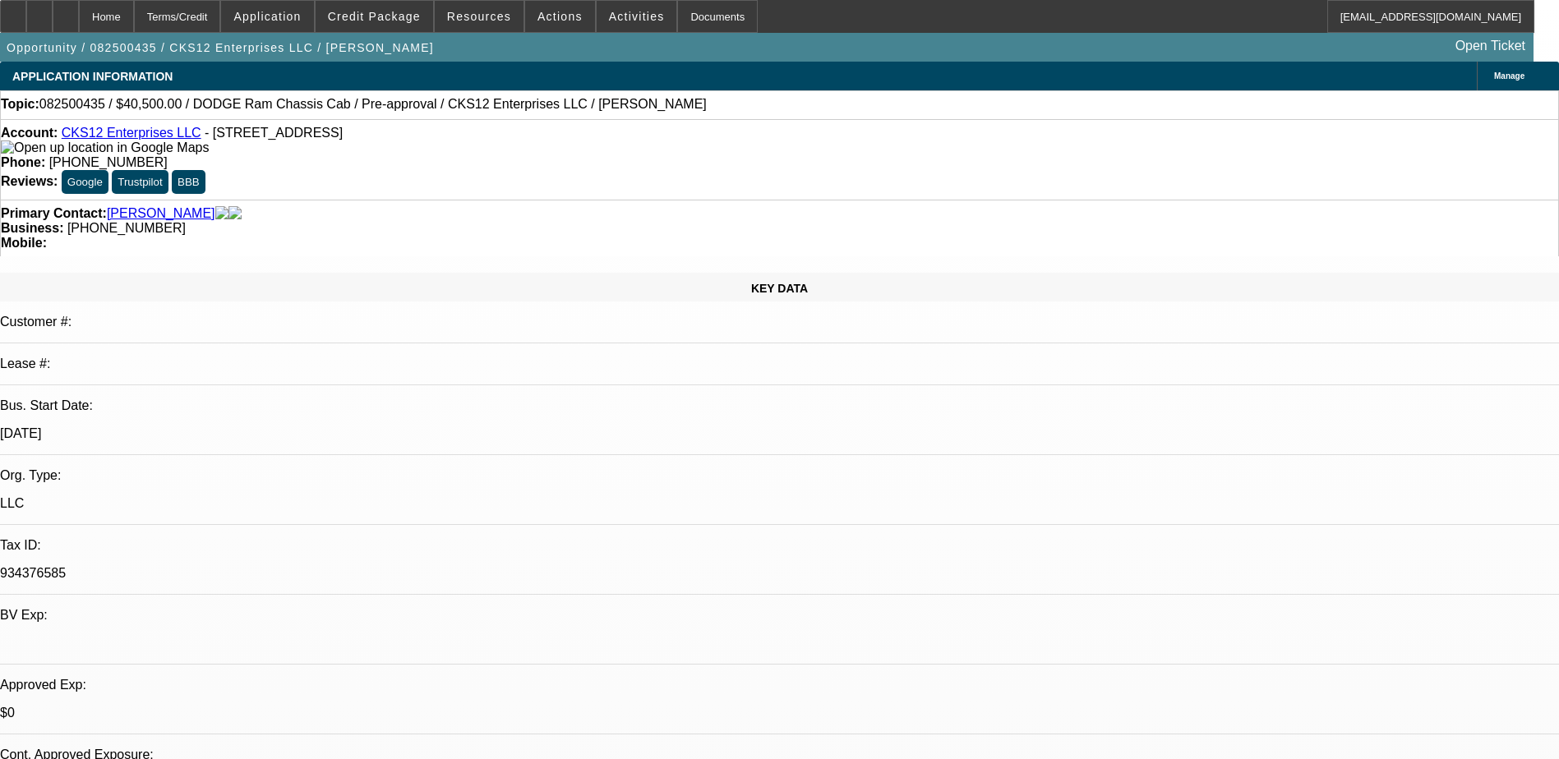
select select "0"
select select "0.1"
select select "6"
select select "0.1"
select select "2"
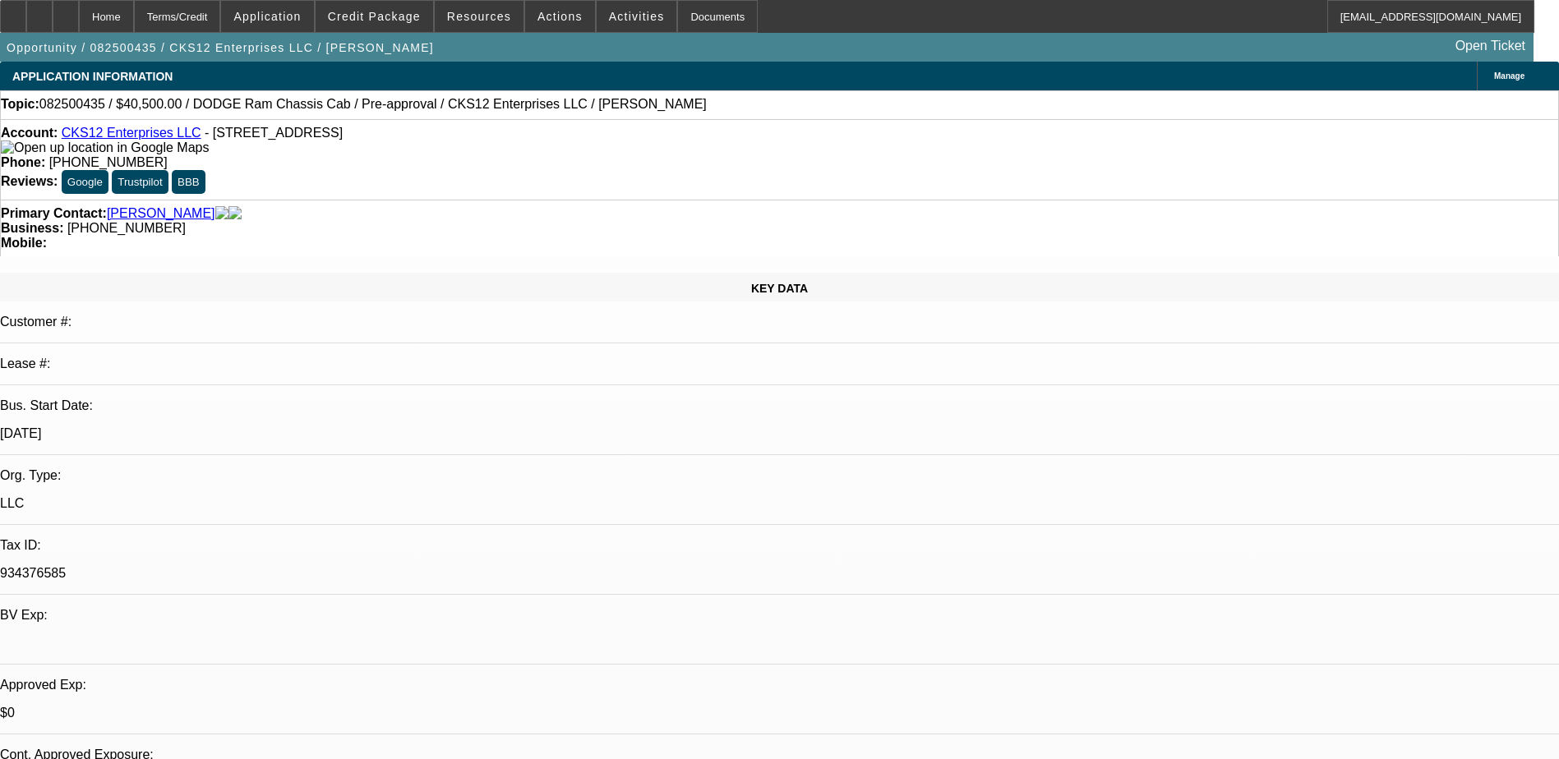
select select "3"
select select "0"
select select "6"
select select "0.1"
select select "2"
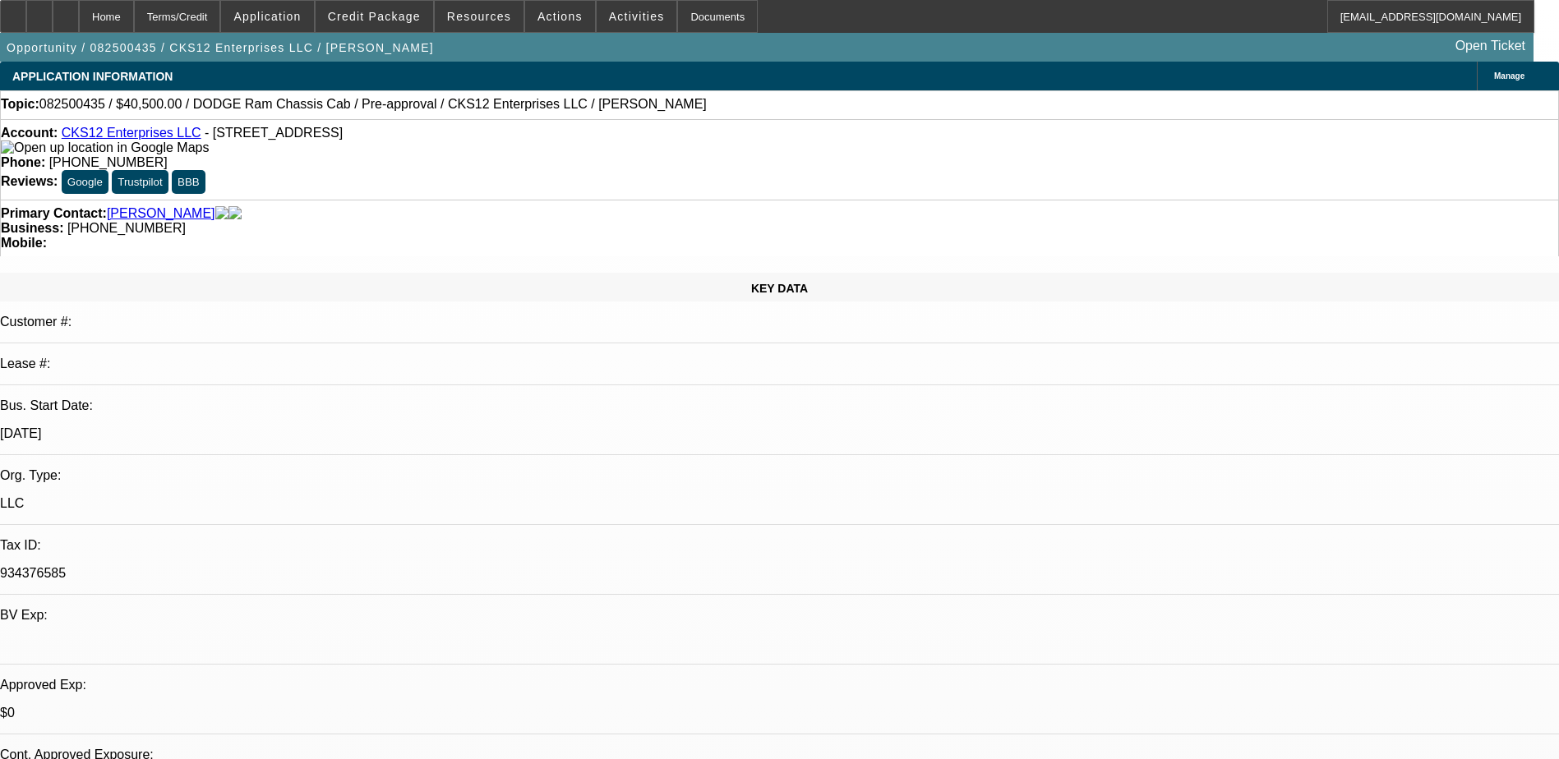
select select "3"
select select "0.1"
select select "4"
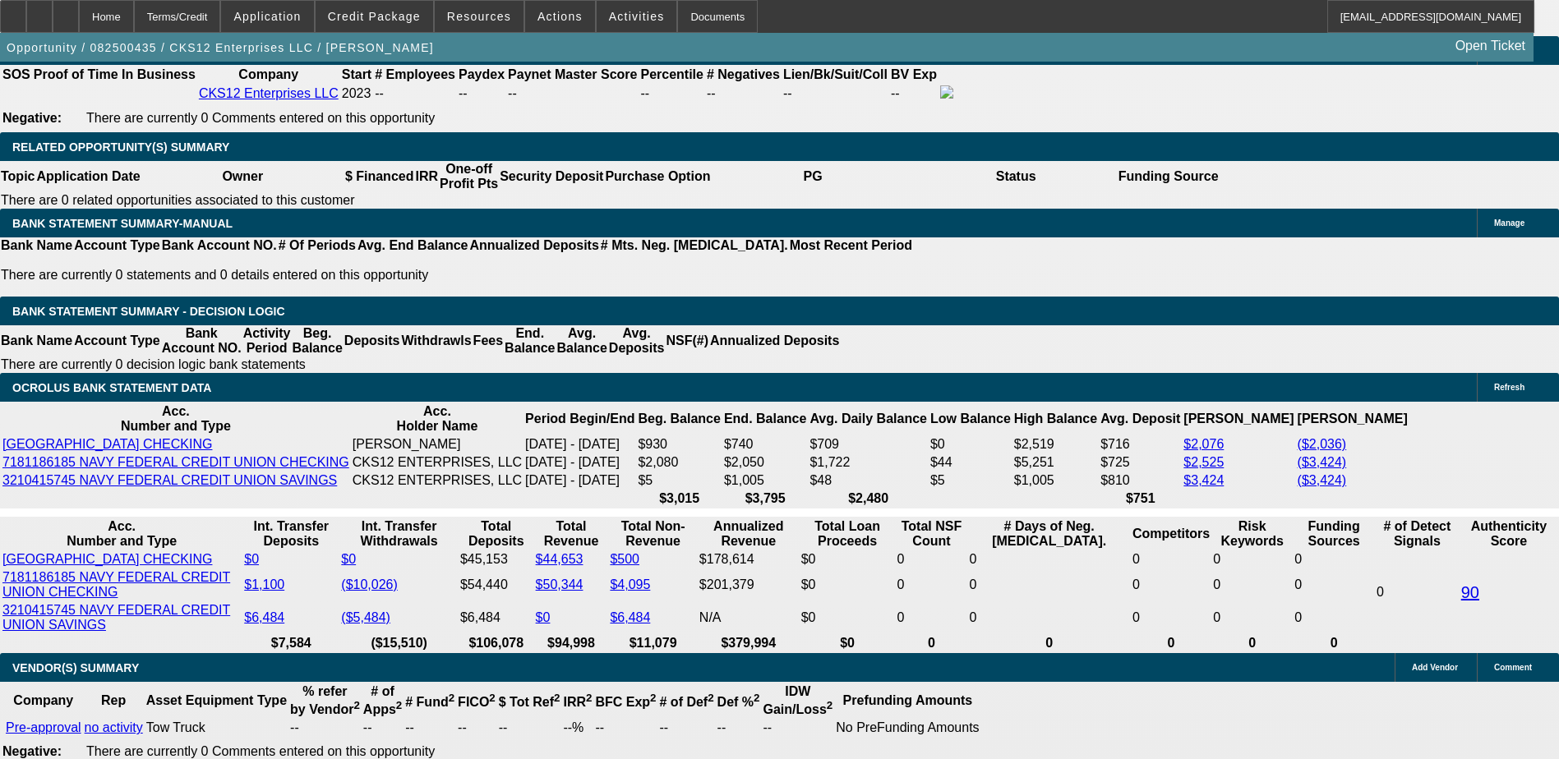
scroll to position [2630, 0]
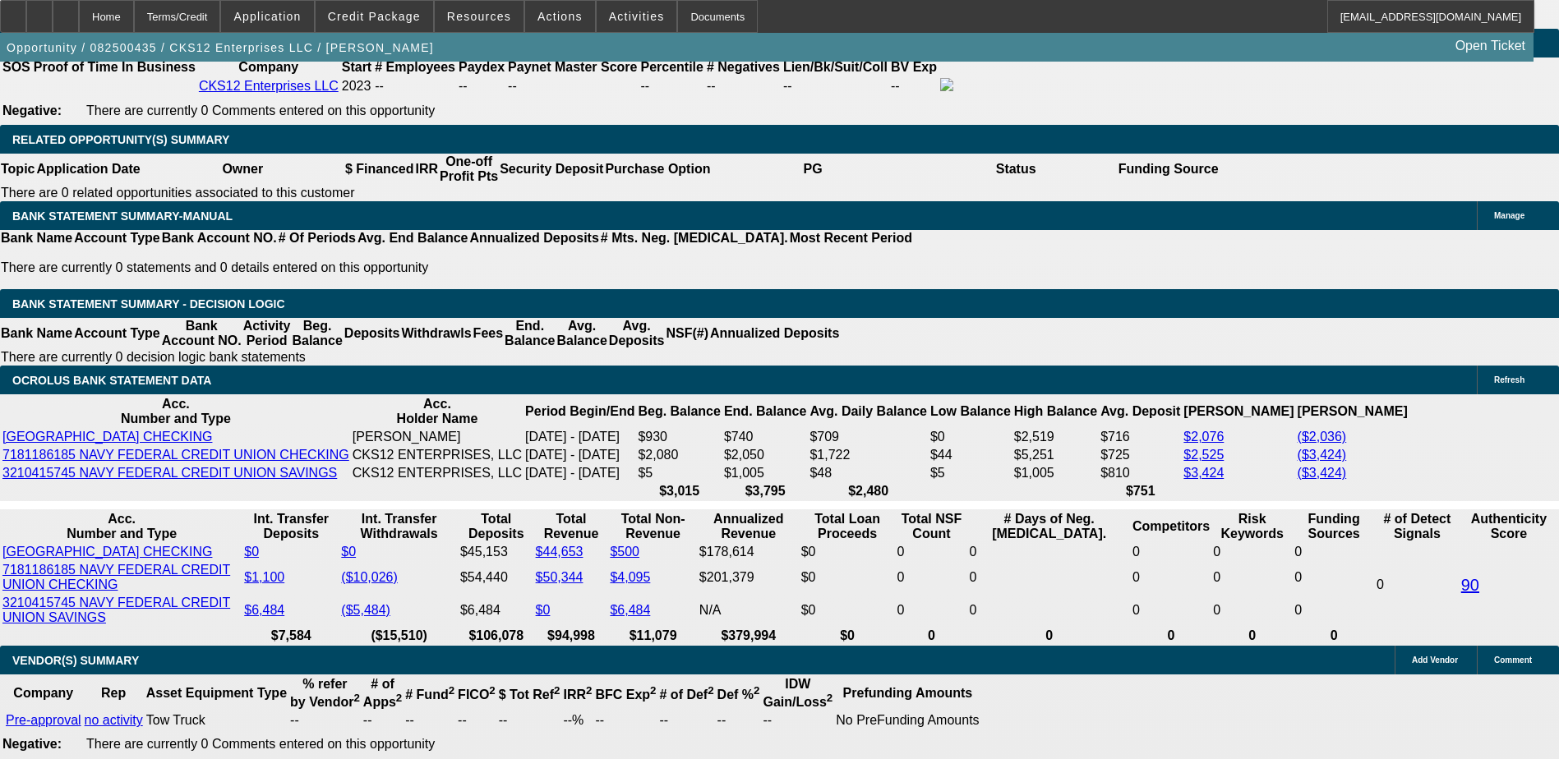
type input "UNKNOWN"
type input "2"
type input "$1,160.02"
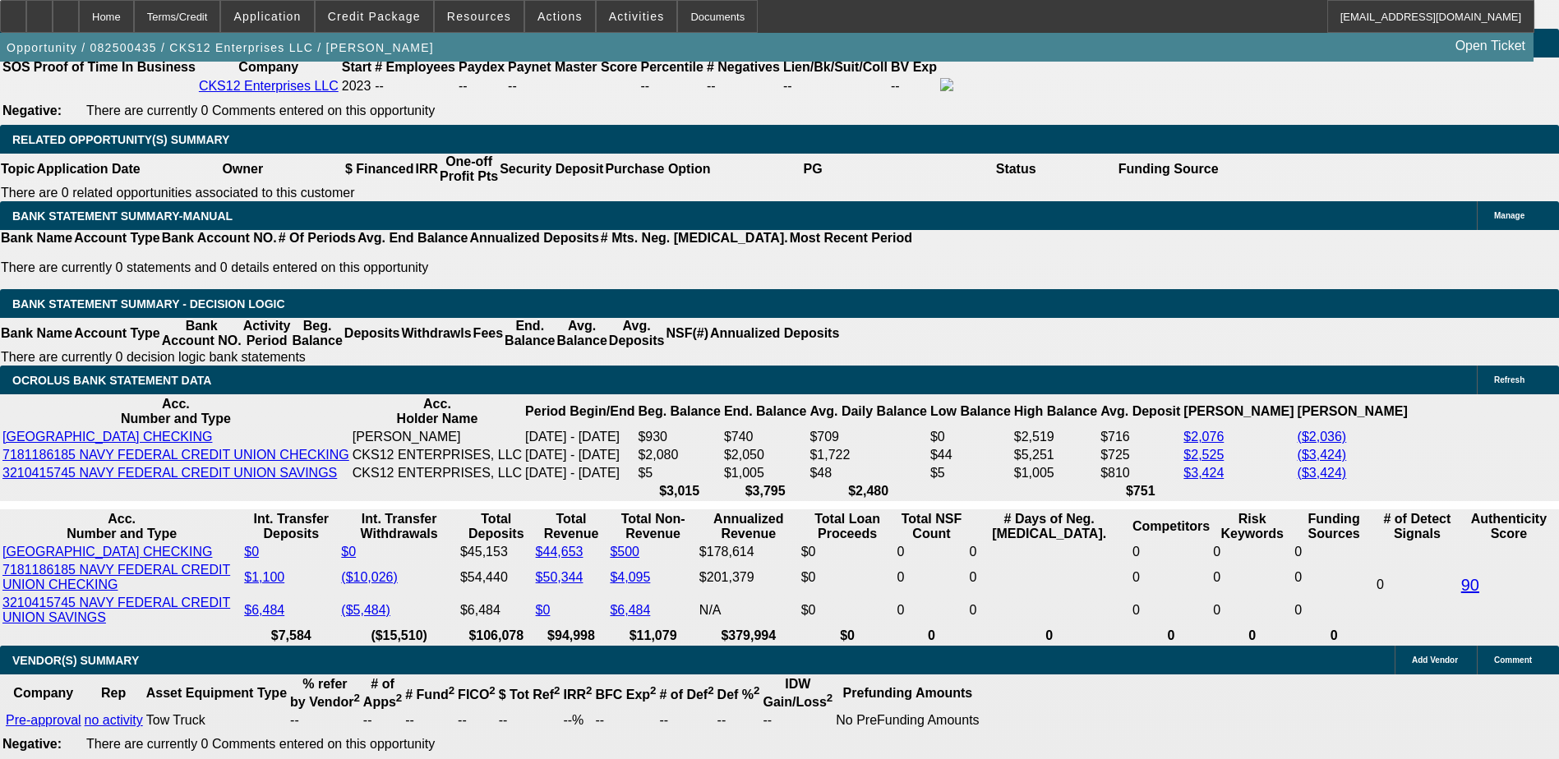
type input "29"
type input "$1,697.18"
type input "29.9"
type input "$1,717.07"
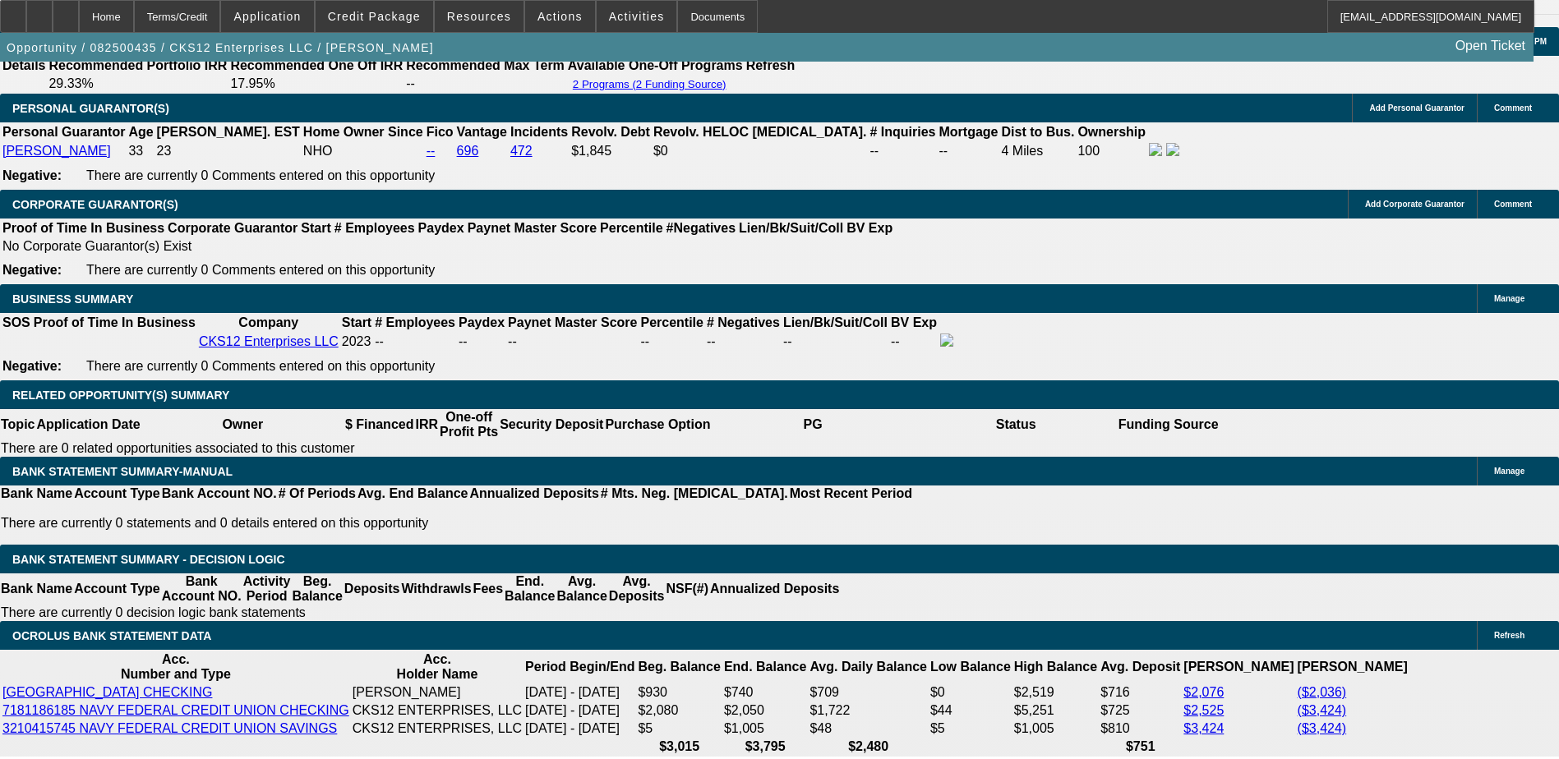
scroll to position [2219, 0]
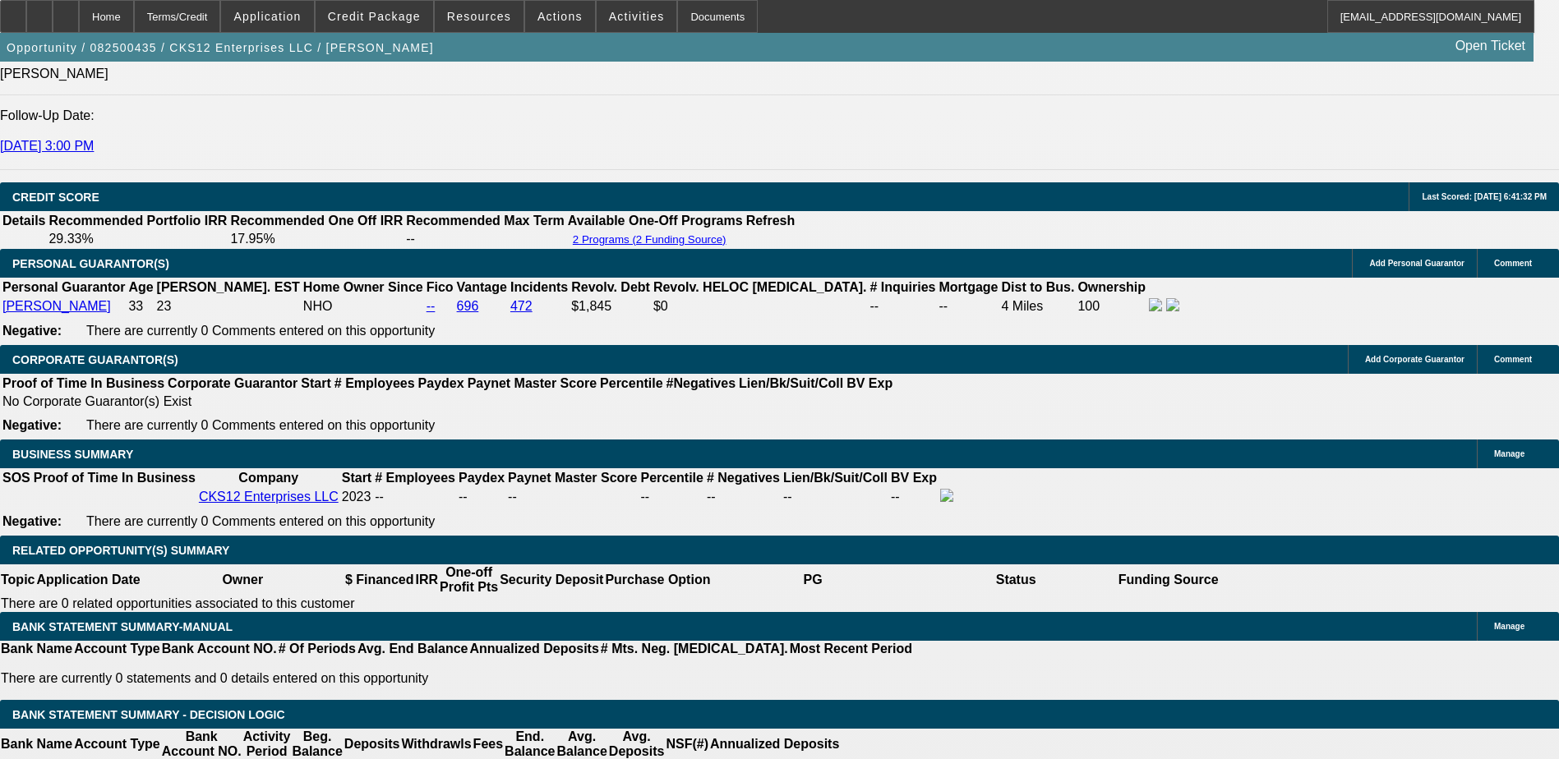
type input "29.9"
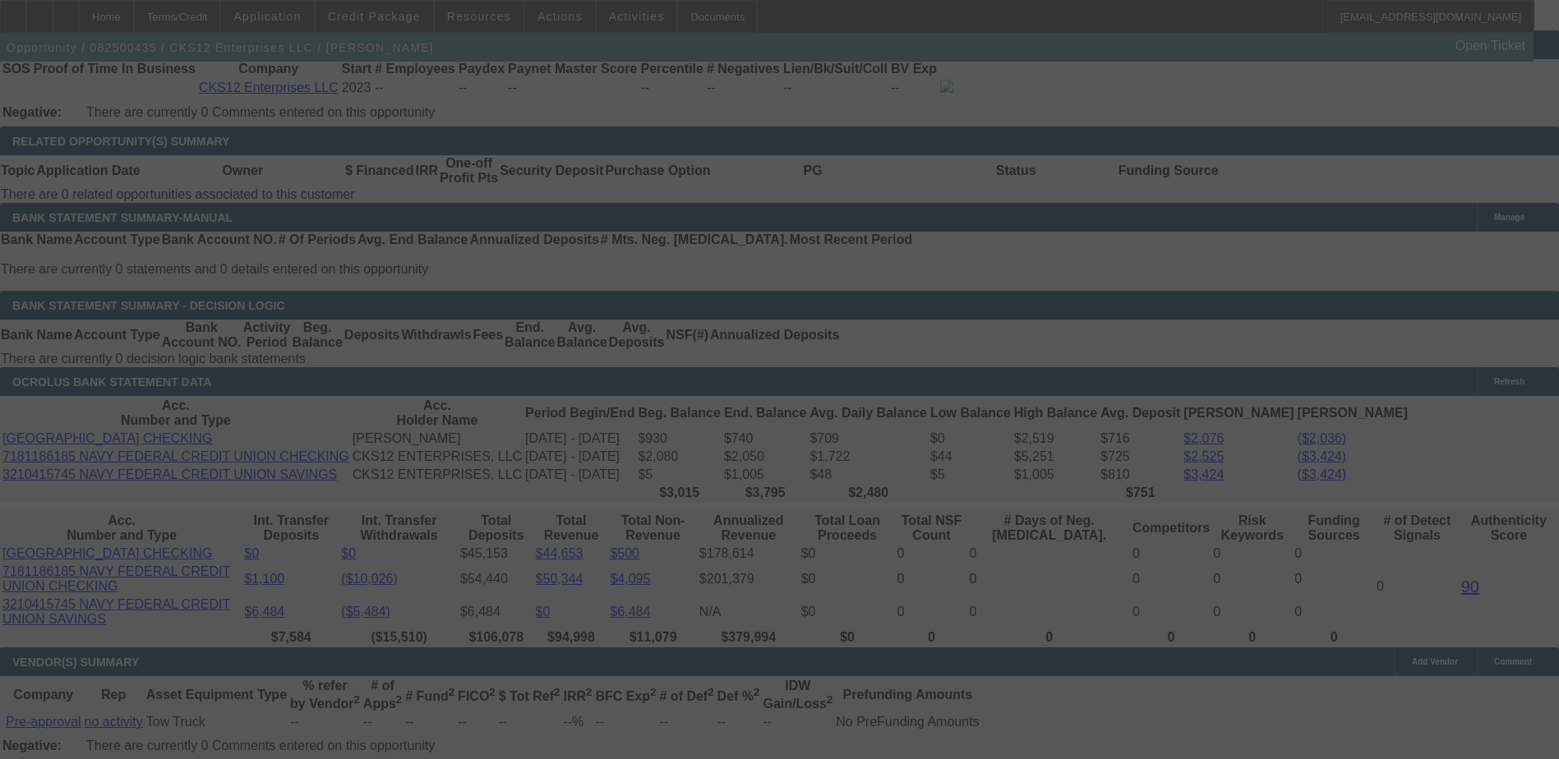
scroll to position [2630, 0]
select select "0.1"
select select "0"
select select "6"
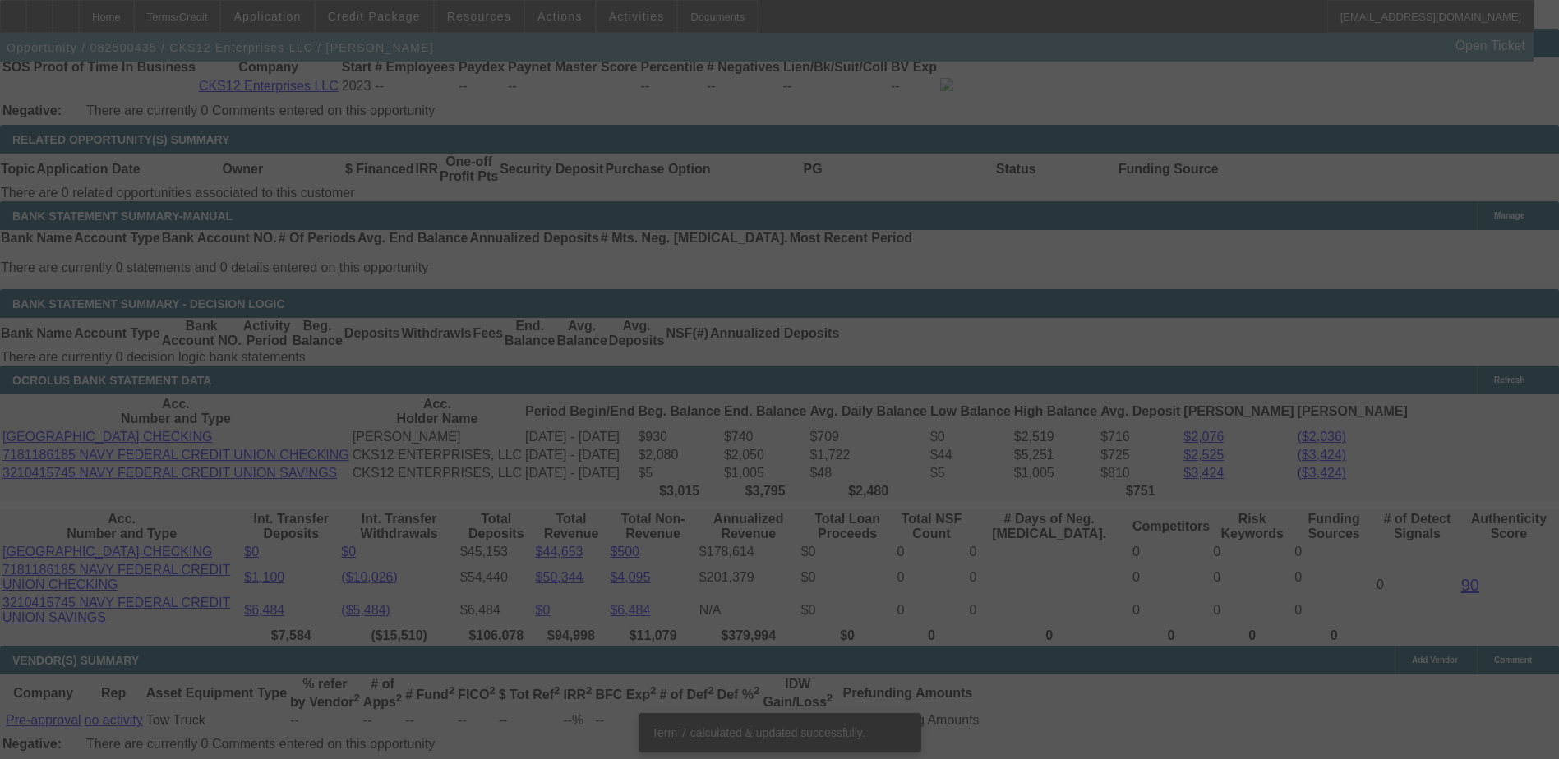
scroll to position [2615, 0]
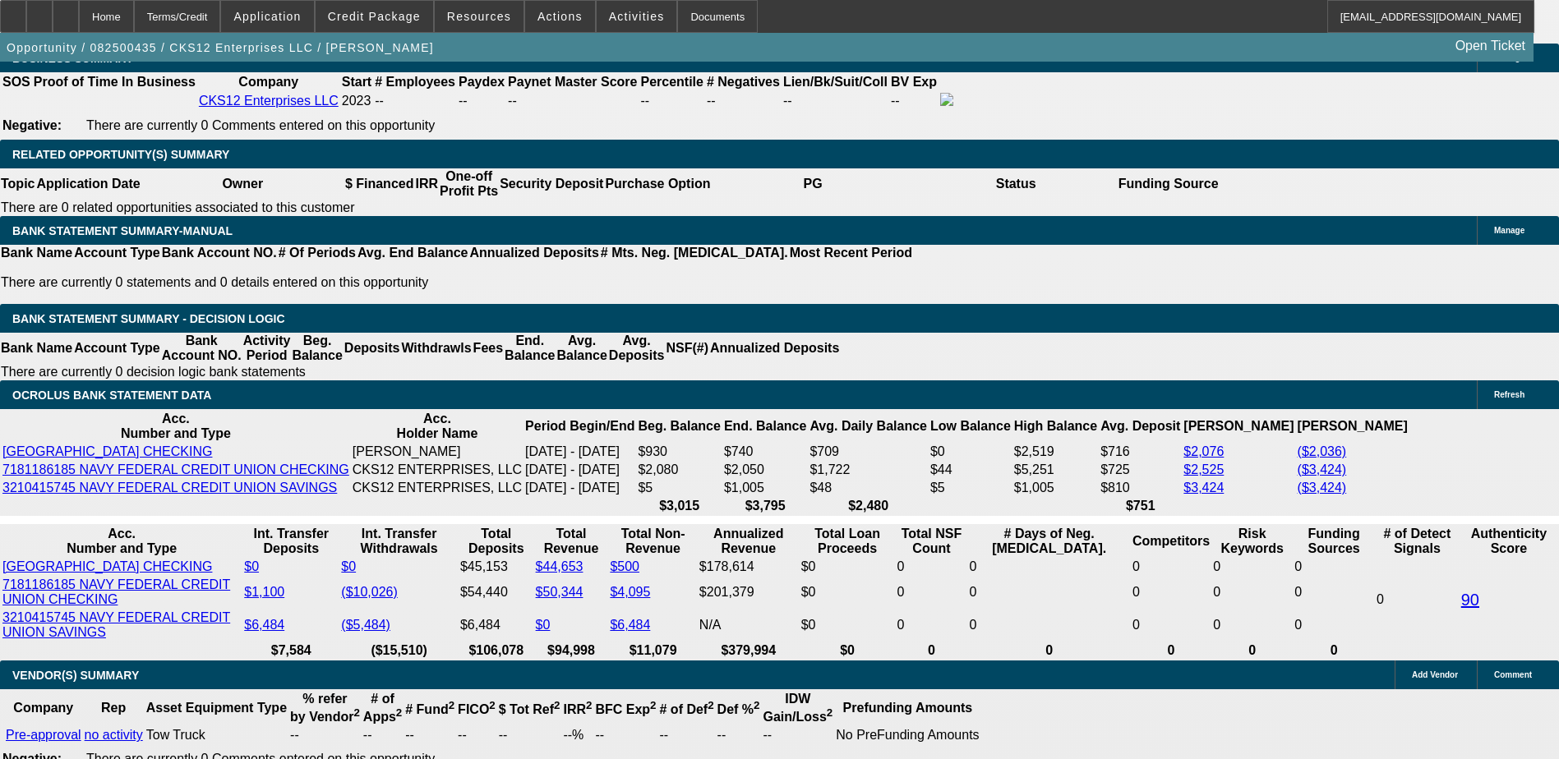
select select "9"
type input "UNKNOWN"
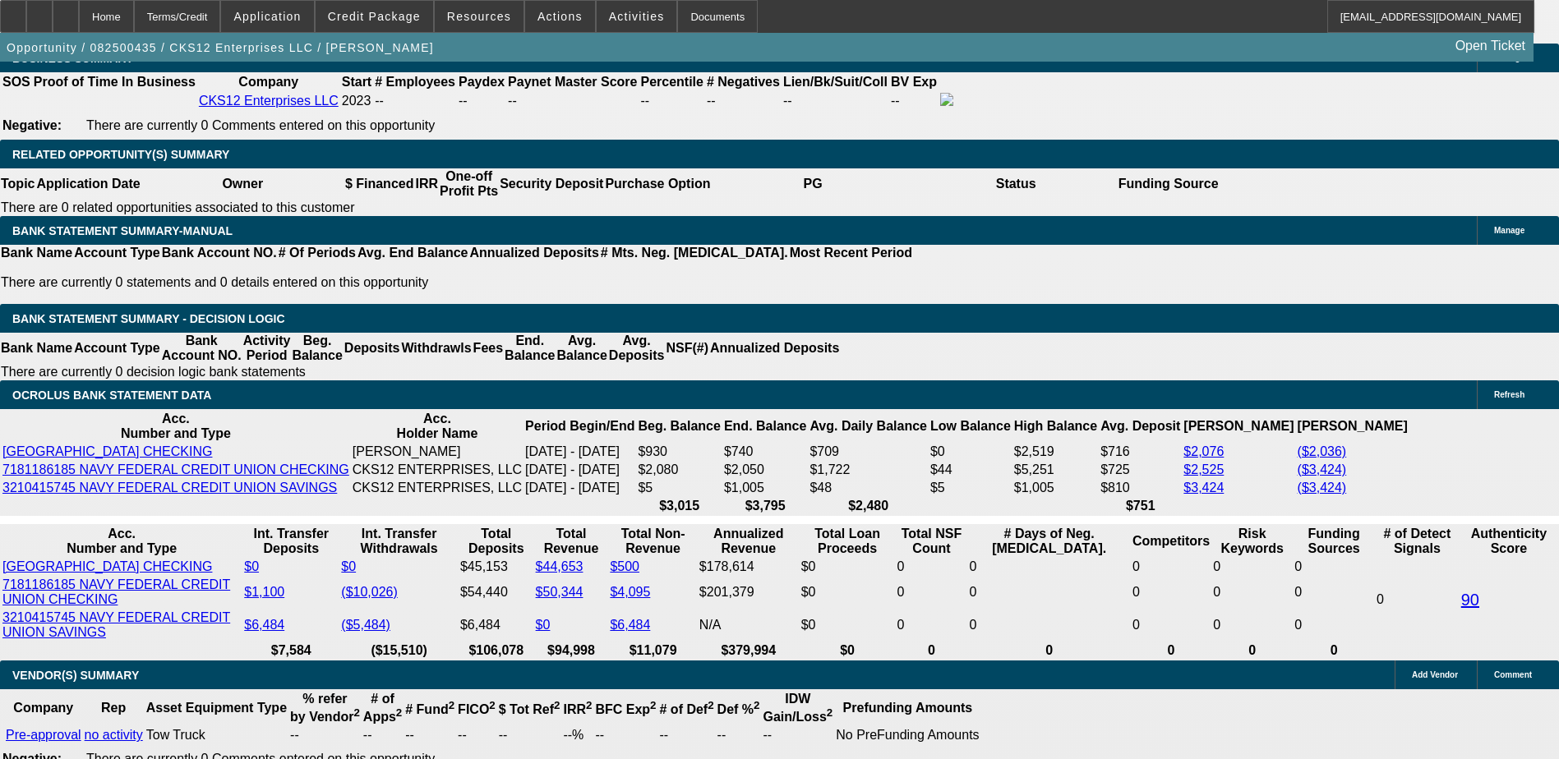
select select "9"
type input "UNKNOWN"
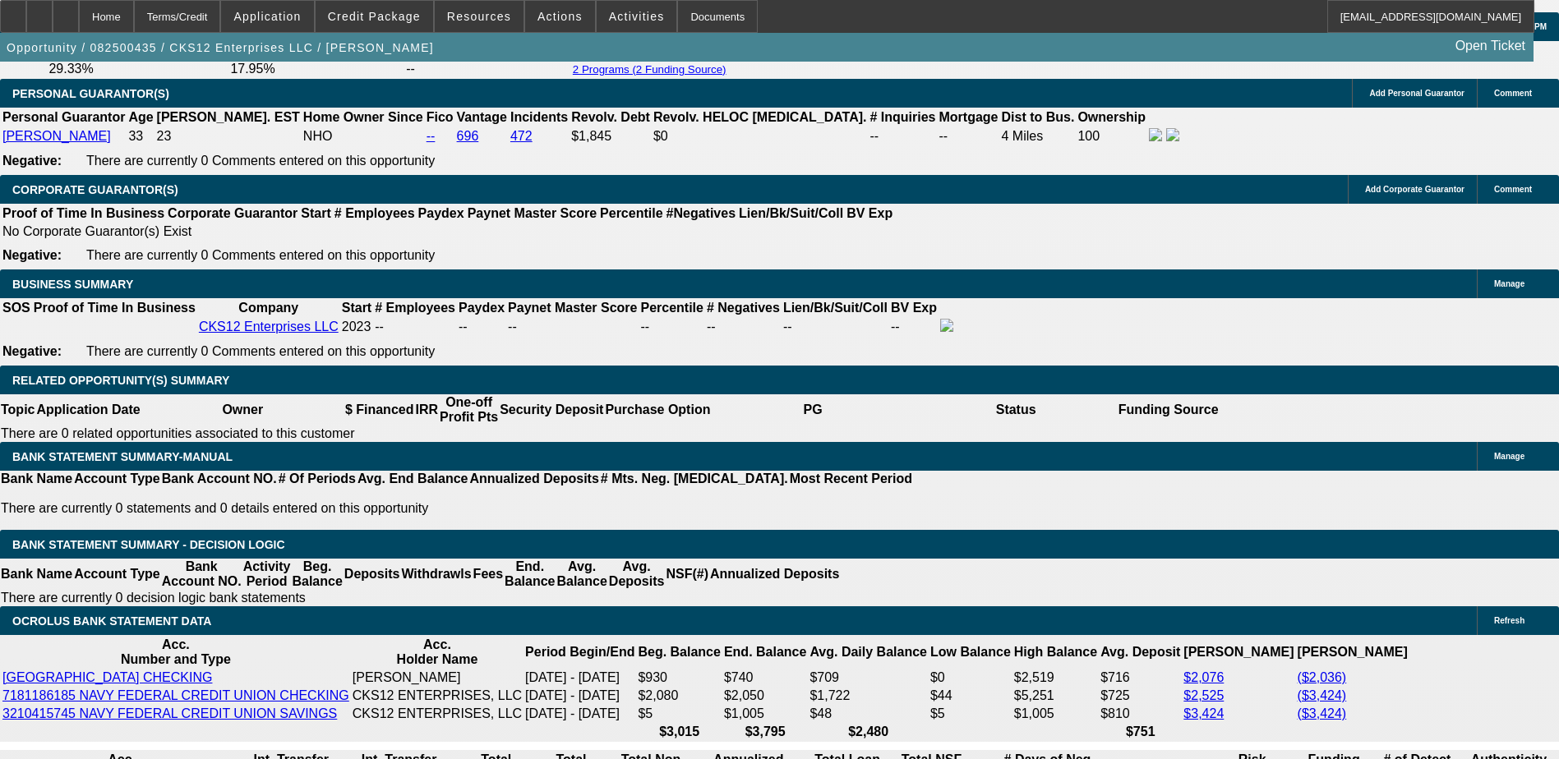
scroll to position [2369, 0]
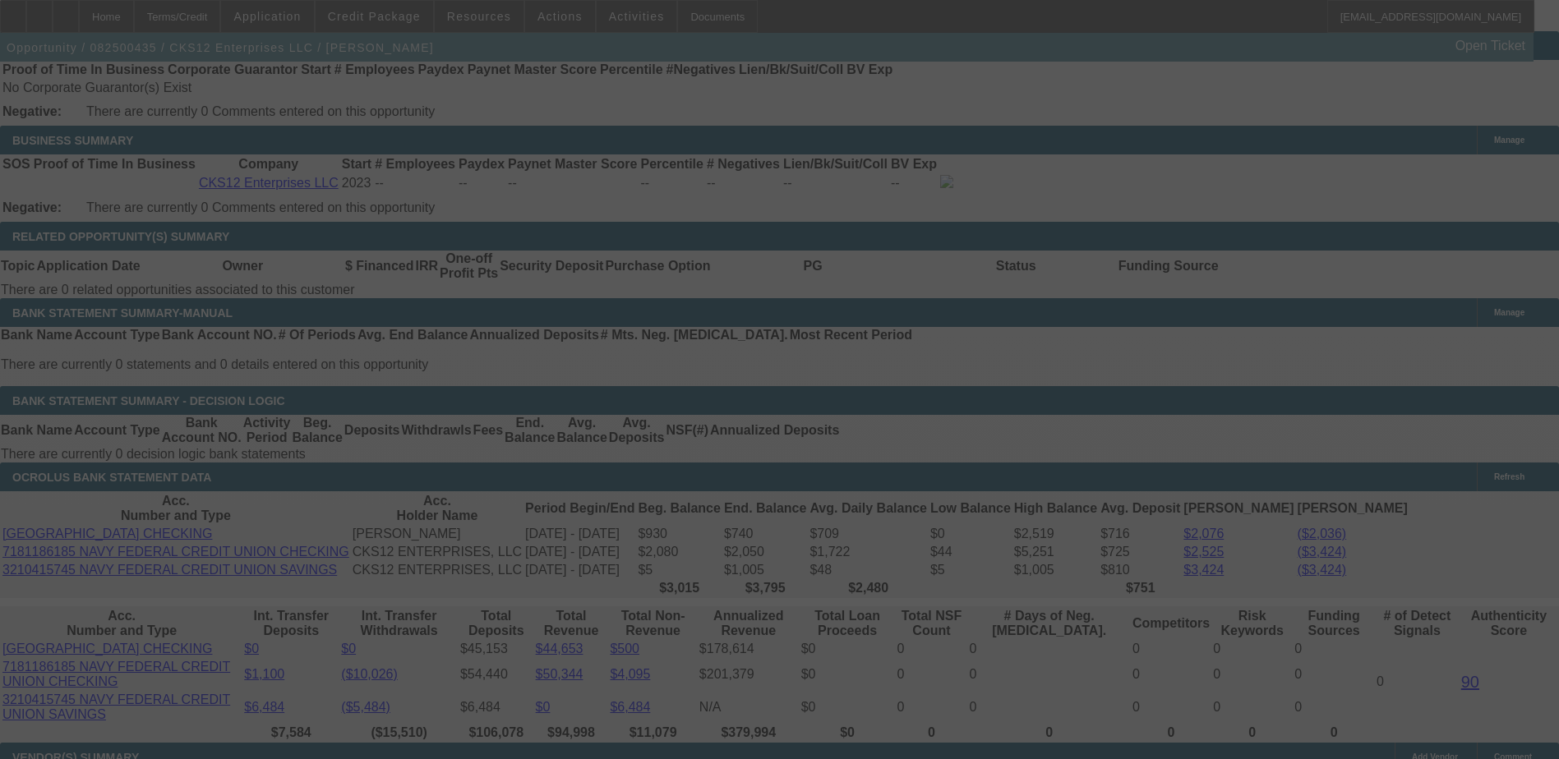
scroll to position [2697, 0]
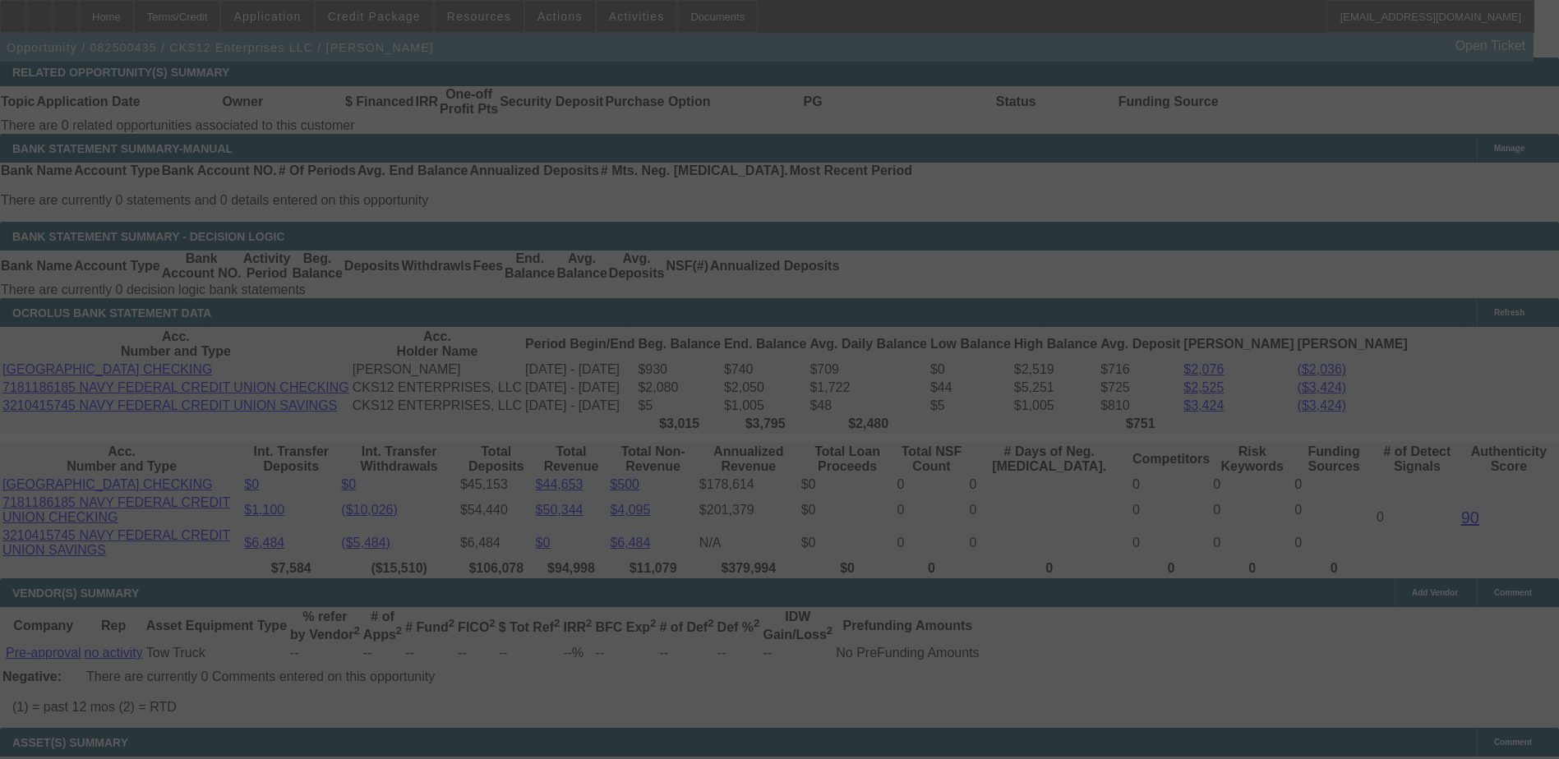
select select "0.1"
select select "0"
select select "9"
select select "0.1"
select select "6"
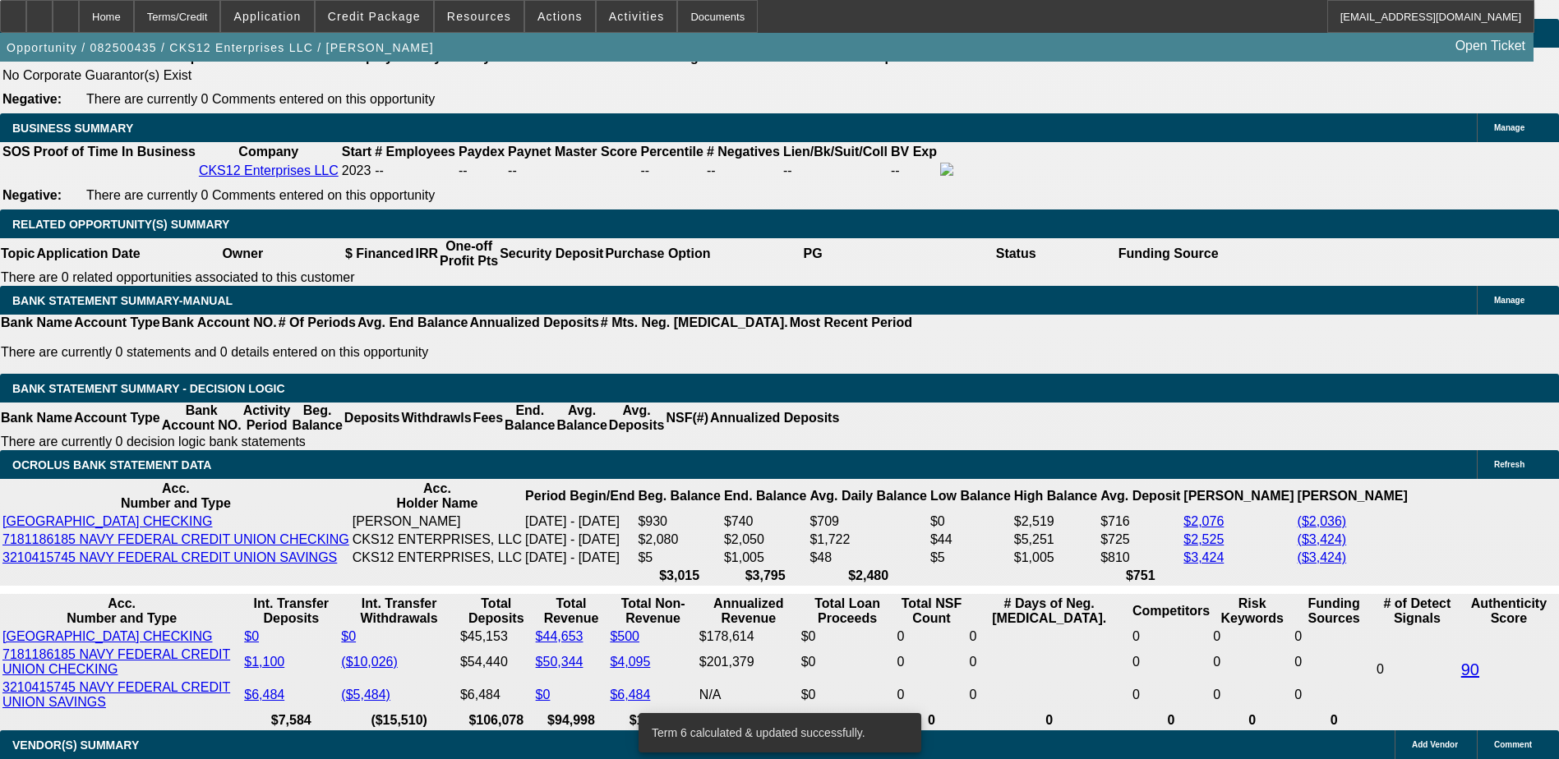
scroll to position [2369, 0]
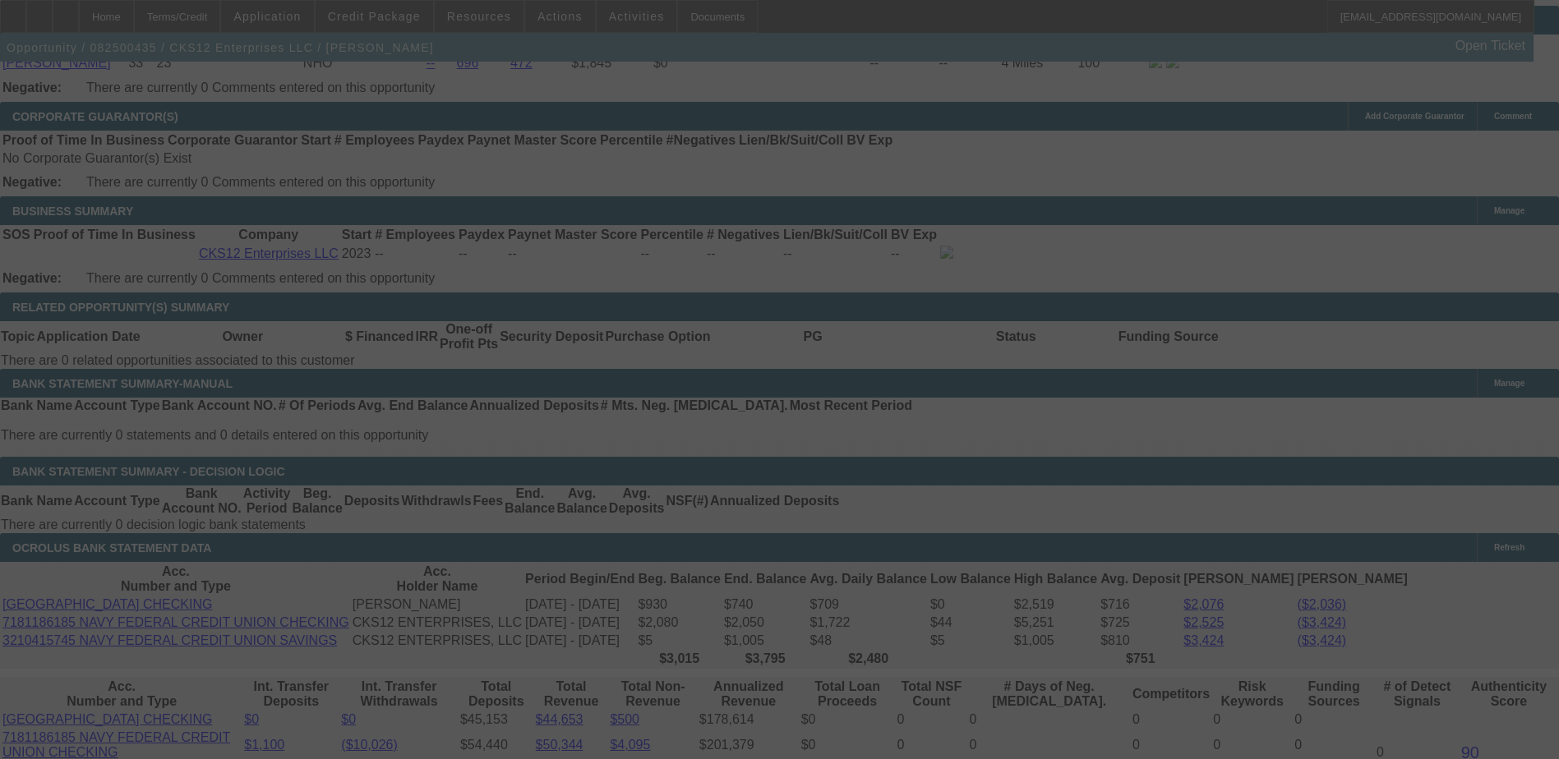
scroll to position [2533, 0]
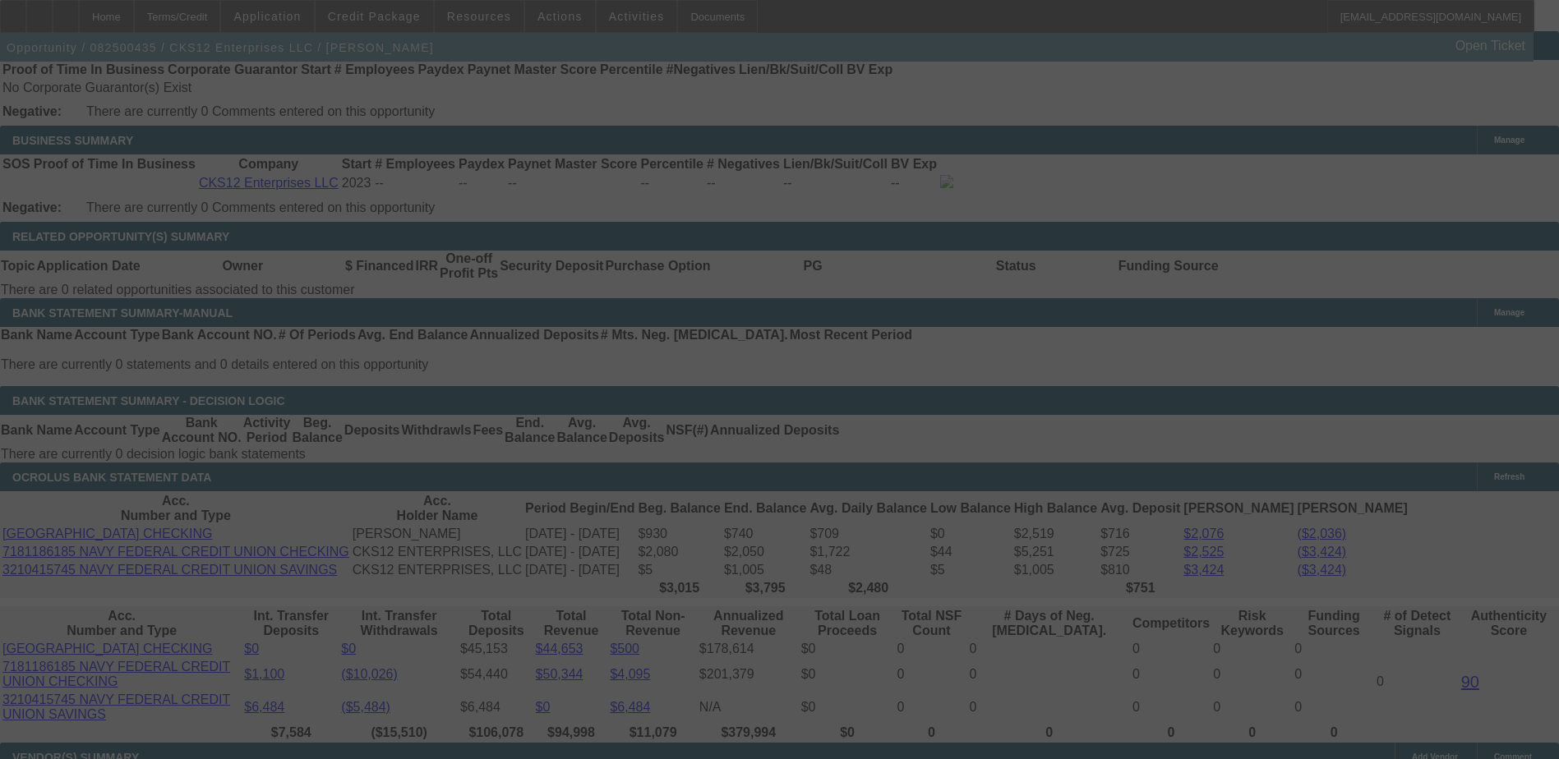
select select "0.1"
select select "0"
select select "9"
select select "0"
select select "6"
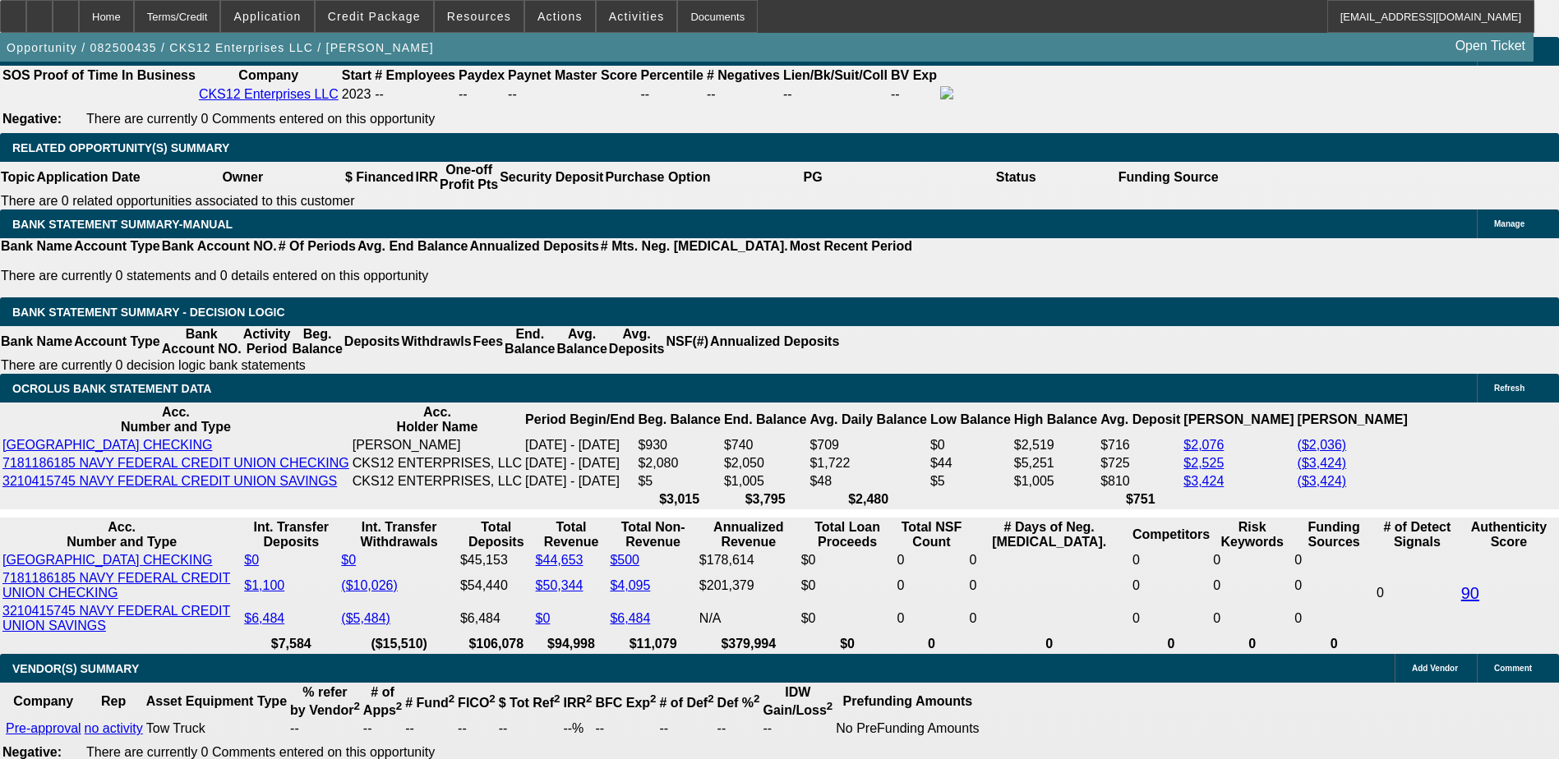
scroll to position [2592, 0]
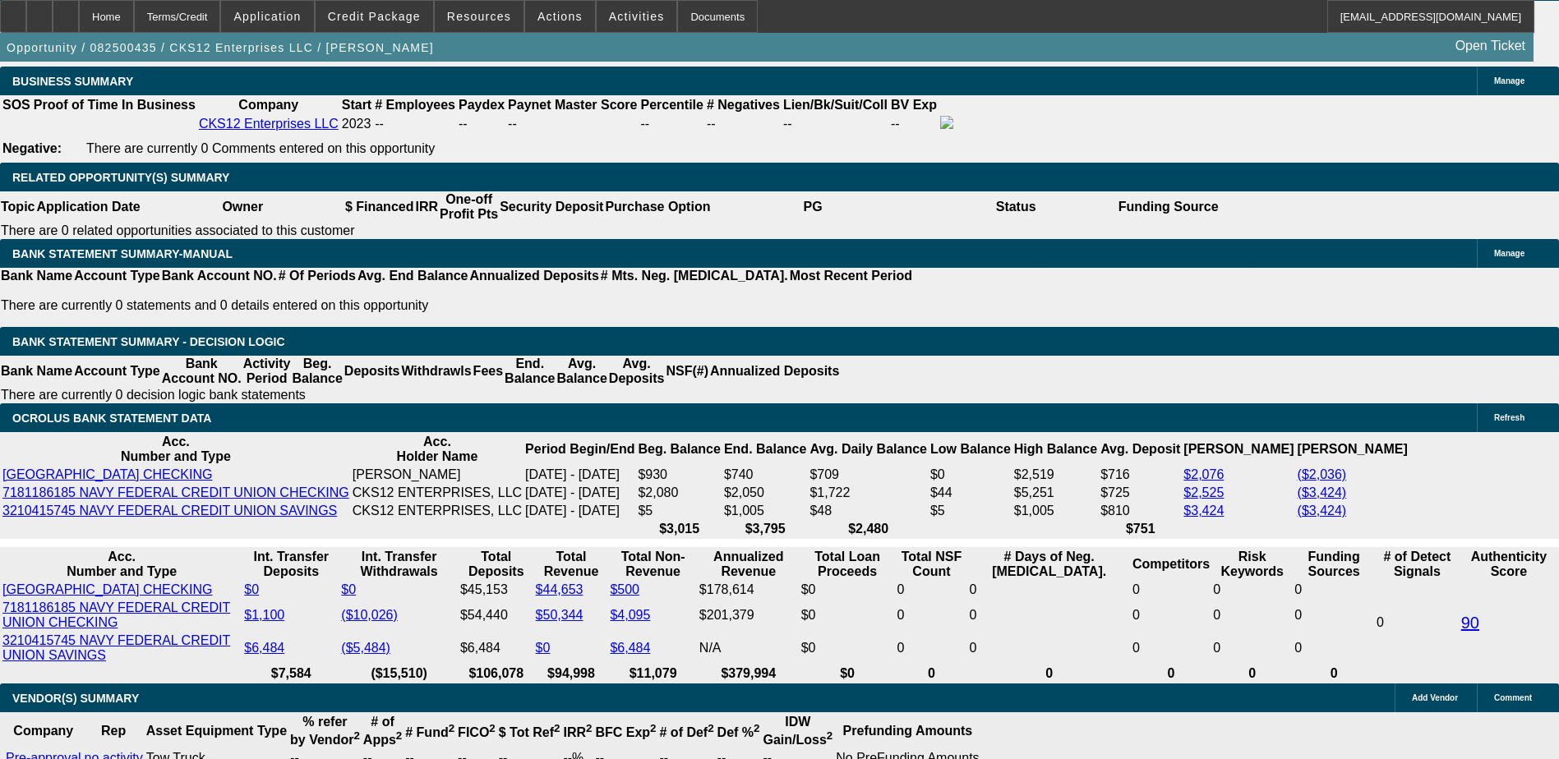
select select "1"
type input "UNKNOWN"
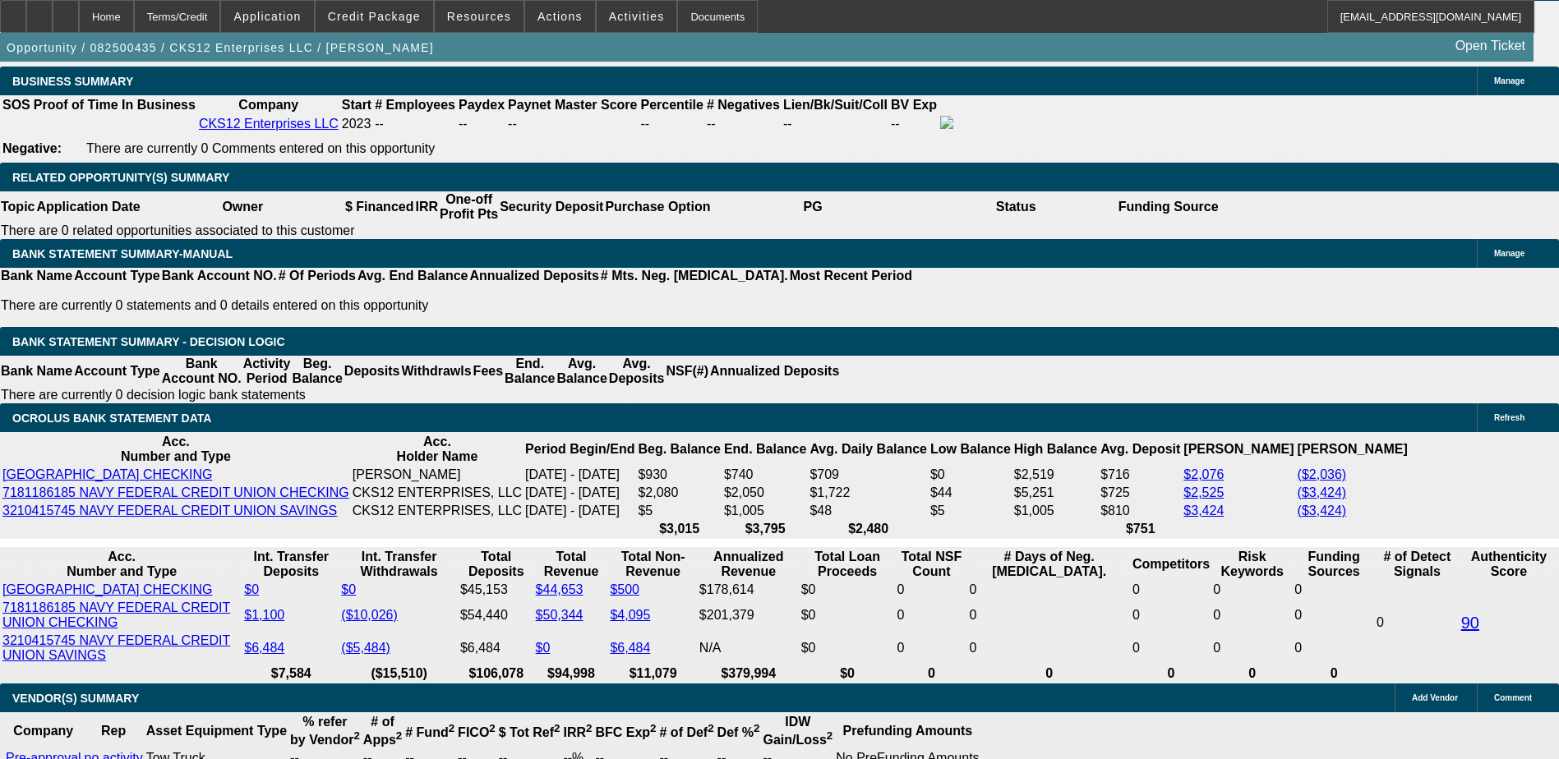
type input "16."
type input "$3,293.62"
type input "$1,646.81"
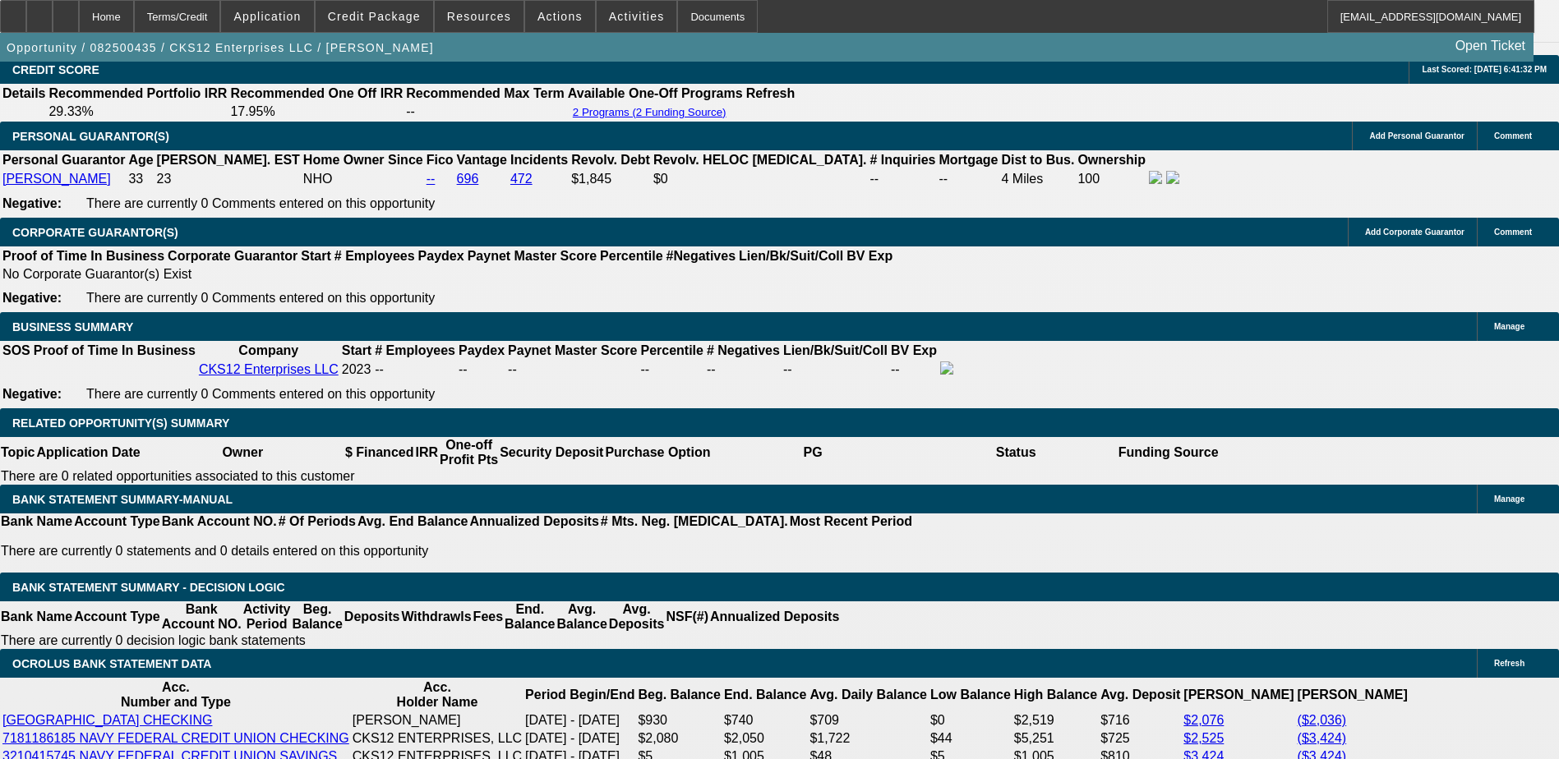
scroll to position [2346, 0]
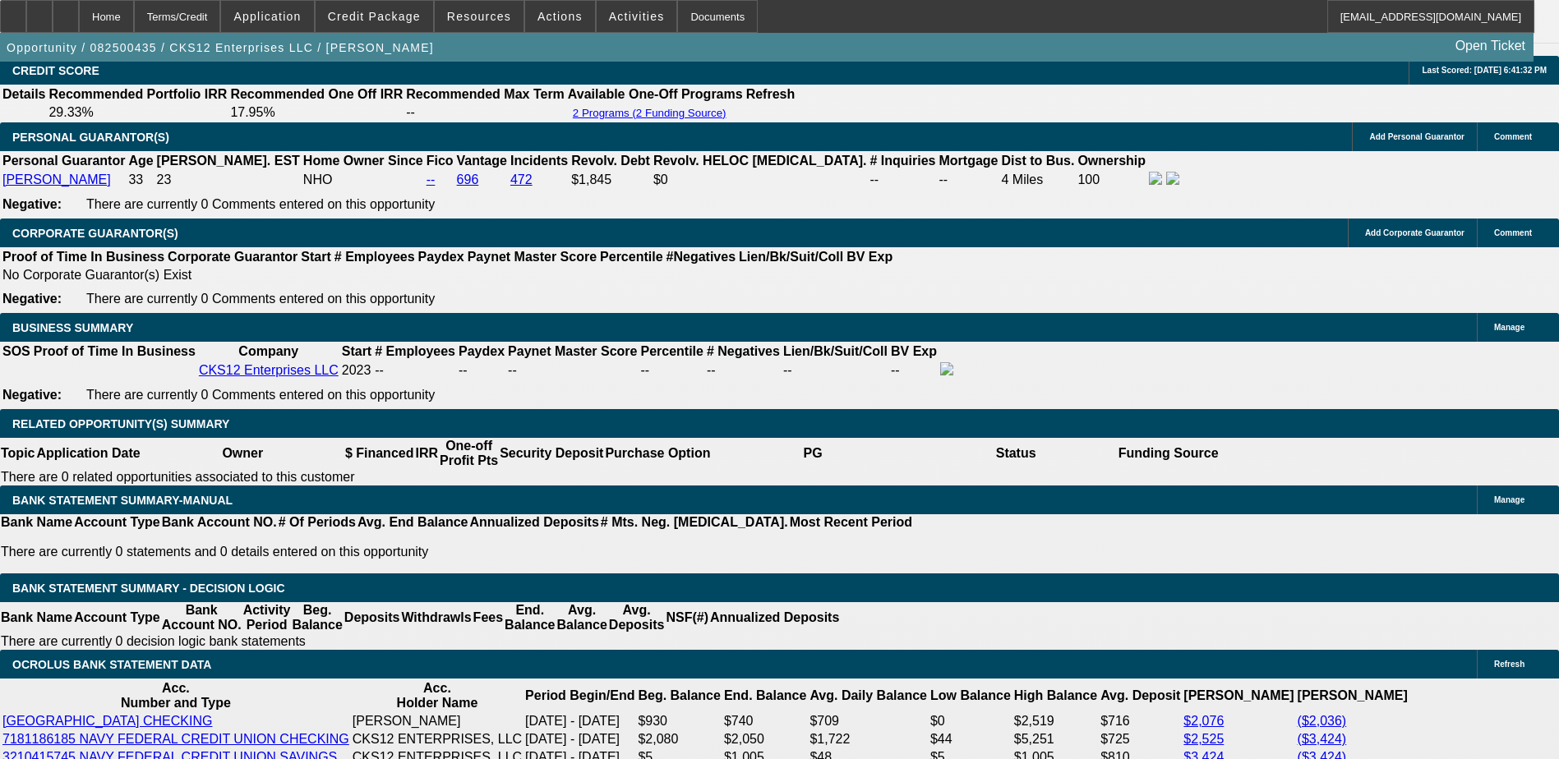
type input "16."
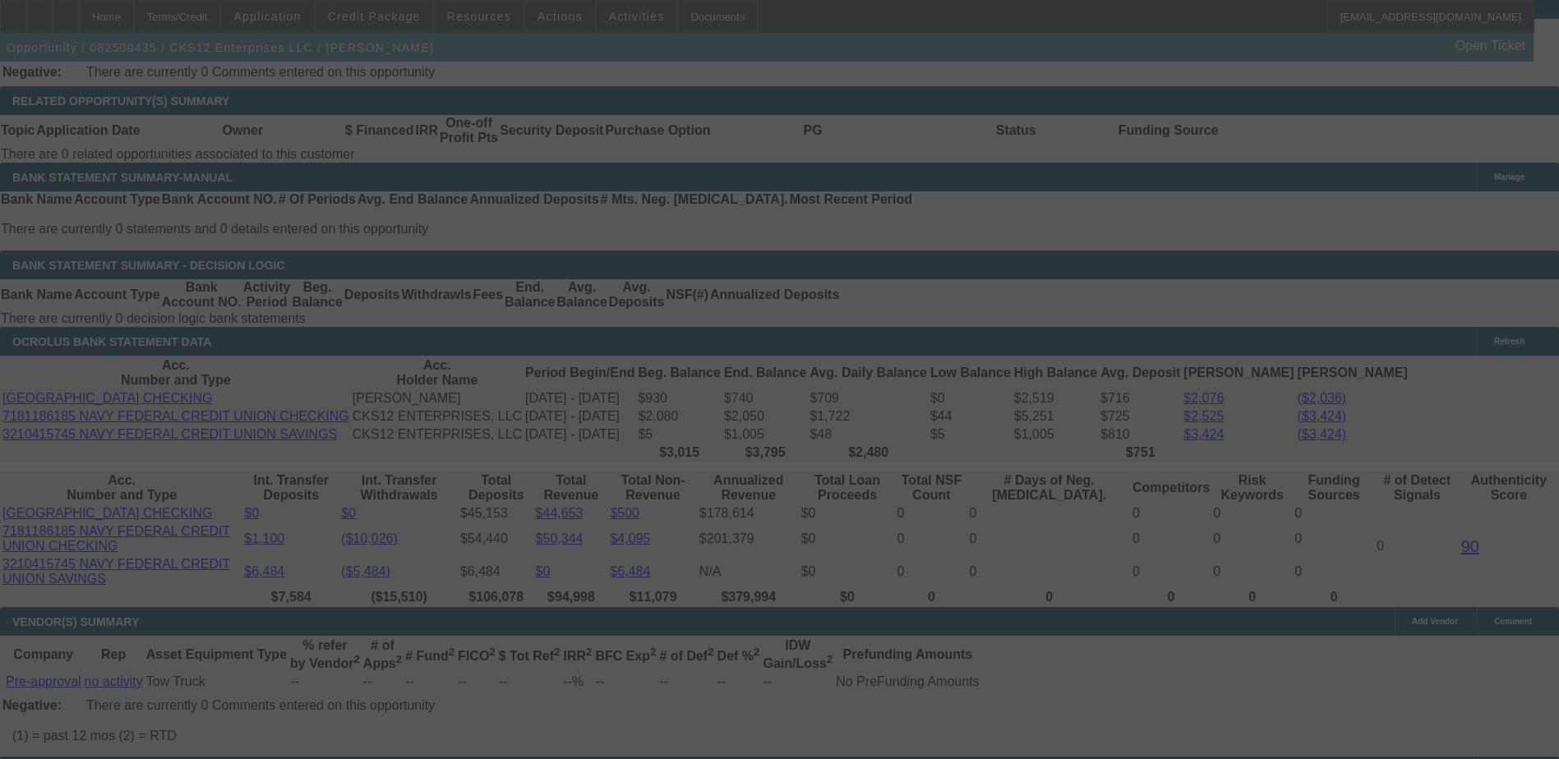
scroll to position [2674, 0]
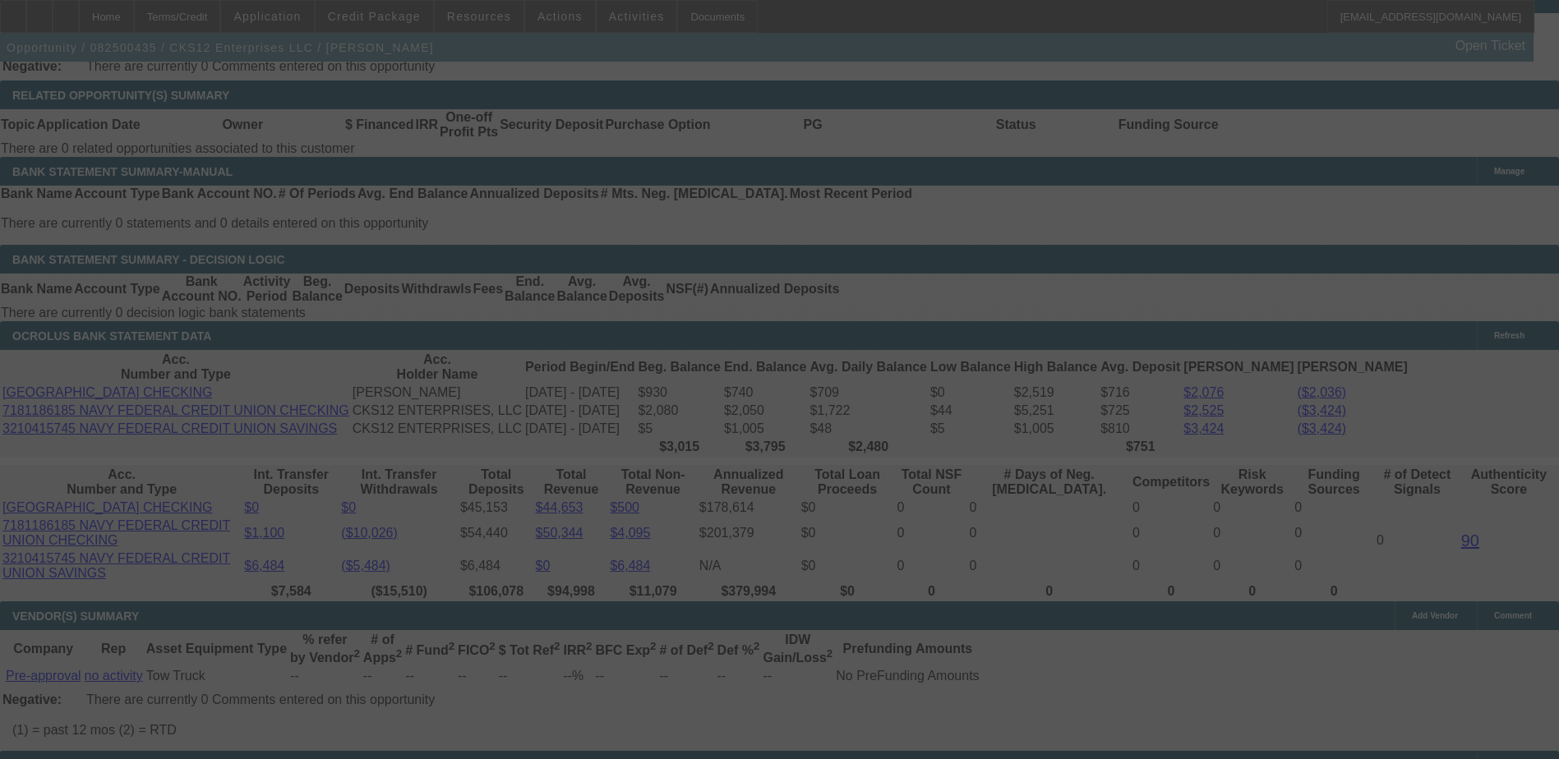
select select "0.1"
select select "2"
select select "0.1"
select select "4"
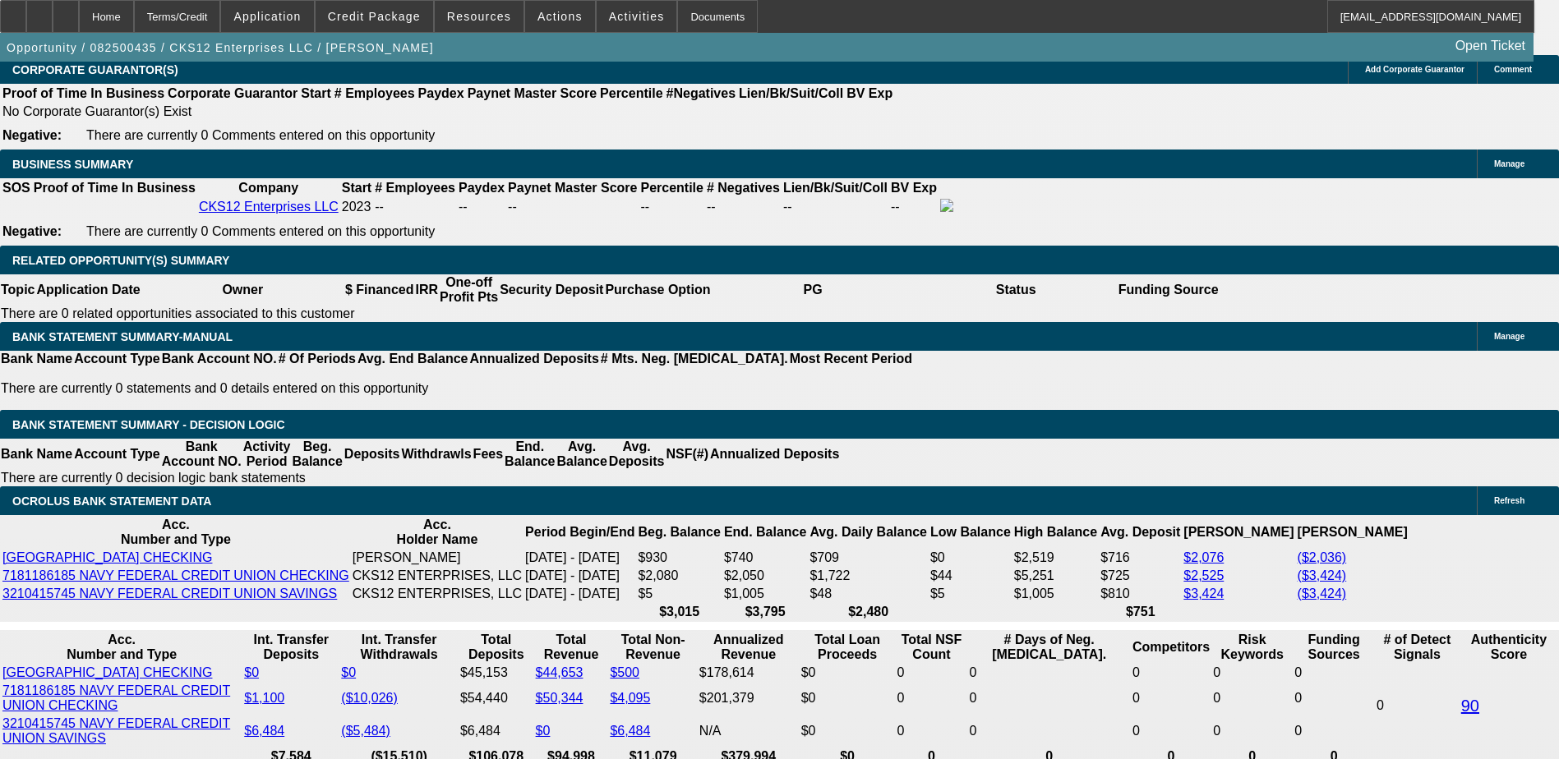
scroll to position [2510, 0]
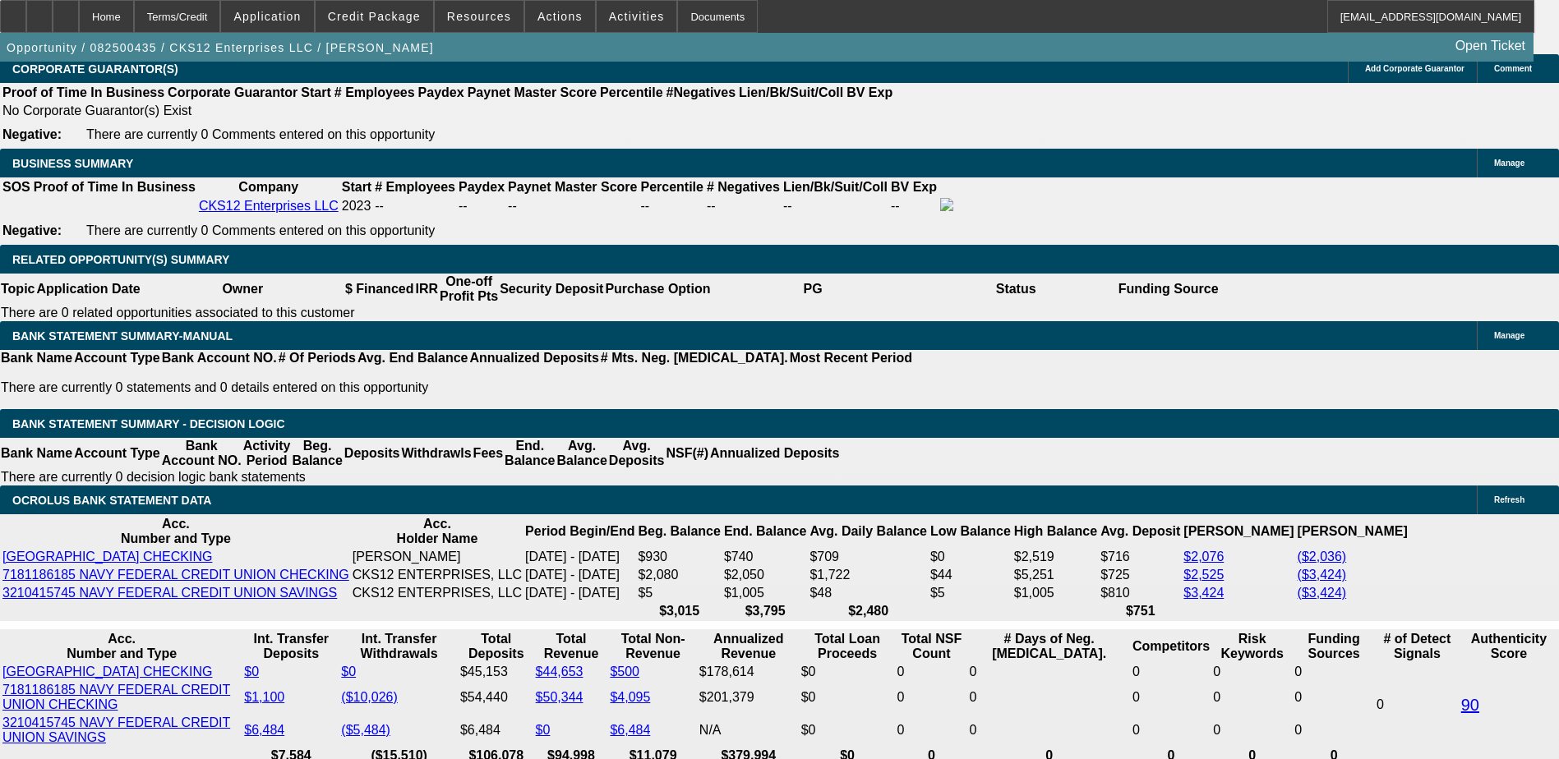
select select "1"
type input "UNKNOWN"
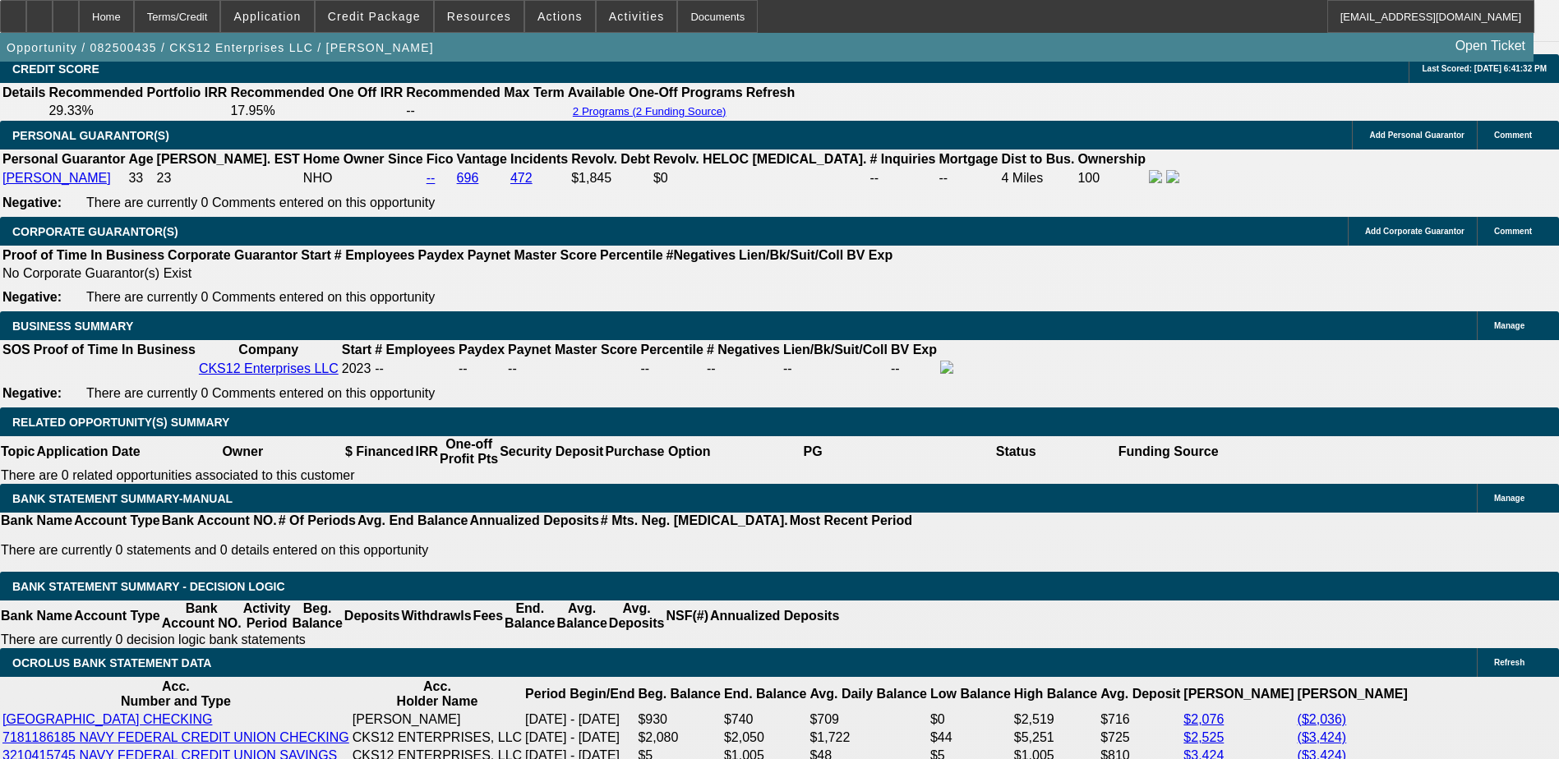
scroll to position [2346, 0]
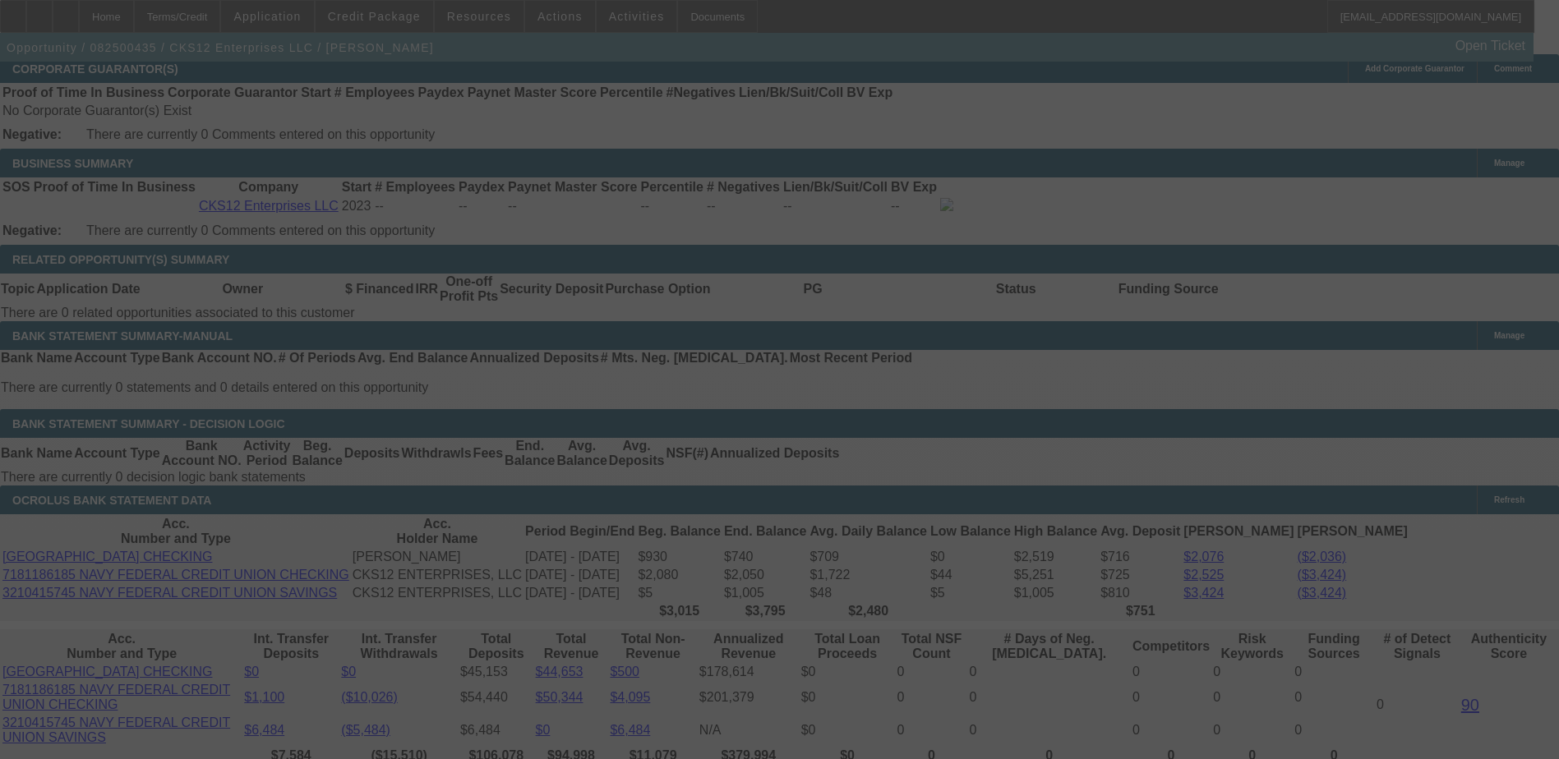
scroll to position [2592, 0]
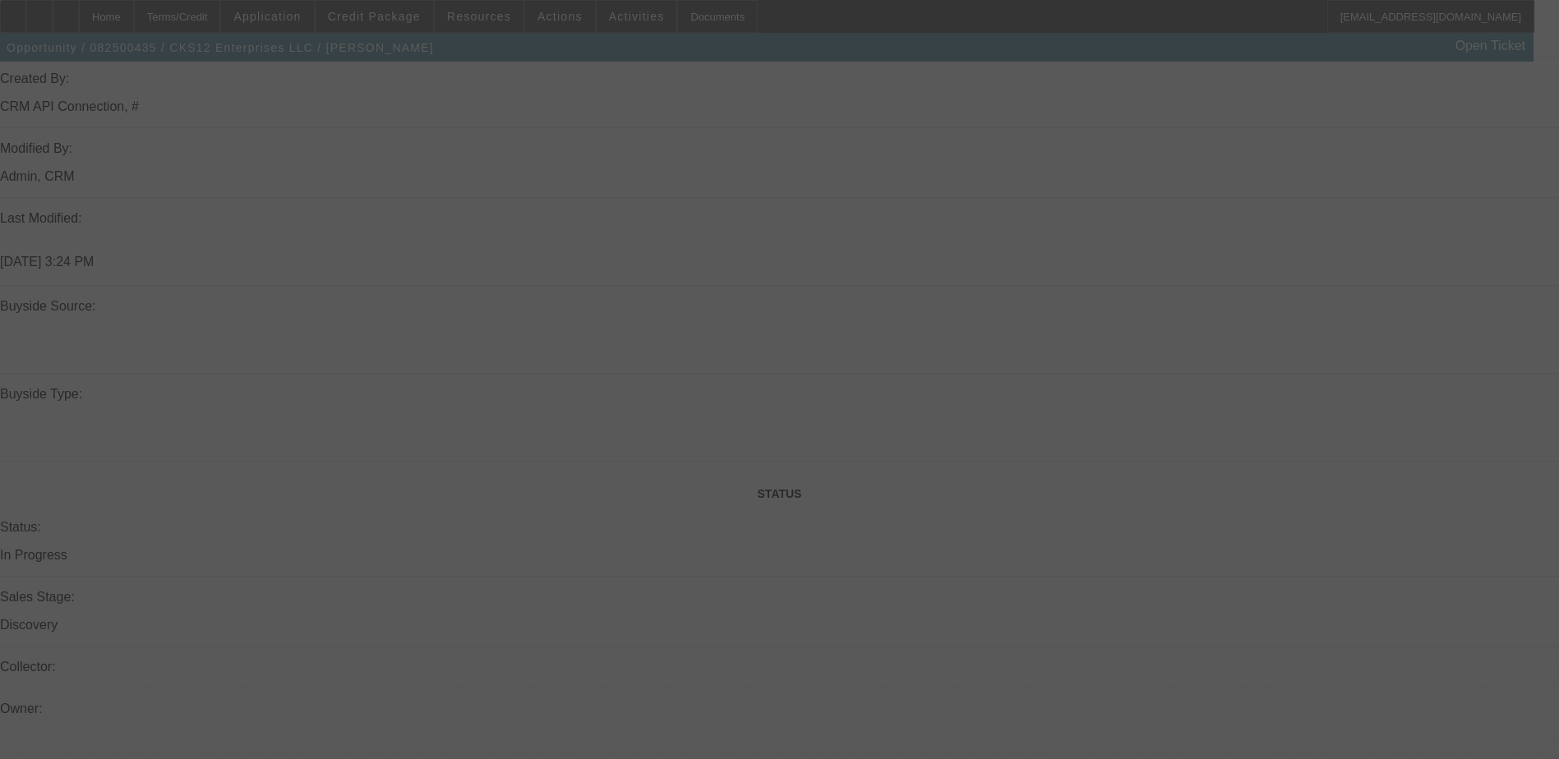
select select "0.1"
select select "2"
select select "0"
select select "6"
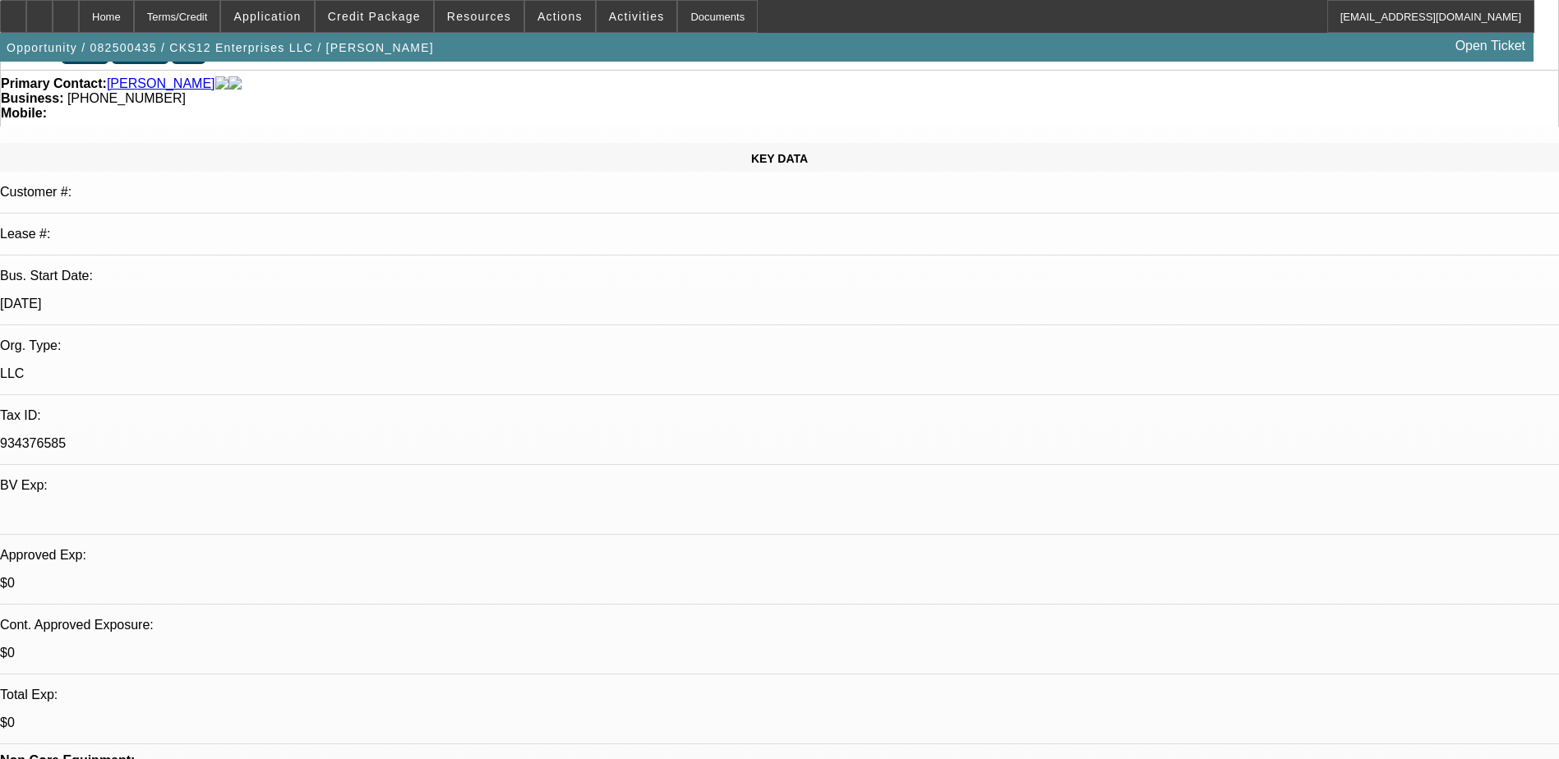
scroll to position [0, 0]
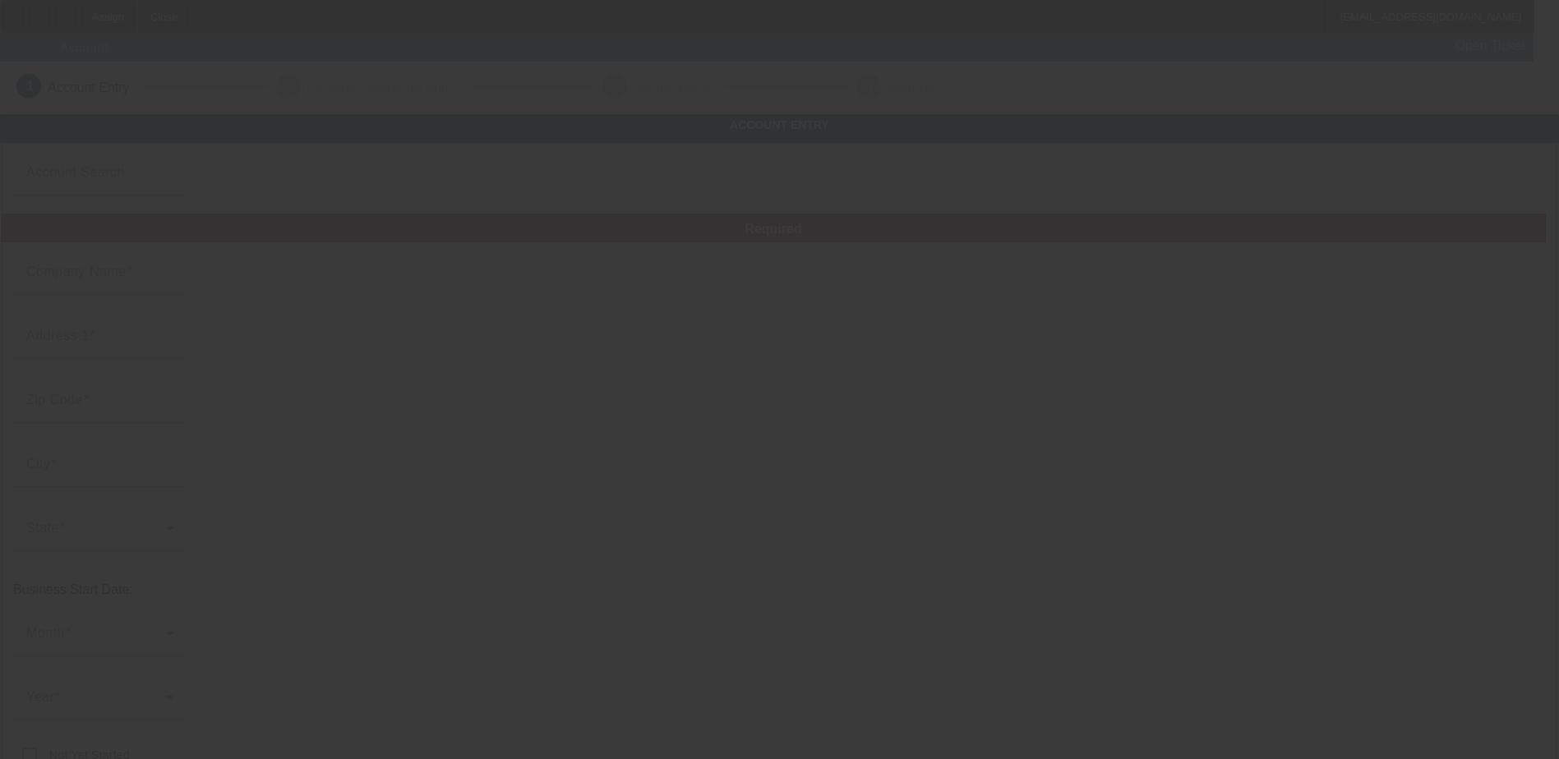
type input "SHOWTIME TOWING 718 CORP"
type input "PO Box 90716"
type input "11209"
type input "[GEOGRAPHIC_DATA]"
type input "[PHONE_NUMBER]"
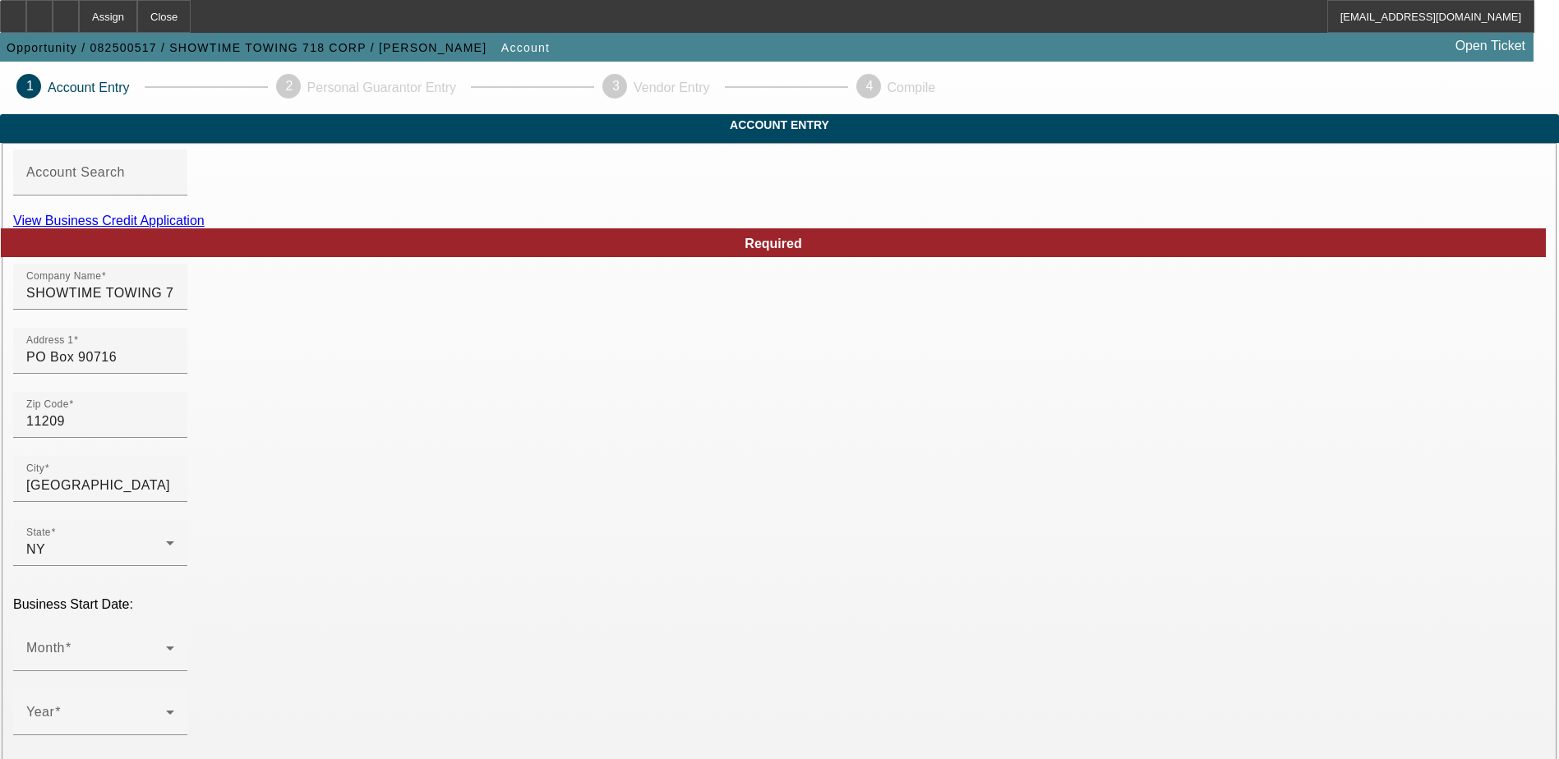
click at [205, 228] on link "View Business Credit Application" at bounding box center [108, 221] width 191 height 14
drag, startPoint x: 500, startPoint y: 322, endPoint x: 389, endPoint y: 321, distance: 111.0
click at [174, 303] on input "SHOWTIME TOWING 718 CORP" at bounding box center [100, 294] width 148 height 20
click at [174, 303] on input "SHOWTIME" at bounding box center [100, 294] width 148 height 20
click at [174, 303] on input "SHOW TIME" at bounding box center [100, 294] width 148 height 20
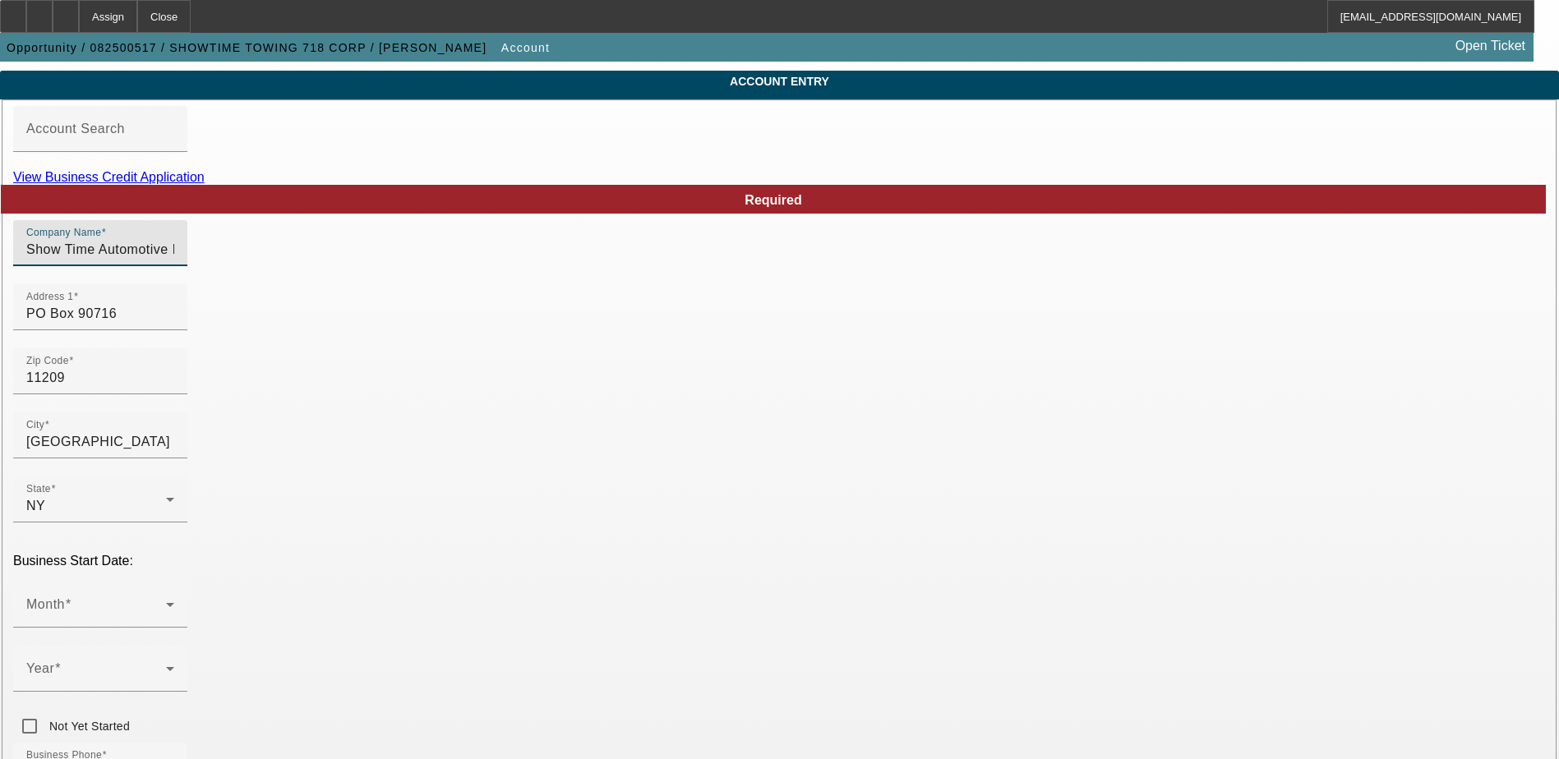
scroll to position [82, 0]
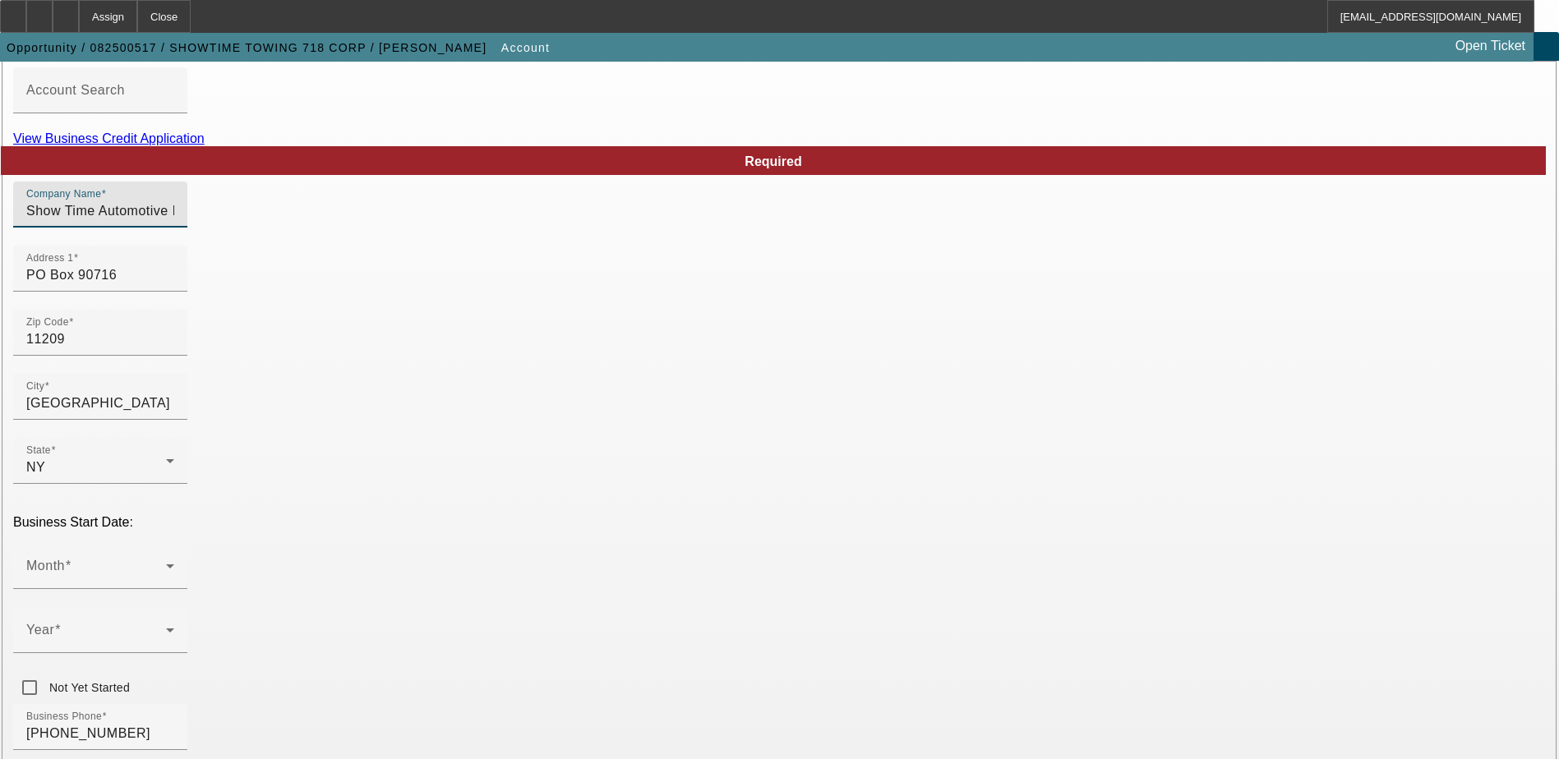
type input "Show Time Automotive LLC"
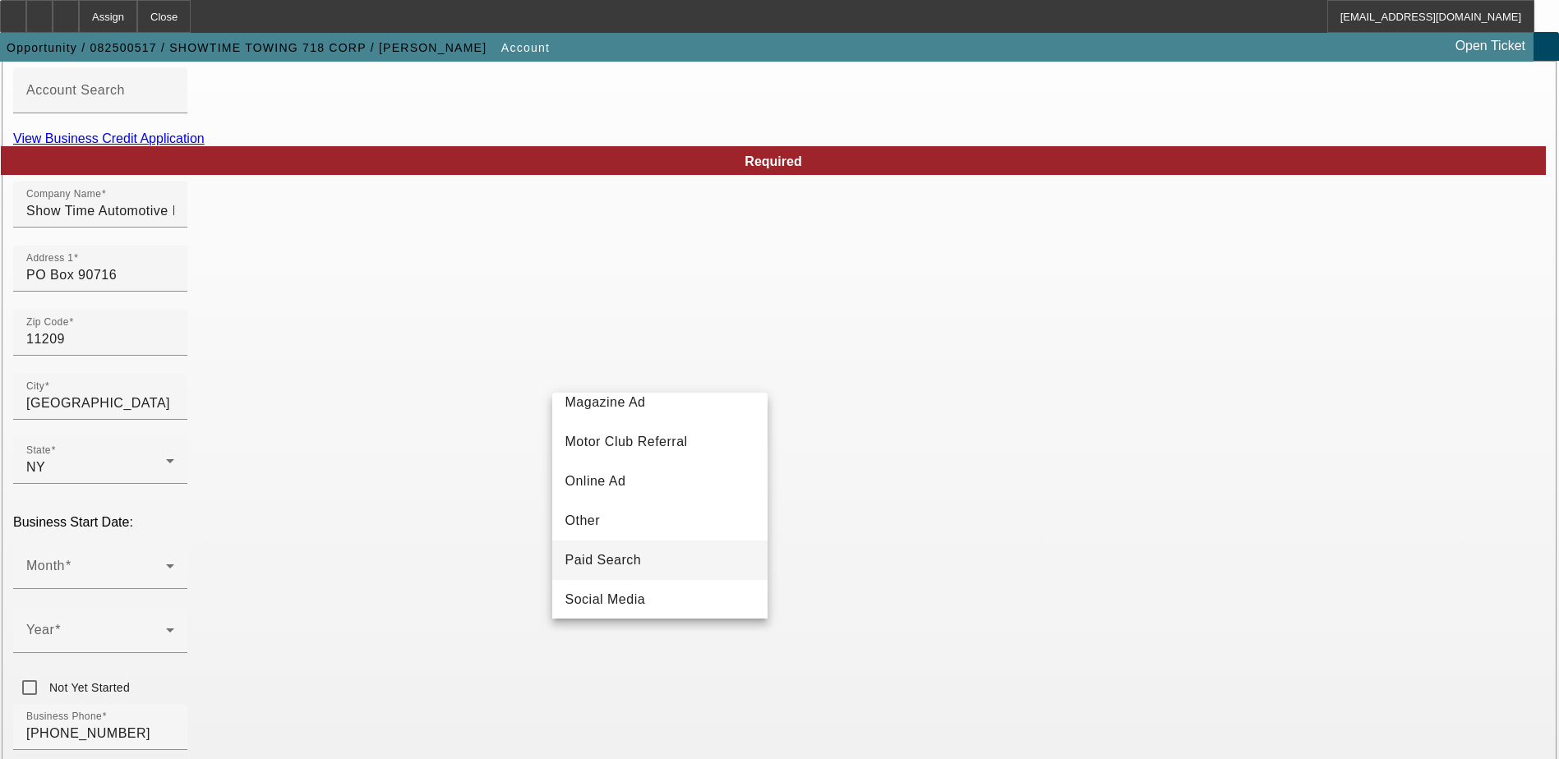
scroll to position [575, 0]
click at [625, 482] on span "Telemarketing" at bounding box center [608, 475] width 87 height 20
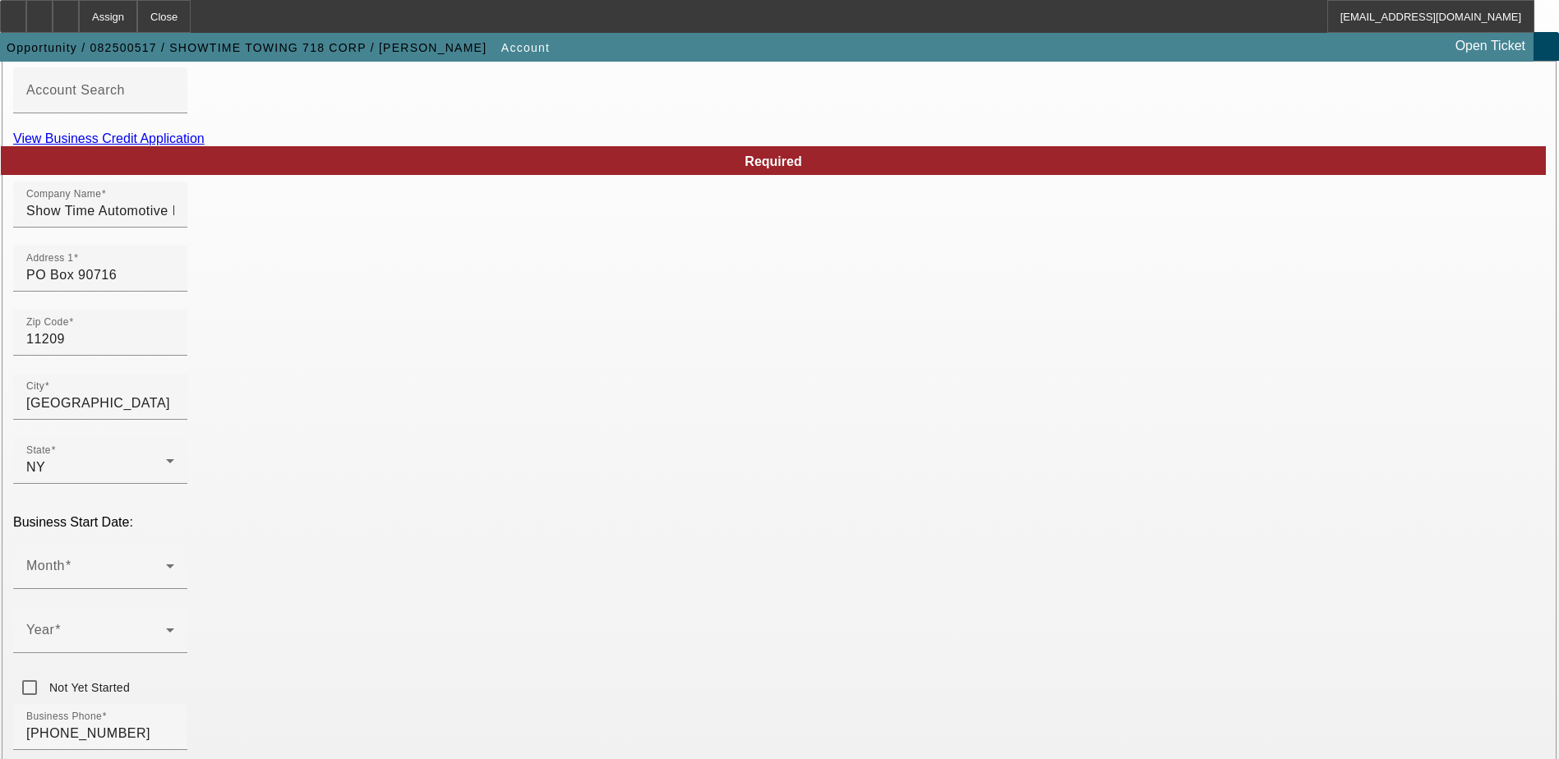
click at [174, 285] on input "PO Box 90716" at bounding box center [100, 275] width 148 height 20
drag, startPoint x: 416, startPoint y: 307, endPoint x: 270, endPoint y: 294, distance: 146.1
type input "2502 Harway Avenue"
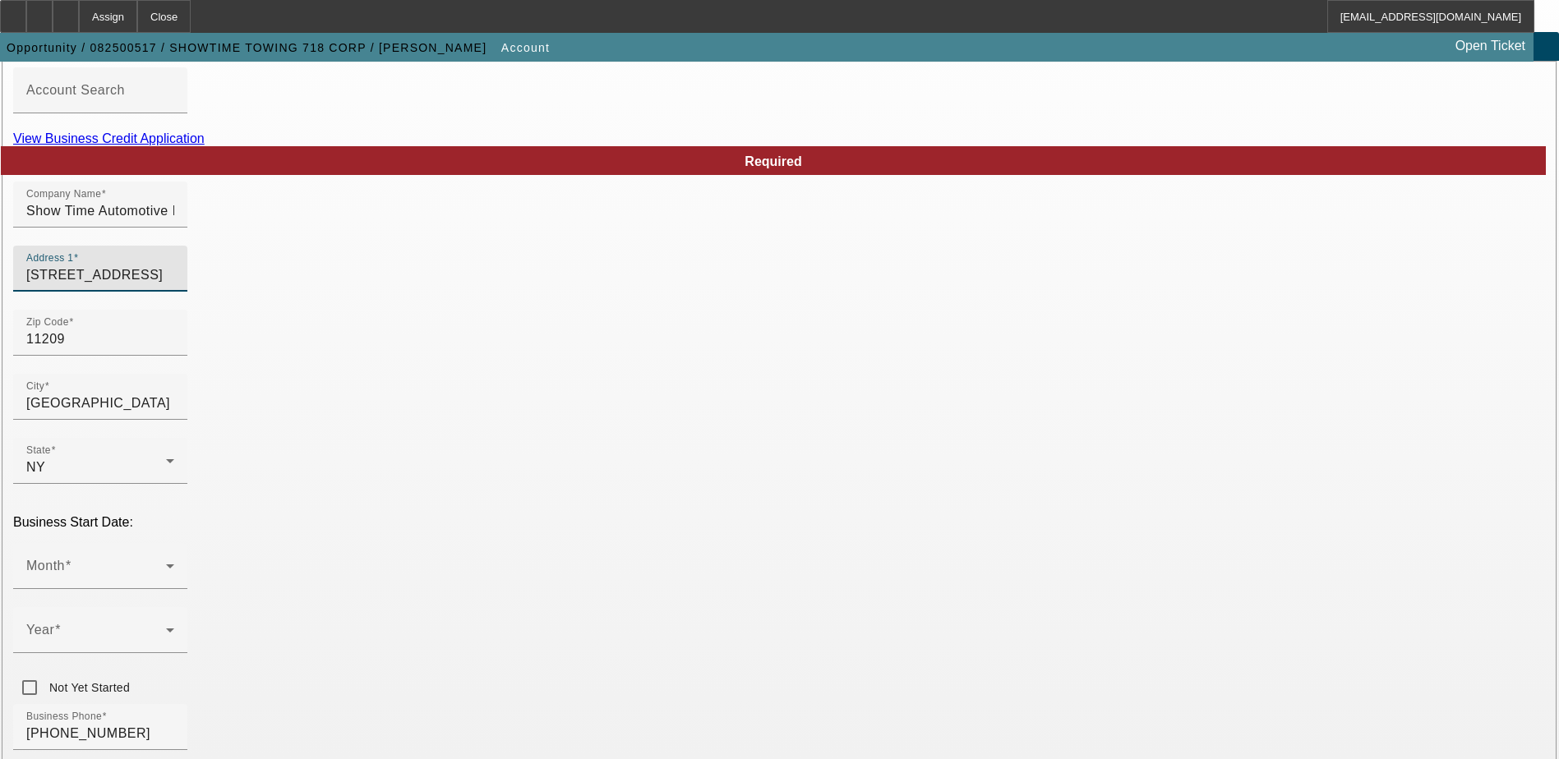
click at [174, 349] on input "11209" at bounding box center [100, 340] width 148 height 20
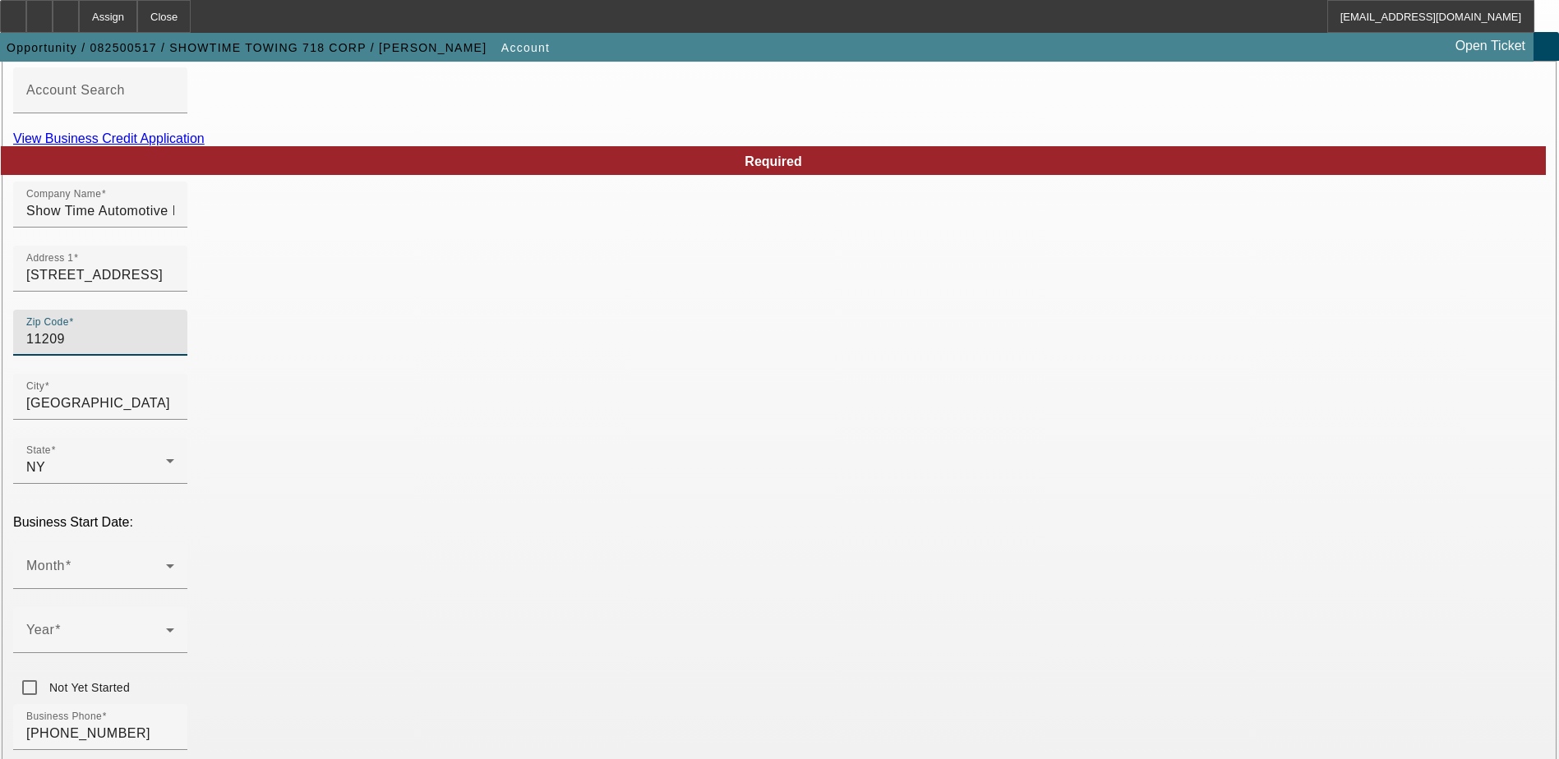
type input "1120"
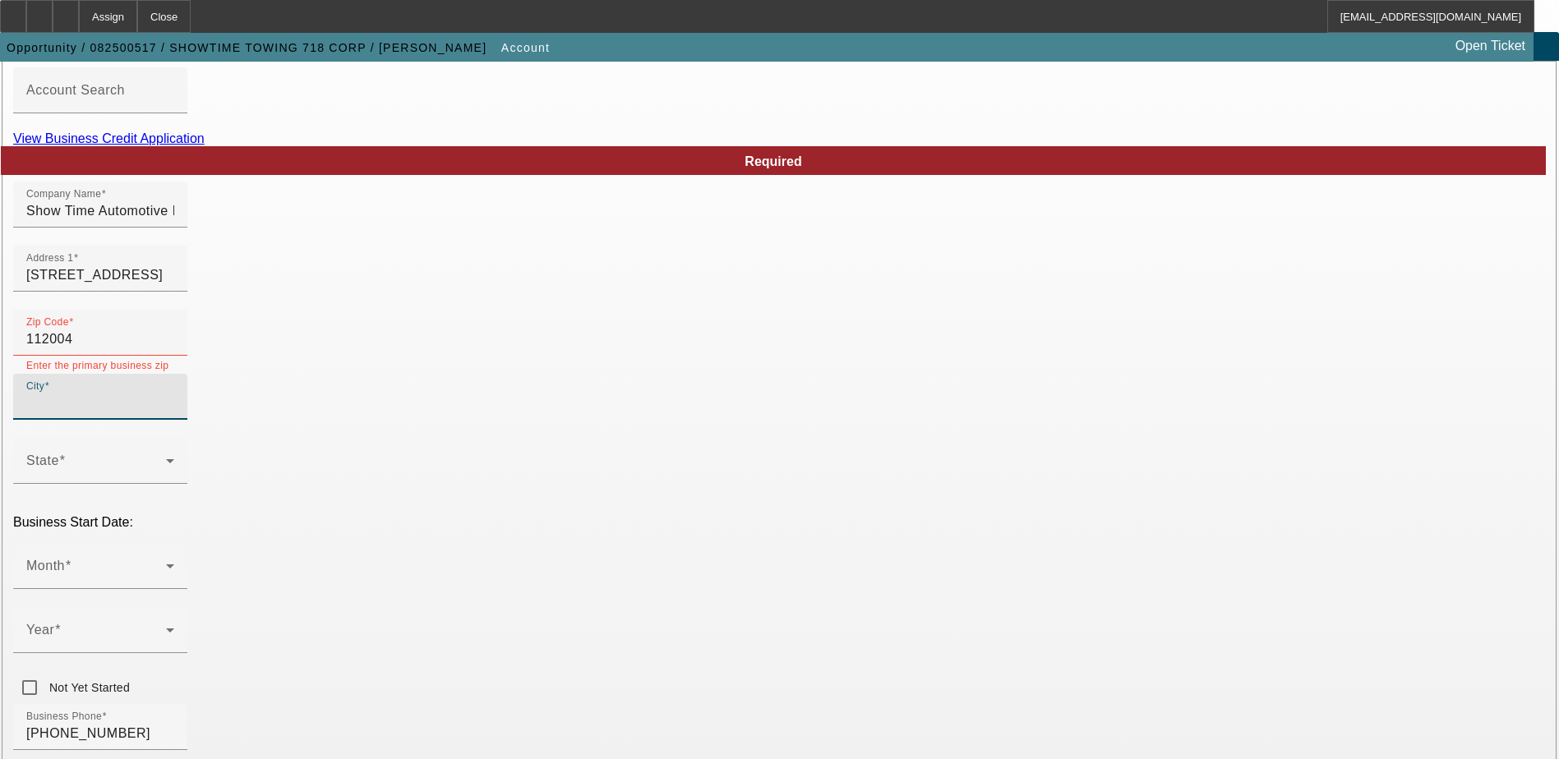
click at [174, 413] on input "City" at bounding box center [100, 404] width 148 height 20
click at [174, 349] on input "112004" at bounding box center [100, 340] width 148 height 20
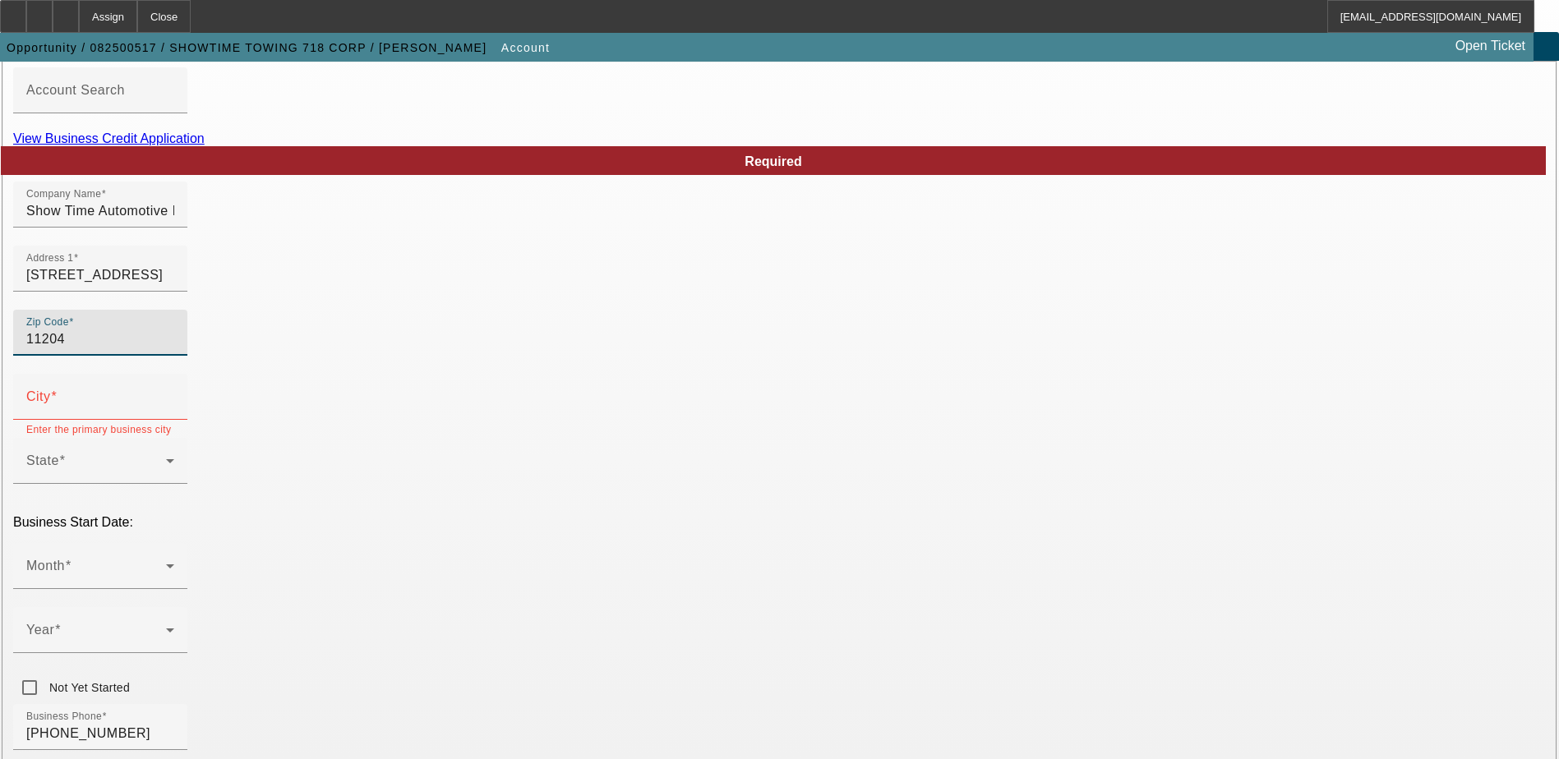
type input "11204"
type input "Brooklyn"
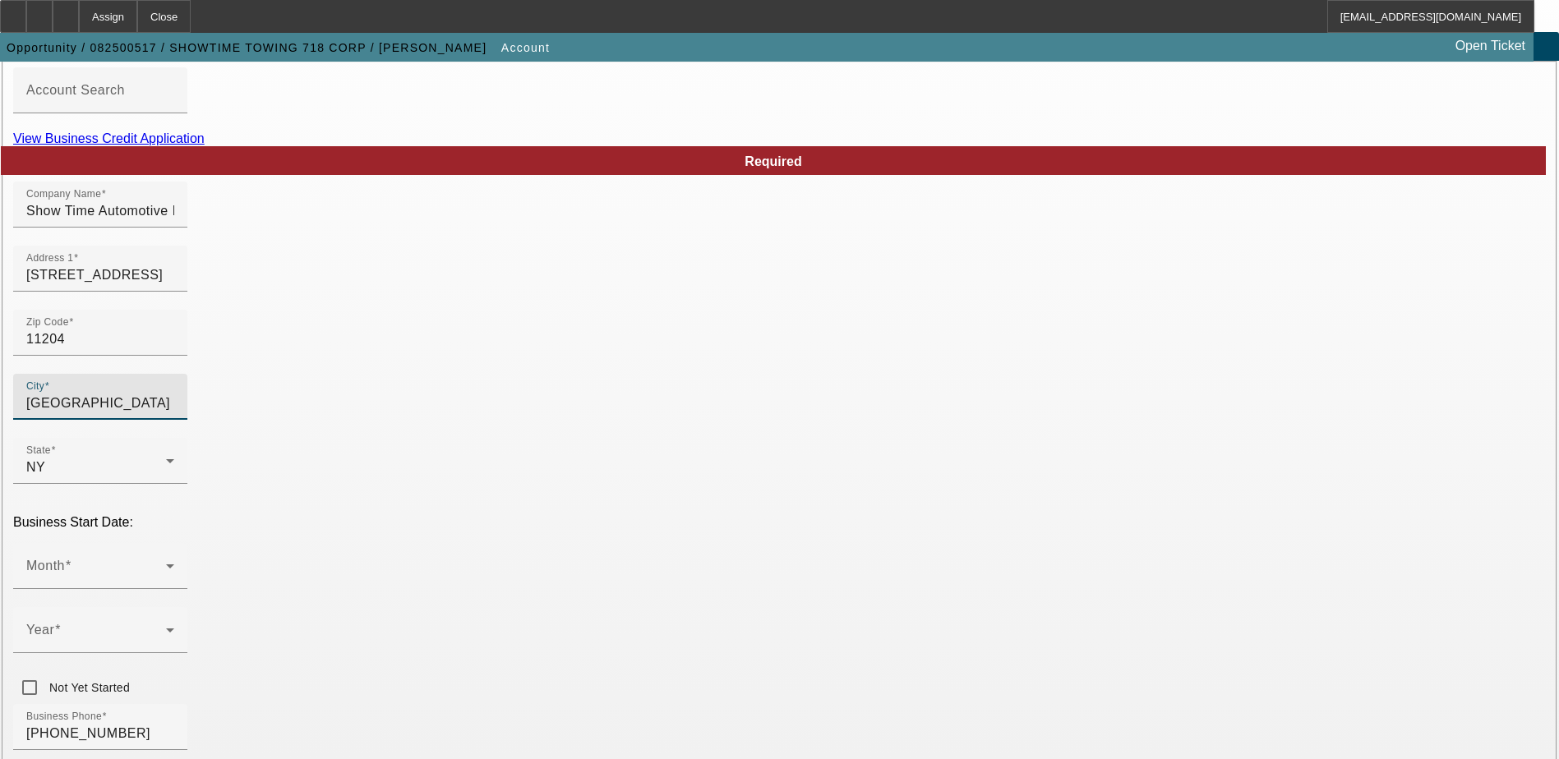
type input "Kings"
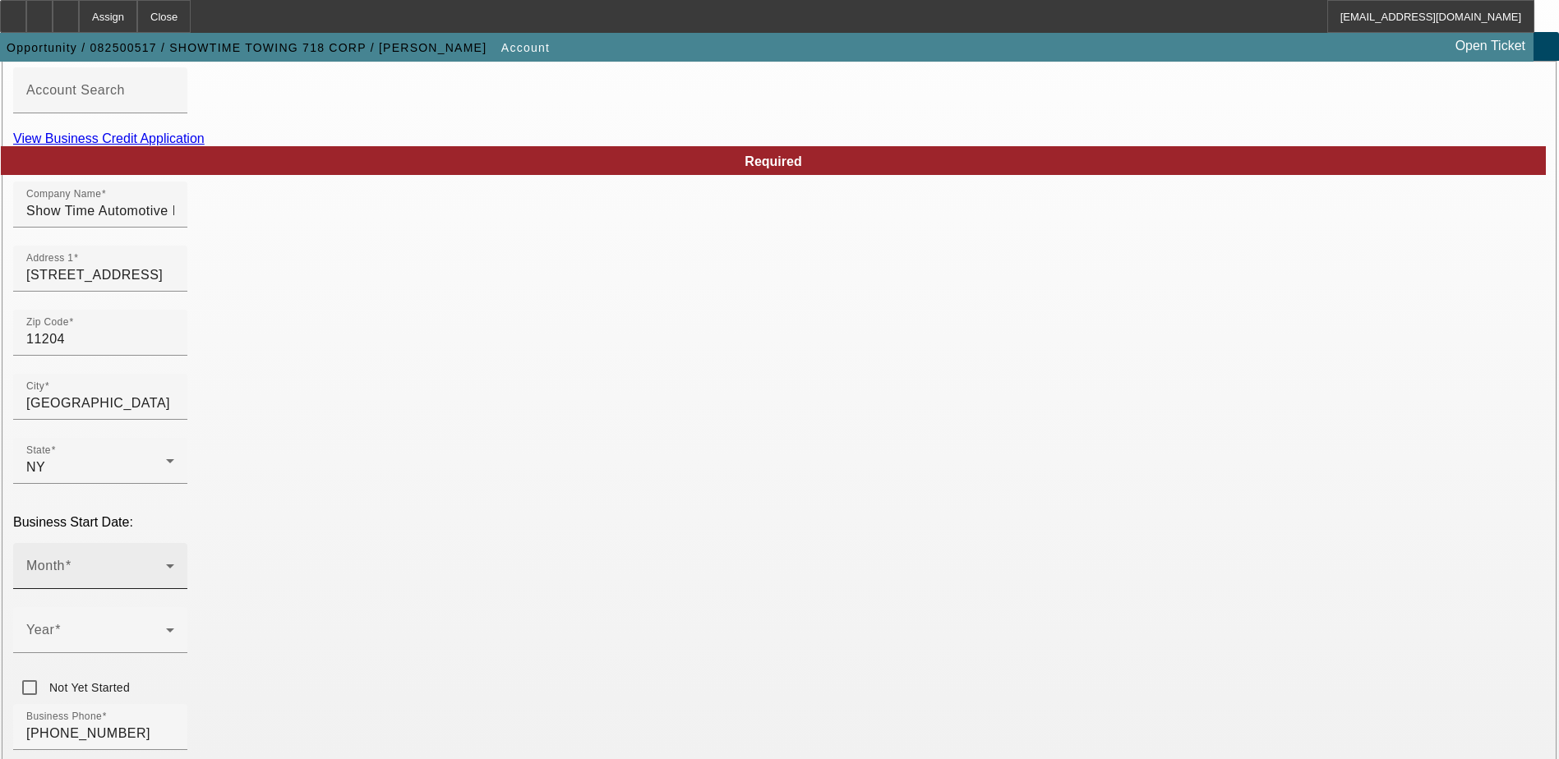
click at [174, 543] on div "Month" at bounding box center [100, 566] width 148 height 46
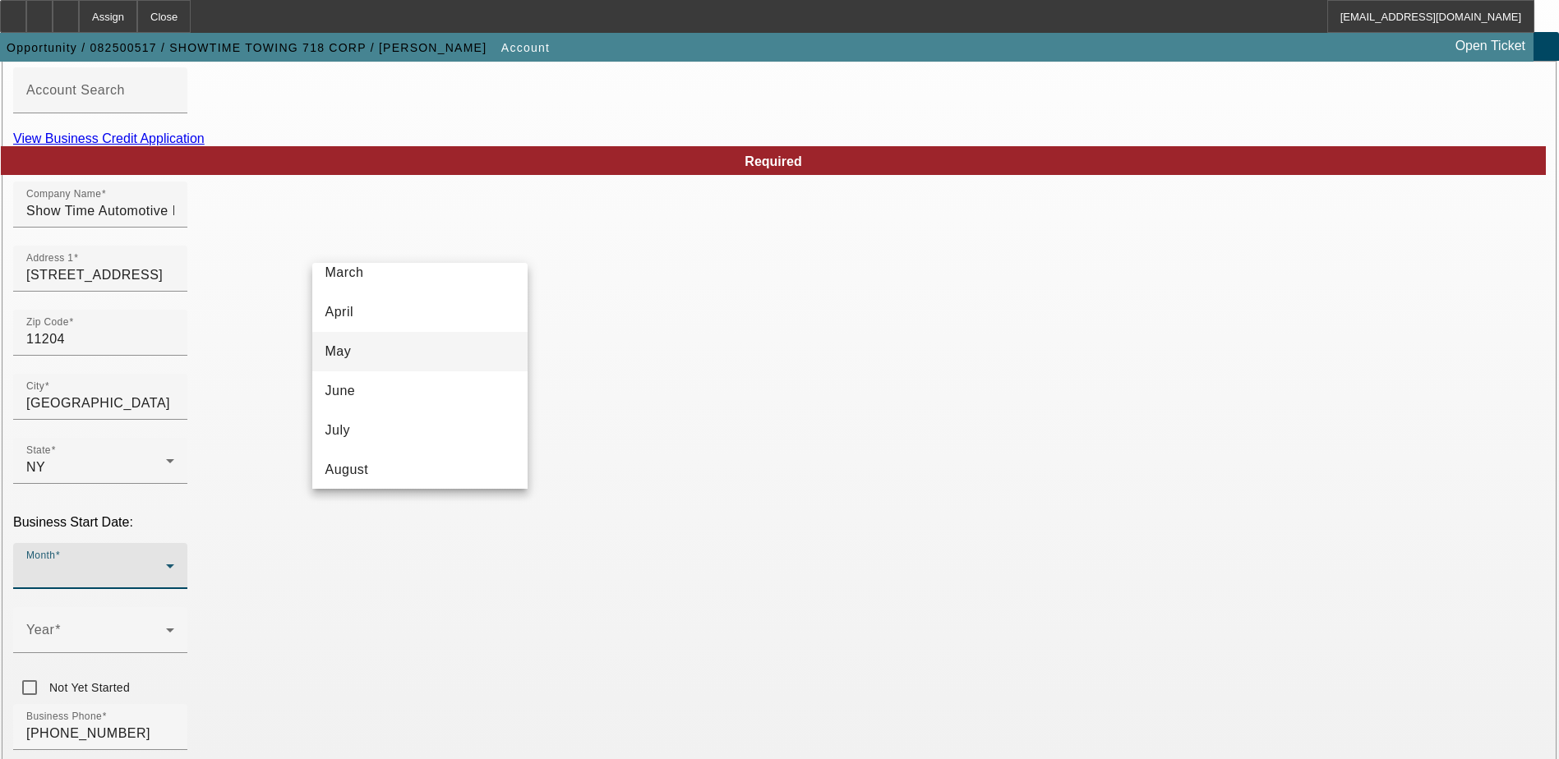
scroll to position [164, 0]
click at [372, 431] on mat-option "August" at bounding box center [419, 440] width 215 height 39
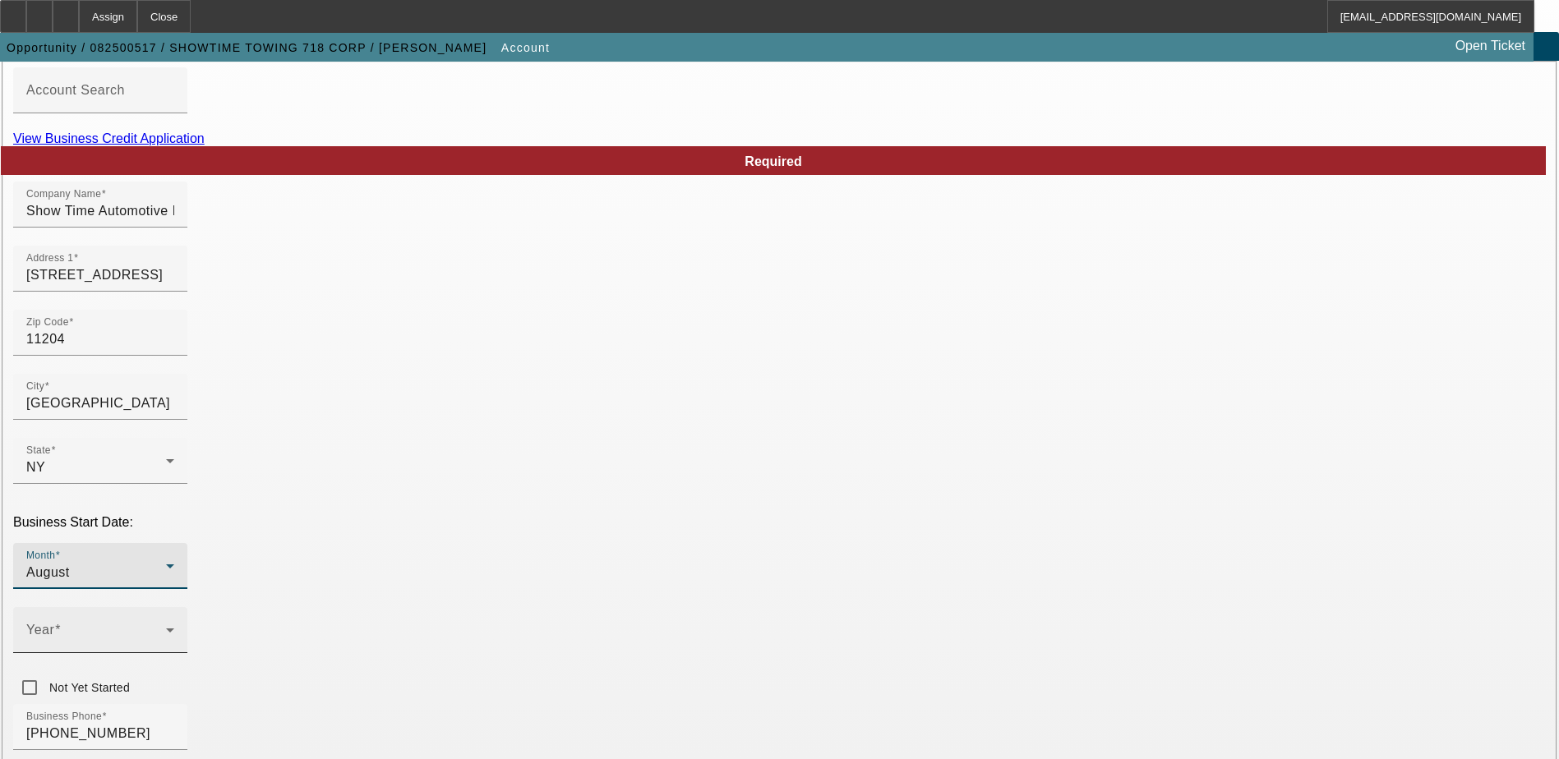
click at [166, 627] on span at bounding box center [96, 637] width 140 height 20
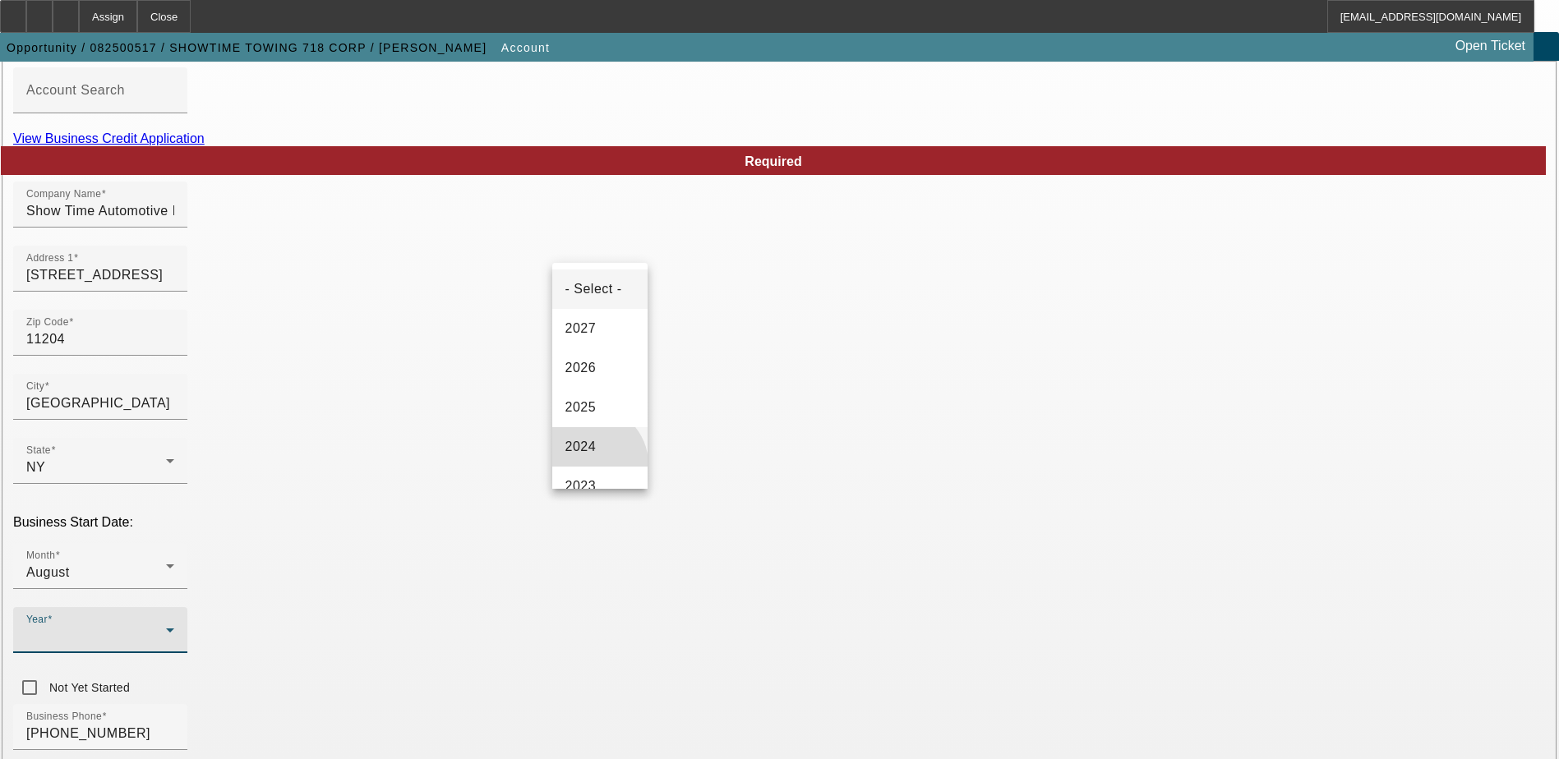
click at [590, 464] on mat-option "2024" at bounding box center [599, 446] width 95 height 39
click at [174, 607] on div "Year 2024" at bounding box center [100, 630] width 148 height 46
click at [586, 476] on mat-option "2023" at bounding box center [599, 486] width 95 height 39
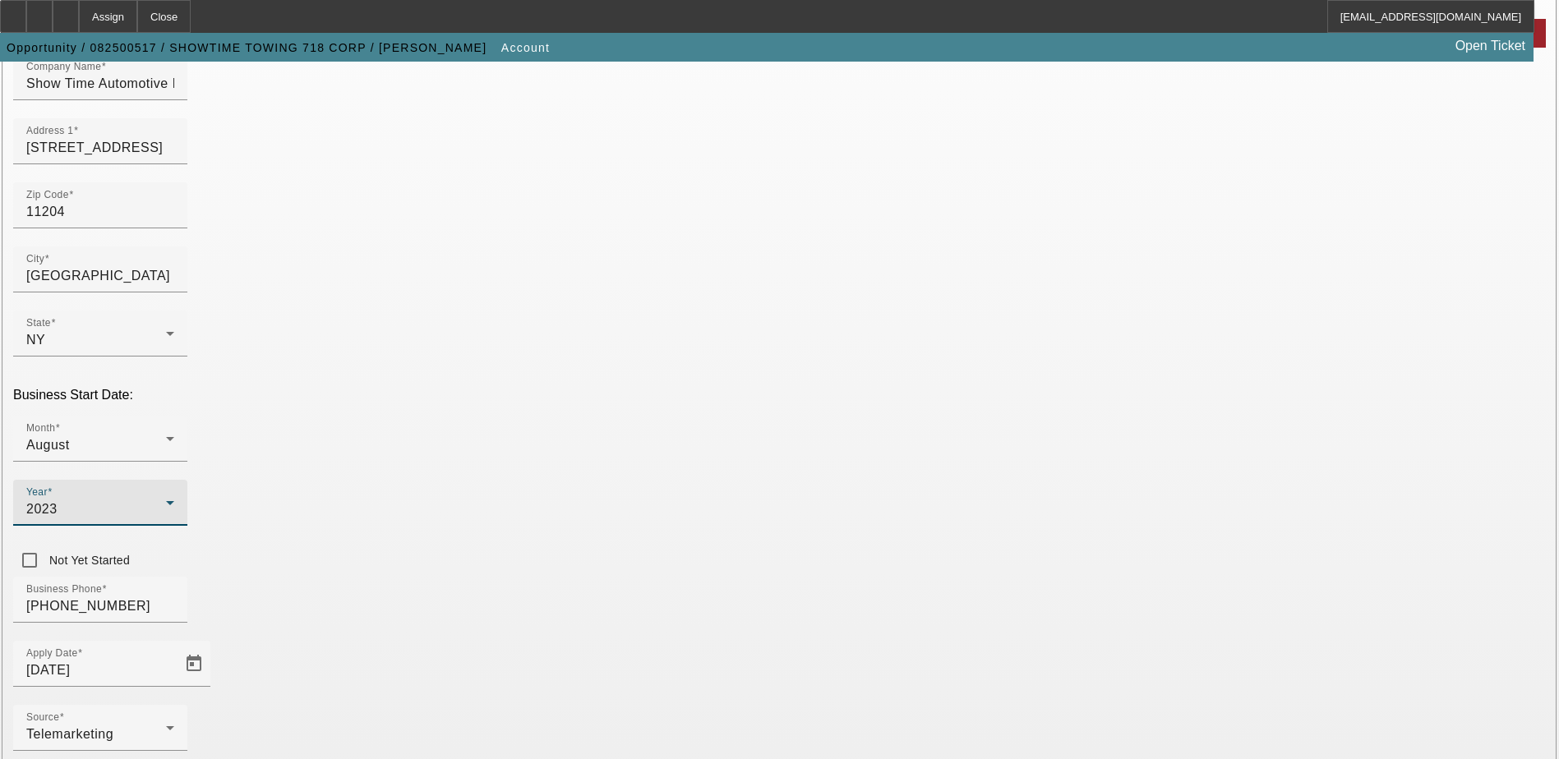
scroll to position [247, 0]
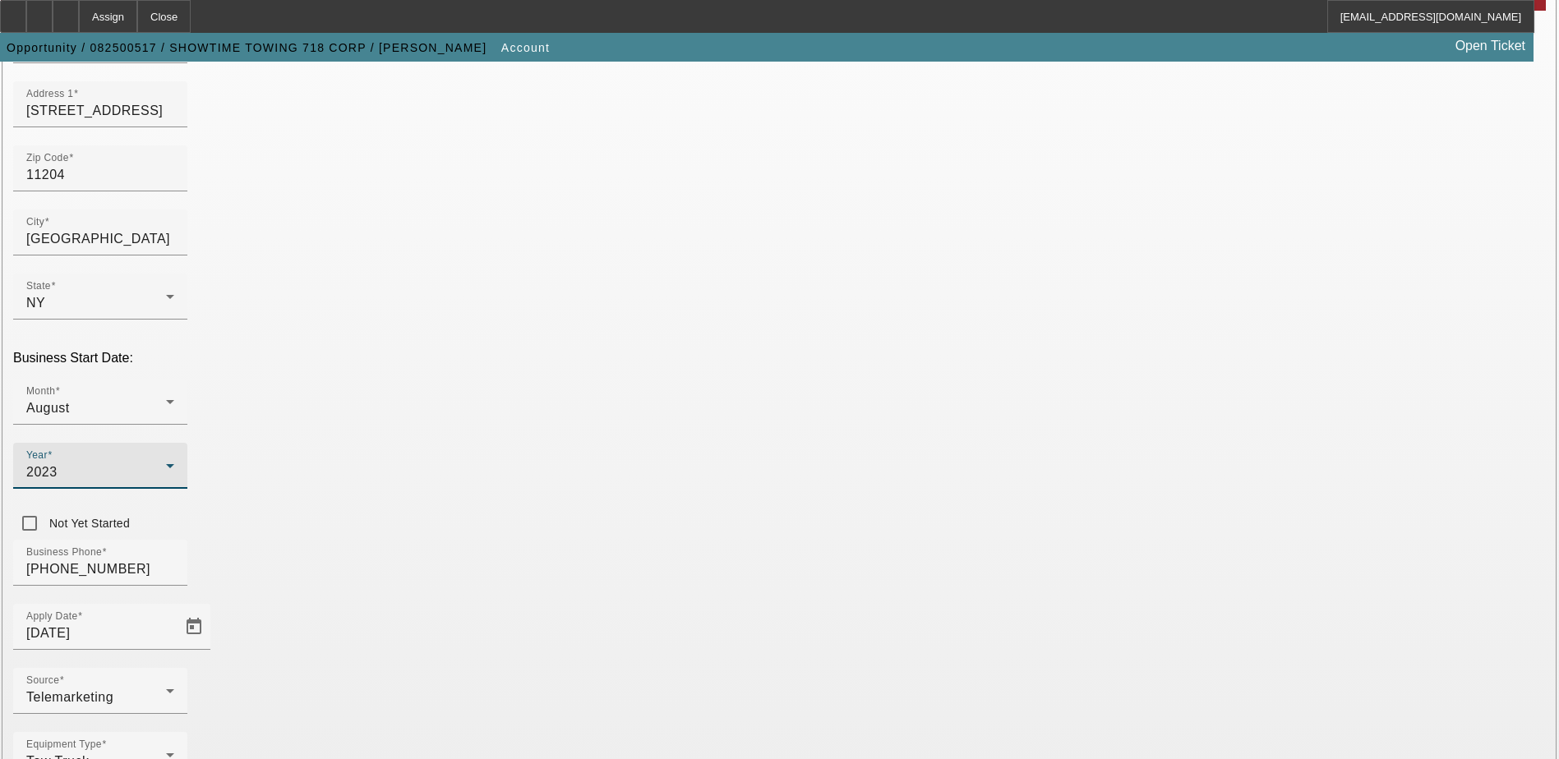
click at [166, 752] on div "Tow Truck" at bounding box center [96, 762] width 140 height 20
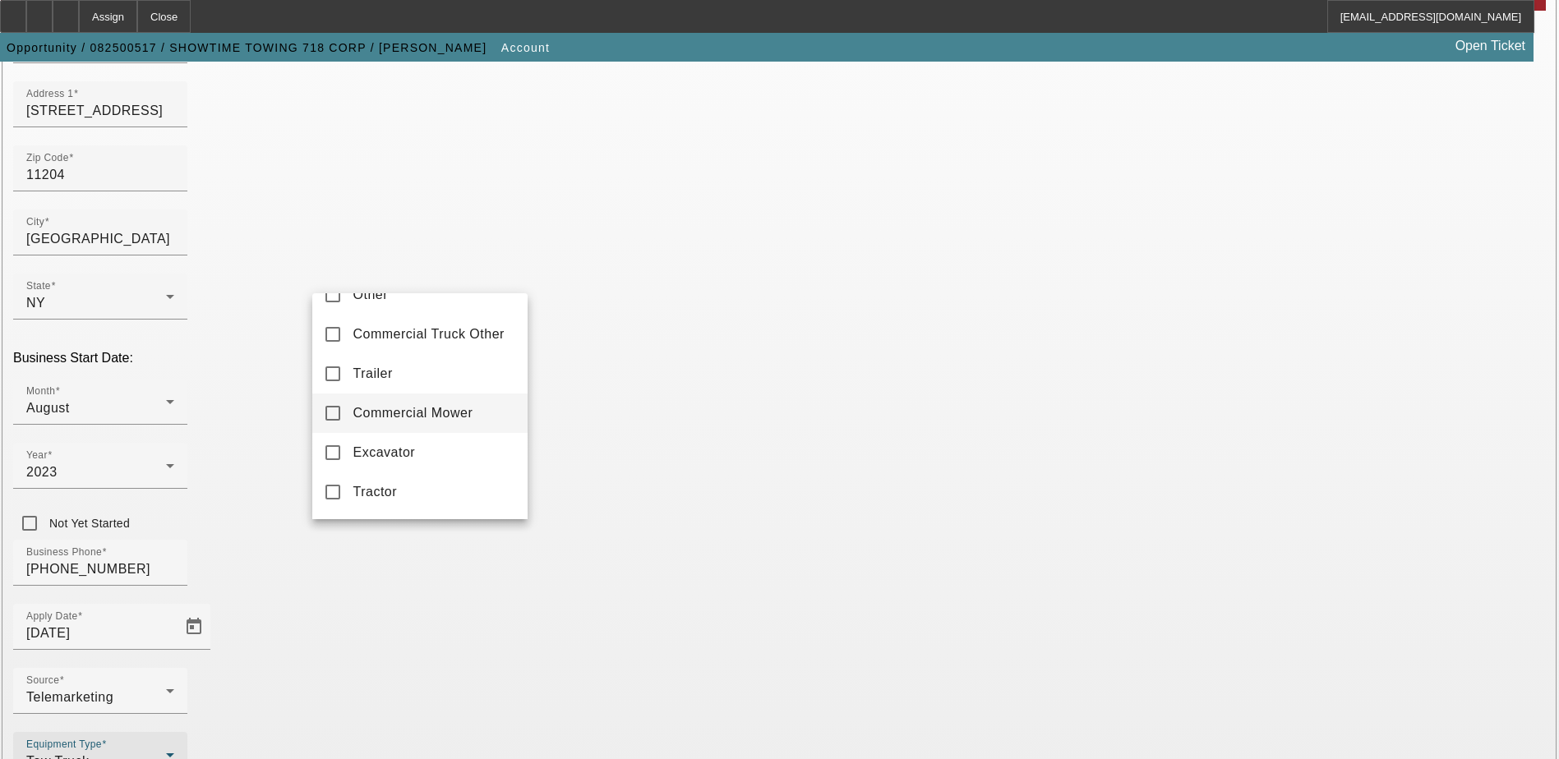
scroll to position [303, 0]
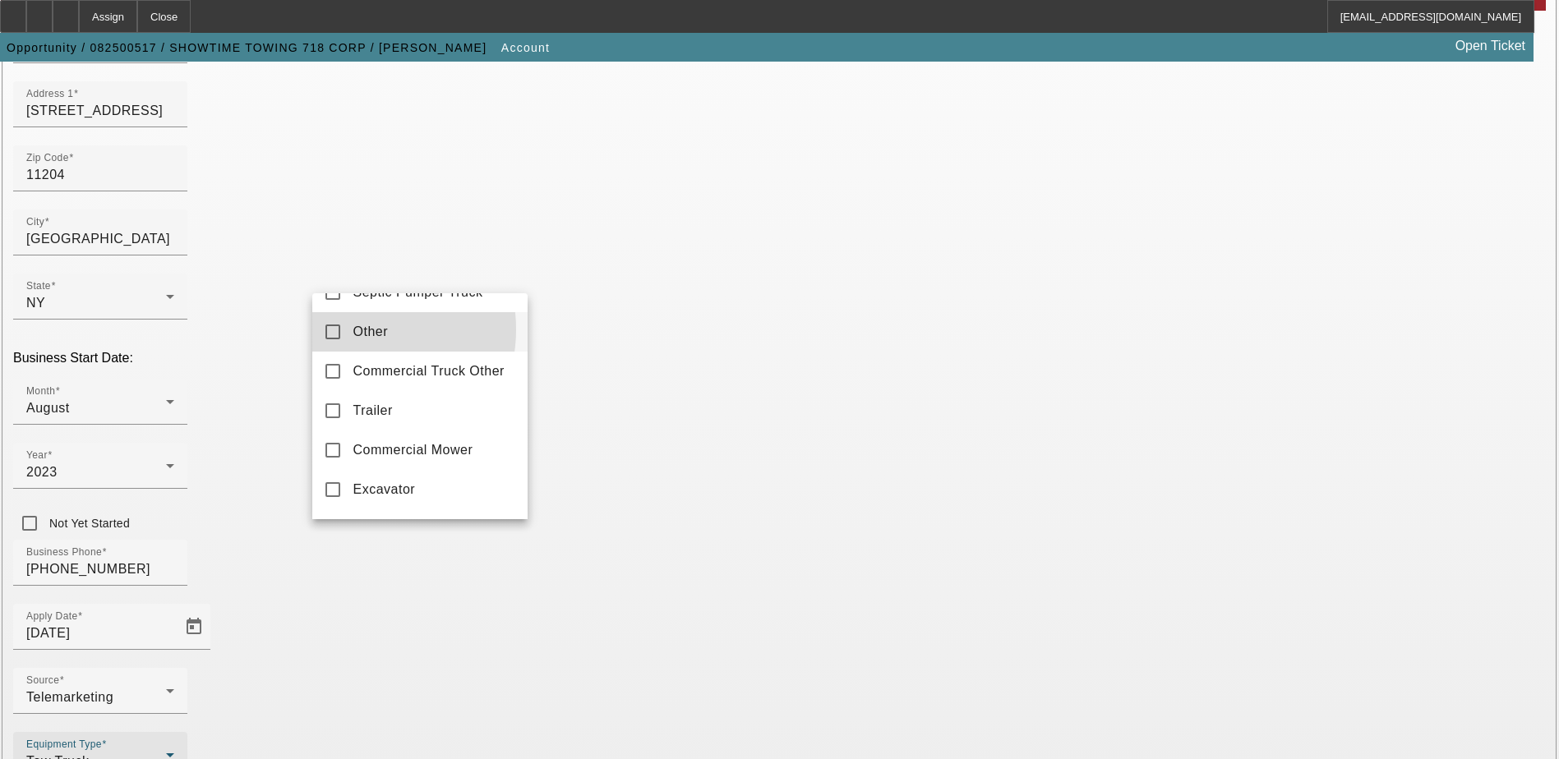
click at [351, 338] on mat-option "Other" at bounding box center [419, 331] width 215 height 39
click at [229, 491] on div at bounding box center [779, 379] width 1559 height 759
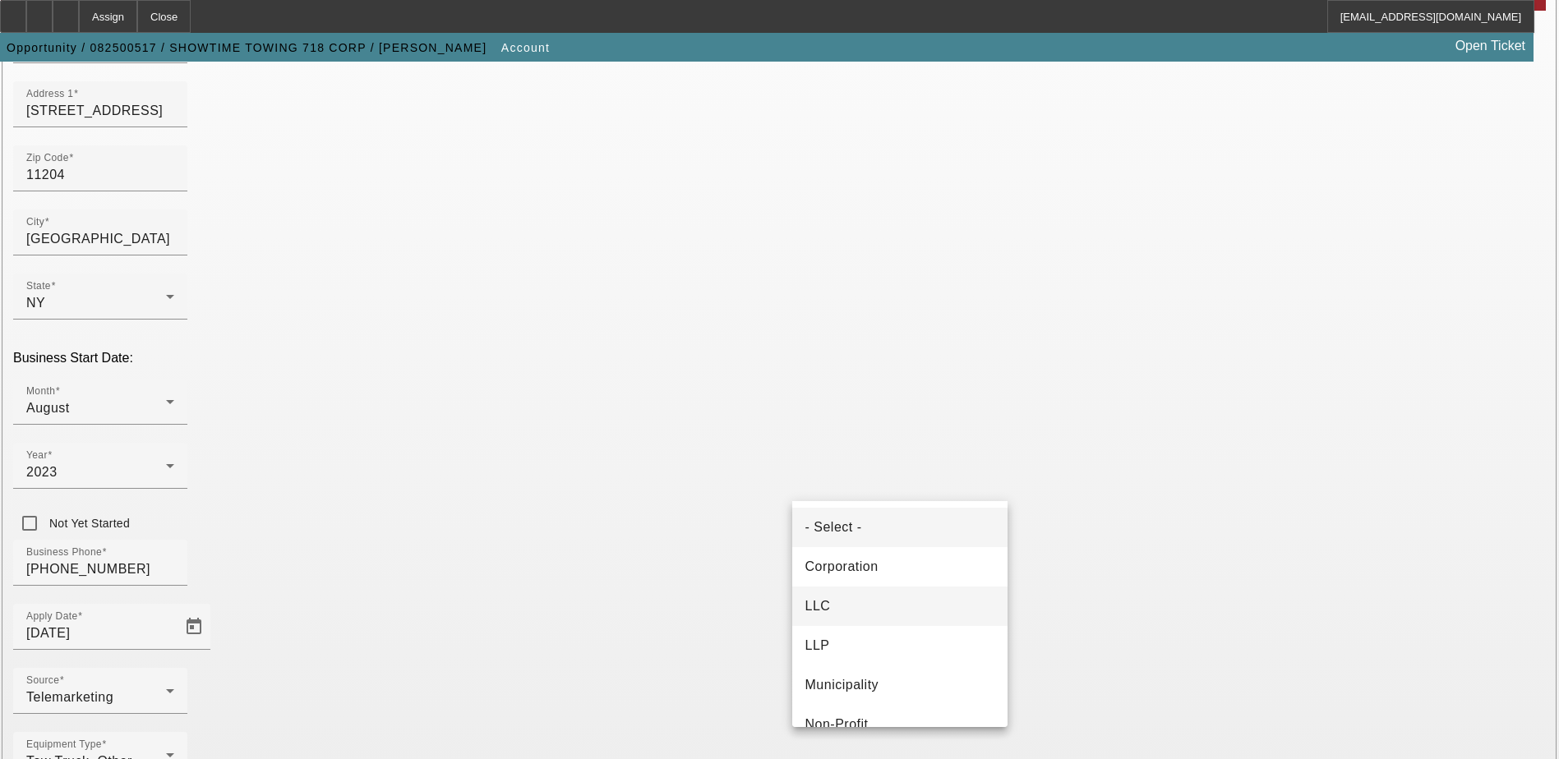
click at [847, 609] on mat-option "LLC" at bounding box center [899, 606] width 215 height 39
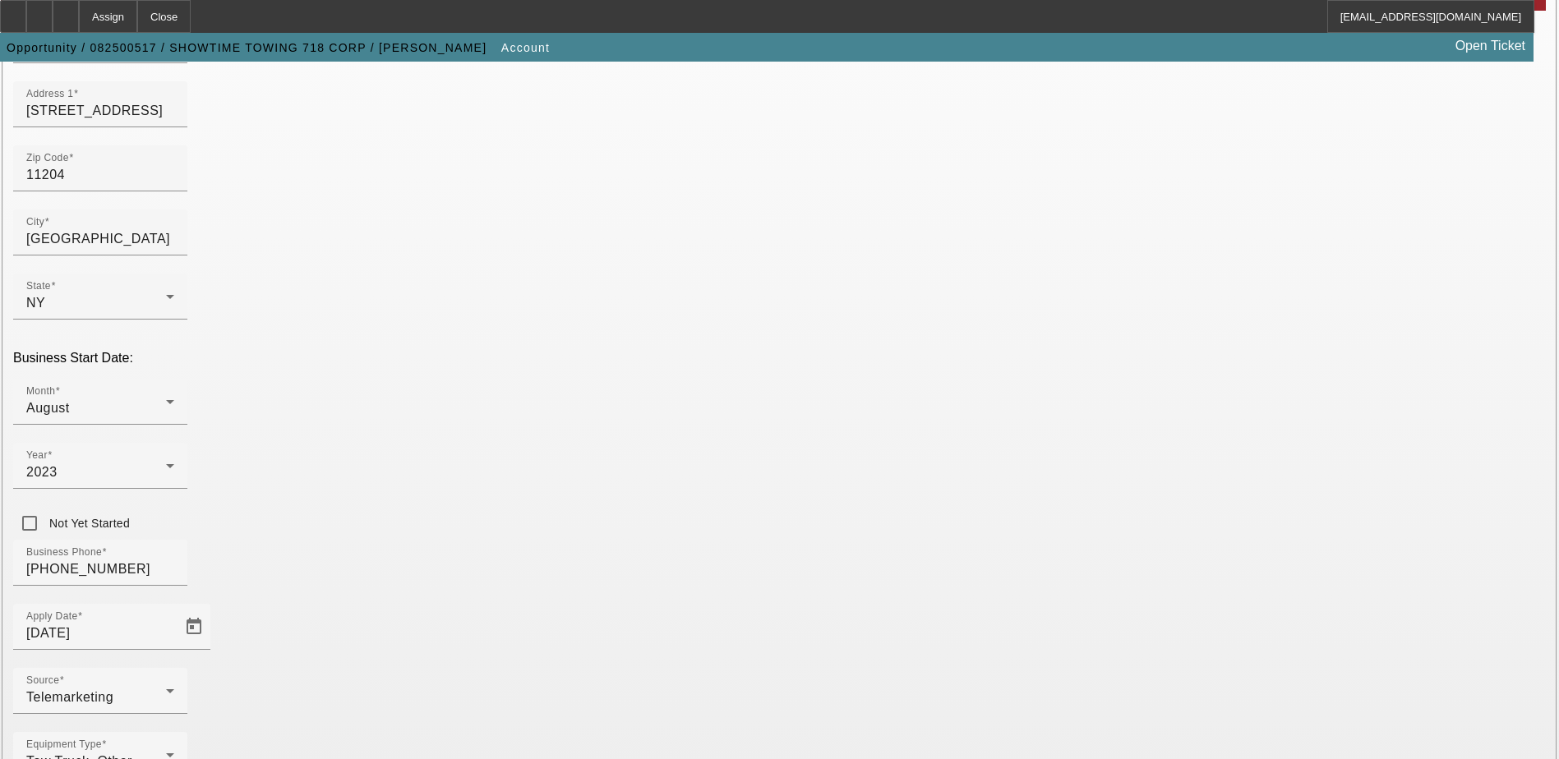
type input "931526998"
click at [166, 399] on div "August" at bounding box center [96, 409] width 140 height 20
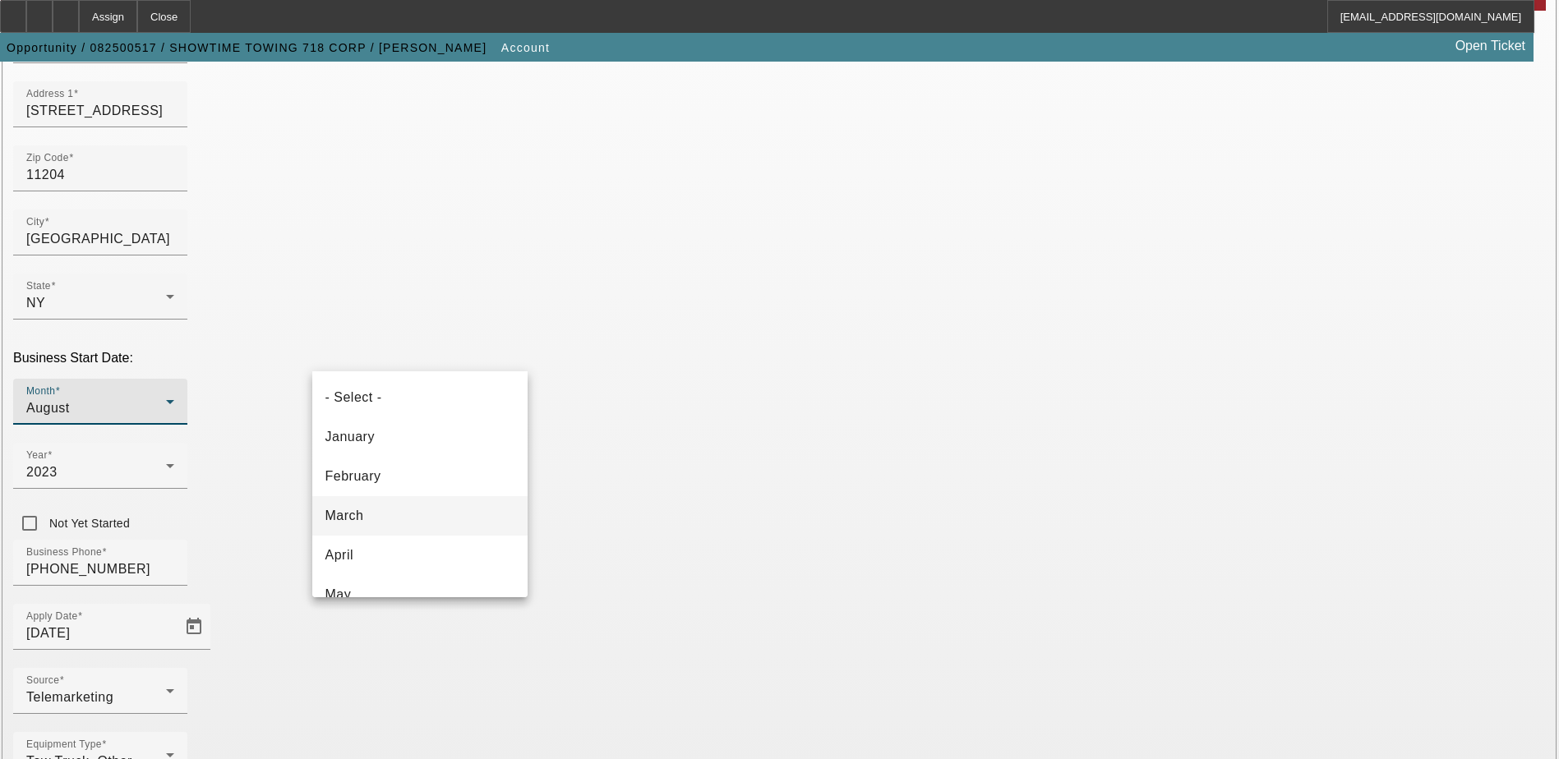
scroll to position [136, 0]
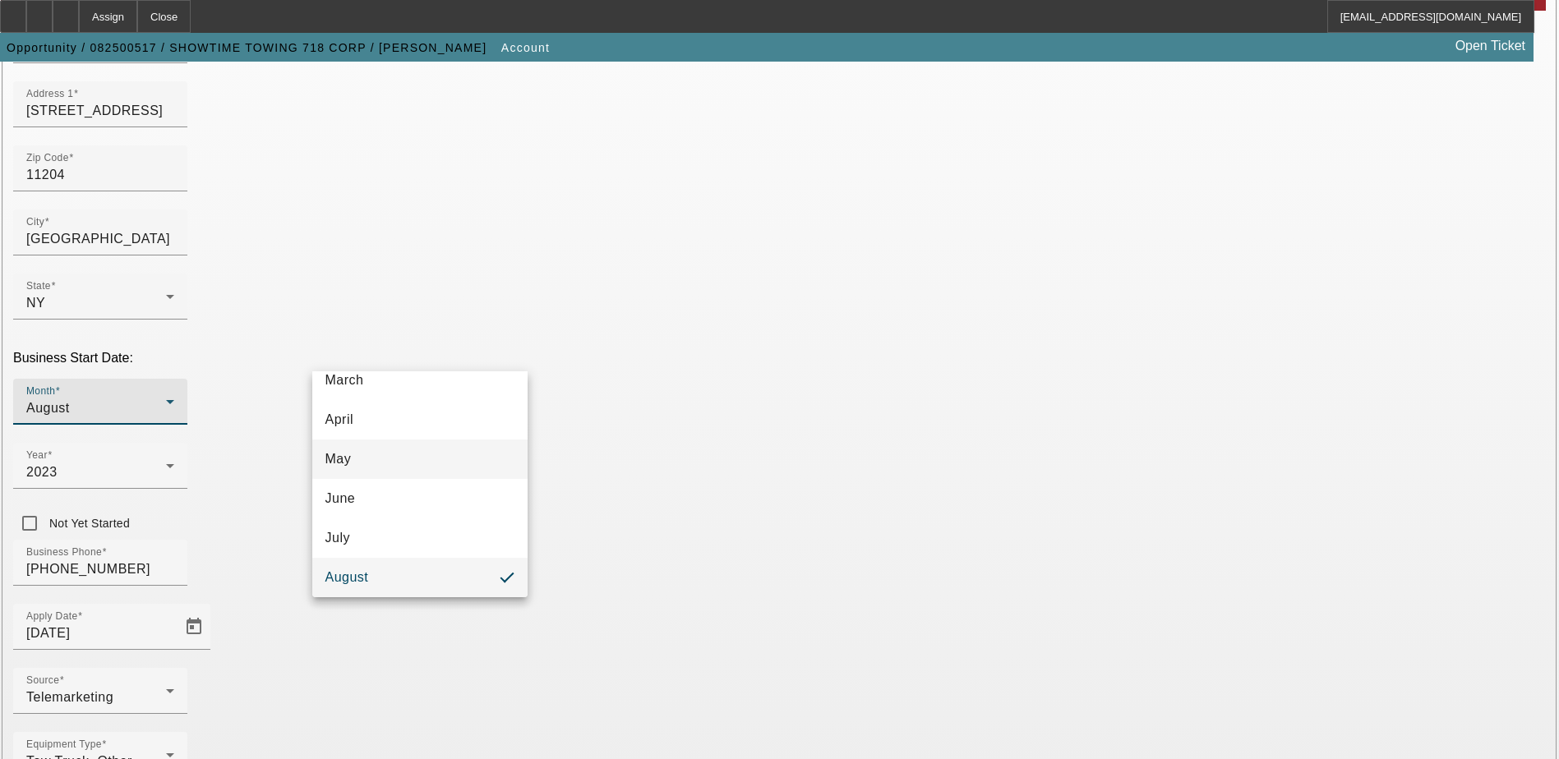
click at [353, 450] on mat-option "May" at bounding box center [419, 459] width 215 height 39
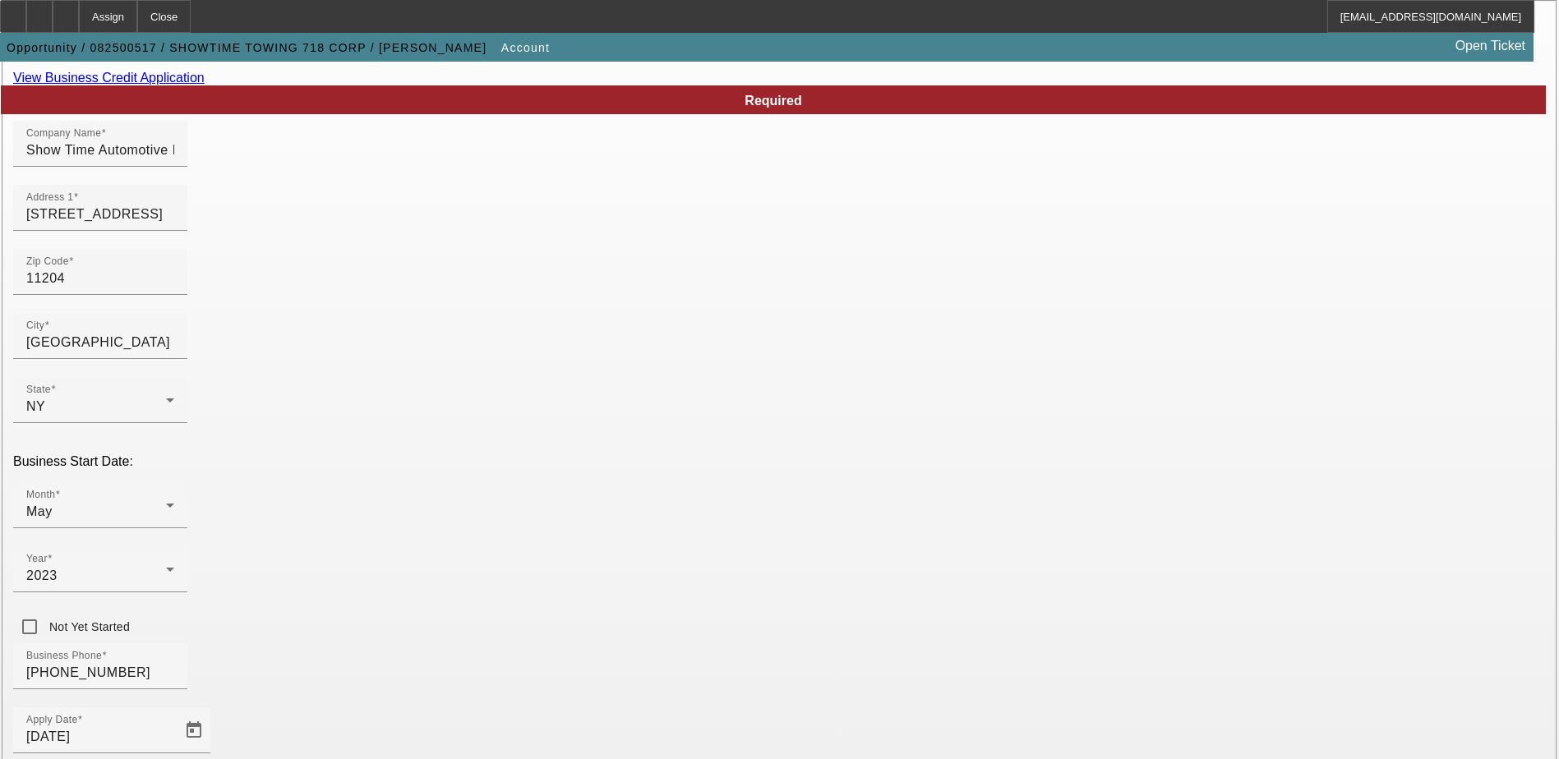
scroll to position [0, 0]
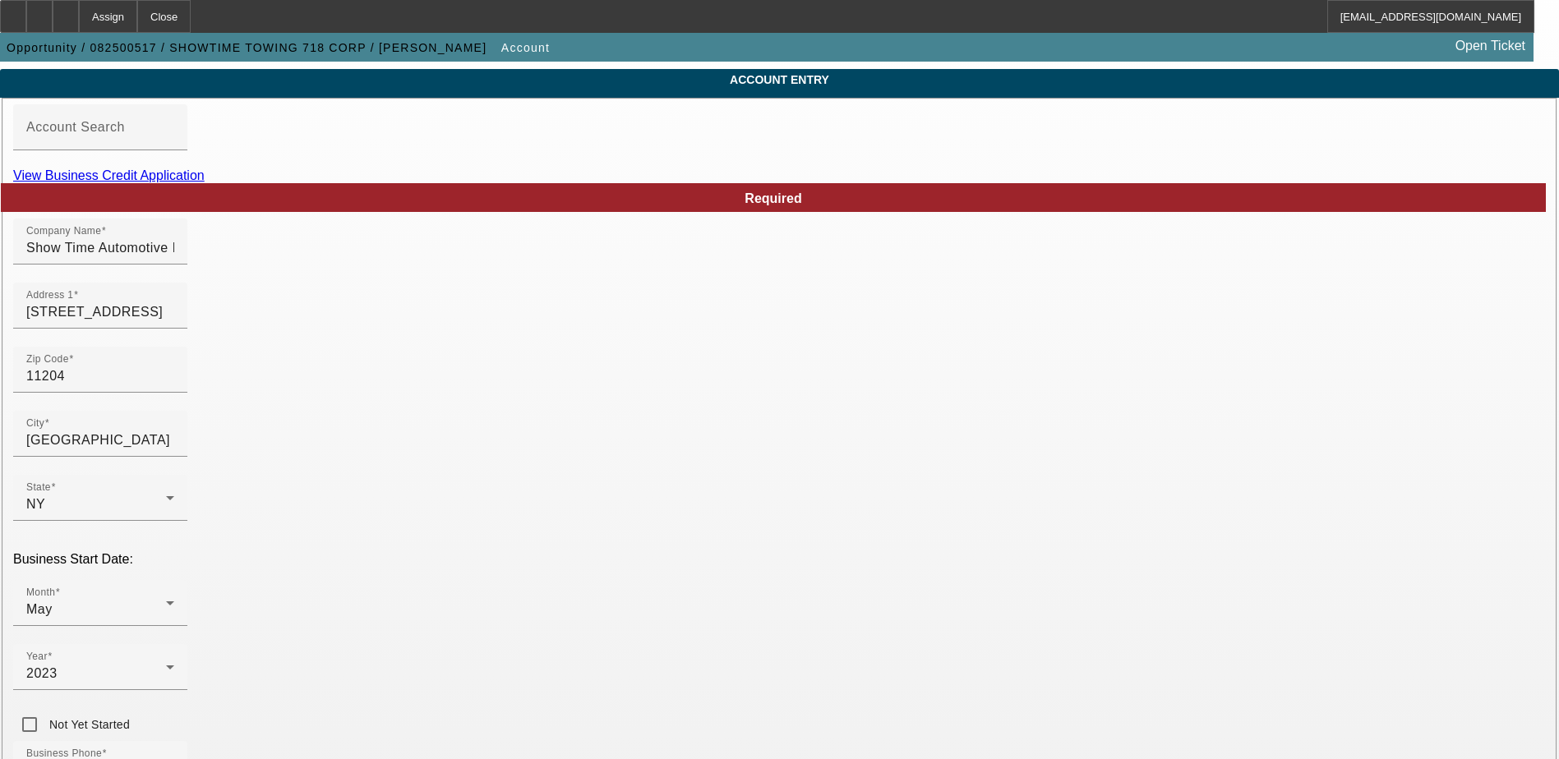
scroll to position [82, 0]
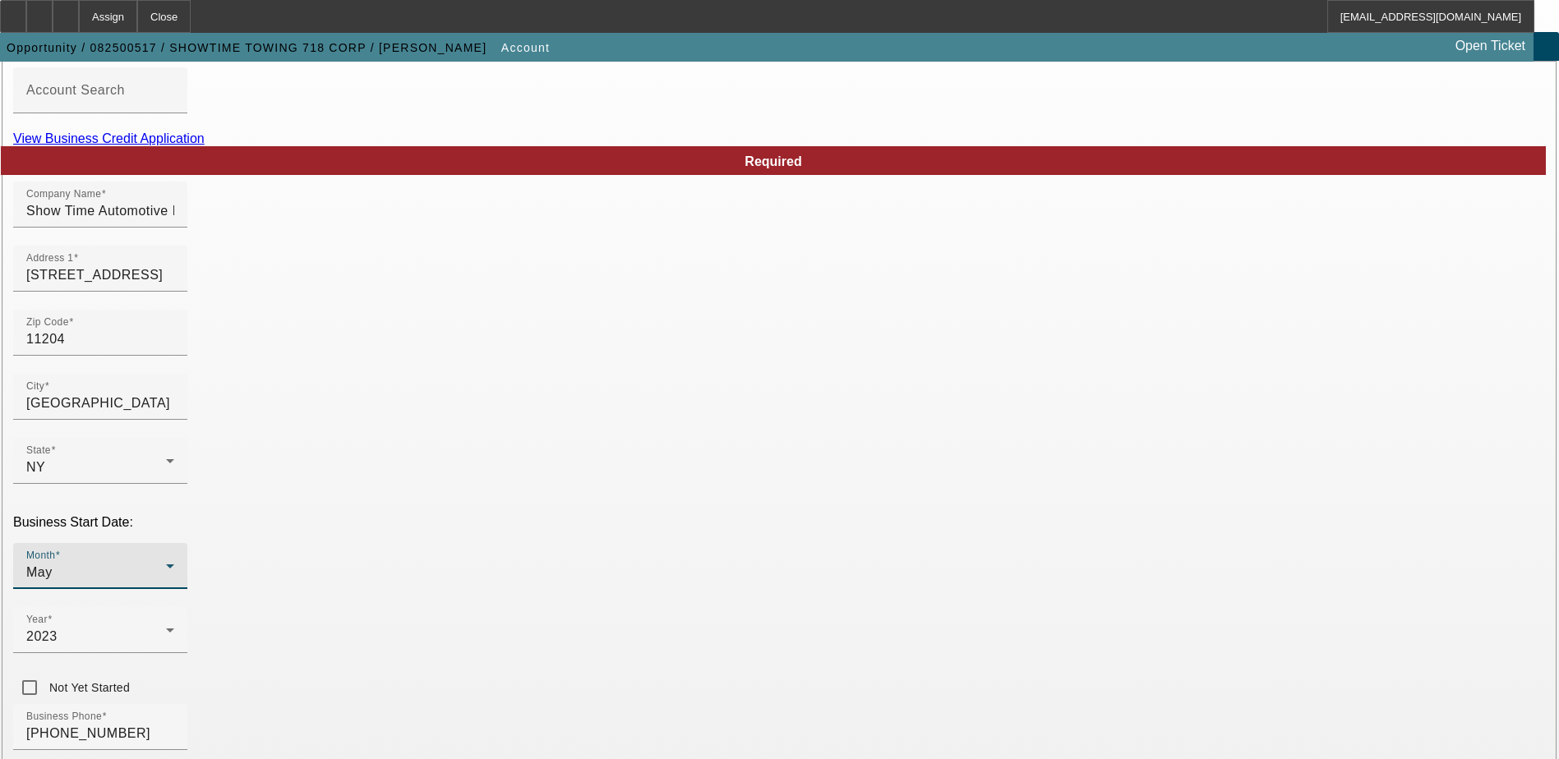
click at [166, 563] on div "May" at bounding box center [96, 573] width 140 height 20
click at [381, 430] on mat-option "August" at bounding box center [419, 423] width 215 height 39
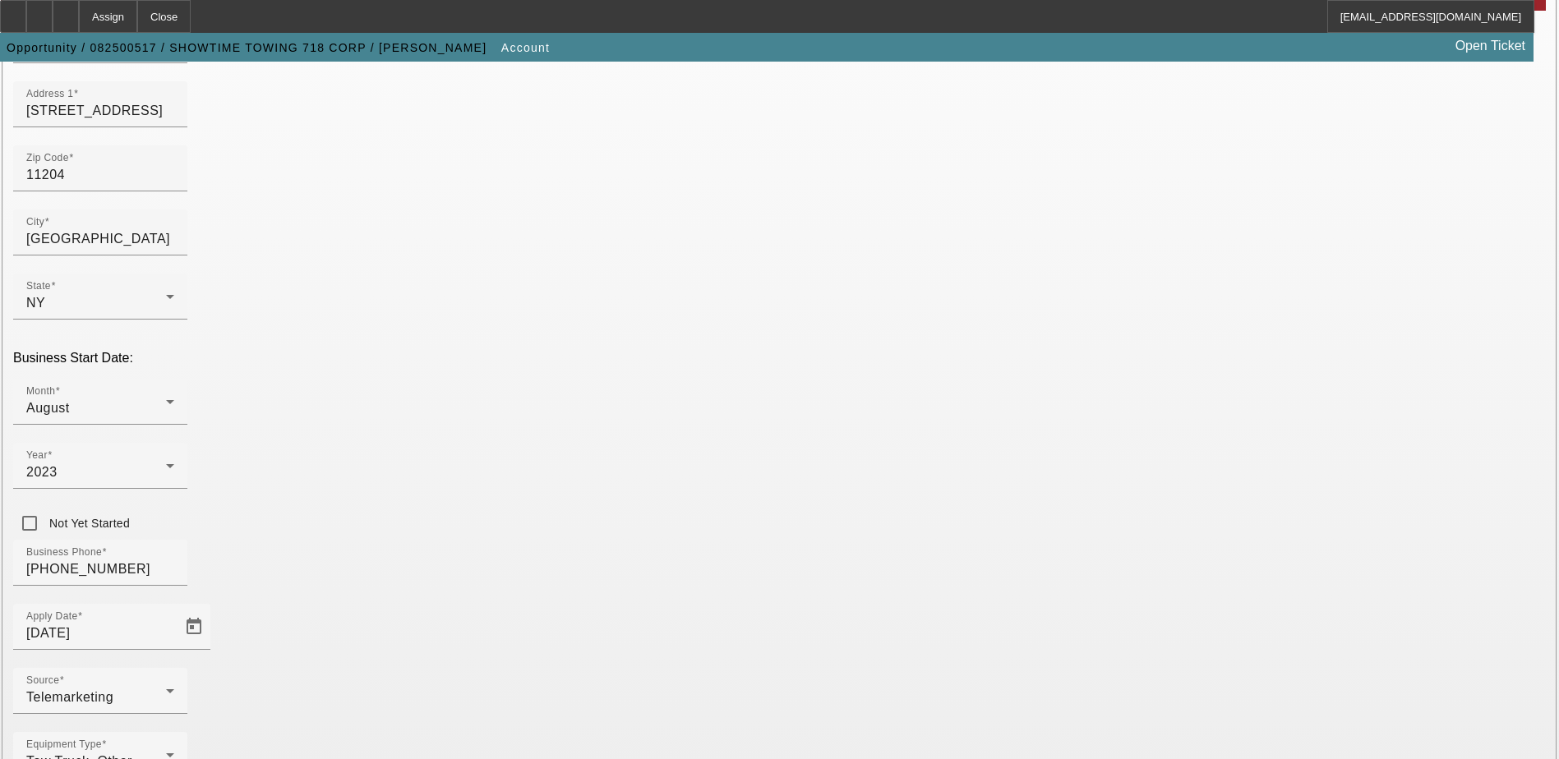
scroll to position [82, 0]
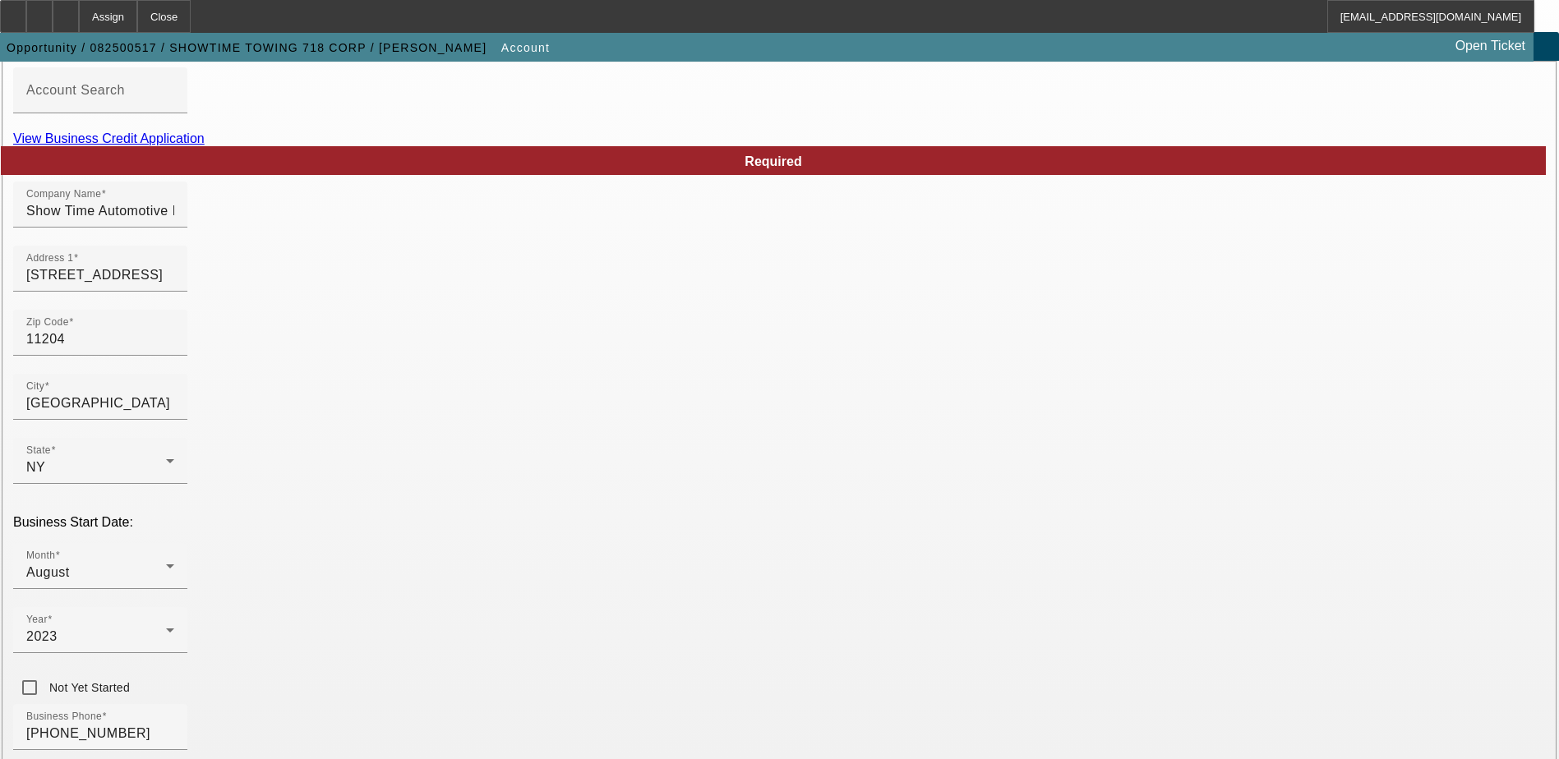
paste input "e.medina22187@gmail.com"
type input "e.medina22187@gmail.com"
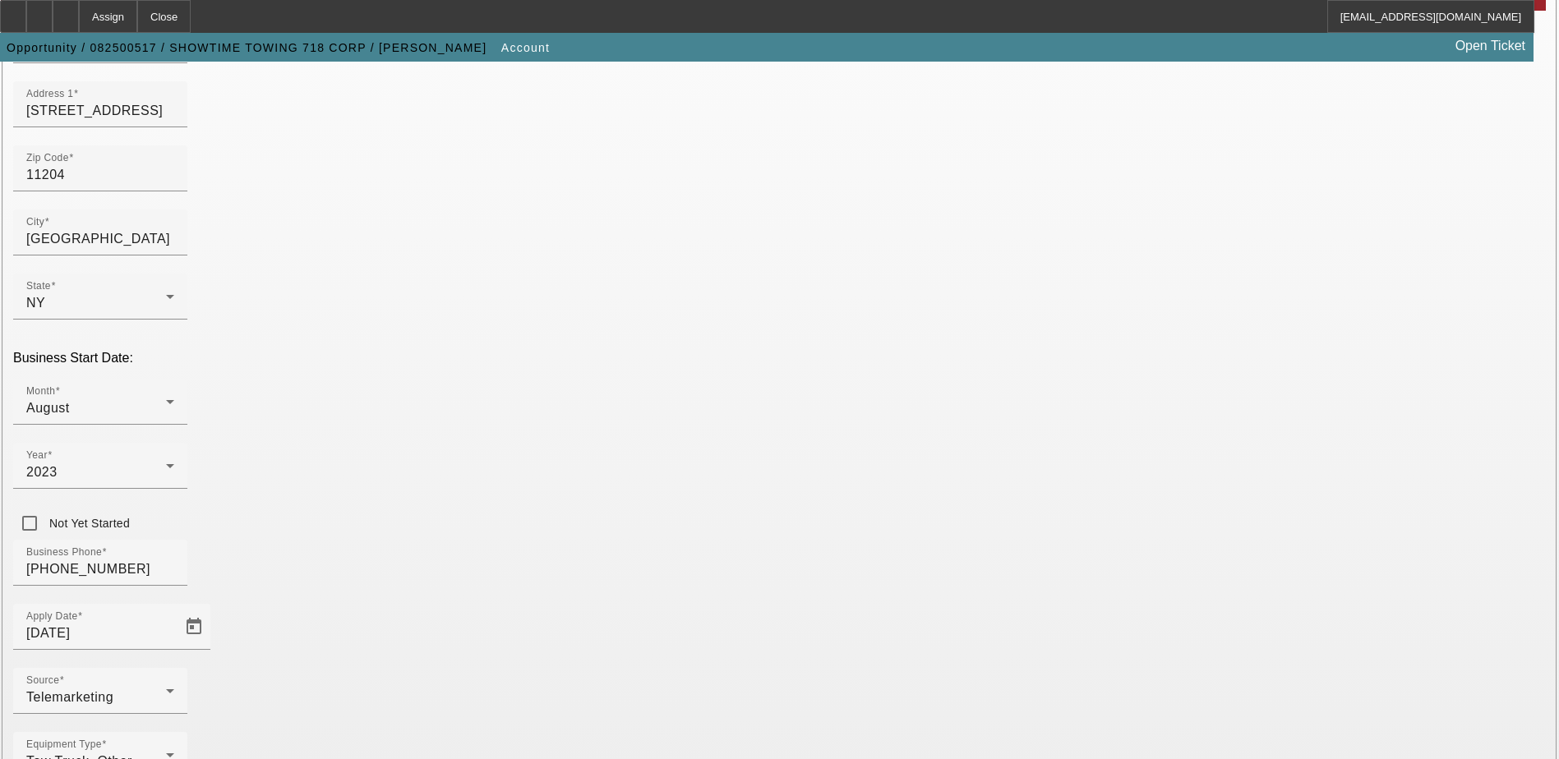
scroll to position [293, 0]
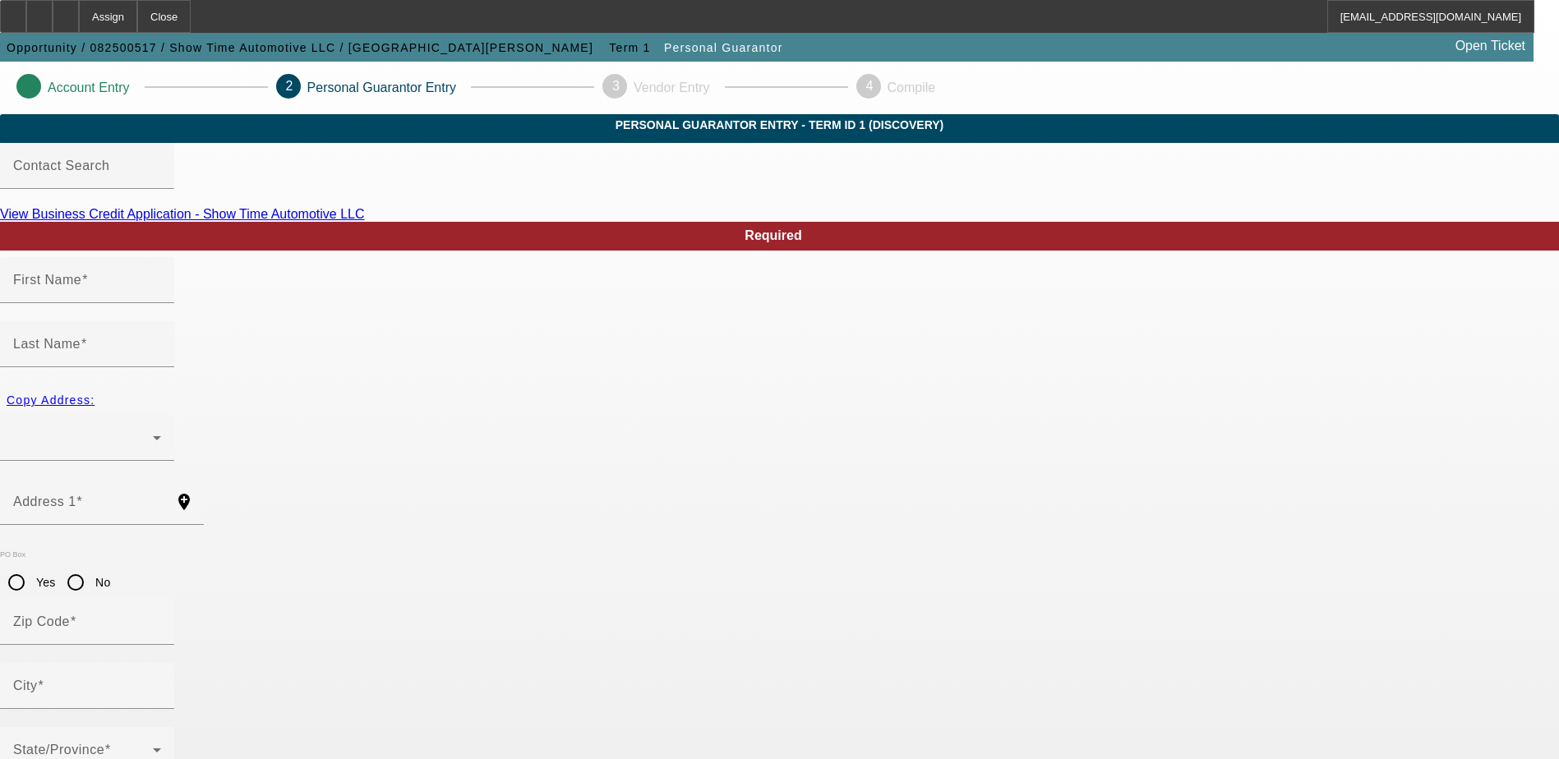
type input "Erick"
type input "Medina"
radio input "true"
type input "(646) 633-3825"
type input "073-72-8948"
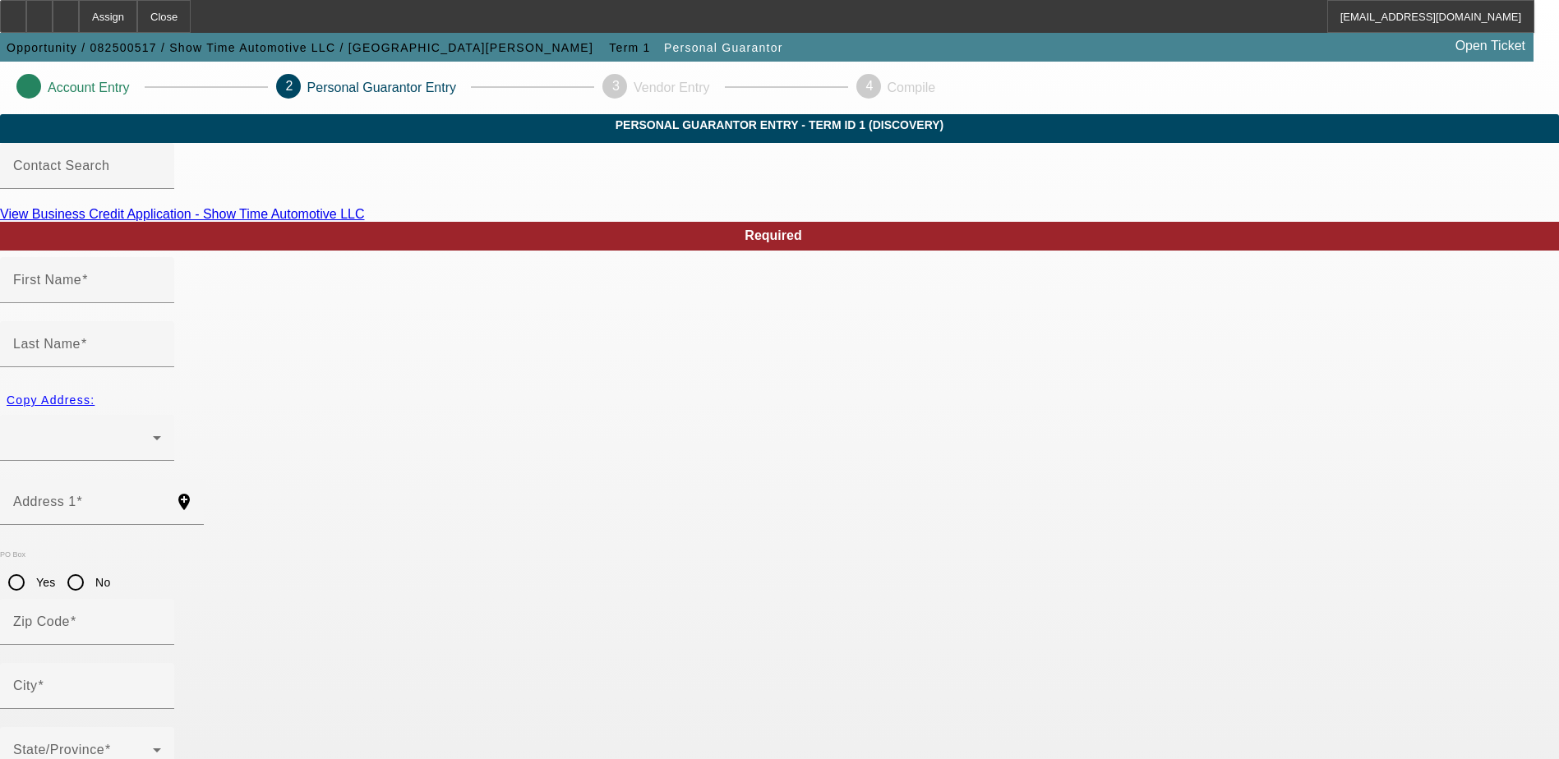
type input "e.medina22187@gmail.com"
click at [161, 415] on div at bounding box center [87, 438] width 148 height 46
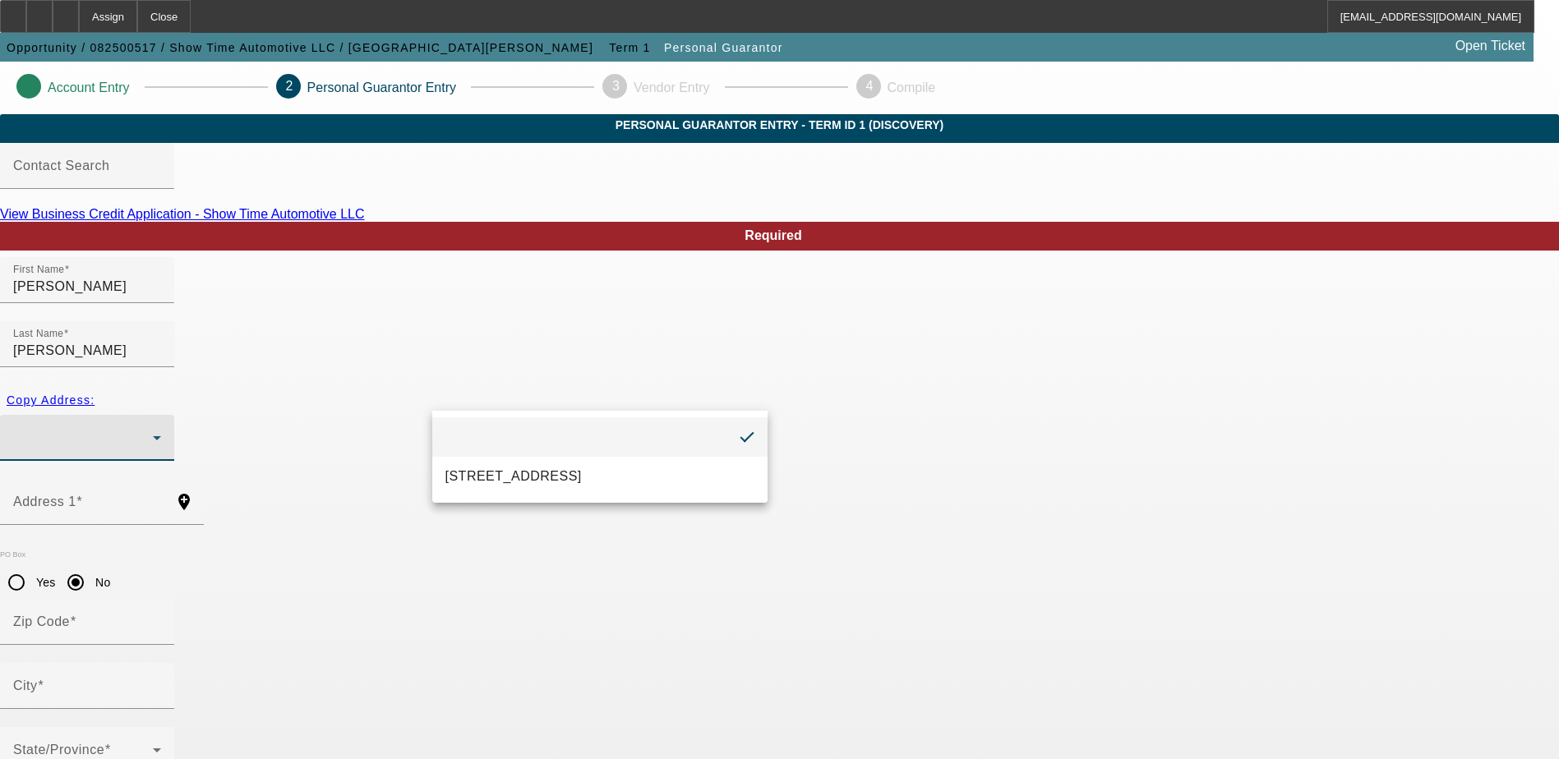
click at [568, 394] on div at bounding box center [779, 379] width 1559 height 759
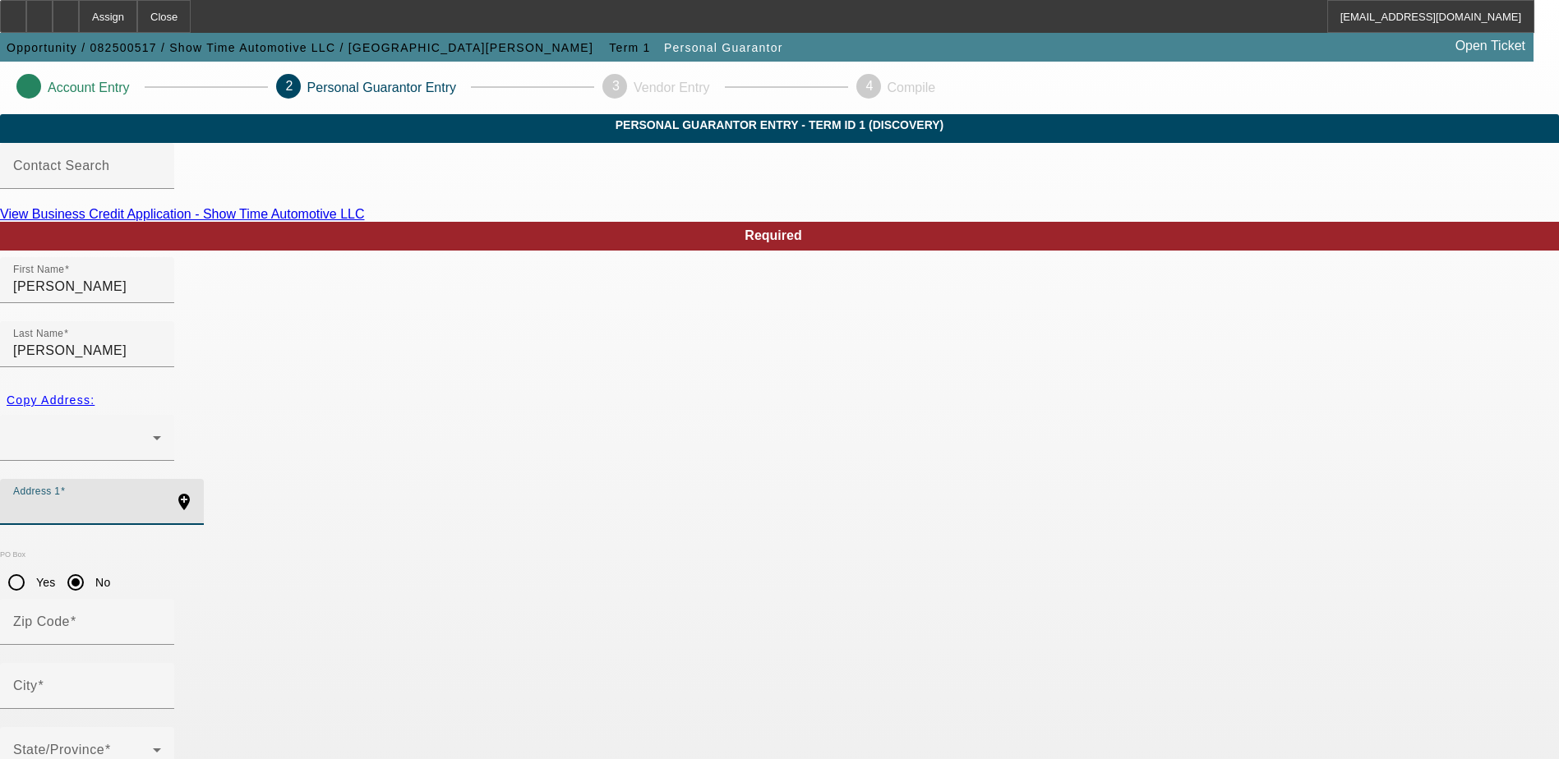
click at [161, 499] on input "Address 1" at bounding box center [87, 509] width 148 height 20
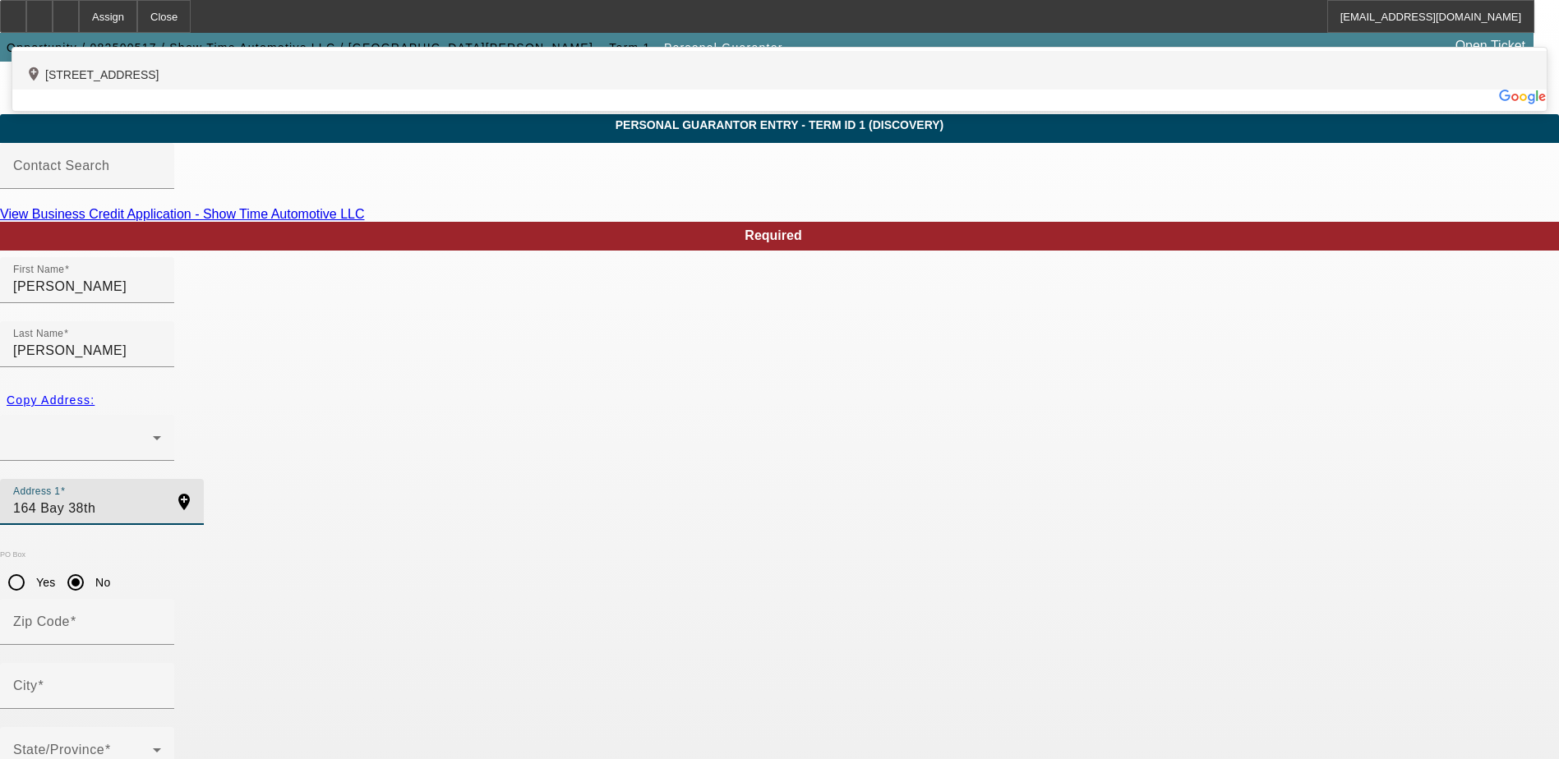
click at [428, 90] on div "add_location 164 Bay 38th Street, , NY 11214, US" at bounding box center [779, 70] width 1534 height 39
type input "164 Bay 38th Street"
type input "11214"
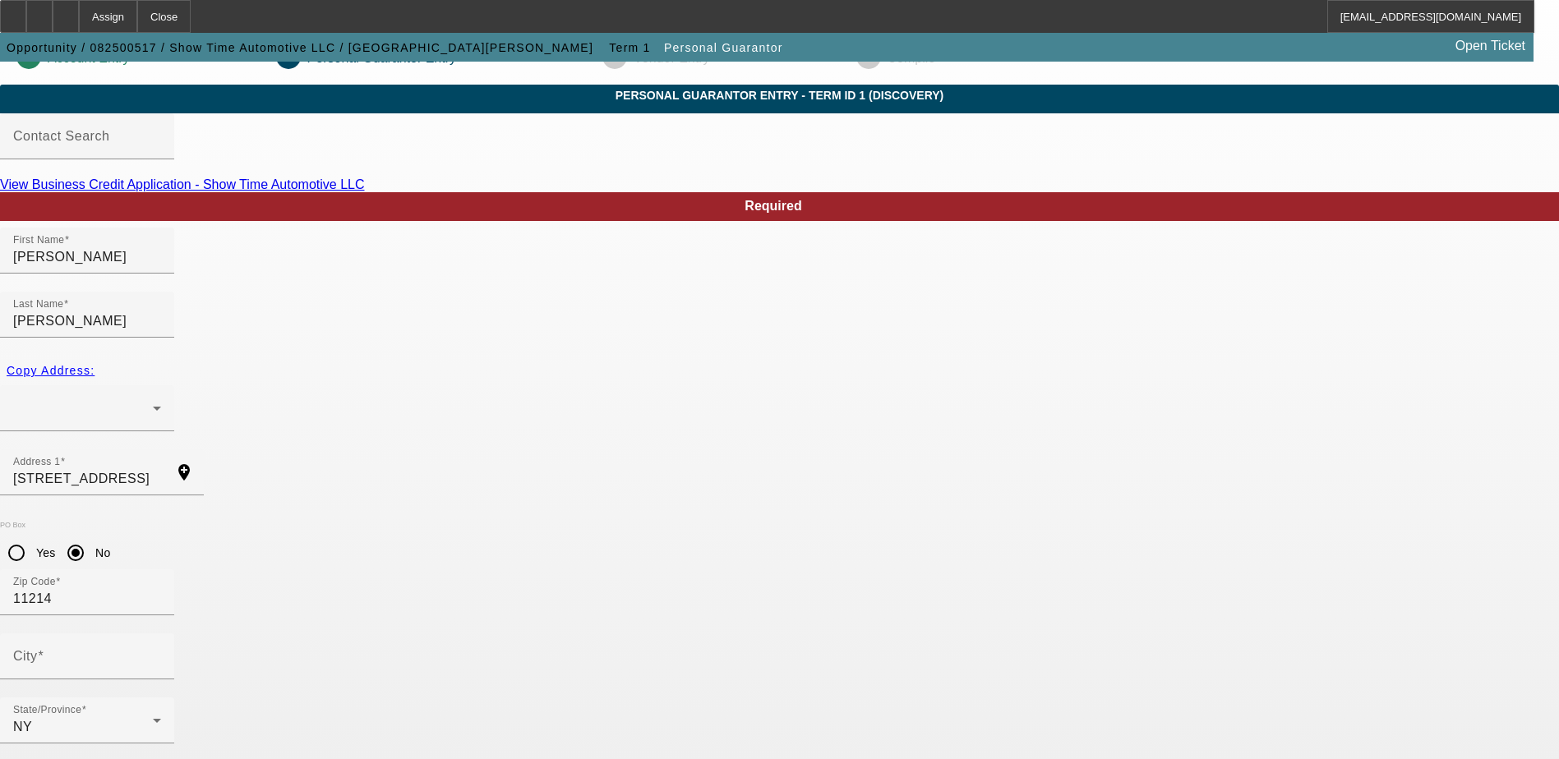
scroll to position [44, 0]
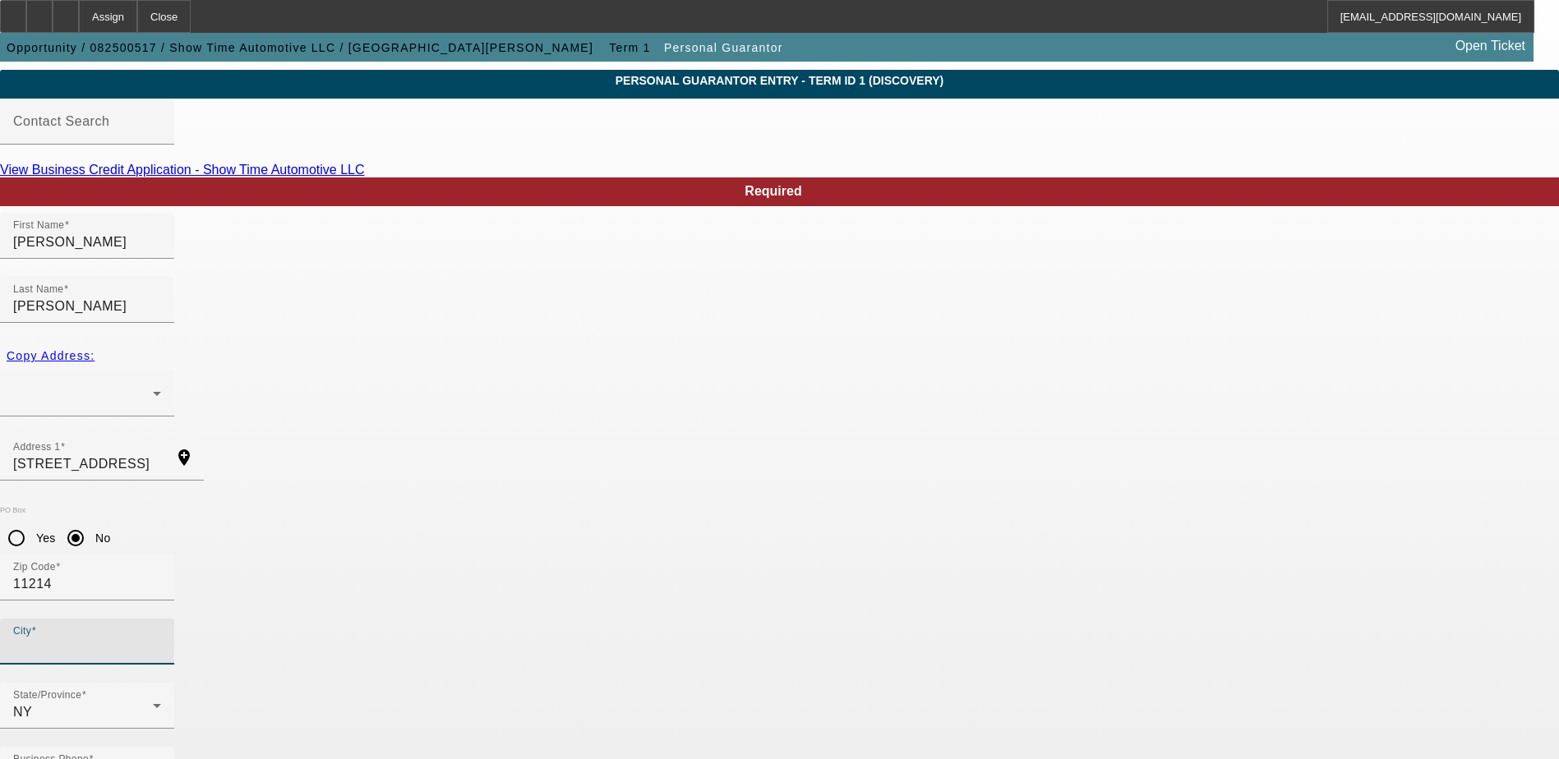
click at [161, 639] on input "City" at bounding box center [87, 649] width 148 height 20
type input "Brooklyn"
type input "100"
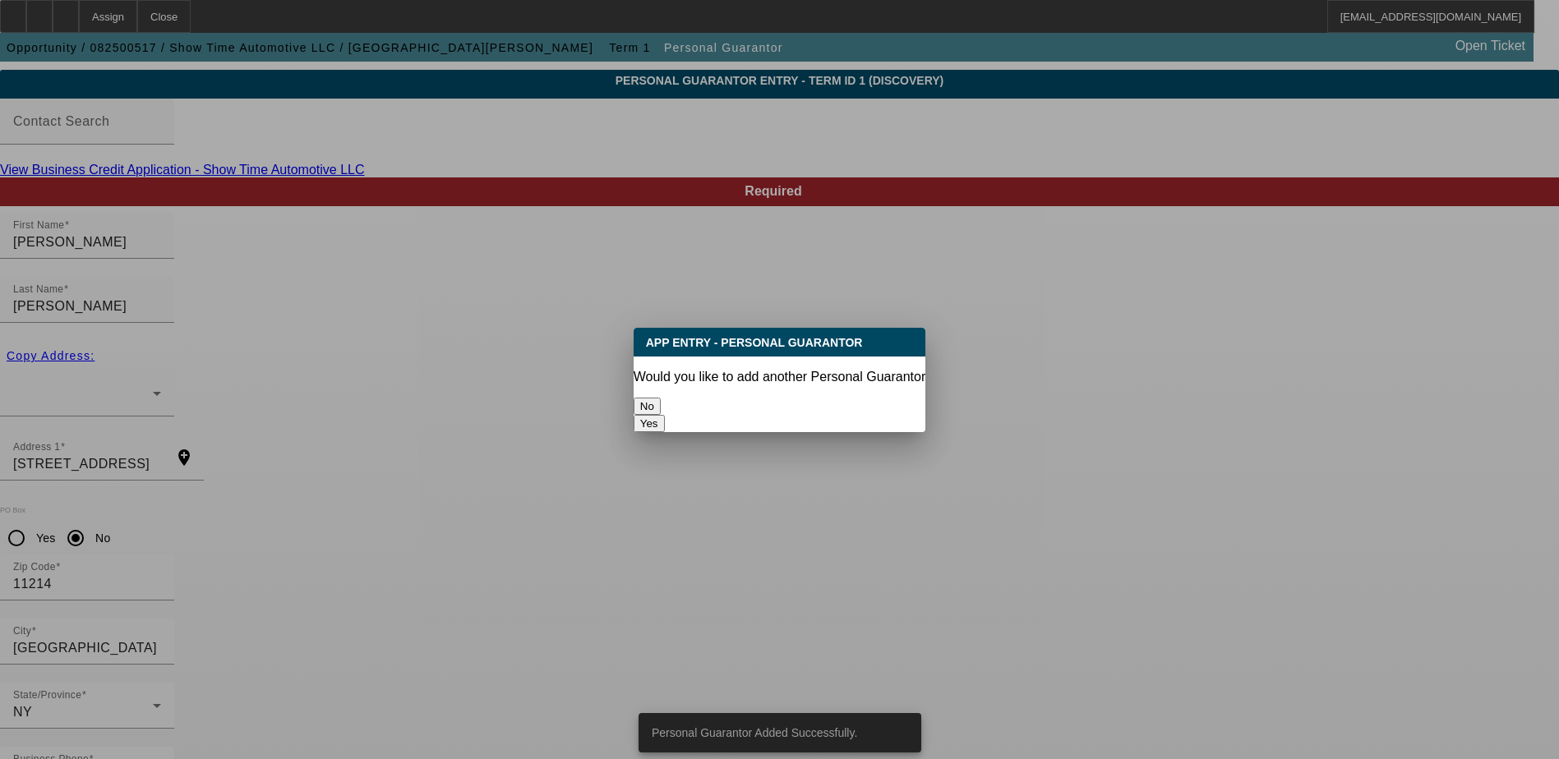
scroll to position [0, 0]
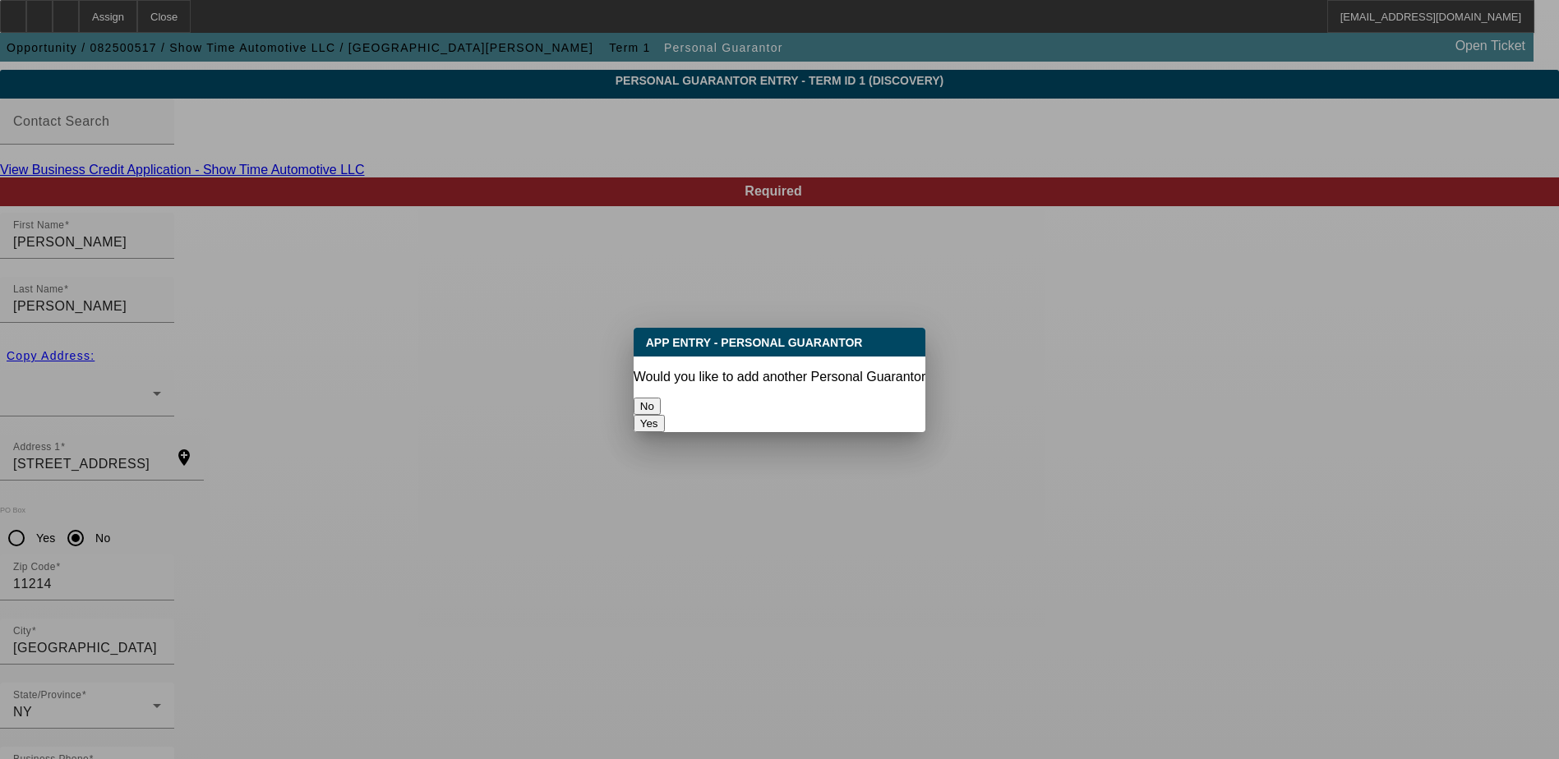
click at [661, 405] on button "No" at bounding box center [647, 406] width 27 height 17
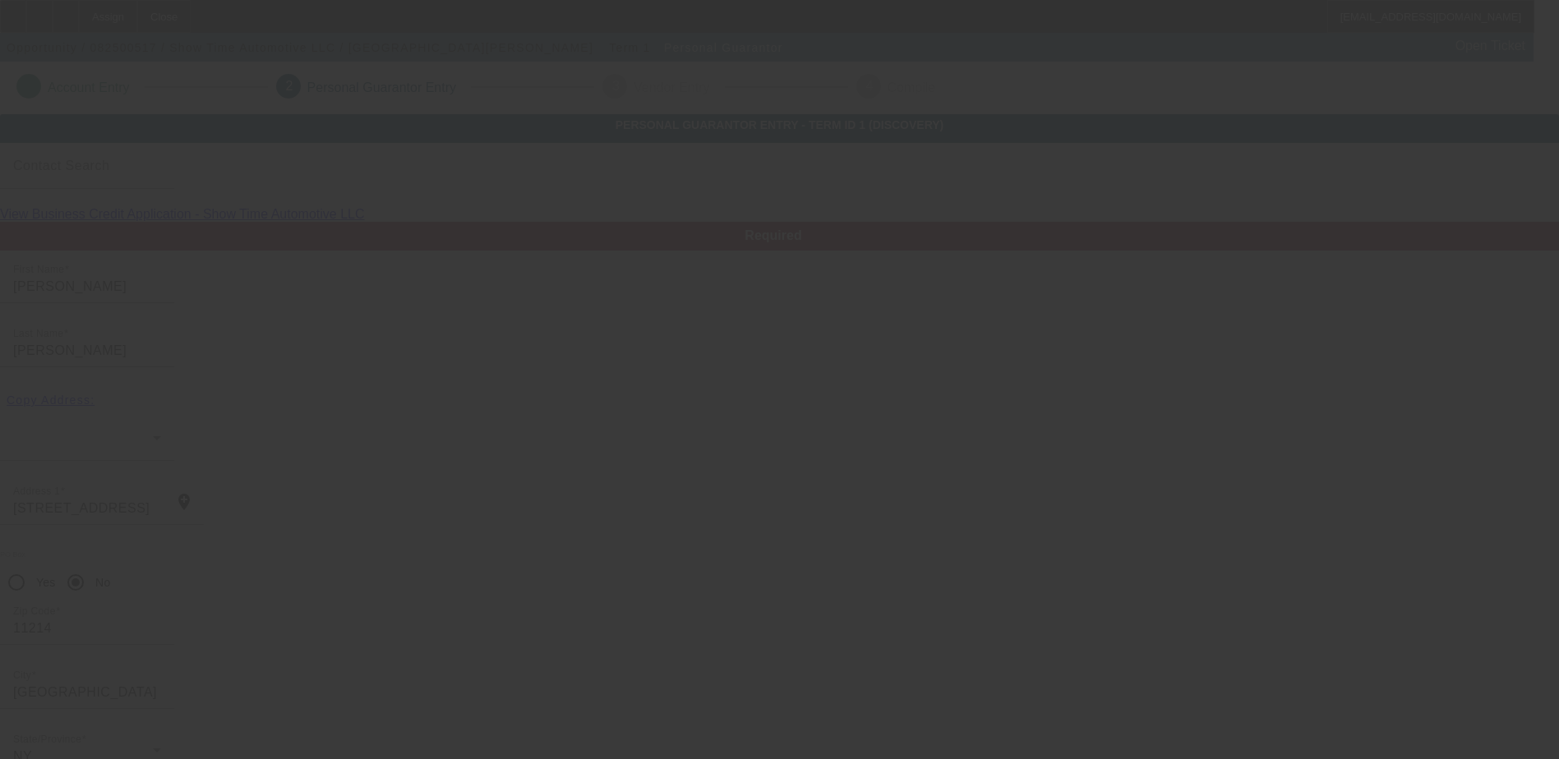
scroll to position [44, 0]
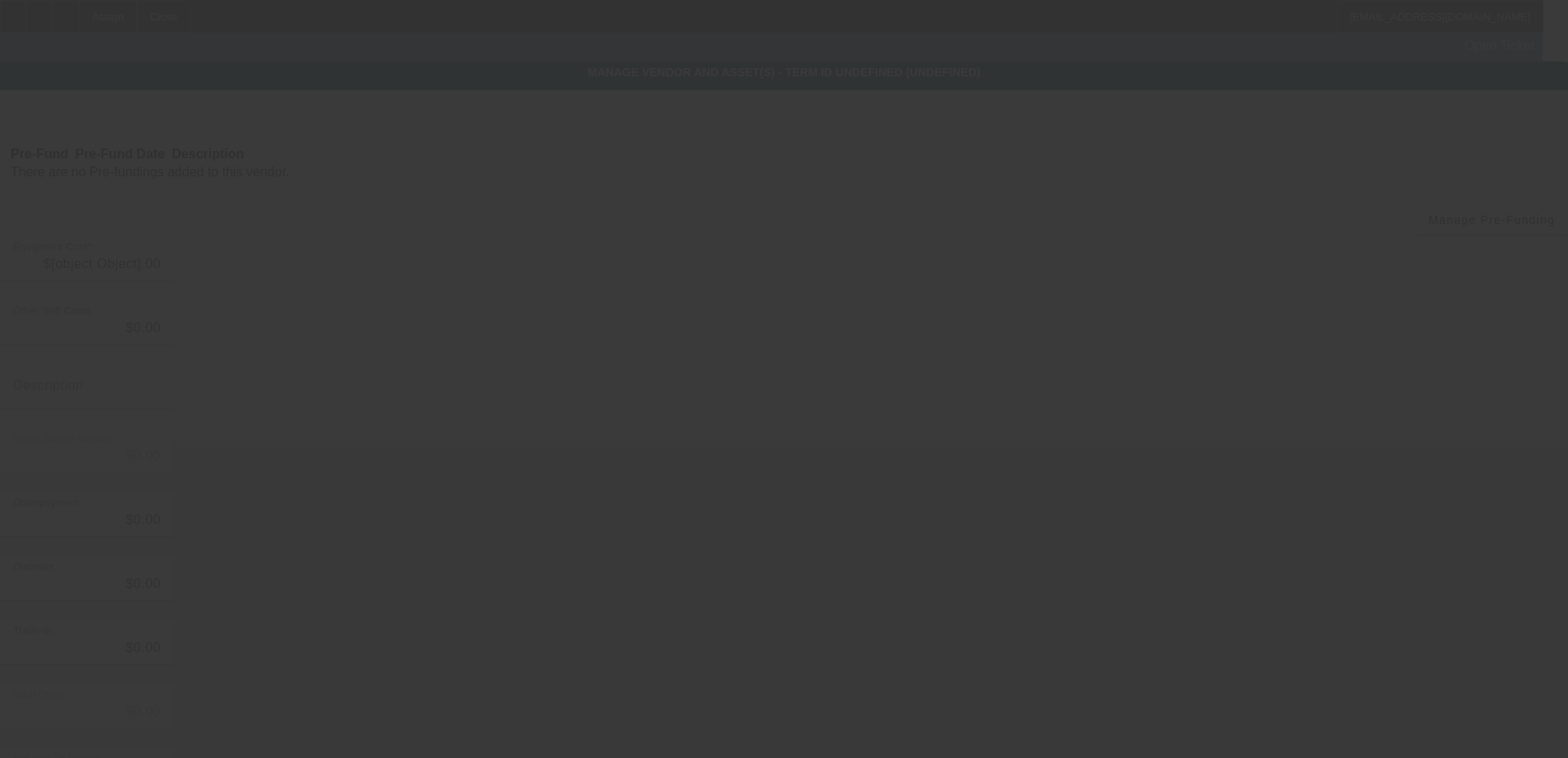
type input "$15,000.00"
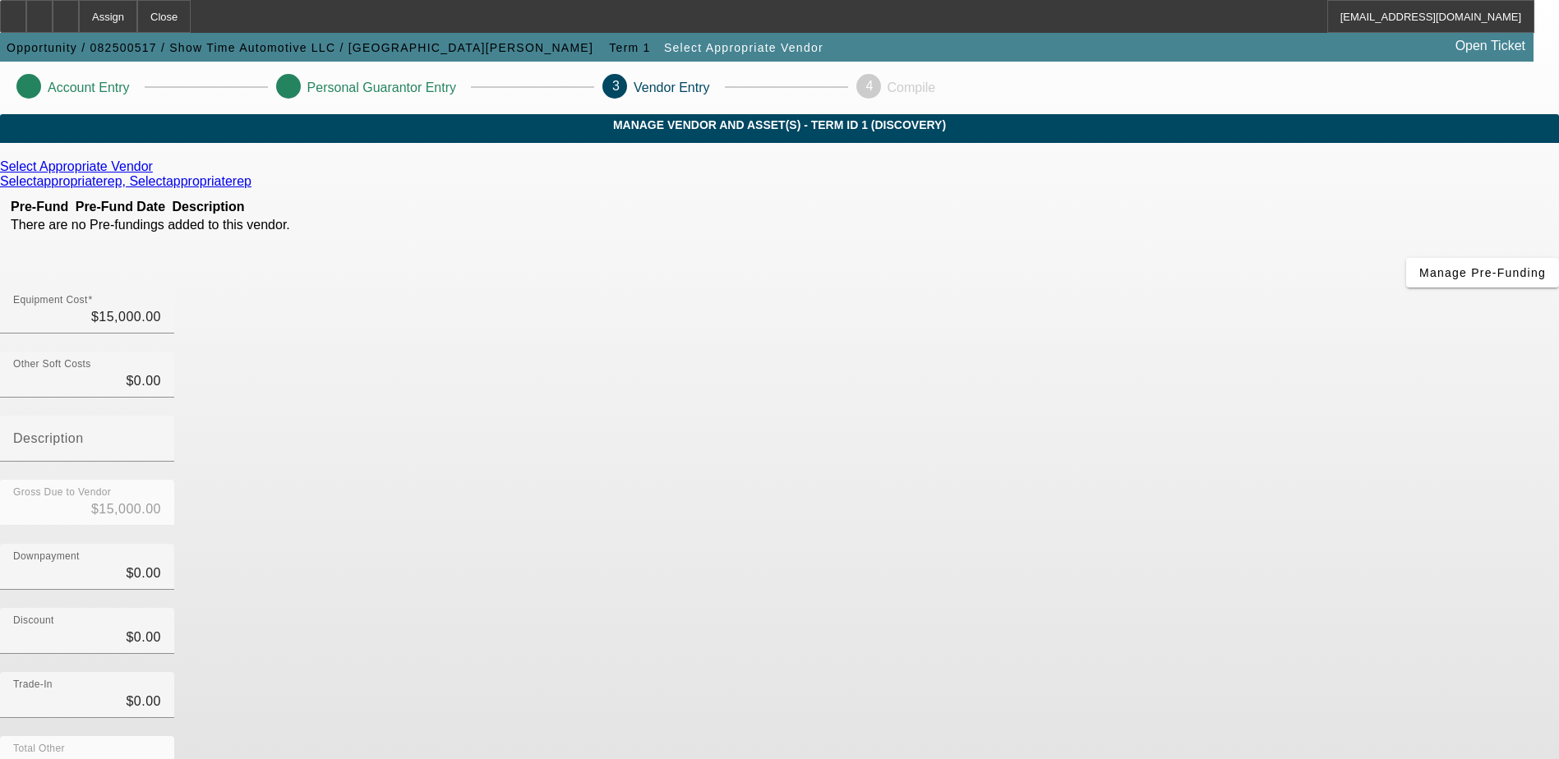
click at [157, 173] on icon at bounding box center [157, 166] width 0 height 14
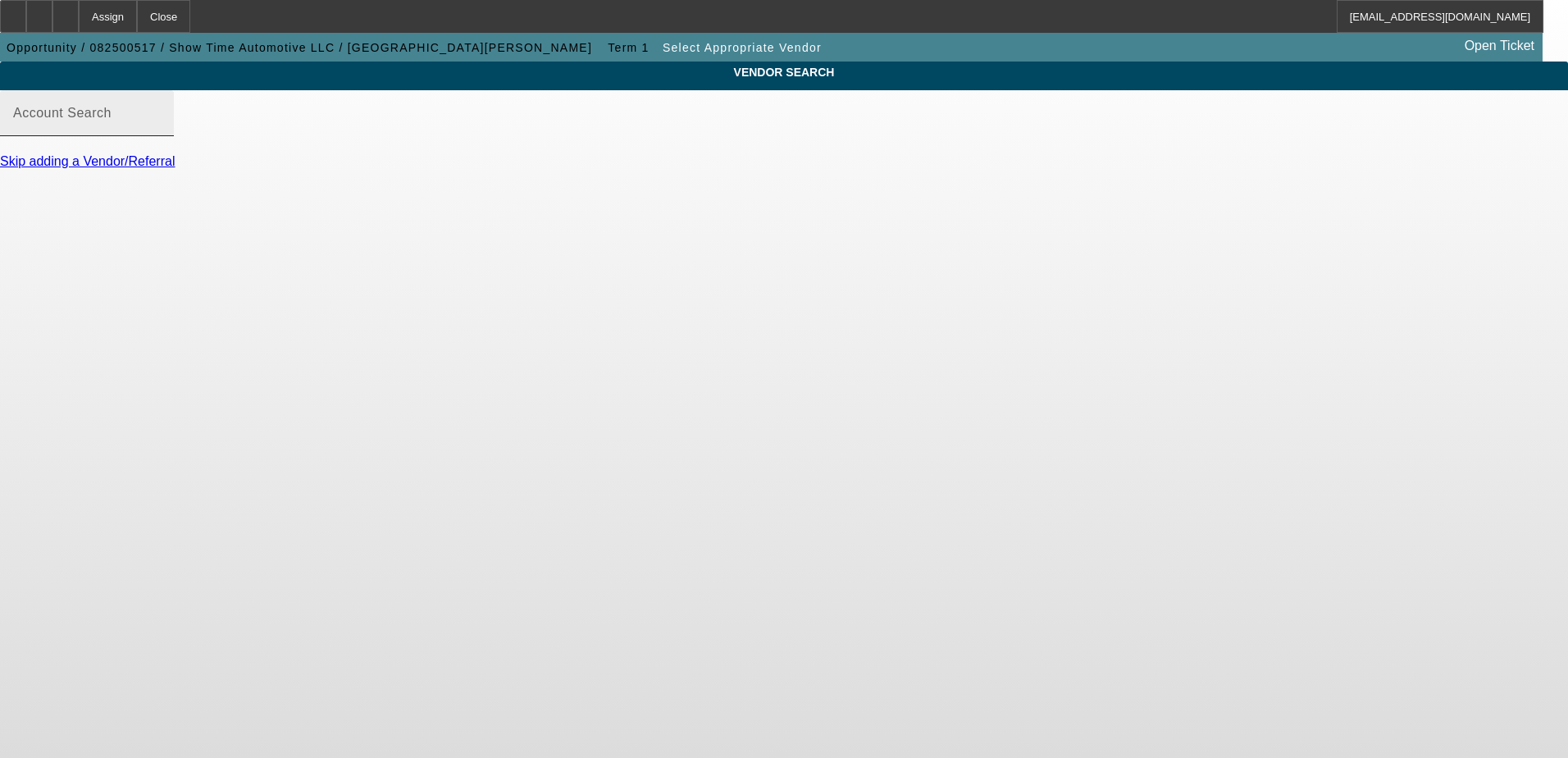
click at [161, 130] on input "Account Search" at bounding box center [87, 120] width 148 height 20
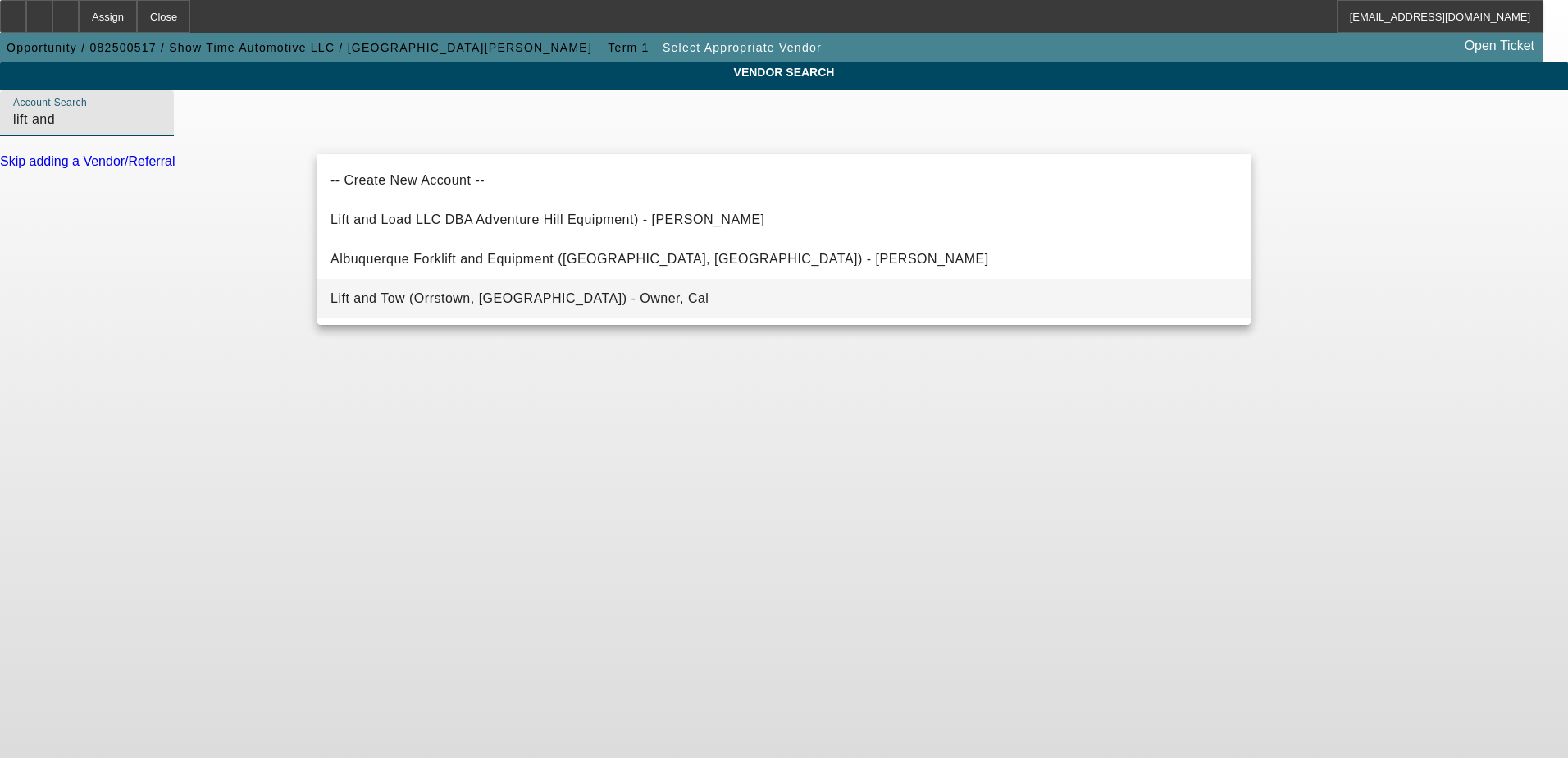
click at [531, 302] on mat-option "Lift and Tow (Orrstown, PA) - Owner, Cal" at bounding box center [784, 298] width 933 height 39
type input "Lift and Tow (Orrstown, PA) - Owner, Cal"
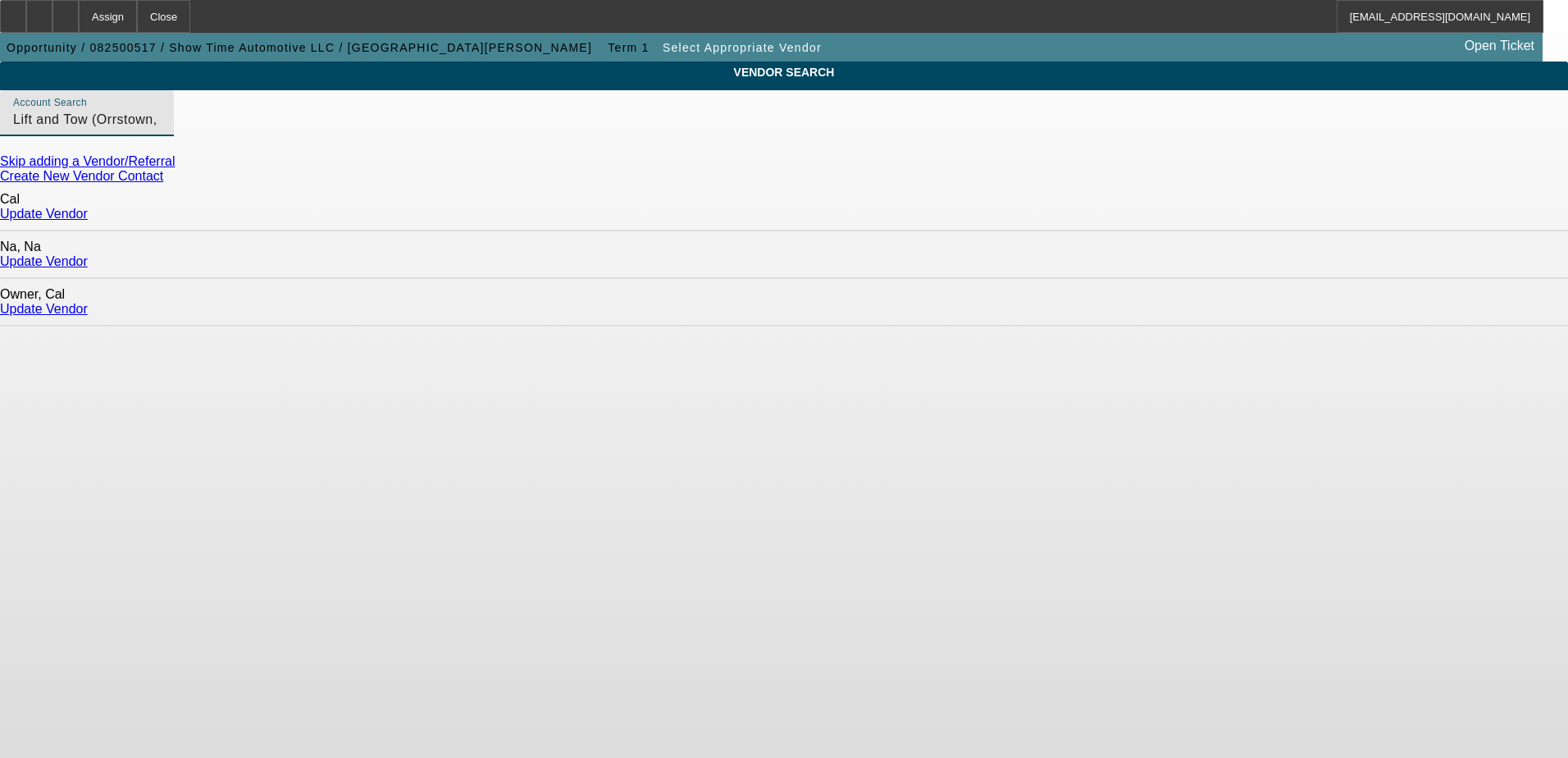
click at [1052, 395] on body "Assign Close EHernandez@beaconfunding.com Opportunity / 082500517 / Show Time A…" at bounding box center [784, 379] width 1568 height 758
click at [88, 302] on link "Update Vendor" at bounding box center [44, 309] width 88 height 14
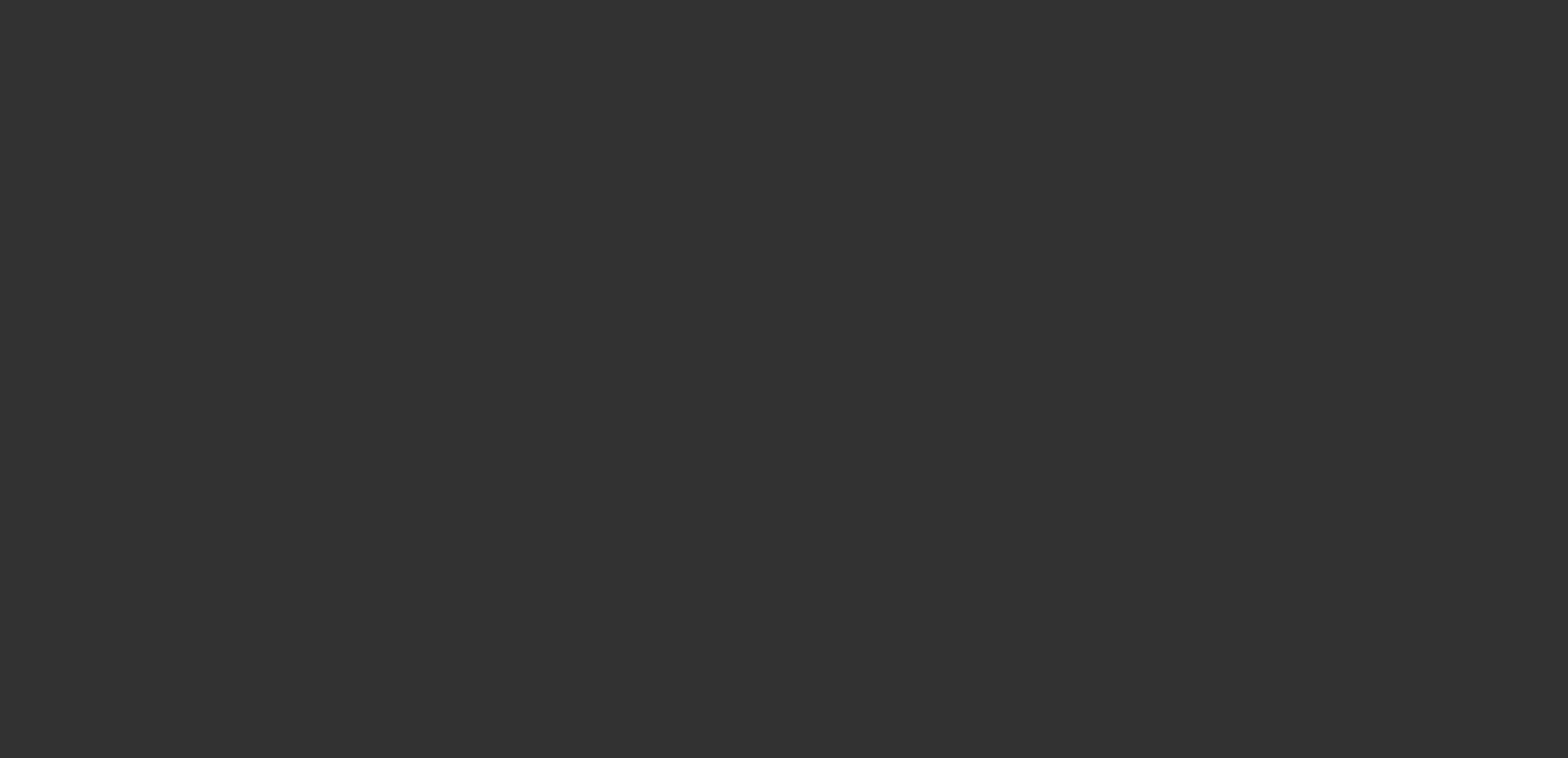
type input "$15,000.00"
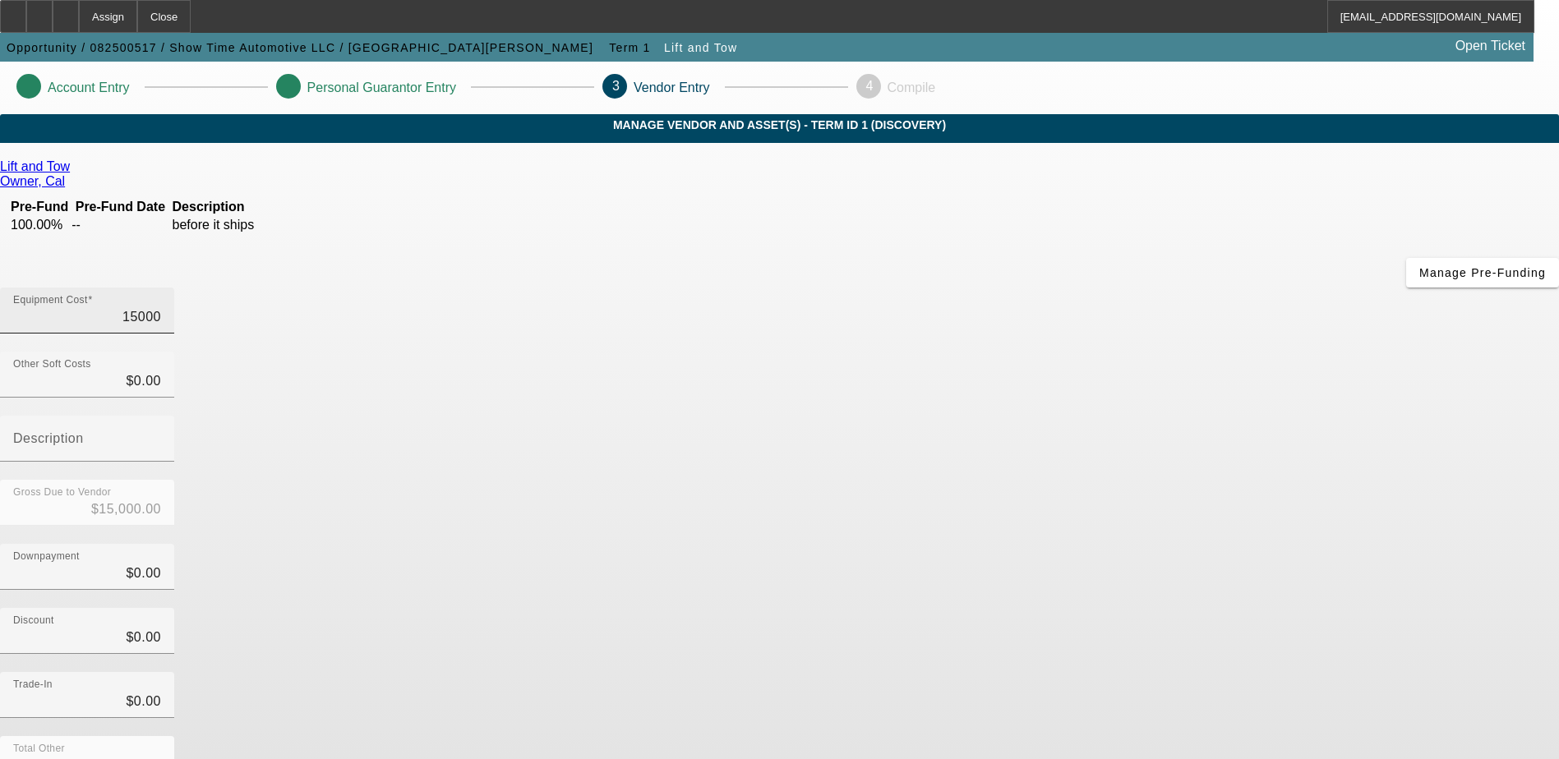
click at [161, 307] on input "15000" at bounding box center [87, 317] width 148 height 20
type input "1"
type input "$1.00"
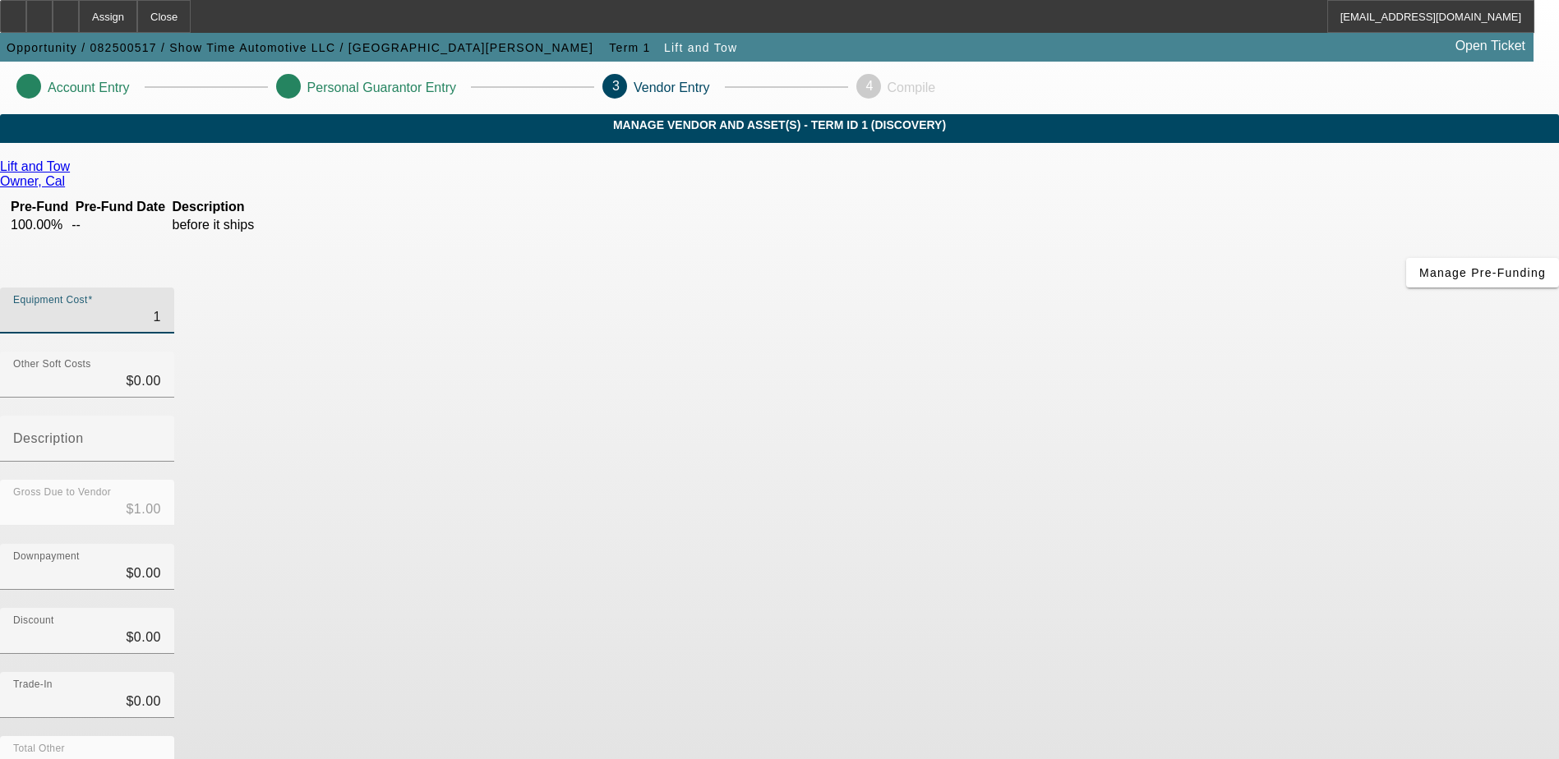
type input "17"
type input "$17.00"
type input "170"
type input "$170.00"
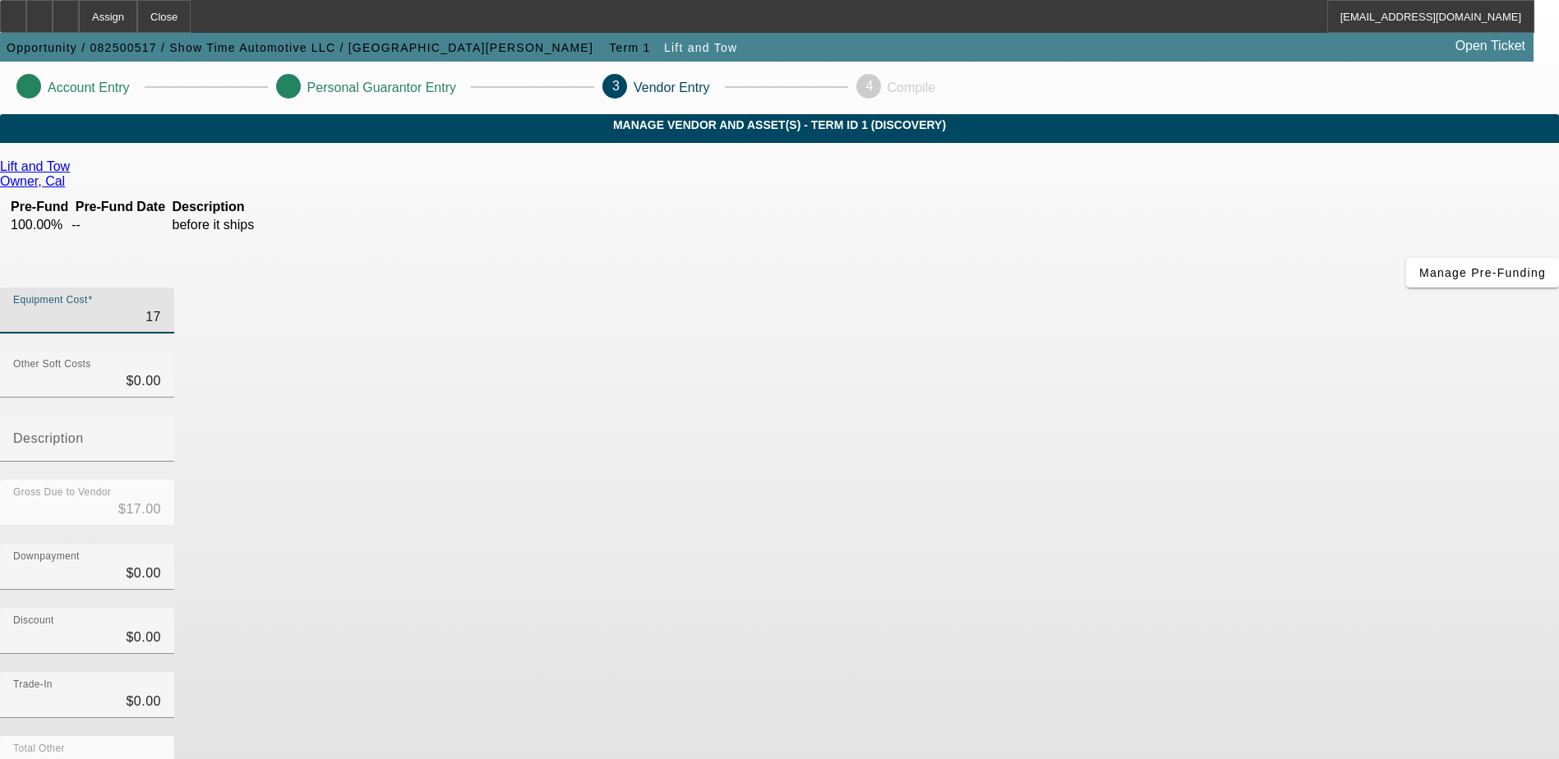
type input "$170.00"
type input "1706"
type input "$1,706.00"
type input "17060"
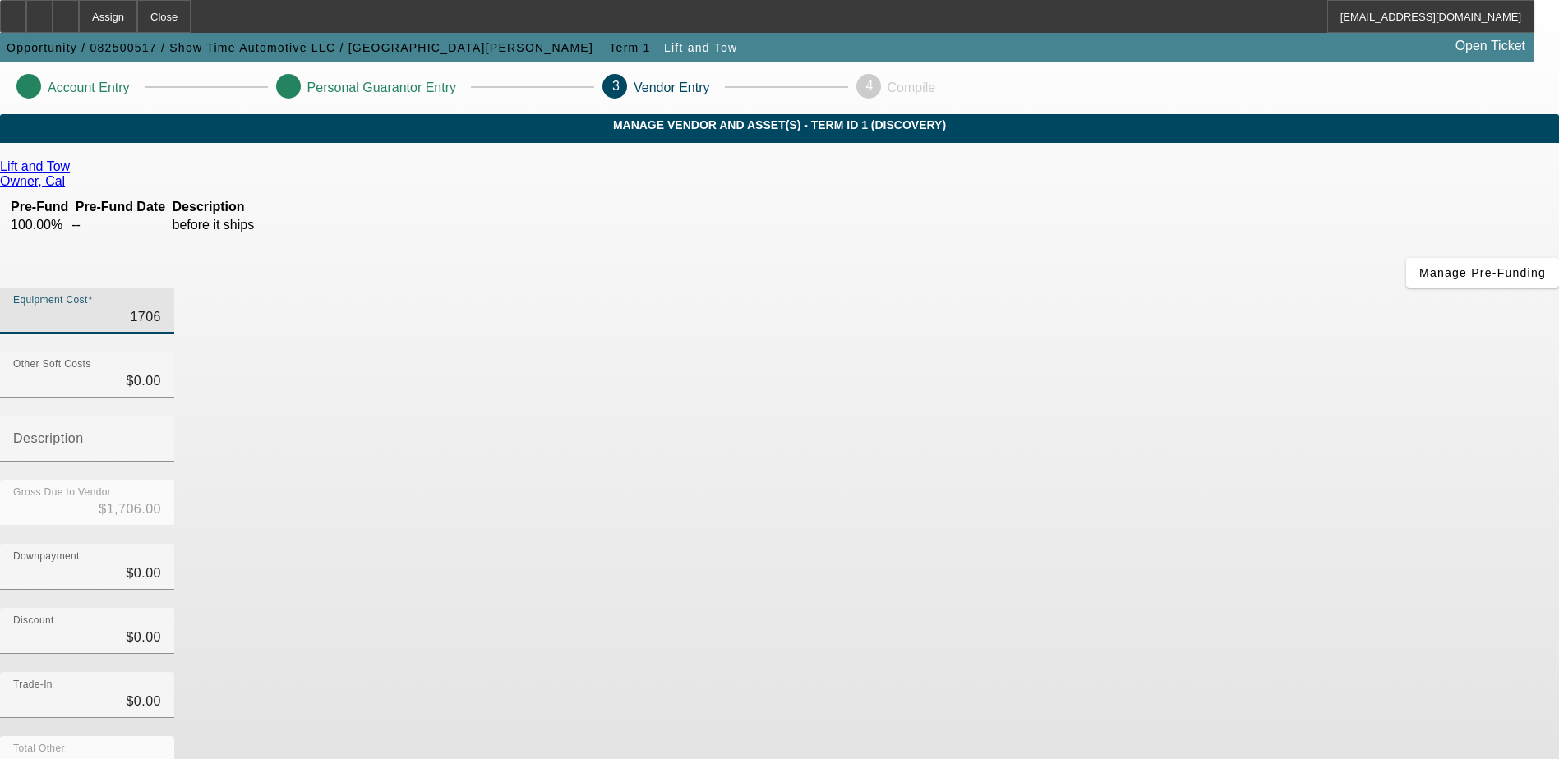
type input "$17,060.00"
click at [1125, 608] on div "Discount $0.00" at bounding box center [779, 640] width 1559 height 64
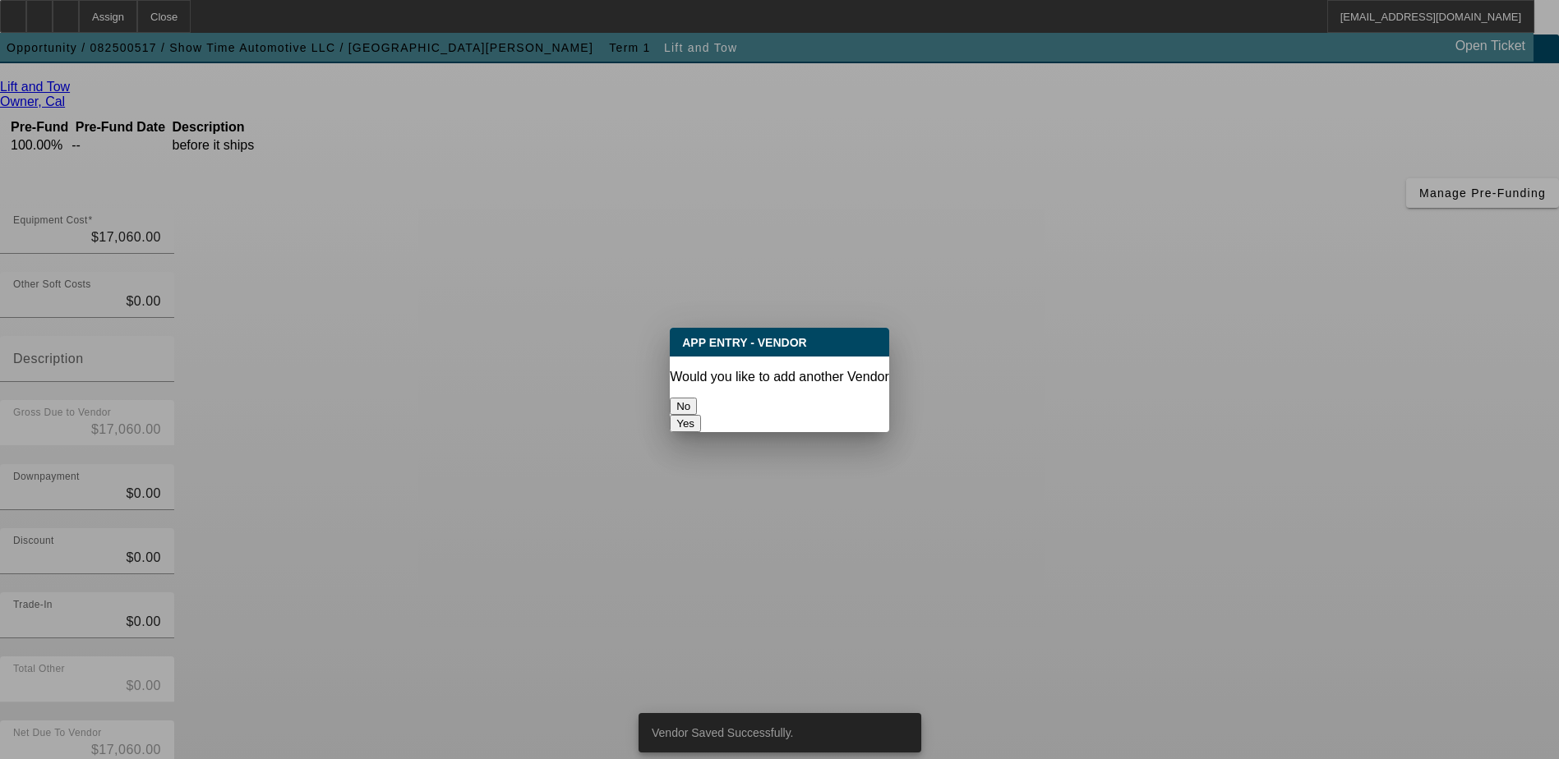
scroll to position [0, 0]
click at [697, 398] on button "No" at bounding box center [683, 406] width 27 height 17
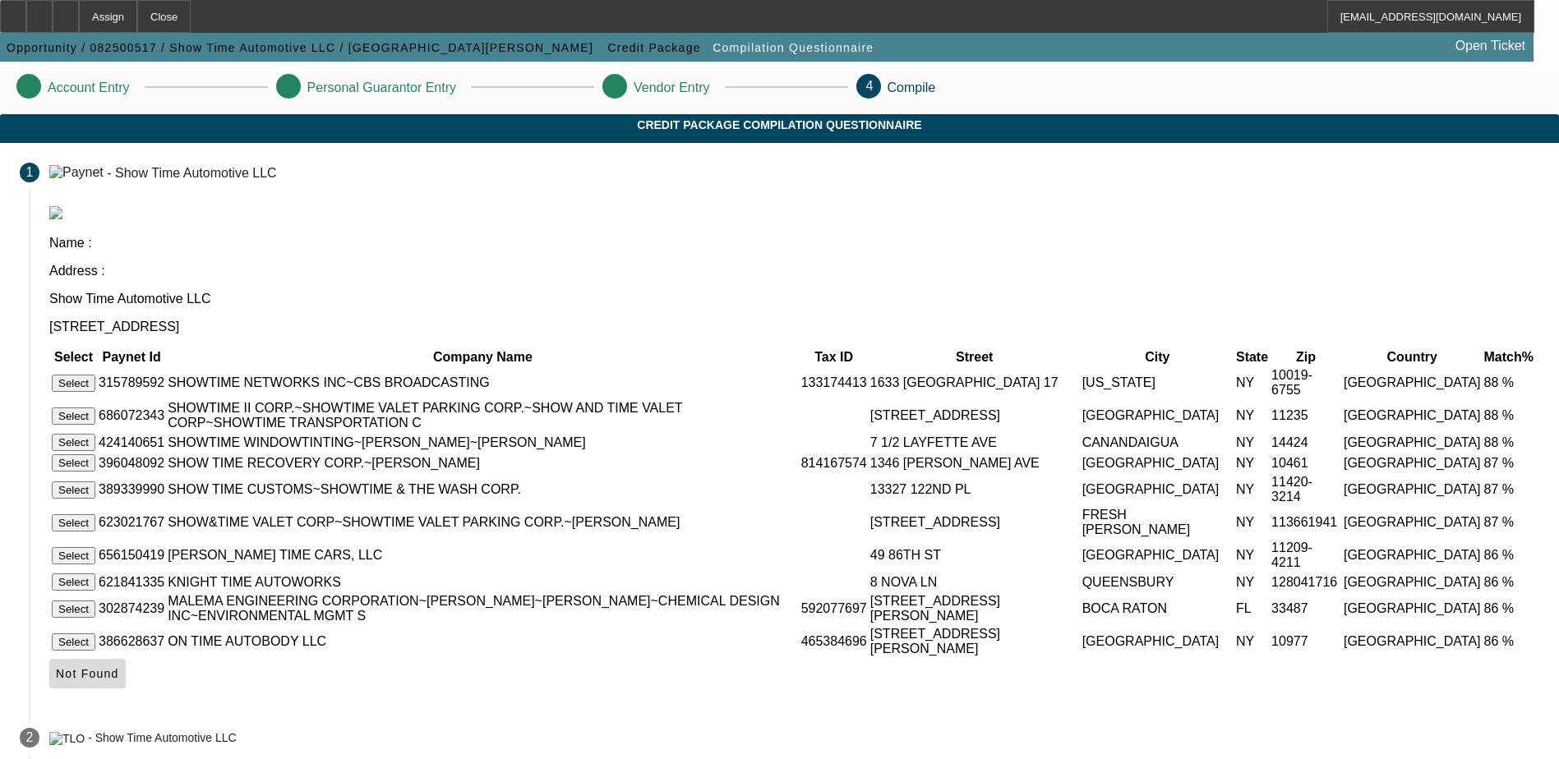
click at [119, 680] on span "Not Found" at bounding box center [87, 673] width 63 height 13
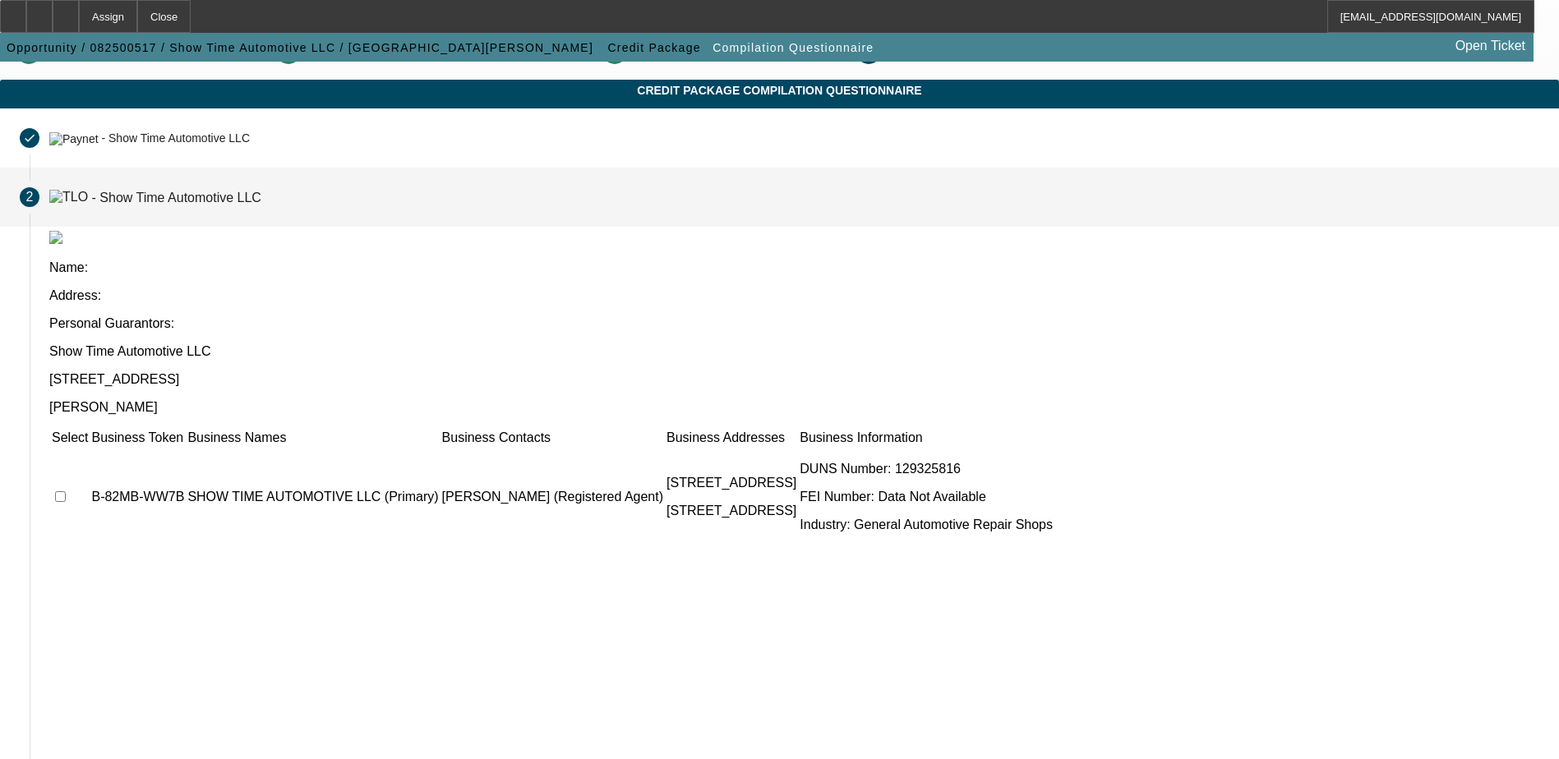
click at [89, 448] on td at bounding box center [70, 497] width 38 height 99
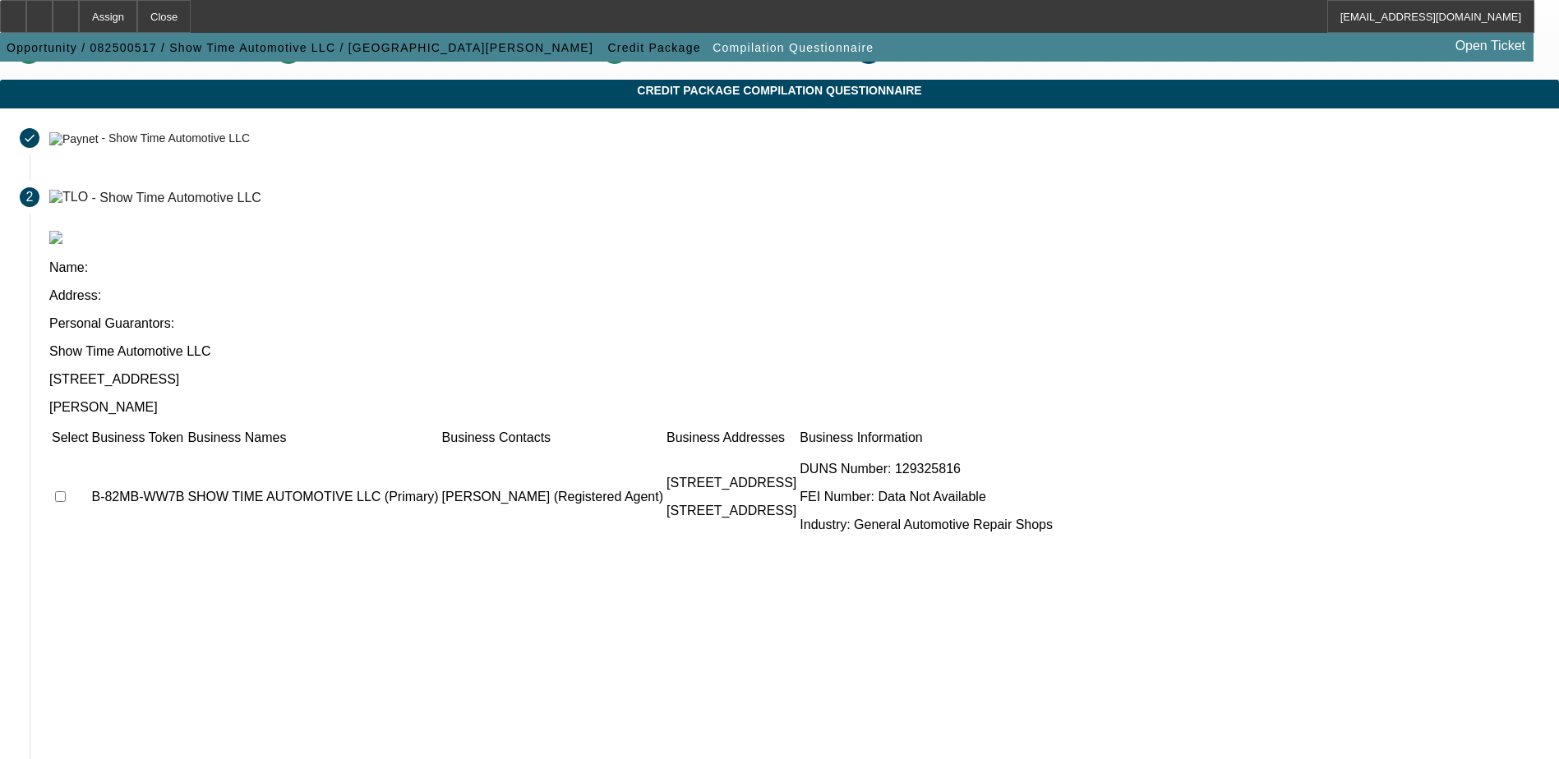
click at [66, 491] on input "checkbox" at bounding box center [60, 496] width 11 height 11
checkbox input "true"
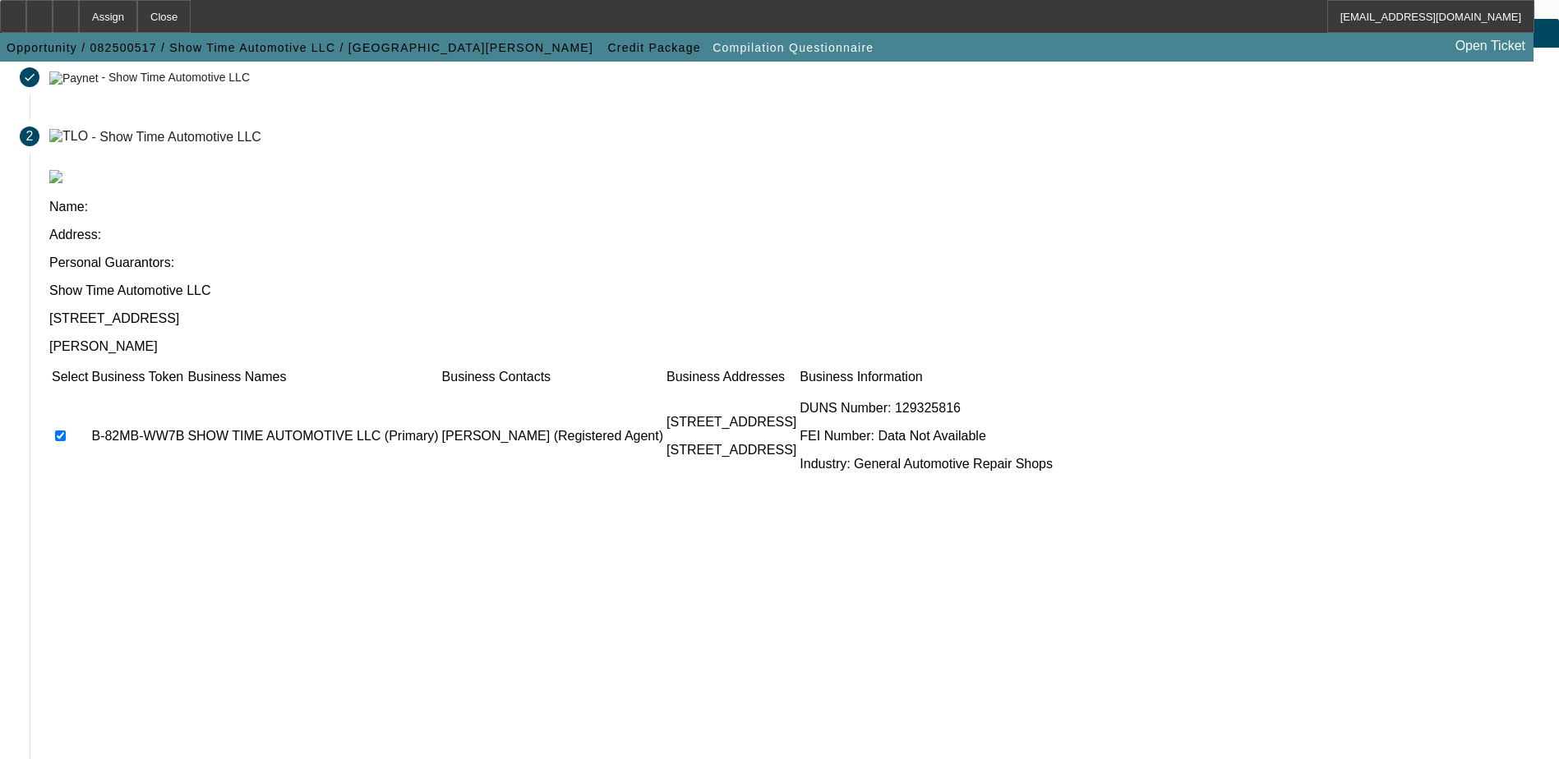
scroll to position [150, 0]
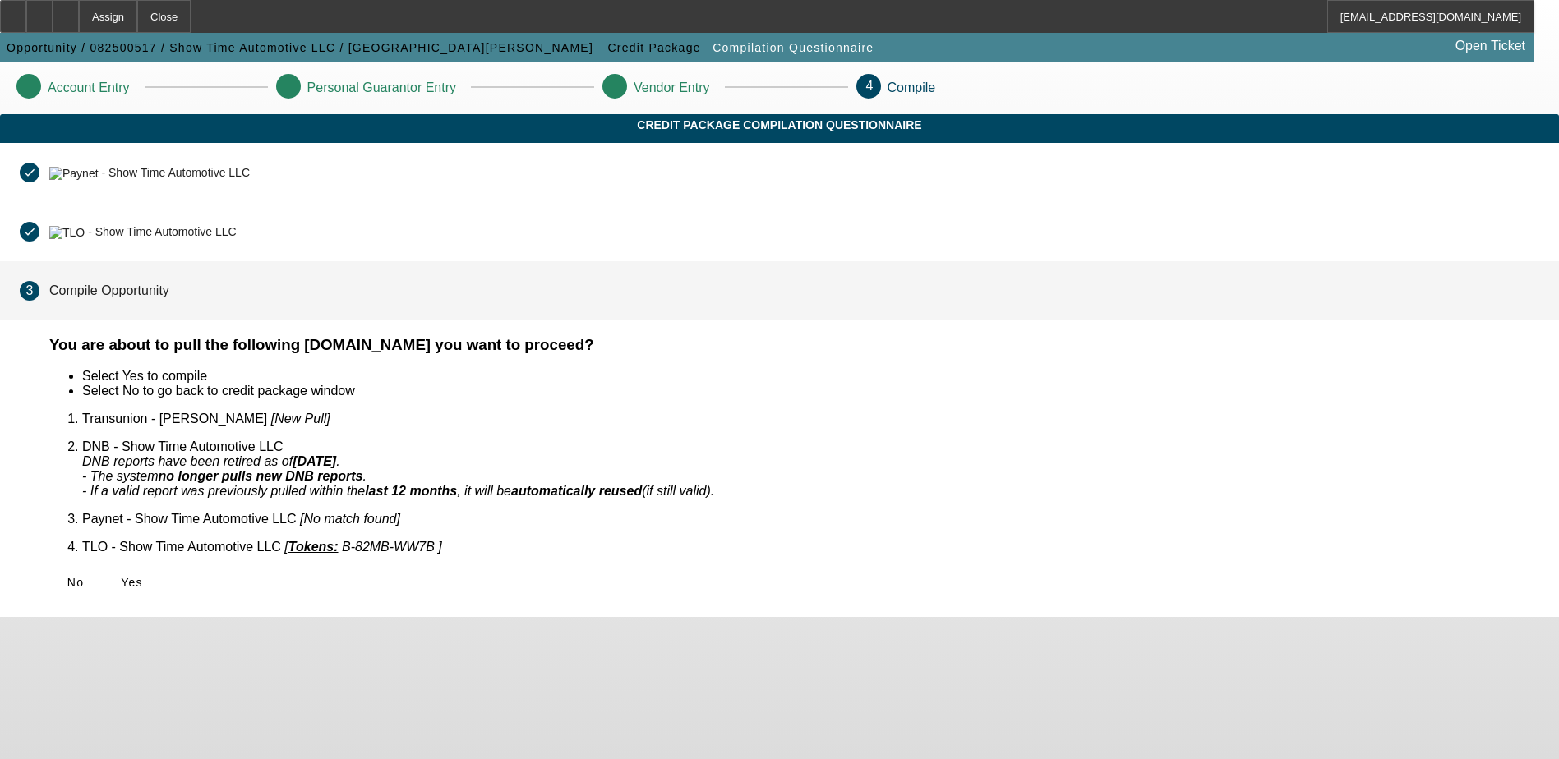
scroll to position [0, 0]
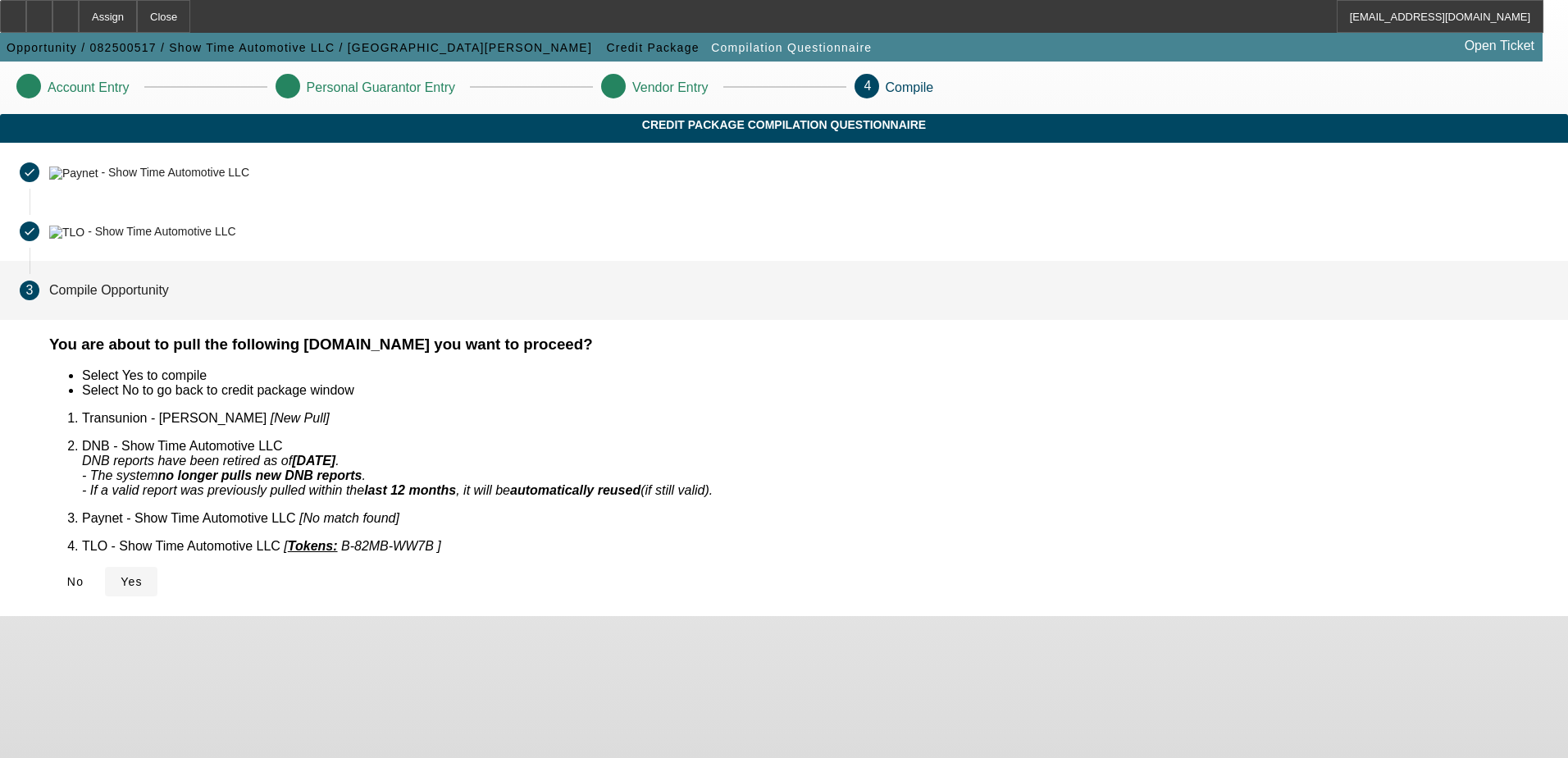
click at [143, 575] on span "Yes" at bounding box center [132, 581] width 22 height 13
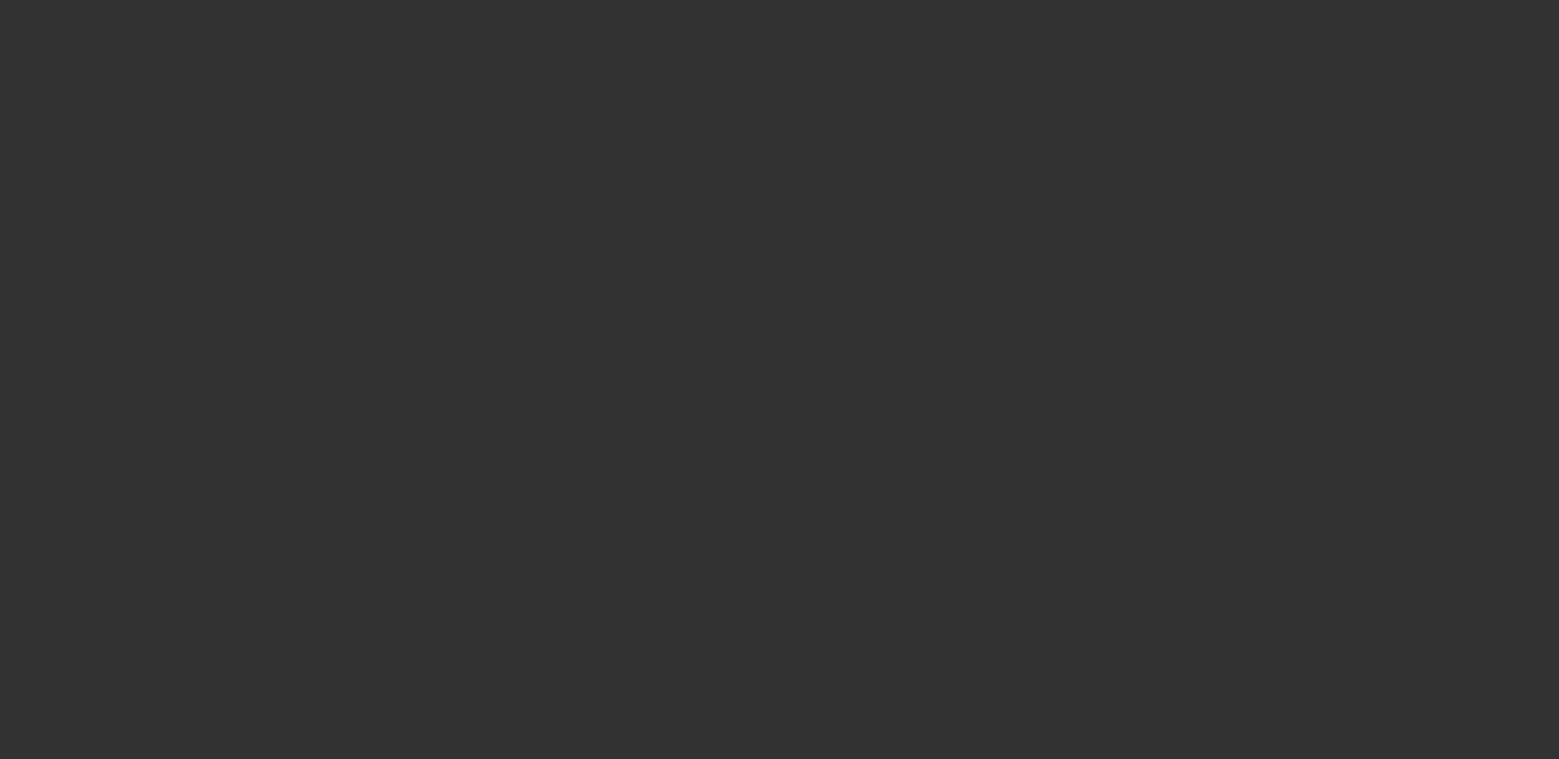
select select "0"
select select "2"
select select "0.1"
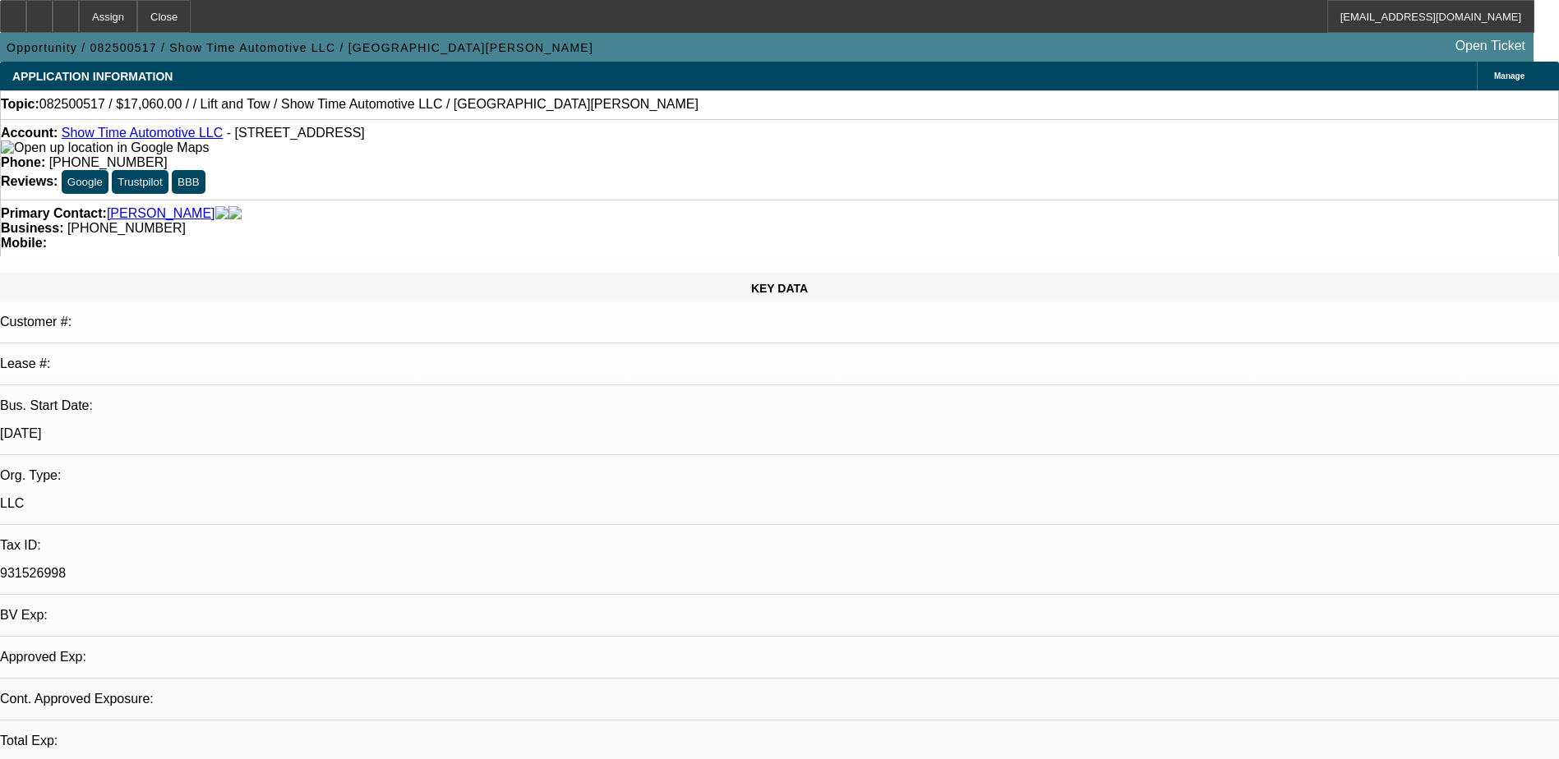
select select "1"
select select "2"
select select "4"
click at [66, 11] on icon at bounding box center [66, 11] width 0 height 0
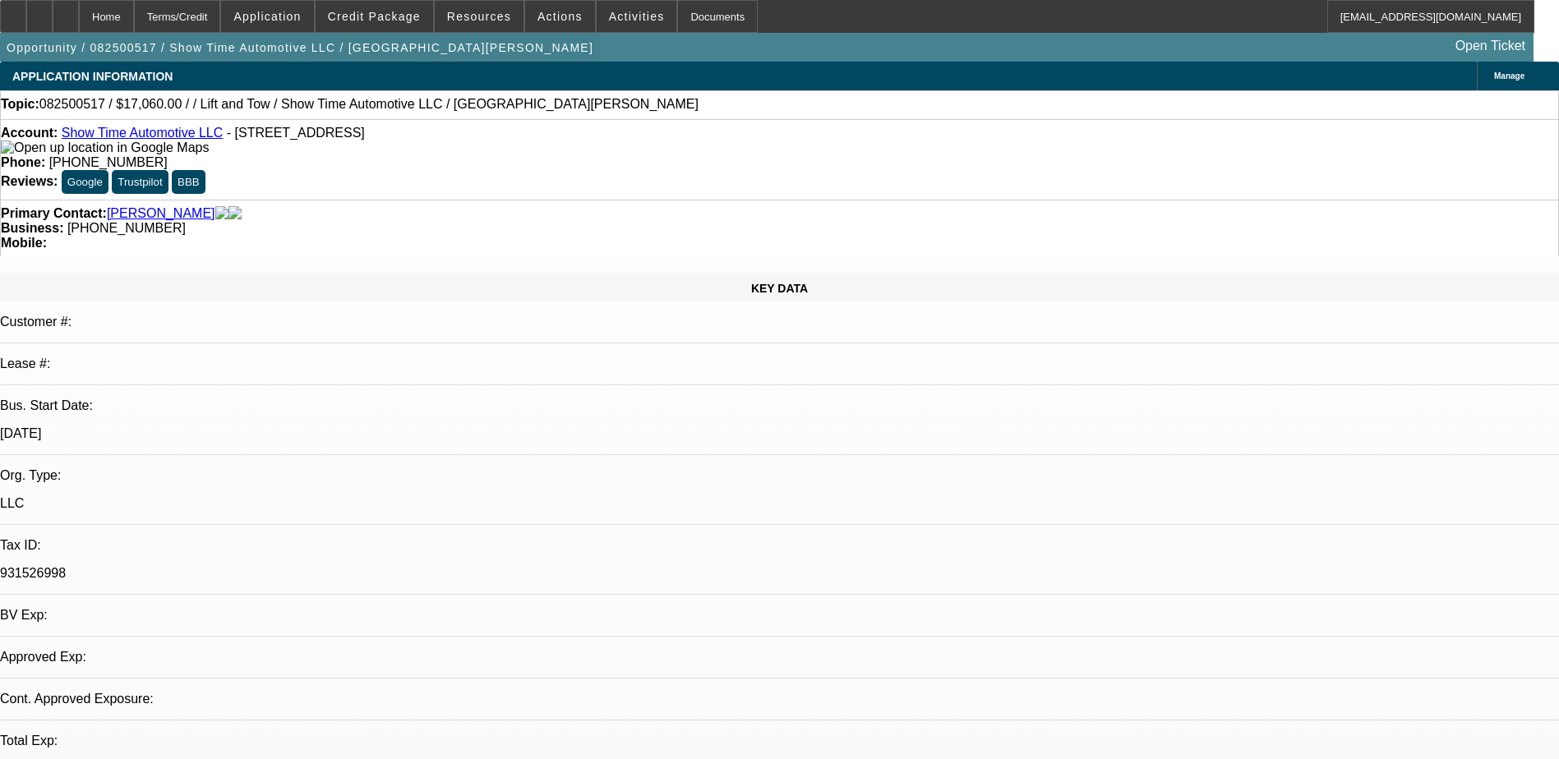
select select "0"
select select "2"
select select "0.1"
select select "1"
select select "2"
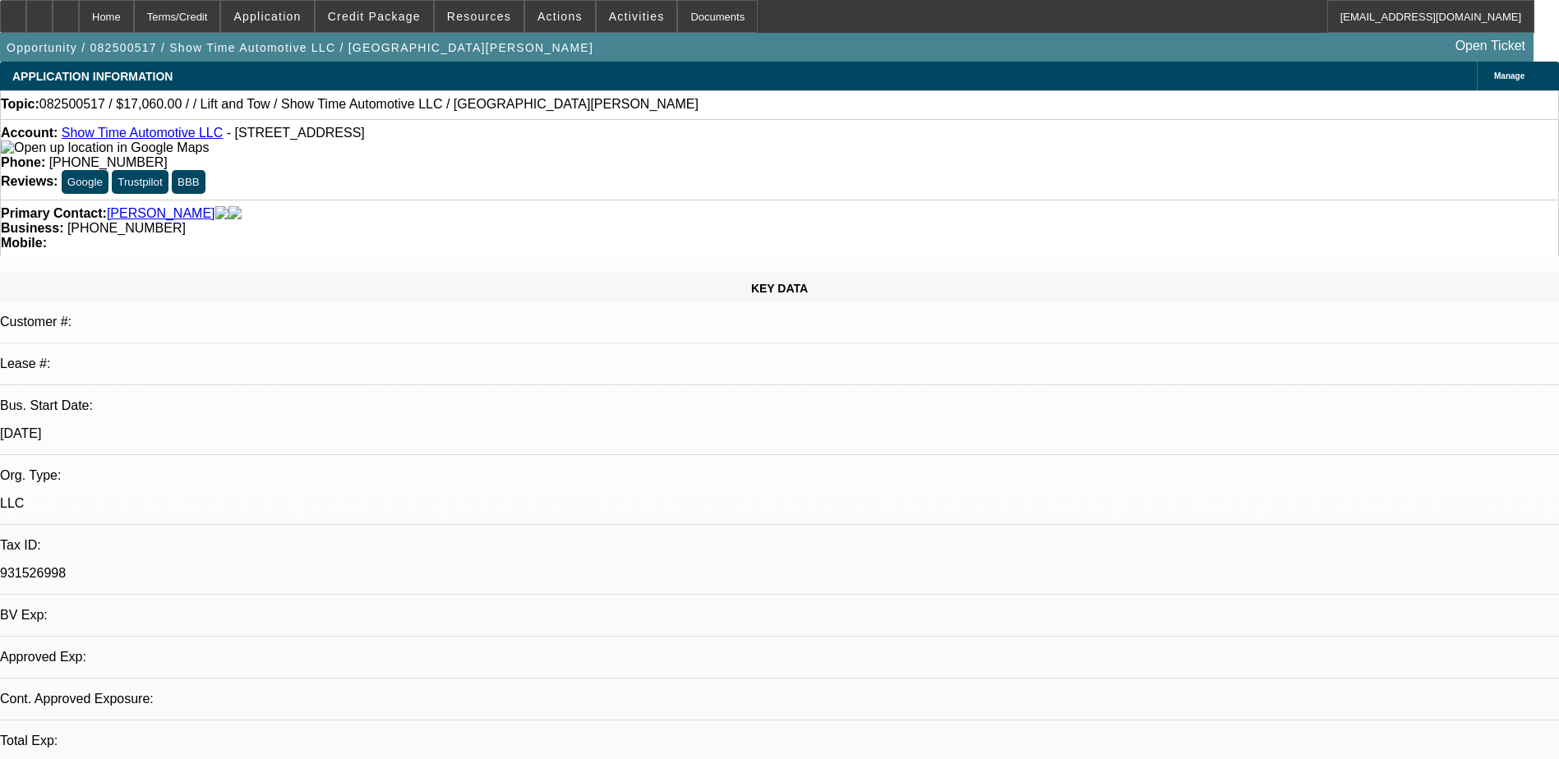
select select "4"
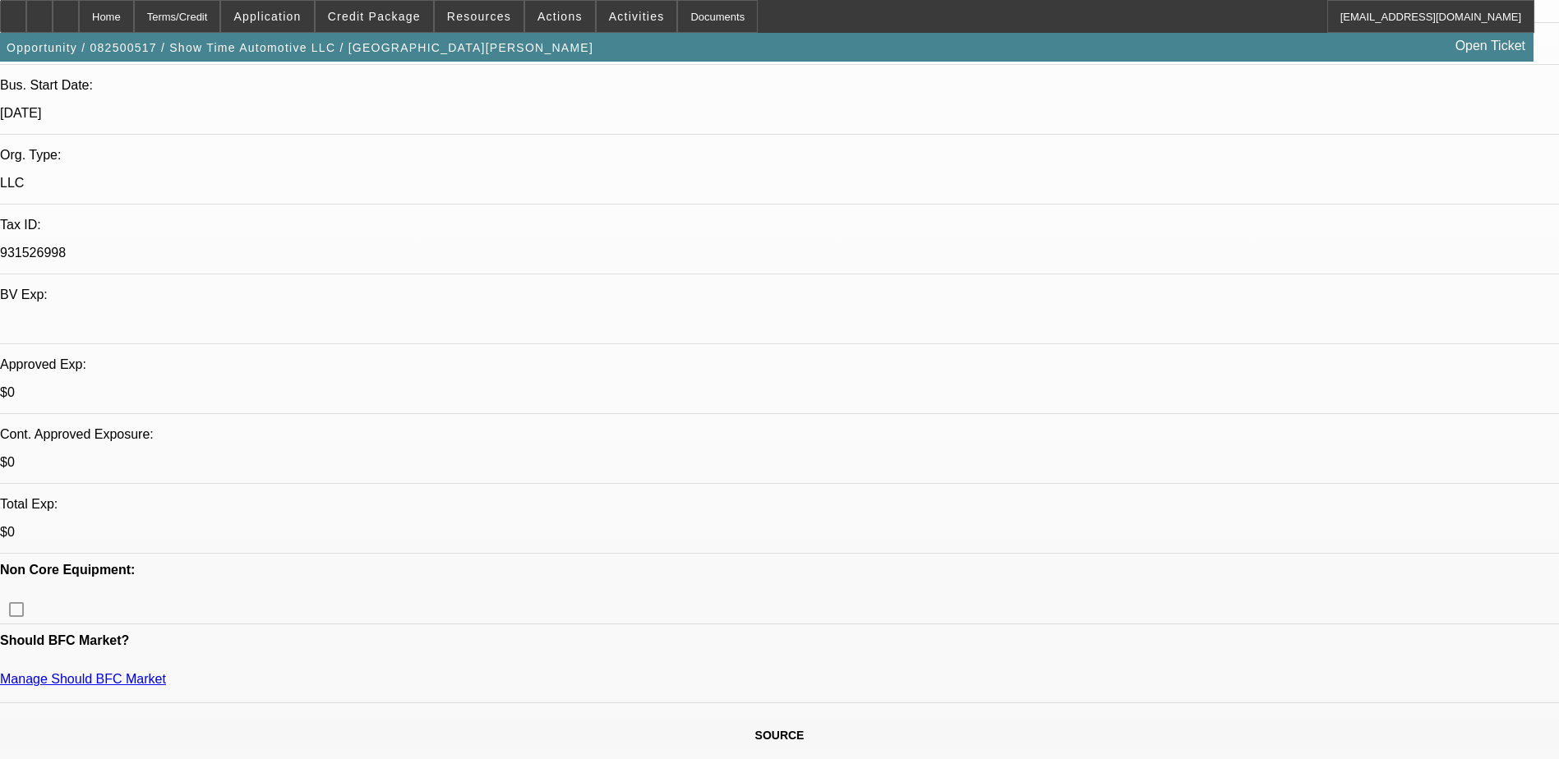
scroll to position [247, 0]
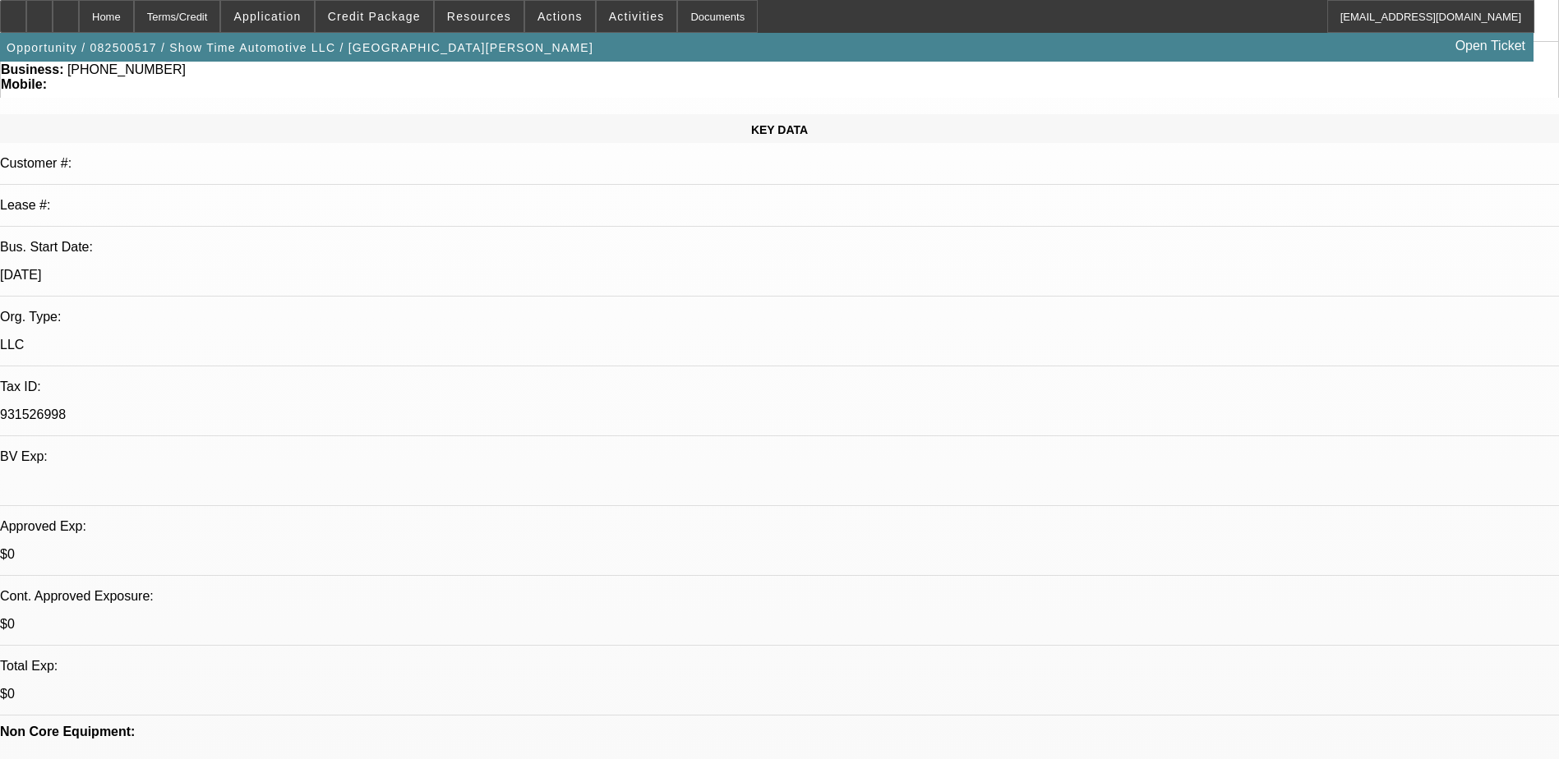
scroll to position [25, 0]
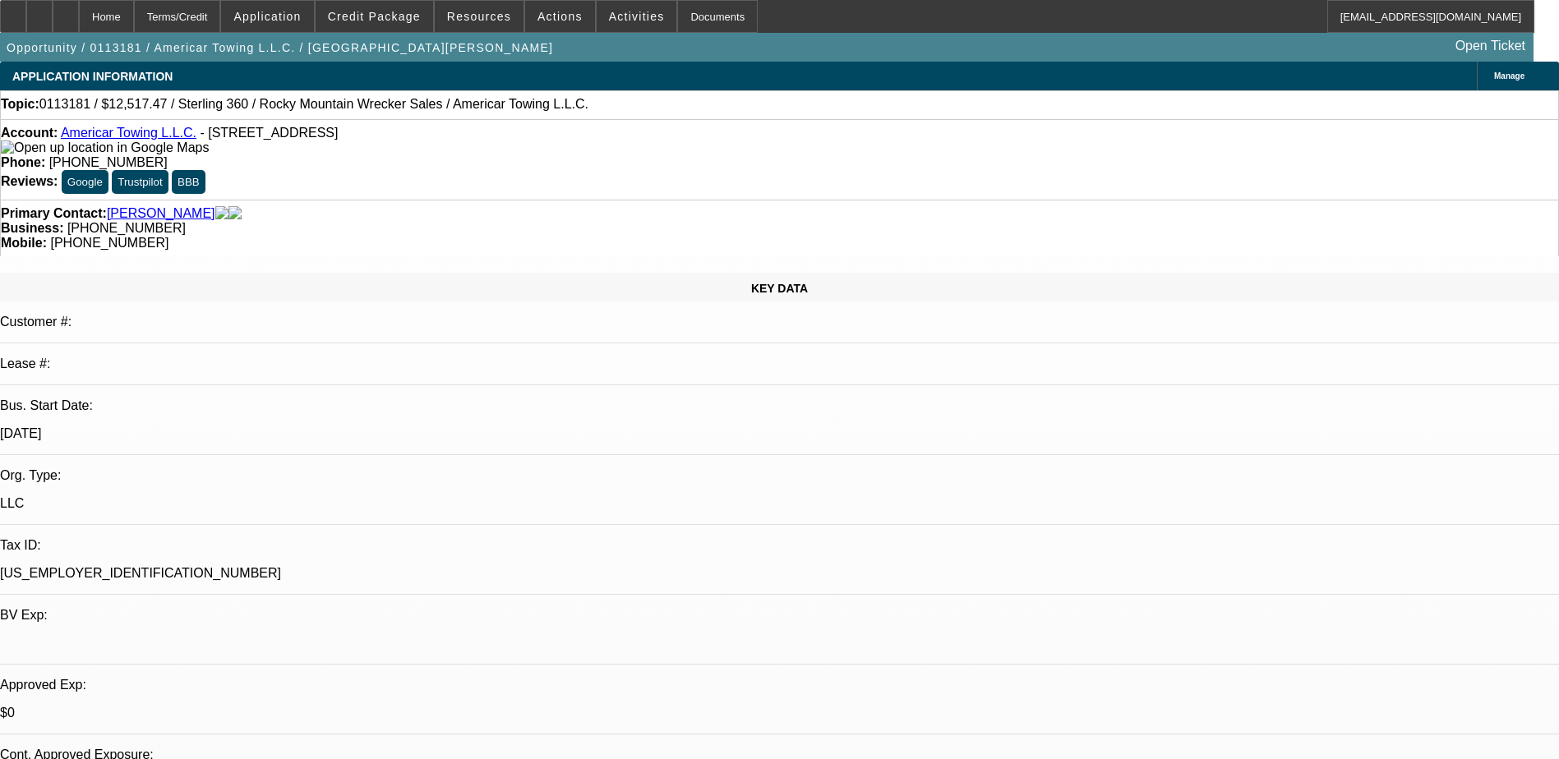
select select "0"
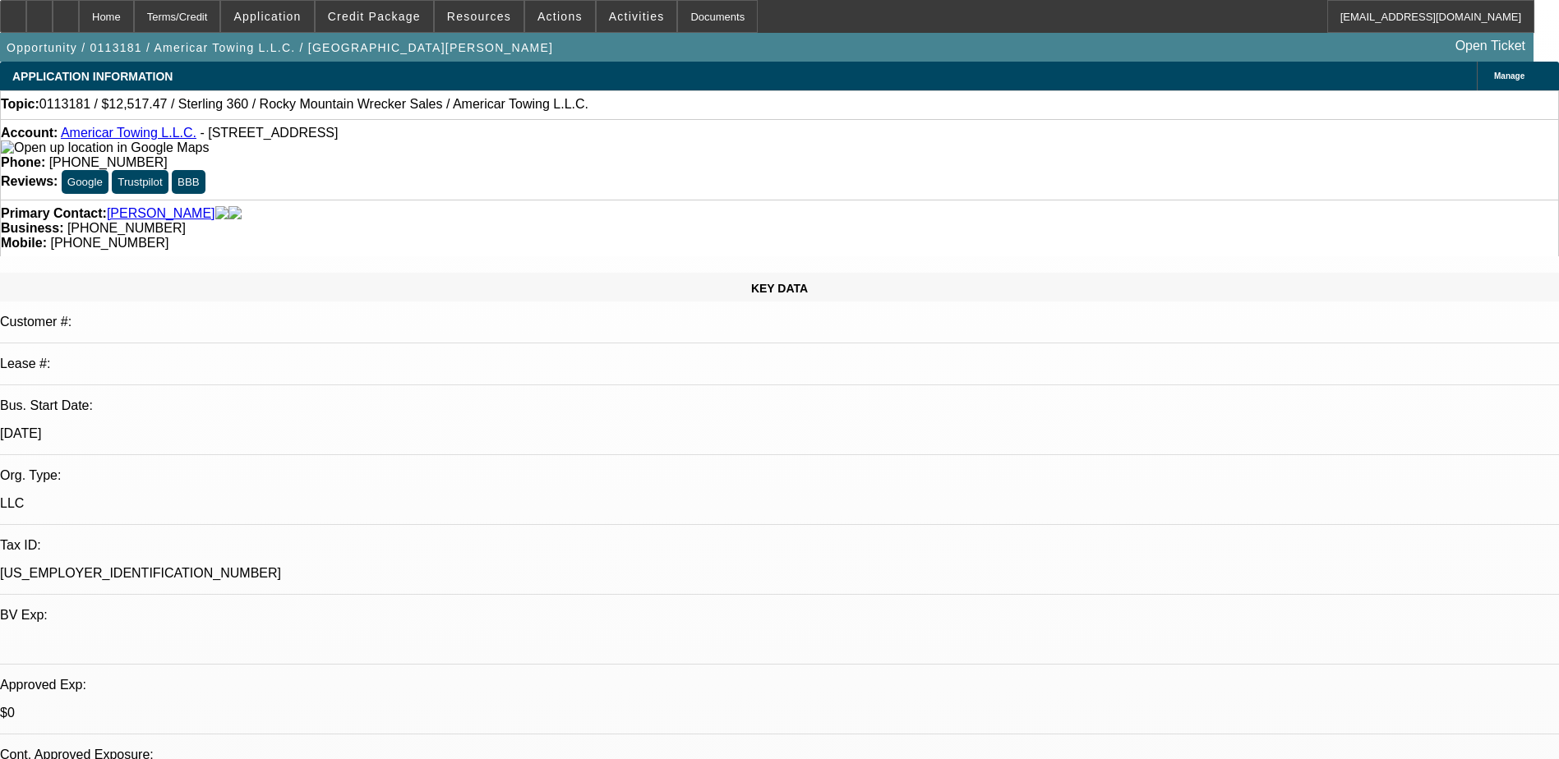
select select "0"
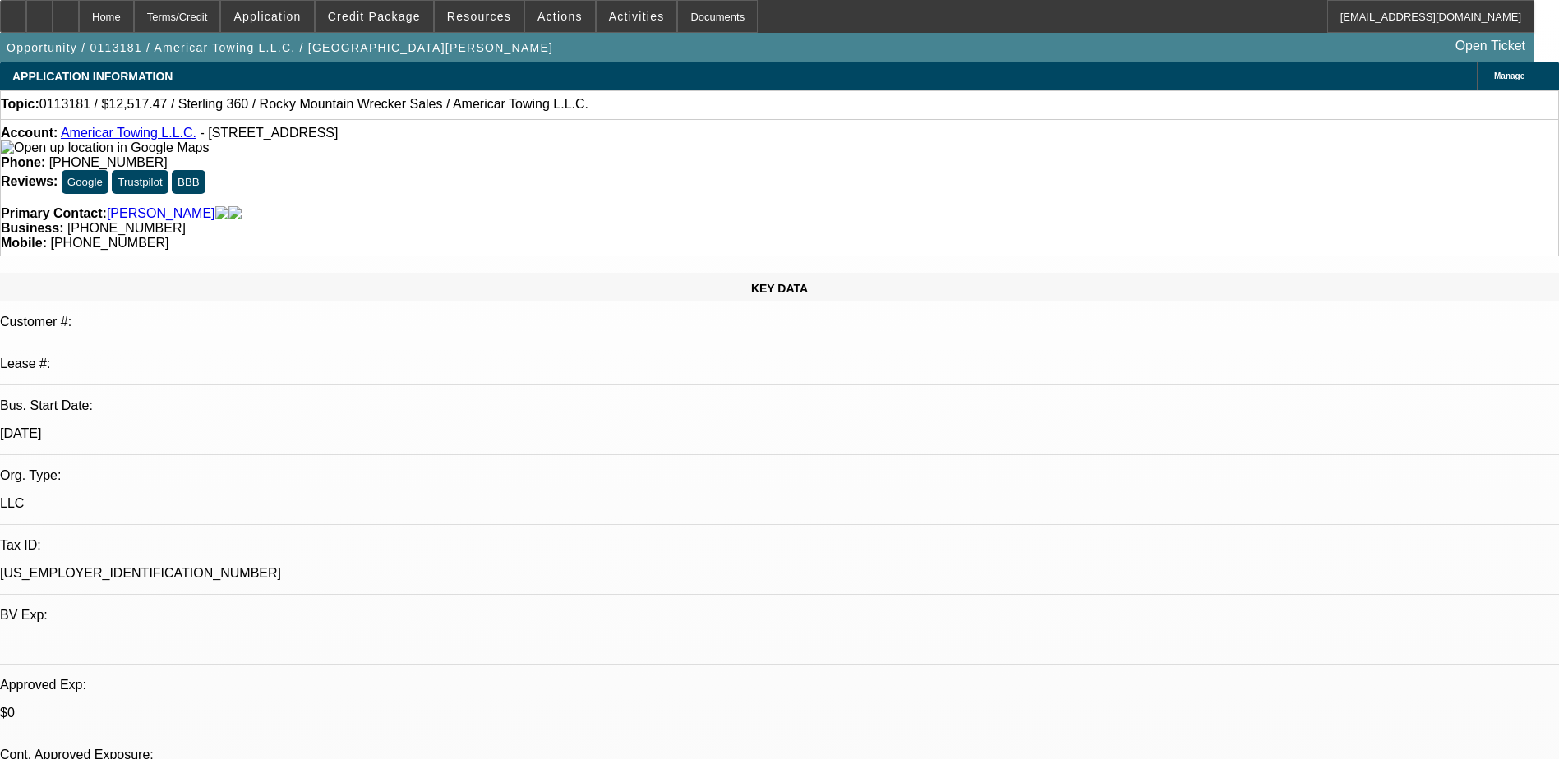
select select "2"
select select "0.1"
select select "1"
select select "2"
select select "6"
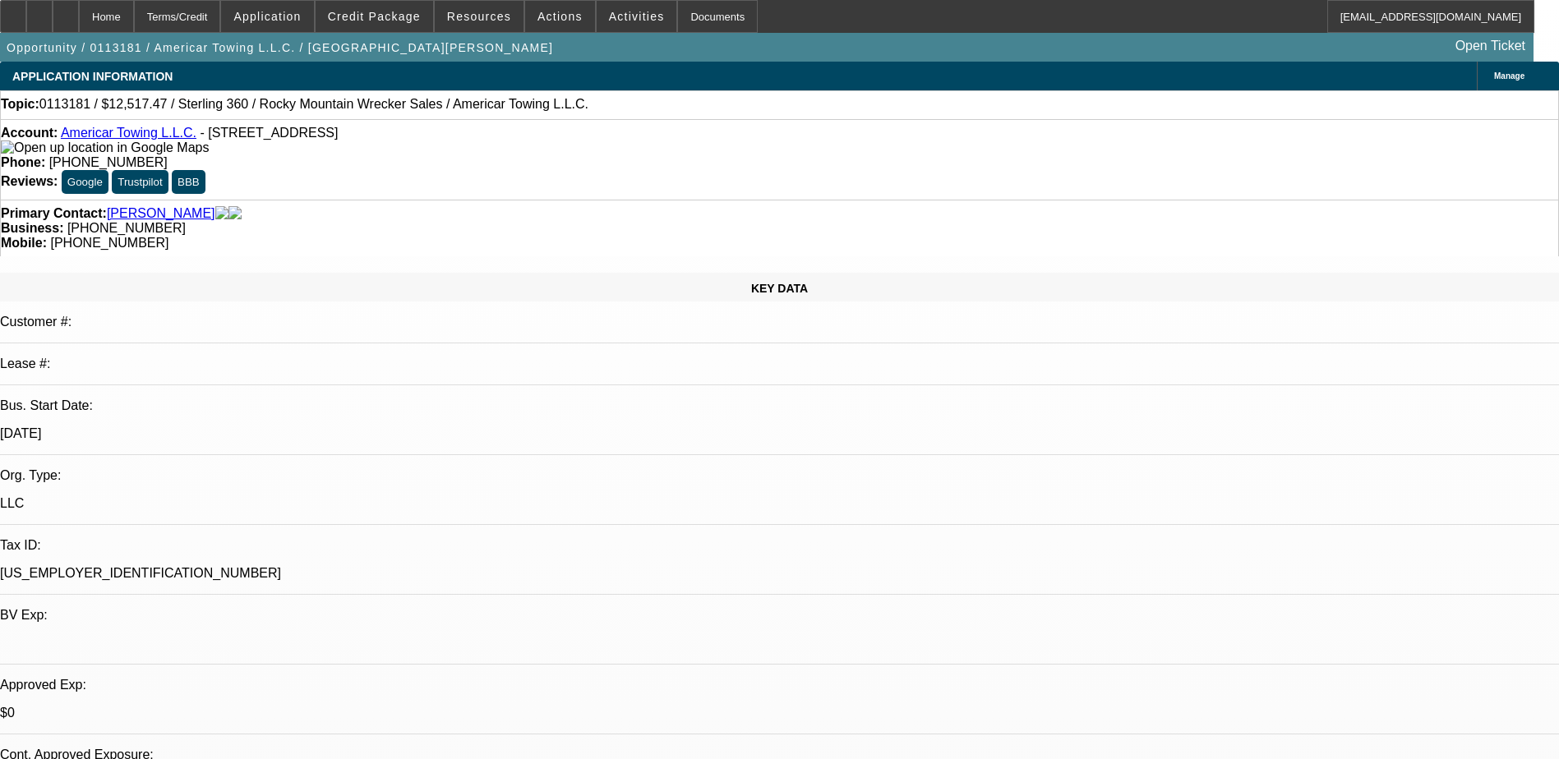
select select "1"
select select "2"
select select "6"
select select "1"
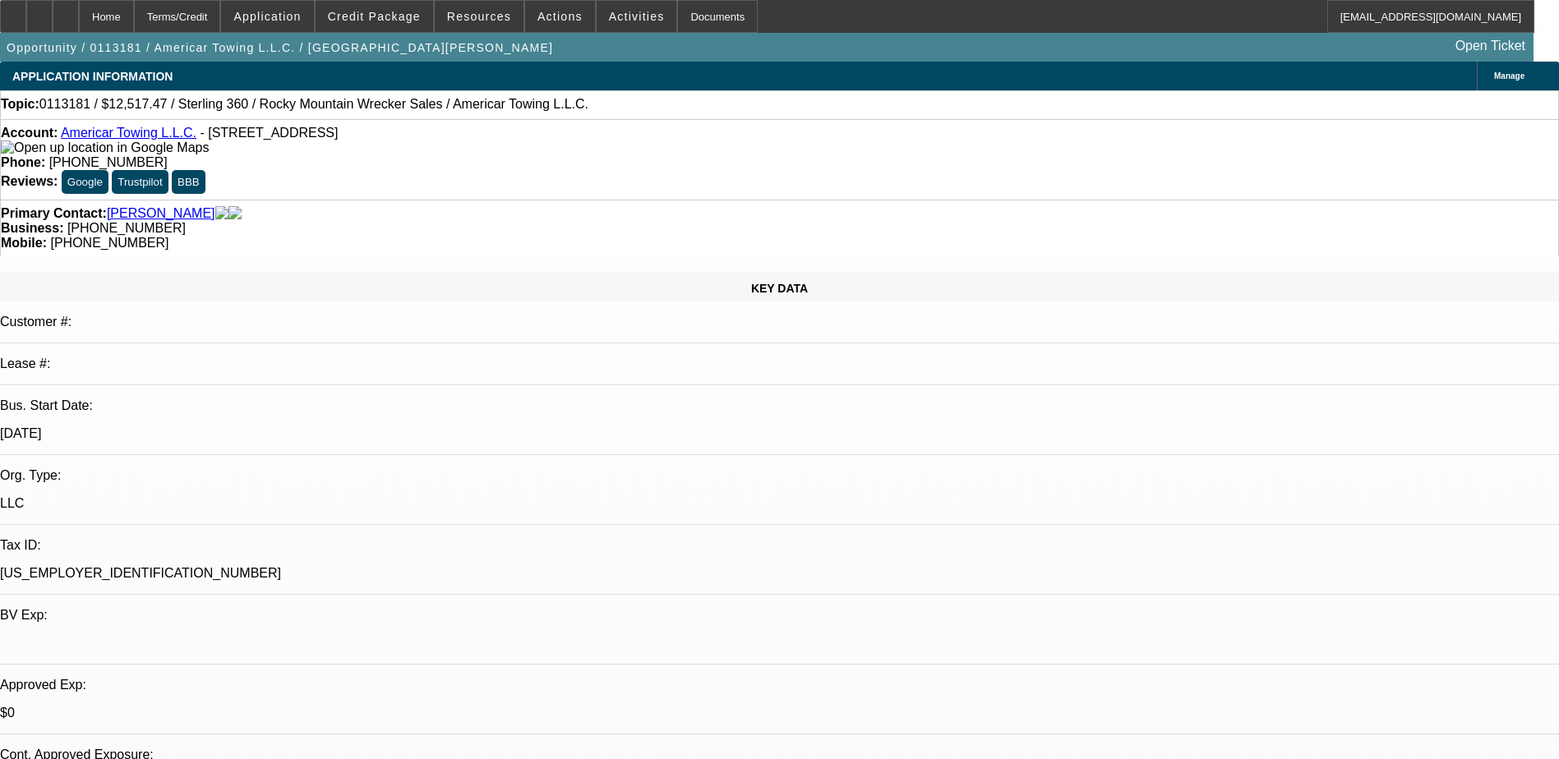
select select "6"
select select "1"
select select "2"
select select "4"
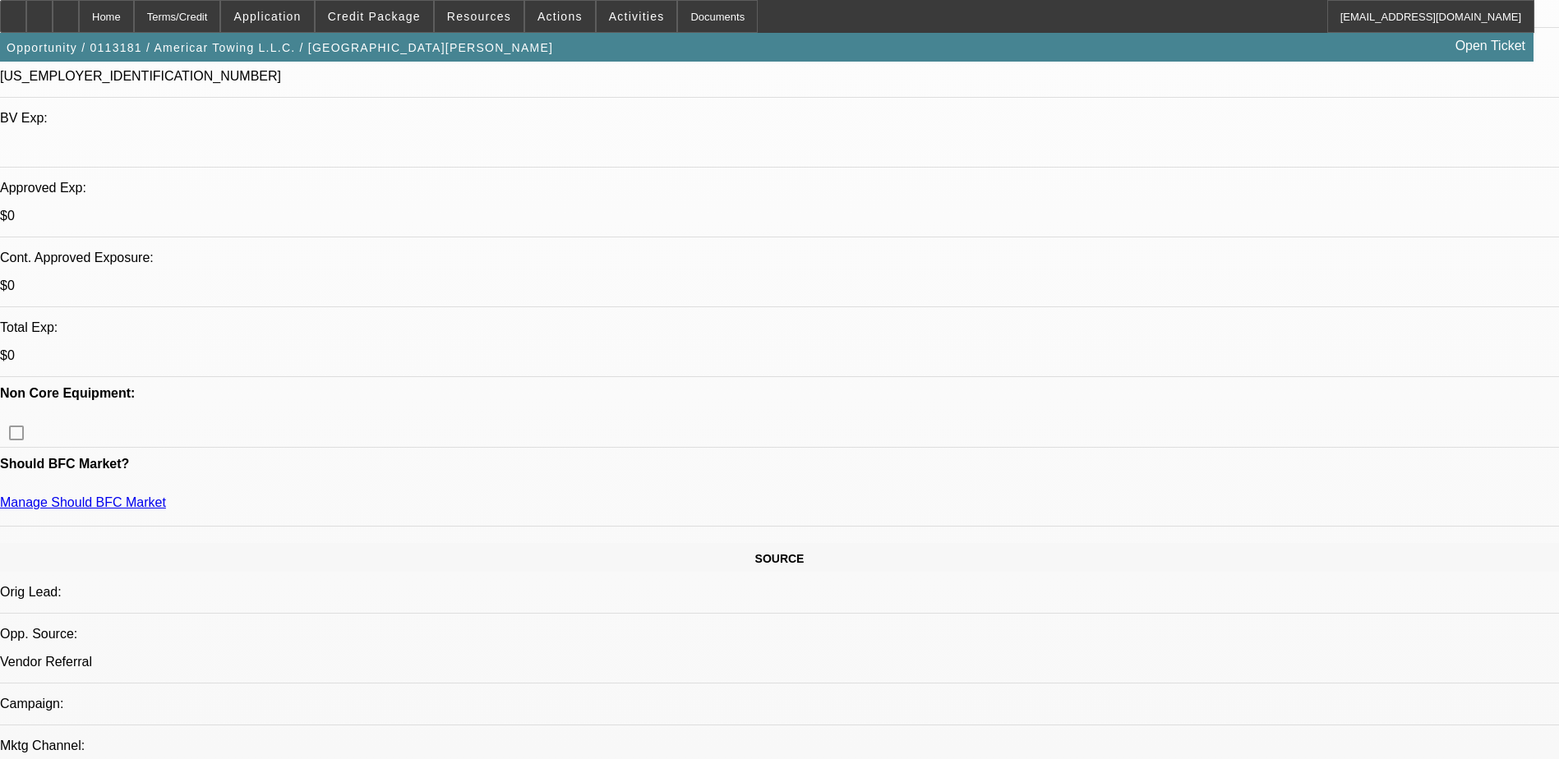
scroll to position [493, 0]
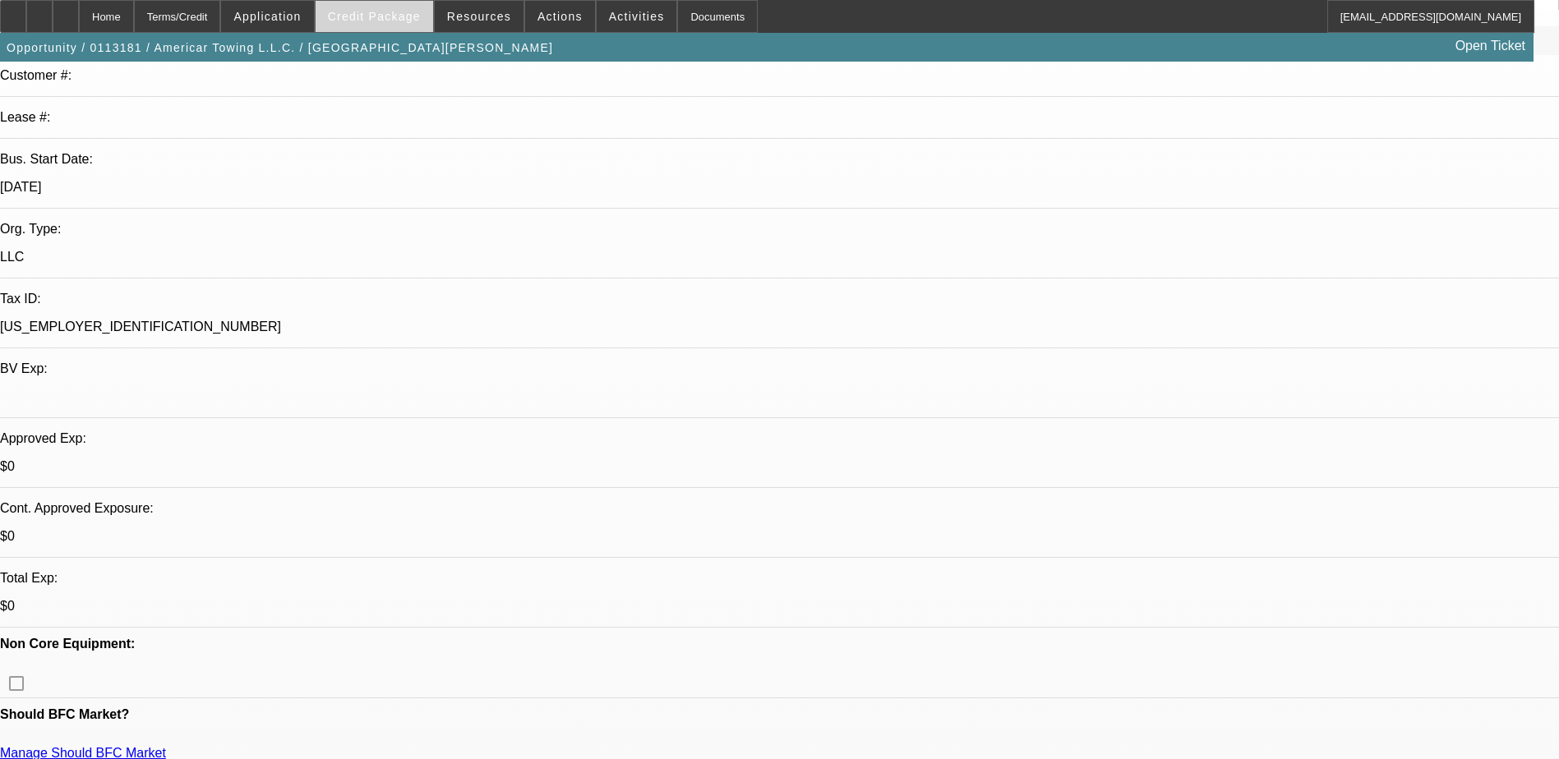
click at [399, 13] on span "Credit Package" at bounding box center [374, 16] width 93 height 13
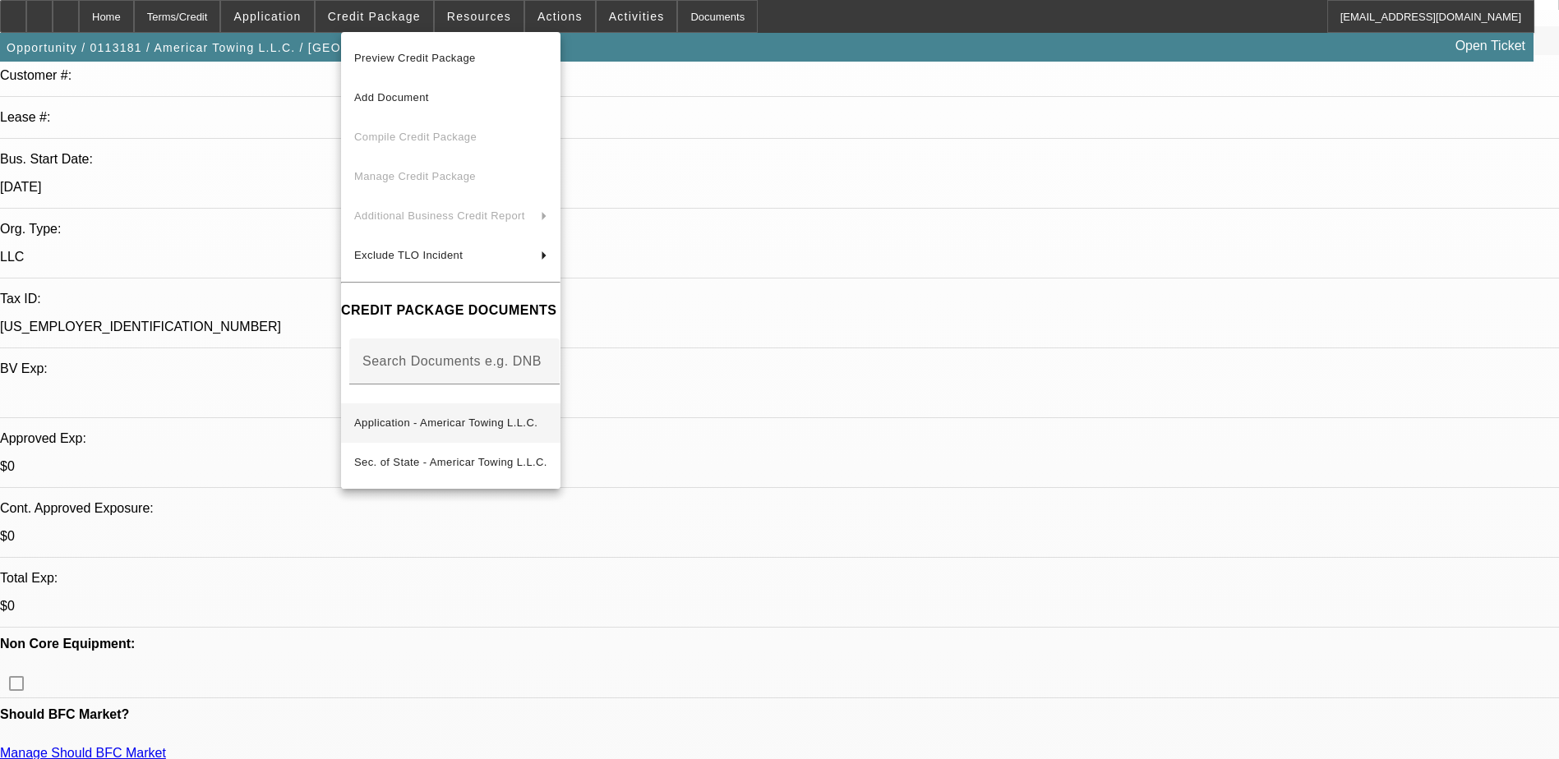
click at [475, 417] on span "Application - Americar Towing L.L.C." at bounding box center [445, 423] width 183 height 12
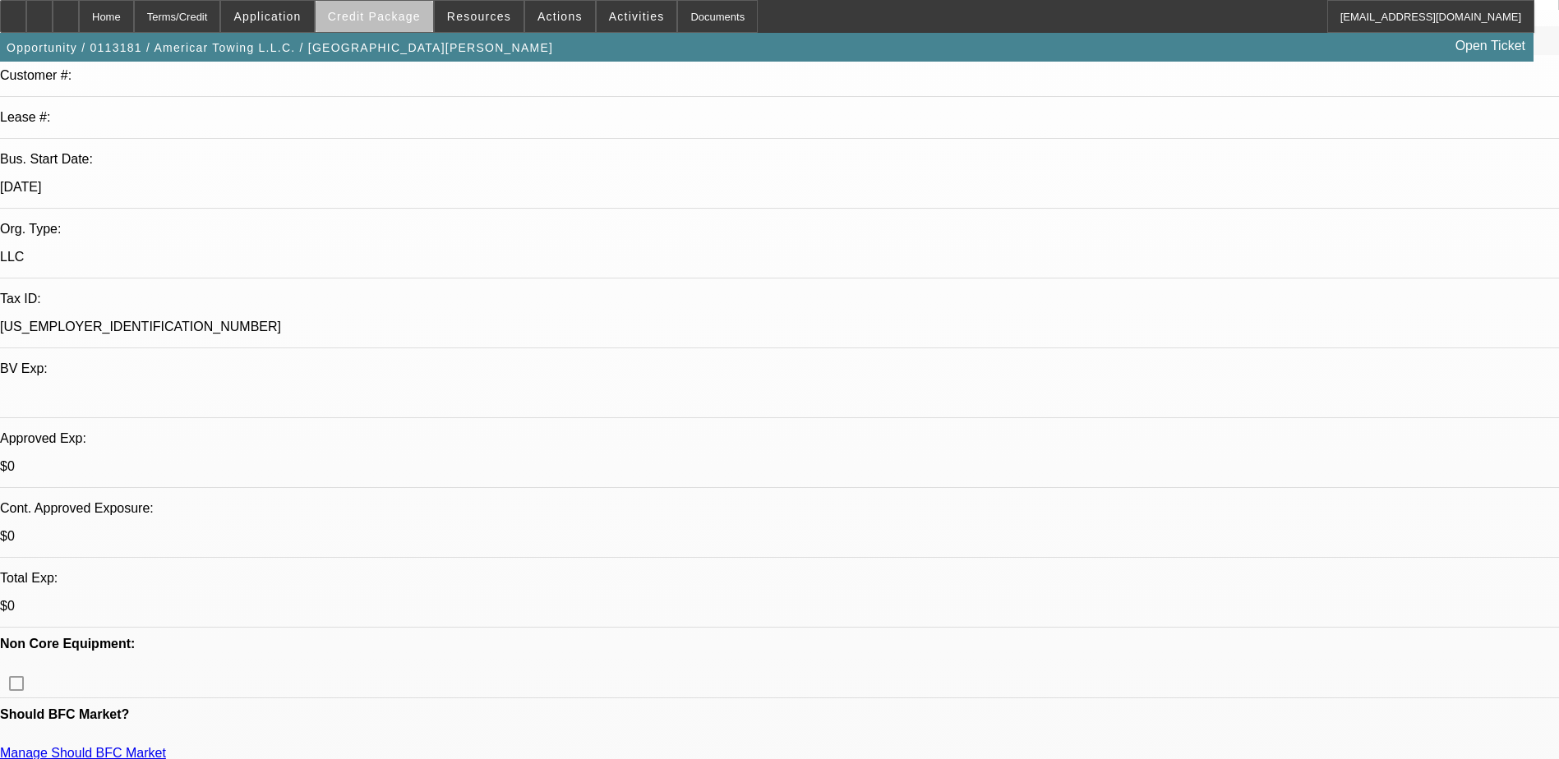
click at [408, 25] on span at bounding box center [375, 16] width 118 height 39
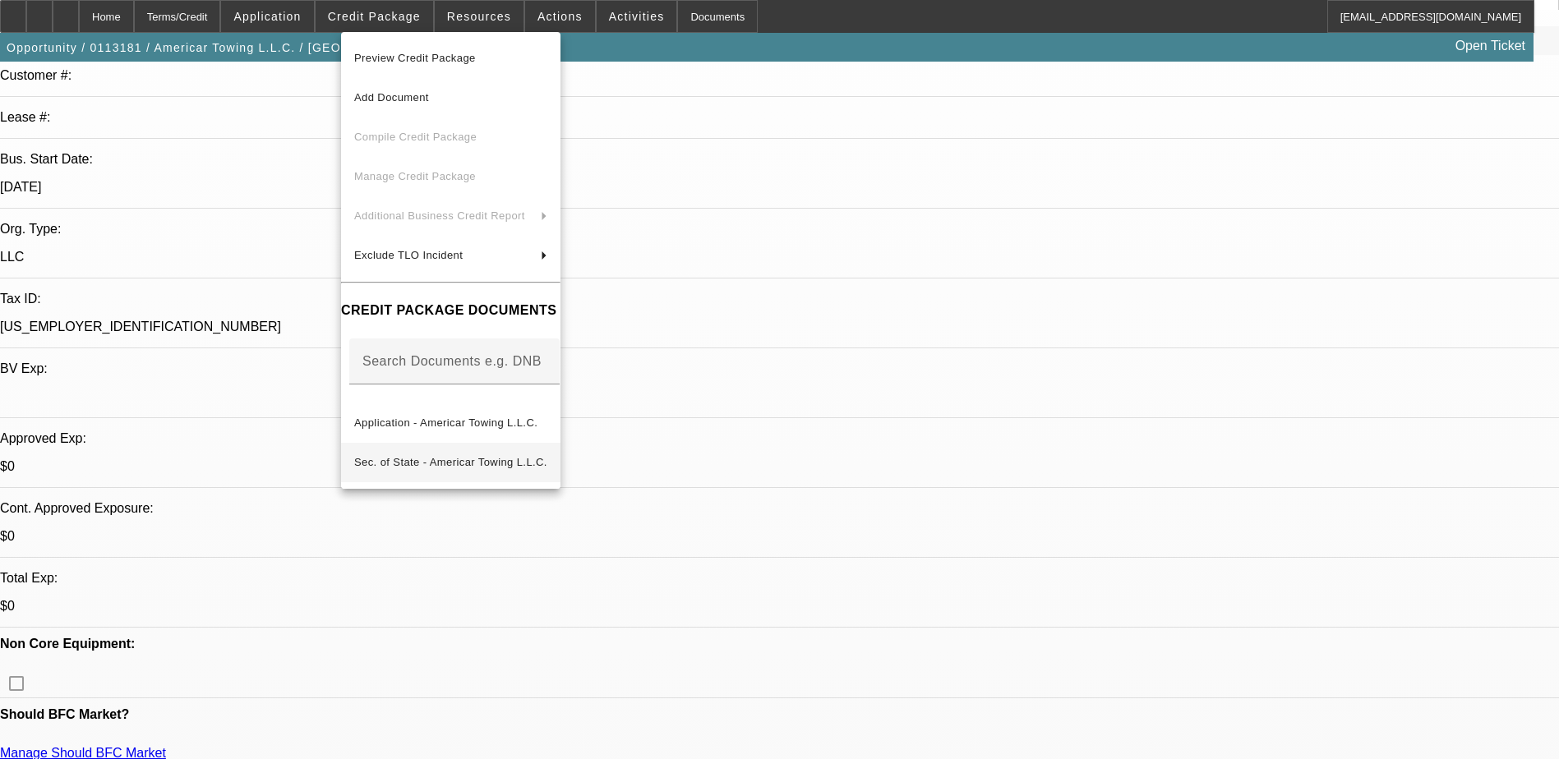
click at [492, 456] on span "Sec. of State - Americar Towing L.L.C." at bounding box center [450, 462] width 193 height 12
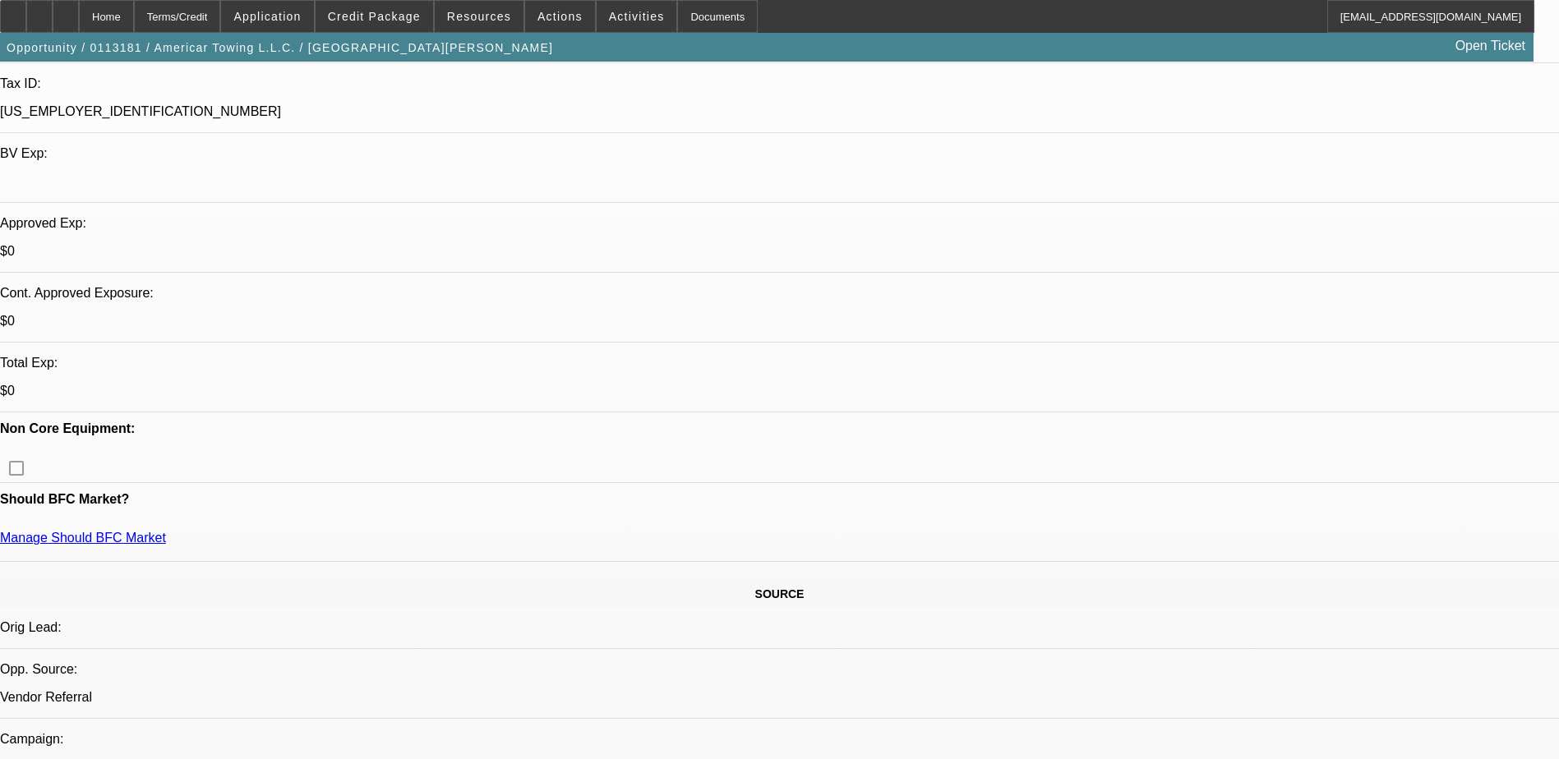
scroll to position [575, 0]
